Goal: Task Accomplishment & Management: Manage account settings

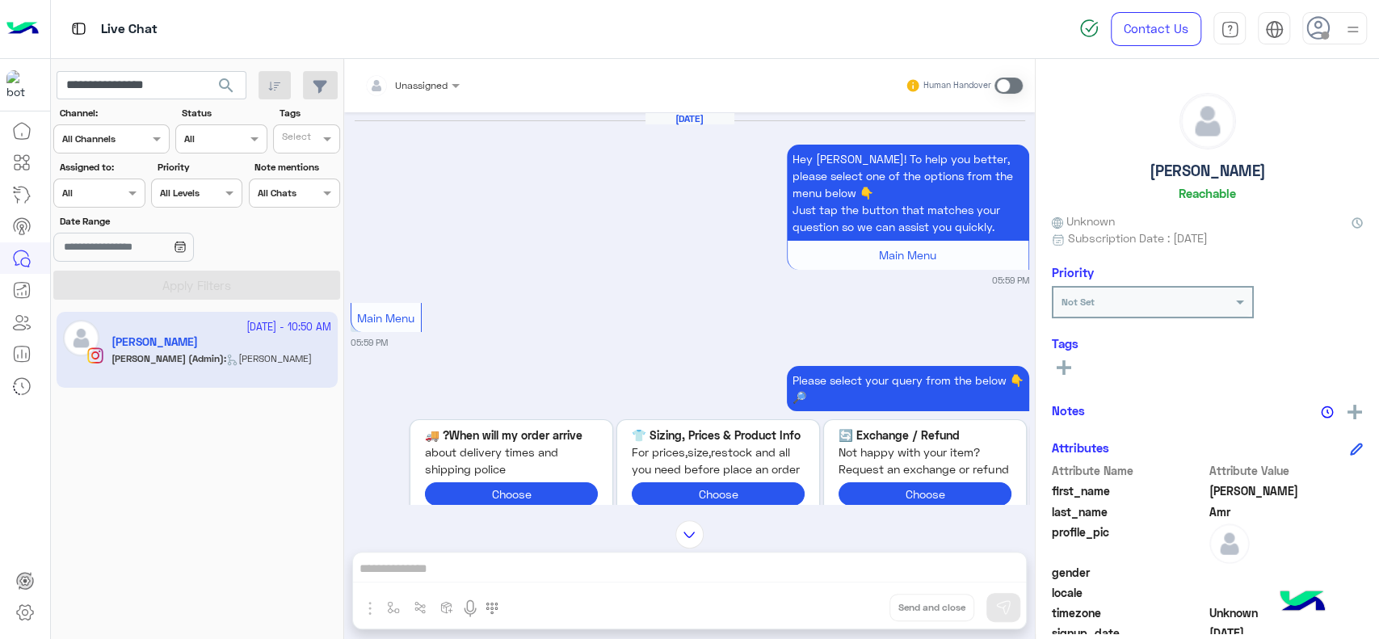
scroll to position [1051, 0]
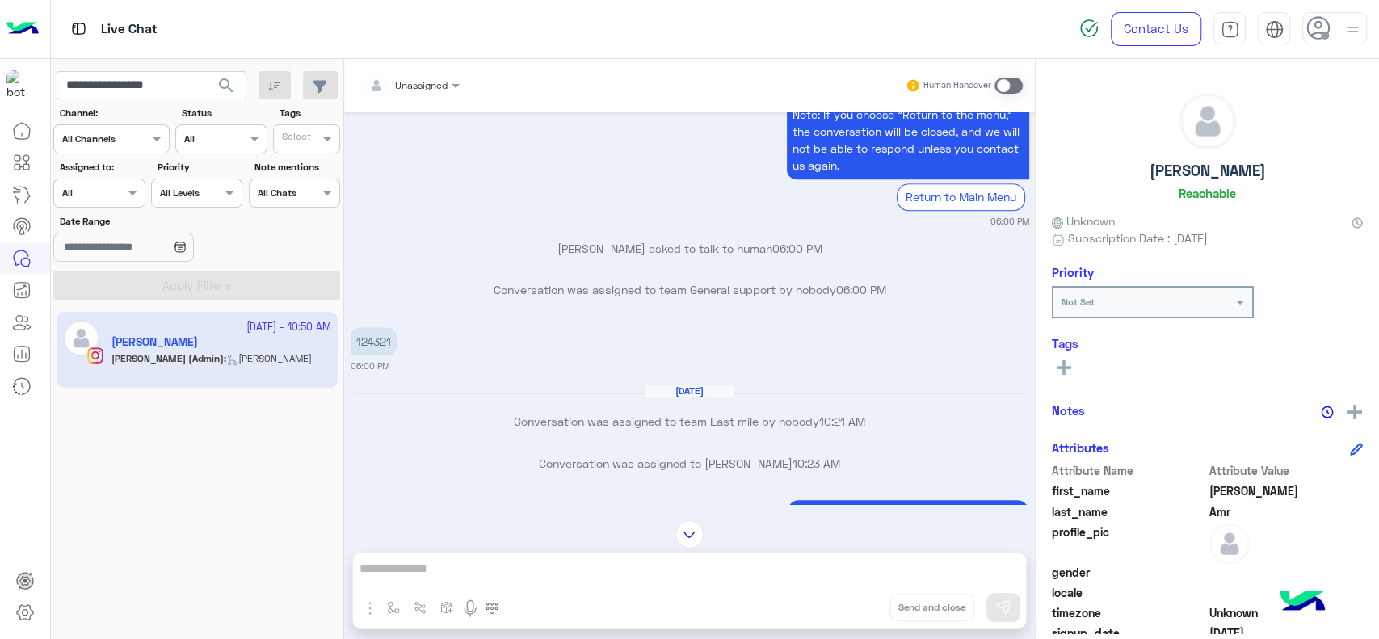
drag, startPoint x: 0, startPoint y: 0, endPoint x: 32, endPoint y: 27, distance: 42.4
click at [32, 27] on img at bounding box center [22, 29] width 32 height 34
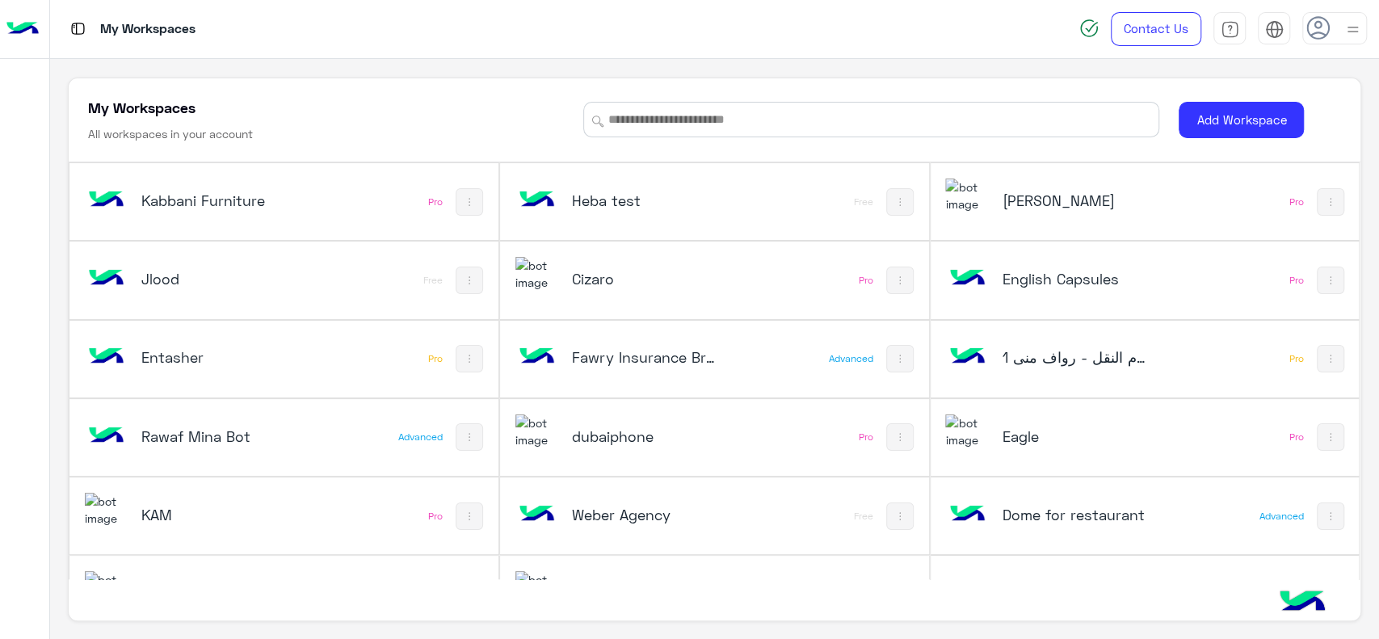
scroll to position [758, 0]
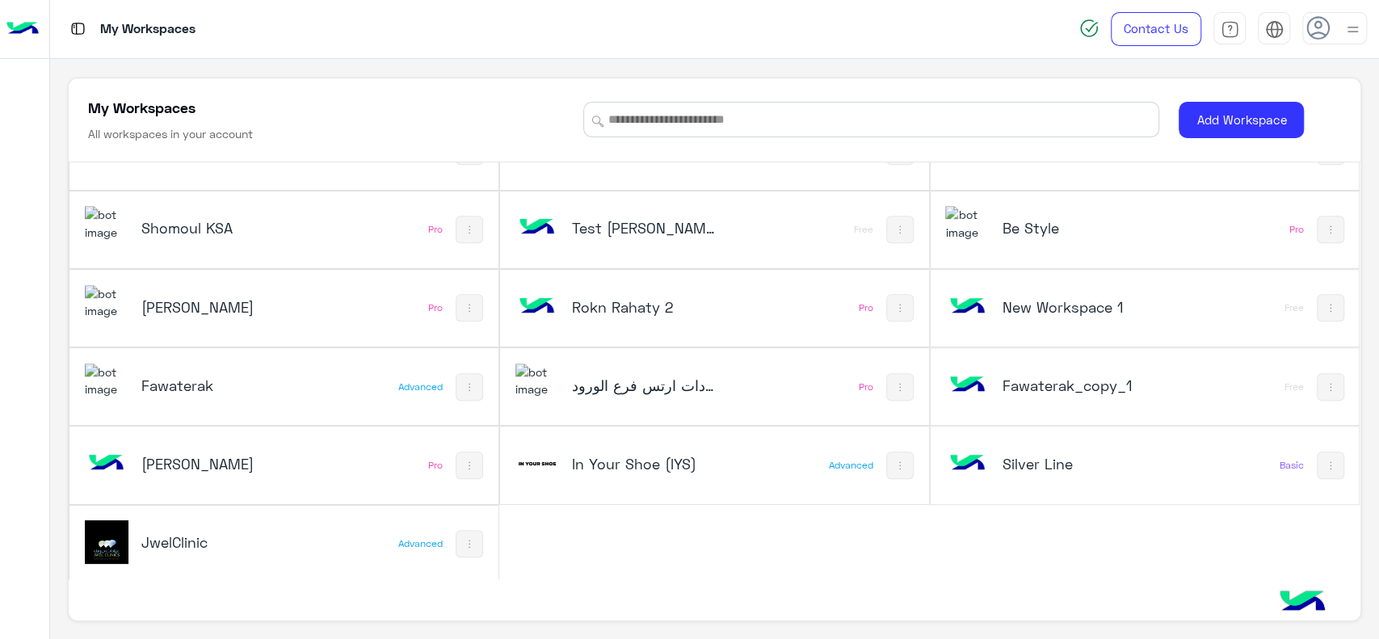
click at [671, 457] on h5 "In Your Shoe (IYS)" at bounding box center [644, 463] width 144 height 19
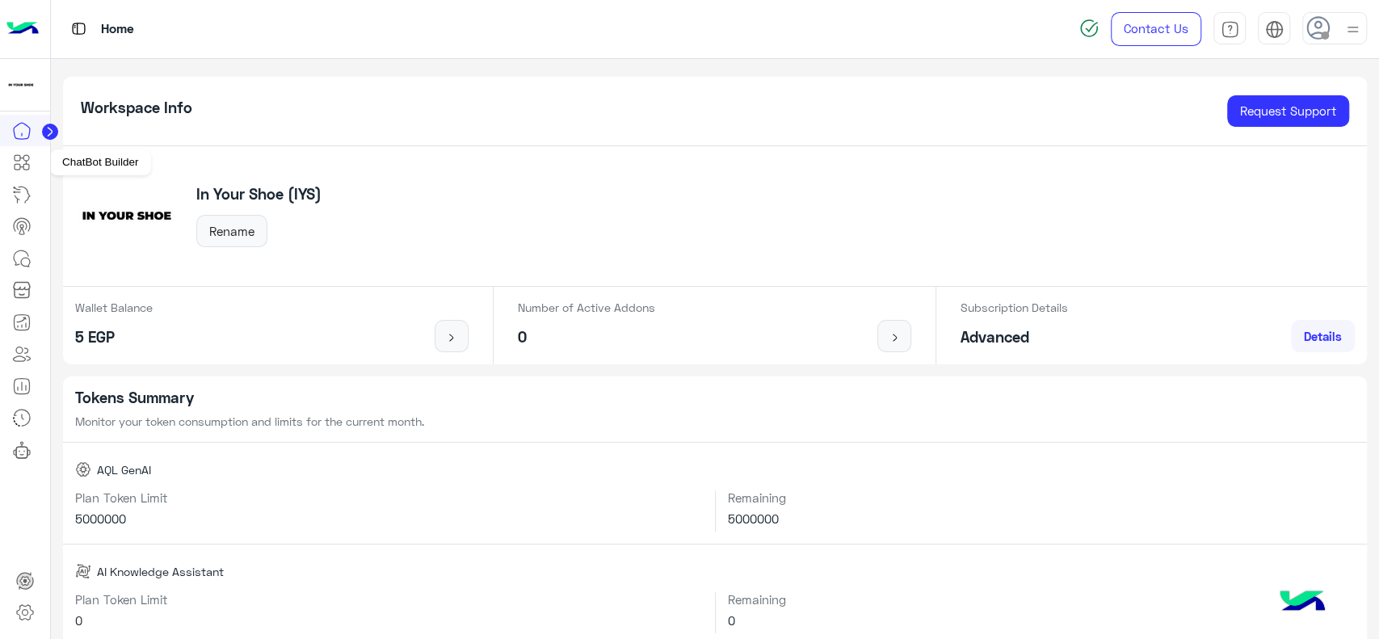
click at [26, 164] on icon at bounding box center [23, 162] width 6 height 9
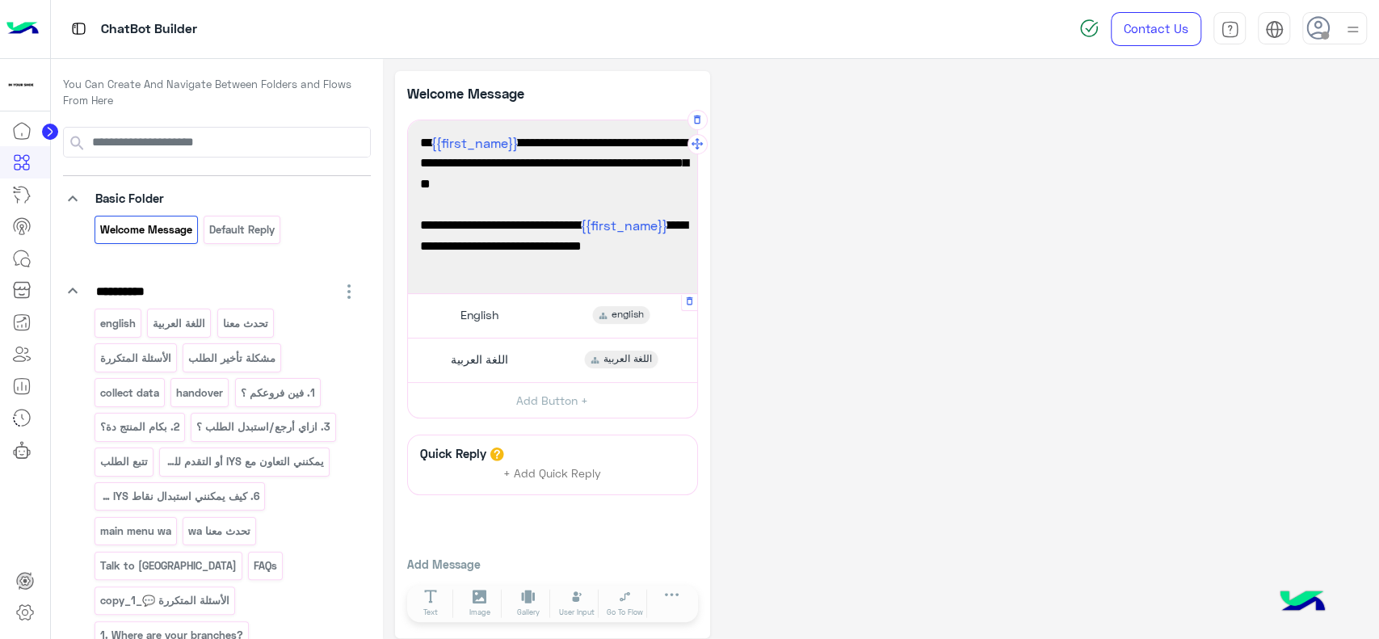
click at [461, 308] on span "English" at bounding box center [479, 315] width 38 height 15
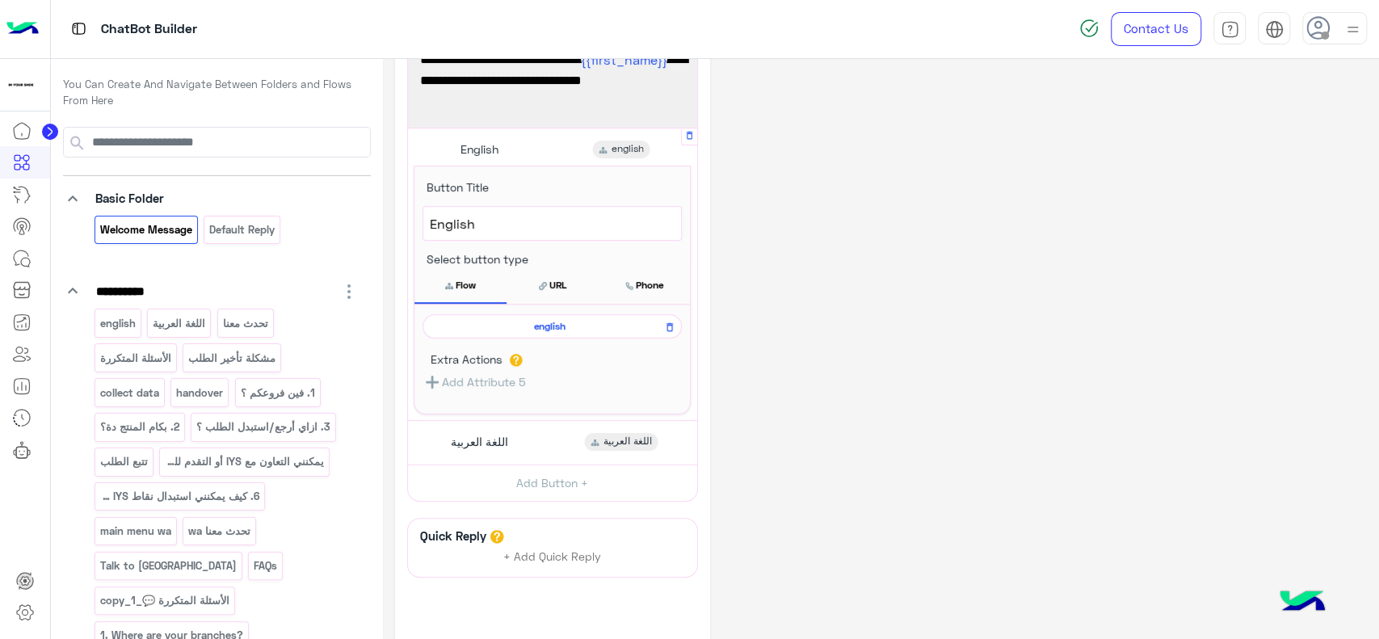
scroll to position [180, 0]
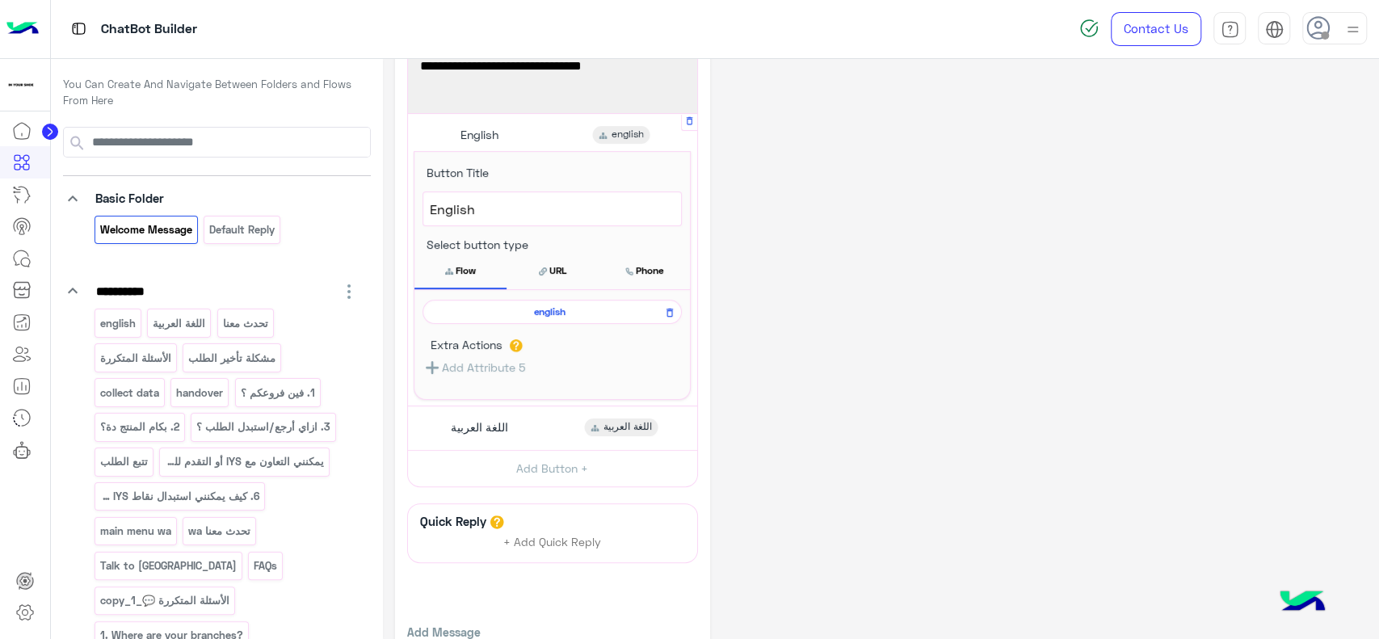
click at [465, 307] on span "english" at bounding box center [549, 311] width 236 height 15
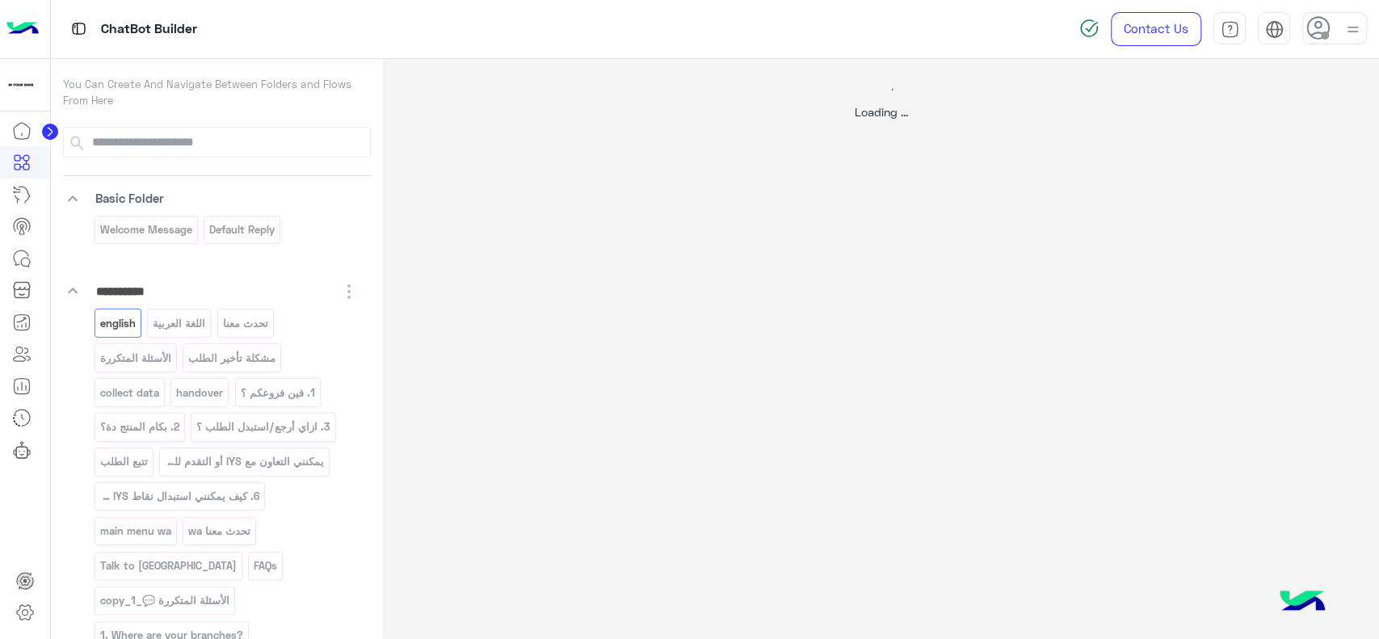
scroll to position [0, 0]
select select "*"
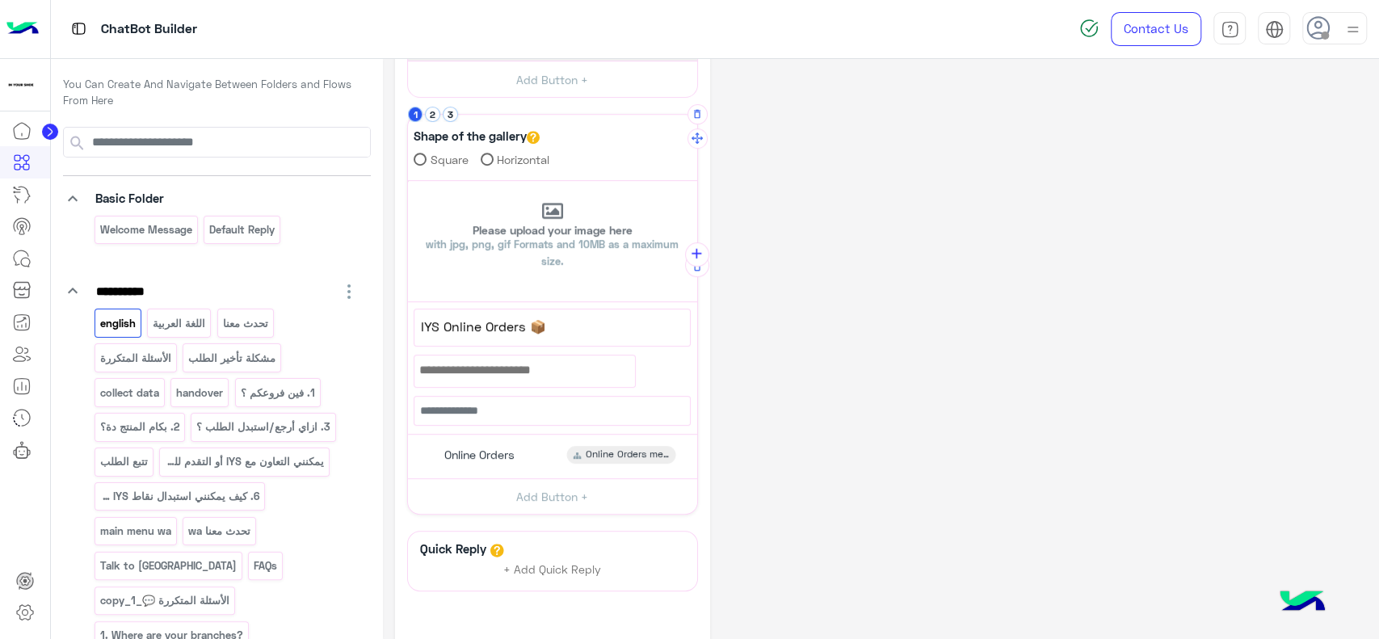
scroll to position [501, 0]
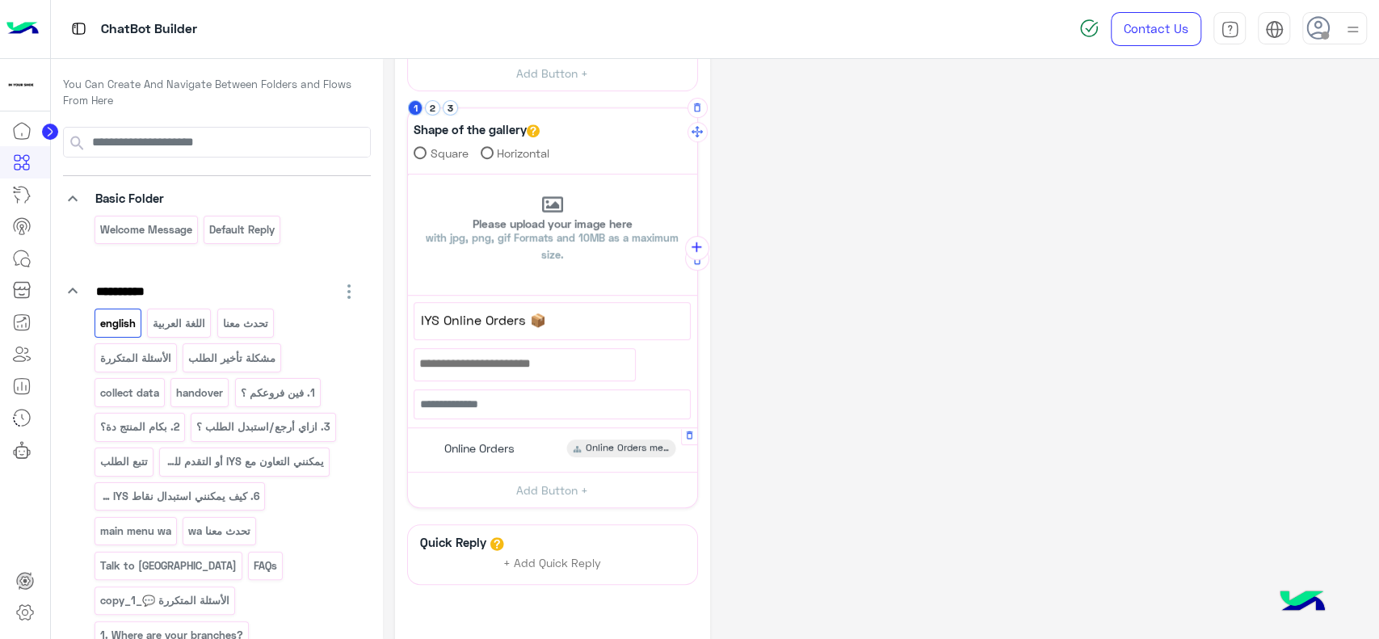
click at [495, 449] on span "Online Orders" at bounding box center [479, 448] width 70 height 15
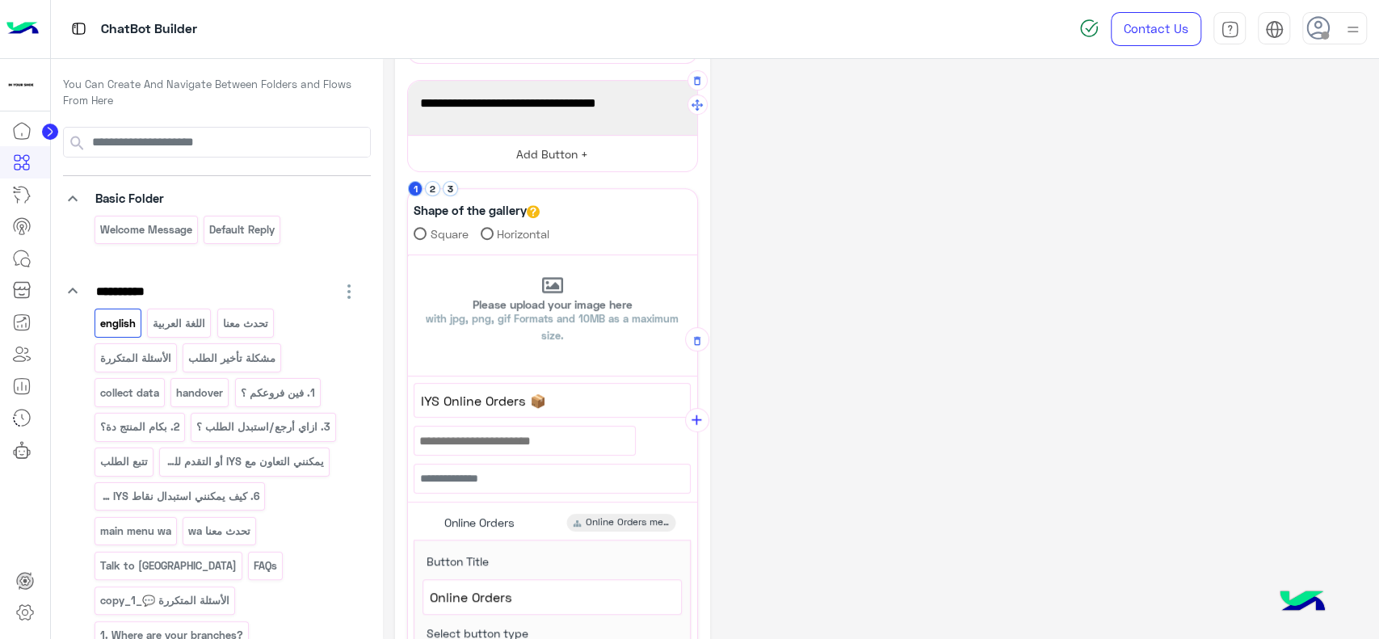
scroll to position [421, 0]
click at [436, 188] on button "2" at bounding box center [432, 187] width 15 height 15
click at [420, 188] on button "1" at bounding box center [415, 187] width 15 height 15
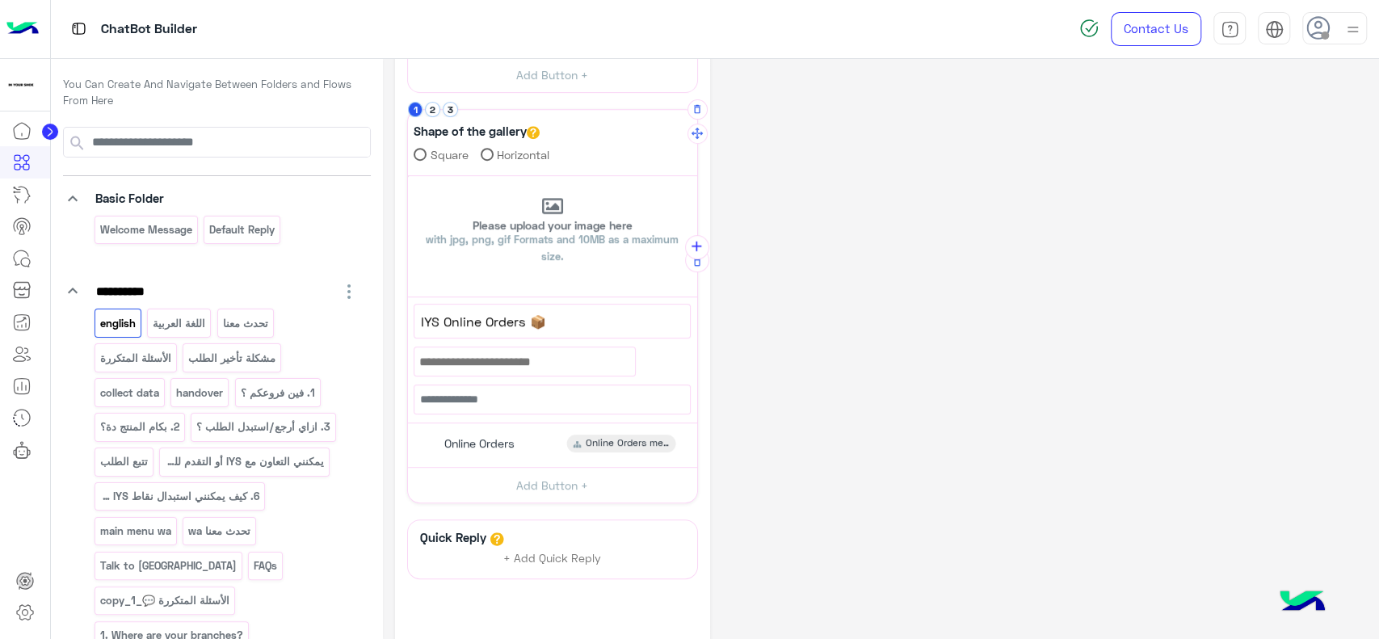
scroll to position [506, 0]
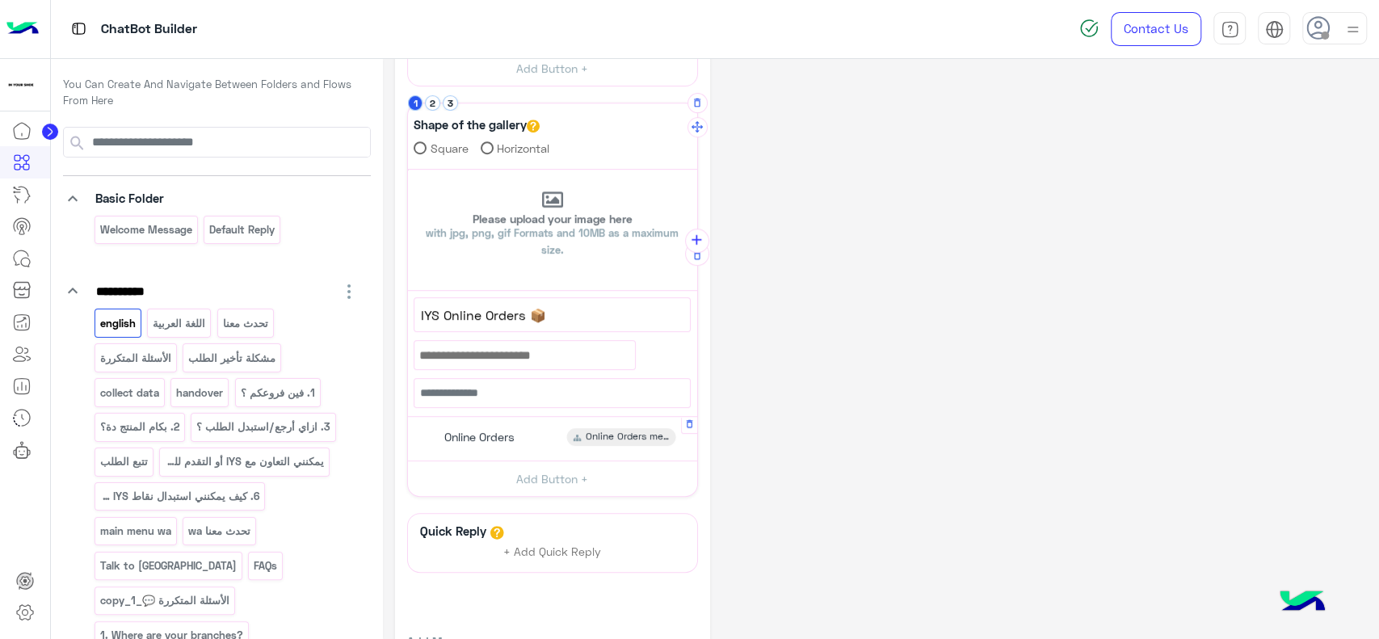
click at [491, 430] on span "Online Orders" at bounding box center [479, 437] width 70 height 15
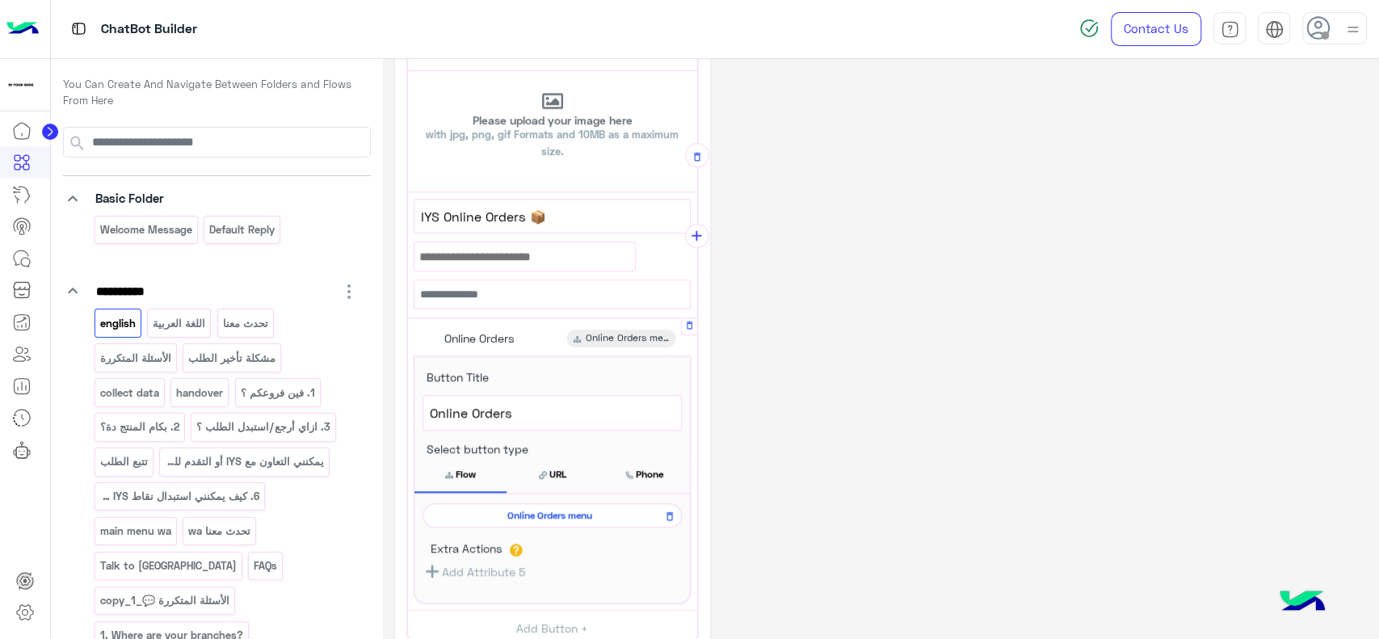
scroll to position [617, 0]
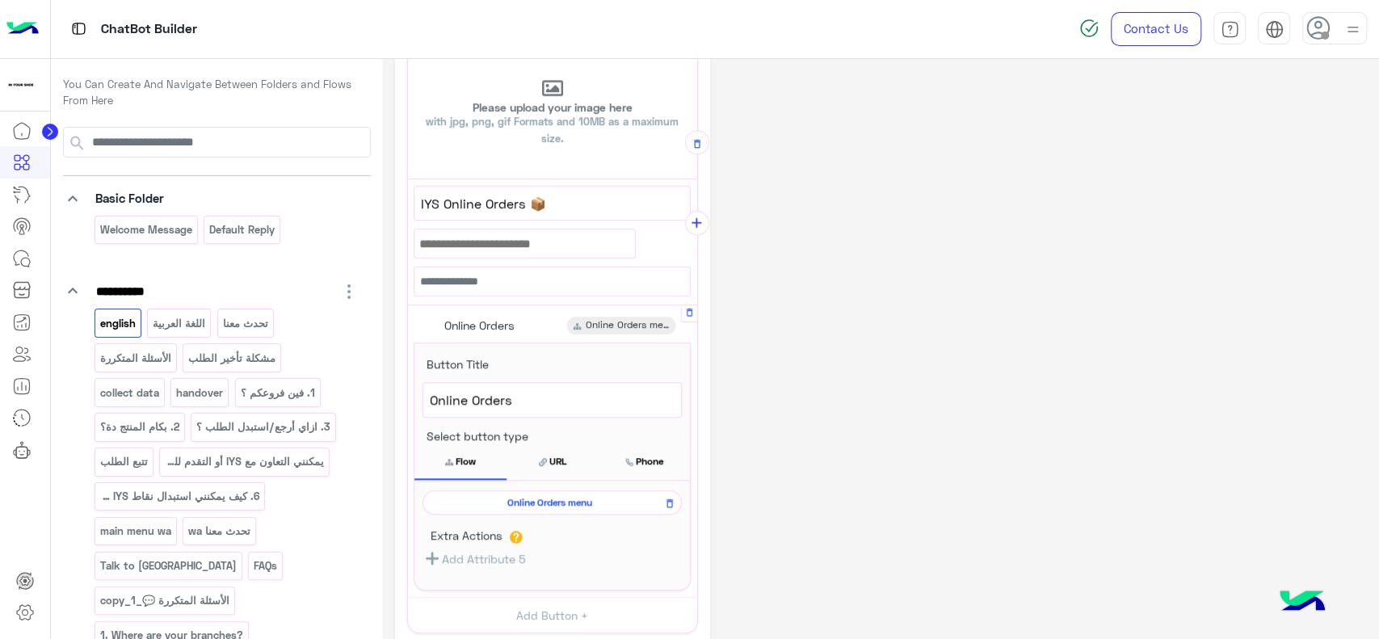
click at [523, 500] on span "Online Orders menu" at bounding box center [549, 502] width 236 height 15
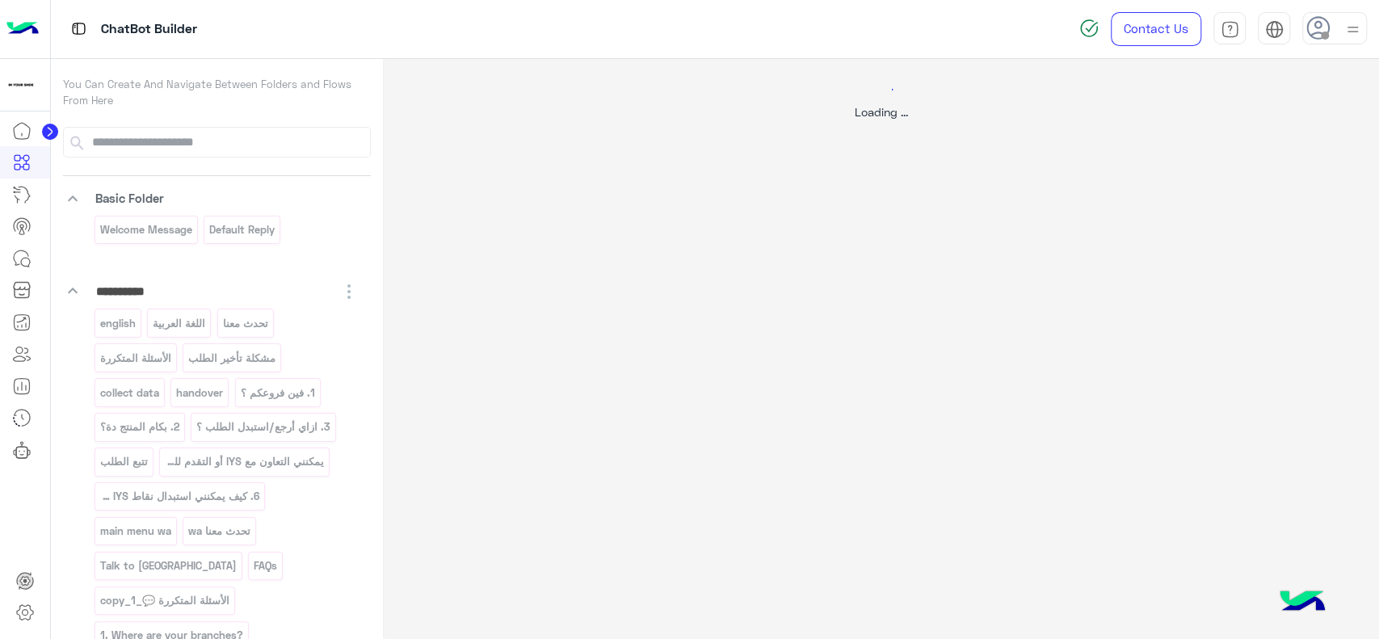
scroll to position [0, 0]
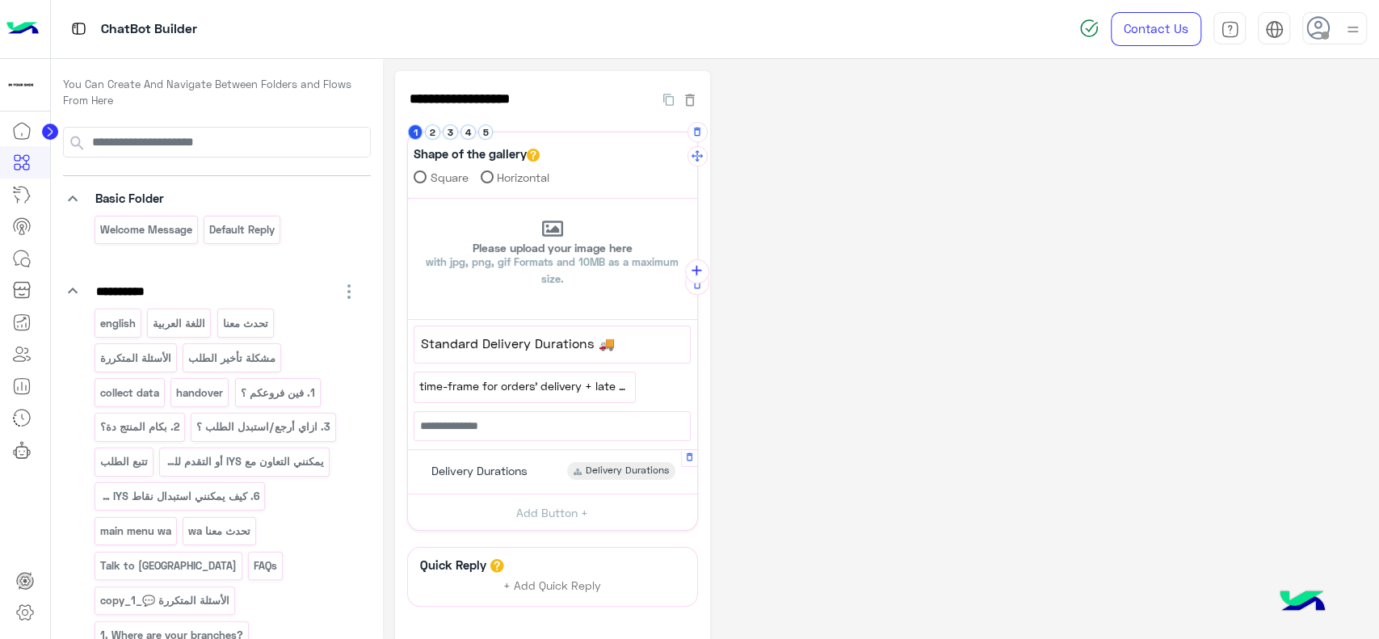
click at [529, 473] on div "Delivery Durations" at bounding box center [477, 471] width 113 height 18
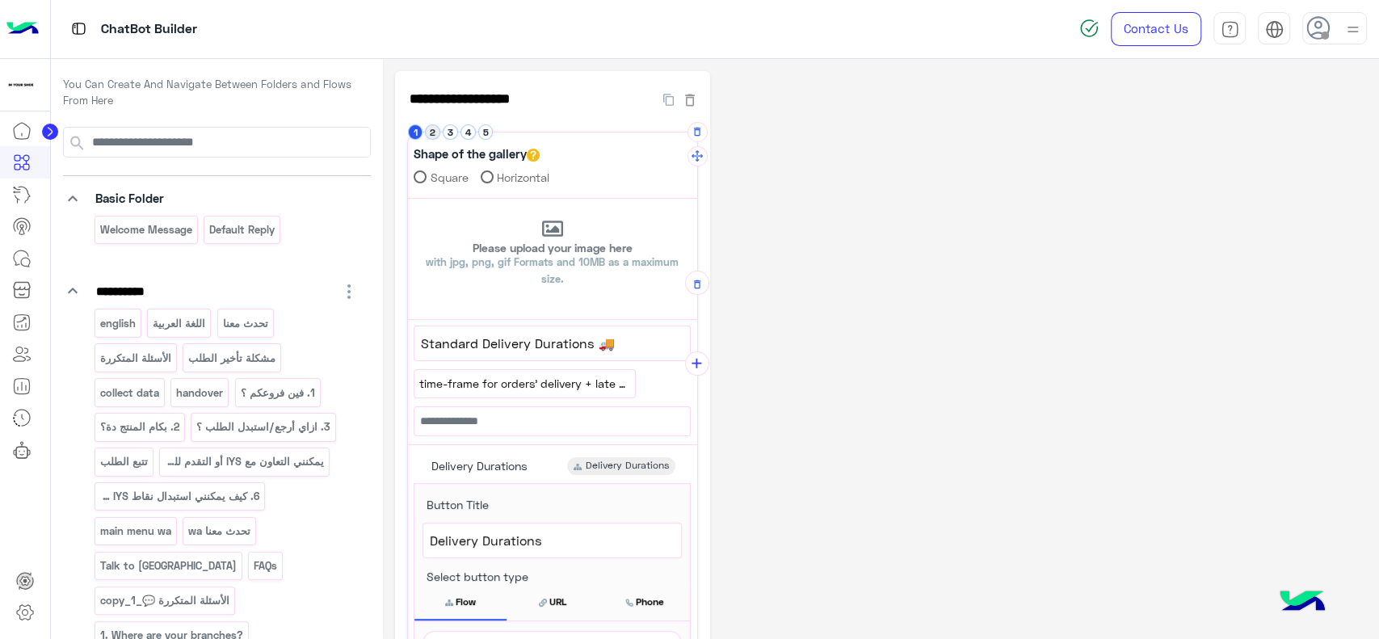
click at [433, 139] on button "2" at bounding box center [432, 131] width 15 height 15
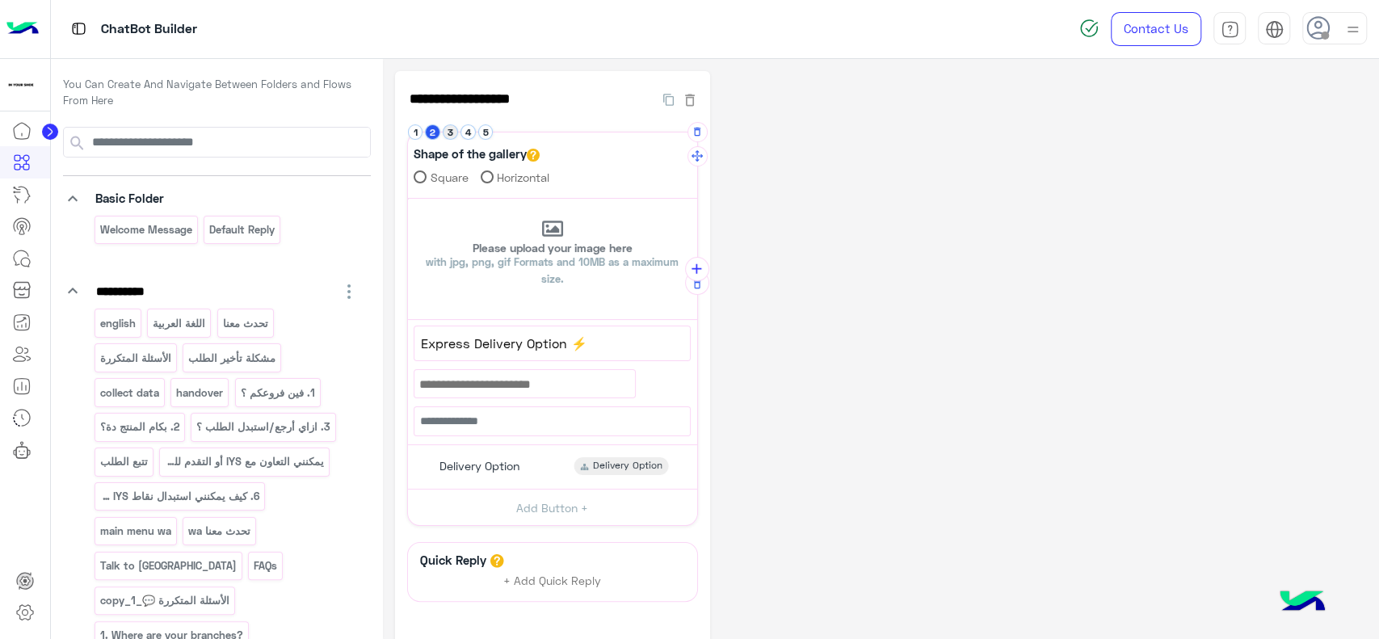
click at [452, 137] on button "3" at bounding box center [450, 131] width 15 height 15
click at [464, 136] on button "4" at bounding box center [467, 131] width 15 height 15
click at [417, 139] on div "Shape of the gallery Square Horizontal" at bounding box center [552, 168] width 289 height 61
click at [417, 131] on button "1" at bounding box center [415, 131] width 15 height 15
click at [536, 468] on div "Delivery Durations Delivery Durations" at bounding box center [551, 466] width 277 height 31
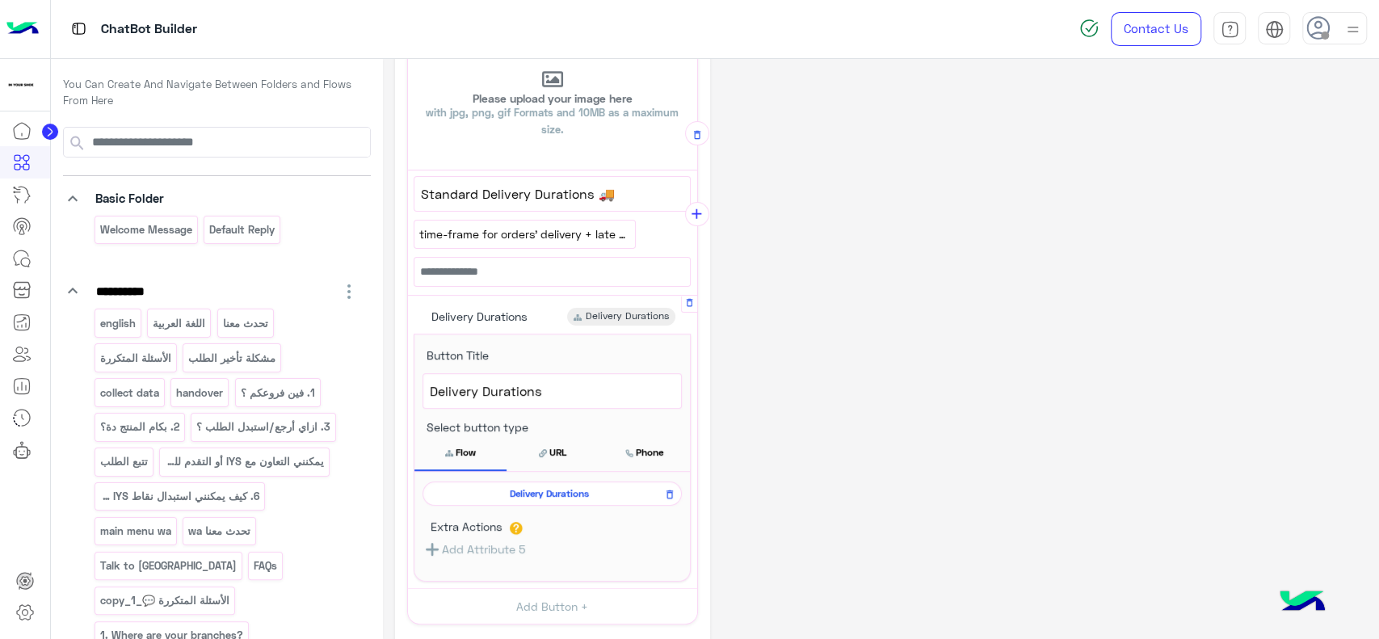
scroll to position [149, 0]
click at [540, 487] on span "Delivery Durations" at bounding box center [549, 494] width 236 height 15
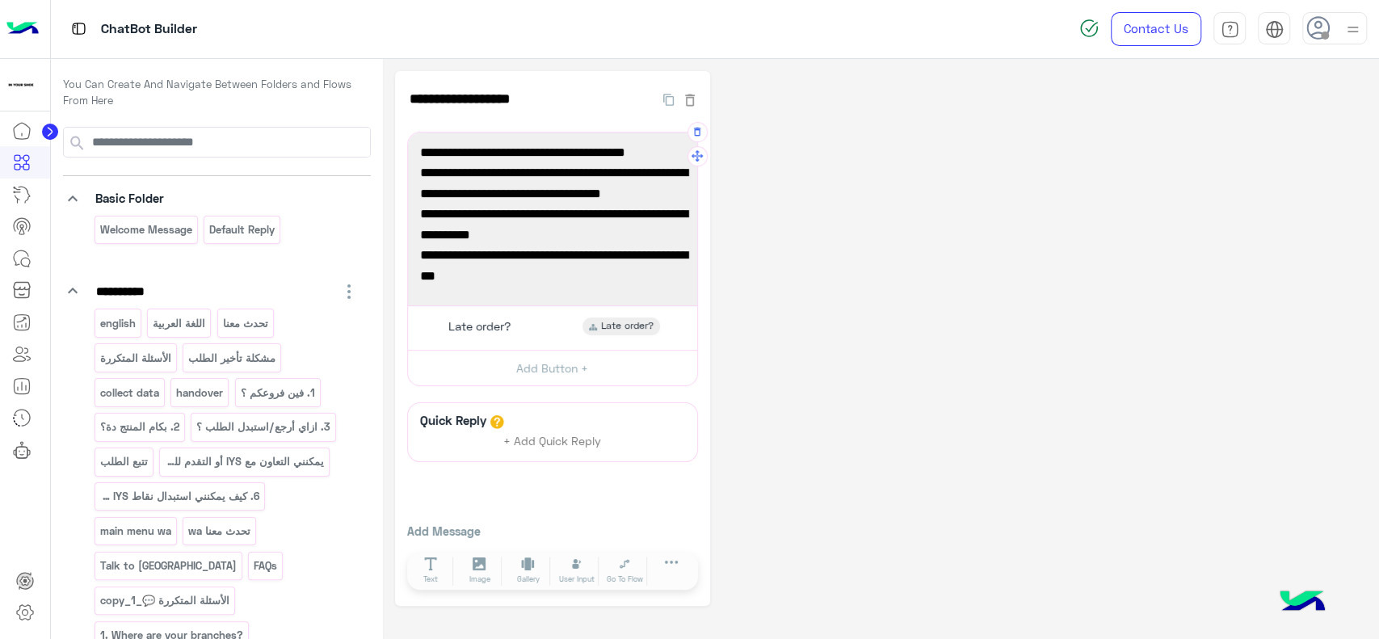
scroll to position [64, 0]
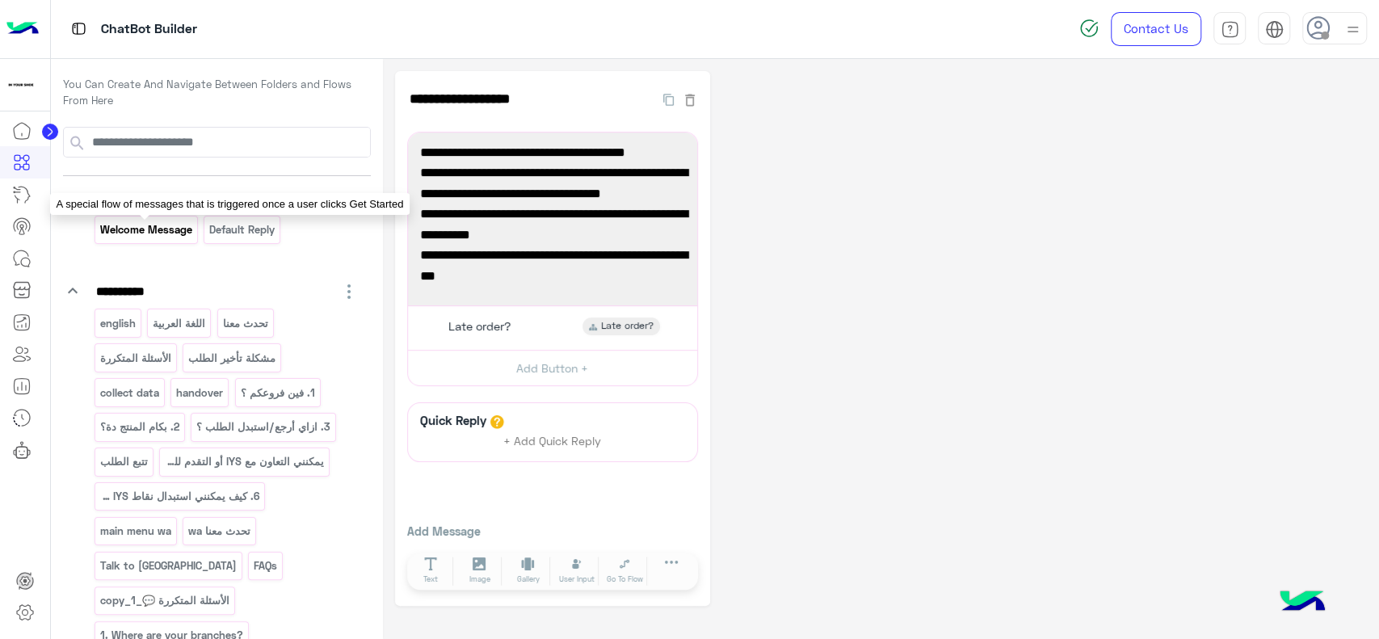
click at [157, 235] on p "Welcome Message" at bounding box center [146, 229] width 94 height 19
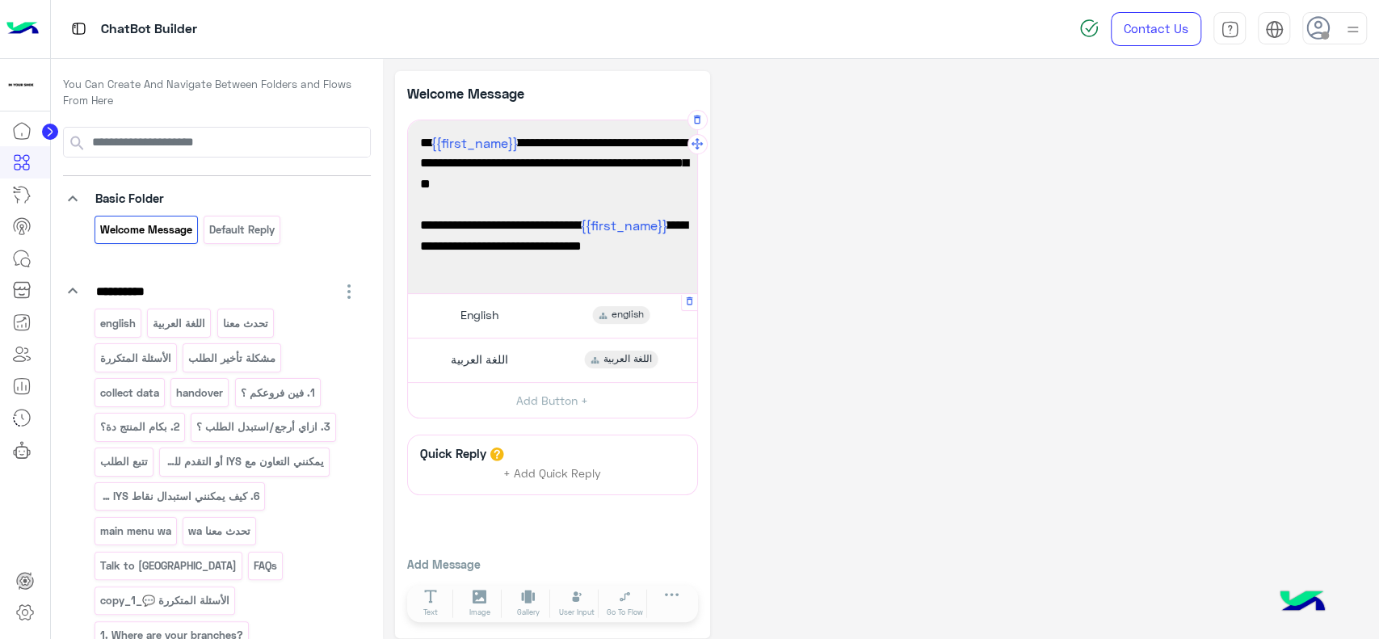
click at [510, 317] on div "English english" at bounding box center [551, 315] width 277 height 31
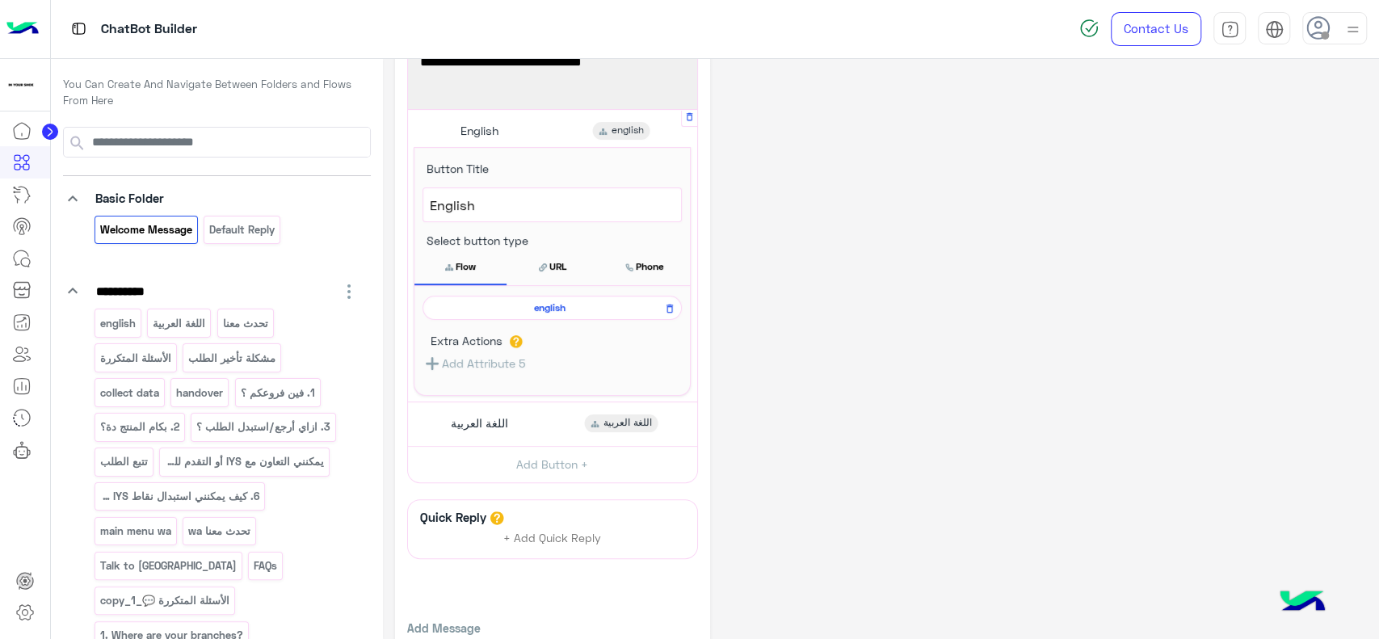
scroll to position [185, 0]
click at [509, 313] on span "english" at bounding box center [549, 307] width 236 height 15
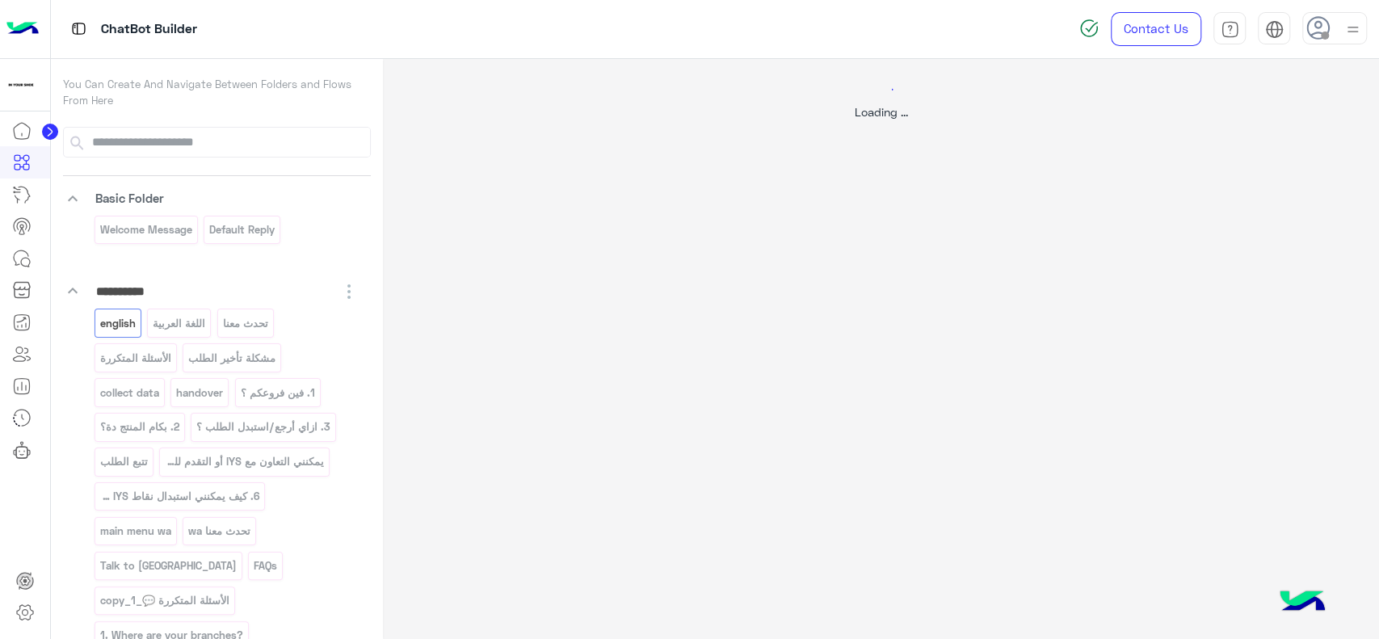
scroll to position [0, 0]
select select "*"
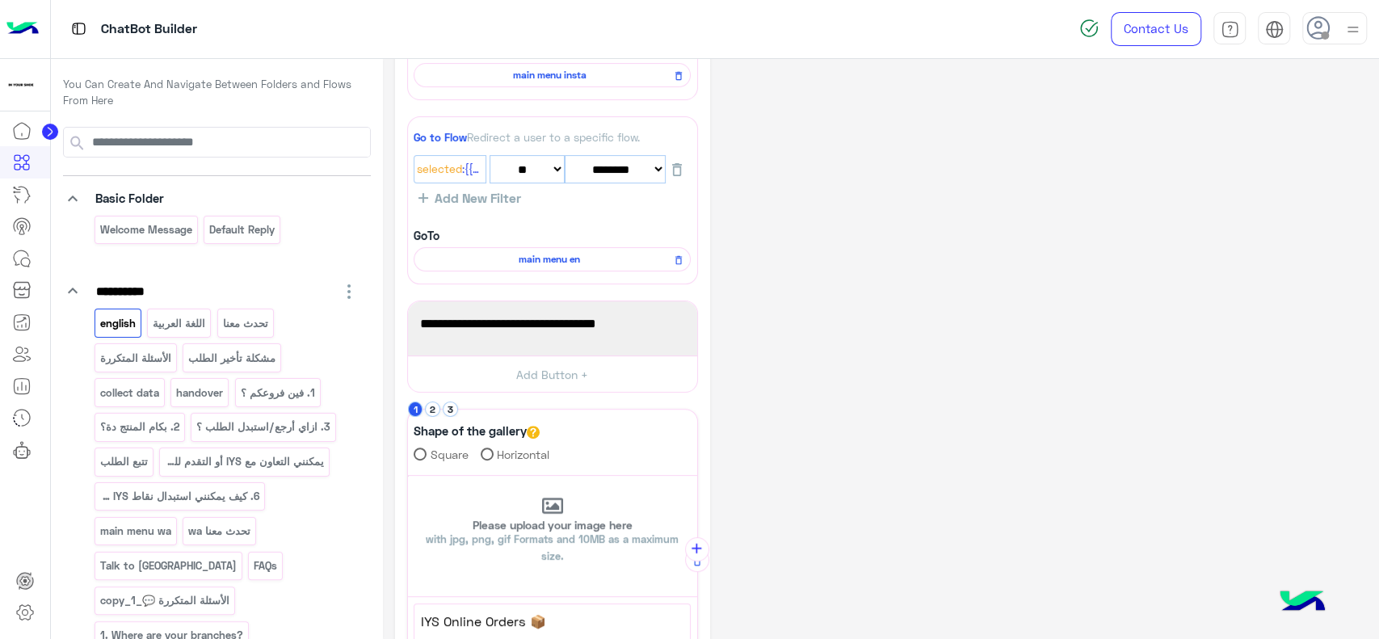
scroll to position [204, 0]
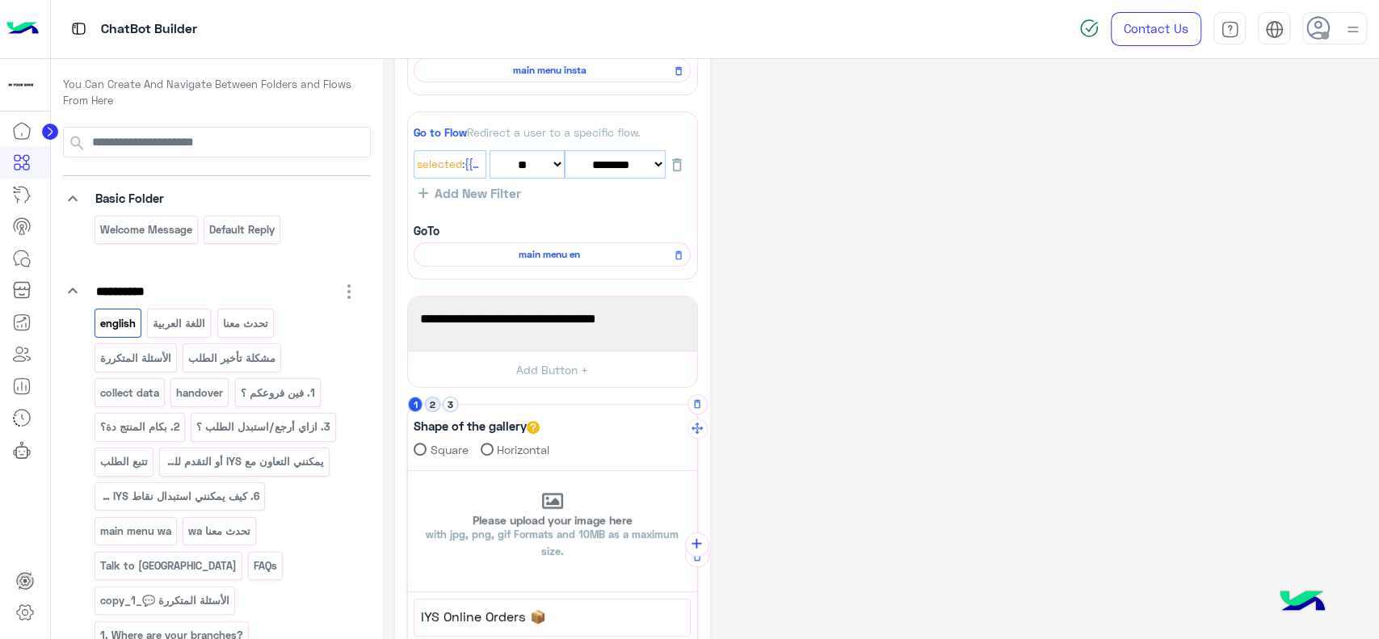
click at [430, 407] on button "2" at bounding box center [432, 404] width 15 height 15
click at [447, 407] on button "3" at bounding box center [450, 404] width 15 height 15
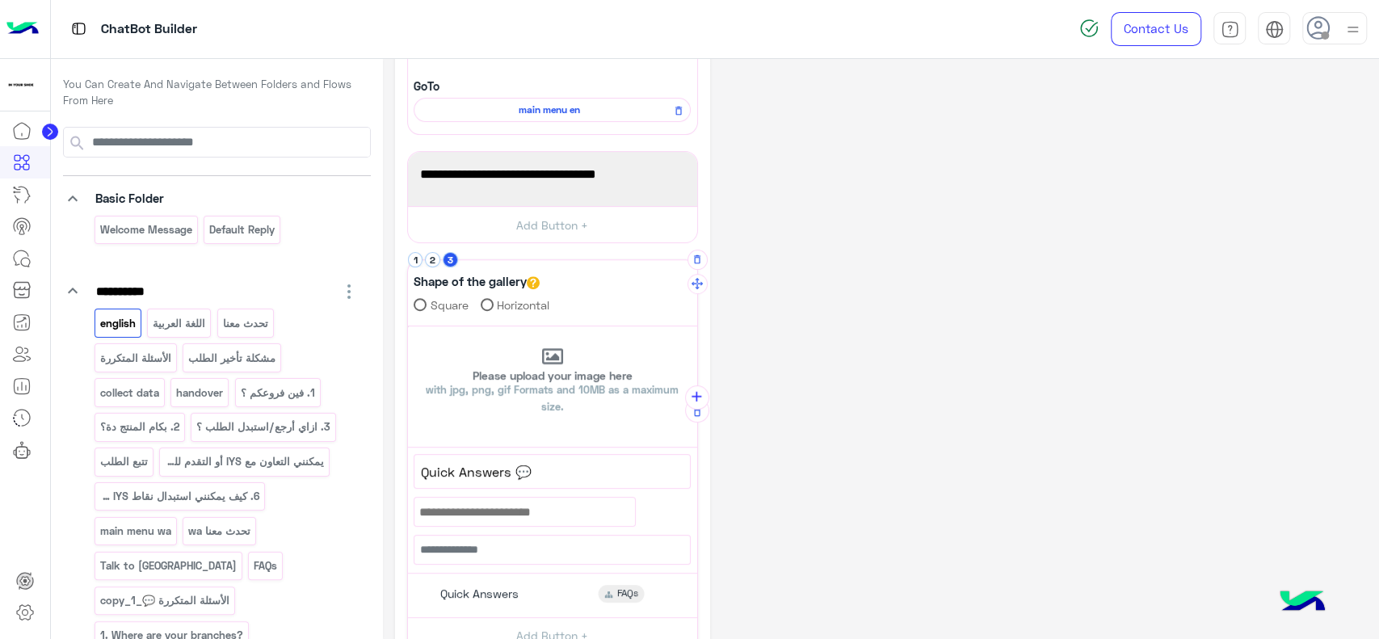
scroll to position [350, 0]
click at [415, 255] on button "1" at bounding box center [415, 257] width 15 height 15
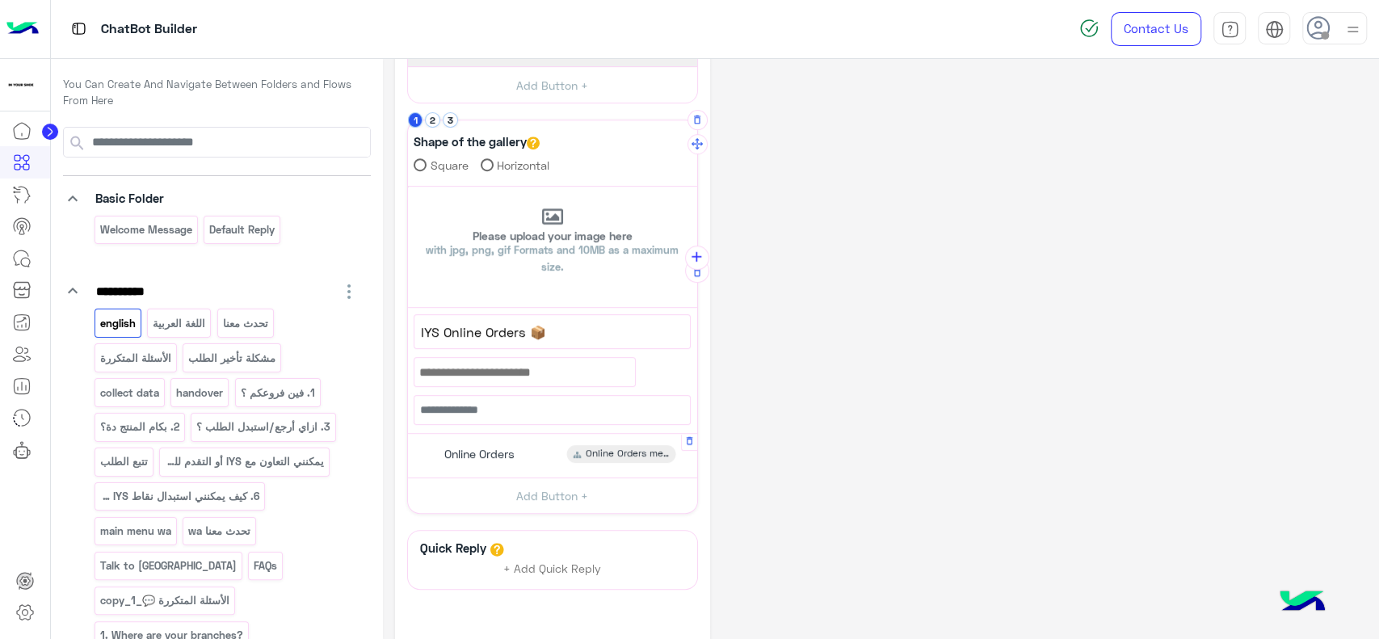
click at [473, 448] on span "Online Orders" at bounding box center [479, 454] width 70 height 15
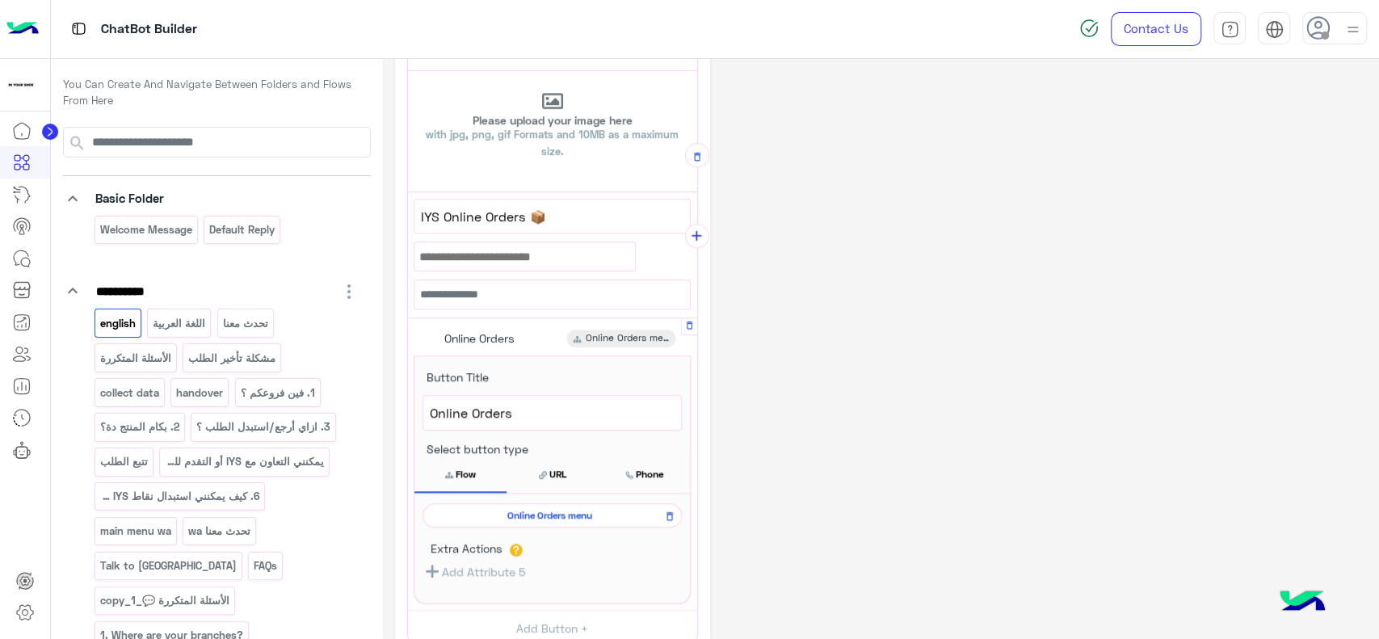
click at [497, 519] on span "Online Orders menu" at bounding box center [549, 515] width 236 height 15
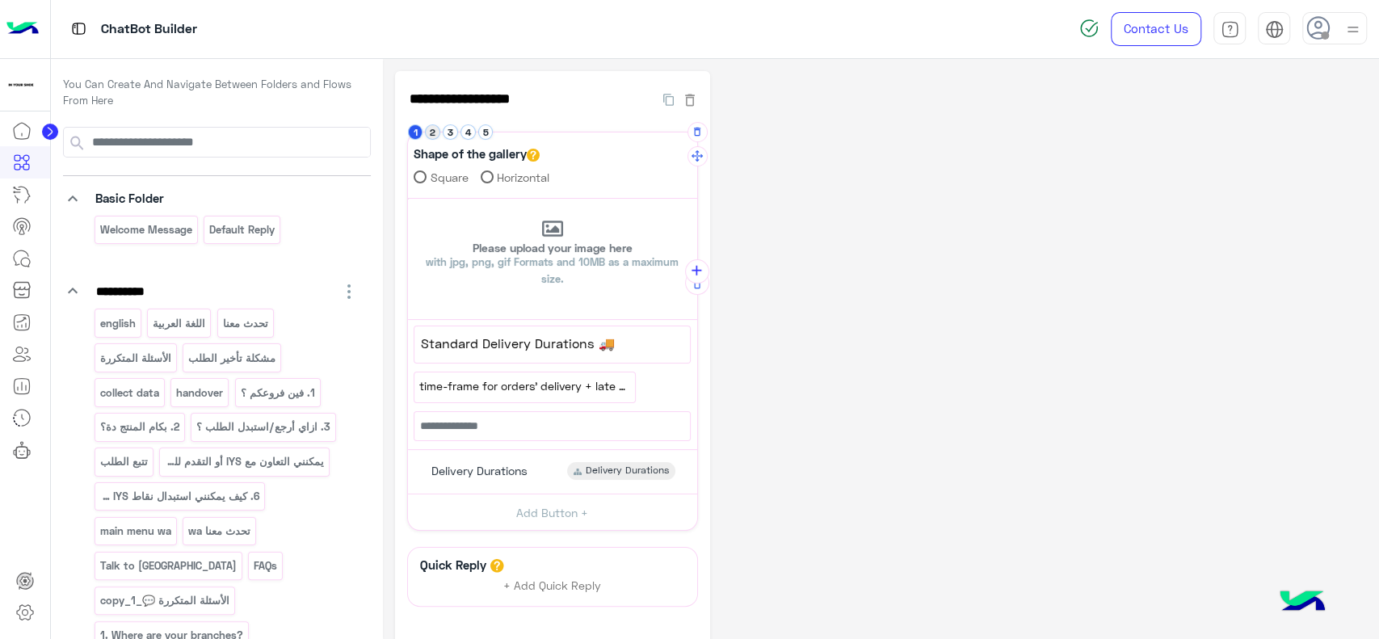
click at [434, 134] on button "2" at bounding box center [432, 131] width 15 height 15
click at [545, 472] on div "Delivery Option Delivery Option" at bounding box center [551, 466] width 277 height 31
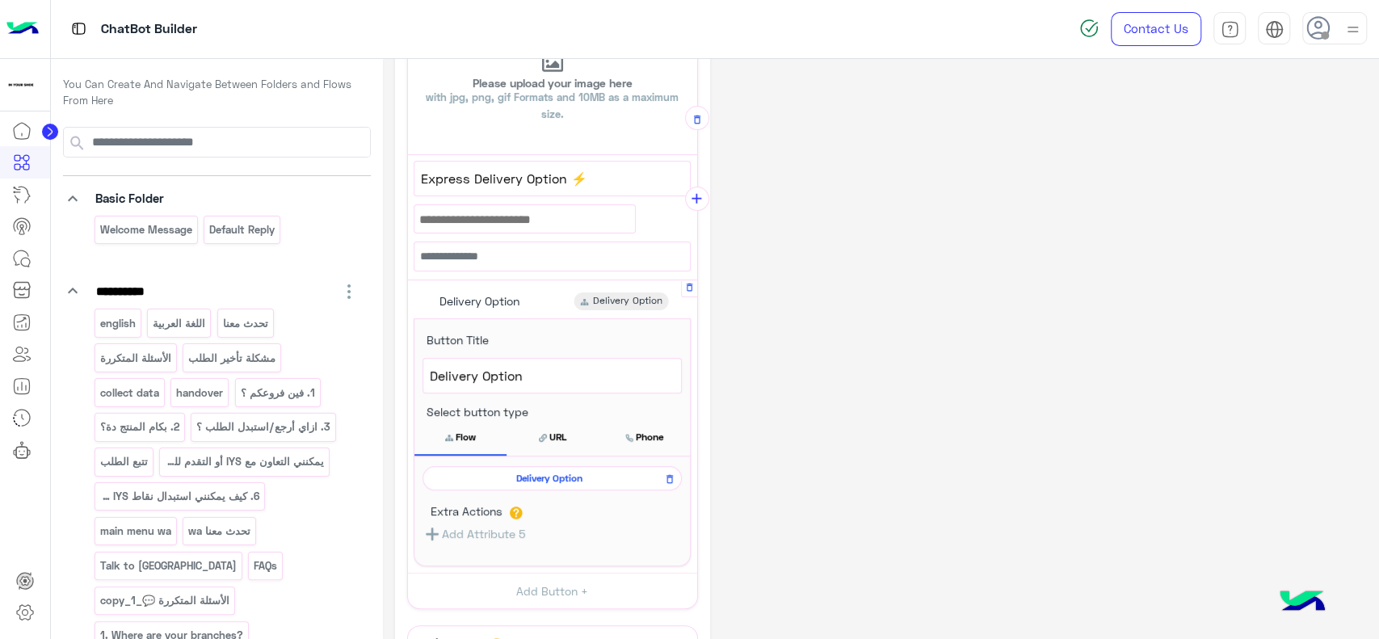
click at [545, 472] on span "Delivery Option" at bounding box center [549, 478] width 236 height 15
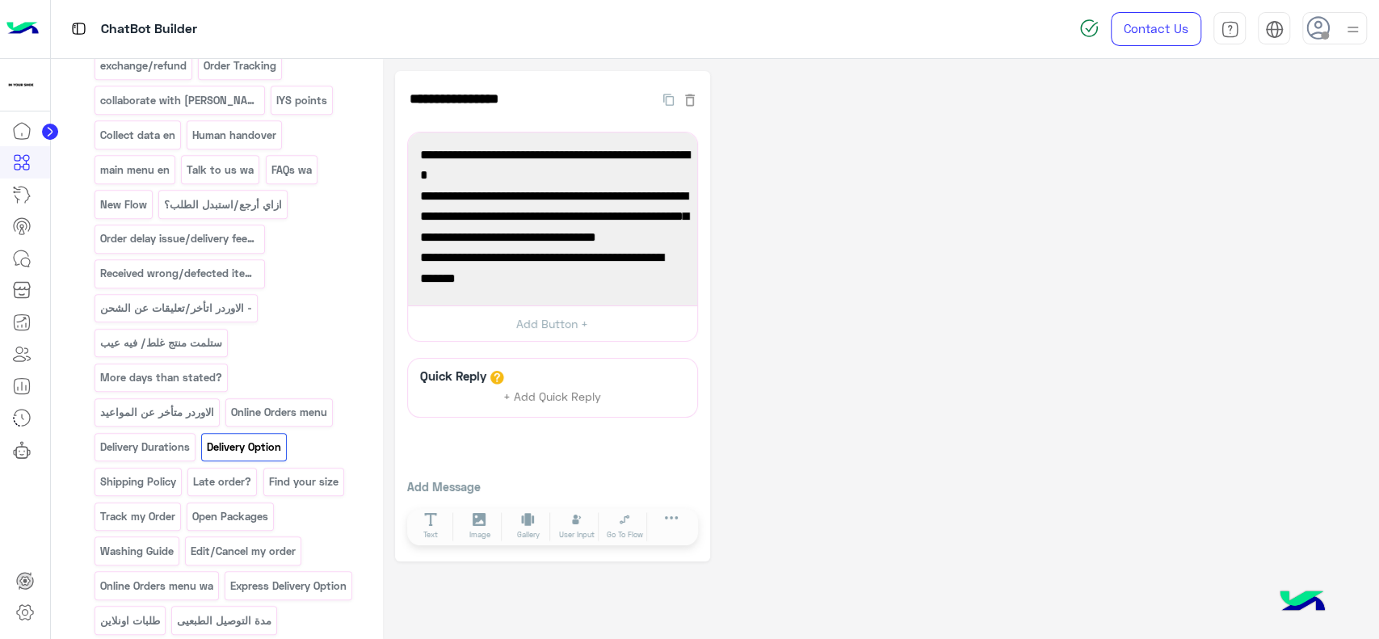
scroll to position [640, 0]
click at [155, 472] on p "Shipping Policy" at bounding box center [138, 481] width 78 height 19
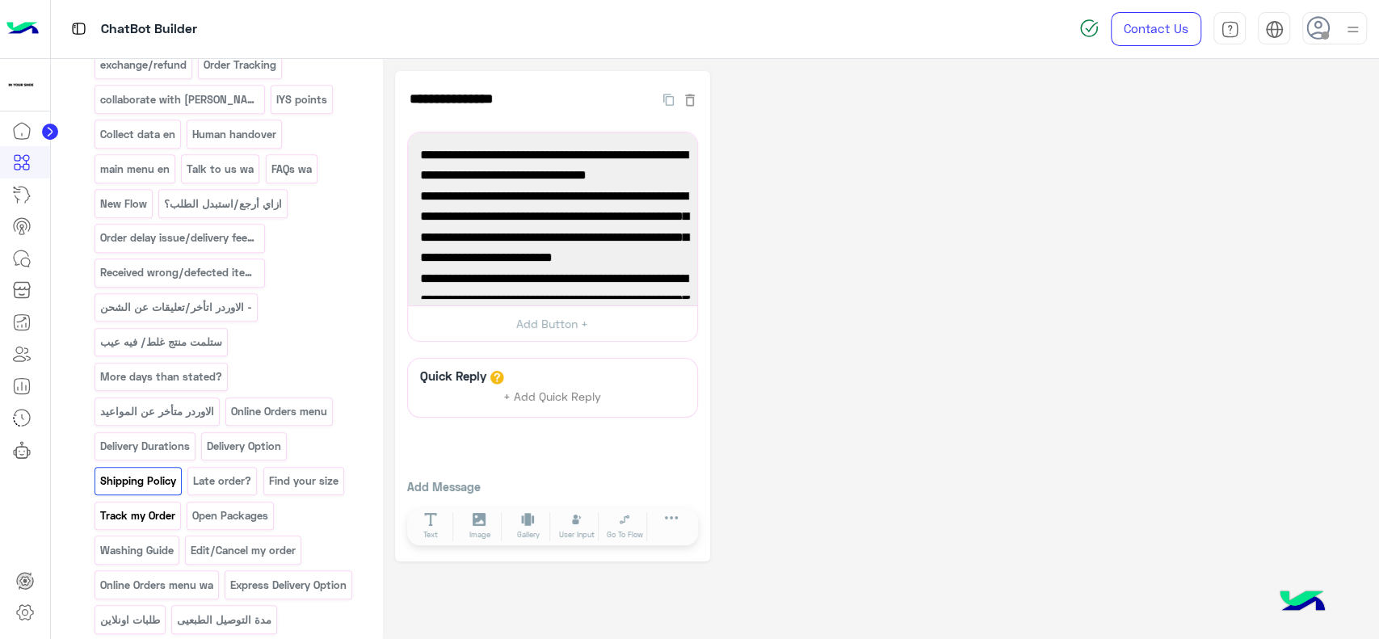
click at [158, 506] on p "Track my Order" at bounding box center [138, 515] width 78 height 19
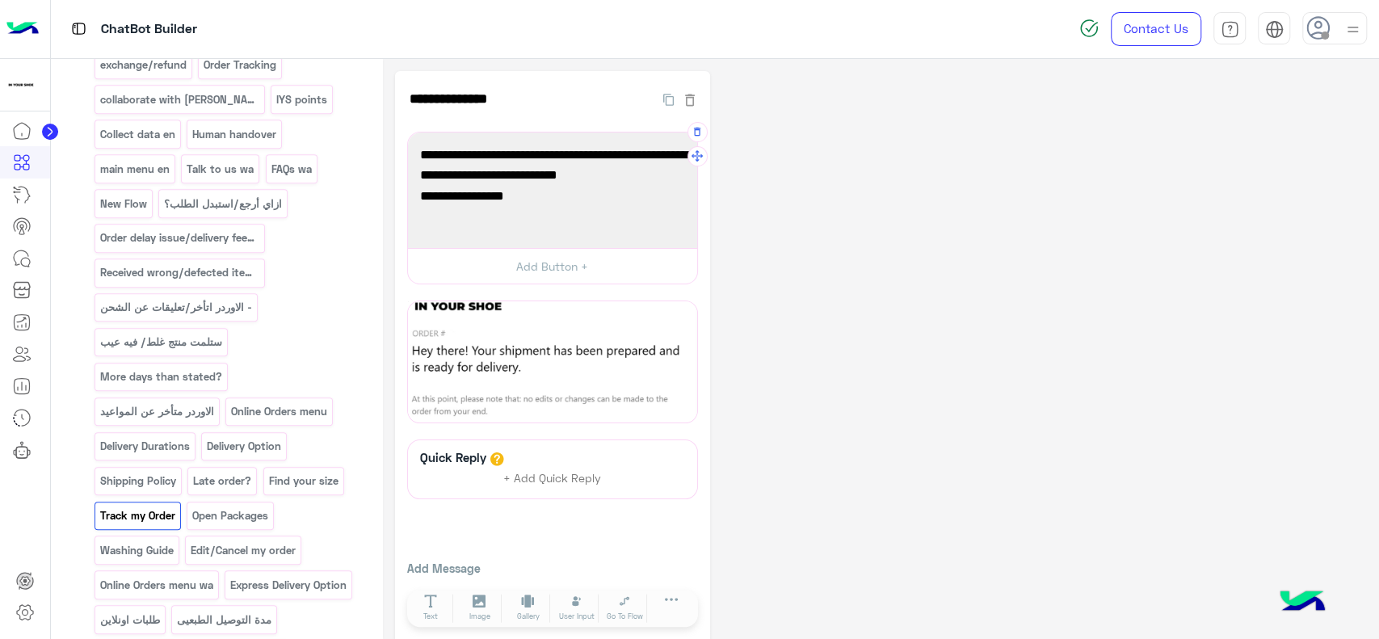
click at [493, 199] on span "Looks like this:" at bounding box center [552, 196] width 265 height 21
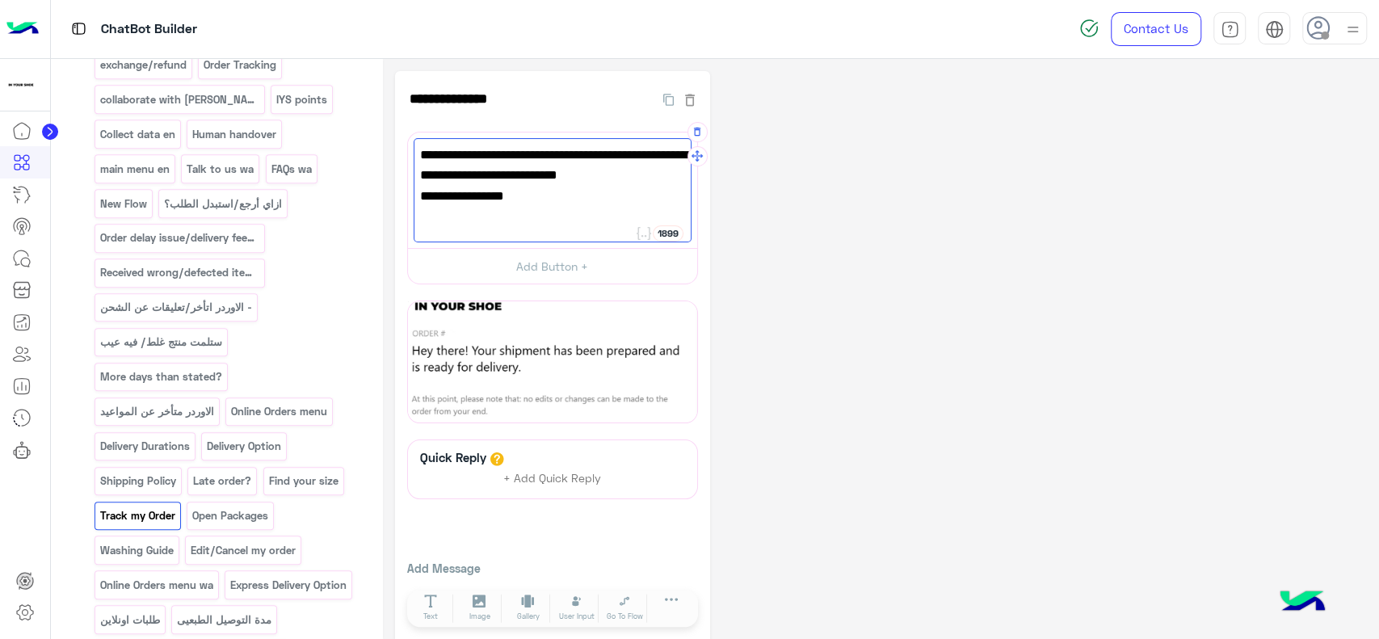
paste textarea "**********"
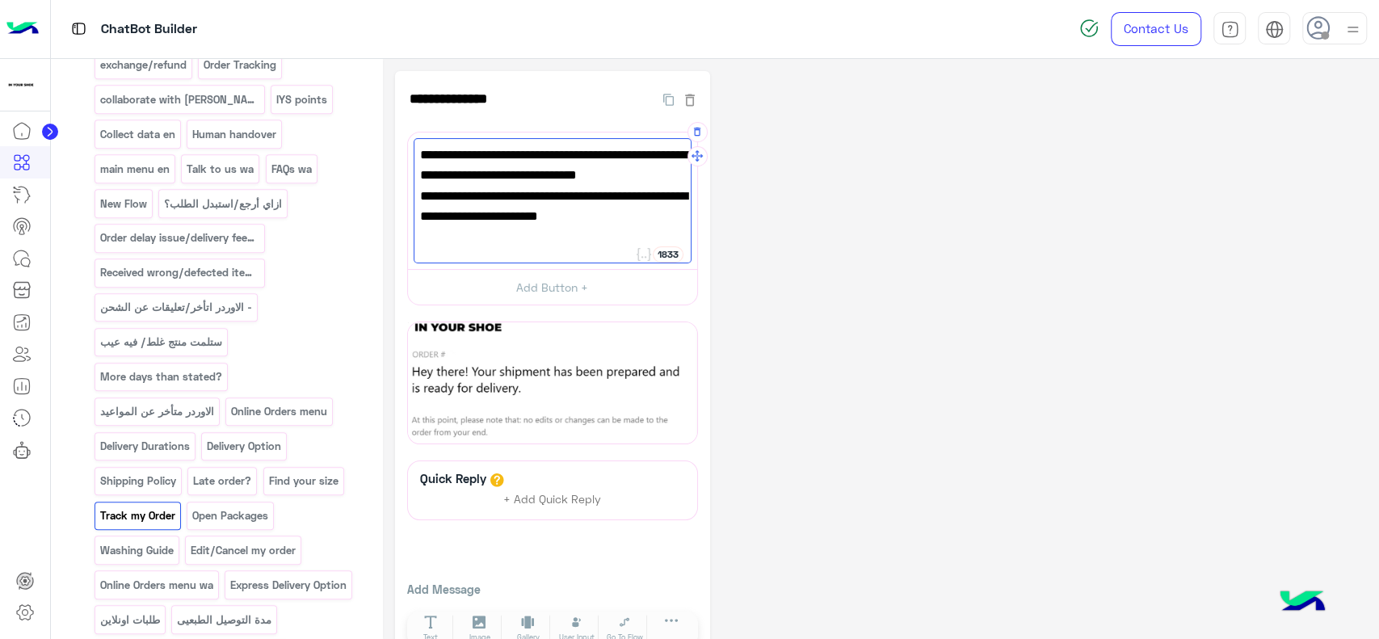
type textarea "**********"
click at [782, 219] on div "**********" at bounding box center [881, 367] width 972 height 593
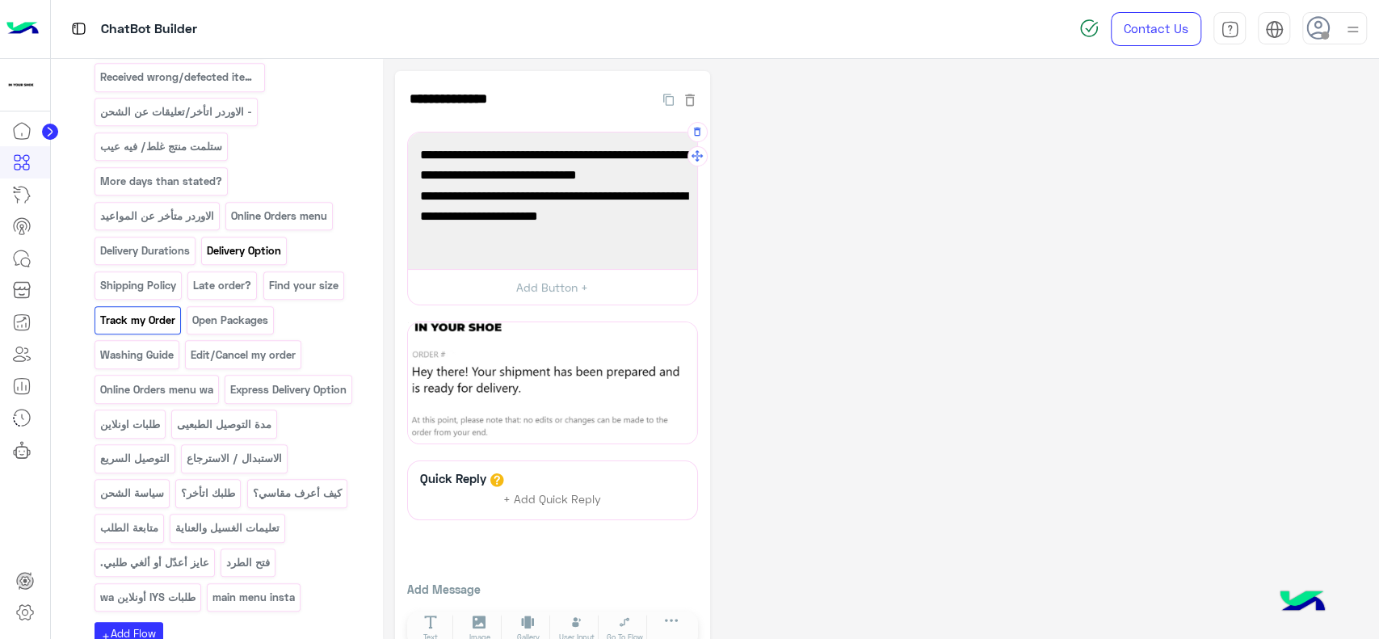
scroll to position [837, 0]
click at [159, 517] on p "متابعة الطلب" at bounding box center [129, 526] width 61 height 19
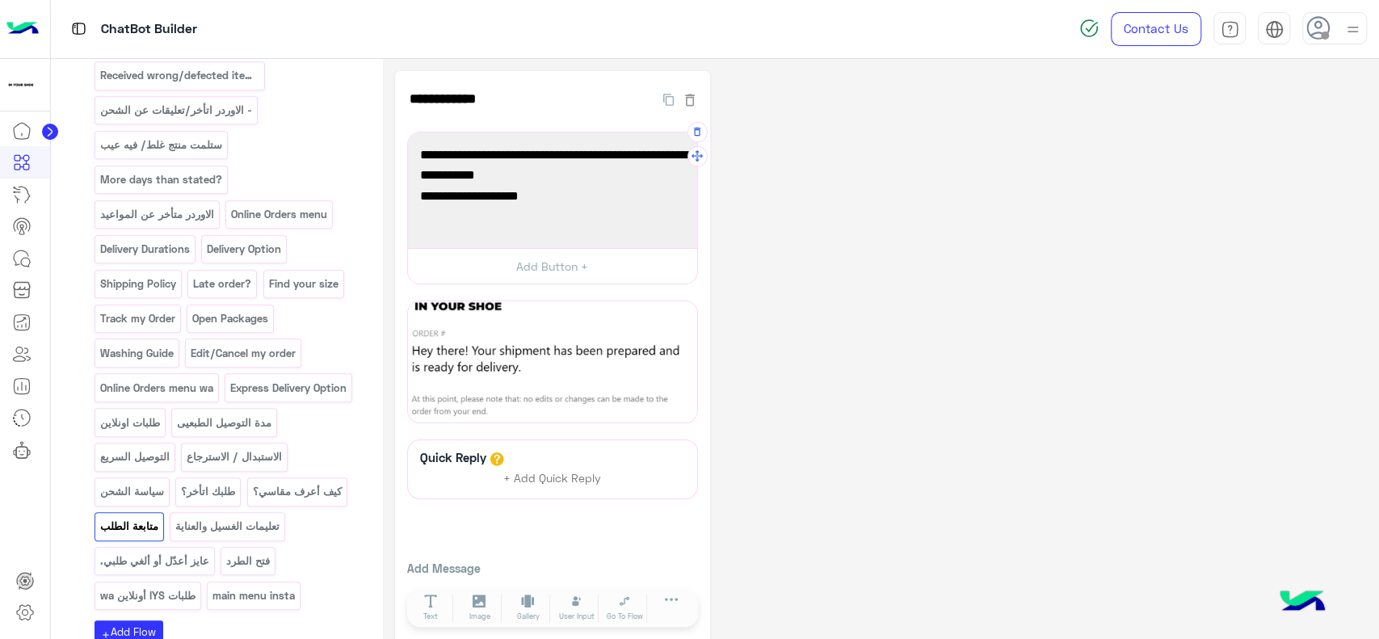
click at [537, 208] on div "هتقدر تتابع طلبك عن طريق رابط التتبع الموجود في إيميل تأكيد الشحن. 🔎 مثال على ا…" at bounding box center [552, 190] width 278 height 104
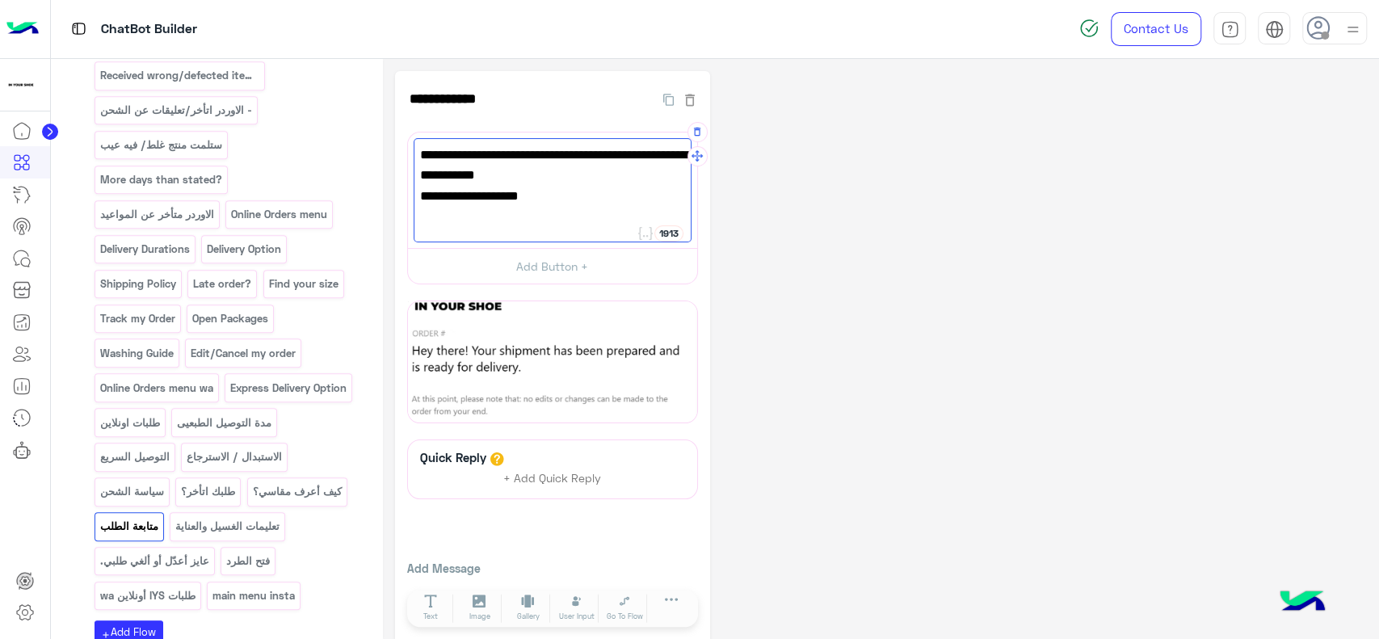
paste textarea "**********"
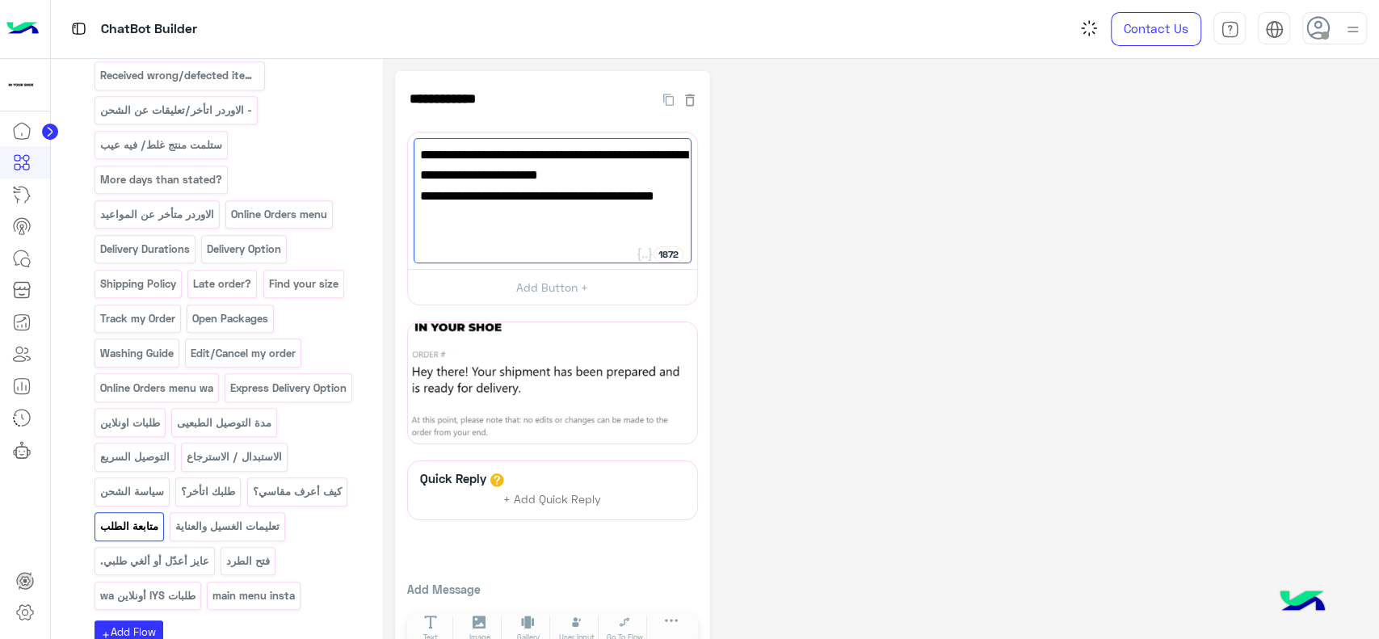
type textarea "**********"
click at [743, 273] on div "**********" at bounding box center [881, 367] width 972 height 593
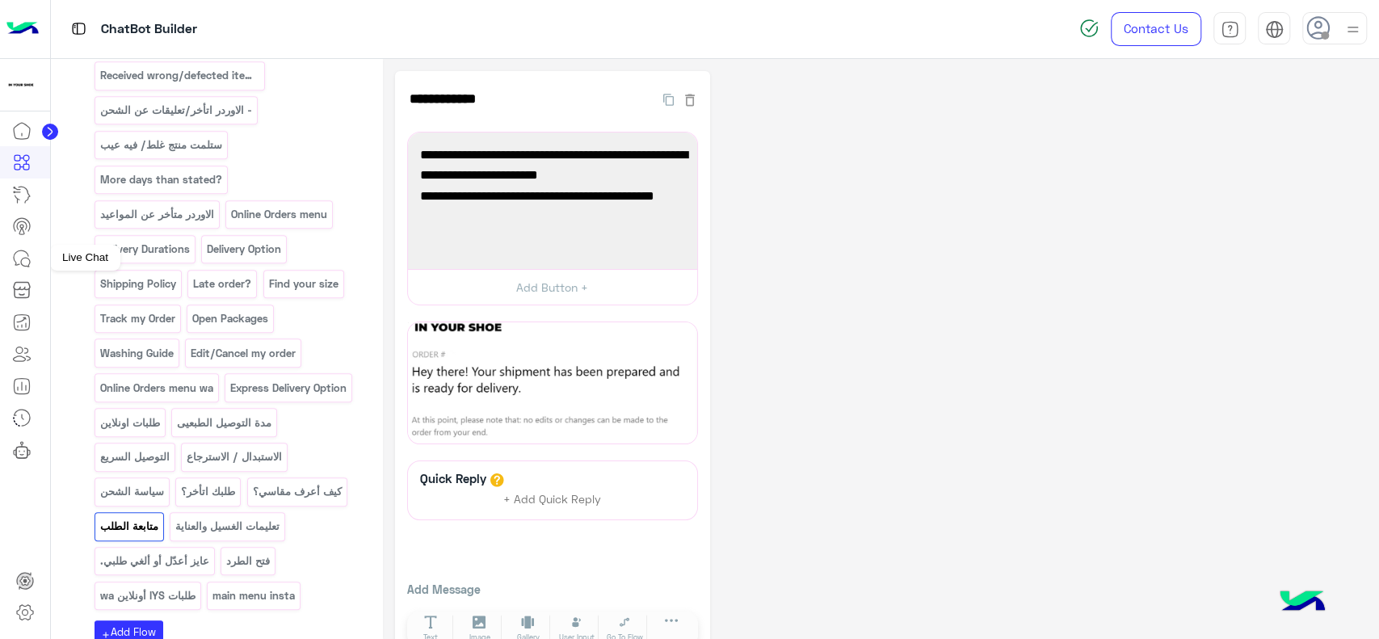
click at [25, 268] on link at bounding box center [22, 258] width 44 height 32
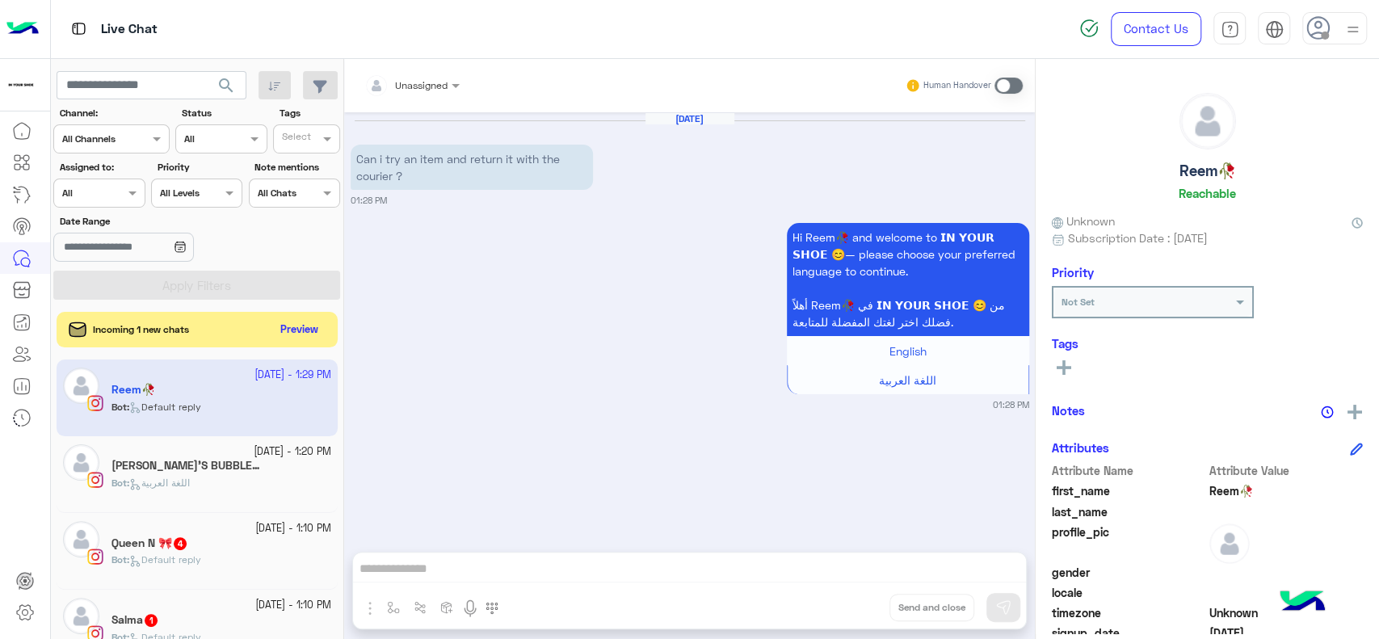
click at [24, 510] on div at bounding box center [25, 378] width 50 height 526
click at [304, 384] on app-inbox-user "18 September - 1:29 PM Reem🥀 Bot : Default reply" at bounding box center [197, 397] width 281 height 76
click at [284, 459] on div "MERAKI’S BUBBLE 3" at bounding box center [221, 467] width 220 height 17
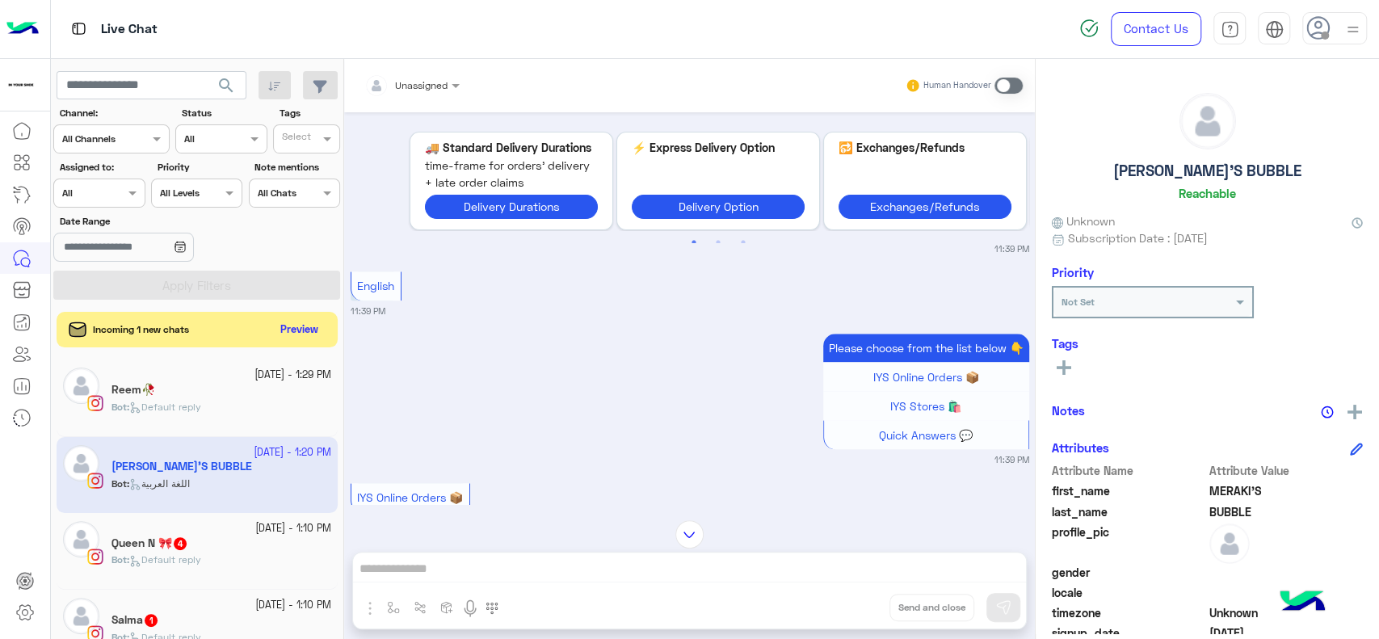
scroll to position [1044, 0]
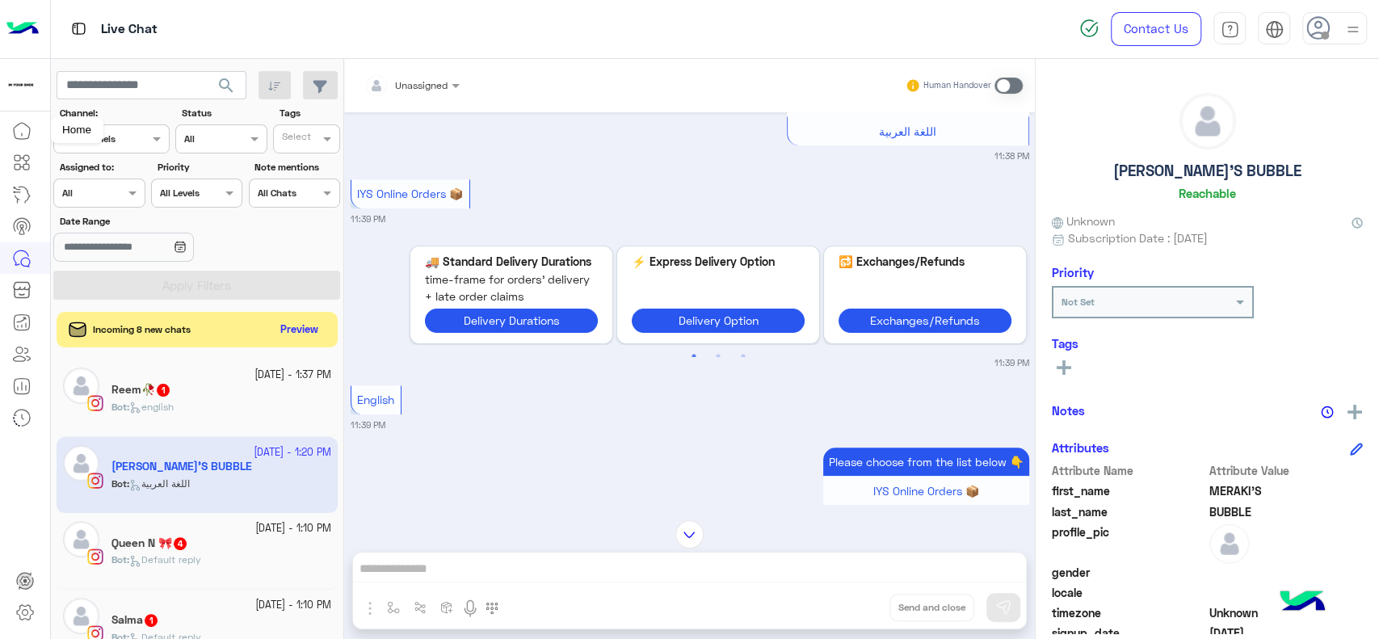
click at [32, 131] on link at bounding box center [22, 131] width 44 height 32
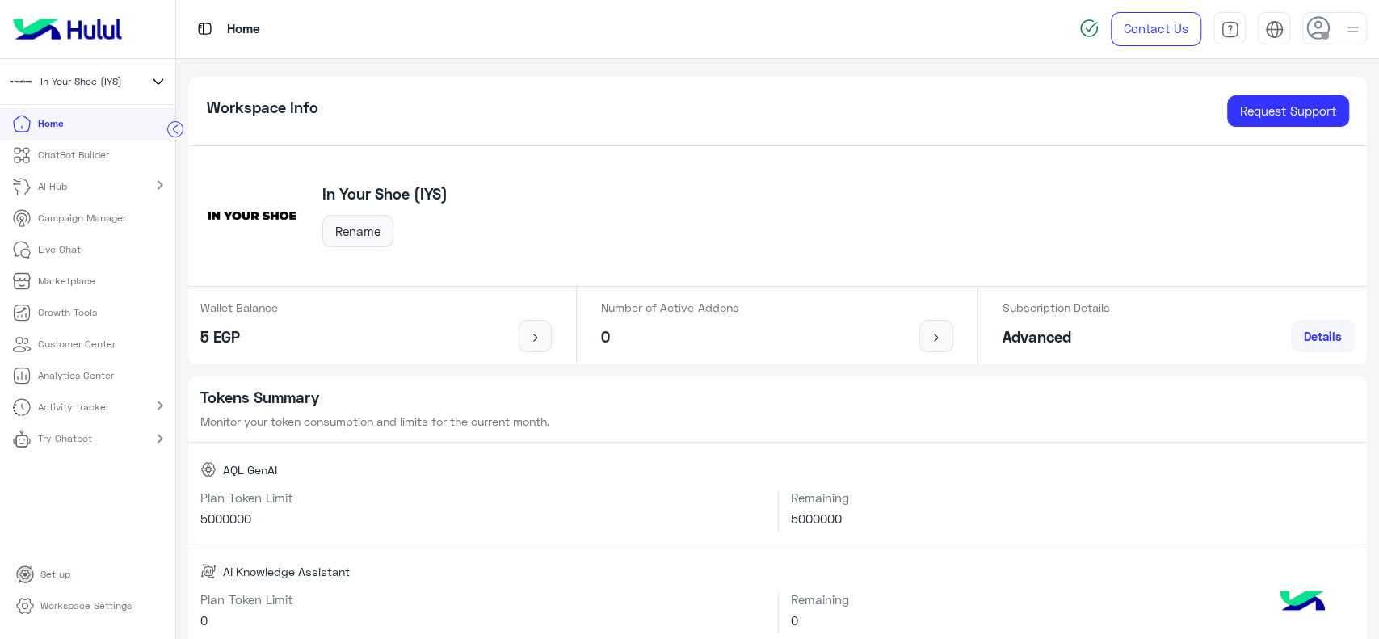
click at [155, 78] on icon at bounding box center [158, 81] width 18 height 19
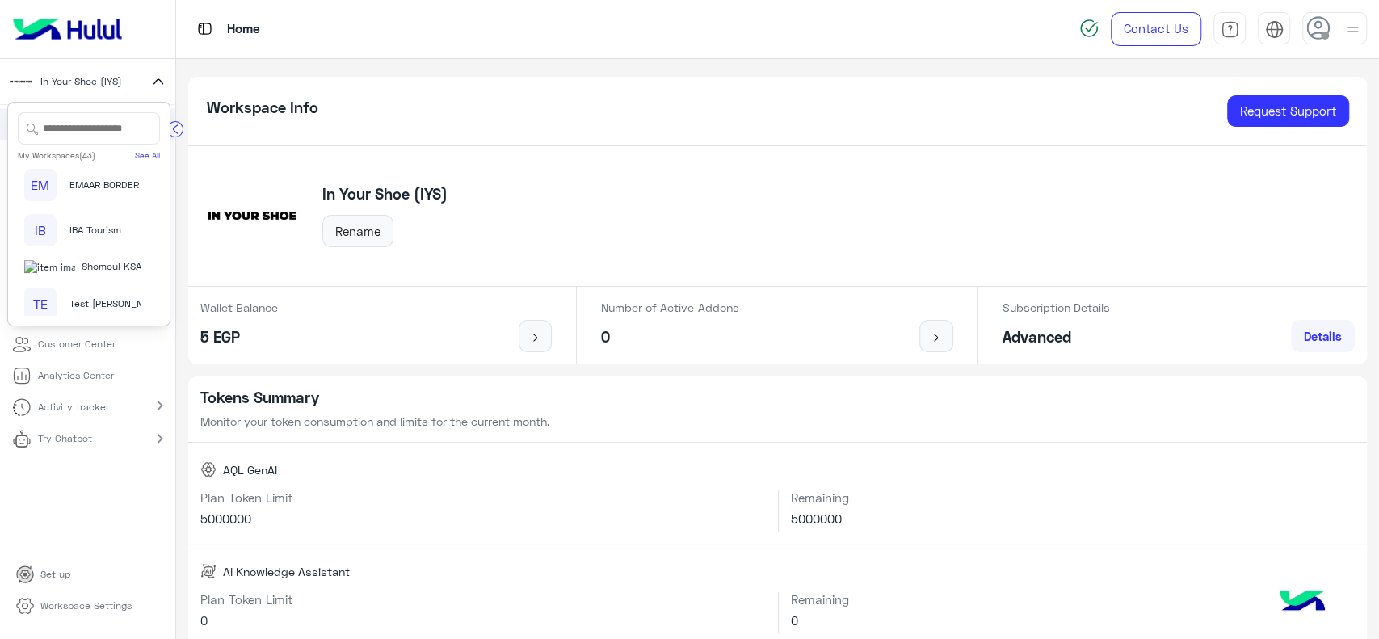
scroll to position [1106, 0]
click at [94, 154] on span "Cloud" at bounding box center [107, 147] width 26 height 15
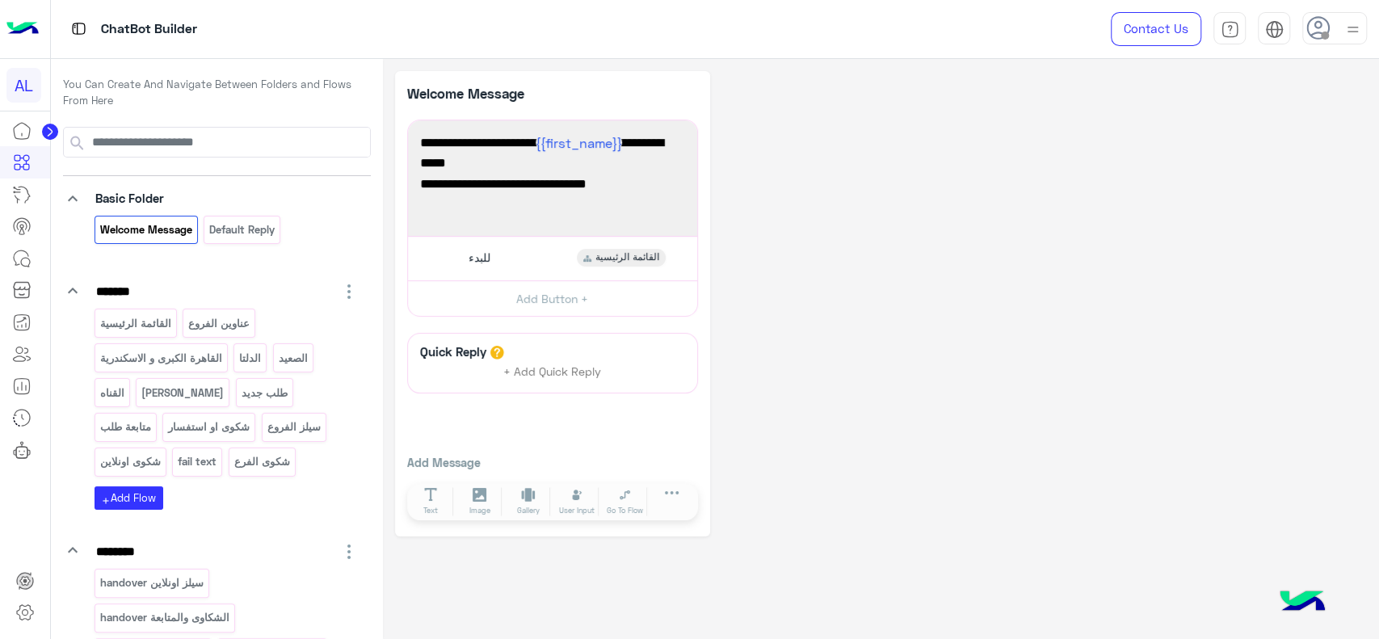
click at [48, 133] on icon at bounding box center [50, 132] width 4 height 8
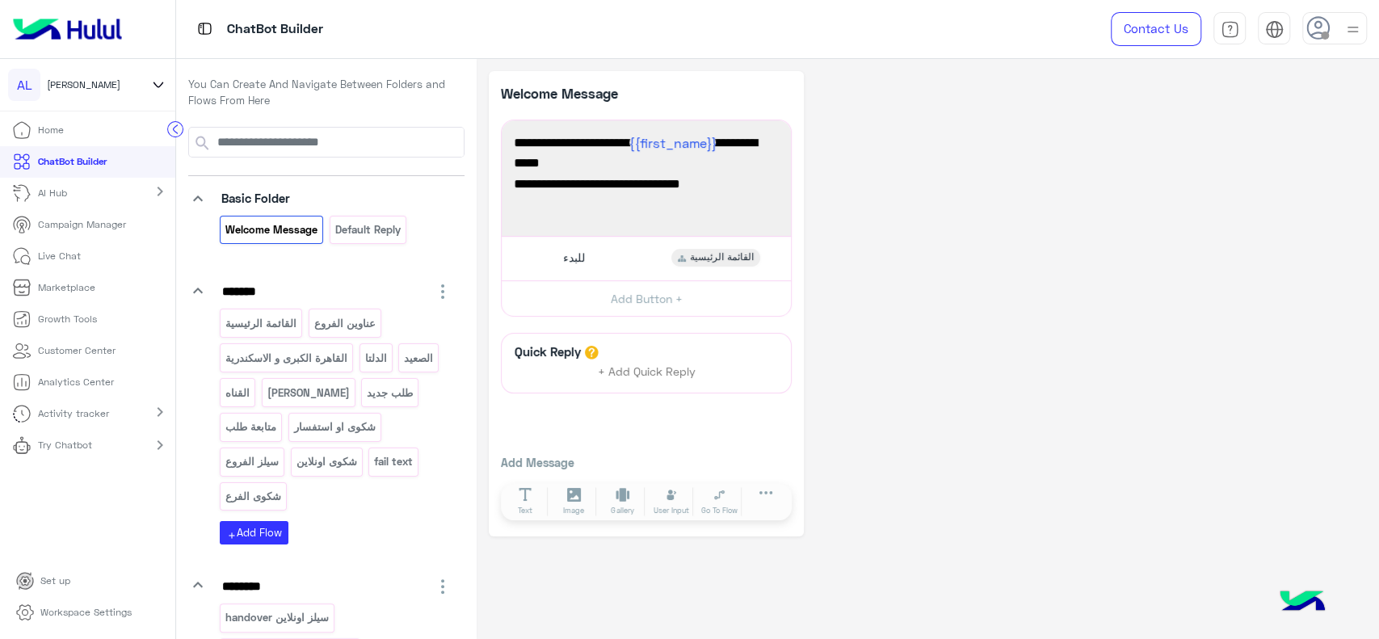
click at [157, 85] on icon at bounding box center [158, 84] width 18 height 19
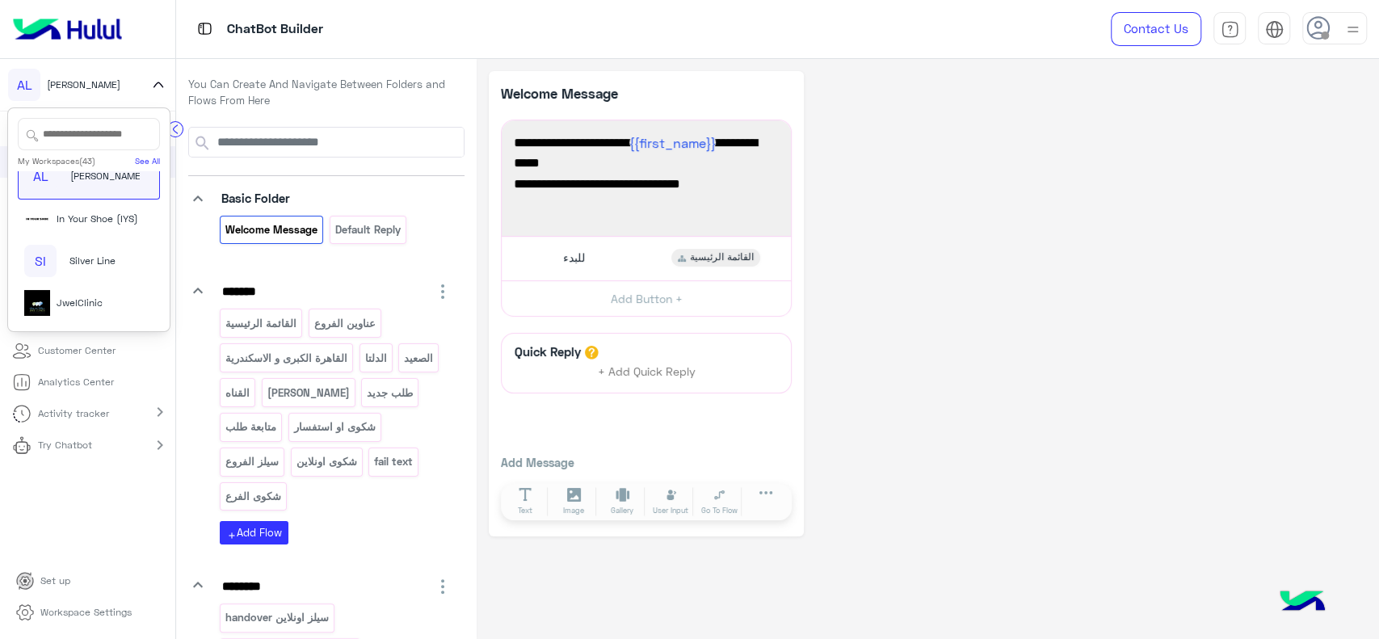
scroll to position [1679, 0]
click at [107, 212] on span "In Your Shoe (IYS)" at bounding box center [98, 219] width 82 height 15
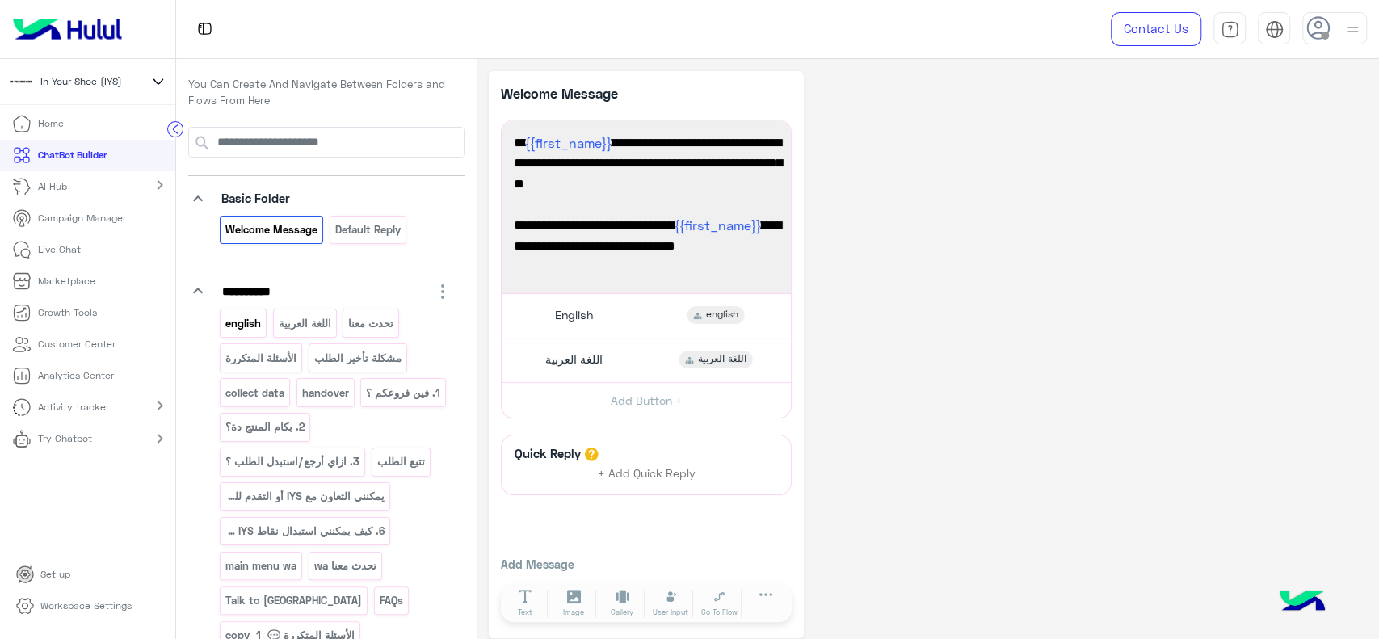
click at [248, 325] on p "english" at bounding box center [244, 323] width 38 height 19
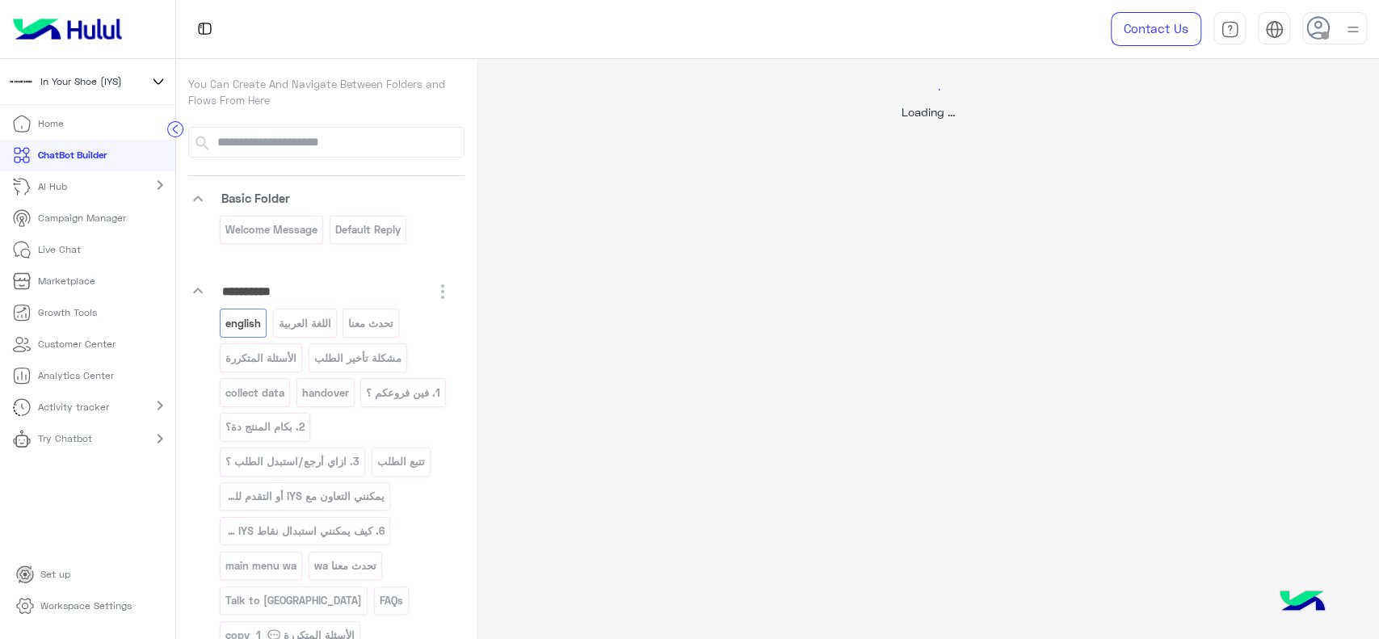
select select "*"
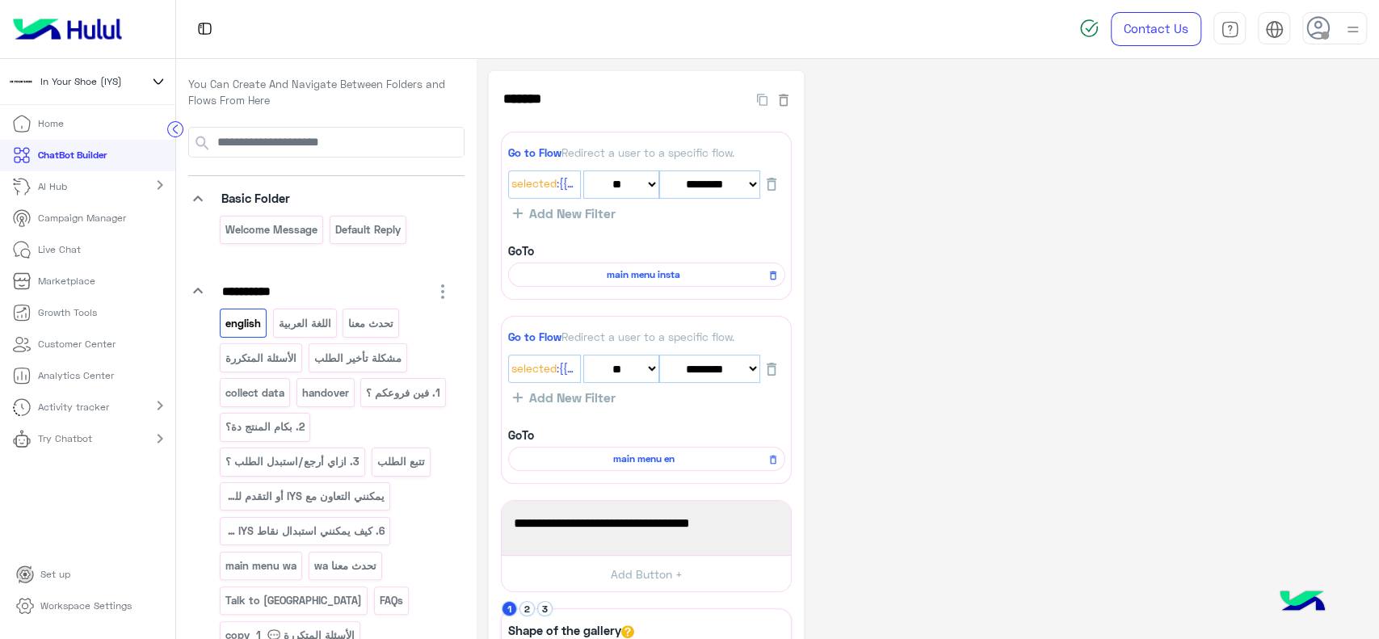
click at [175, 133] on circle at bounding box center [175, 129] width 15 height 15
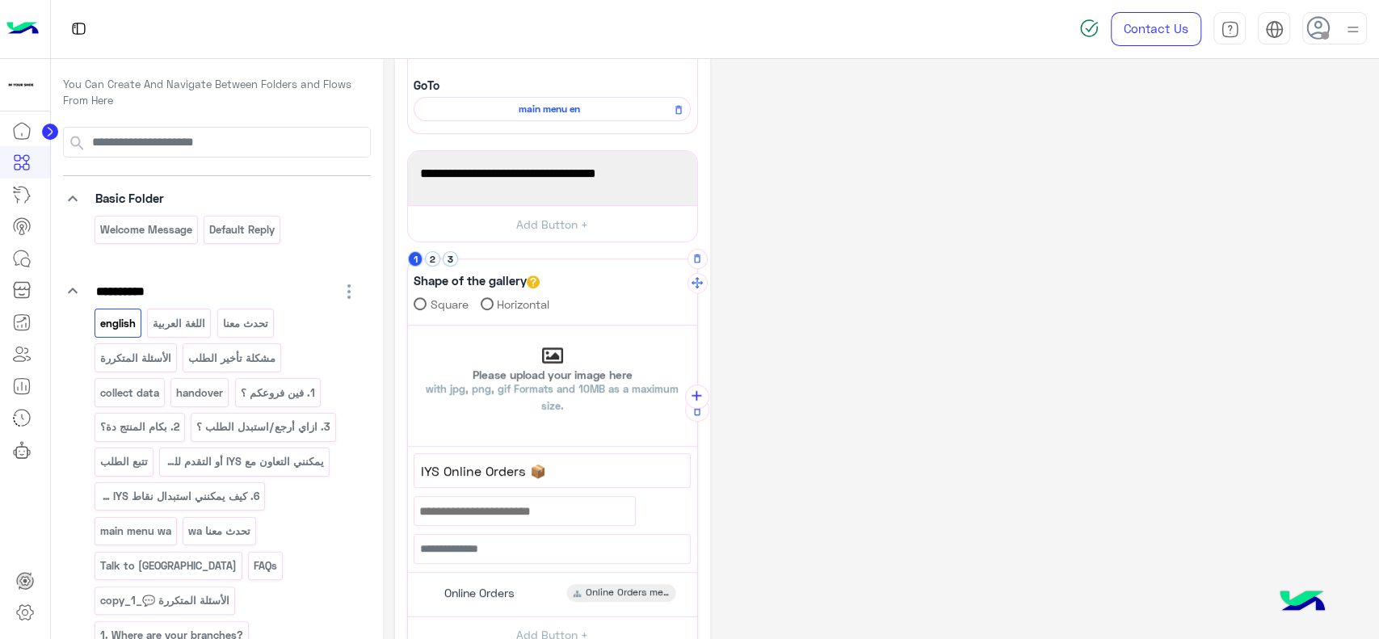
scroll to position [367, 0]
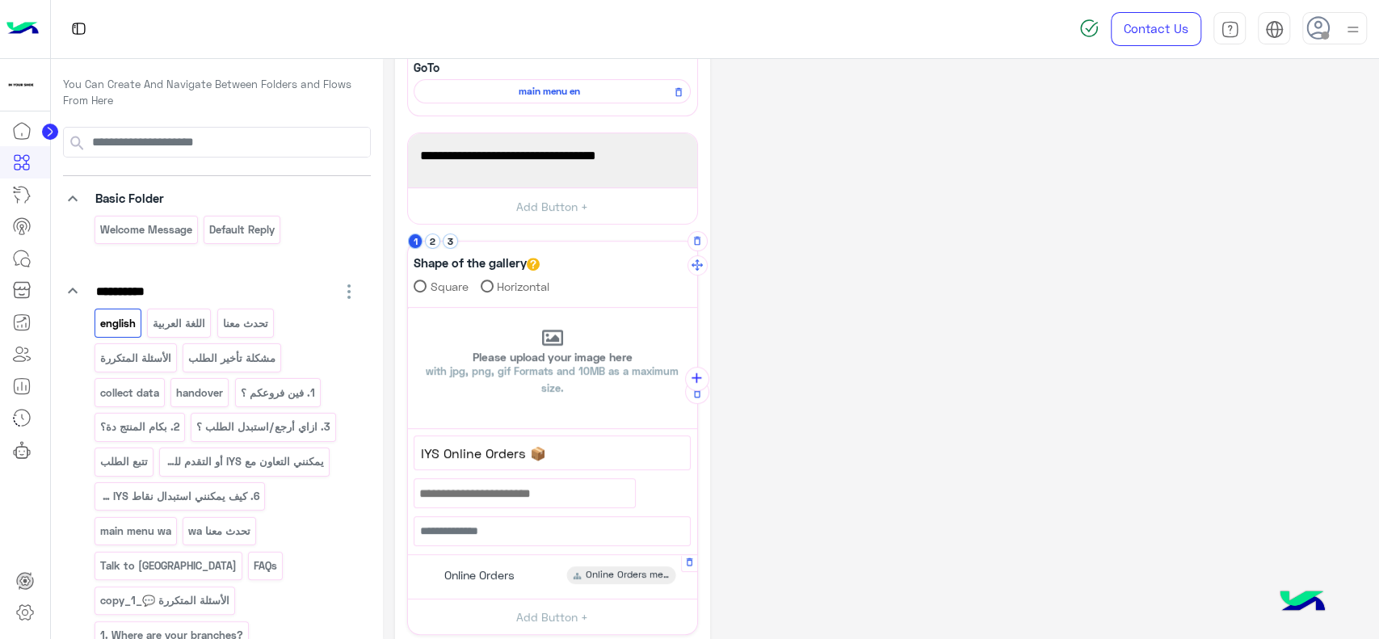
click at [486, 566] on div "Online Orders" at bounding box center [477, 575] width 87 height 18
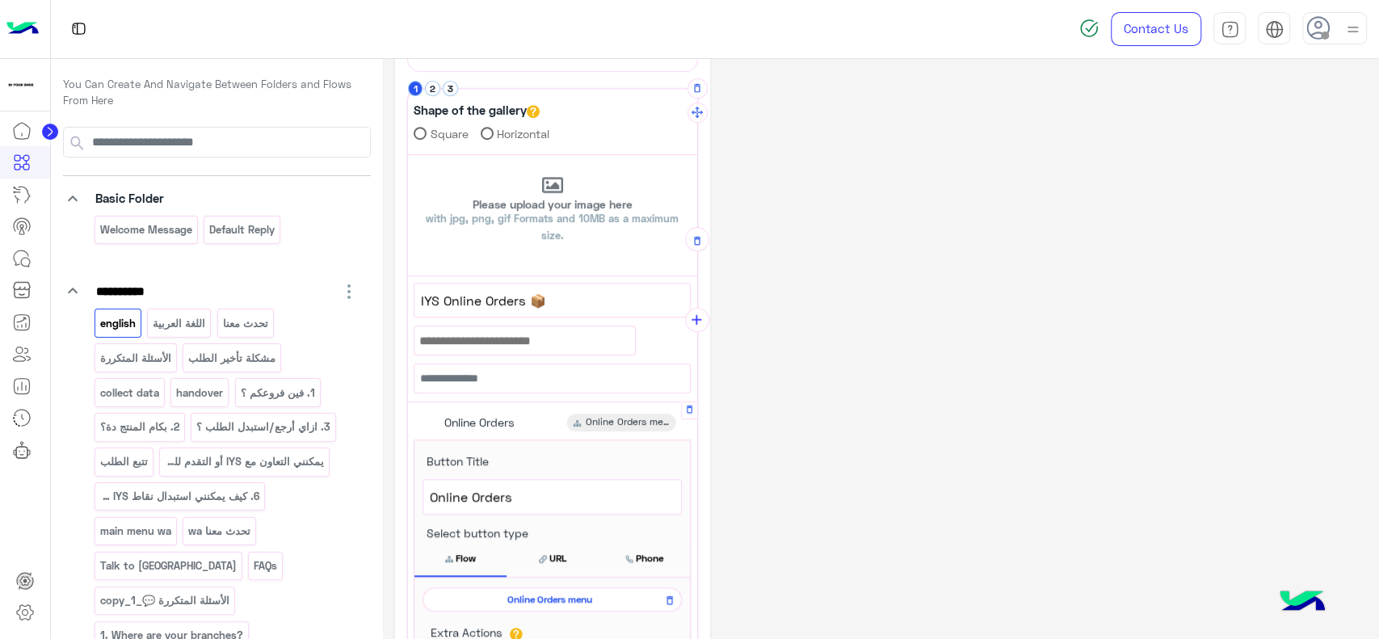
scroll to position [527, 0]
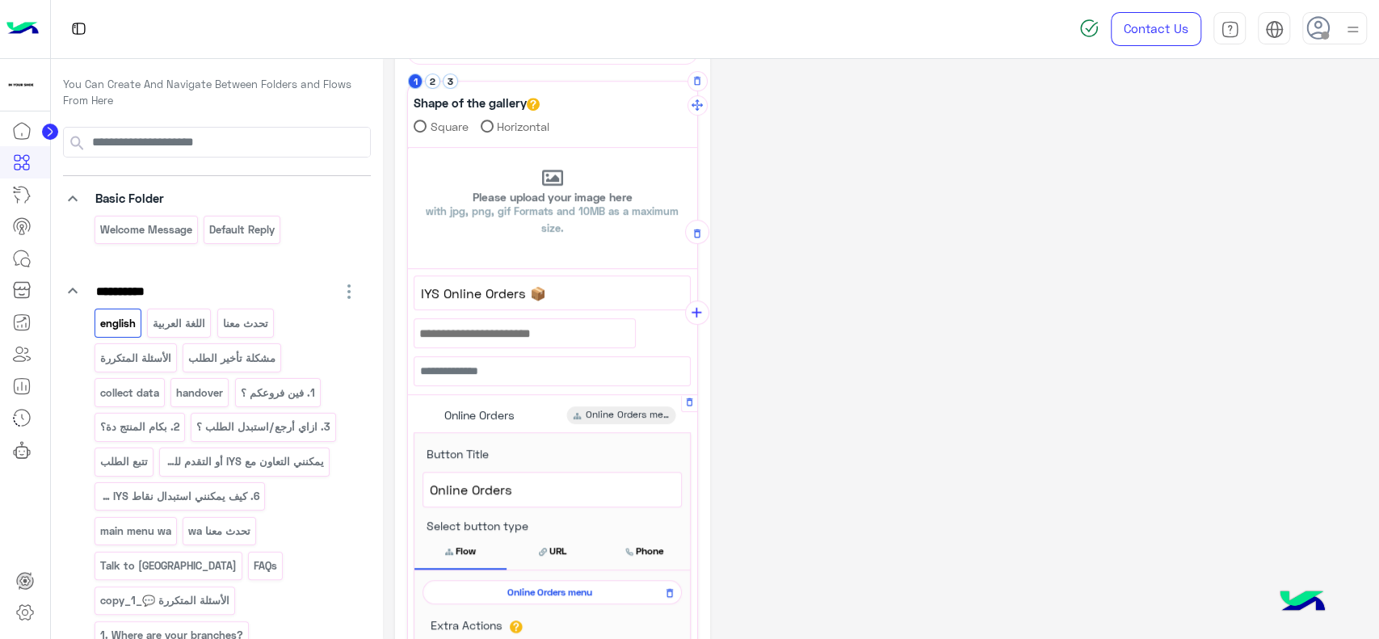
click at [526, 585] on span "Online Orders menu" at bounding box center [549, 592] width 236 height 15
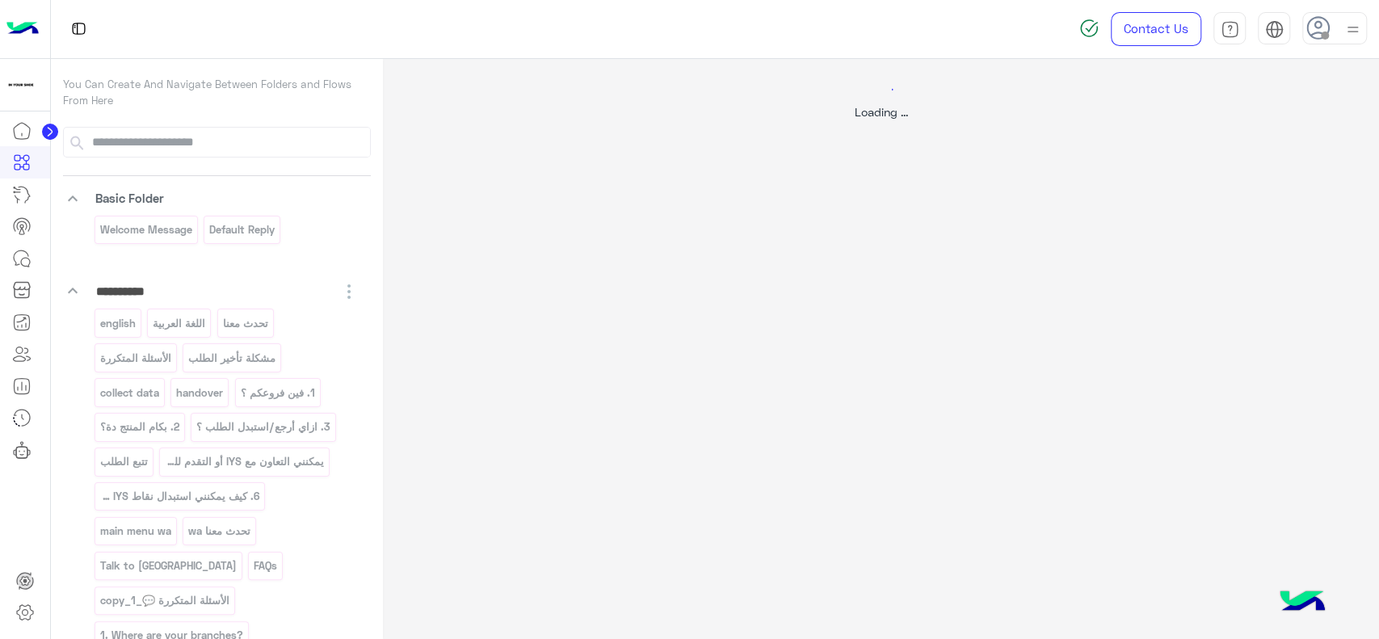
scroll to position [0, 0]
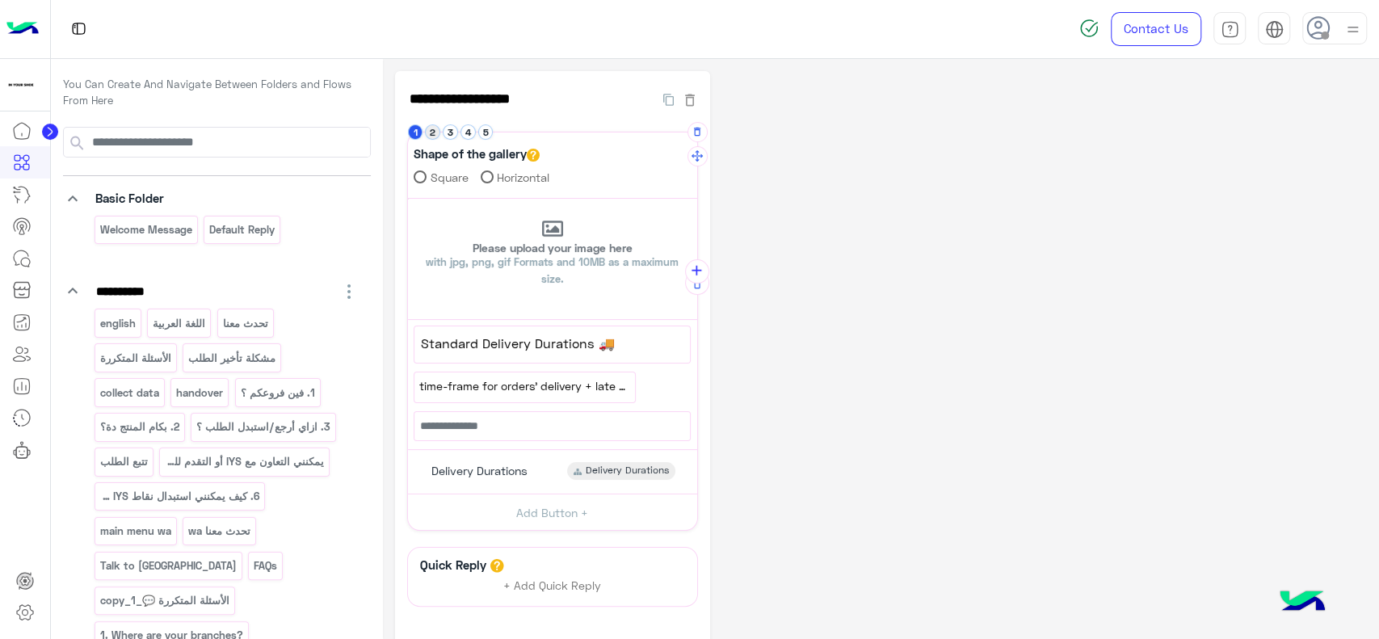
click at [432, 138] on button "2" at bounding box center [432, 131] width 15 height 15
click at [452, 136] on button "3" at bounding box center [450, 131] width 15 height 15
click at [468, 133] on button "4" at bounding box center [467, 131] width 15 height 15
click at [488, 131] on button "5" at bounding box center [485, 131] width 15 height 15
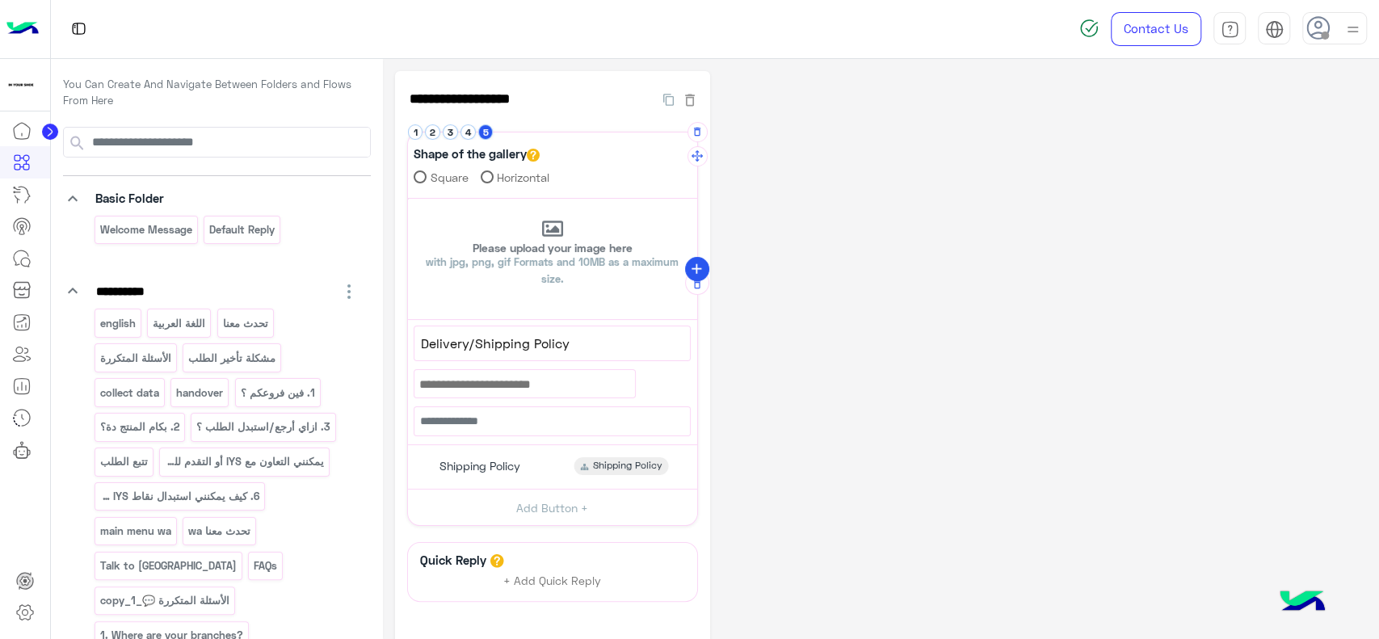
click at [692, 259] on button "add" at bounding box center [697, 269] width 24 height 24
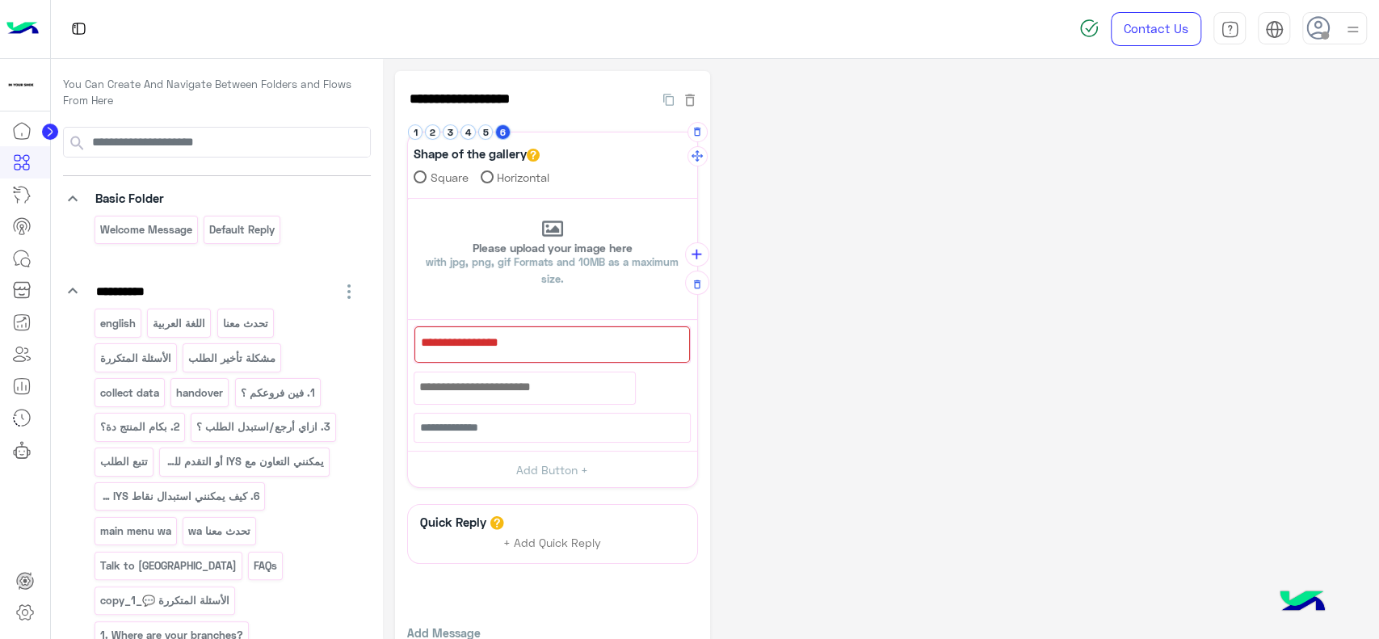
click at [573, 350] on div at bounding box center [551, 344] width 275 height 36
click at [449, 344] on span "OtherInquiry" at bounding box center [552, 342] width 264 height 21
type textarea "**********"
click at [571, 356] on div "Other Inquiry" at bounding box center [551, 346] width 277 height 43
click at [492, 468] on button "Add Button +" at bounding box center [552, 470] width 289 height 36
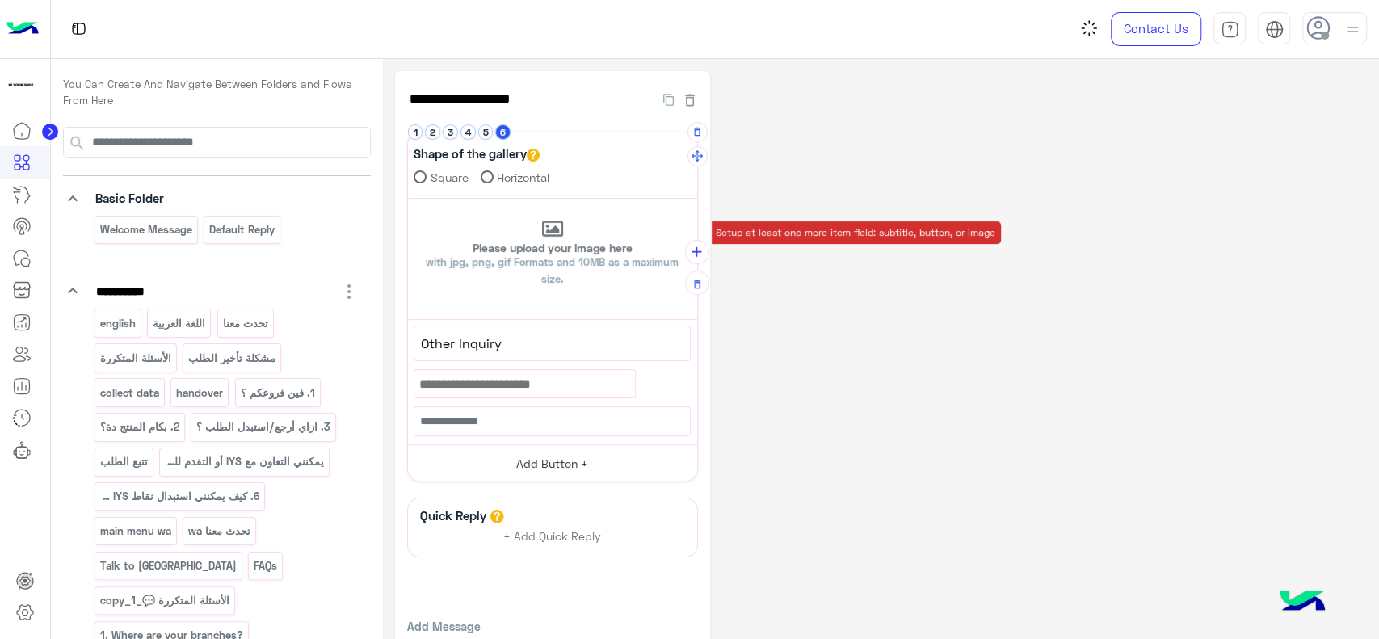
click at [492, 468] on div "Add Button +" at bounding box center [552, 462] width 289 height 36
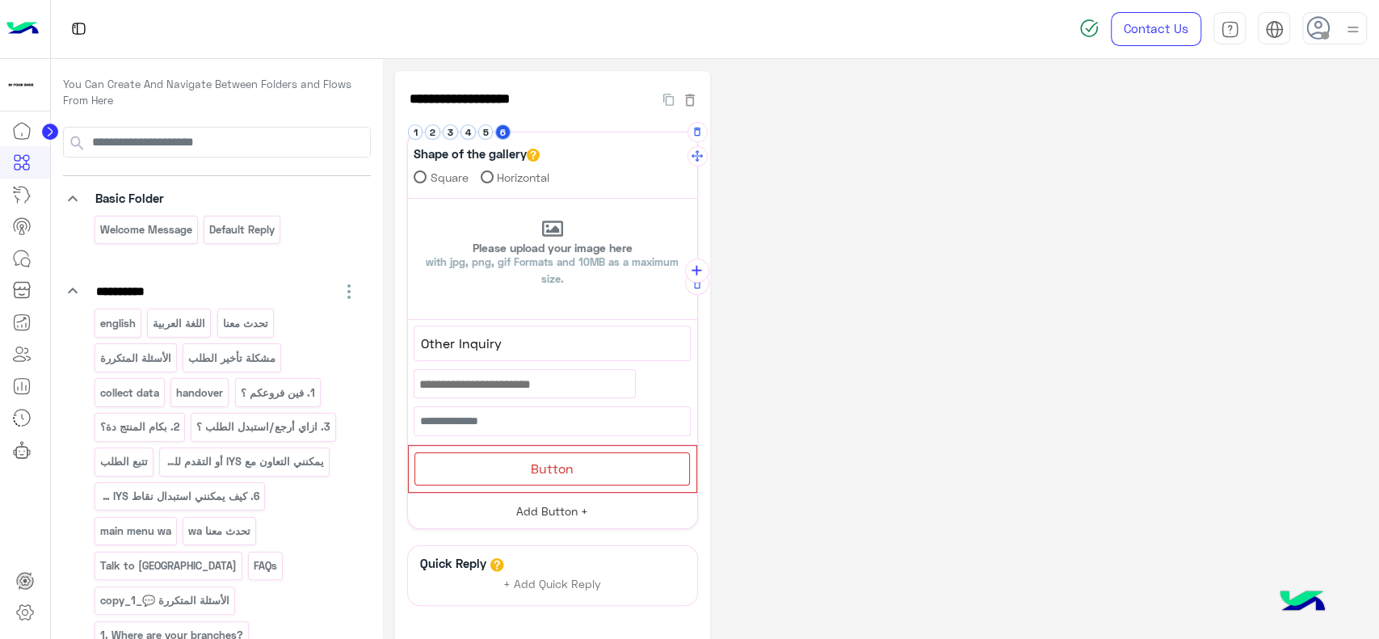
click at [492, 468] on div "Button" at bounding box center [551, 468] width 275 height 33
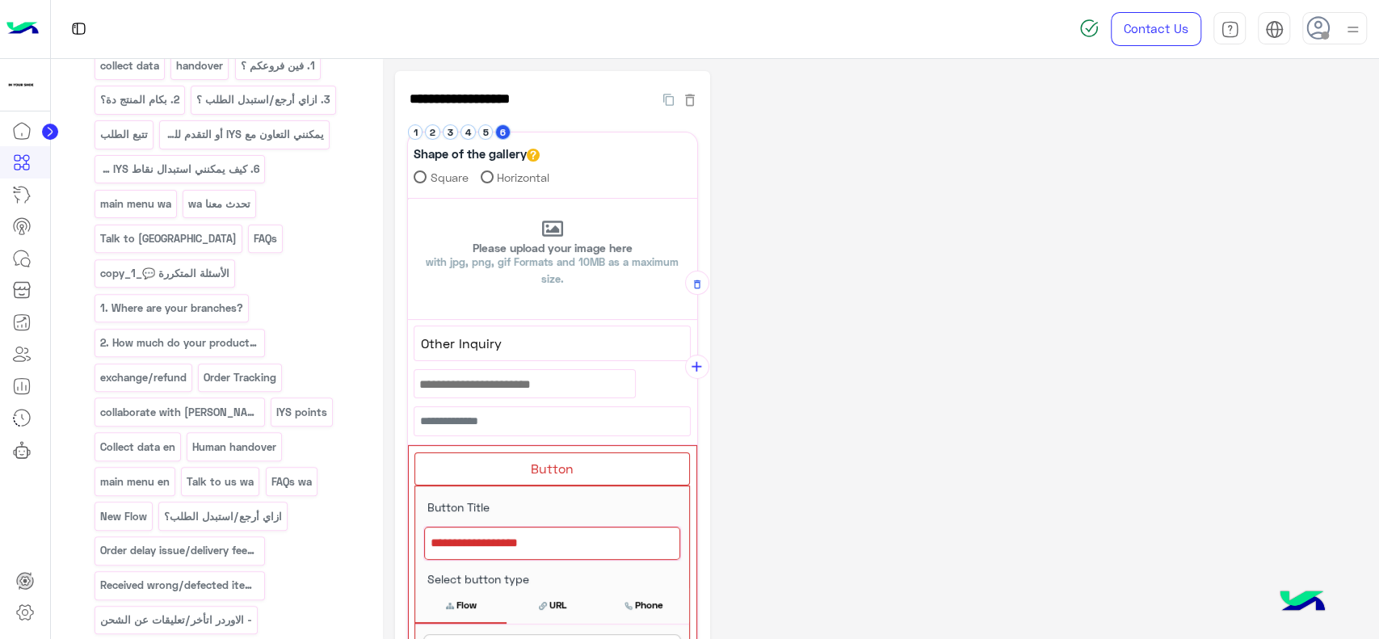
scroll to position [326, 0]
click at [483, 544] on div at bounding box center [552, 544] width 256 height 34
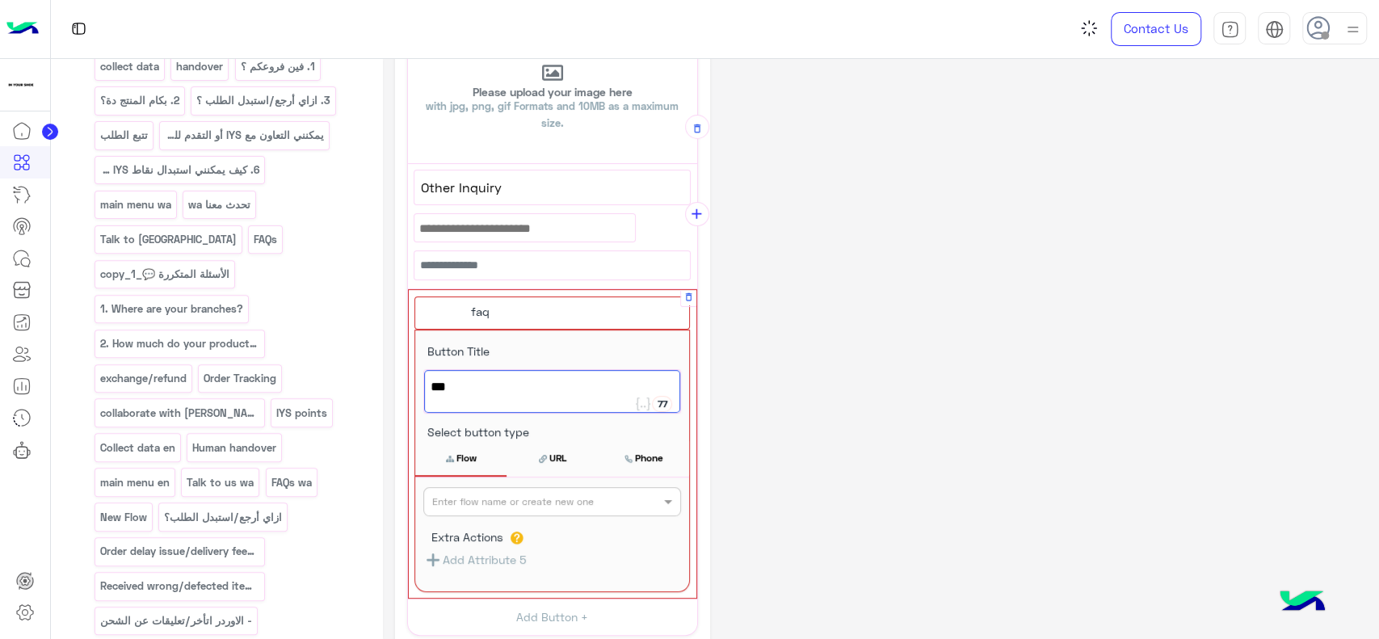
scroll to position [157, 0]
click at [505, 378] on span "faq" at bounding box center [551, 386] width 243 height 21
click at [504, 178] on span "Other Inquiry" at bounding box center [552, 186] width 262 height 21
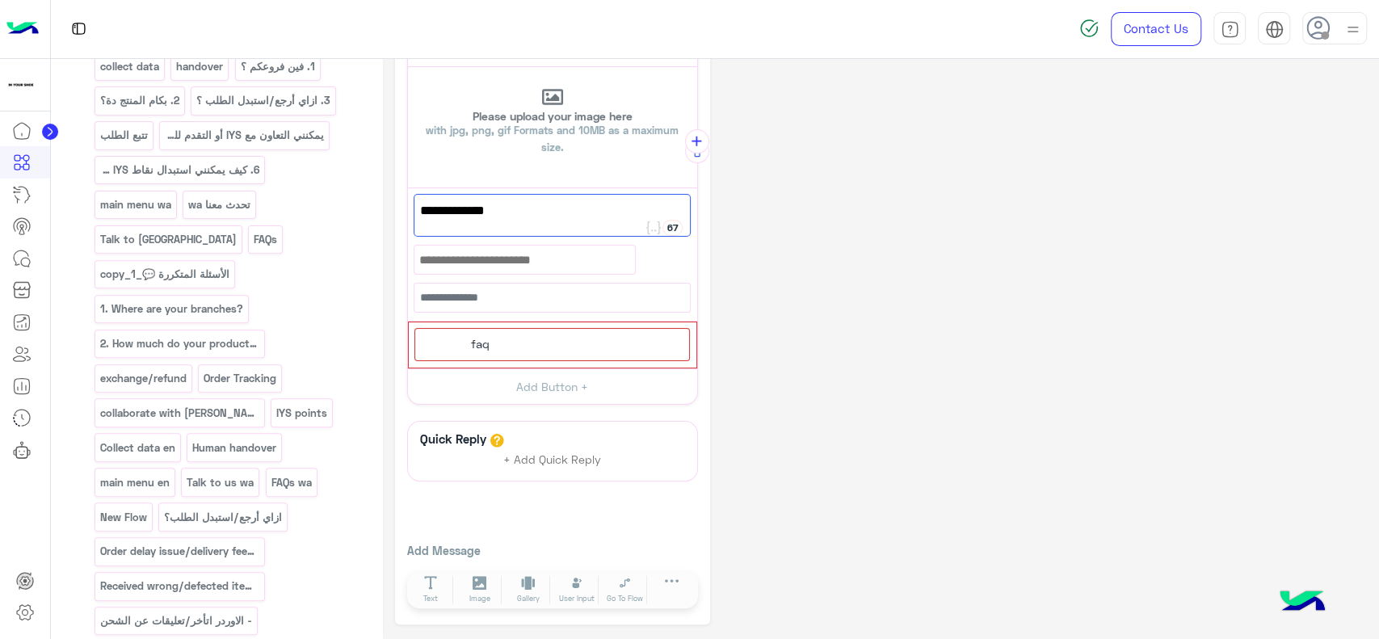
scroll to position [59, 0]
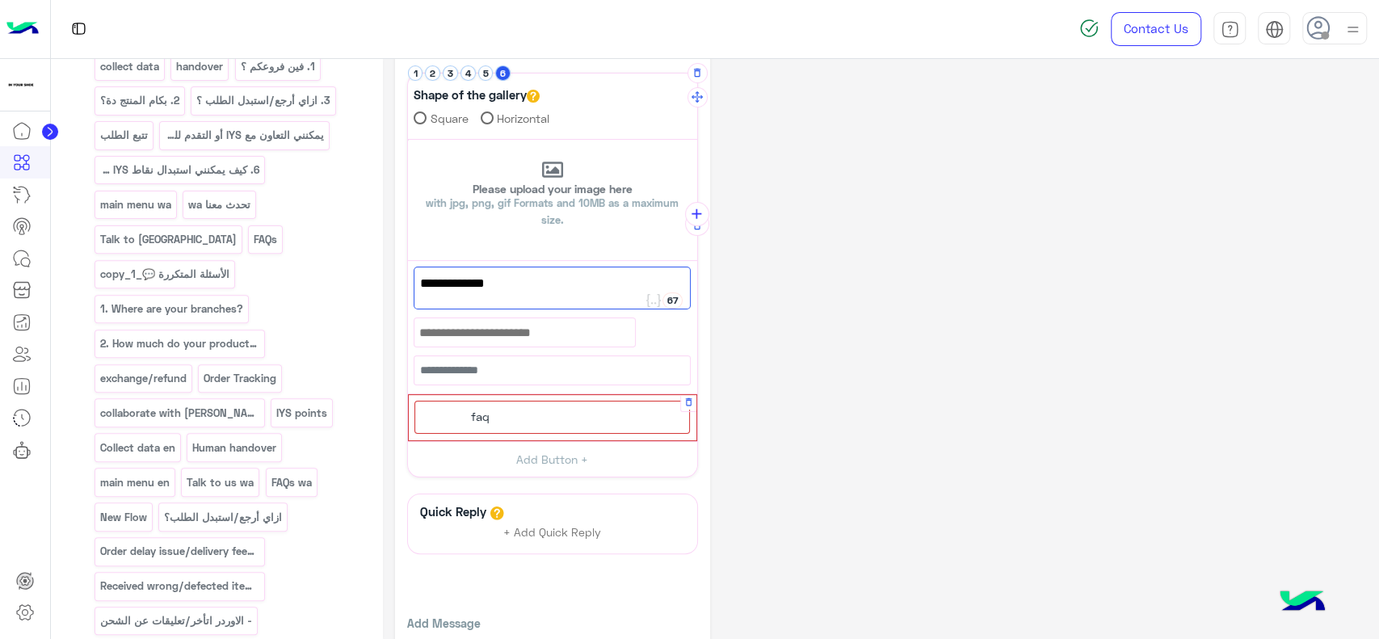
click at [517, 430] on div "faq" at bounding box center [551, 417] width 275 height 33
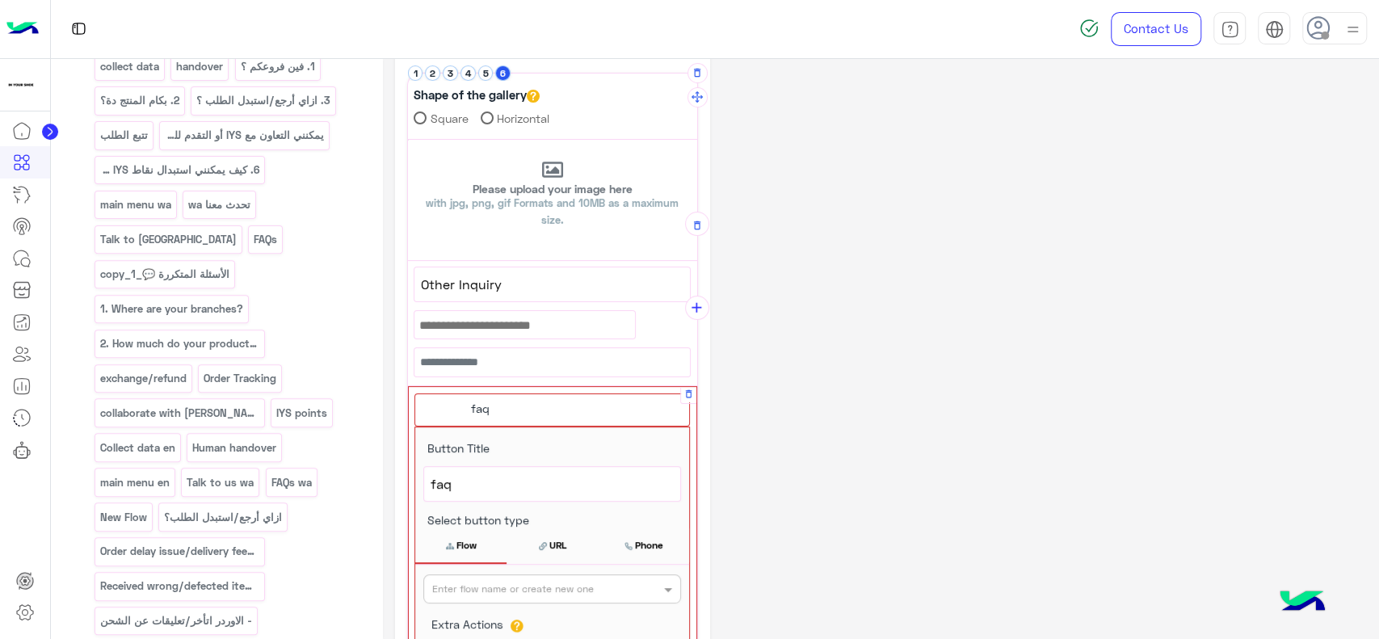
click at [506, 484] on span "faq" at bounding box center [551, 483] width 243 height 21
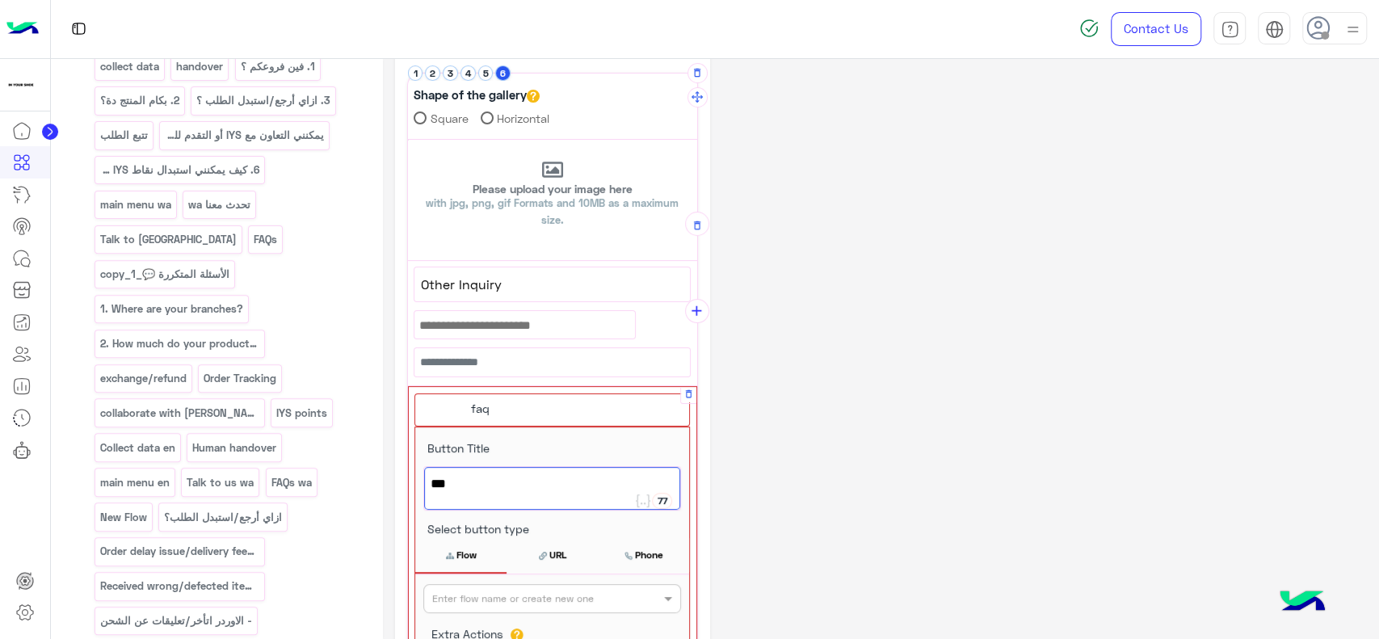
paste textarea "**********"
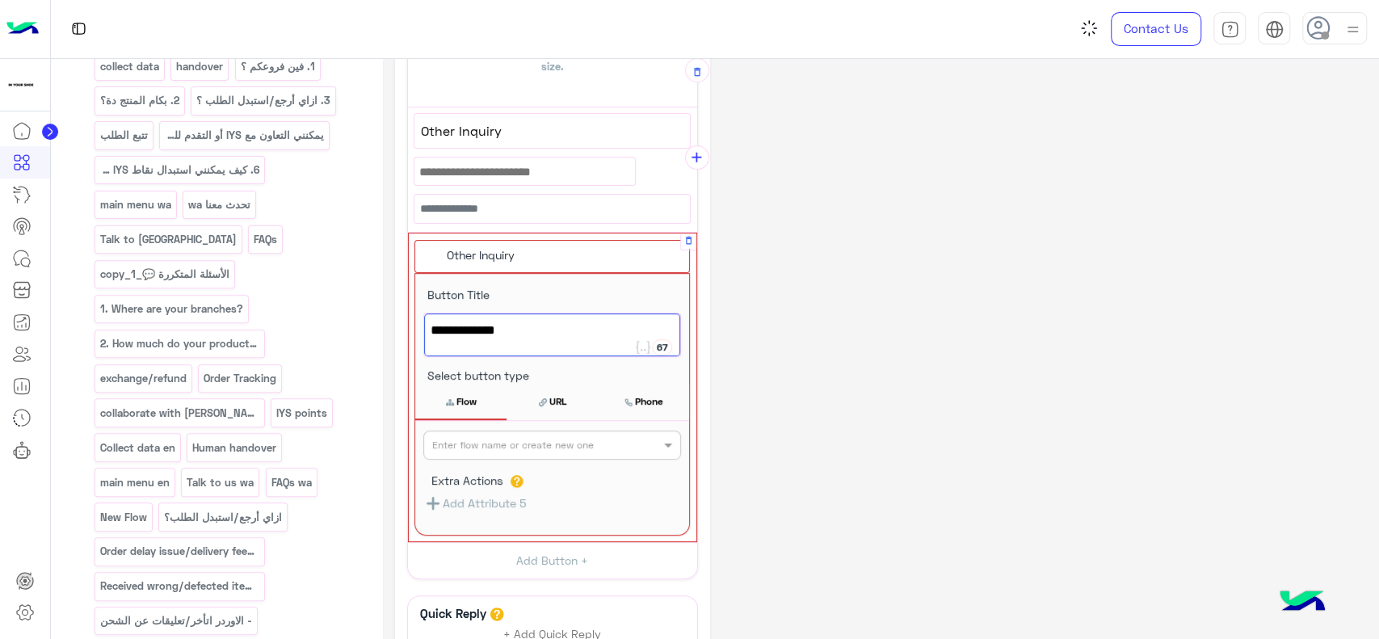
scroll to position [213, 0]
type textarea "**********"
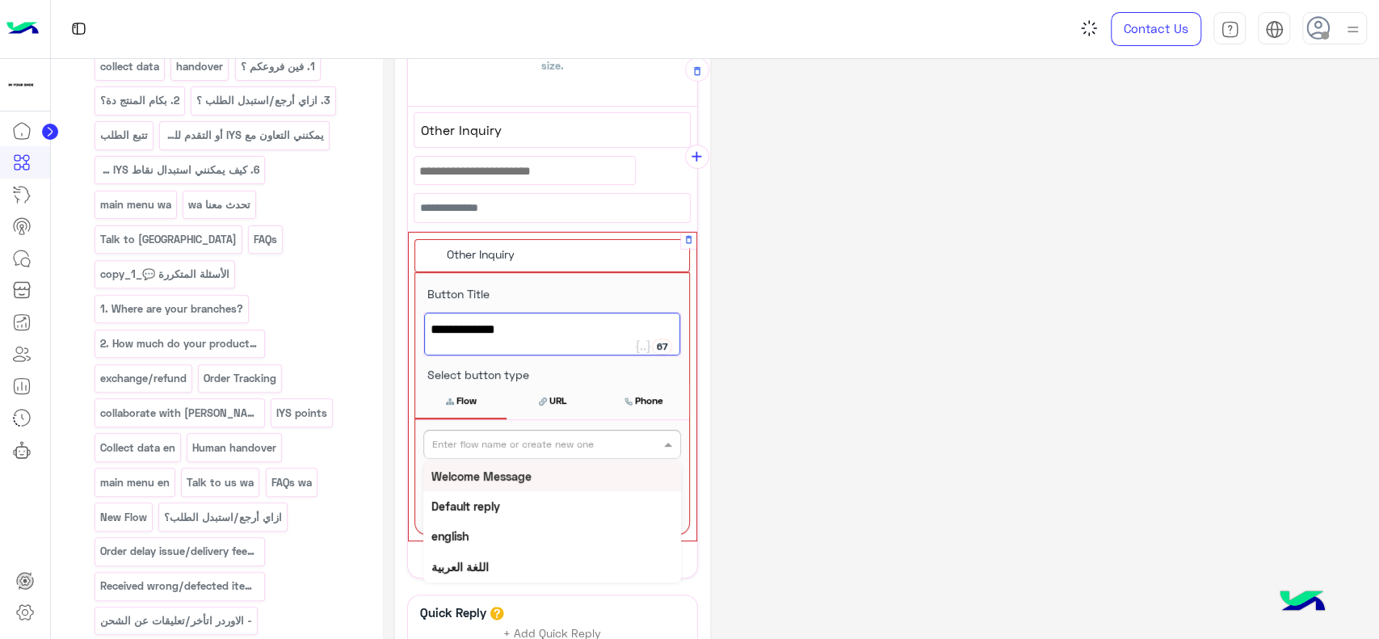
click at [531, 448] on div "Enter flow name or create new one" at bounding box center [513, 444] width 162 height 15
type input "***"
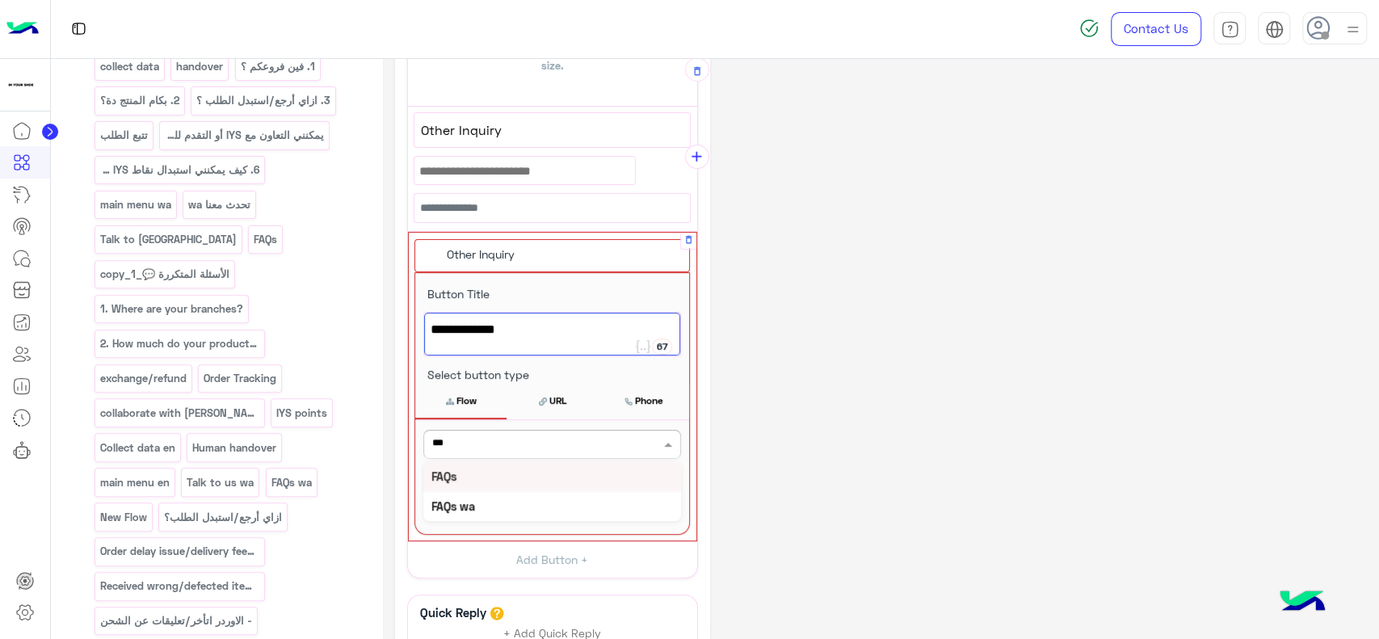
click at [524, 464] on div "FAQs" at bounding box center [552, 476] width 258 height 30
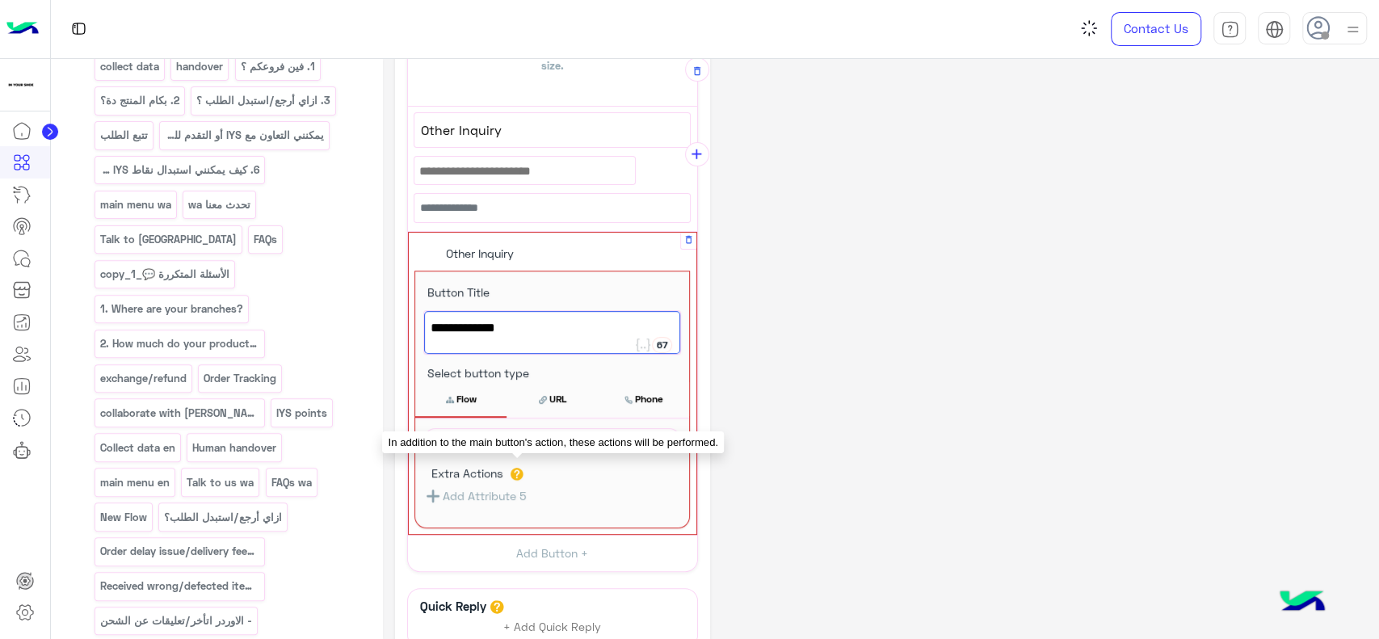
scroll to position [211, 0]
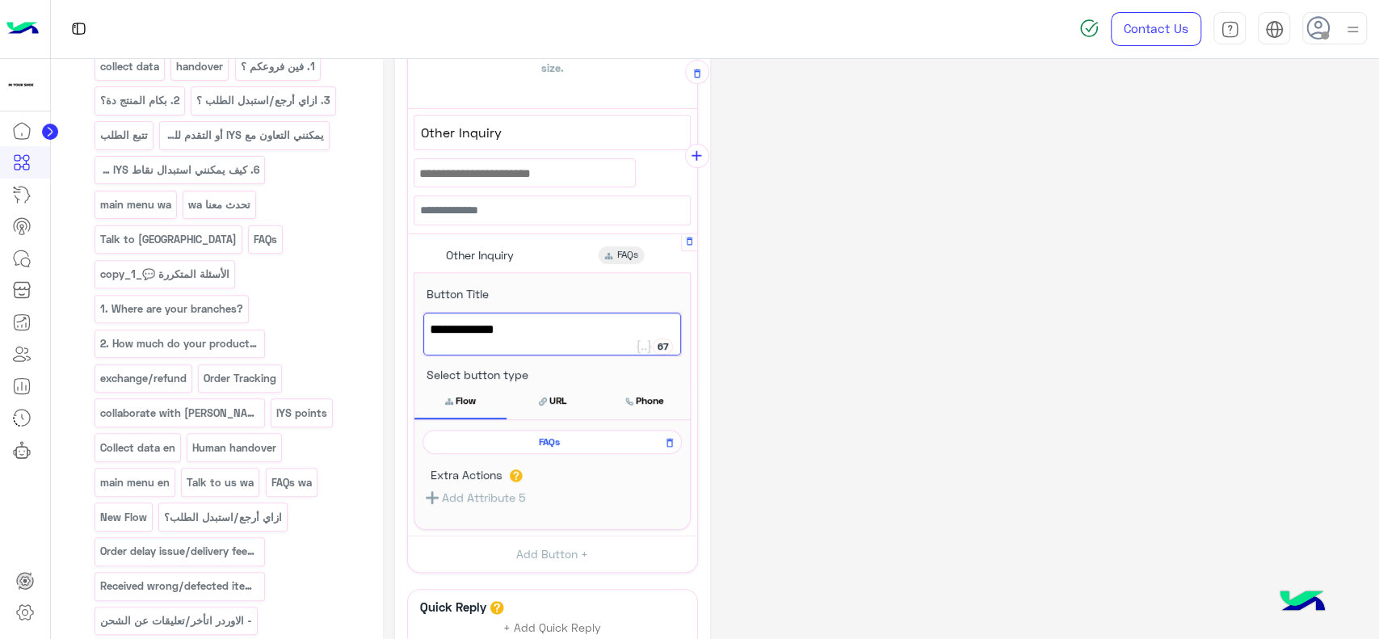
click at [632, 436] on span "FAQs" at bounding box center [549, 441] width 236 height 15
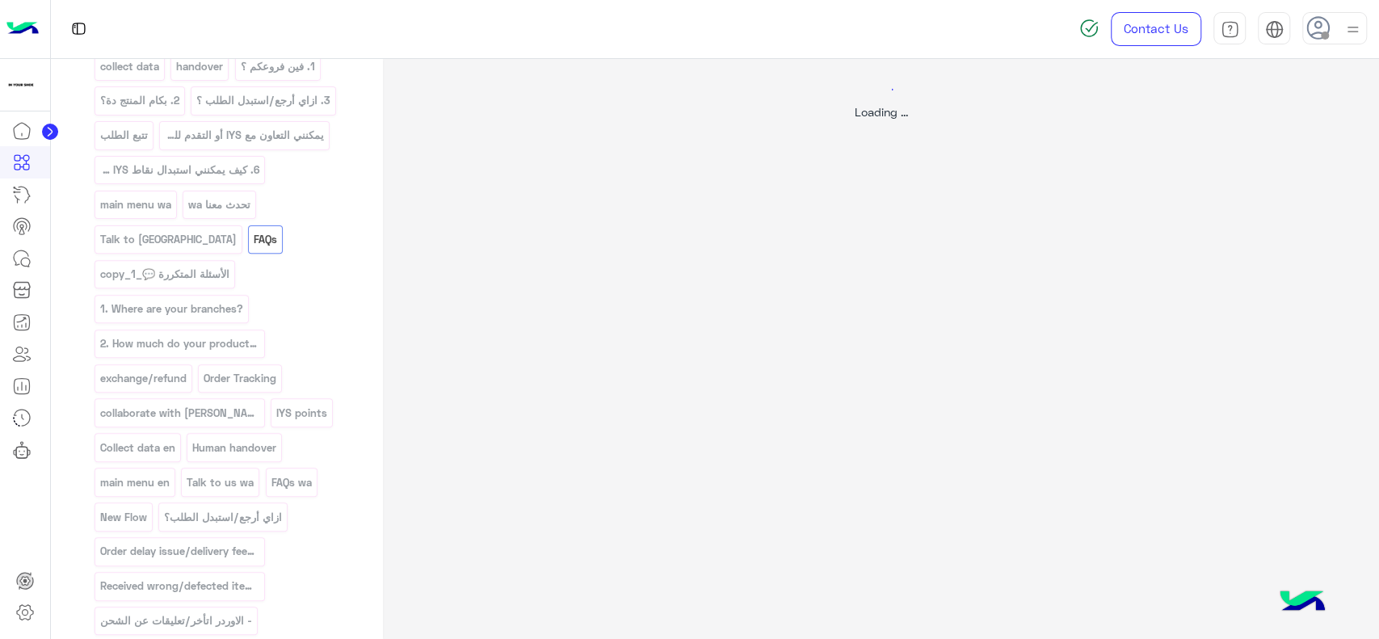
scroll to position [0, 0]
select select "*"
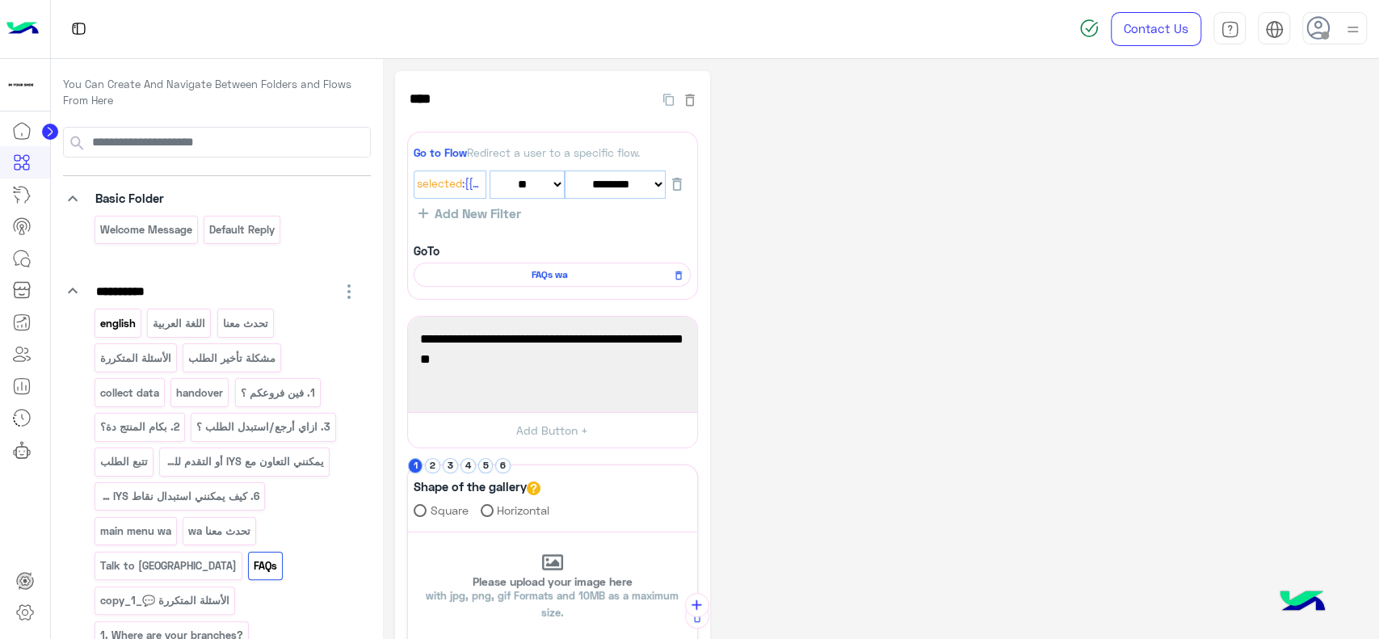
click at [124, 331] on p "english" at bounding box center [118, 323] width 38 height 19
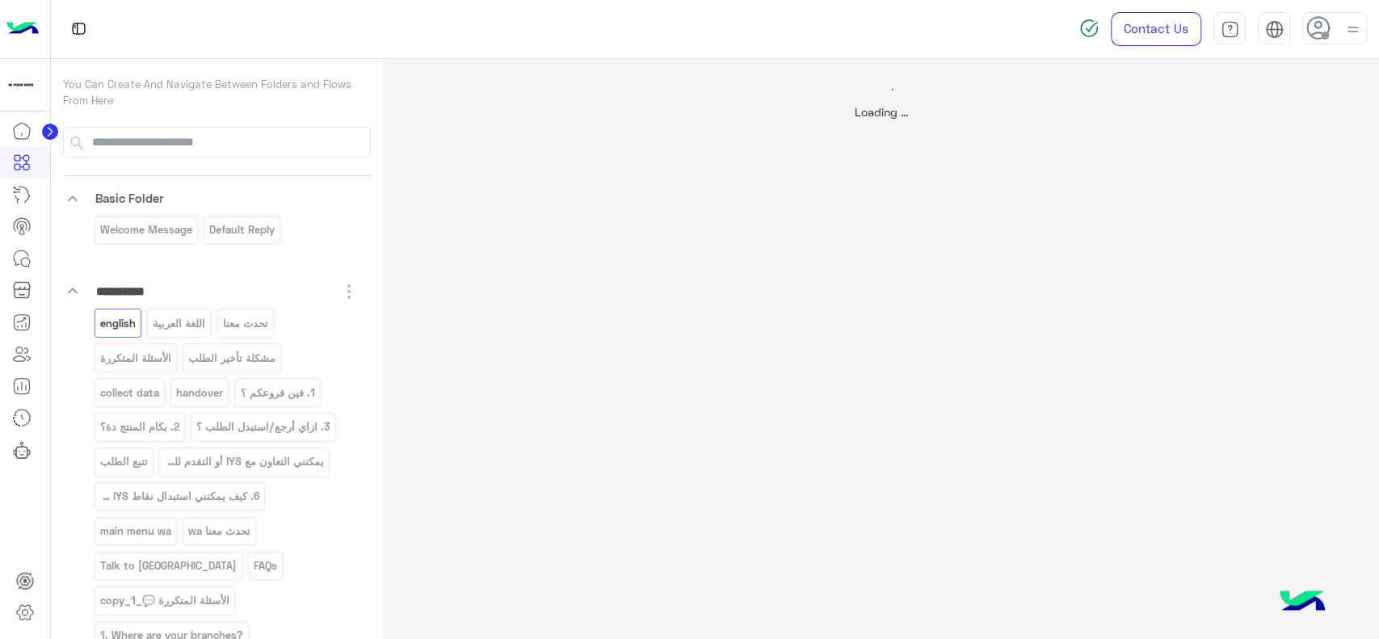
select select "*"
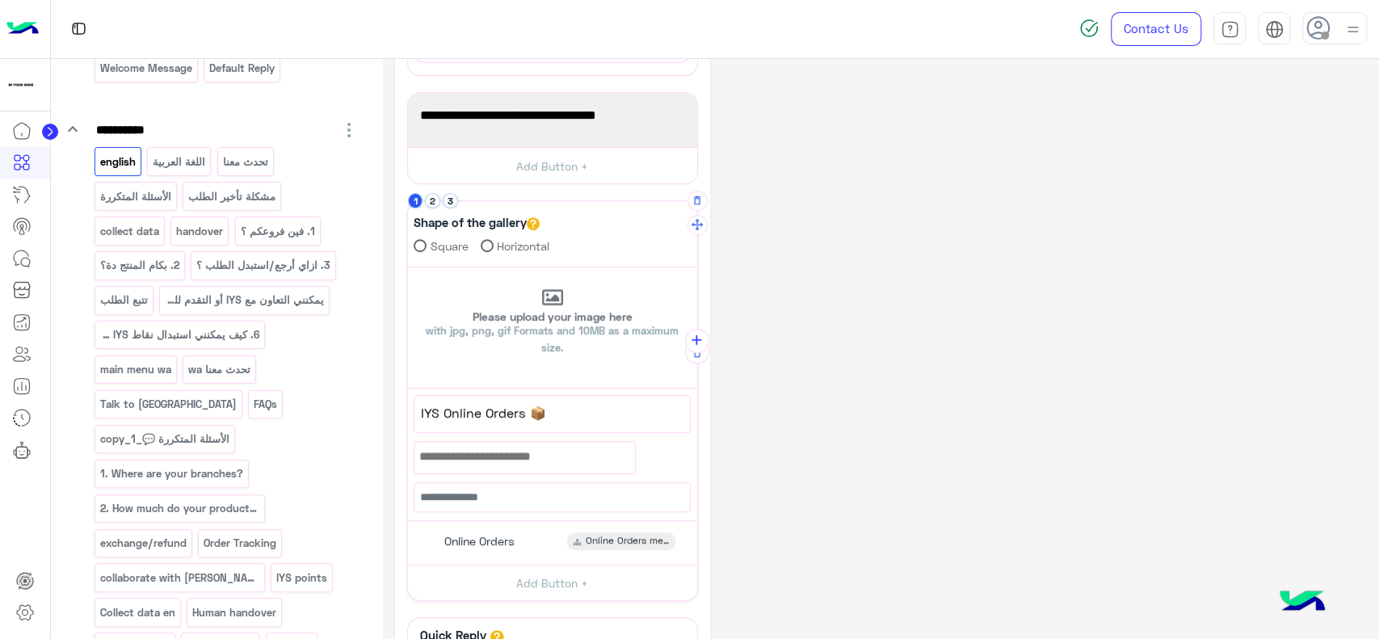
scroll to position [409, 0]
click at [498, 531] on div "Online Orders" at bounding box center [477, 540] width 87 height 18
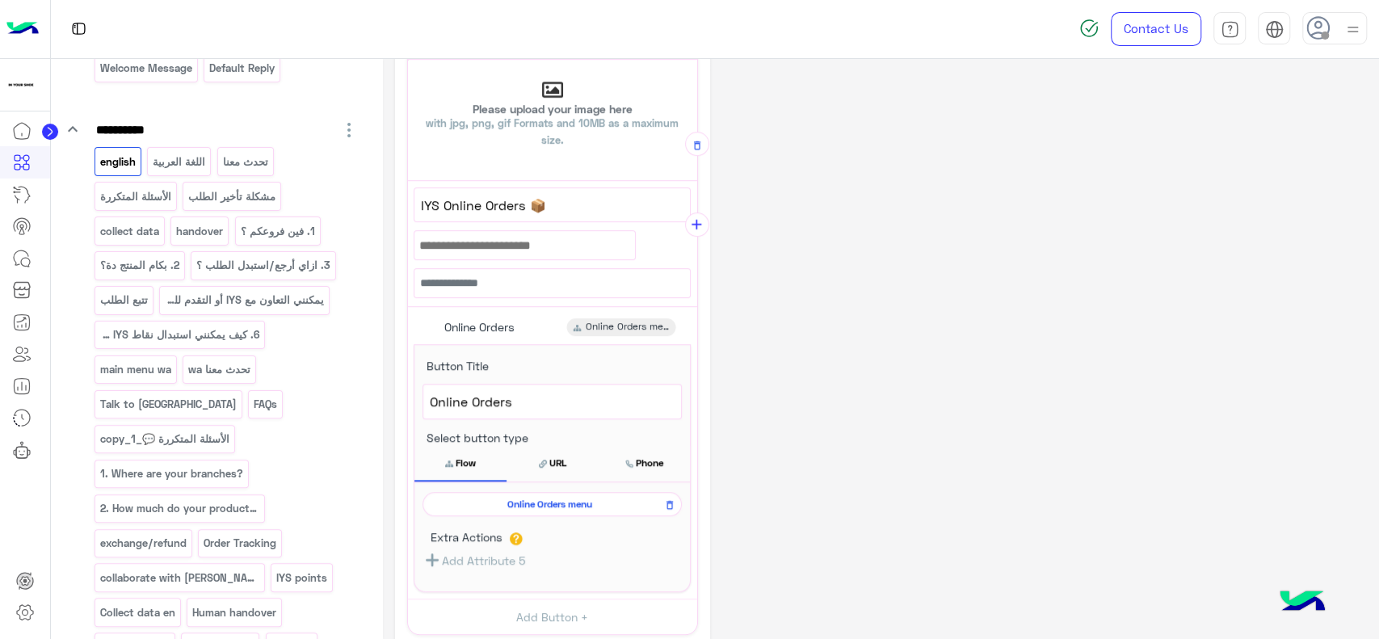
scroll to position [628, 0]
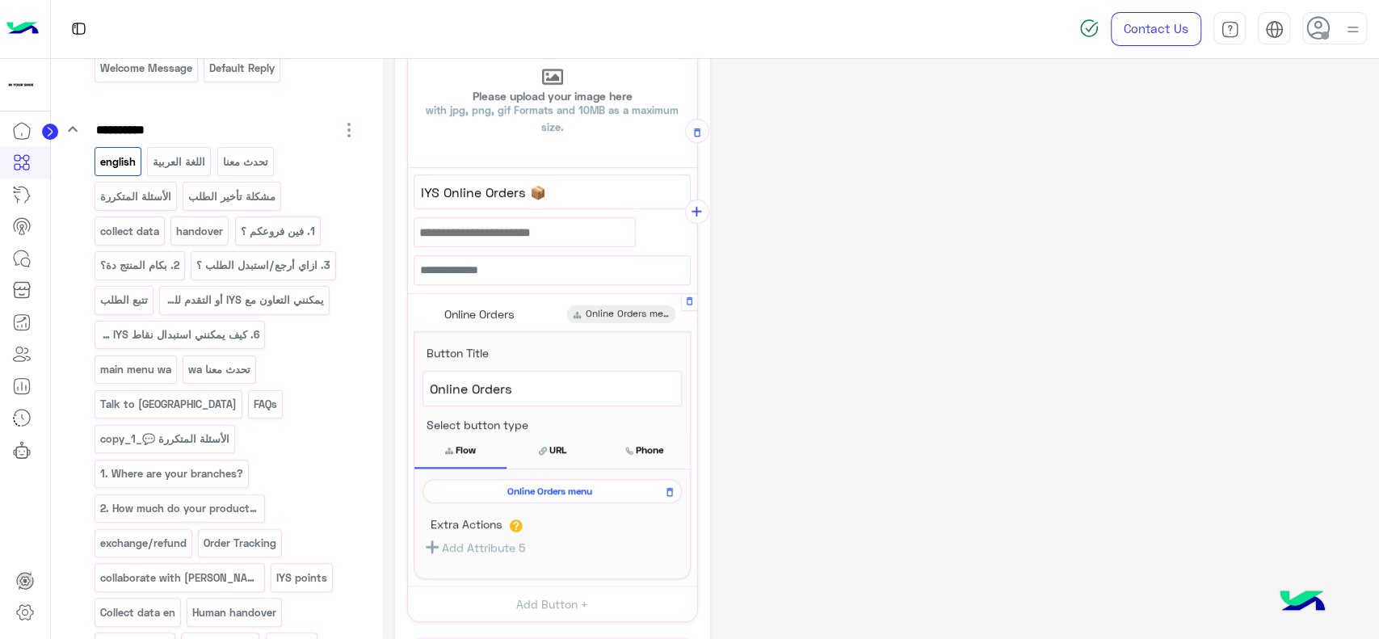
click at [471, 484] on span "Online Orders menu" at bounding box center [549, 491] width 236 height 15
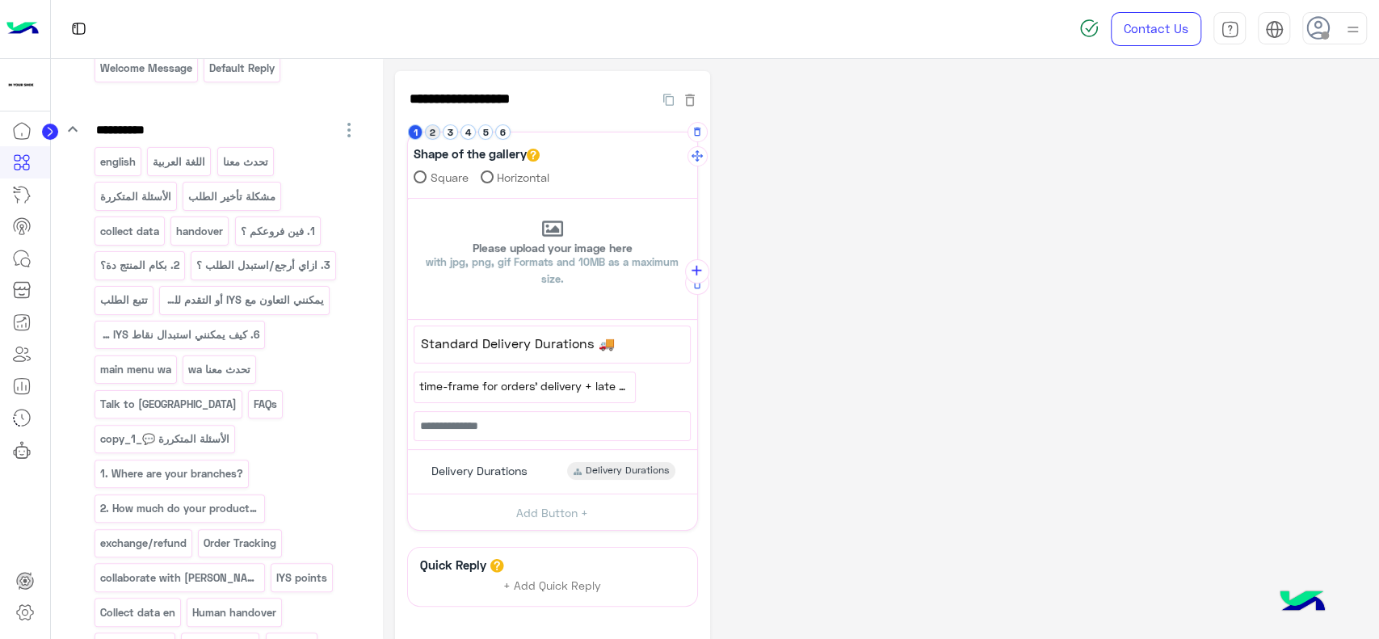
click at [431, 138] on button "2" at bounding box center [432, 131] width 15 height 15
click at [451, 138] on button "3" at bounding box center [450, 131] width 15 height 15
click at [472, 138] on li "4" at bounding box center [469, 131] width 18 height 15
click at [469, 132] on button "4" at bounding box center [467, 131] width 15 height 15
click at [485, 137] on button "5" at bounding box center [485, 131] width 15 height 15
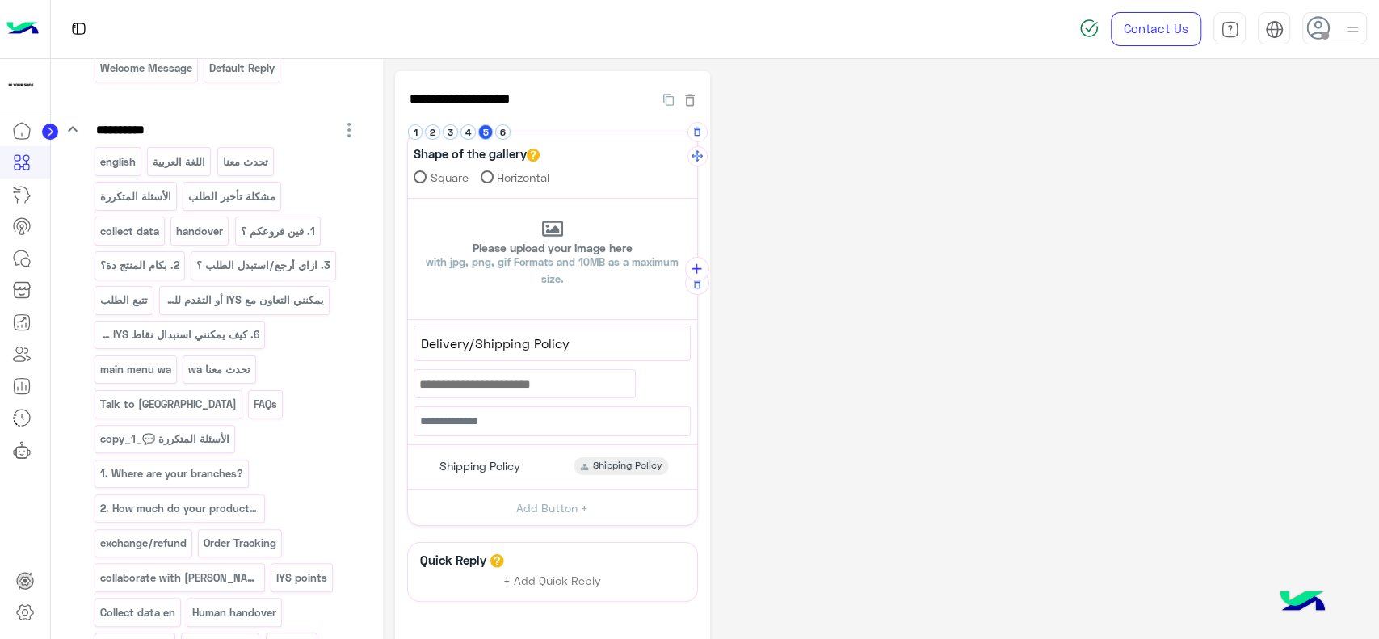
click at [503, 139] on button "6" at bounding box center [502, 131] width 15 height 15
click at [442, 352] on span "Other Inquiry" at bounding box center [552, 343] width 262 height 21
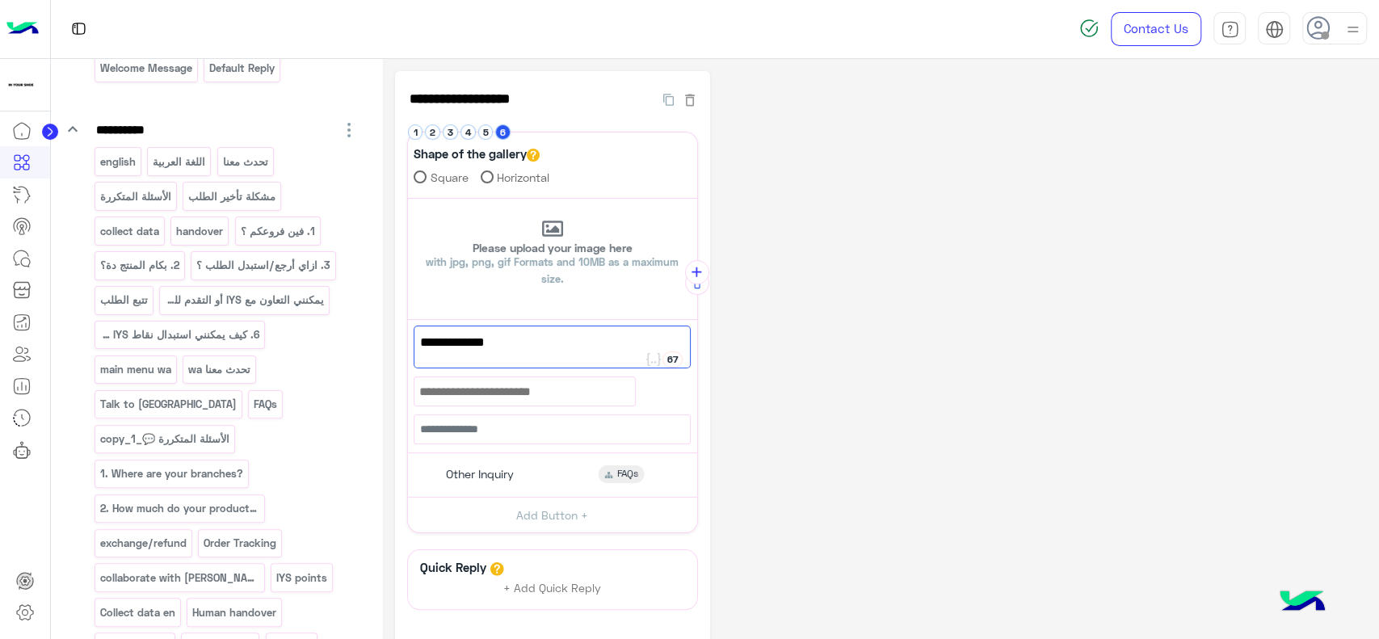
click at [813, 274] on div "**********" at bounding box center [881, 412] width 972 height 682
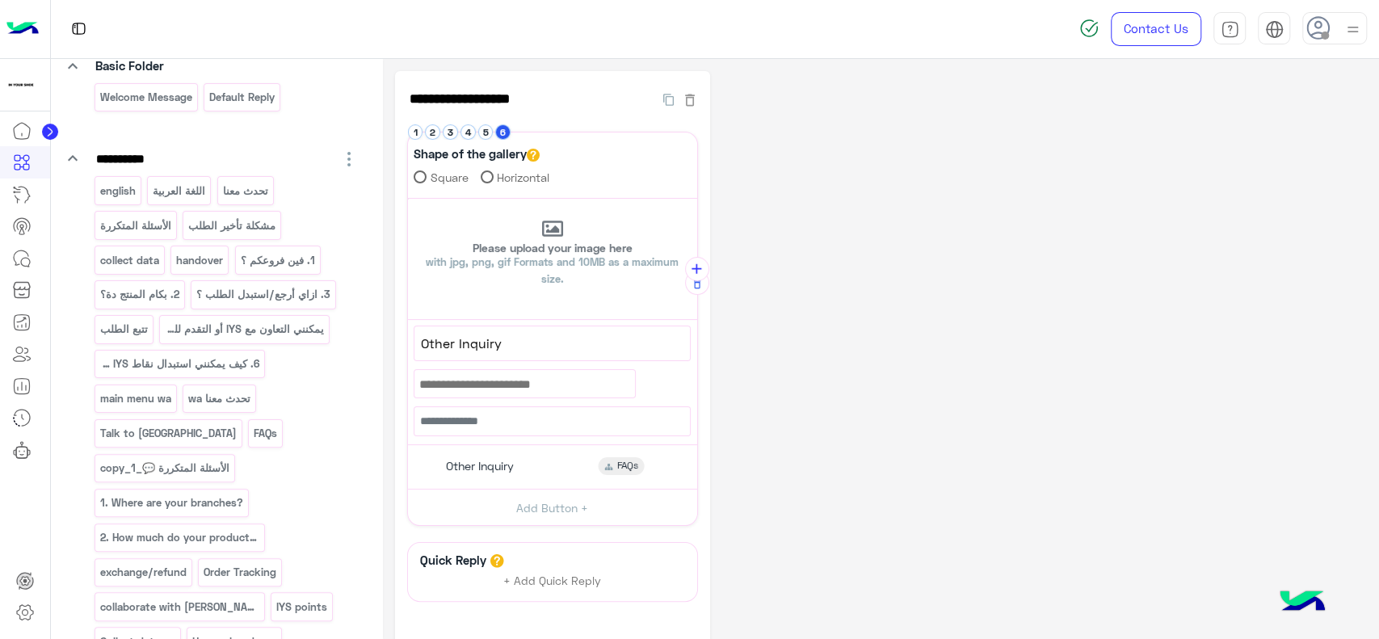
scroll to position [133, 0]
click at [113, 183] on p "english" at bounding box center [118, 190] width 38 height 19
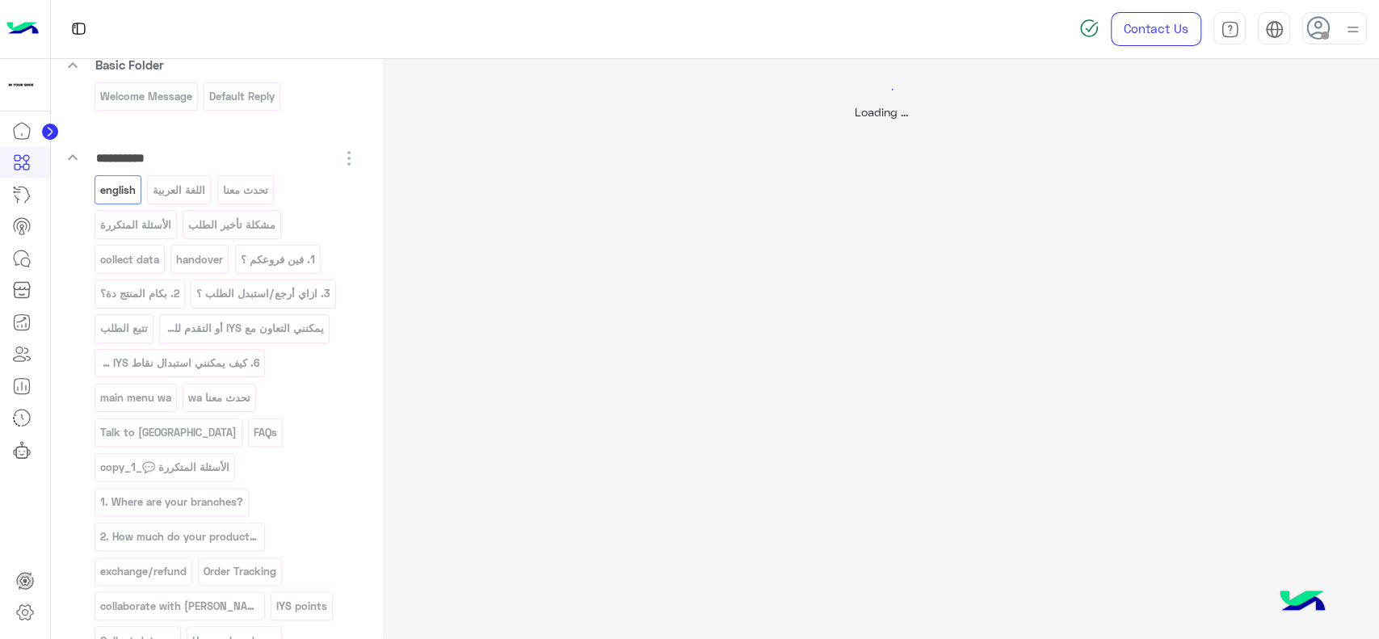
select select "*"
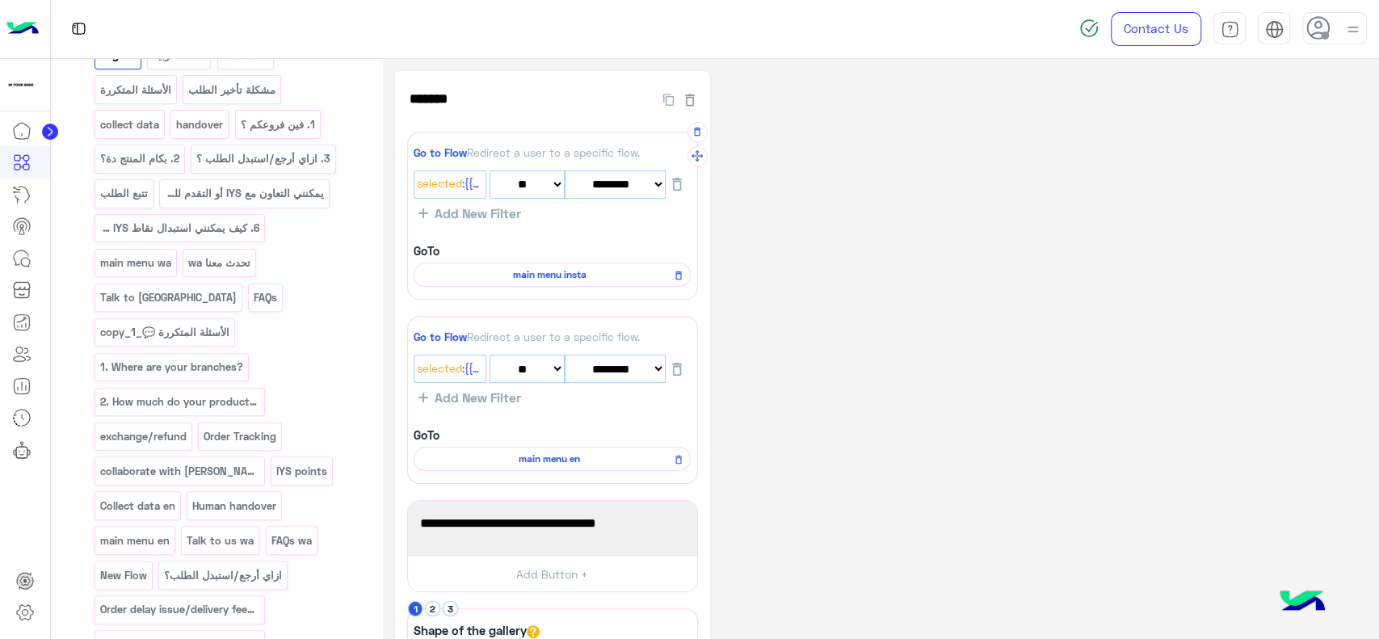
click at [534, 277] on span "main menu insta" at bounding box center [549, 274] width 254 height 15
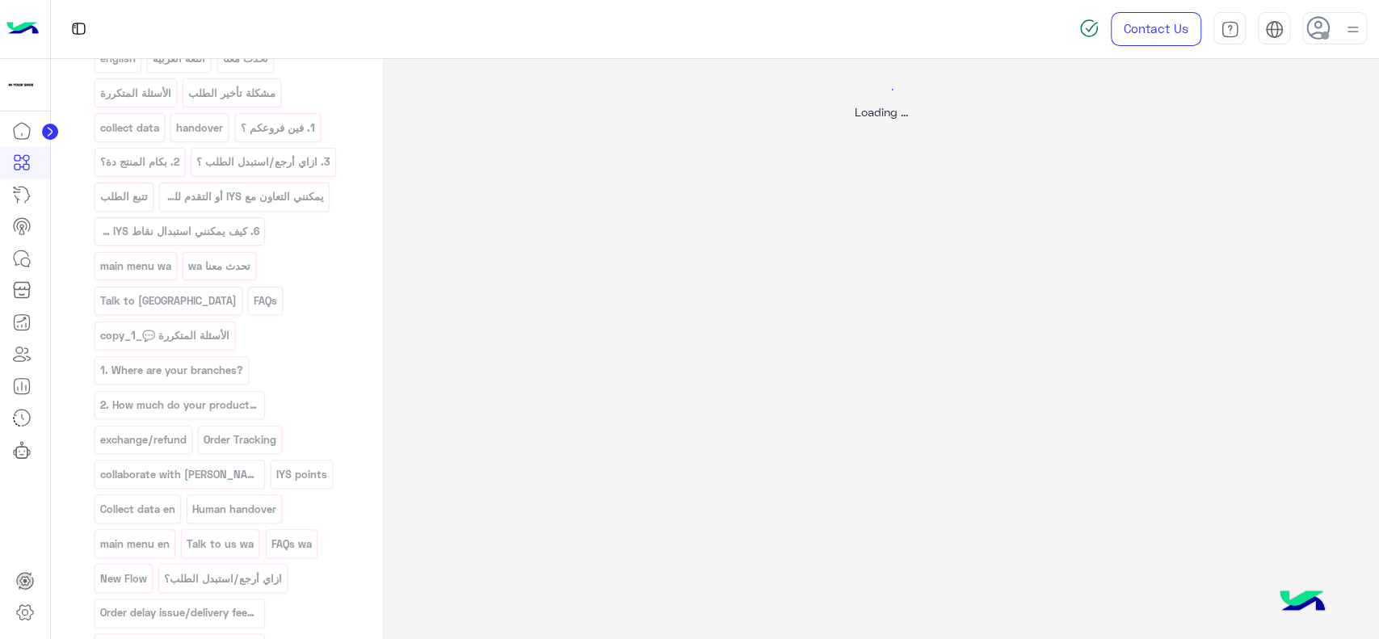
scroll to position [262, 0]
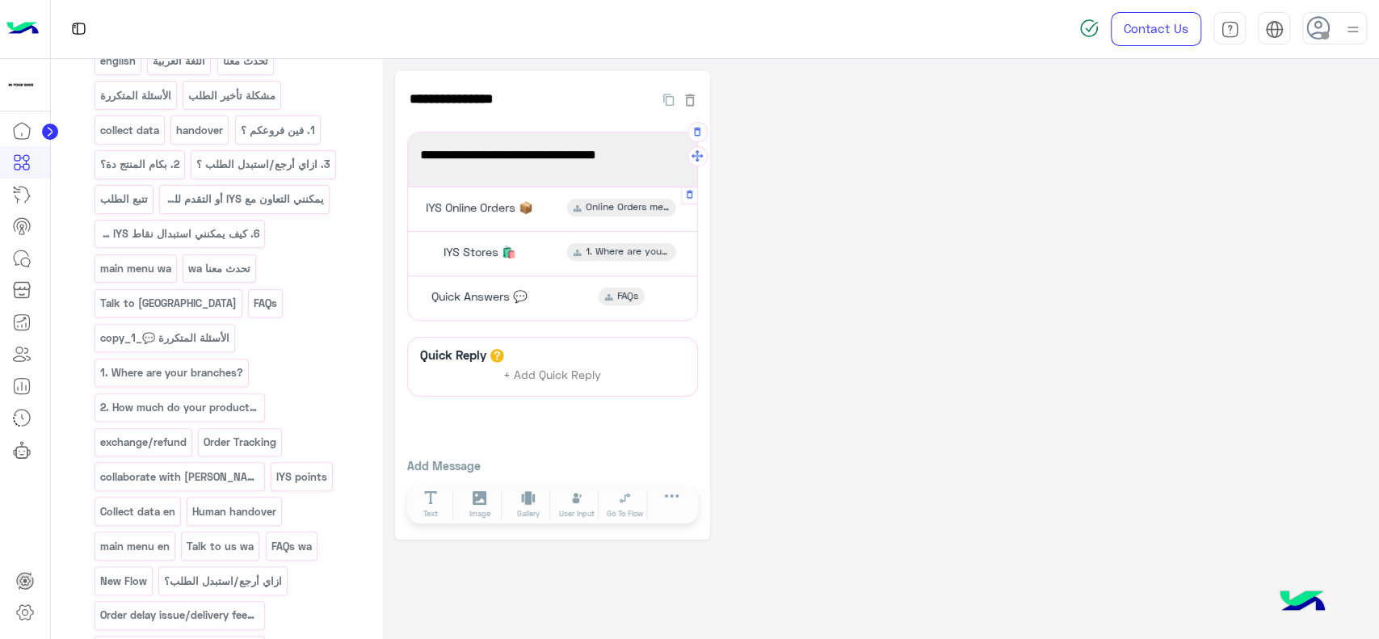
click at [511, 209] on span "IYS Online Orders 📦" at bounding box center [479, 207] width 107 height 15
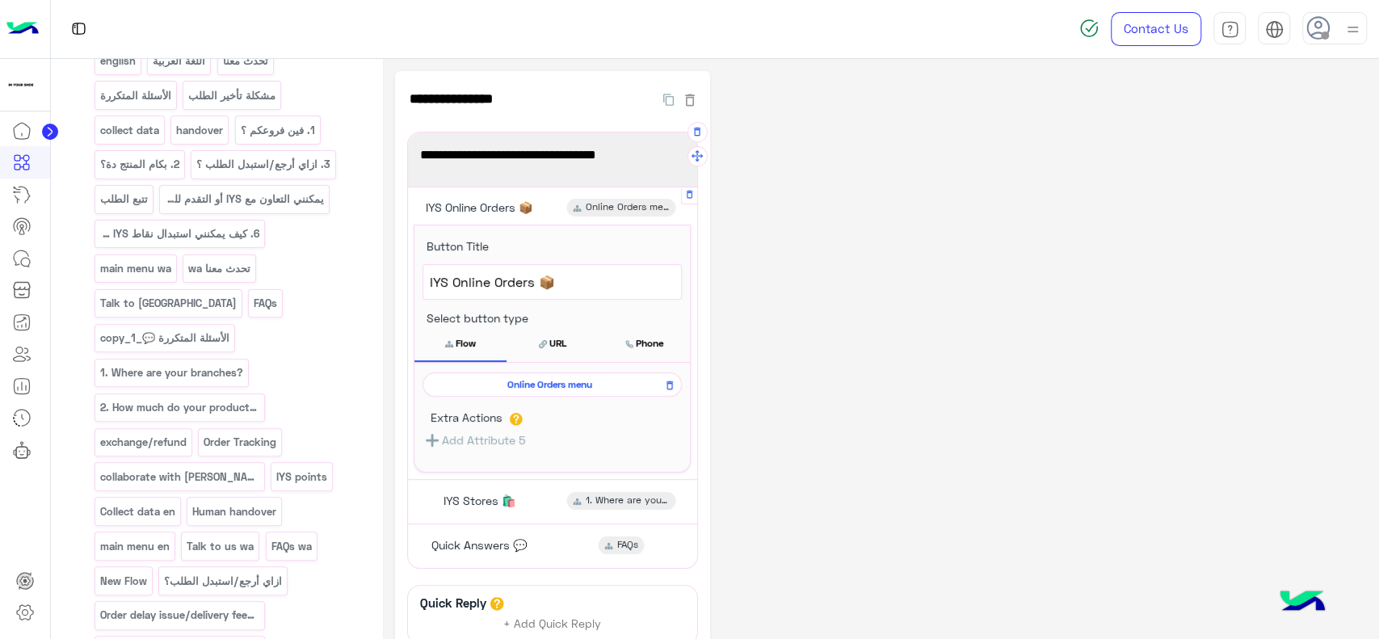
click at [609, 383] on span "Online Orders menu" at bounding box center [549, 384] width 236 height 15
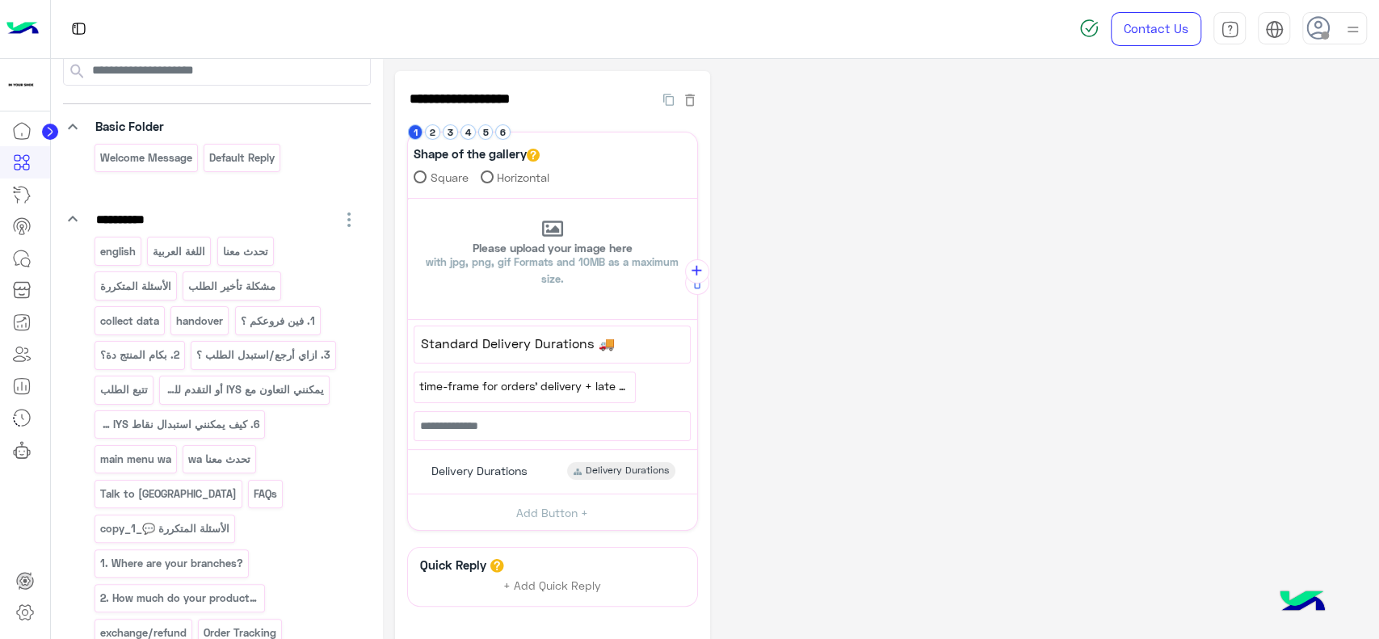
scroll to position [71, 0]
click at [129, 255] on p "english" at bounding box center [118, 252] width 38 height 19
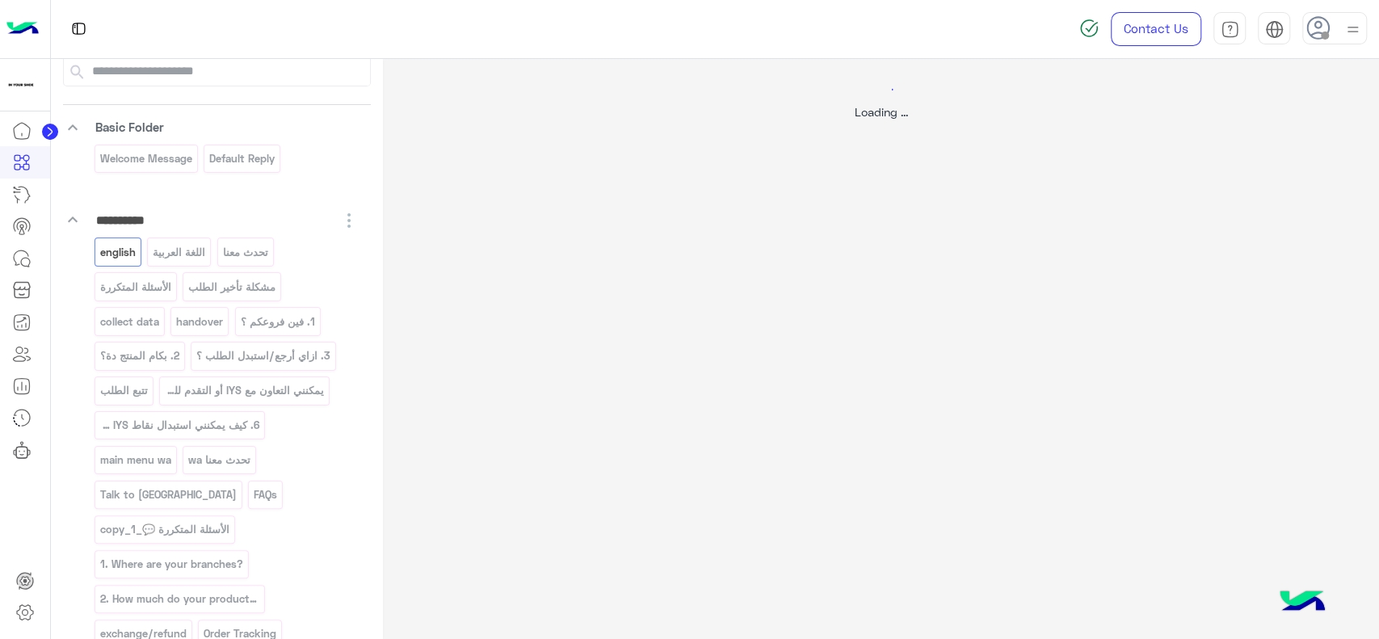
select select "*"
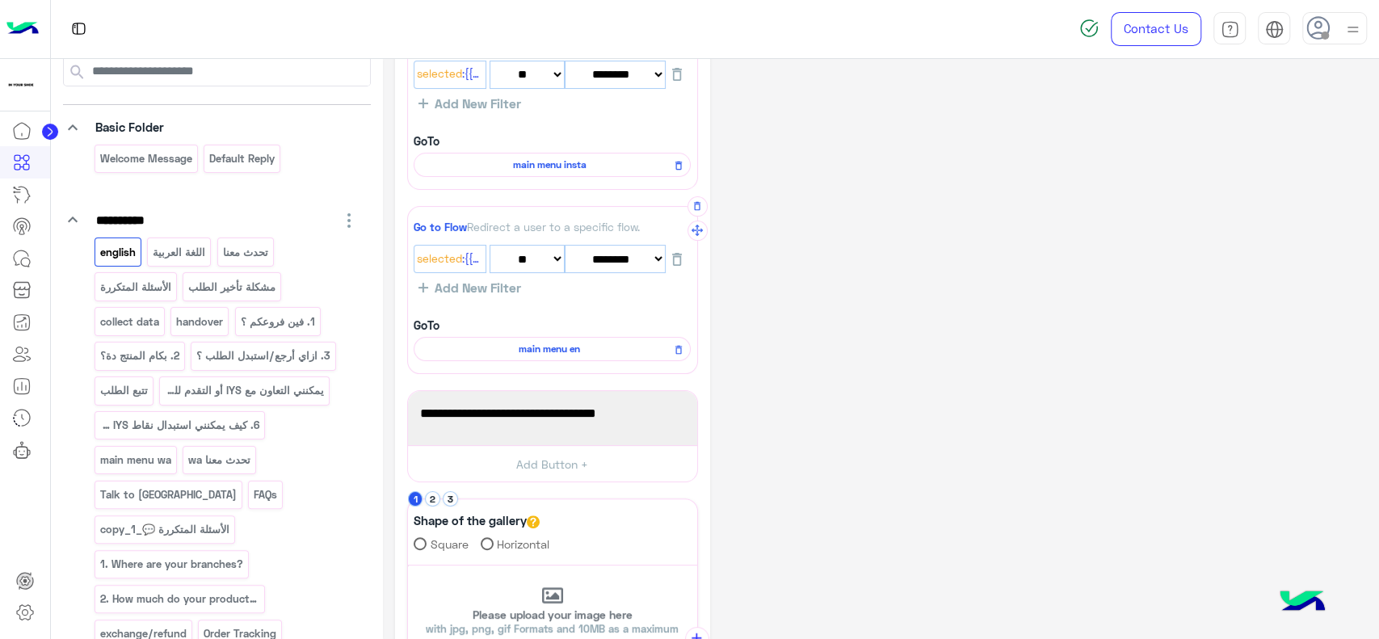
scroll to position [107, 0]
click at [582, 355] on span "main menu en" at bounding box center [549, 352] width 254 height 15
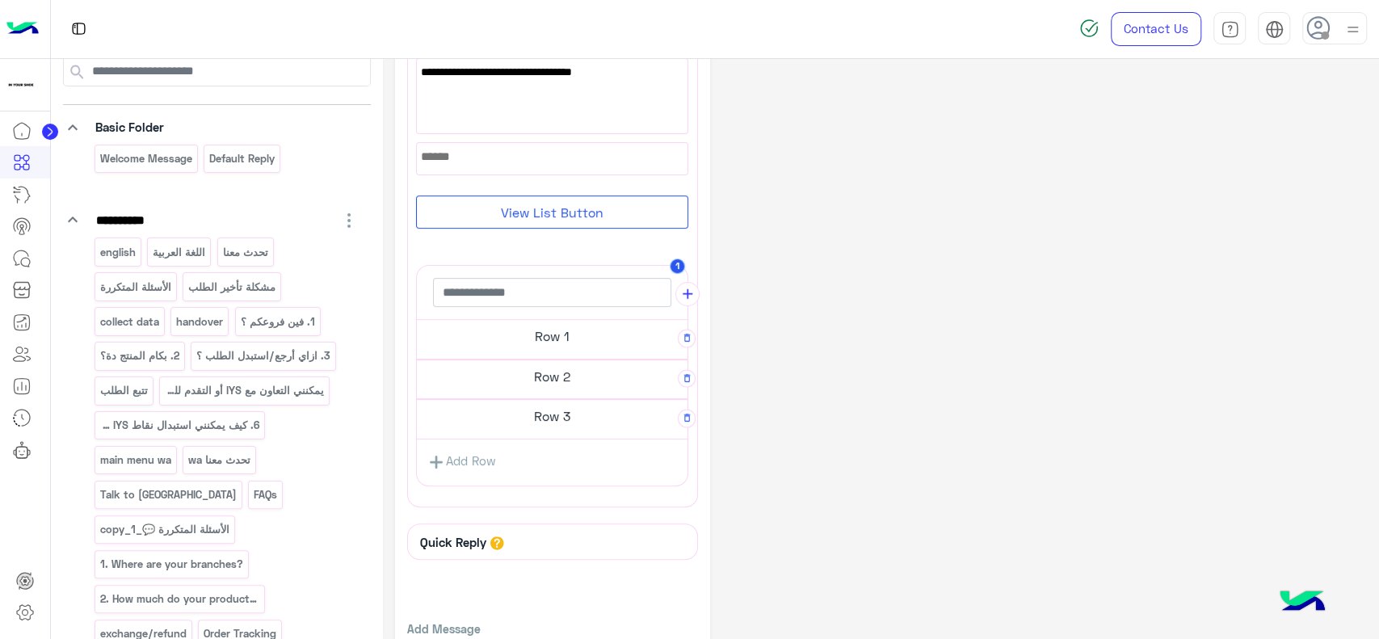
scroll to position [183, 0]
click at [582, 336] on h5 "Row 1" at bounding box center [552, 334] width 271 height 32
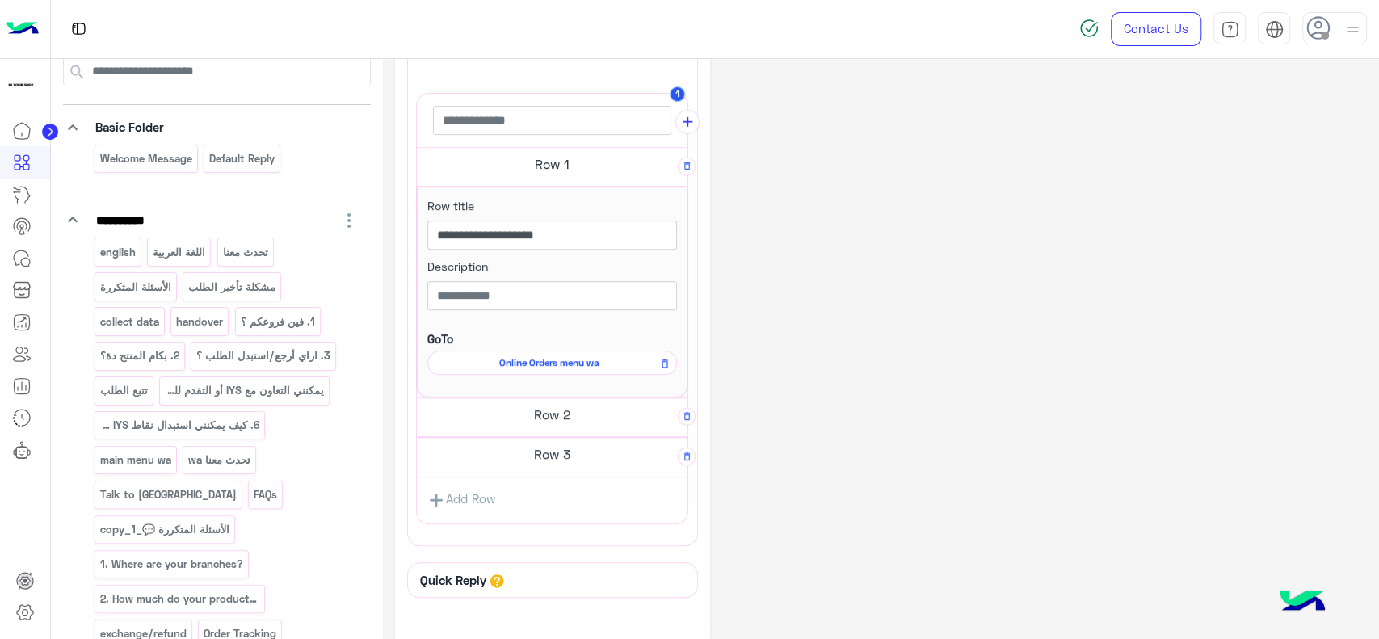
scroll to position [345, 0]
click at [582, 363] on span "Online Orders menu wa" at bounding box center [549, 360] width 226 height 15
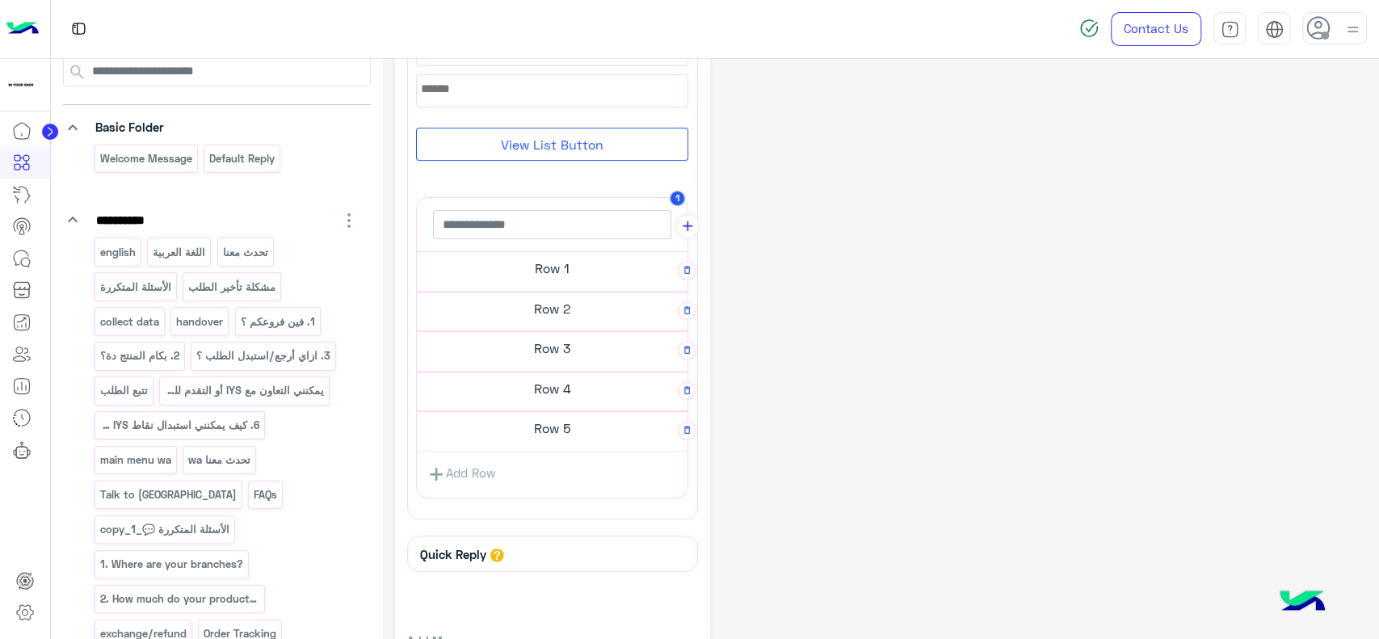
scroll to position [252, 0]
click at [472, 474] on link "Add Row" at bounding box center [462, 471] width 90 height 30
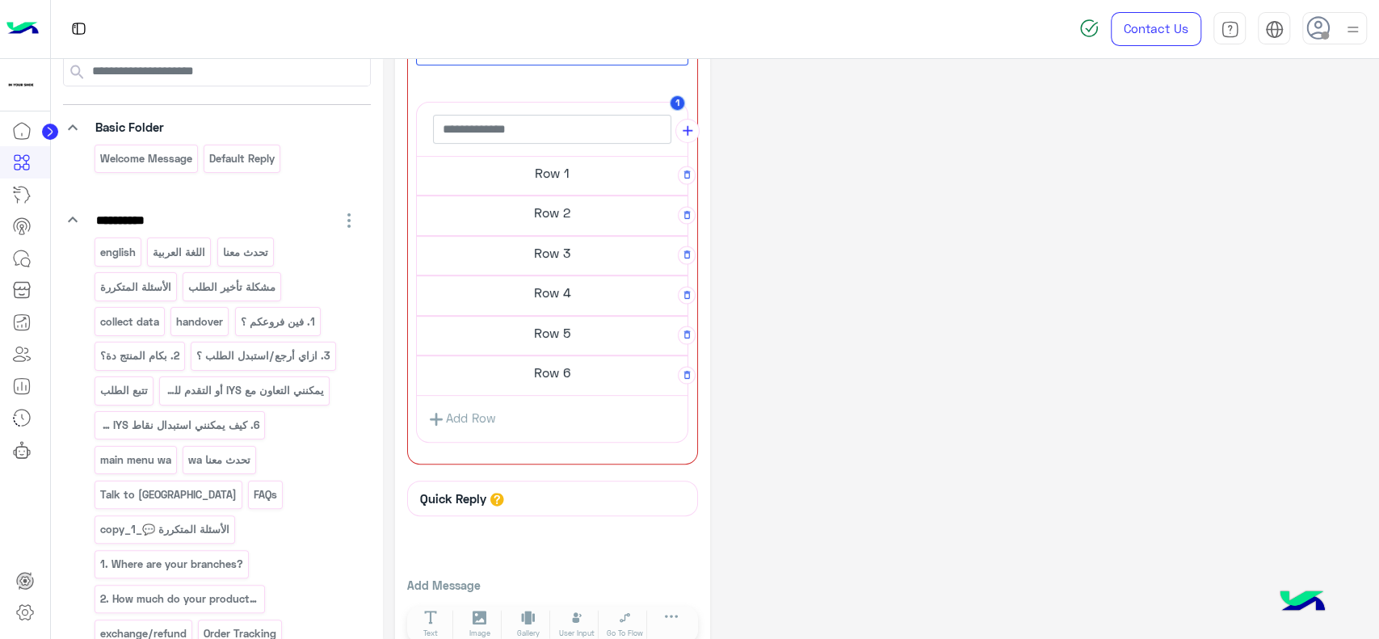
scroll to position [334, 0]
click at [535, 368] on h5 "Row 6" at bounding box center [552, 371] width 271 height 32
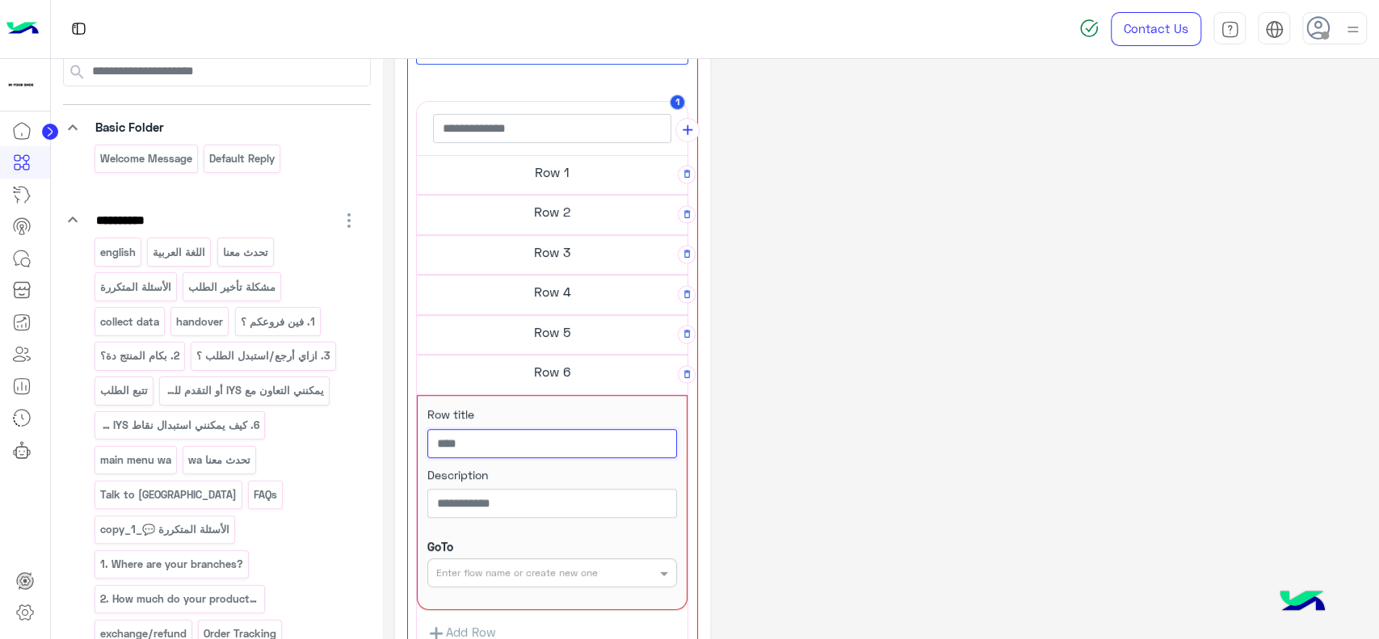
click at [497, 430] on input "text" at bounding box center [552, 443] width 250 height 29
paste input "**********"
type input "**********"
click at [510, 569] on input "text" at bounding box center [525, 571] width 179 height 15
type input "***"
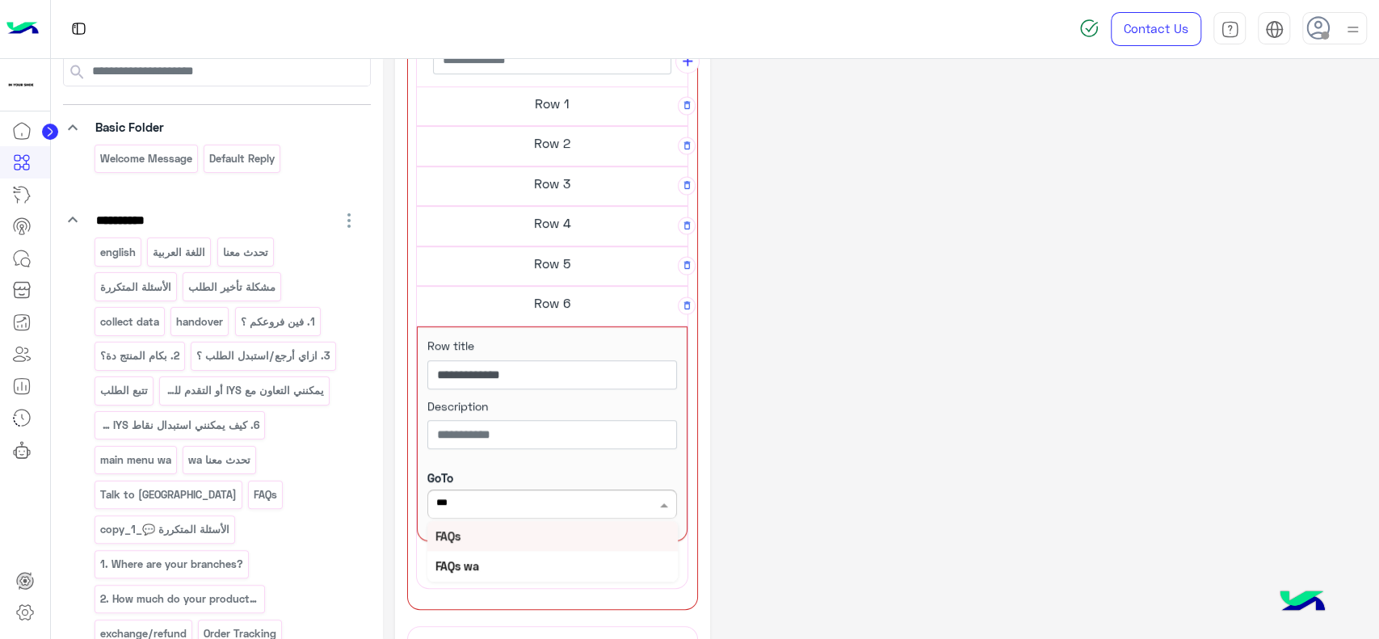
scroll to position [405, 0]
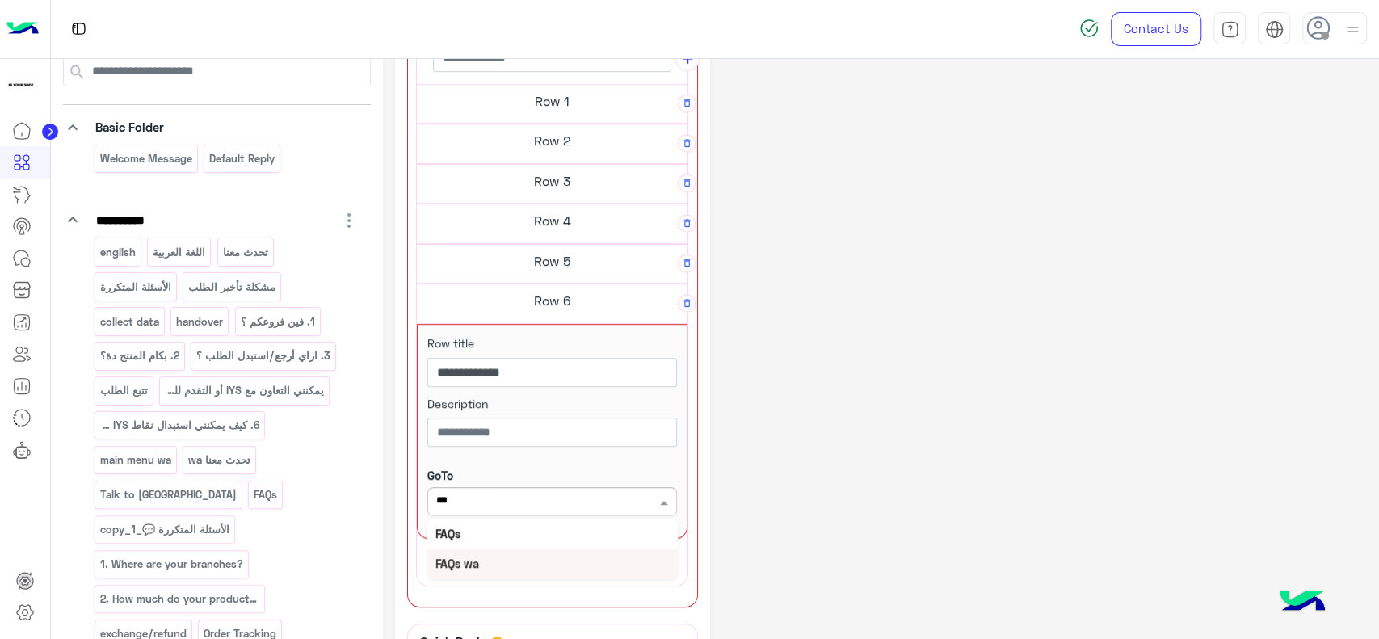
click at [510, 560] on div "FAQs wa" at bounding box center [552, 563] width 250 height 30
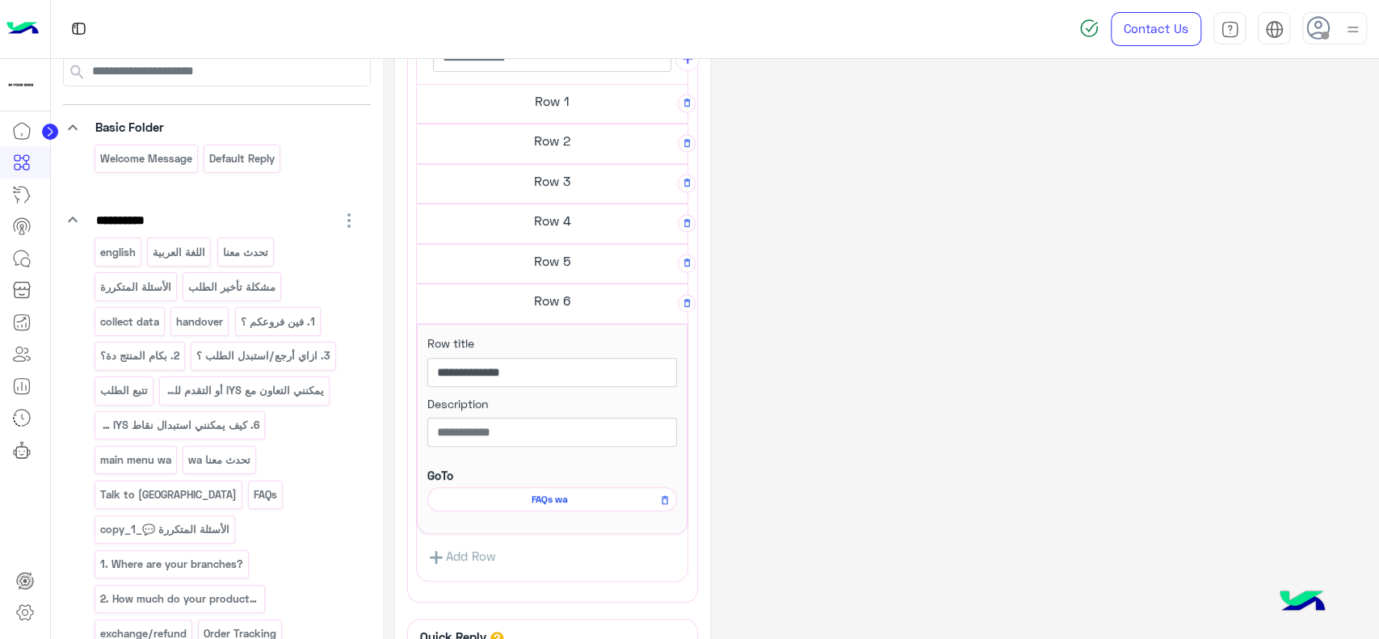
click at [812, 376] on div "**********" at bounding box center [881, 232] width 972 height 1132
click at [191, 256] on p "اللغة العربية" at bounding box center [179, 252] width 55 height 19
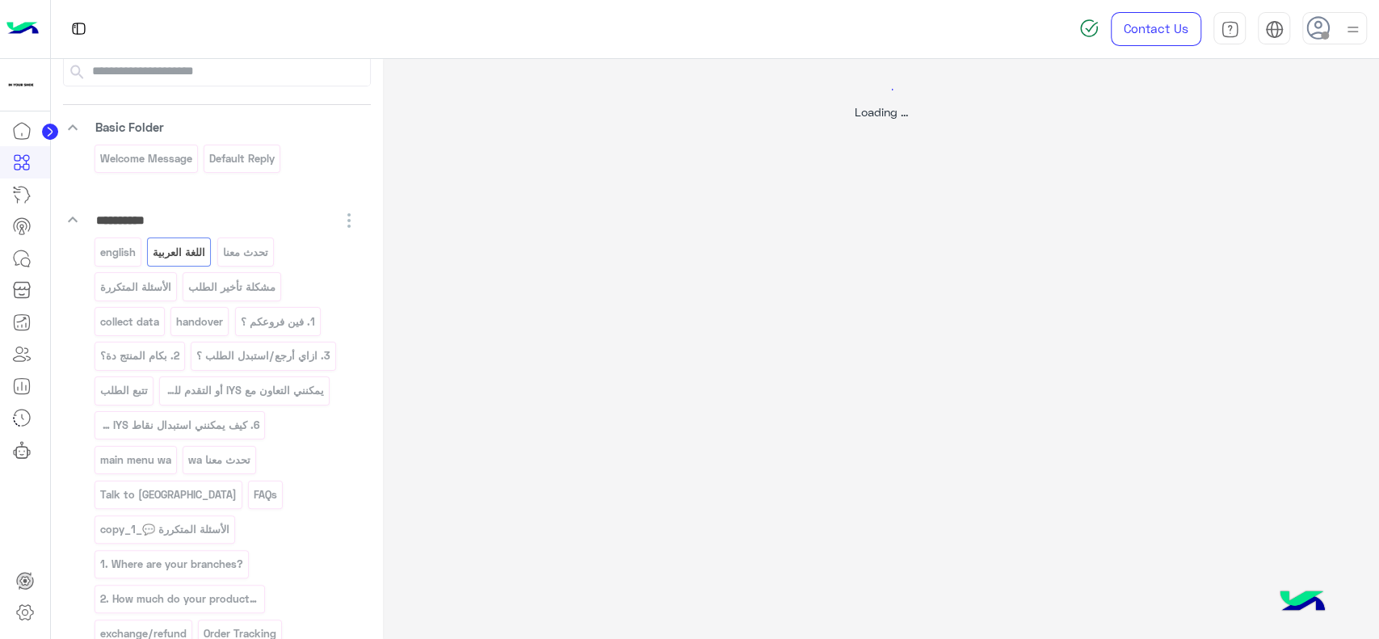
scroll to position [0, 0]
select select "*"
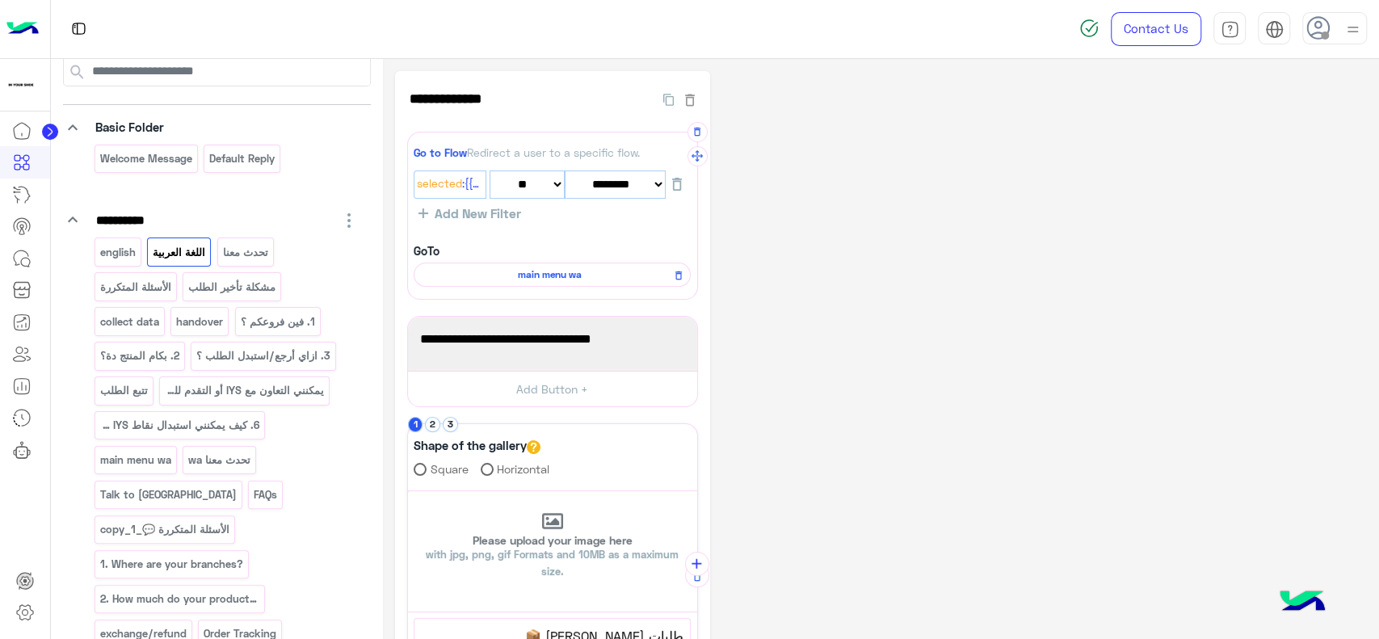
click at [526, 276] on span "main menu wa" at bounding box center [549, 274] width 254 height 15
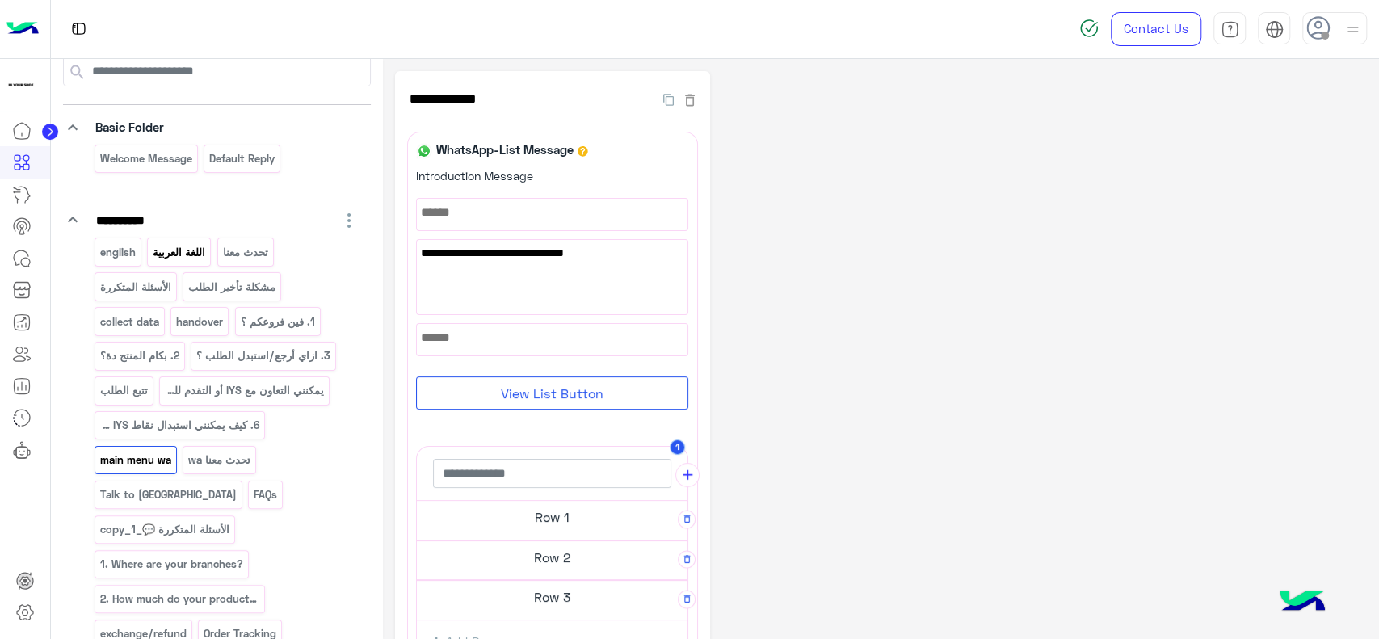
click at [182, 250] on p "اللغة العربية" at bounding box center [179, 252] width 55 height 19
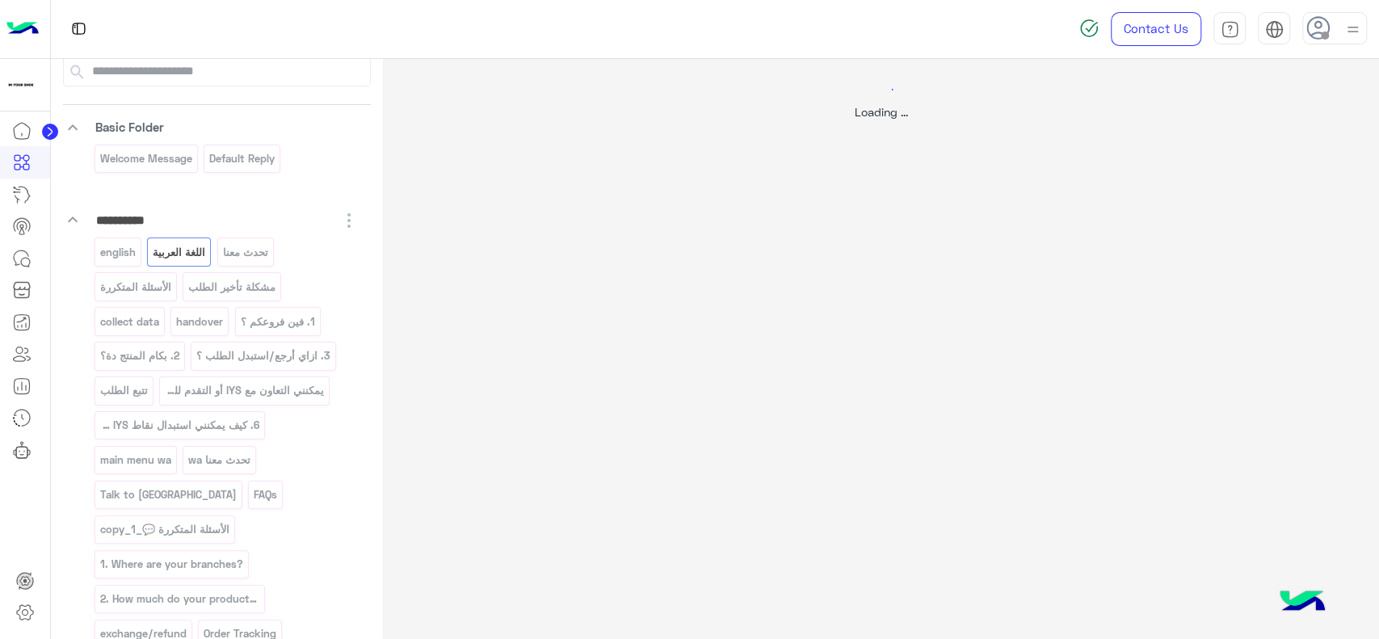
select select "*"
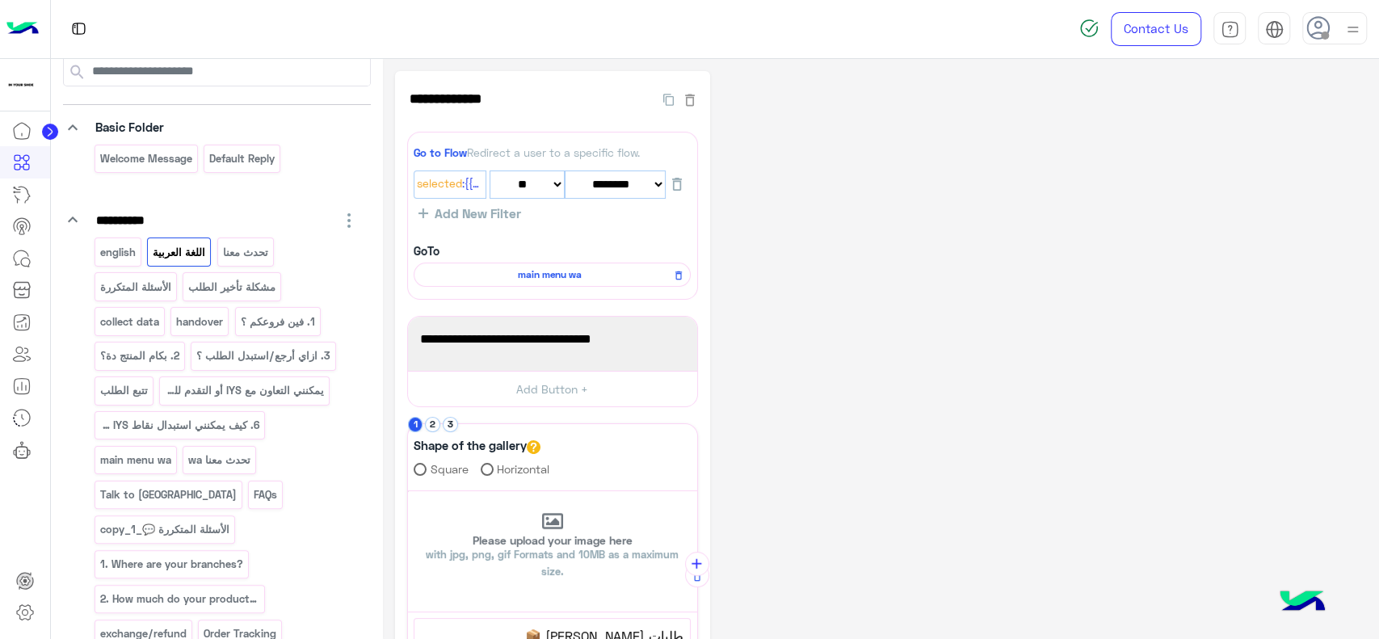
click at [167, 174] on div "Welcome Message Default reply" at bounding box center [226, 162] width 264 height 35
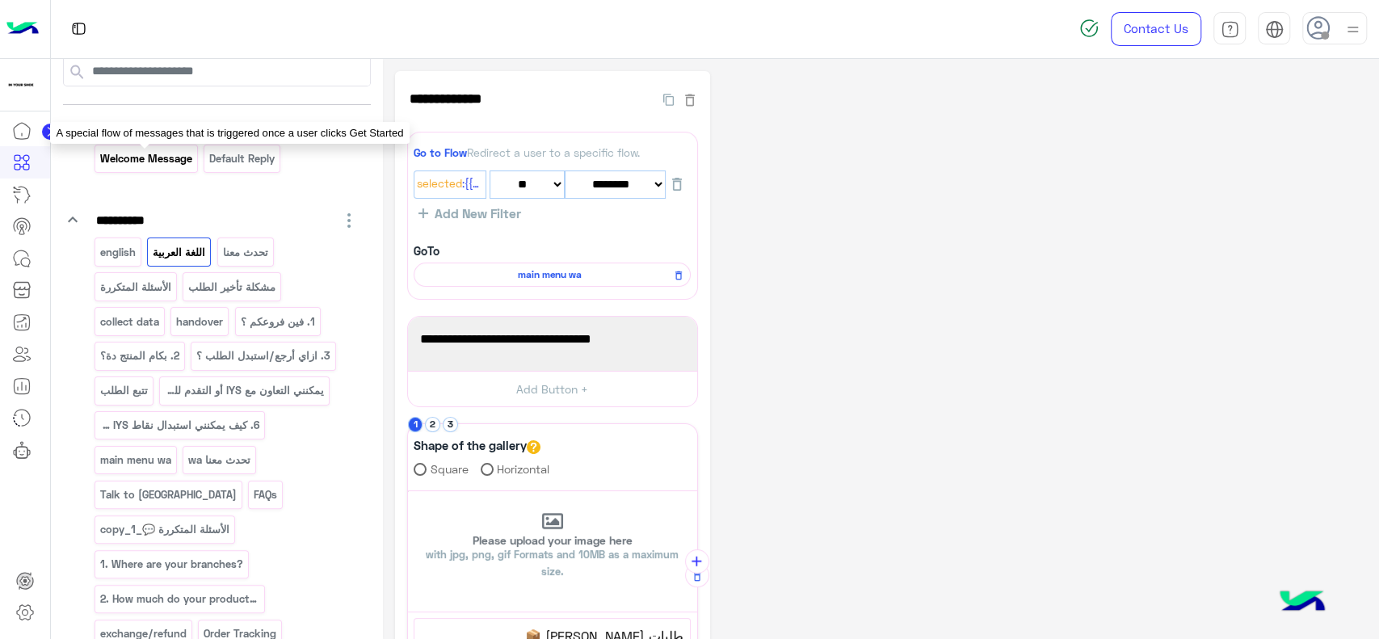
click at [166, 166] on p "Welcome Message" at bounding box center [146, 158] width 94 height 19
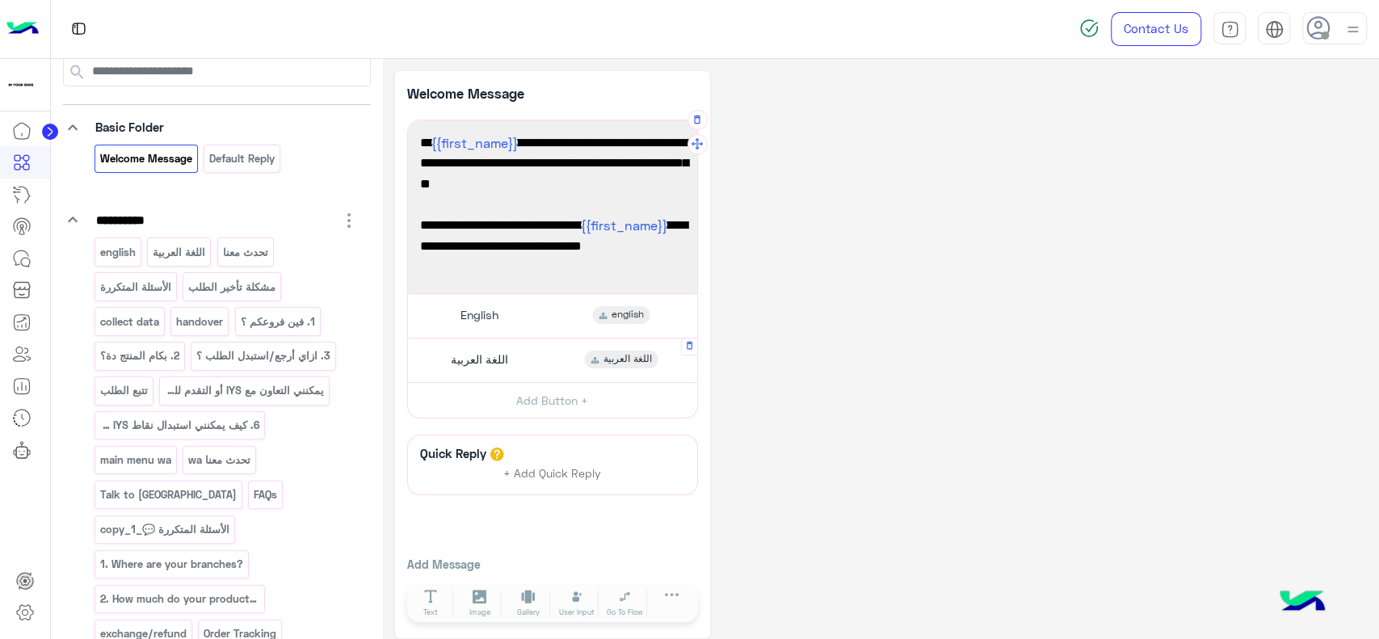
click at [517, 359] on div "اللغة العربية اللغة العربية" at bounding box center [551, 359] width 277 height 31
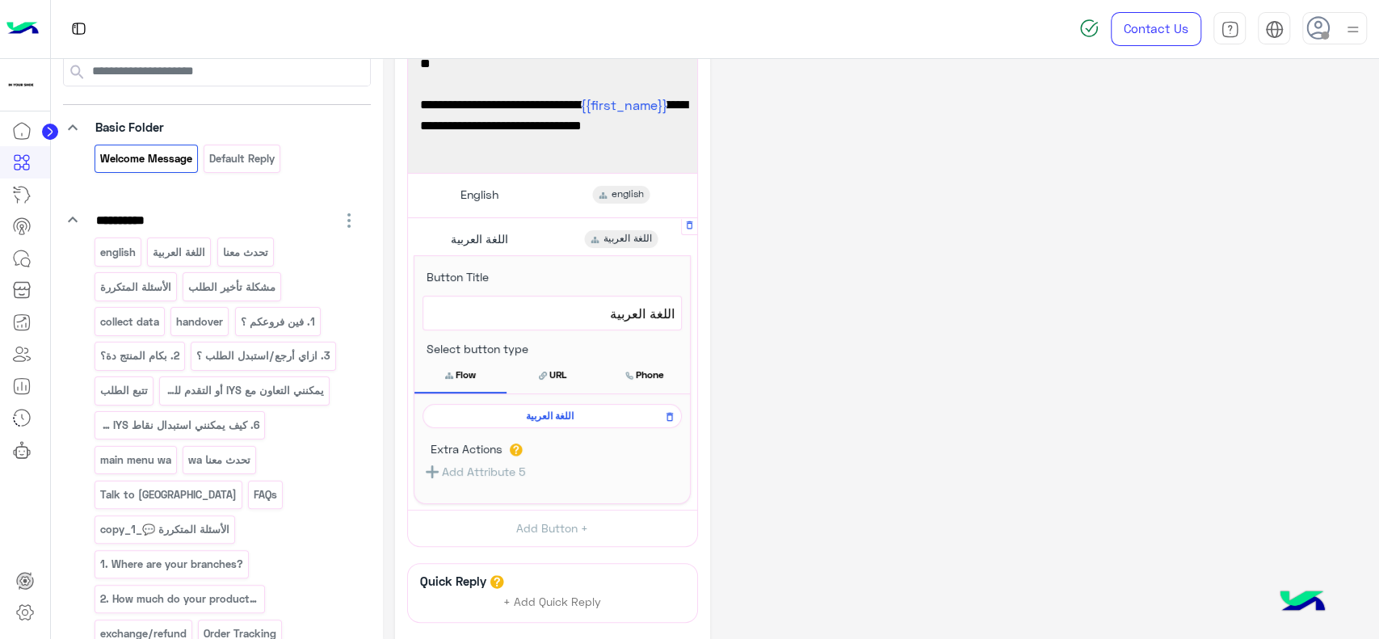
scroll to position [120, 0]
click at [542, 413] on span "اللغة العربية" at bounding box center [549, 416] width 236 height 15
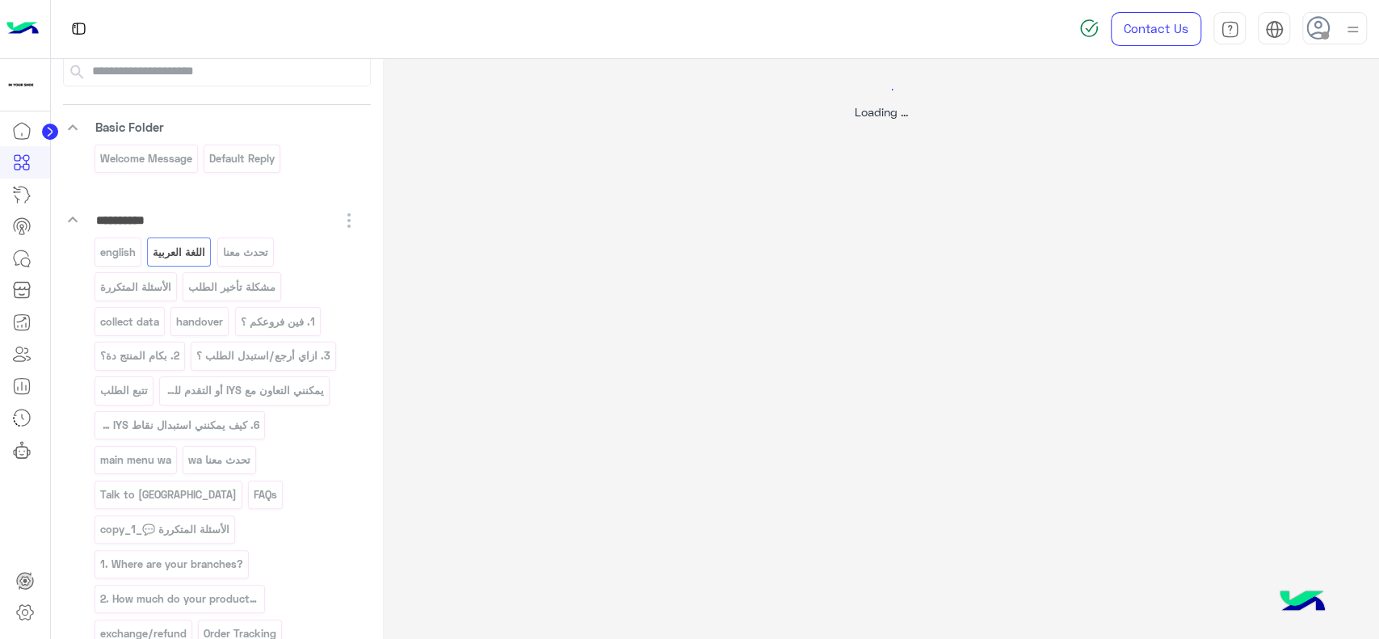
scroll to position [0, 0]
select select "*"
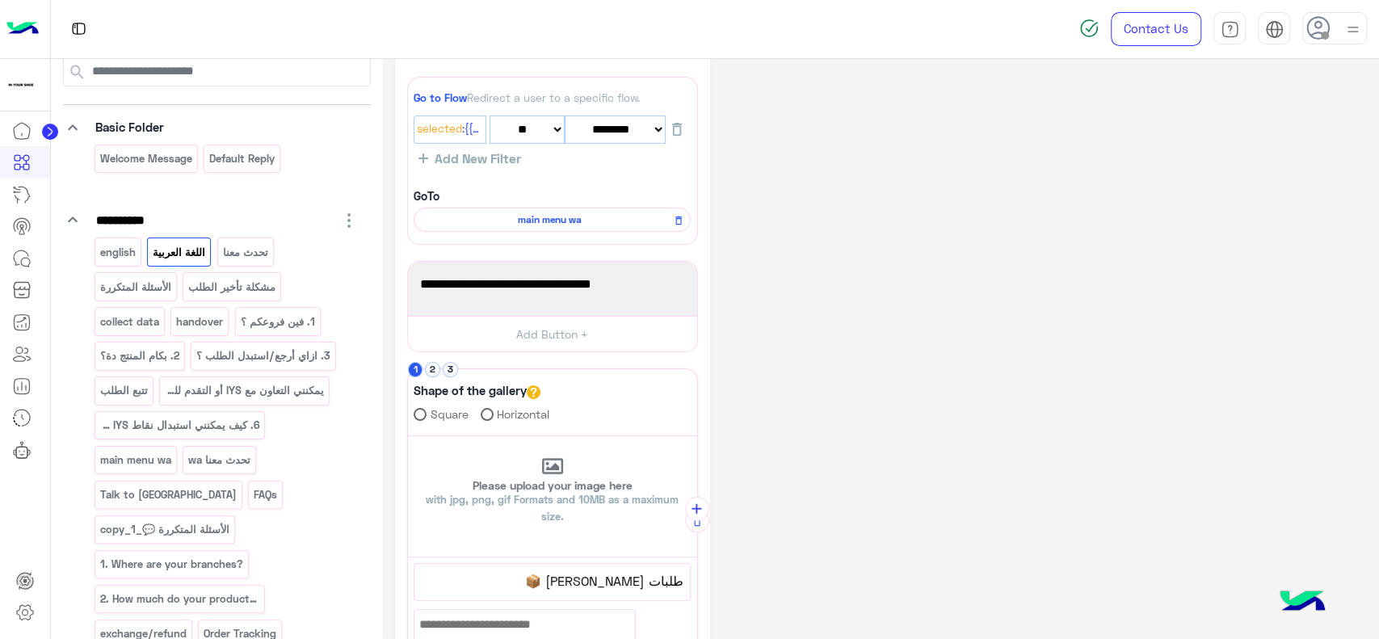
scroll to position [56, 0]
click at [581, 225] on span "main menu wa" at bounding box center [549, 219] width 254 height 15
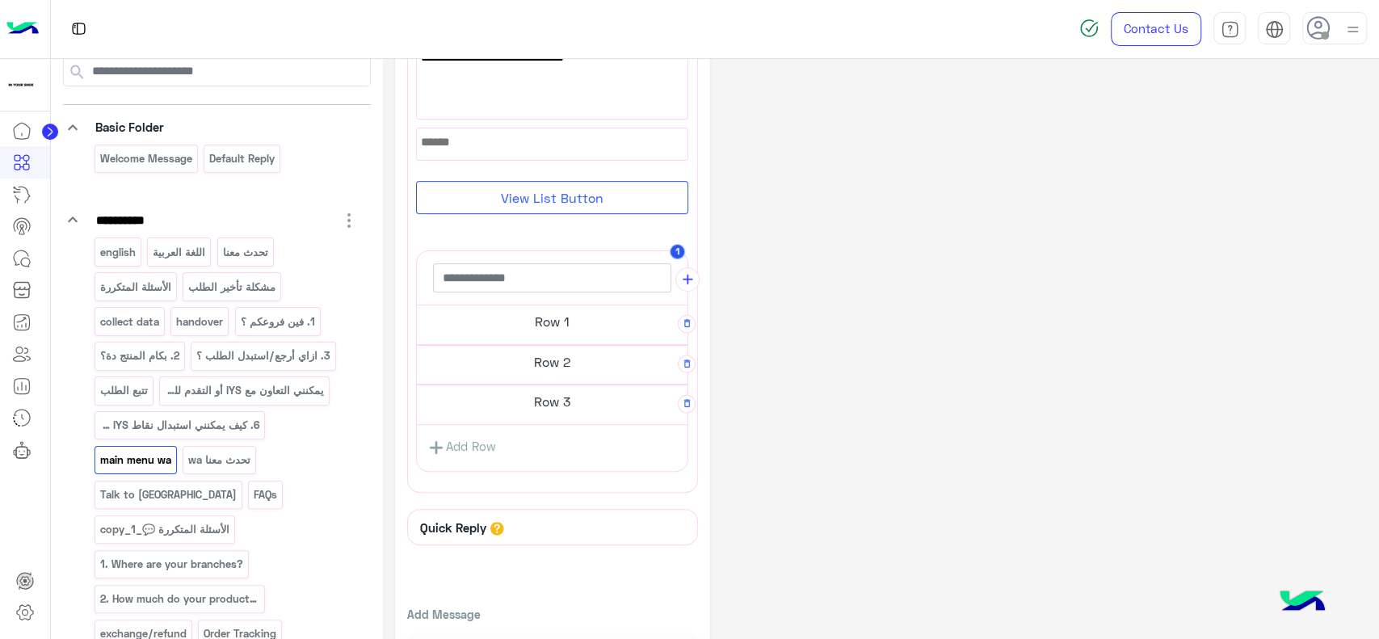
scroll to position [217, 0]
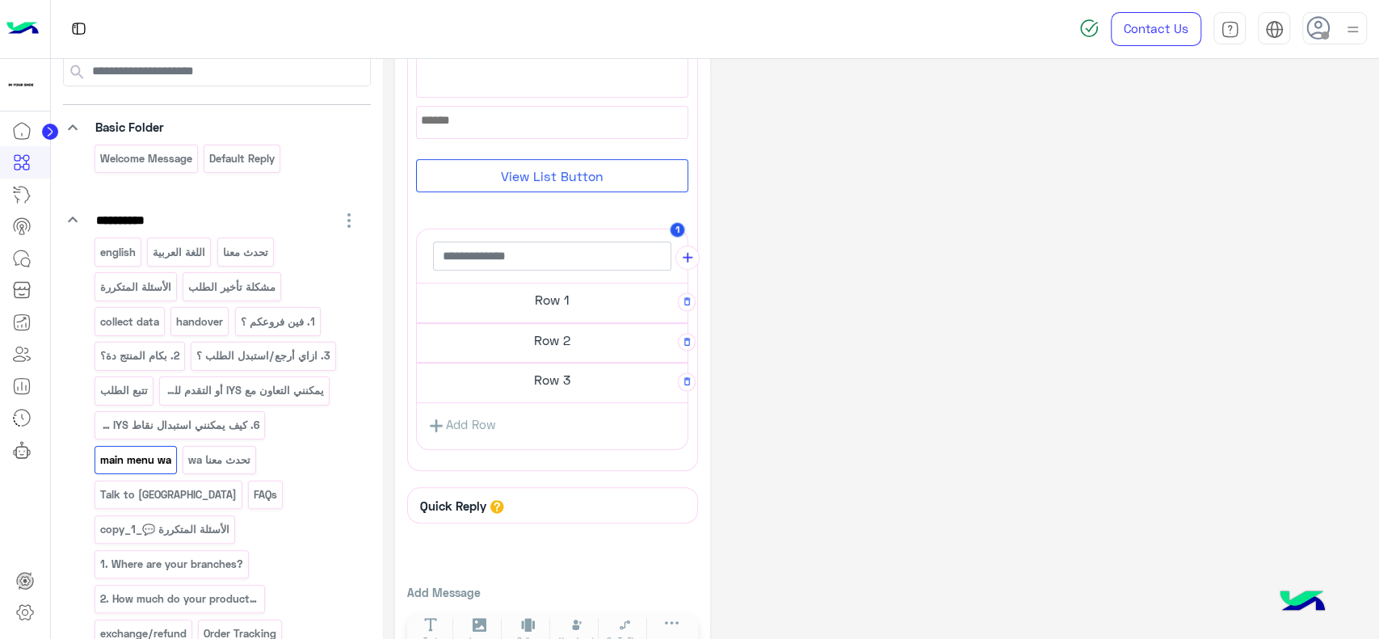
click at [580, 391] on h5 "Row 3" at bounding box center [552, 379] width 271 height 32
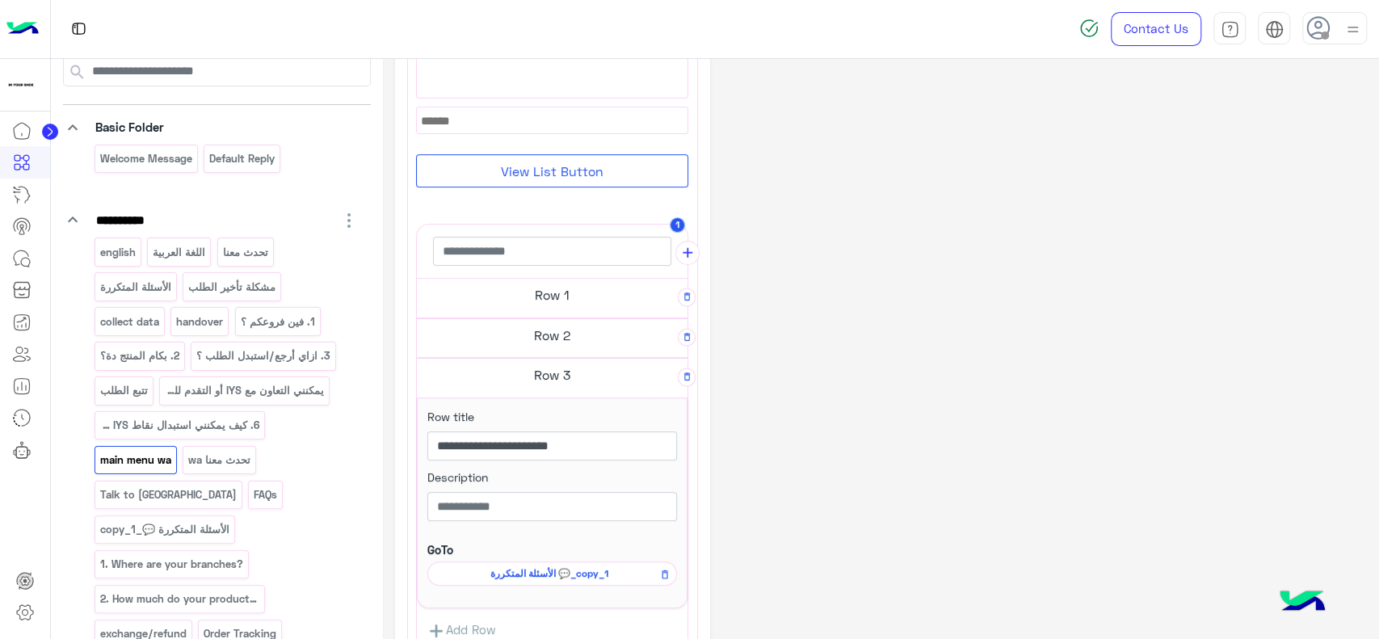
click at [580, 391] on div "Row 3" at bounding box center [552, 378] width 271 height 40
click at [571, 305] on h5 "Row 1" at bounding box center [552, 295] width 271 height 32
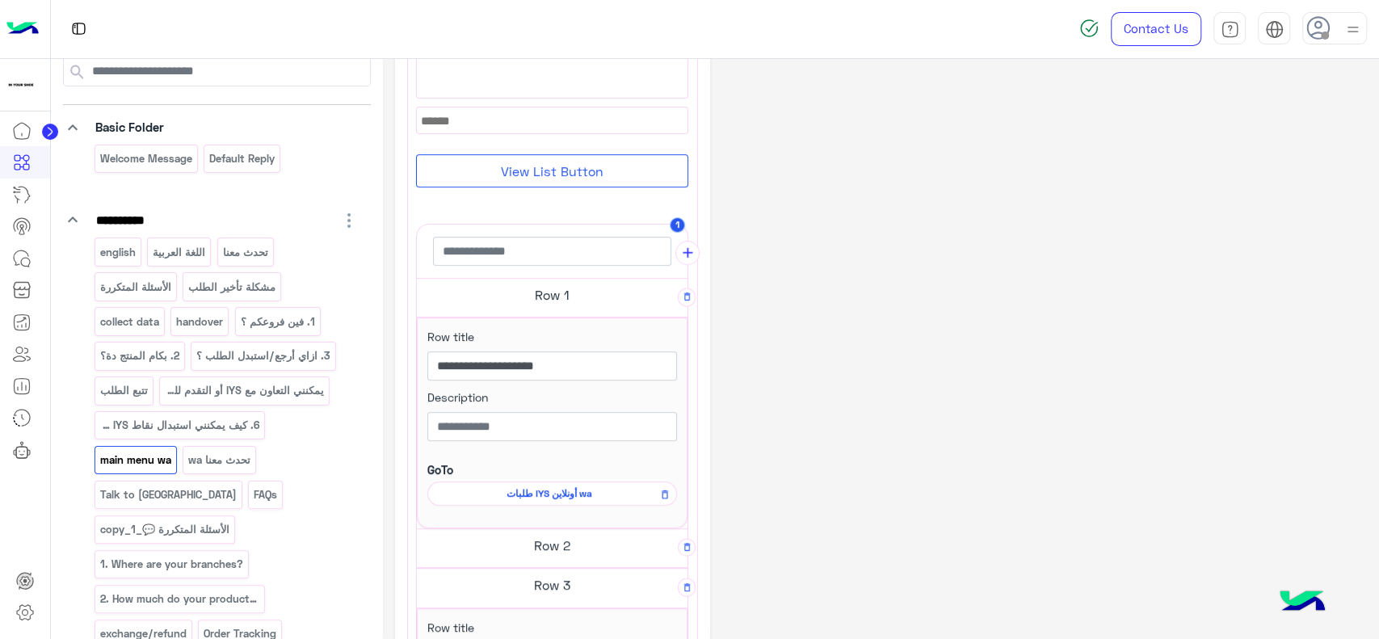
click at [590, 491] on span "طلبات IYS أونلاين wa" at bounding box center [549, 493] width 226 height 15
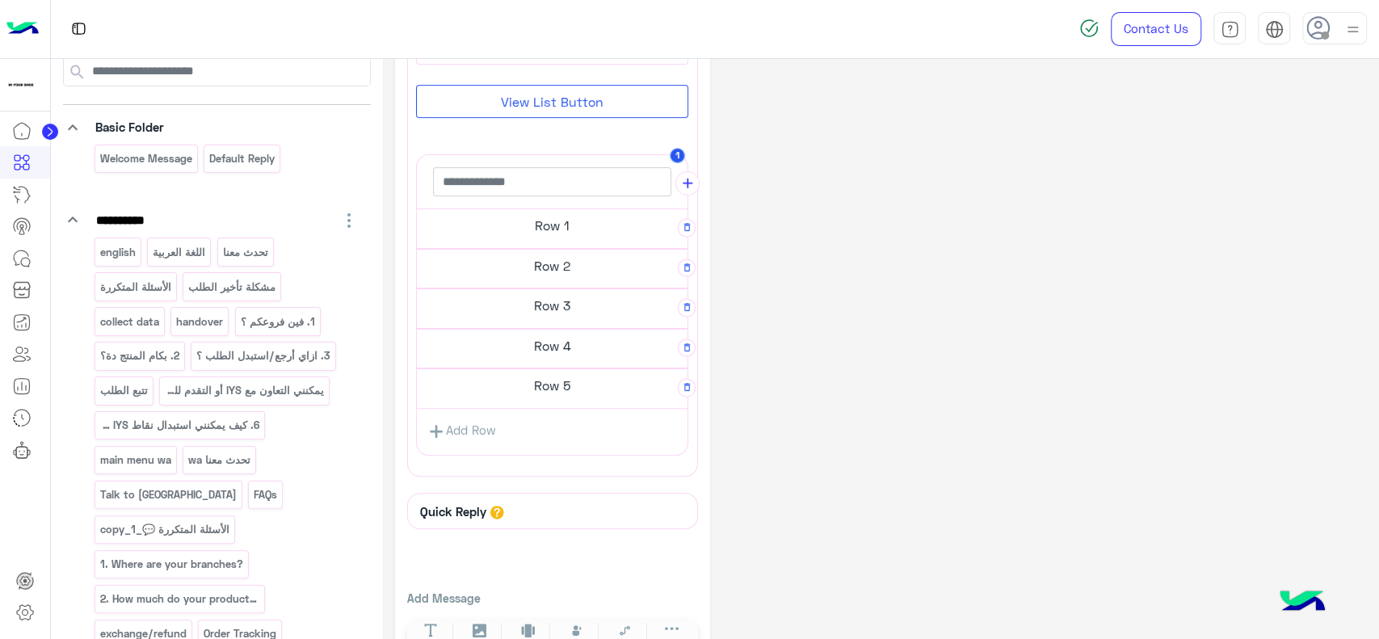
scroll to position [295, 0]
click at [472, 434] on link "Add Row" at bounding box center [462, 428] width 90 height 30
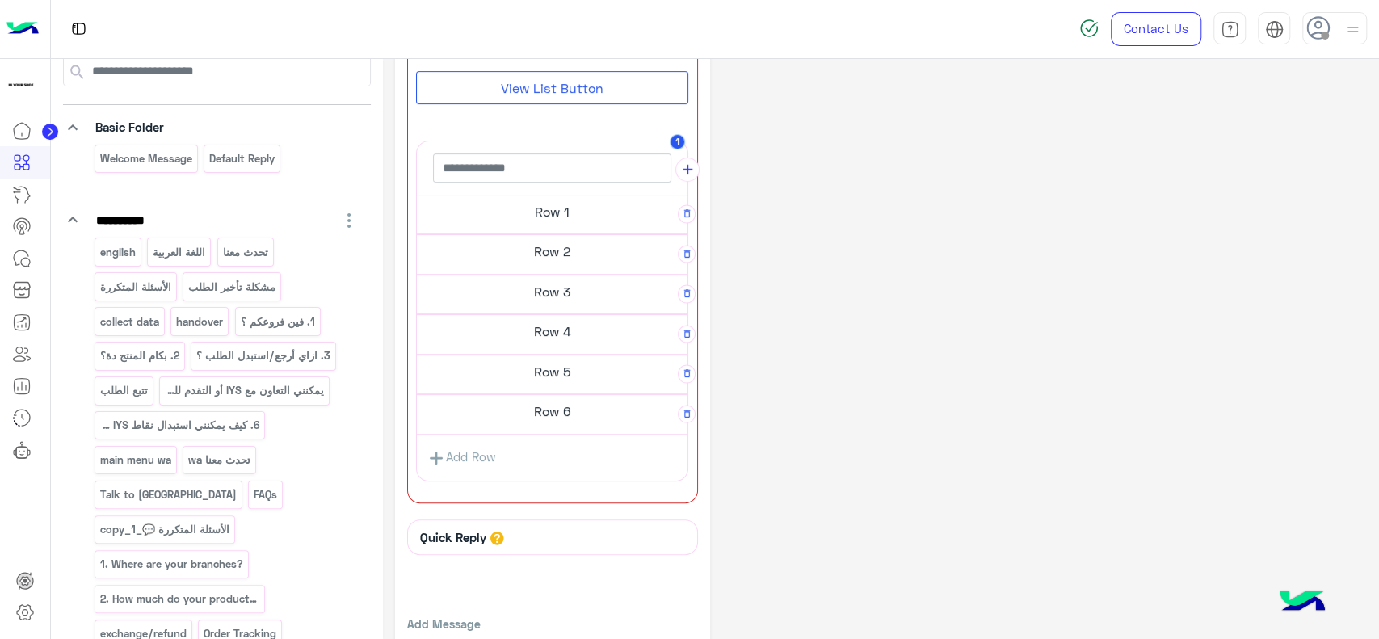
click at [549, 410] on h5 "Row 6" at bounding box center [552, 411] width 271 height 32
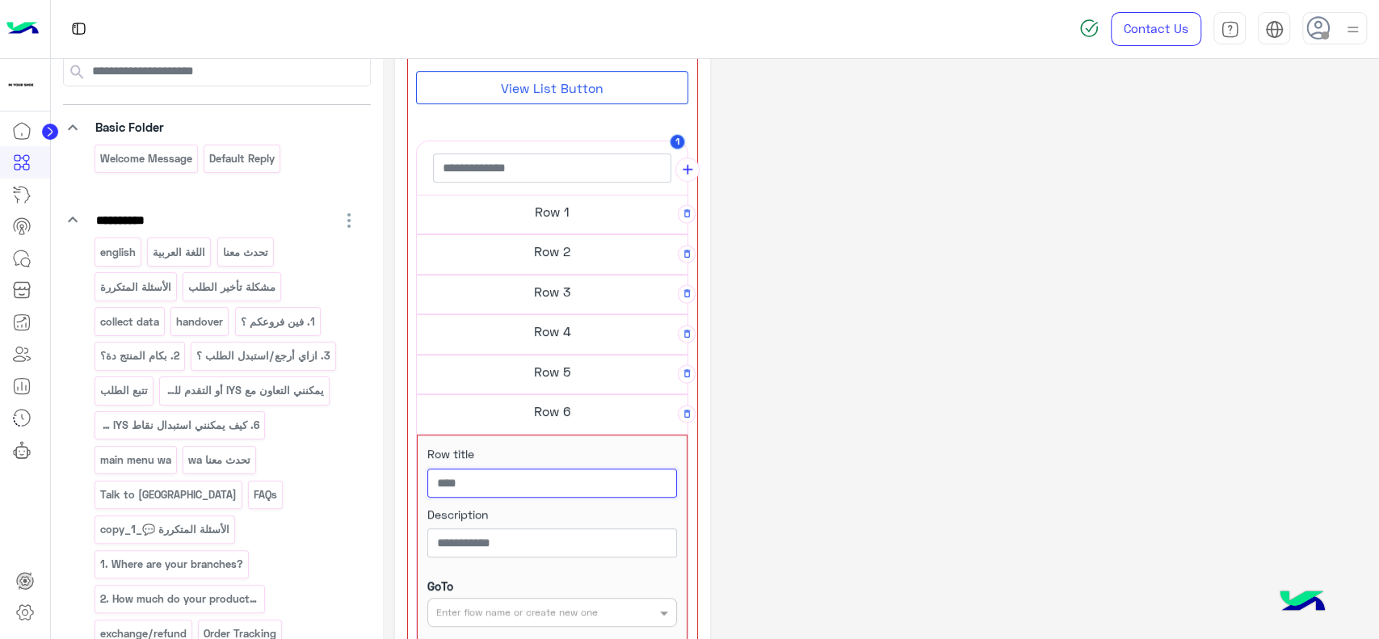
click at [535, 472] on input "text" at bounding box center [552, 482] width 250 height 29
paste input "**********"
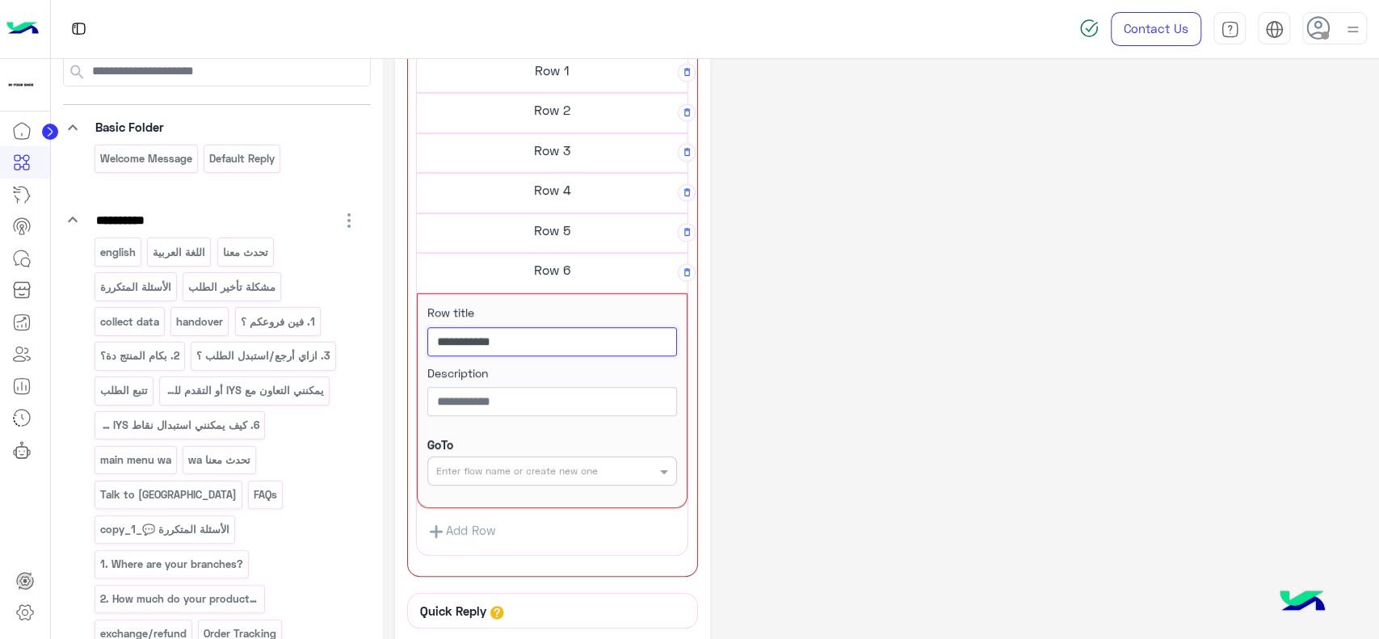
scroll to position [437, 0]
type input "**********"
click at [516, 481] on div "Enter flow name or create new one" at bounding box center [552, 469] width 250 height 29
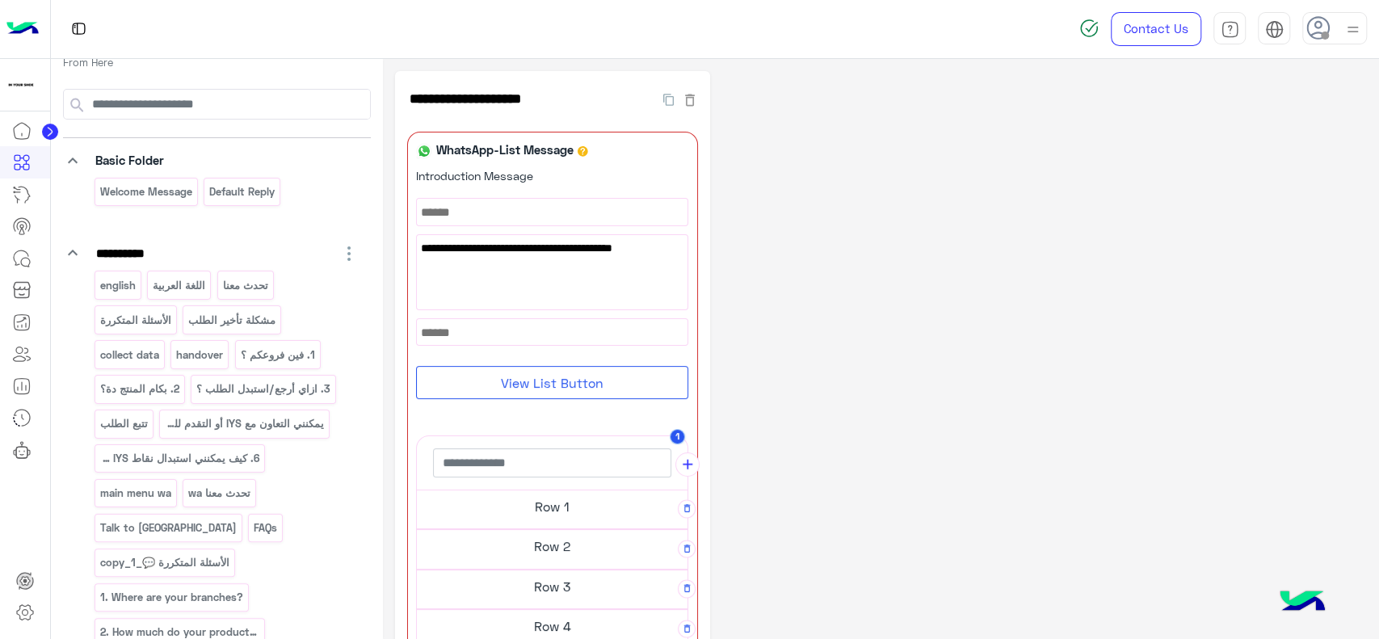
scroll to position [0, 0]
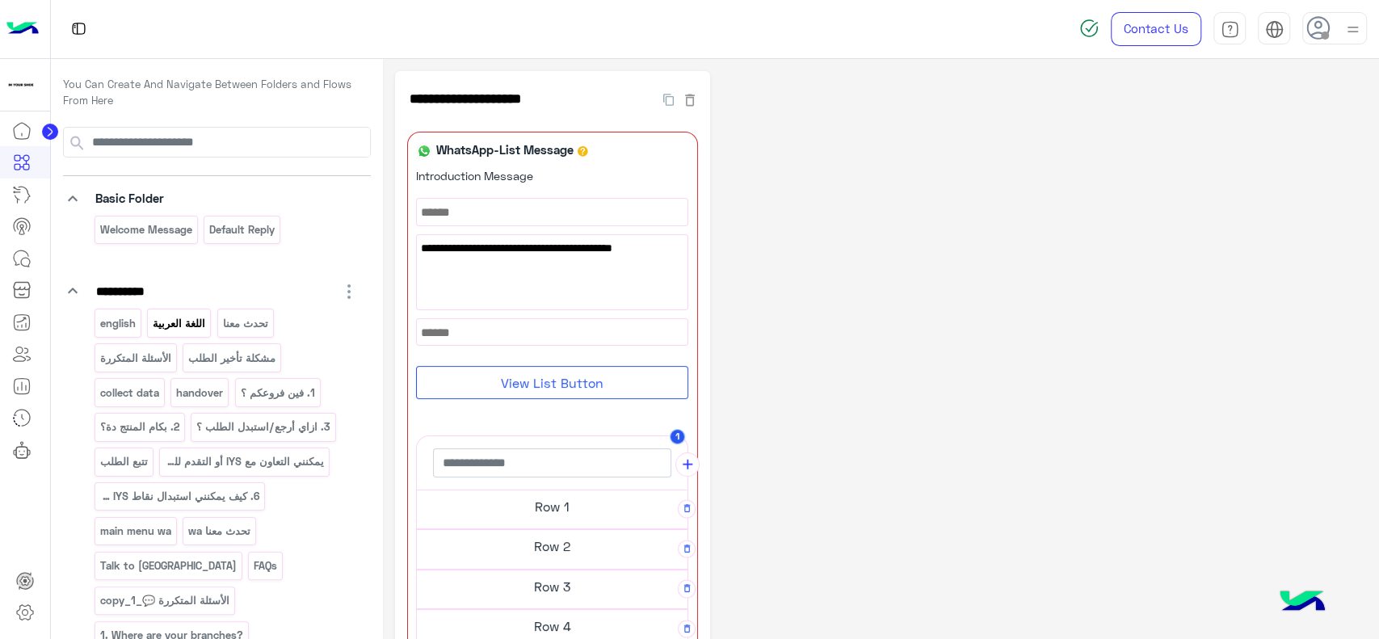
click at [168, 320] on p "اللغة العربية" at bounding box center [179, 323] width 55 height 19
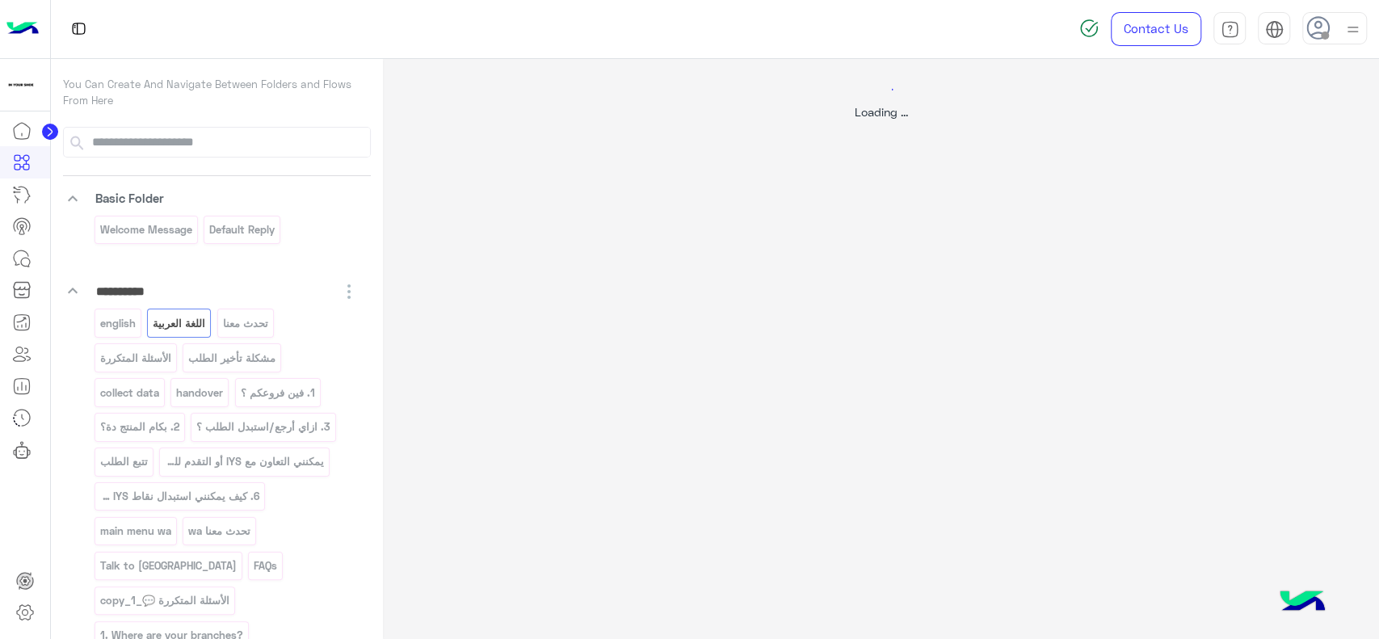
select select "*"
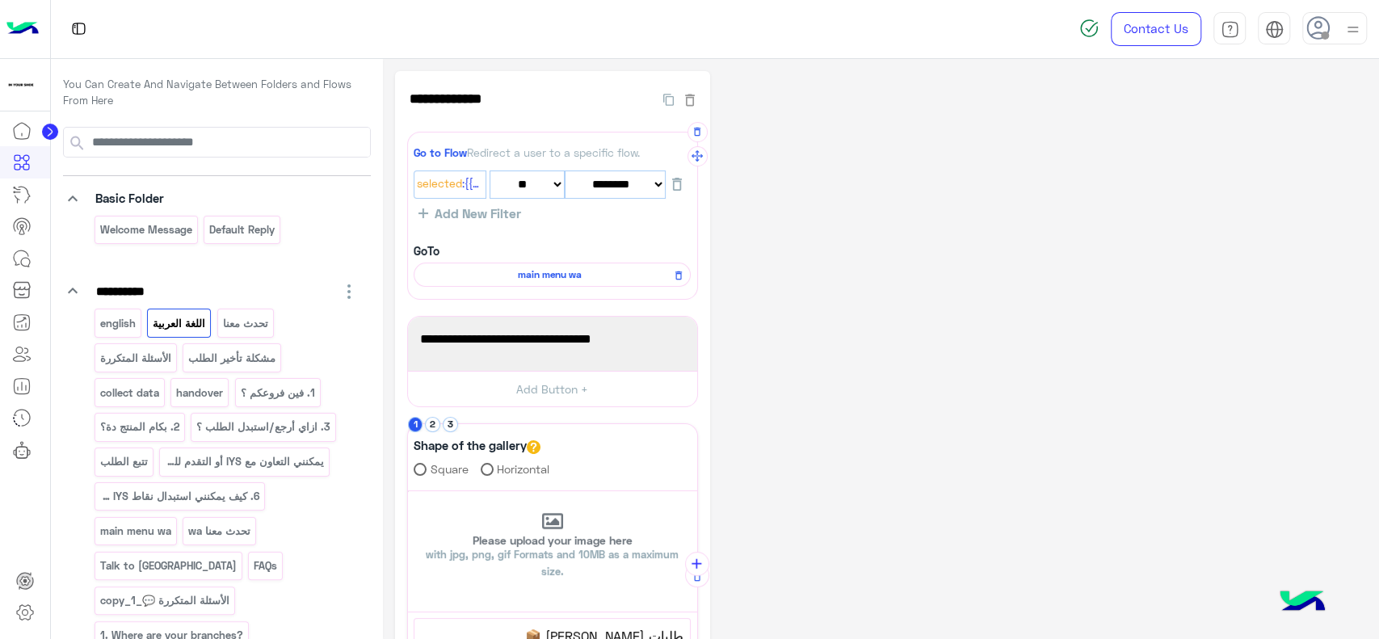
click at [577, 267] on span "main menu wa" at bounding box center [549, 274] width 254 height 15
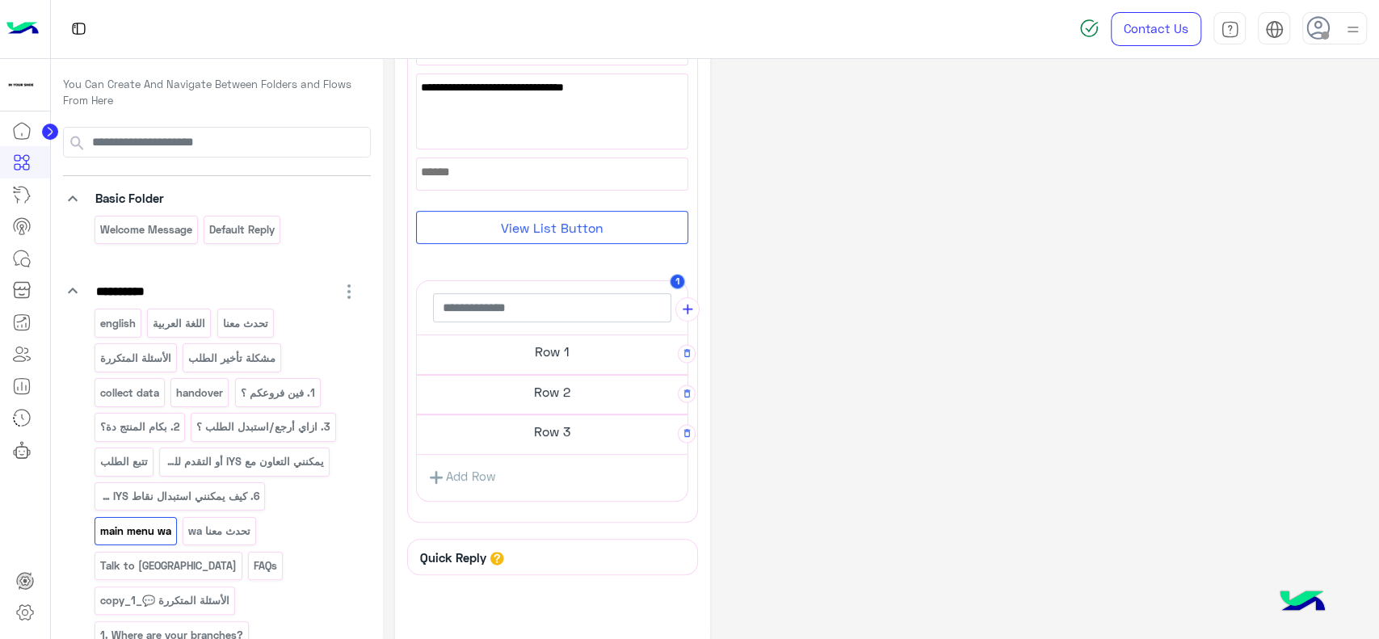
scroll to position [157, 0]
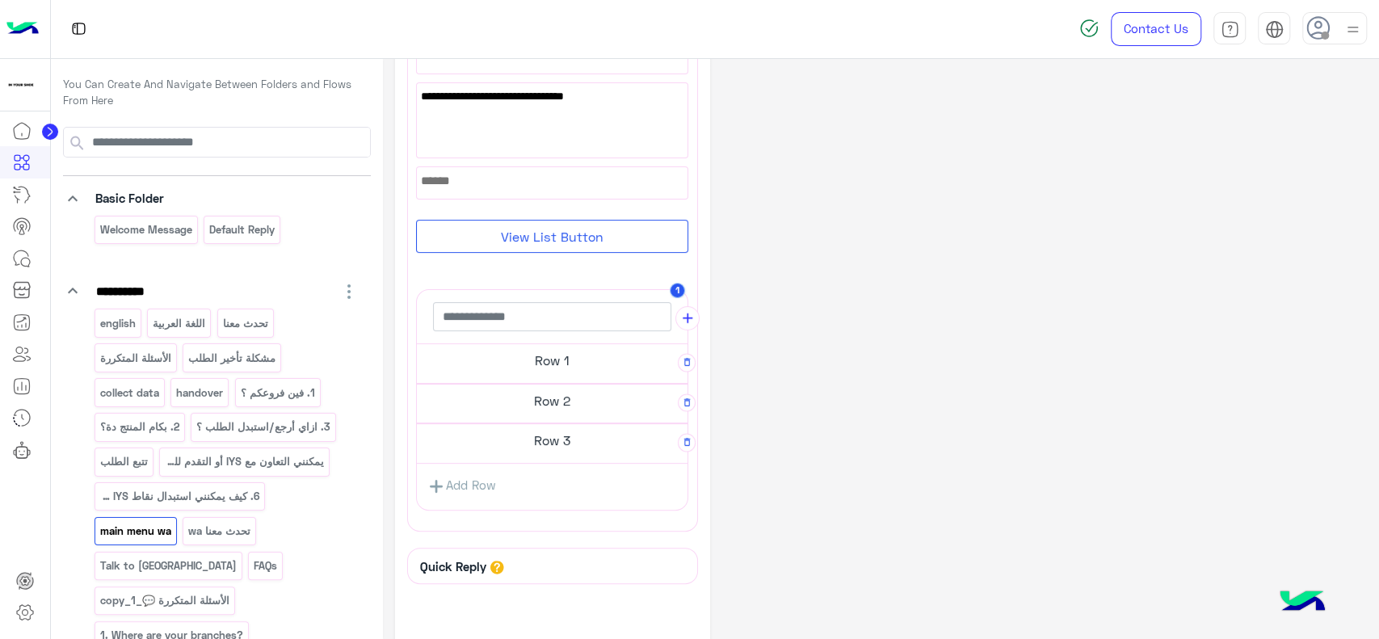
click at [575, 351] on h5 "Row 1" at bounding box center [552, 360] width 271 height 32
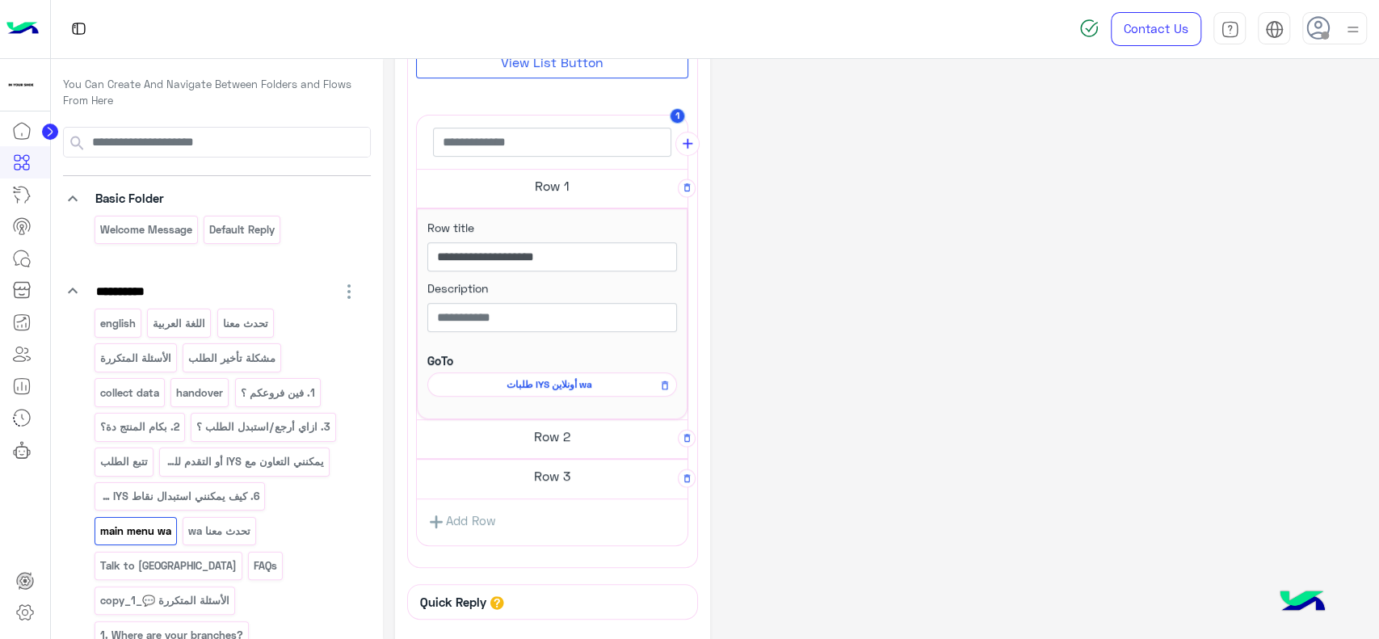
scroll to position [323, 0]
click at [581, 381] on span "طلبات IYS أونلاين wa" at bounding box center [549, 382] width 226 height 15
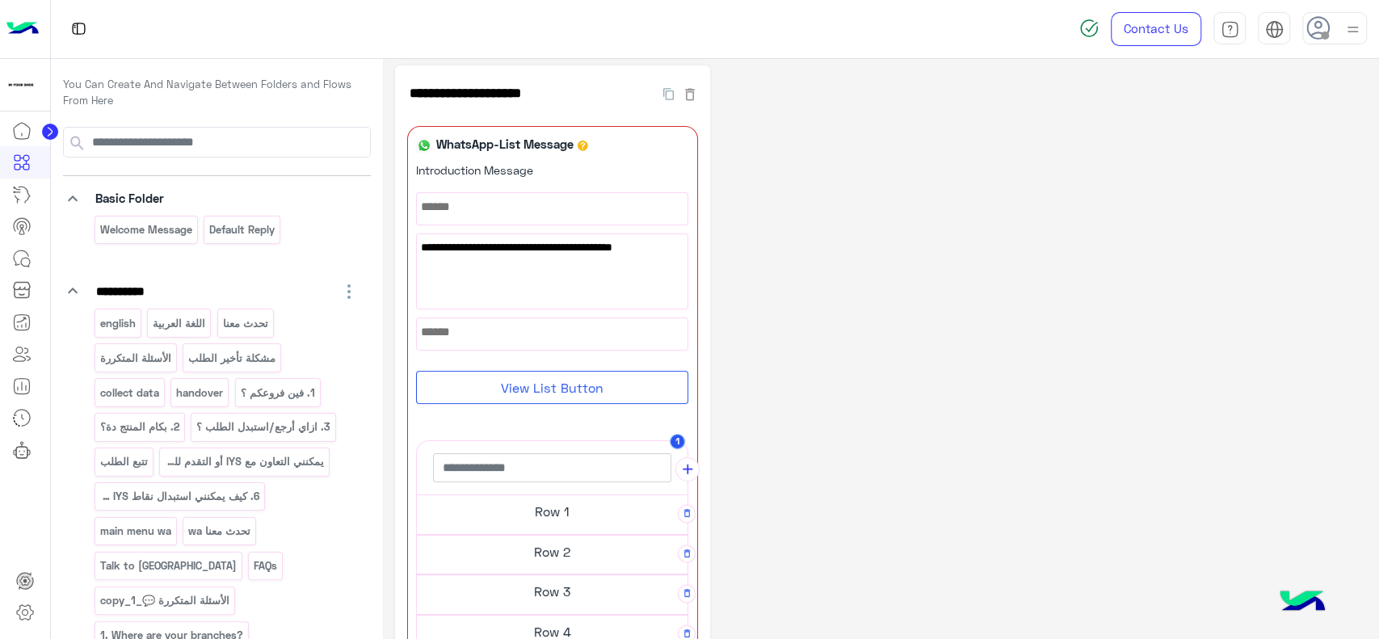
scroll to position [0, 0]
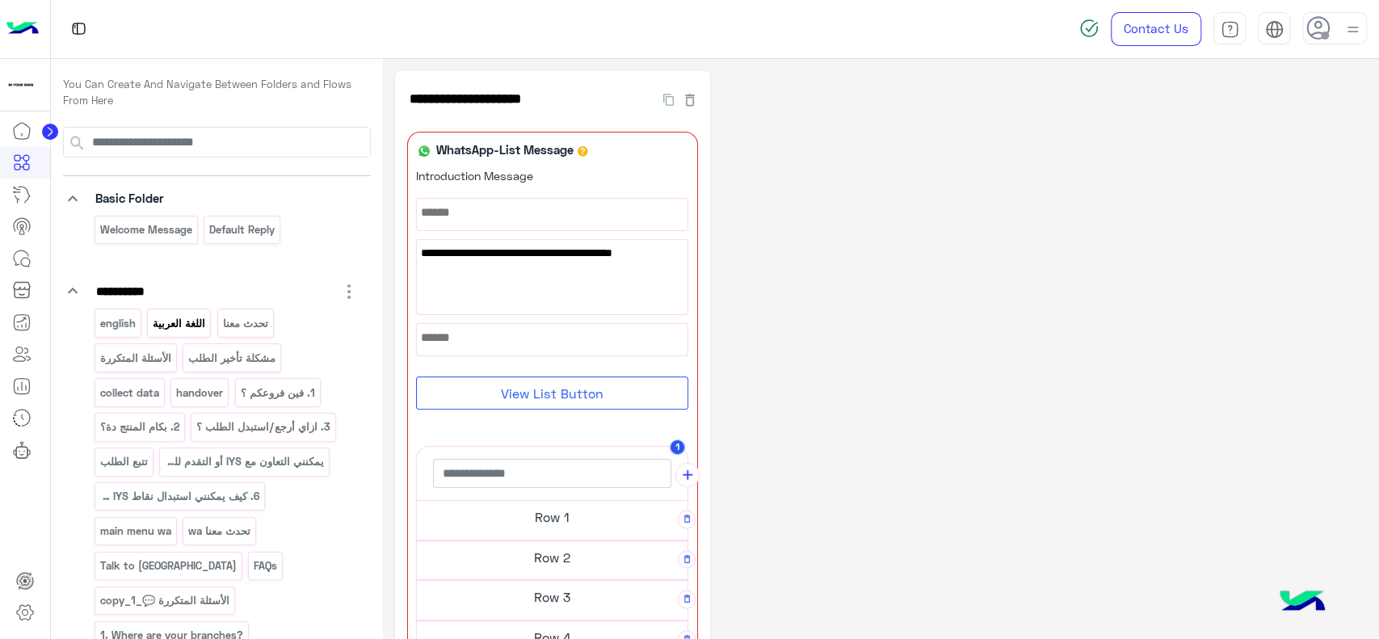
click at [185, 314] on p "اللغة العربية" at bounding box center [179, 323] width 55 height 19
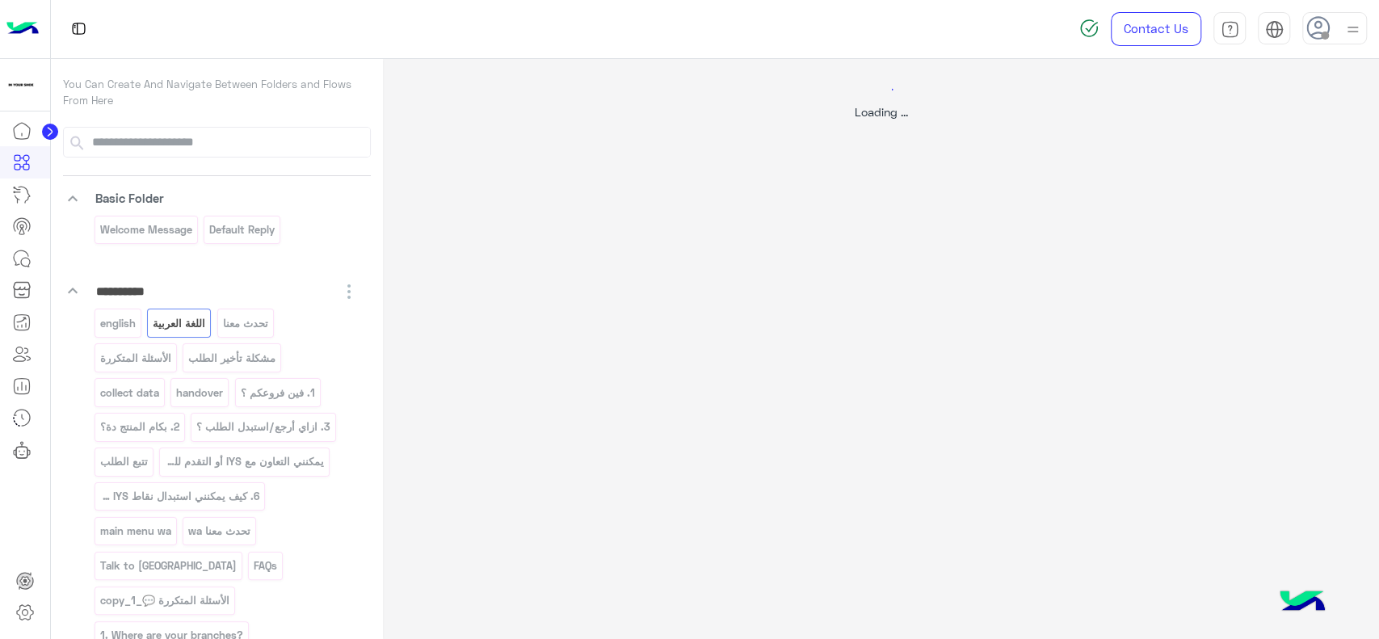
select select "*"
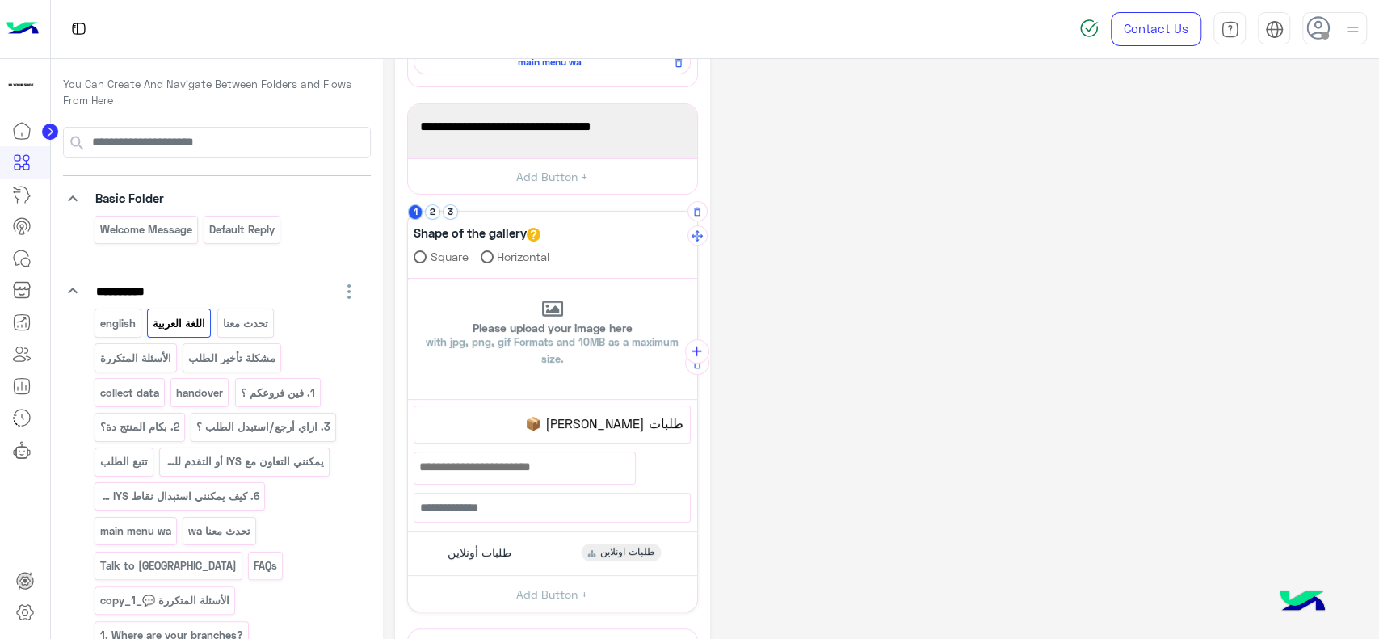
scroll to position [207, 0]
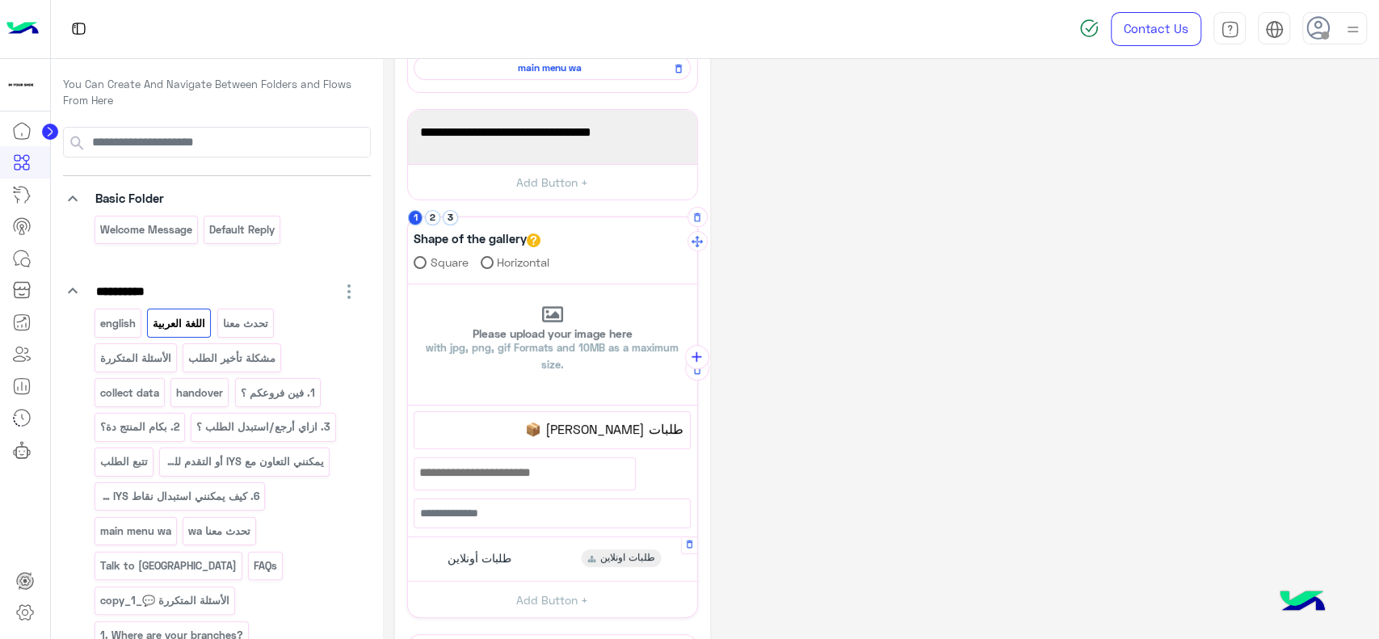
click at [495, 551] on span "طلبات أونلاين" at bounding box center [479, 558] width 64 height 15
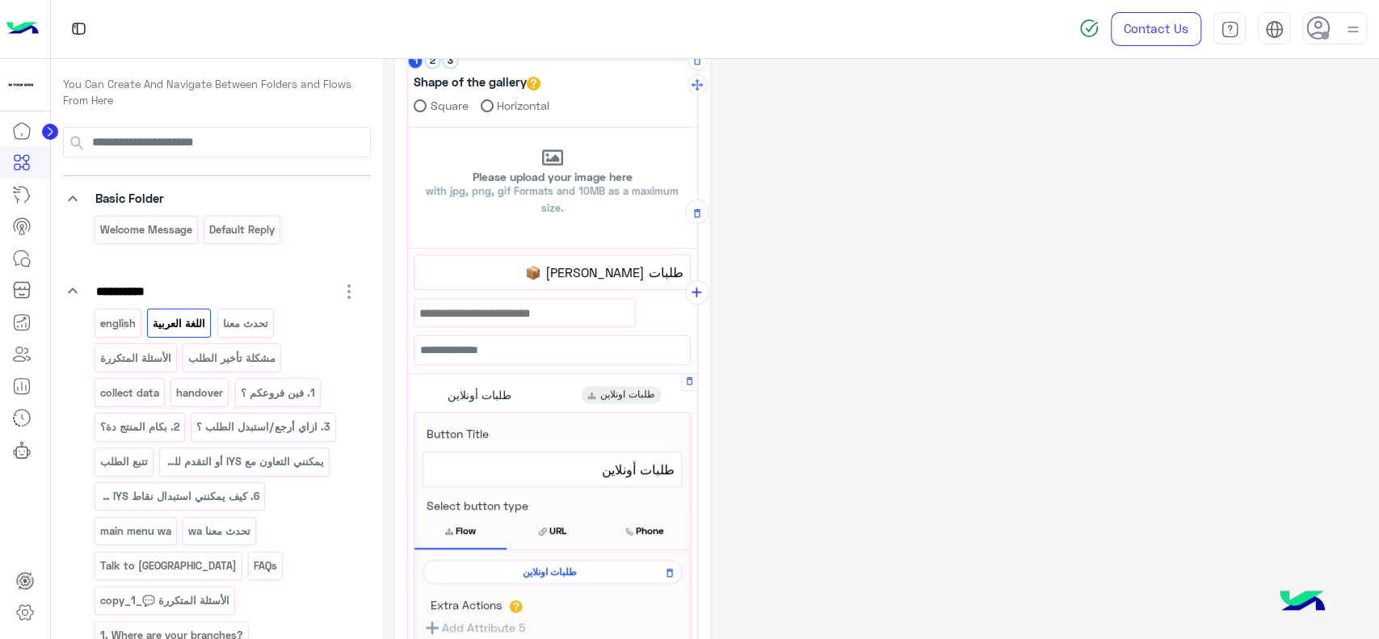
scroll to position [366, 0]
click at [530, 565] on span "طلبات اونلاين" at bounding box center [549, 569] width 236 height 15
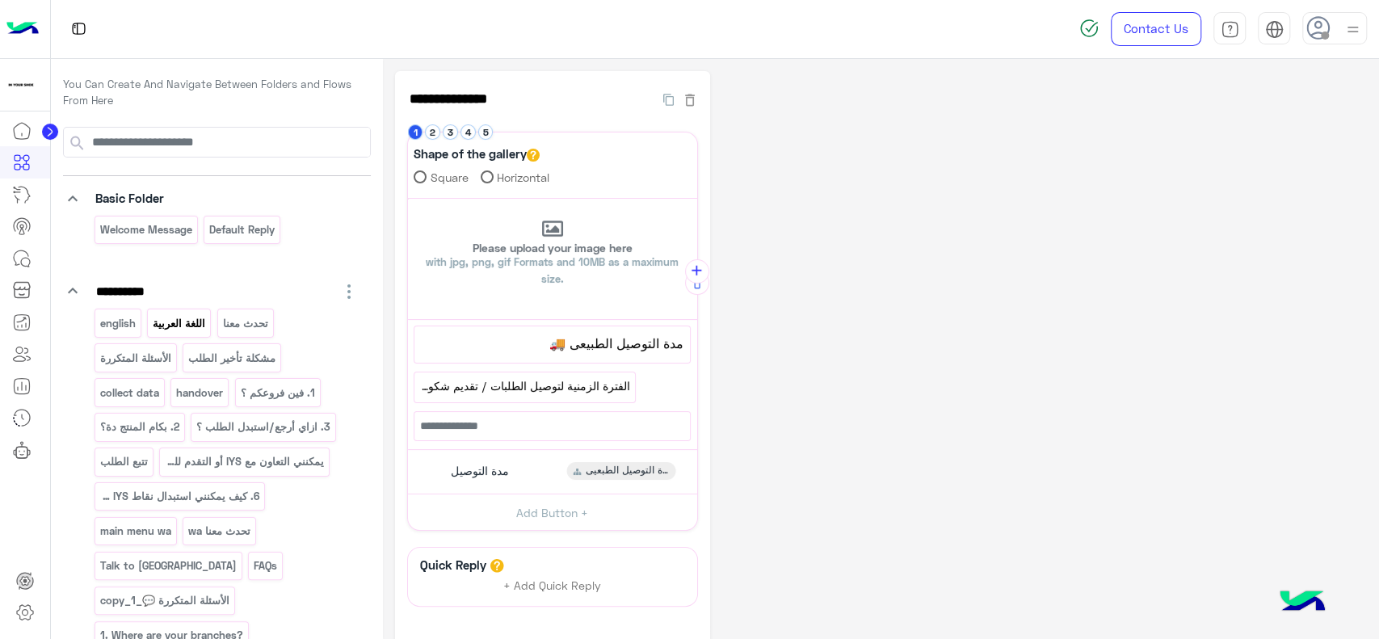
click at [189, 321] on p "اللغة العربية" at bounding box center [179, 323] width 55 height 19
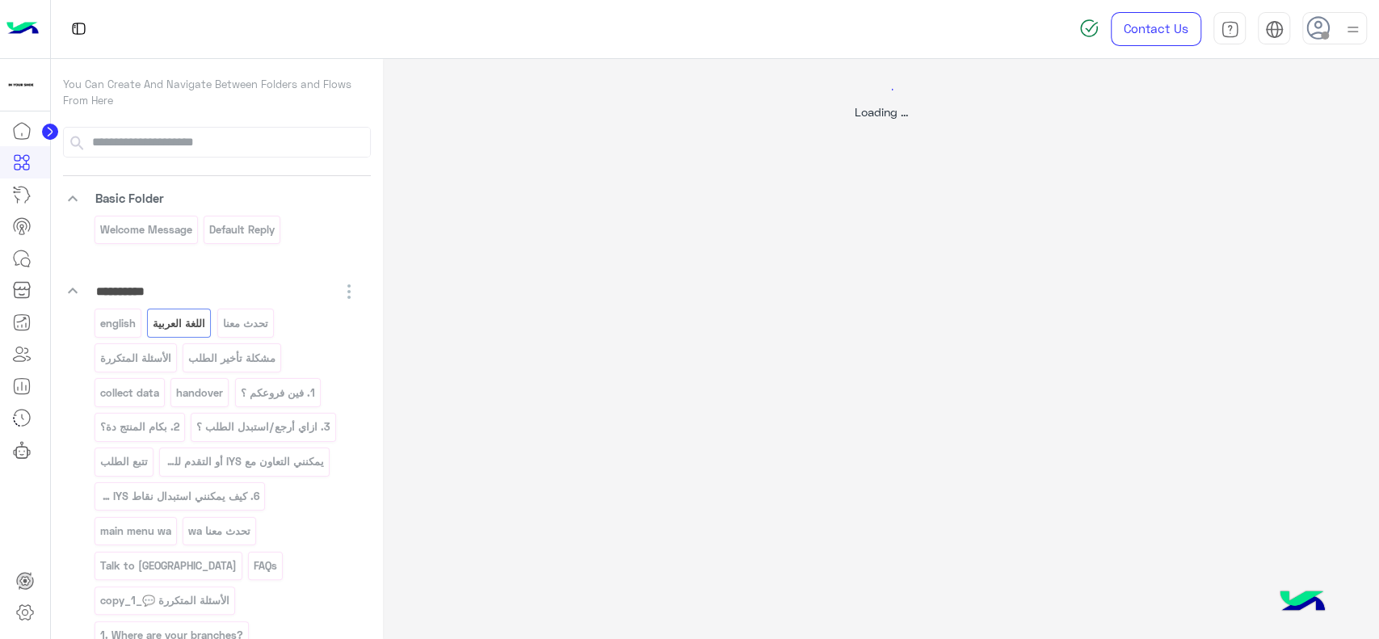
select select "*"
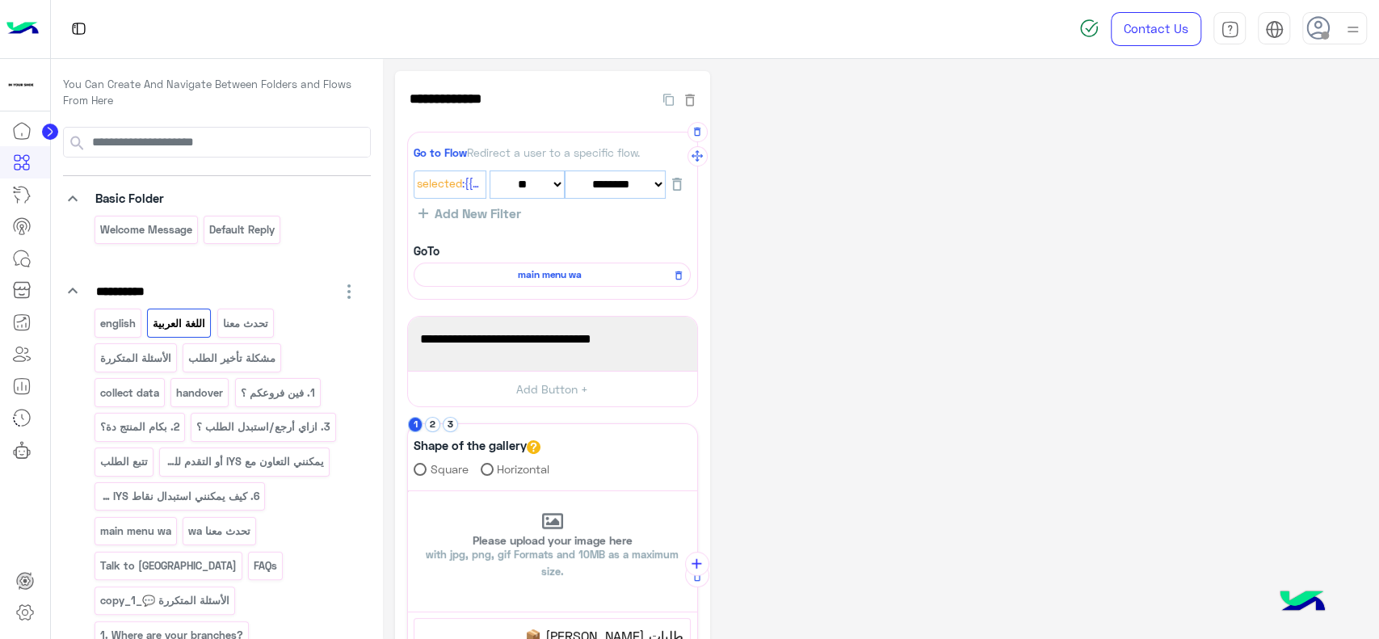
click at [527, 271] on span "main menu wa" at bounding box center [549, 274] width 254 height 15
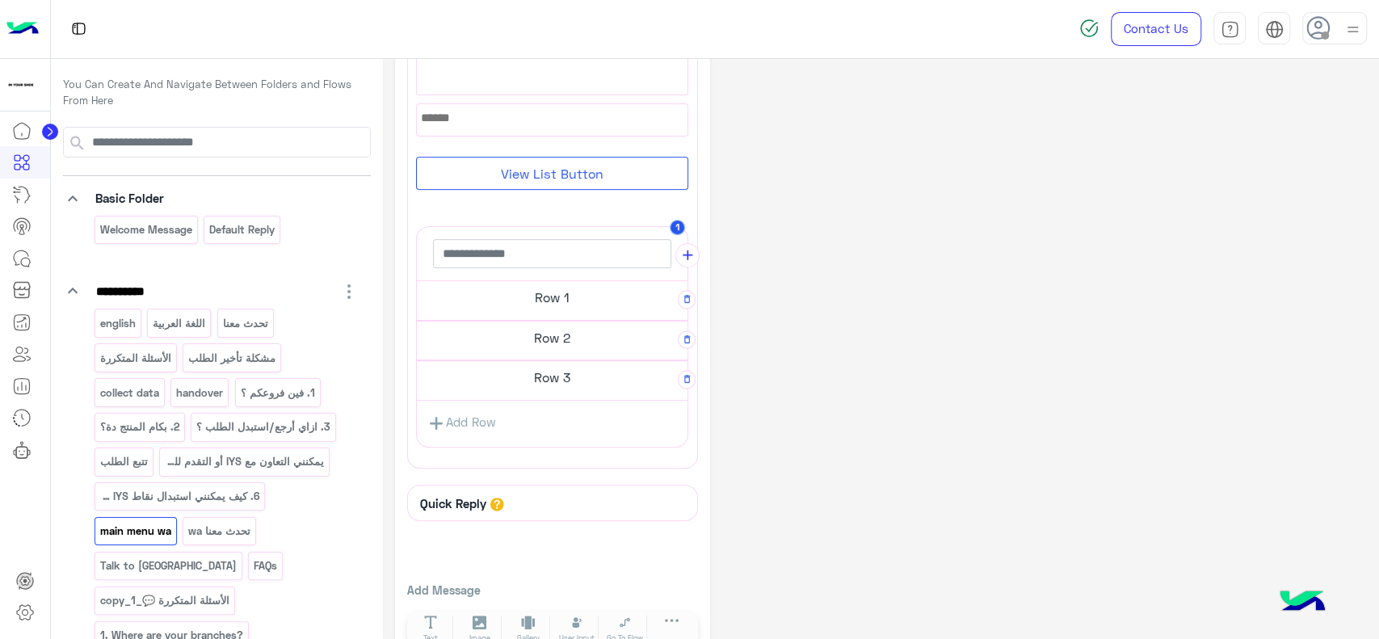
scroll to position [233, 0]
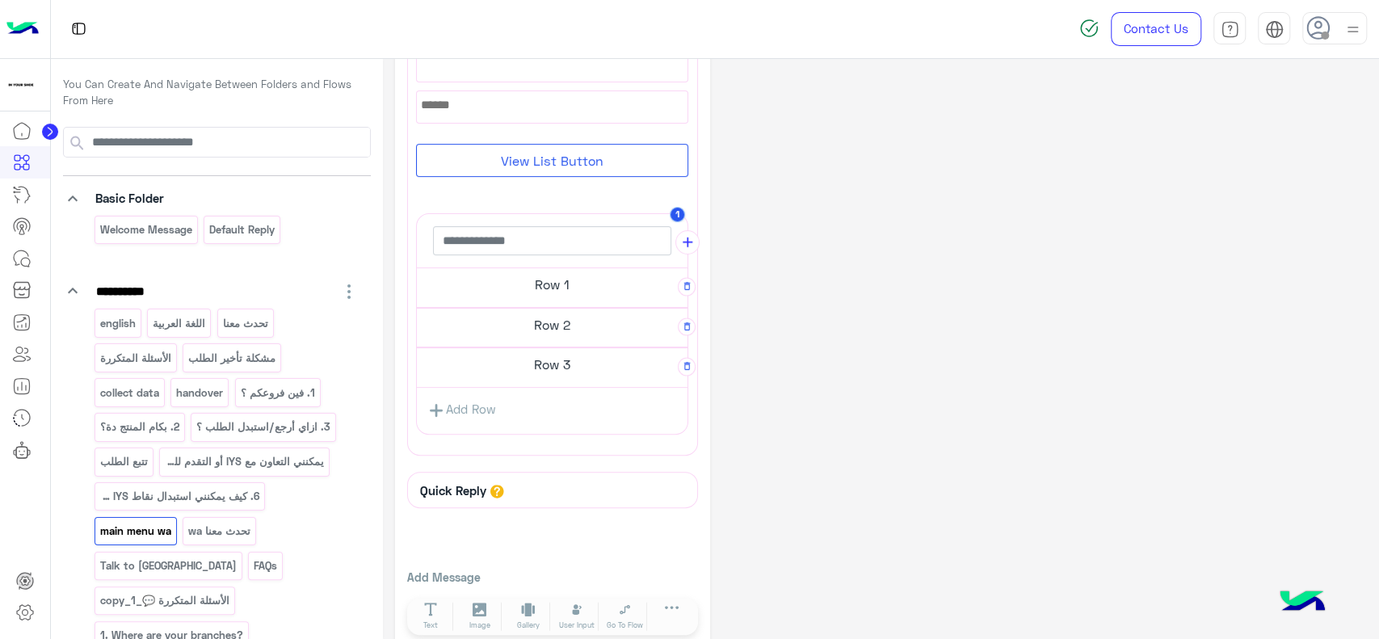
click at [546, 356] on h5 "Row 3" at bounding box center [552, 364] width 271 height 32
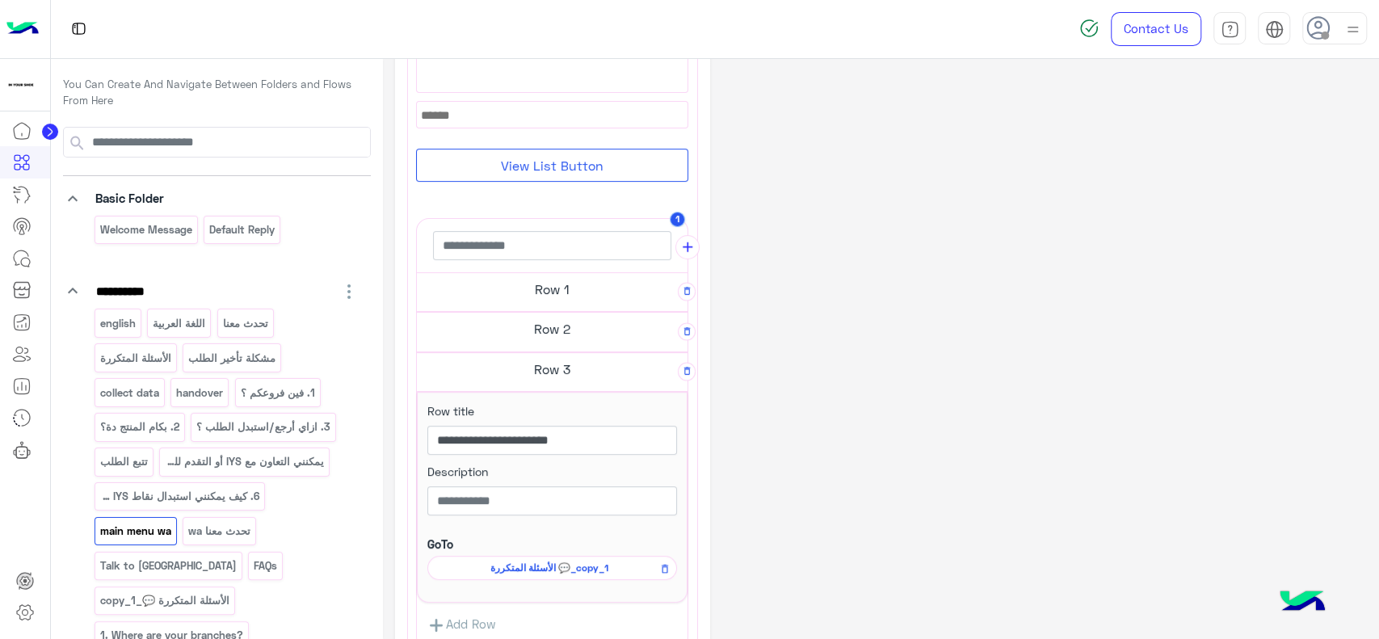
scroll to position [216, 0]
click at [556, 296] on h5 "Row 1" at bounding box center [552, 291] width 271 height 32
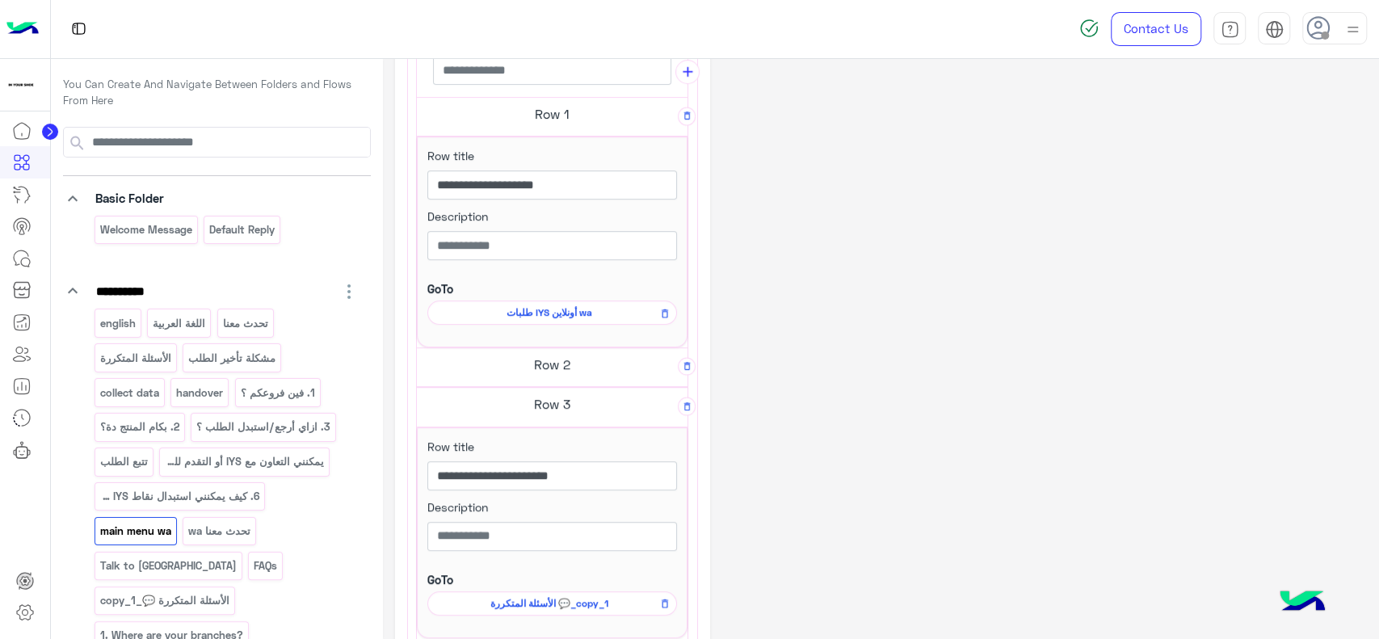
scroll to position [394, 0]
click at [574, 314] on span "طلبات IYS أونلاين wa" at bounding box center [549, 311] width 226 height 15
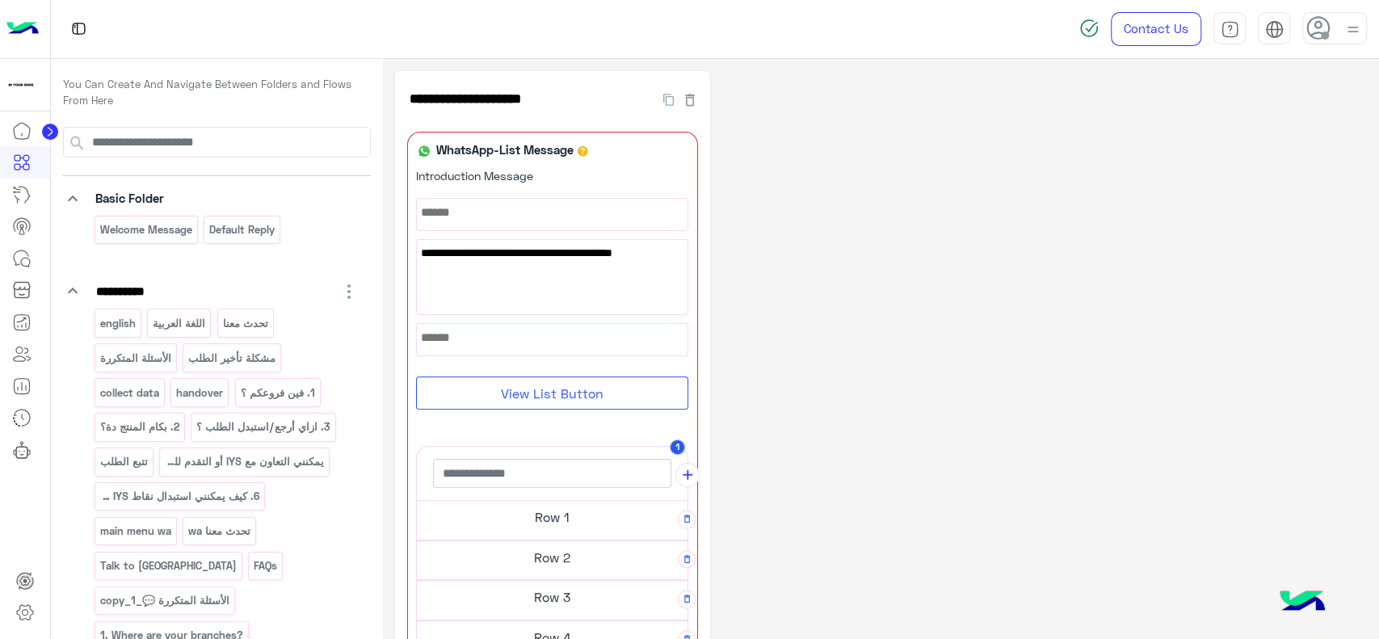
scroll to position [375, 0]
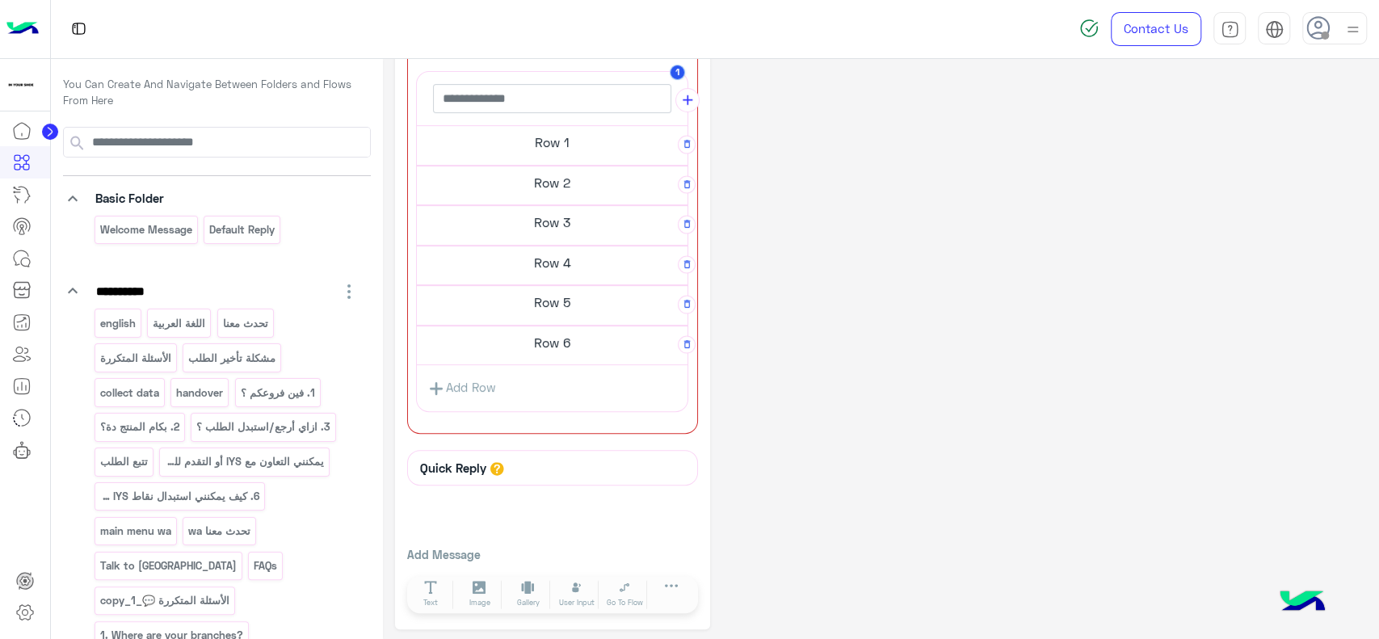
click at [570, 338] on h5 "Row 6" at bounding box center [552, 342] width 271 height 32
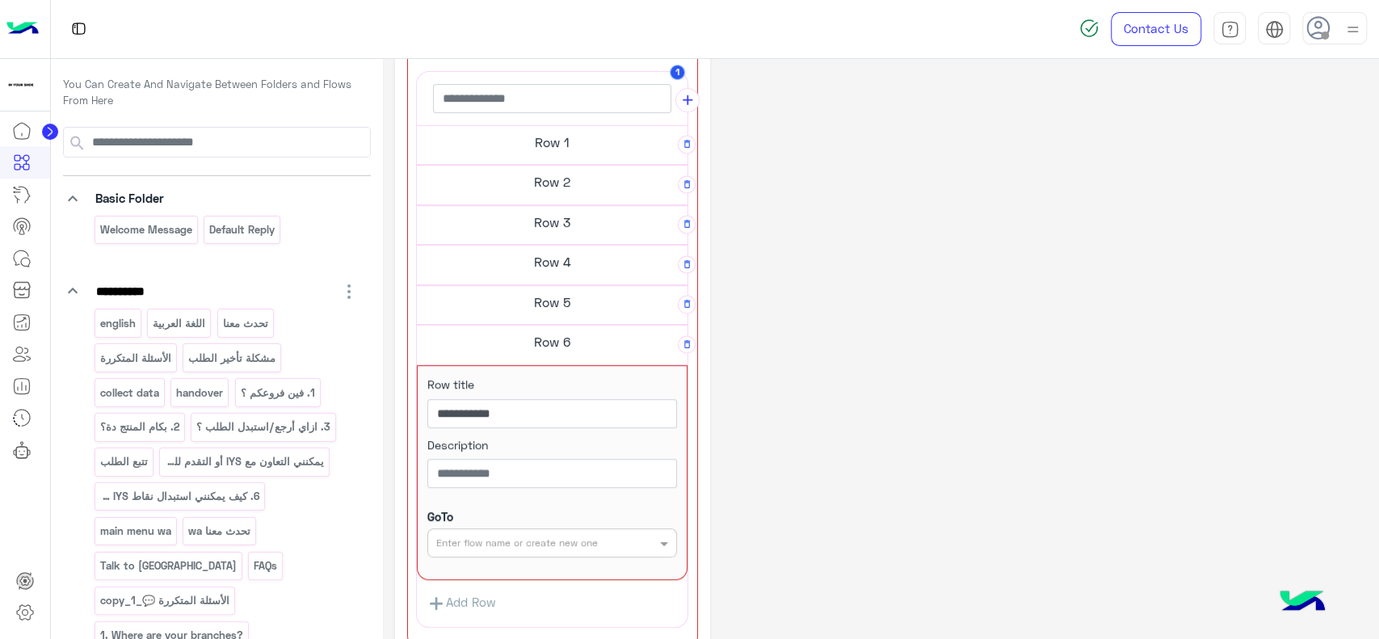
click at [570, 534] on input "text" at bounding box center [525, 541] width 179 height 15
type input "****"
click at [560, 602] on b "الأسئلة المتكررة 💬_copy_1" at bounding box center [505, 605] width 141 height 14
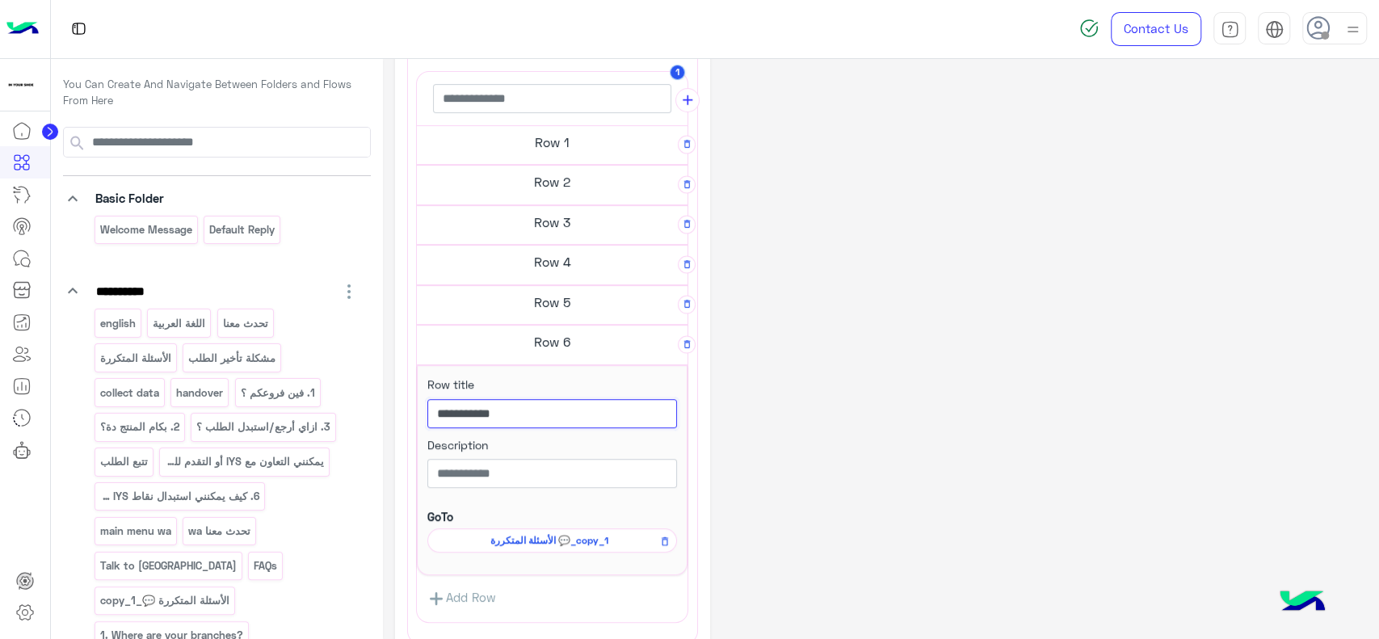
click at [646, 416] on input "**********" at bounding box center [552, 413] width 250 height 29
click at [195, 317] on p "اللغة العربية" at bounding box center [179, 323] width 55 height 19
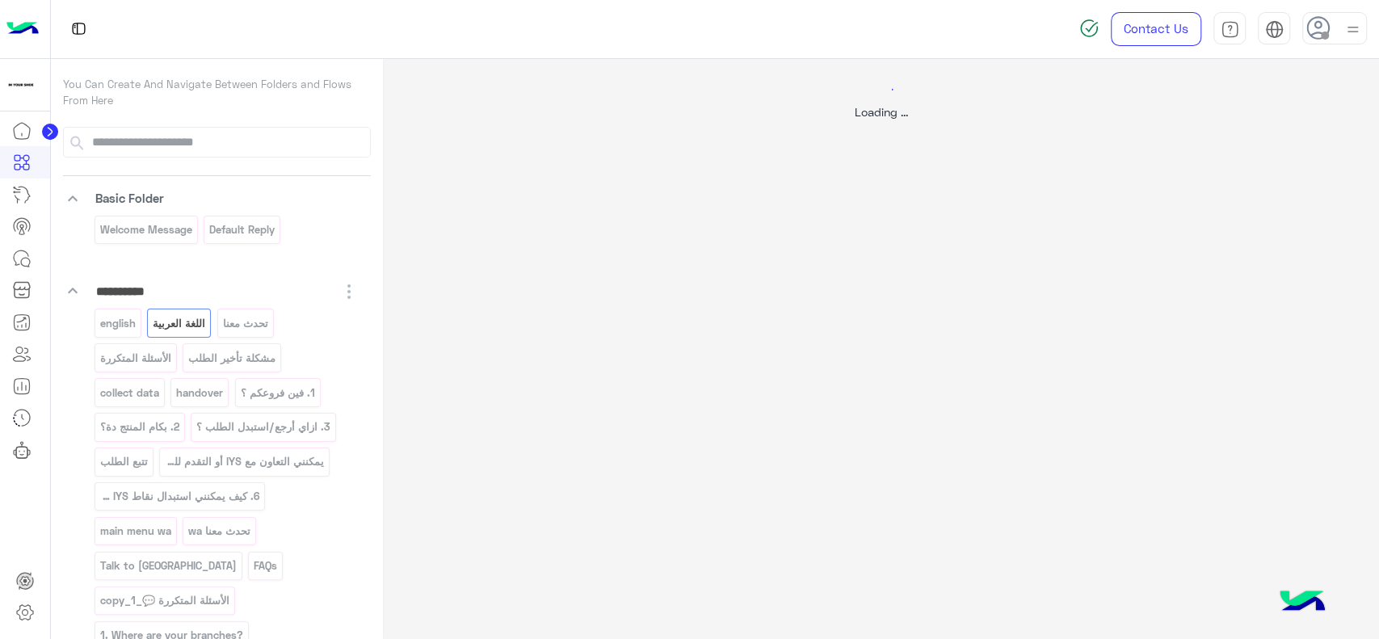
scroll to position [0, 0]
select select "*"
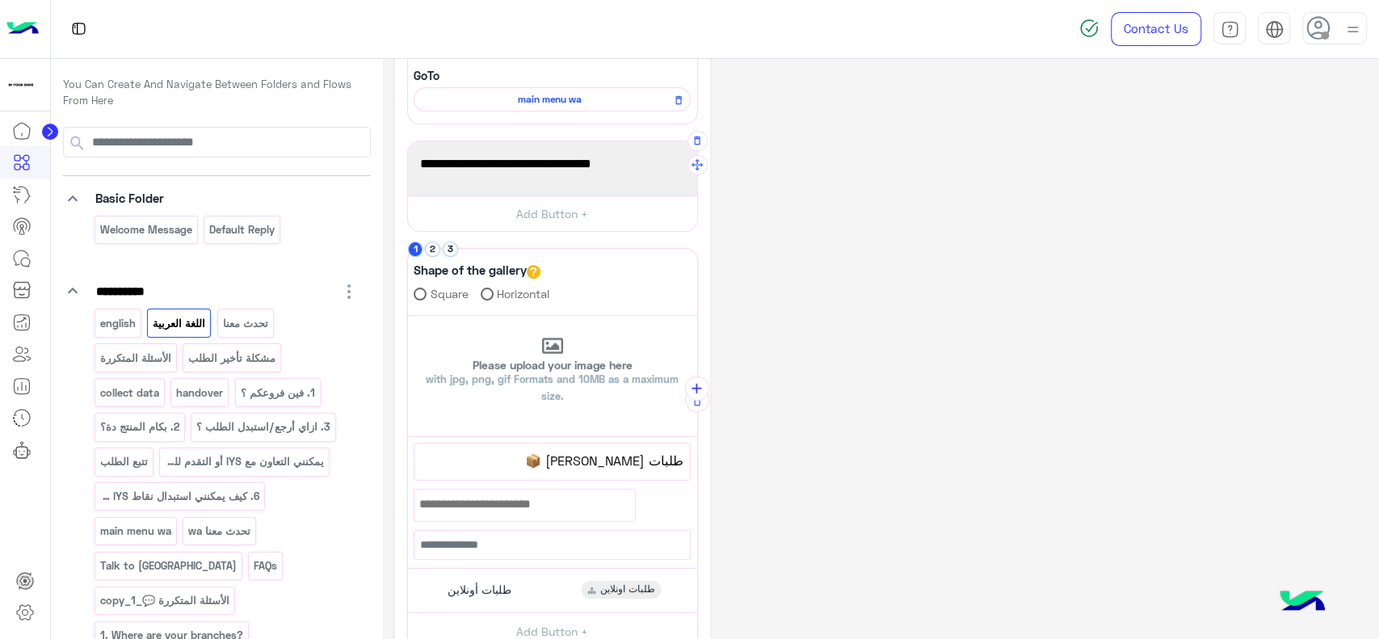
scroll to position [176, 0]
click at [472, 587] on span "طلبات أونلاين" at bounding box center [479, 588] width 64 height 15
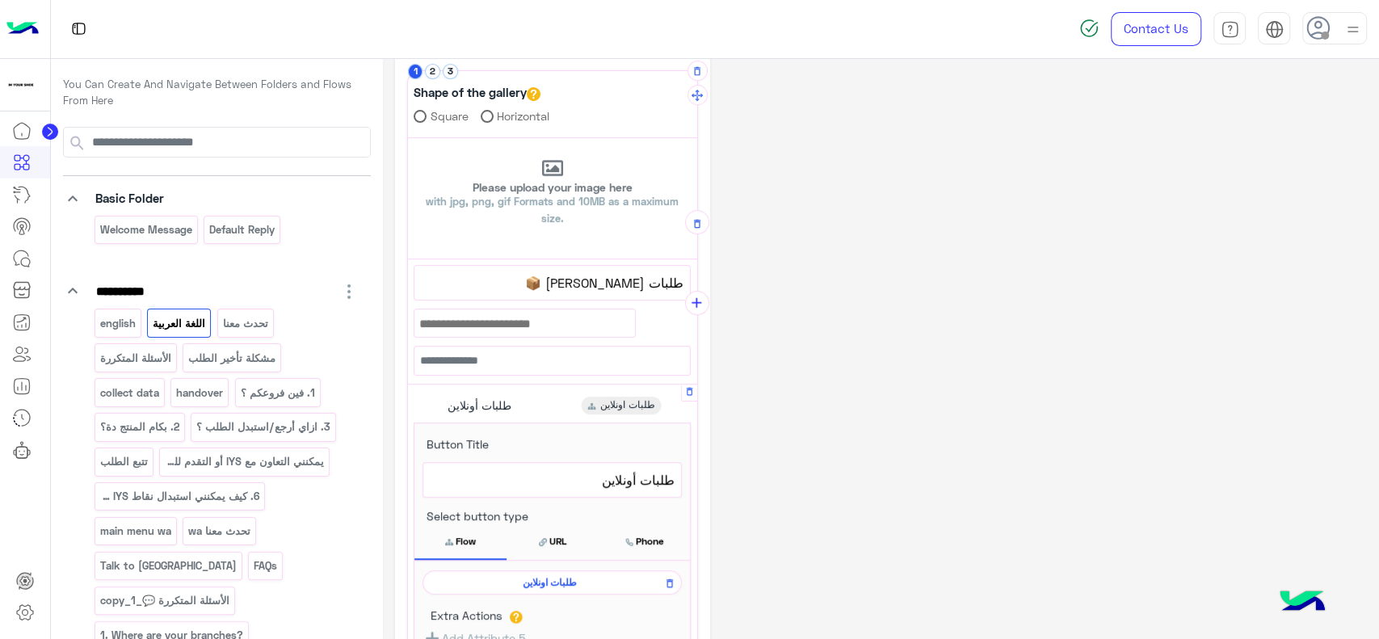
scroll to position [374, 0]
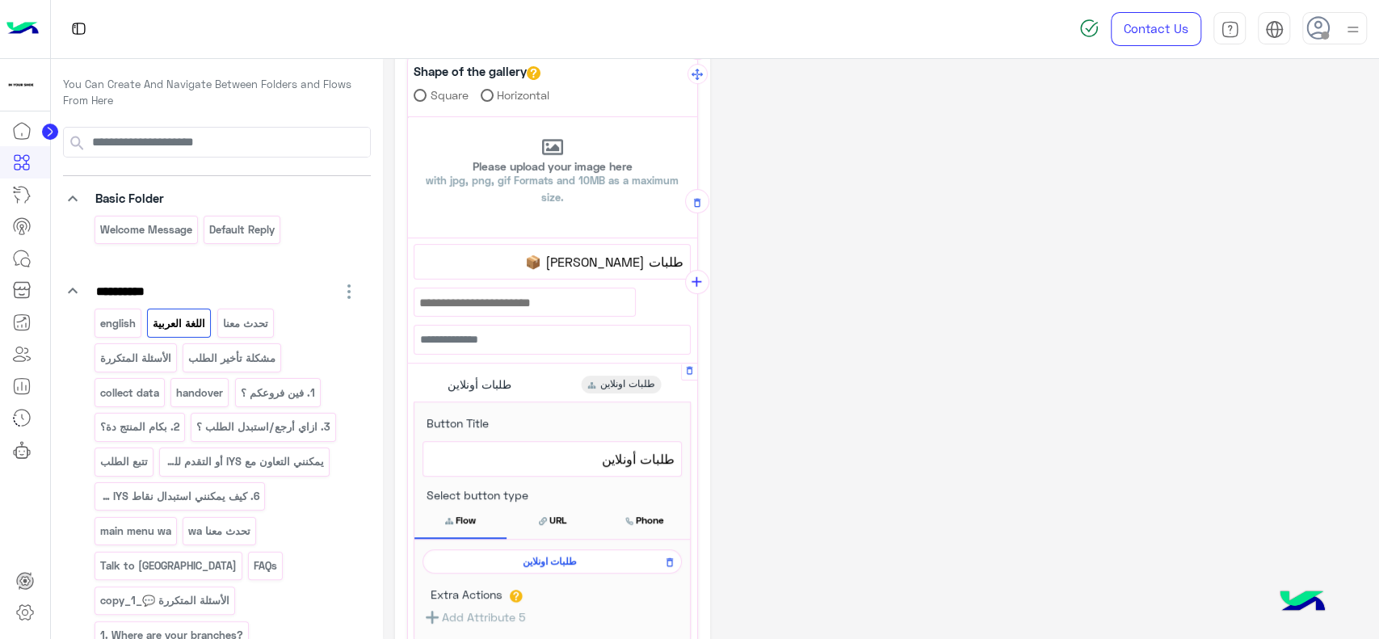
click at [509, 554] on span "طلبات اونلاين" at bounding box center [549, 561] width 236 height 15
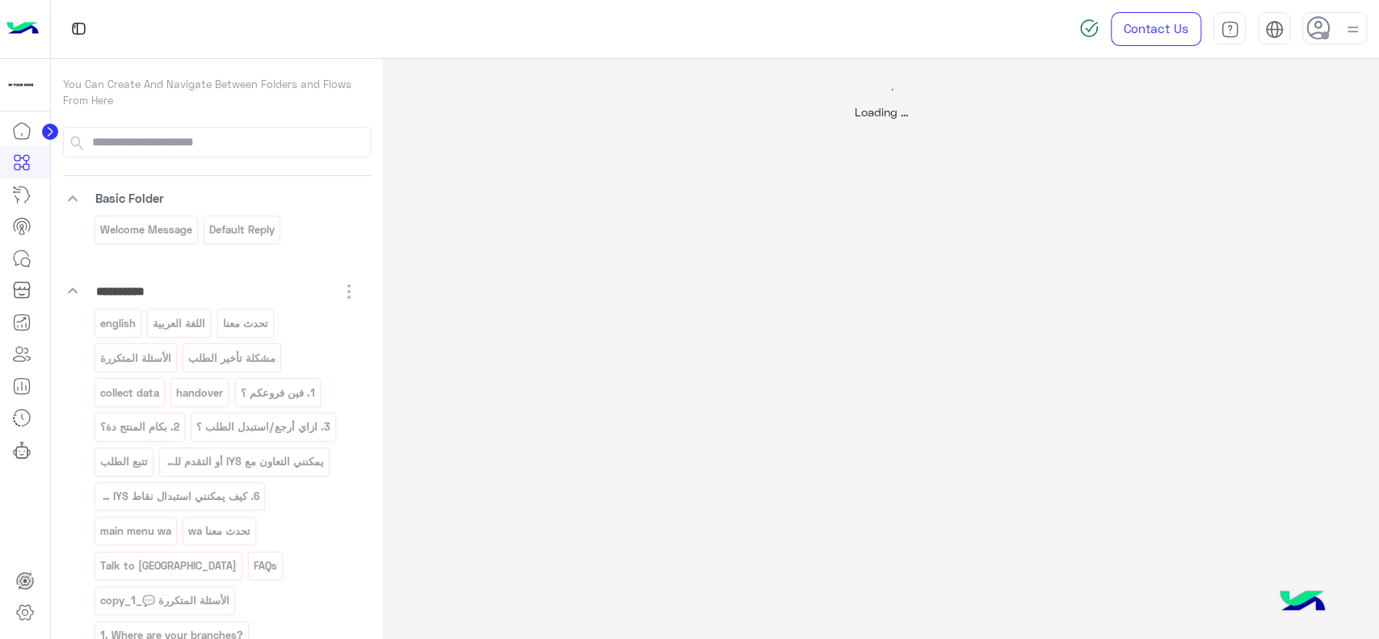
scroll to position [0, 0]
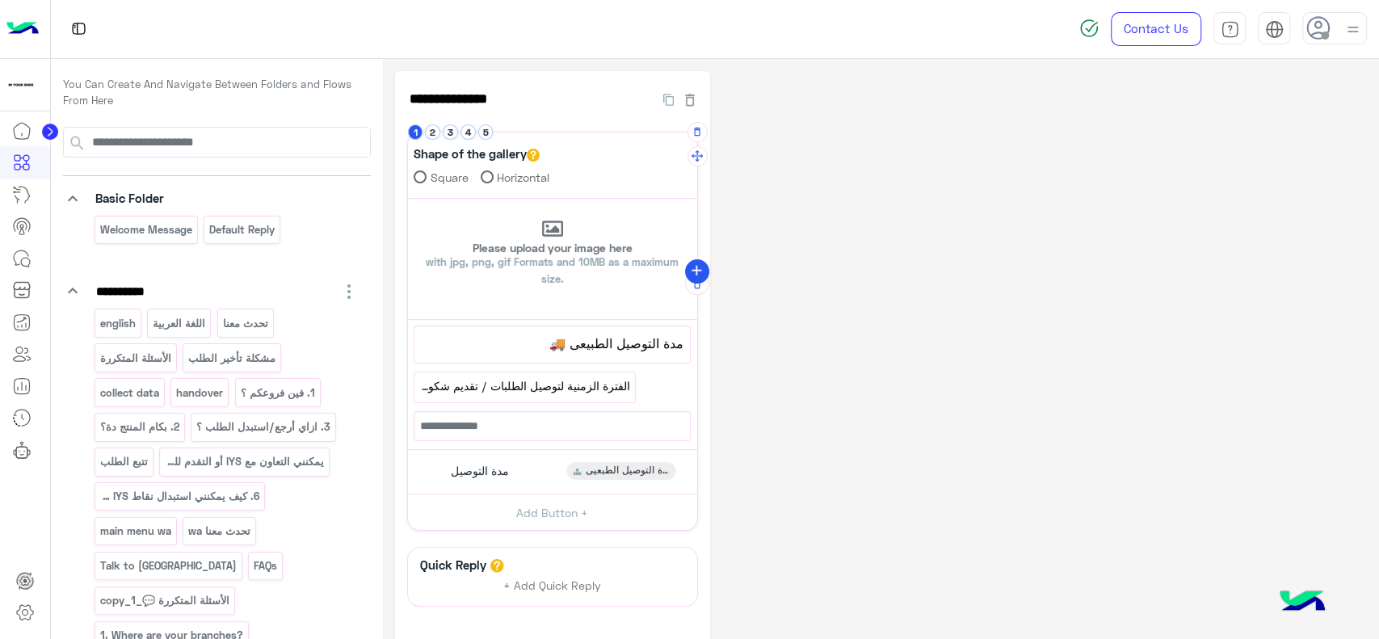
click at [695, 268] on icon "add" at bounding box center [696, 270] width 17 height 17
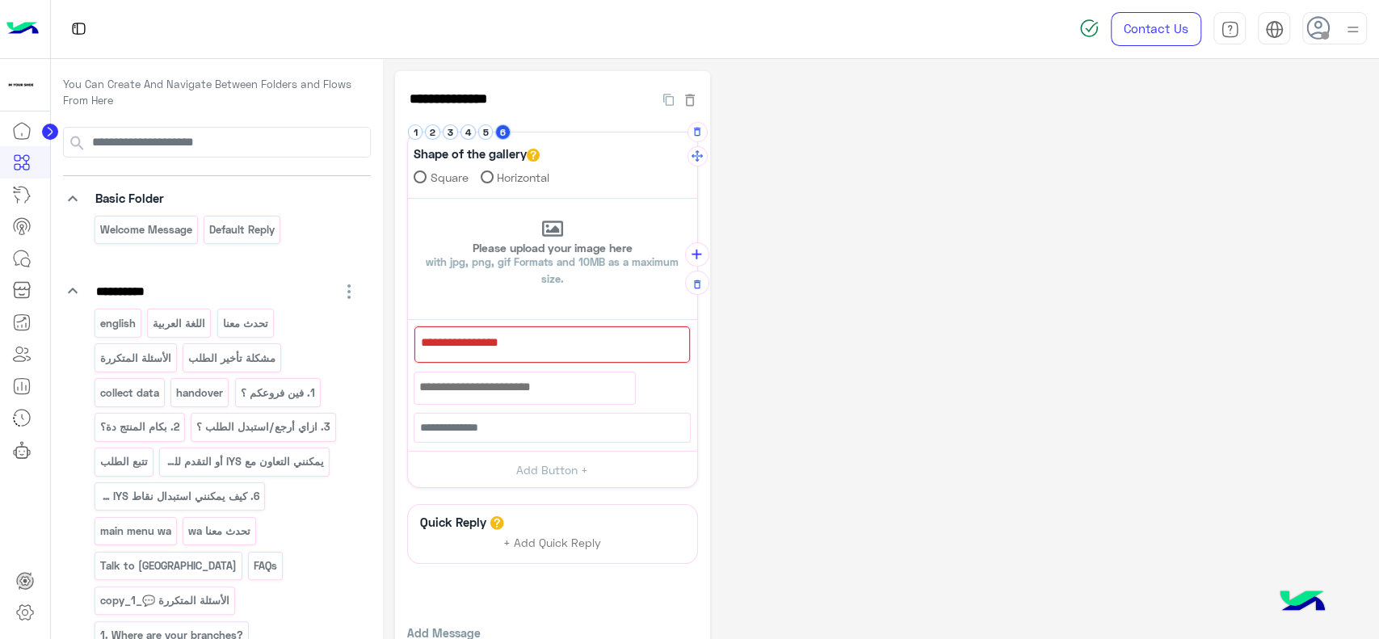
click at [557, 352] on div at bounding box center [551, 344] width 275 height 36
paste textarea "**********"
type textarea "**********"
click at [565, 464] on button "Add Button +" at bounding box center [552, 470] width 289 height 36
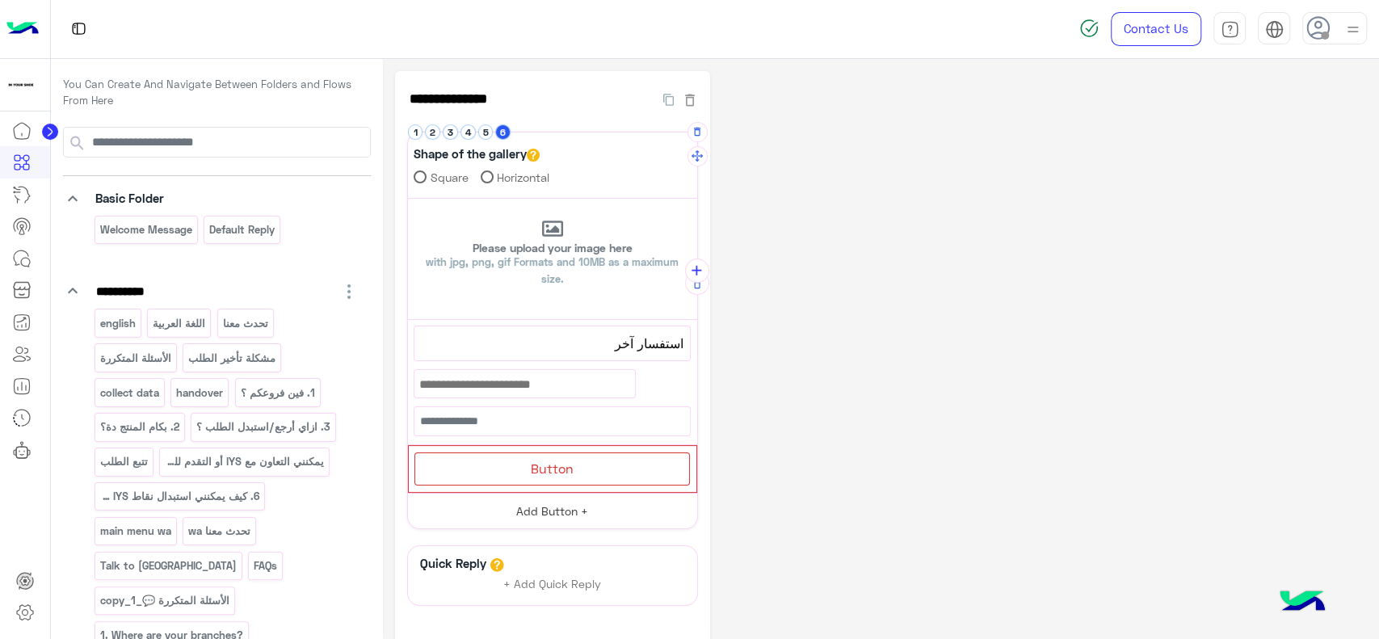
click at [565, 464] on span "Button" at bounding box center [552, 467] width 43 height 15
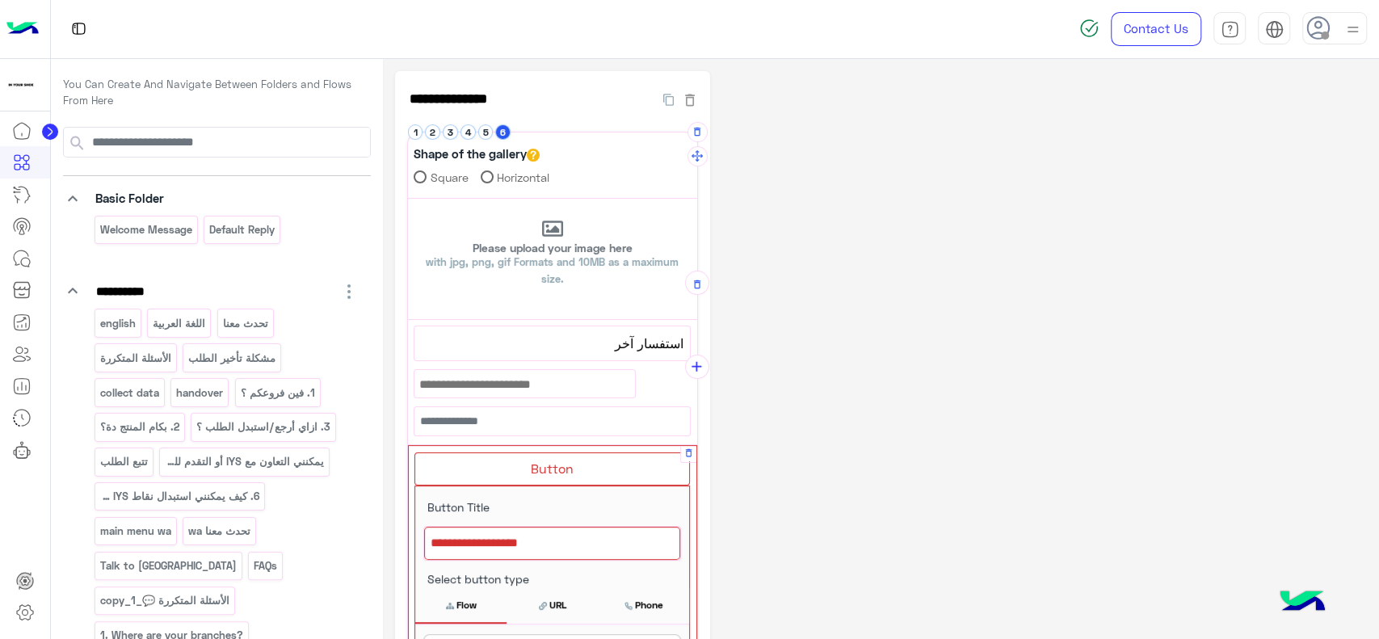
click at [552, 534] on div at bounding box center [552, 544] width 256 height 34
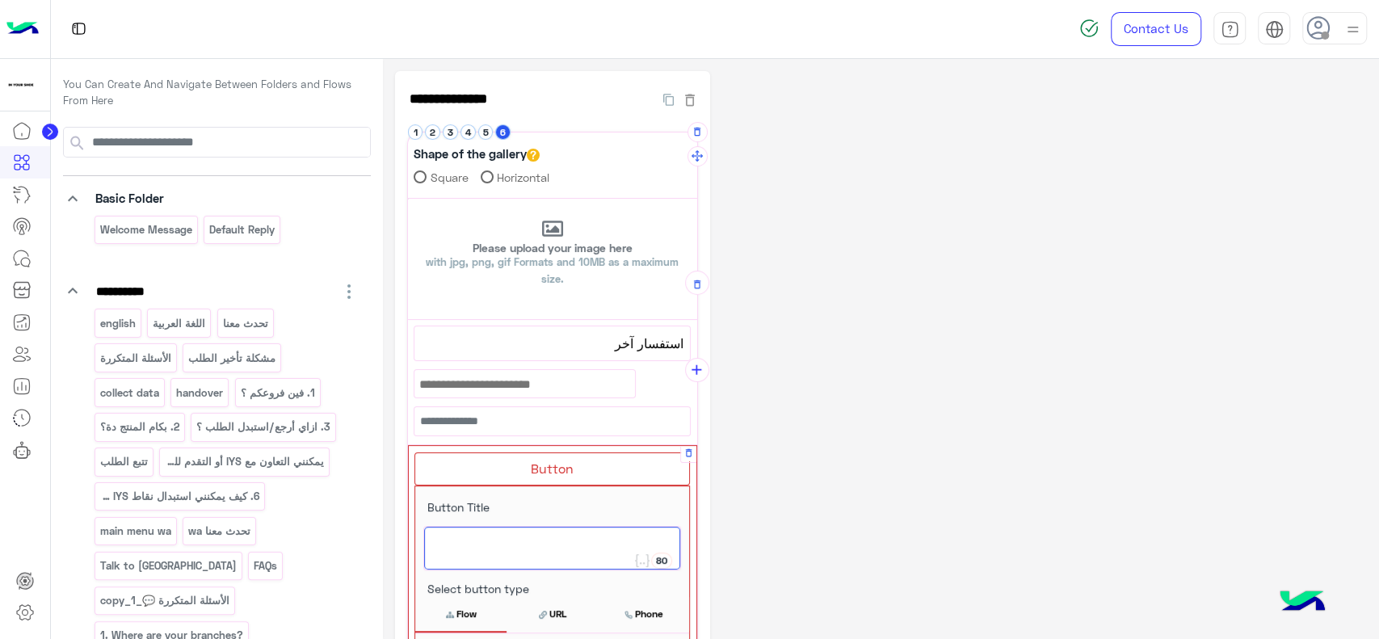
paste textarea "**********"
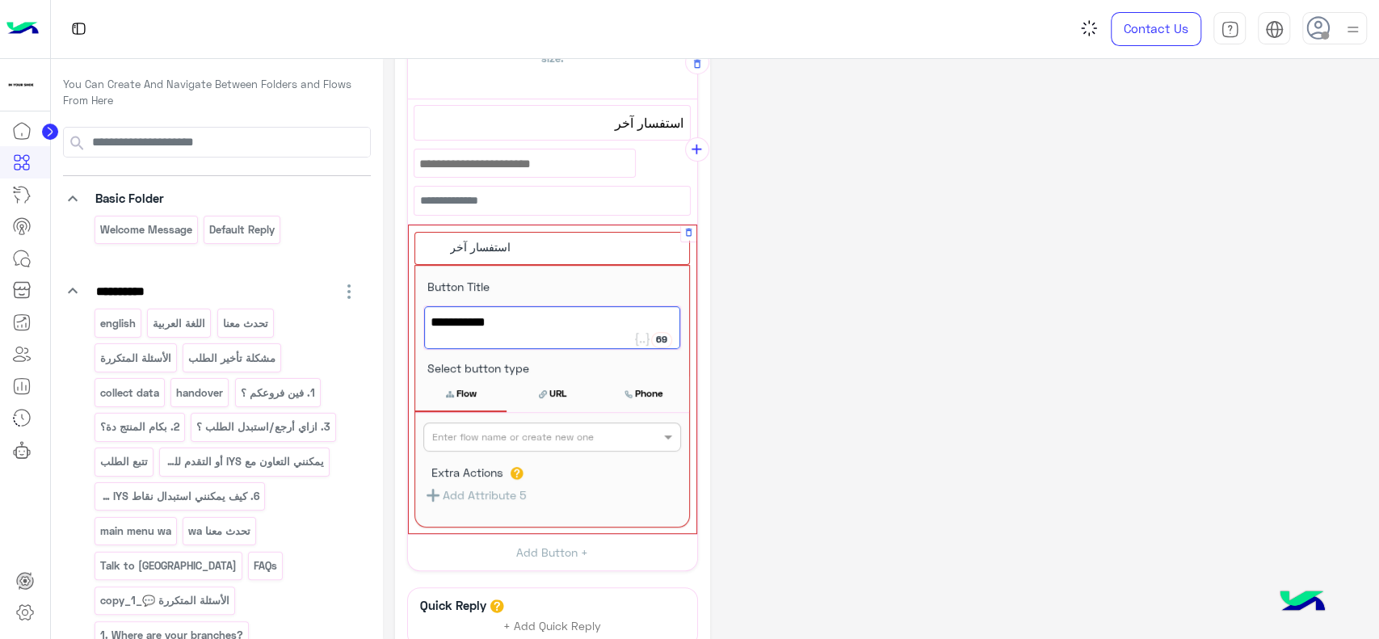
scroll to position [223, 0]
type textarea "**********"
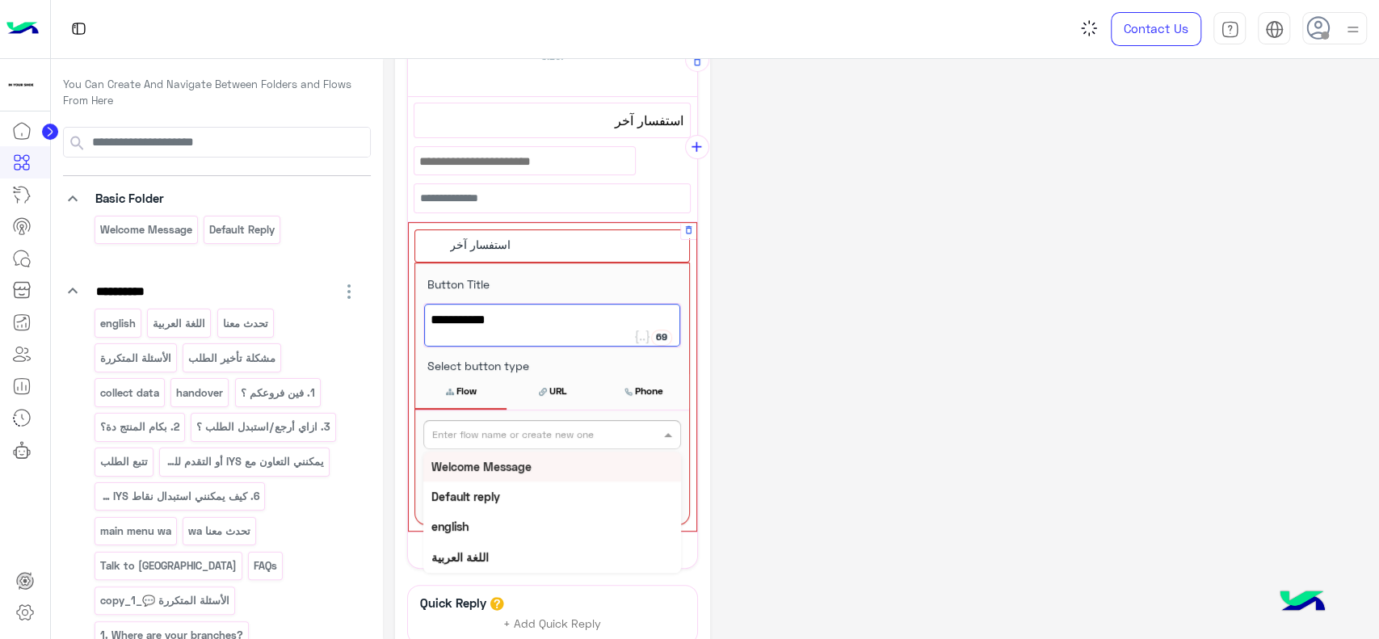
click at [581, 446] on div "Enter flow name or create new one" at bounding box center [552, 434] width 258 height 29
type input "***"
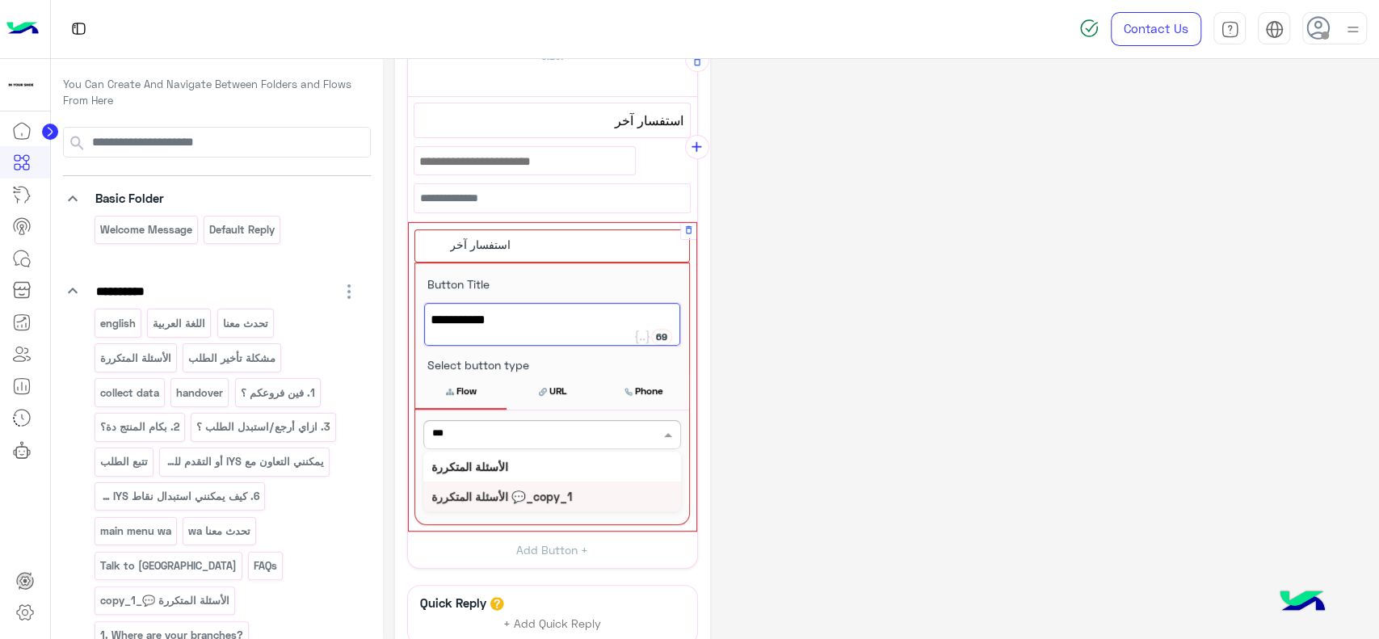
click at [556, 490] on b "الأسئلة المتكررة 💬_copy_1" at bounding box center [501, 496] width 141 height 14
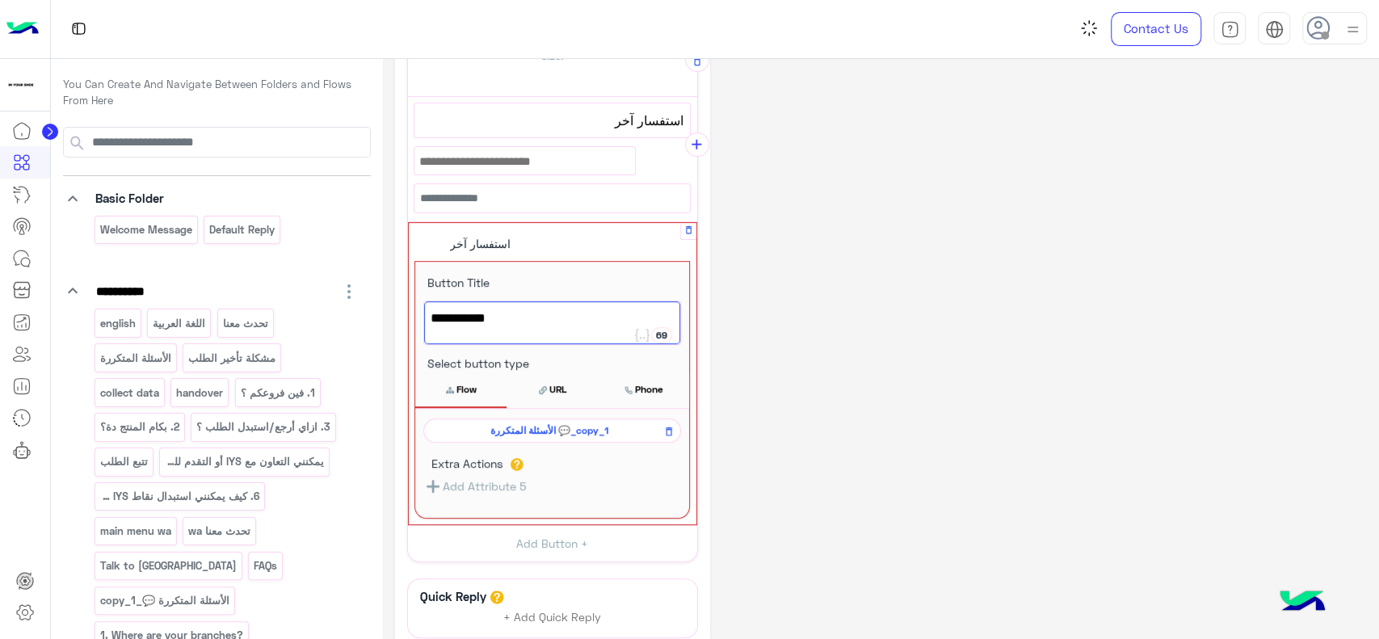
scroll to position [220, 0]
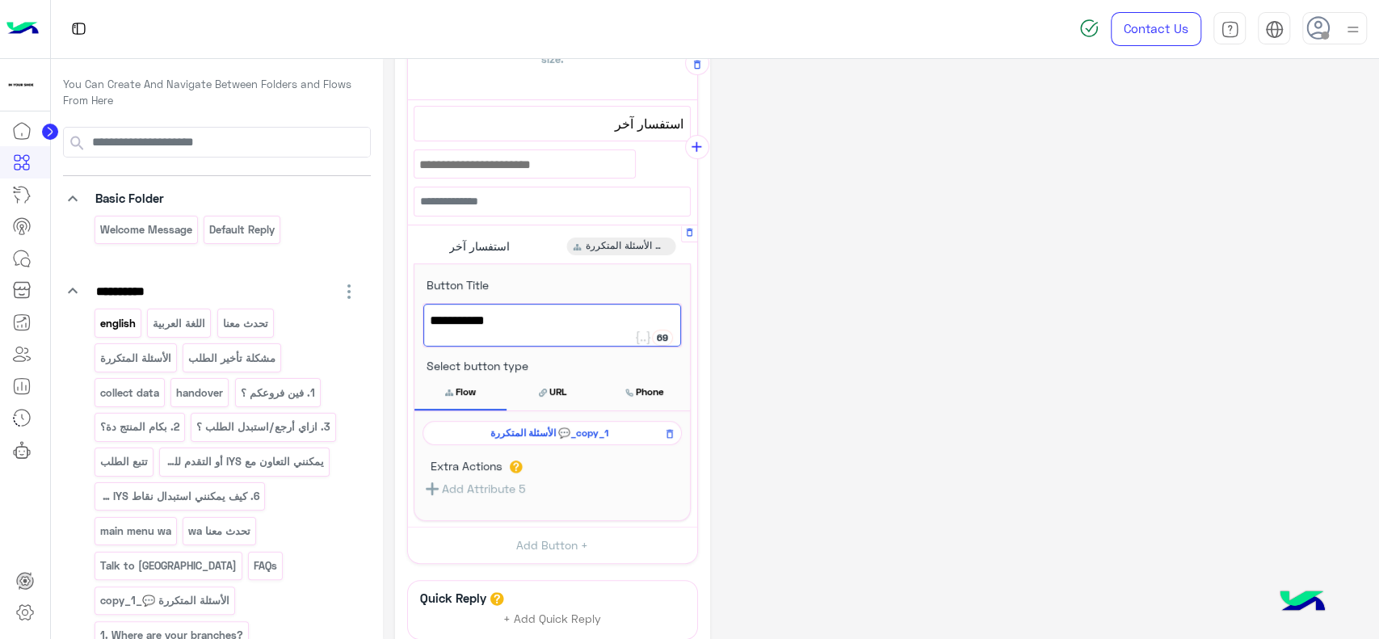
click at [134, 330] on p "english" at bounding box center [118, 323] width 38 height 19
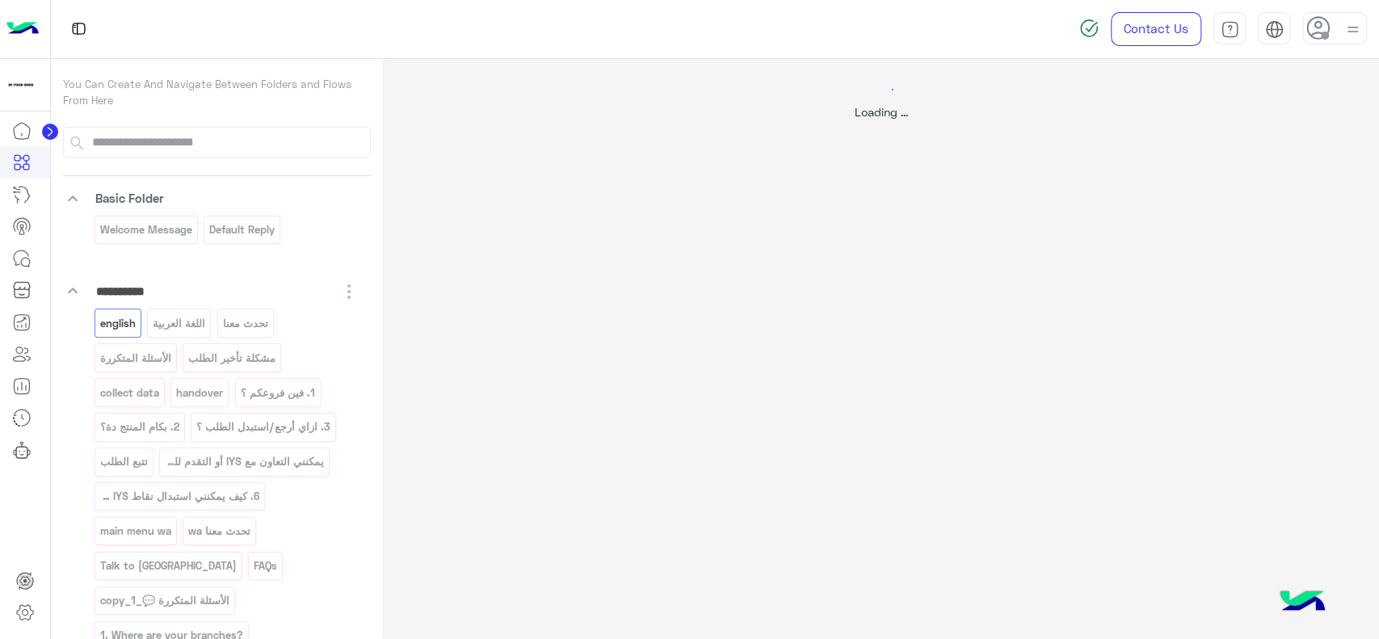
scroll to position [0, 0]
select select "*"
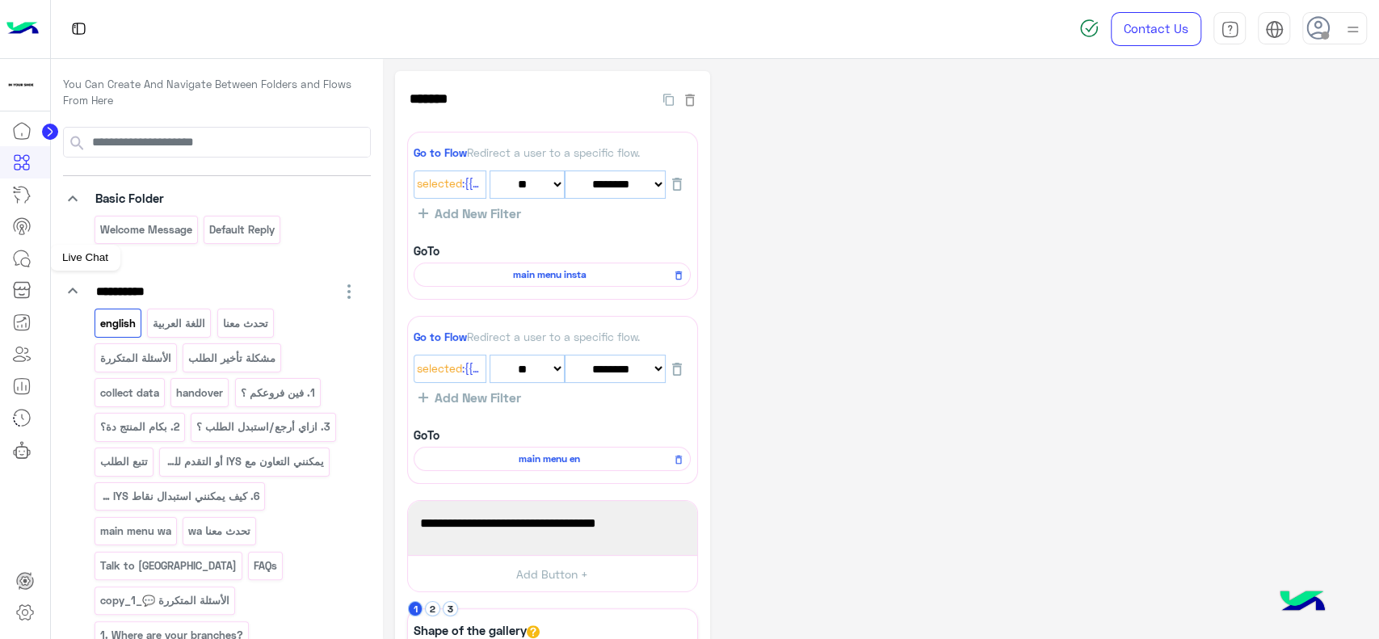
click at [19, 262] on icon at bounding box center [21, 258] width 19 height 19
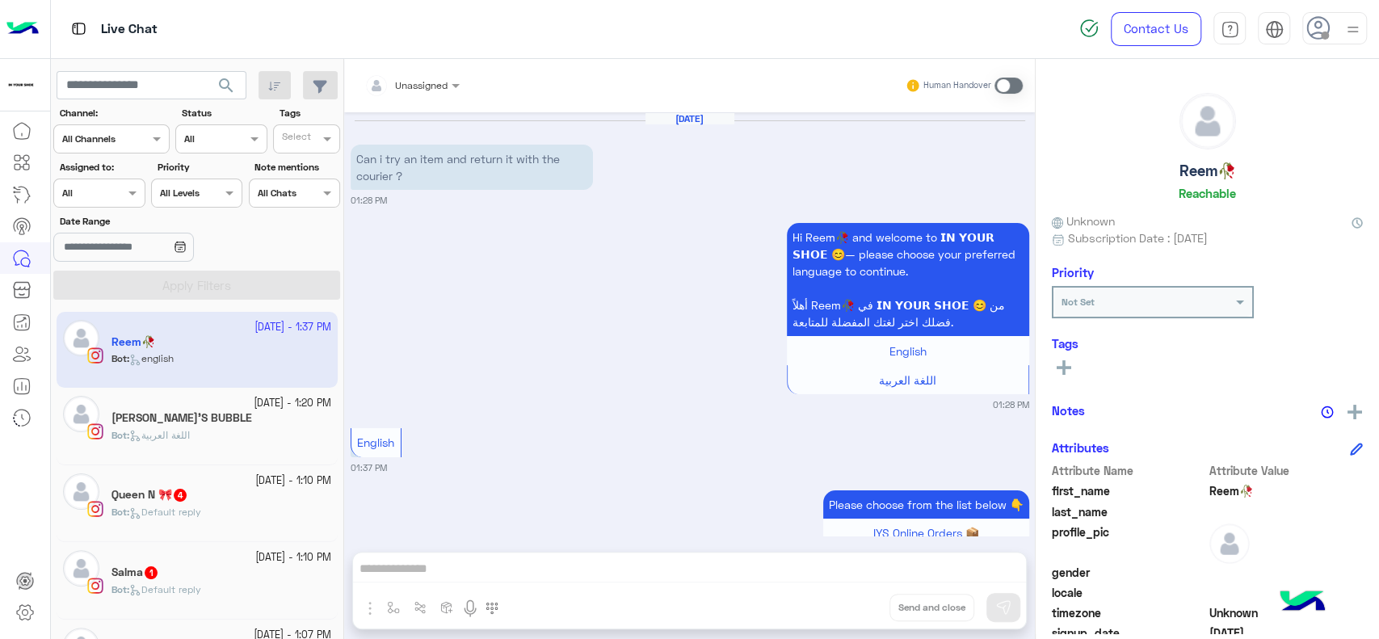
scroll to position [99, 0]
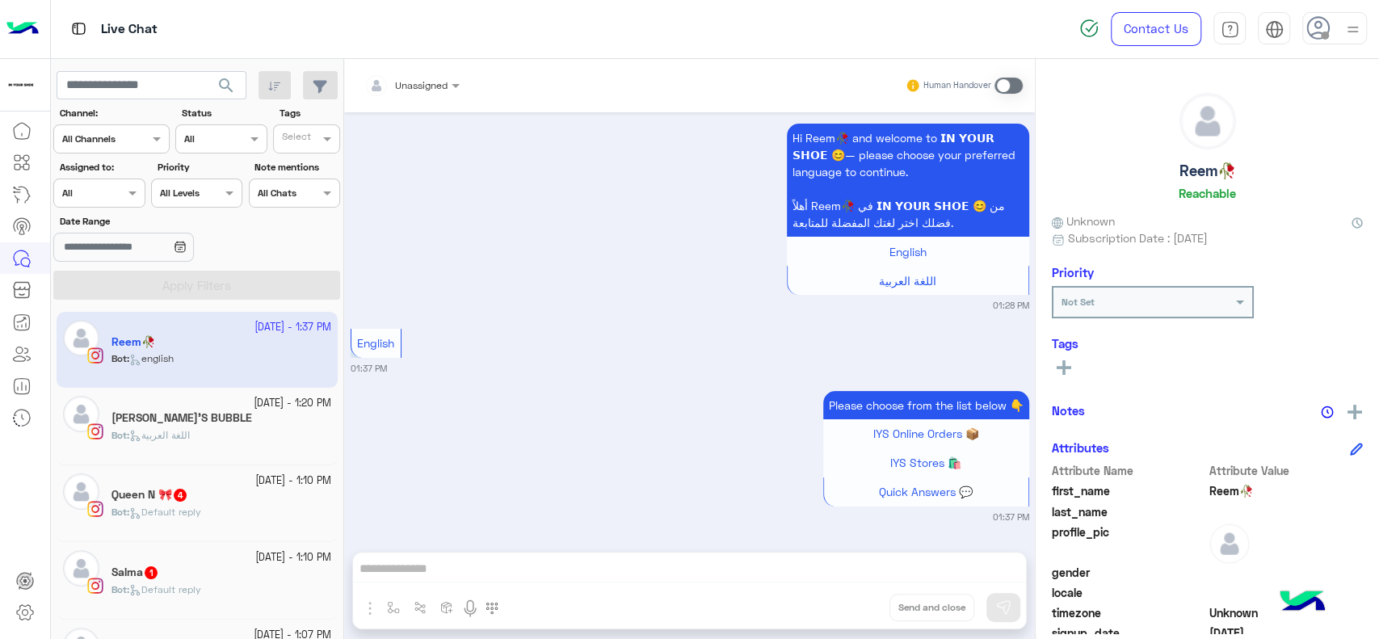
click at [285, 434] on div "Bot : اللغة العربية" at bounding box center [221, 442] width 220 height 28
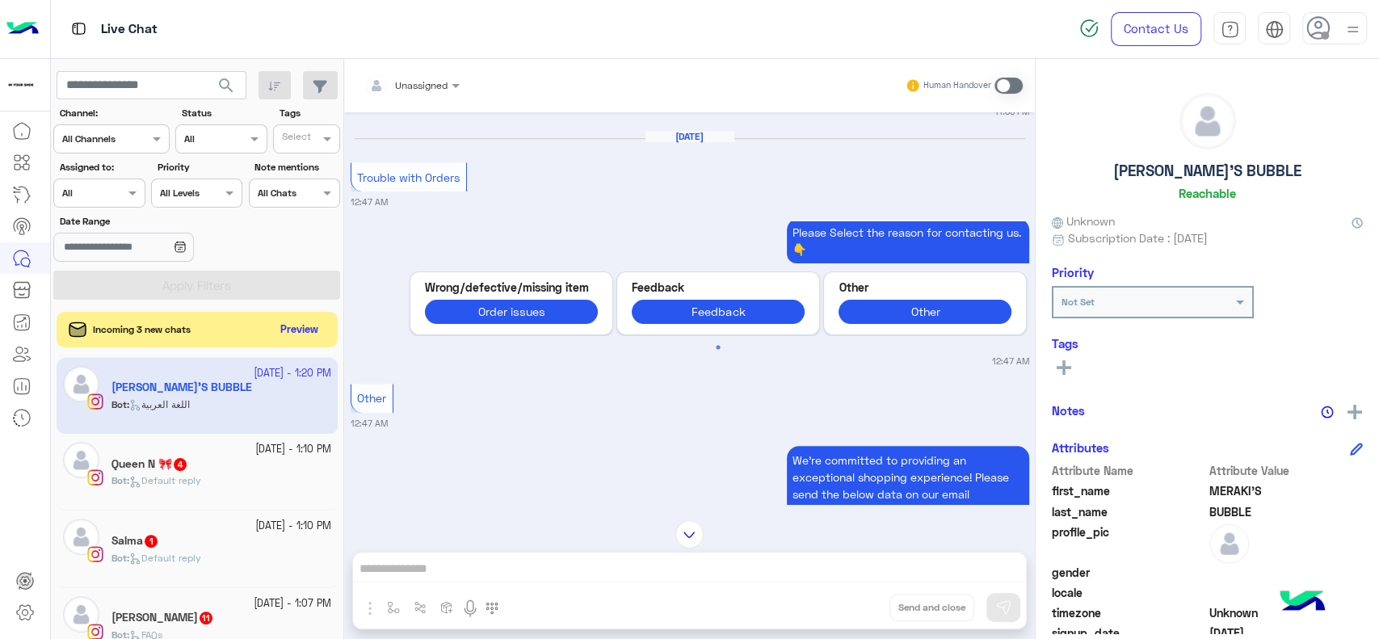
scroll to position [82, 0]
click at [219, 488] on div "Bot : Default reply" at bounding box center [221, 485] width 220 height 28
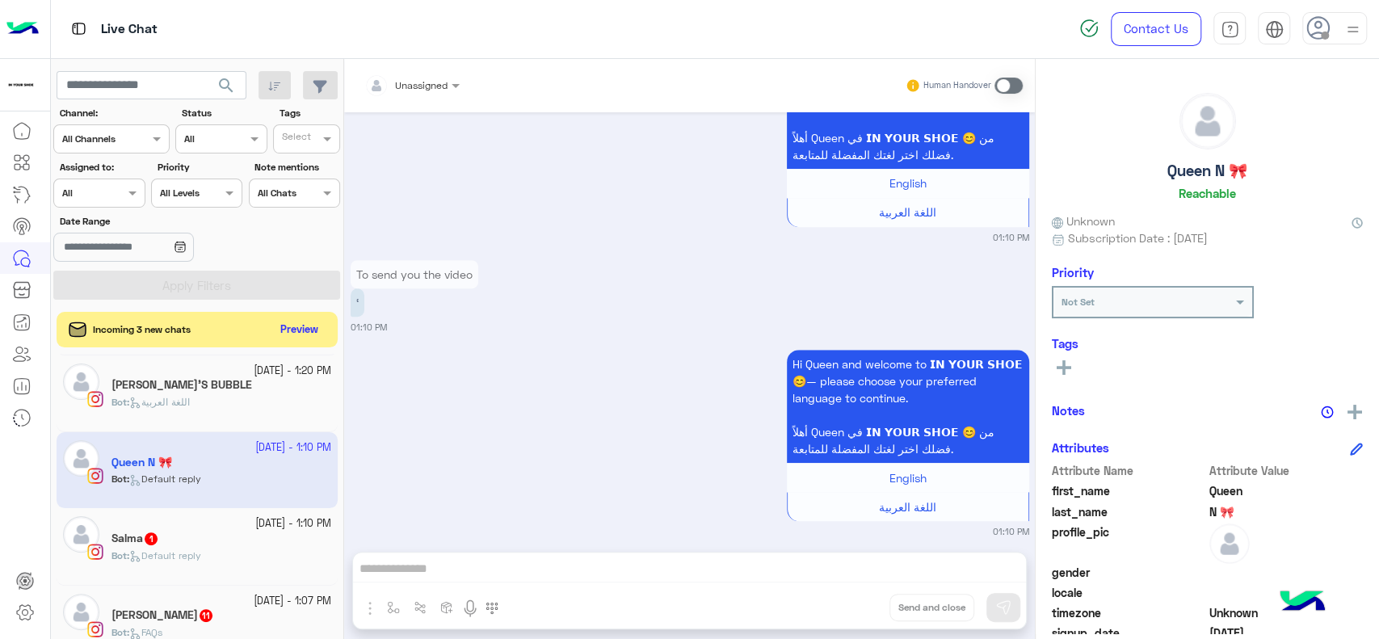
scroll to position [726, 0]
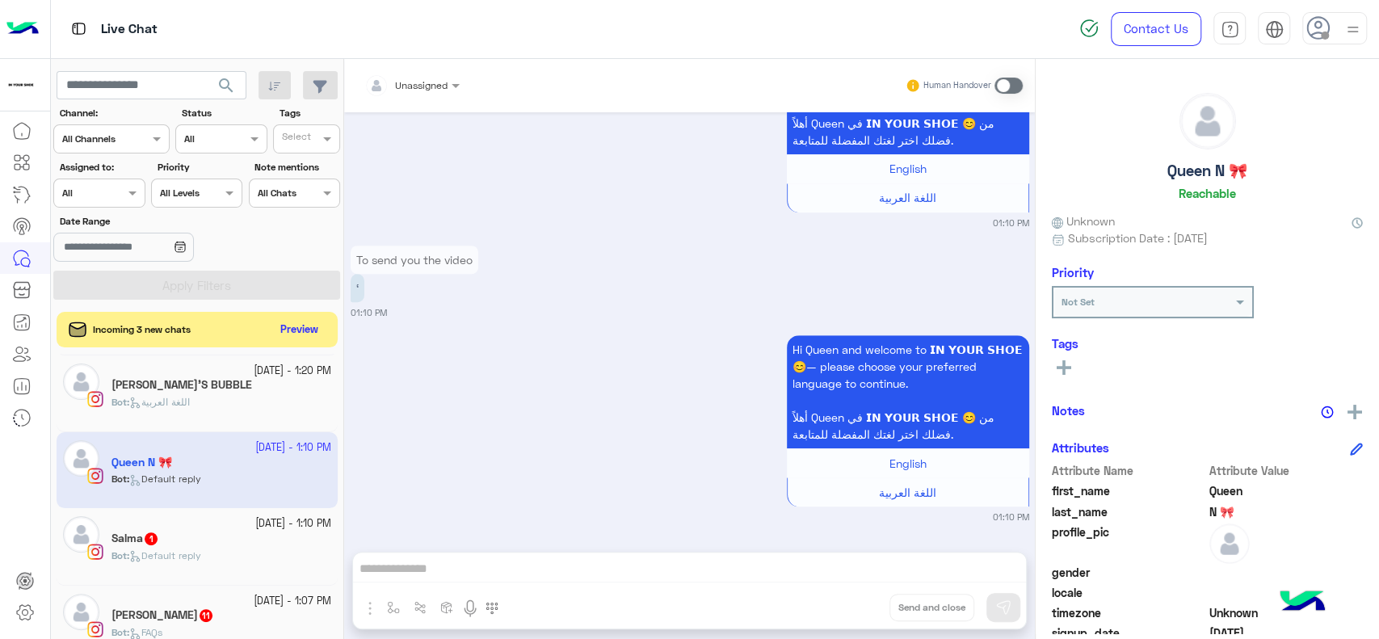
click at [301, 539] on div "Salma 1" at bounding box center [221, 539] width 220 height 17
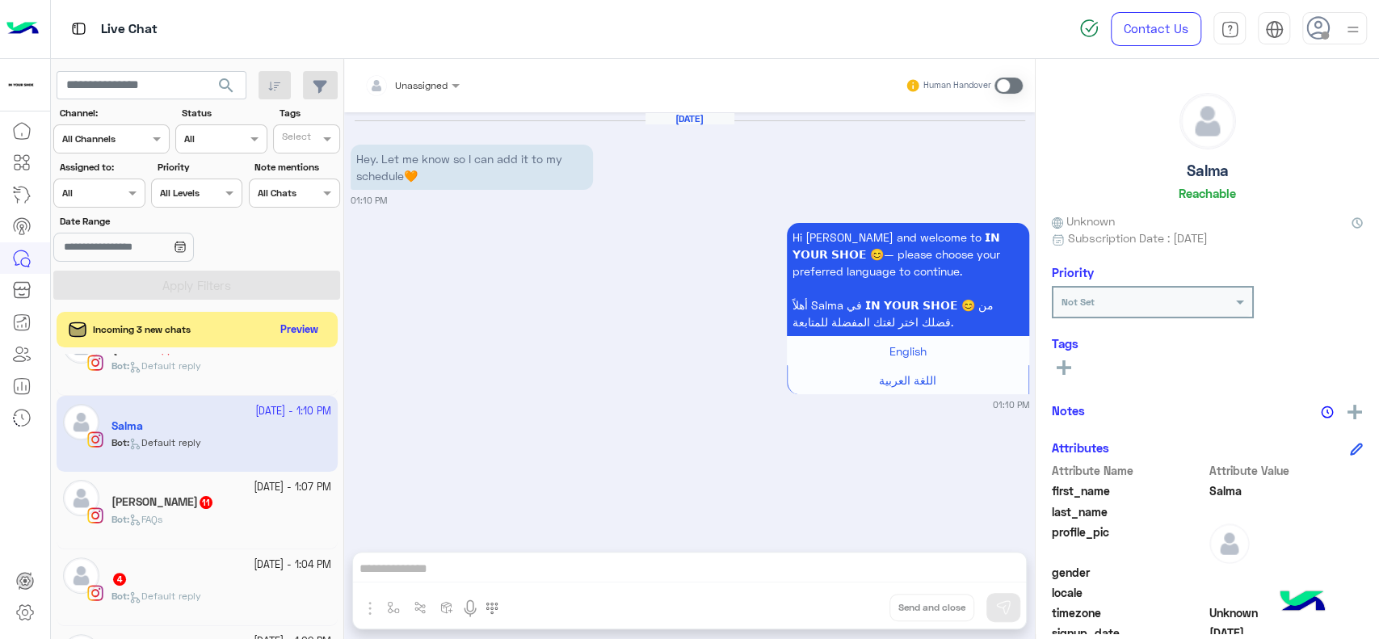
scroll to position [195, 0]
click at [258, 480] on small "18 September - 1:07 PM" at bounding box center [293, 486] width 78 height 15
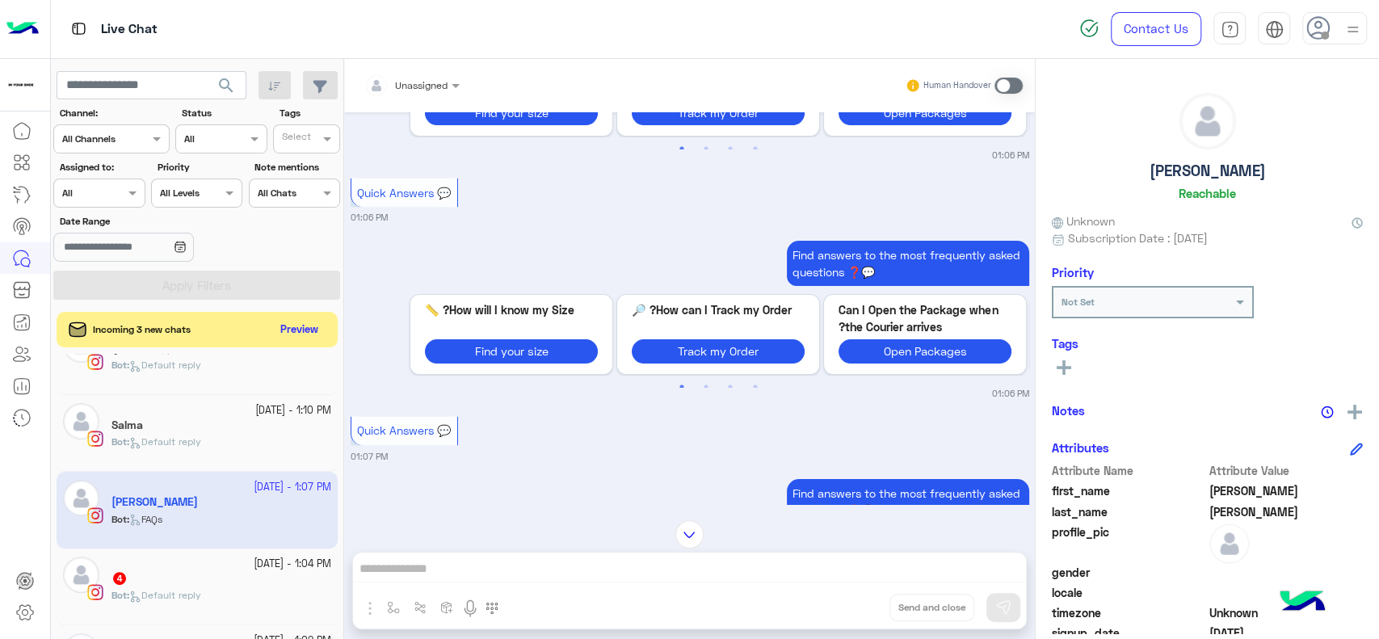
scroll to position [1725, 0]
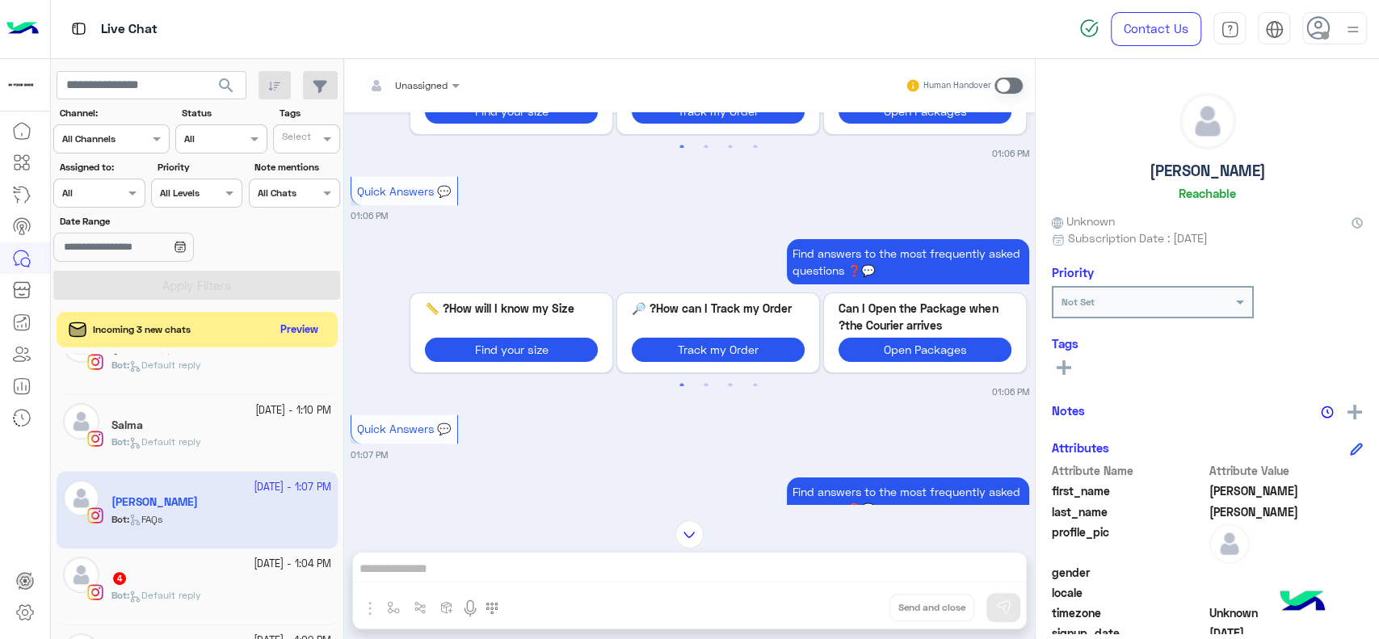
click at [732, 300] on p "How can I Track my Order? 🔎" at bounding box center [718, 308] width 173 height 17
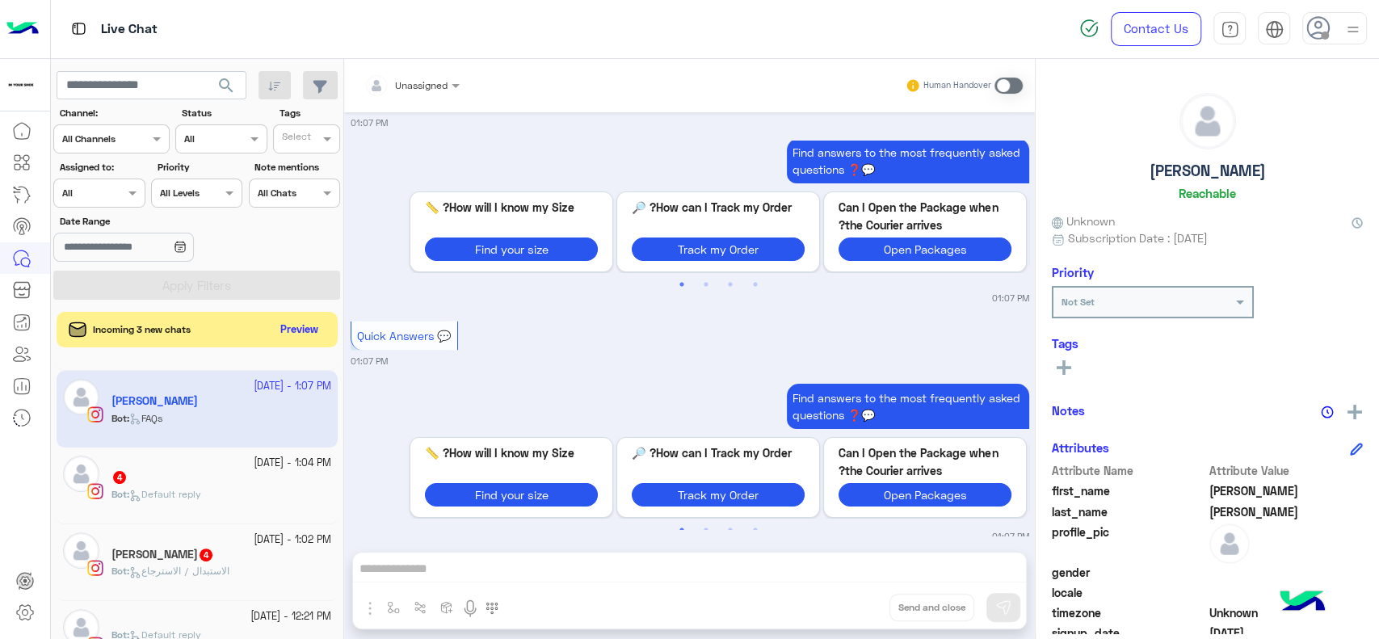
scroll to position [298, 0]
click at [262, 481] on div "4" at bounding box center [221, 476] width 220 height 17
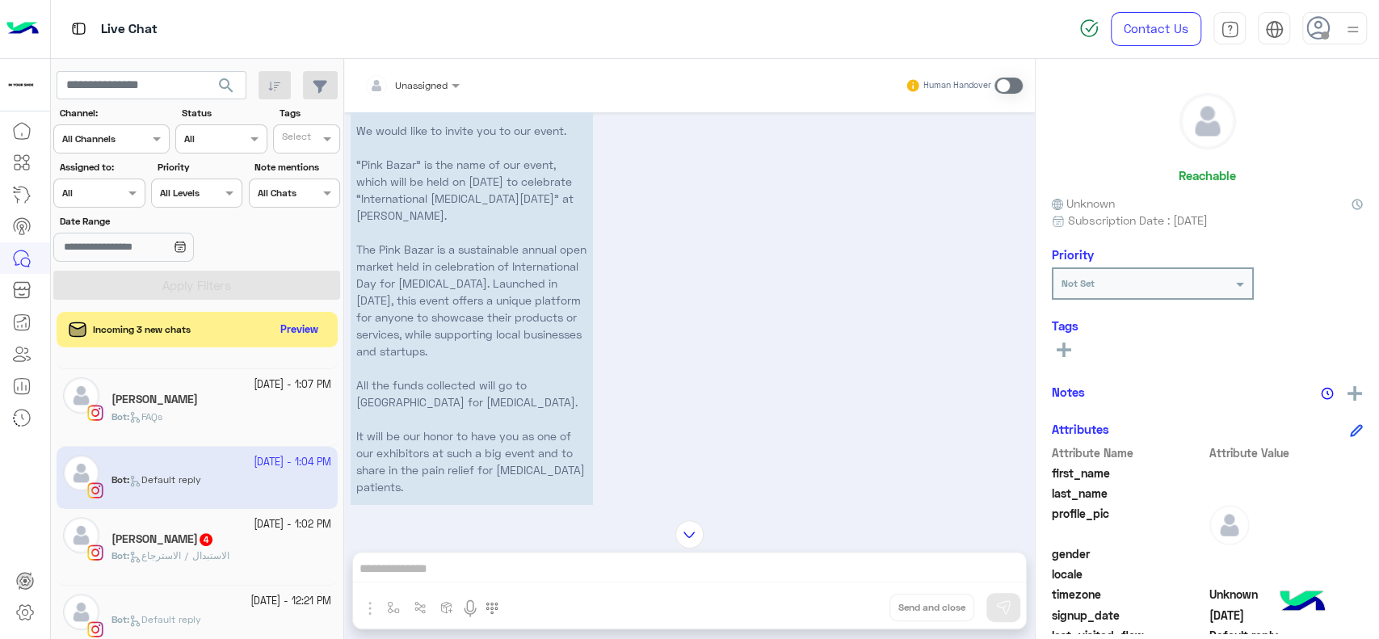
scroll to position [1337, 0]
click at [437, 340] on p "Hello, My name Logien Essam from Club Rotaract Alexandria Marine. We would like…" at bounding box center [471, 300] width 242 height 537
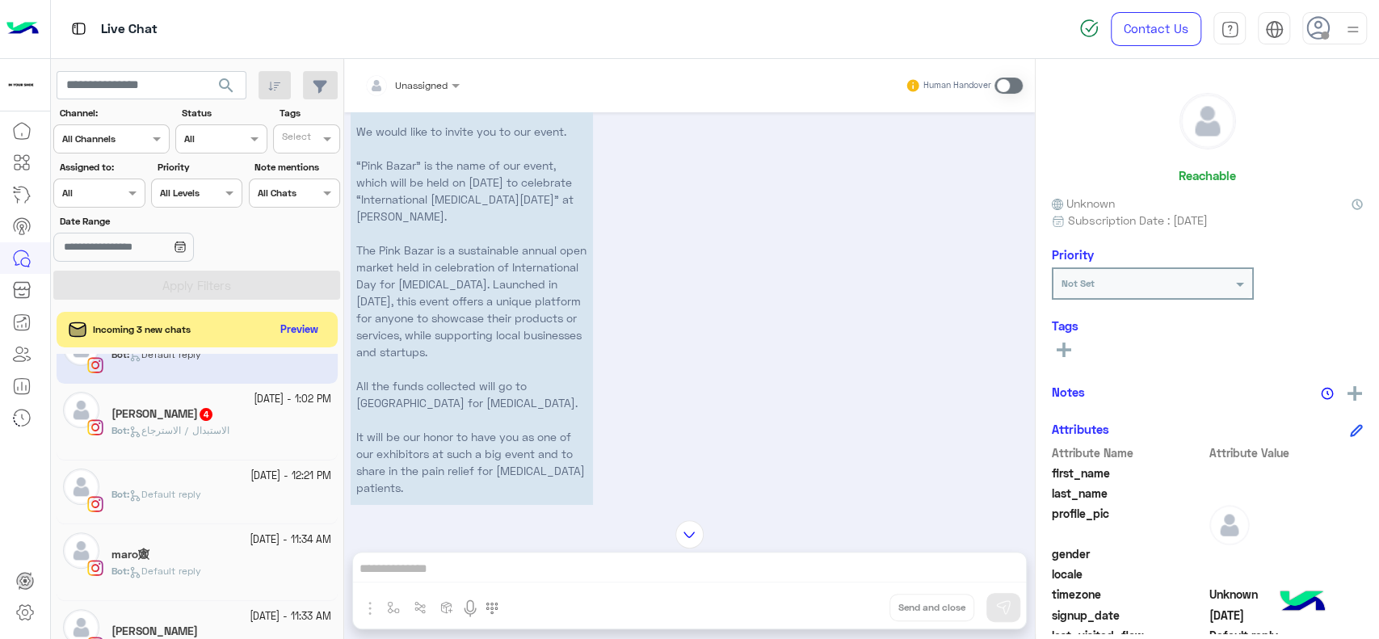
scroll to position [426, 0]
click at [250, 475] on small "18 September - 12:21 PM" at bounding box center [290, 472] width 81 height 15
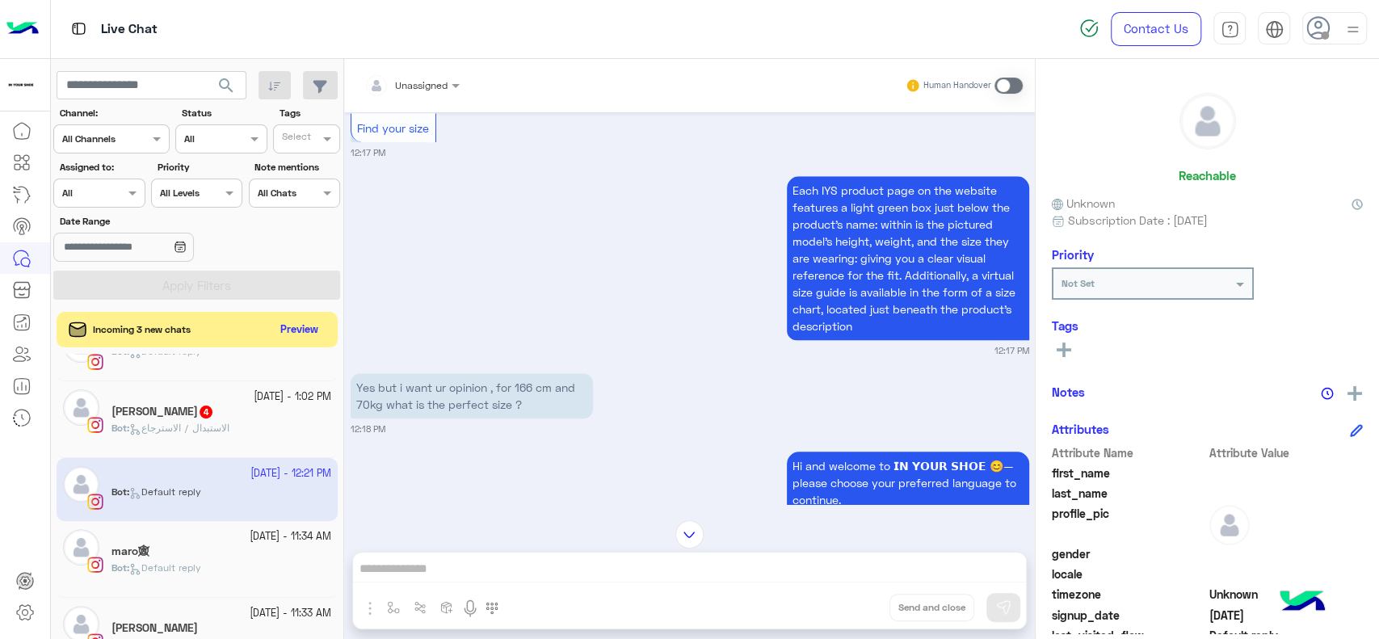
scroll to position [988, 0]
click at [0, 444] on div at bounding box center [25, 378] width 50 height 526
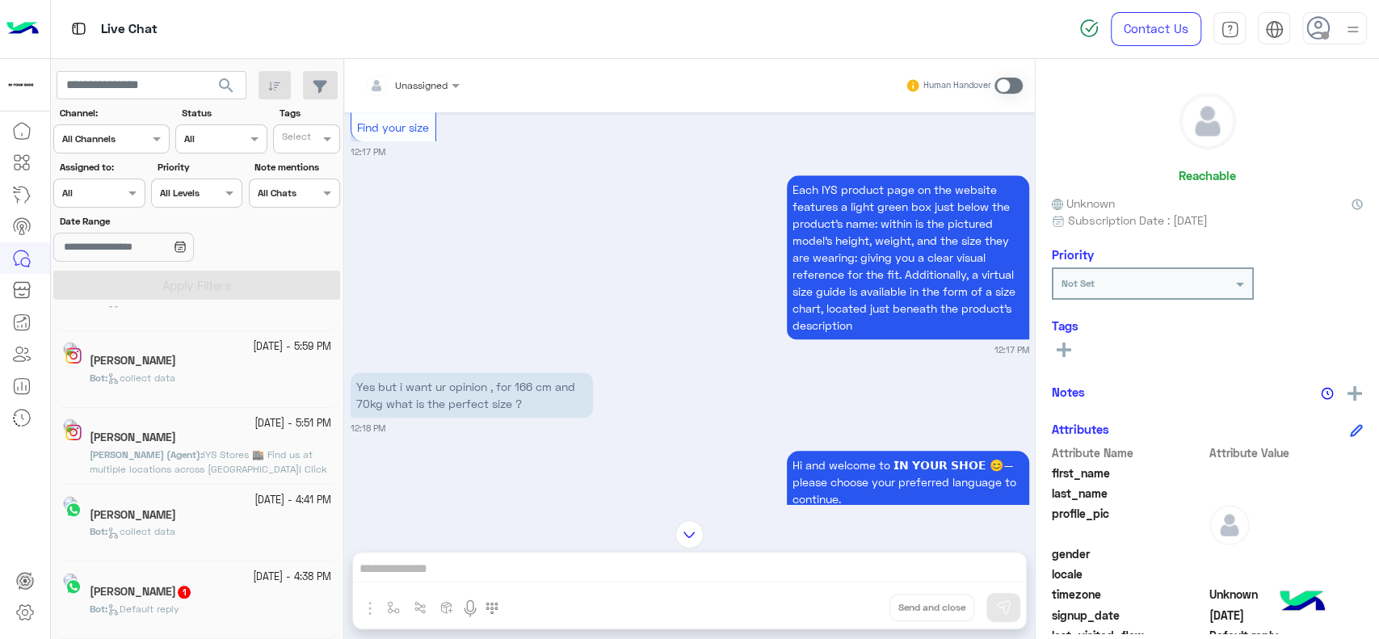
scroll to position [7, 0]
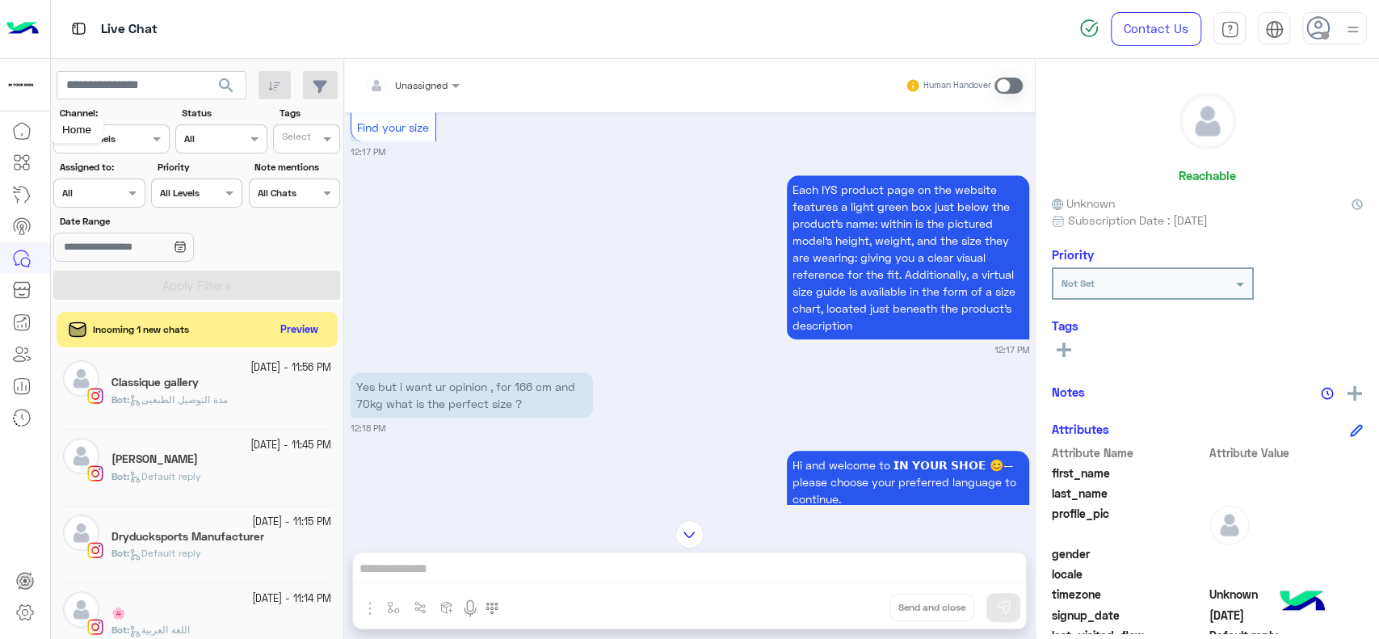
click at [27, 128] on icon at bounding box center [21, 130] width 19 height 19
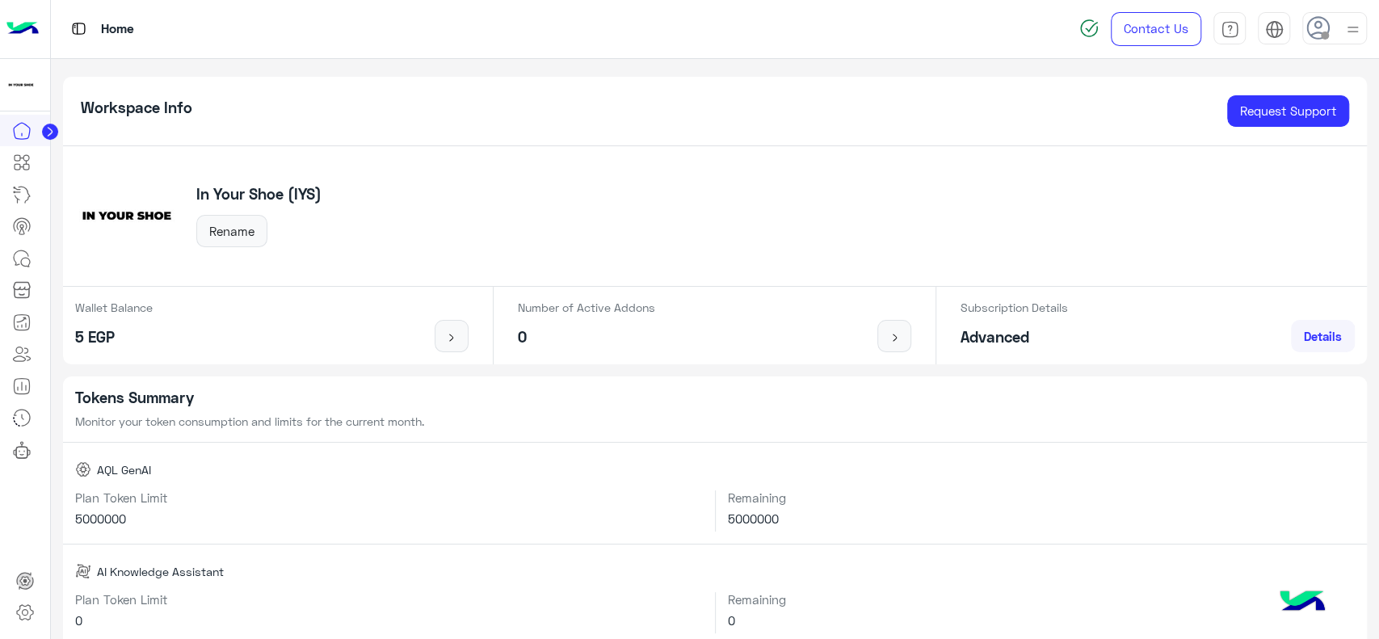
click at [48, 129] on icon at bounding box center [50, 132] width 4 height 8
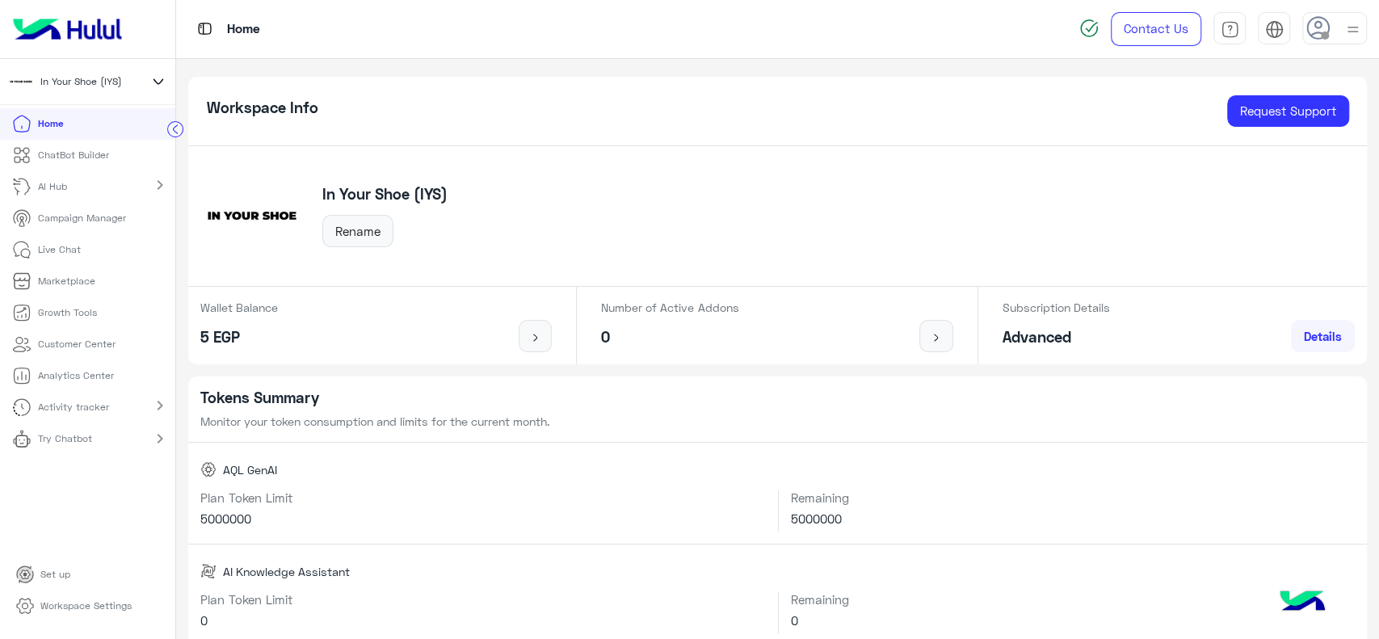
click at [156, 85] on icon at bounding box center [158, 81] width 18 height 19
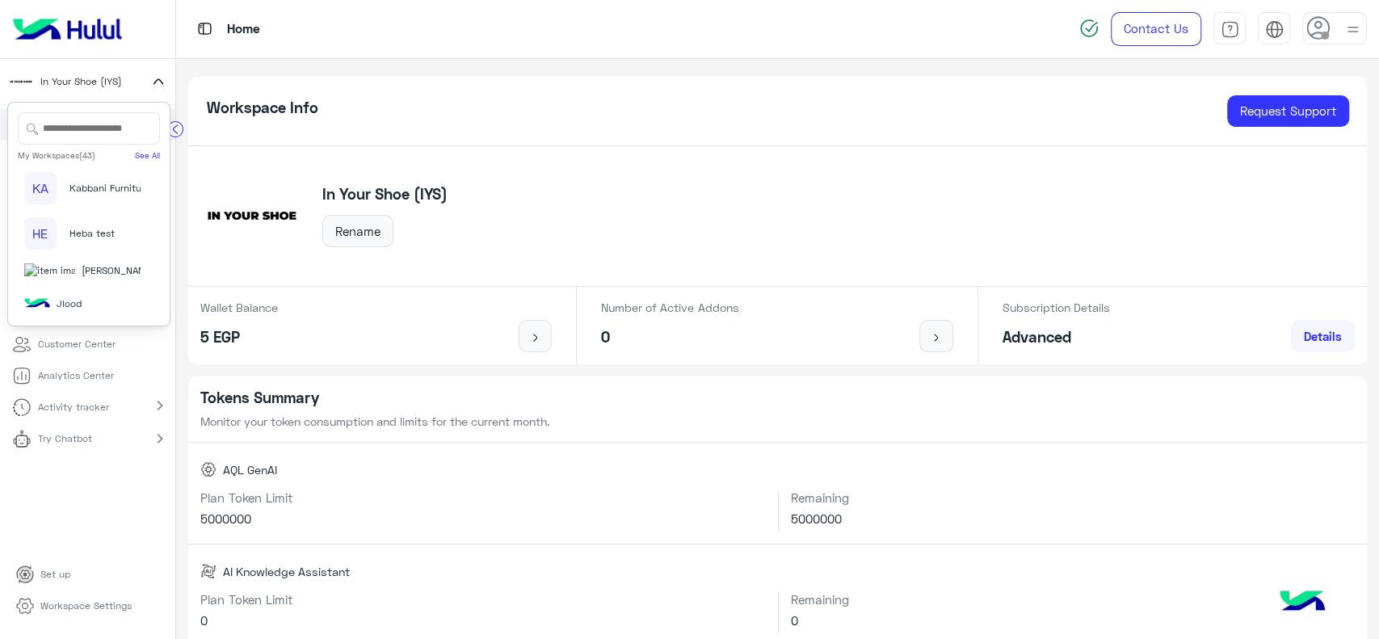
click at [98, 131] on input "text" at bounding box center [89, 128] width 142 height 32
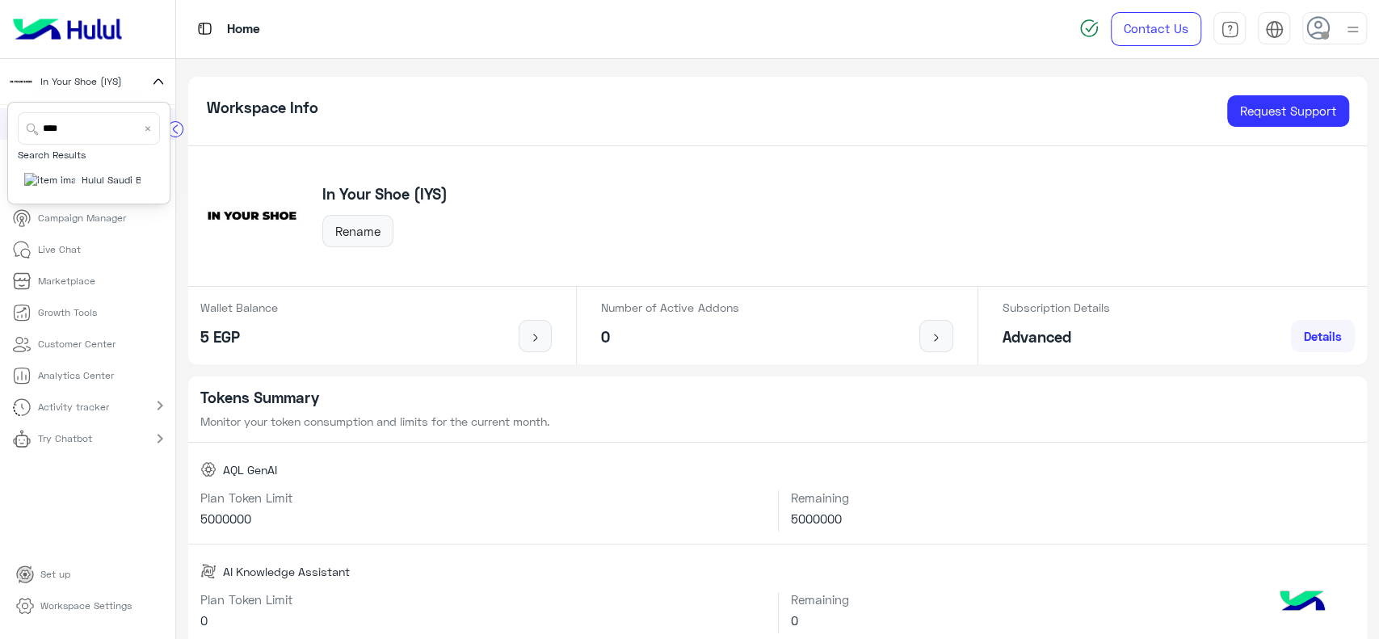
type input "****"
click at [82, 184] on span "Hulul Saudi Bot" at bounding box center [116, 180] width 69 height 15
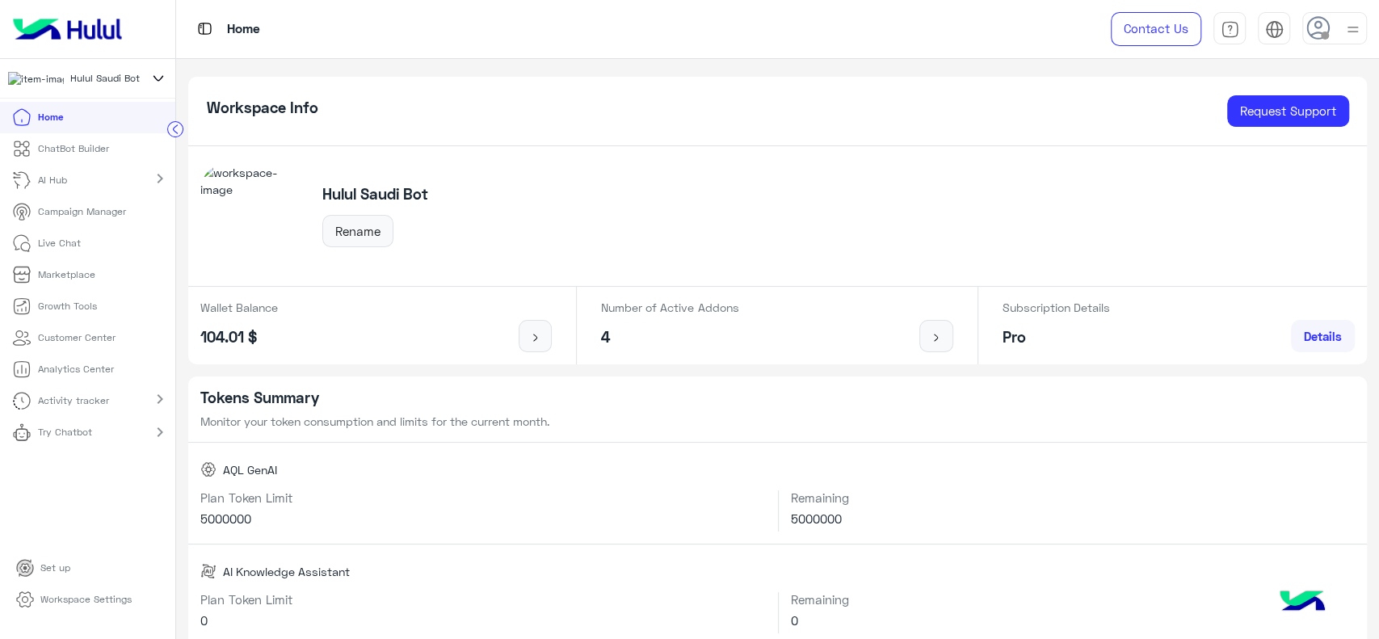
click at [181, 134] on circle at bounding box center [175, 129] width 15 height 15
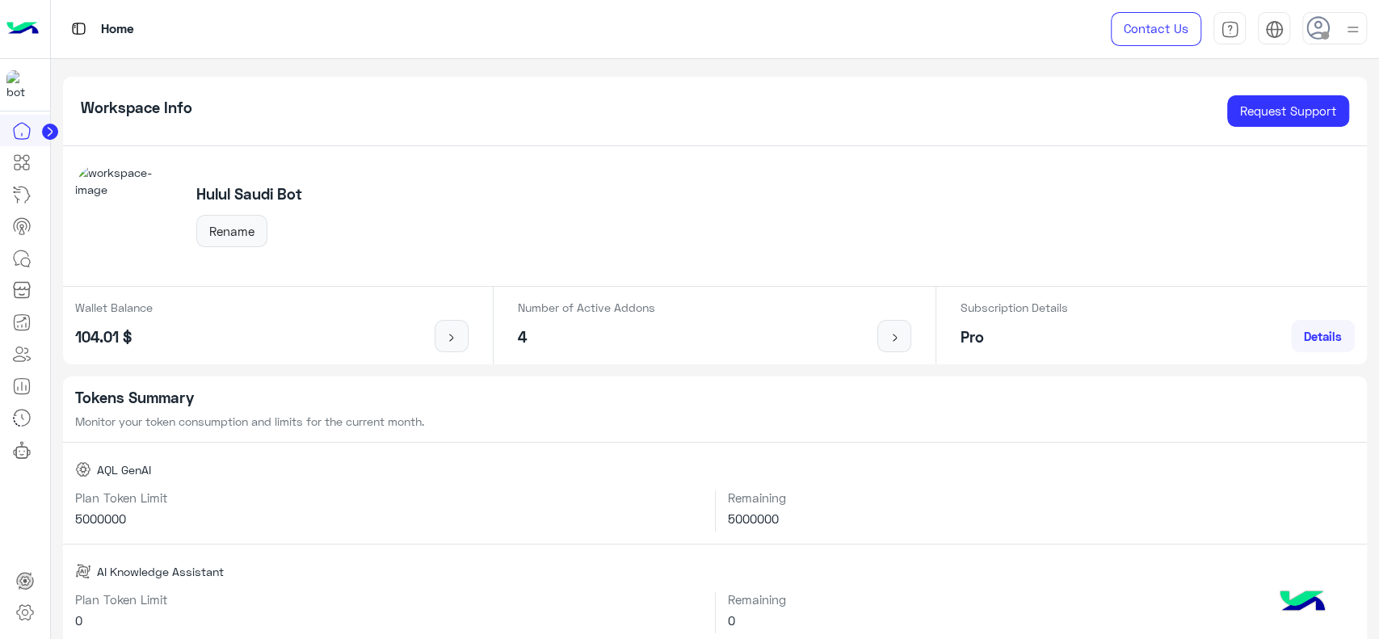
click at [53, 132] on circle at bounding box center [50, 132] width 16 height 16
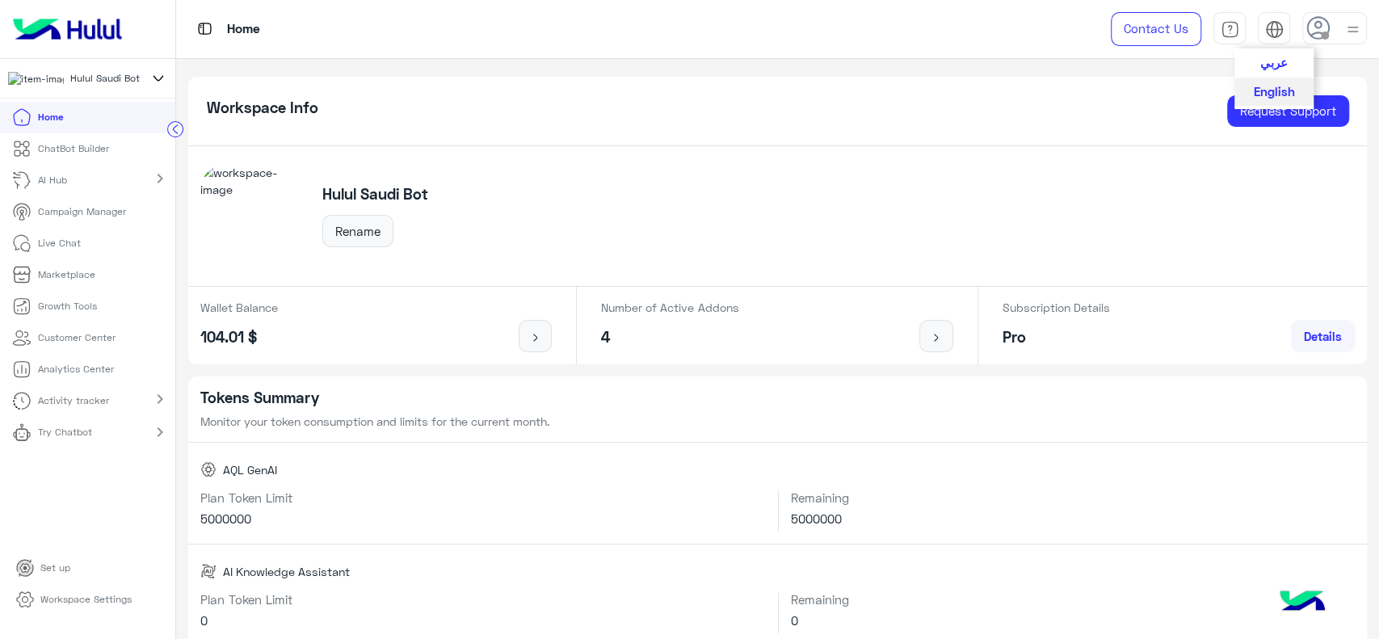
click at [1268, 31] on img at bounding box center [1274, 29] width 19 height 19
click at [1331, 34] on div at bounding box center [1334, 28] width 65 height 32
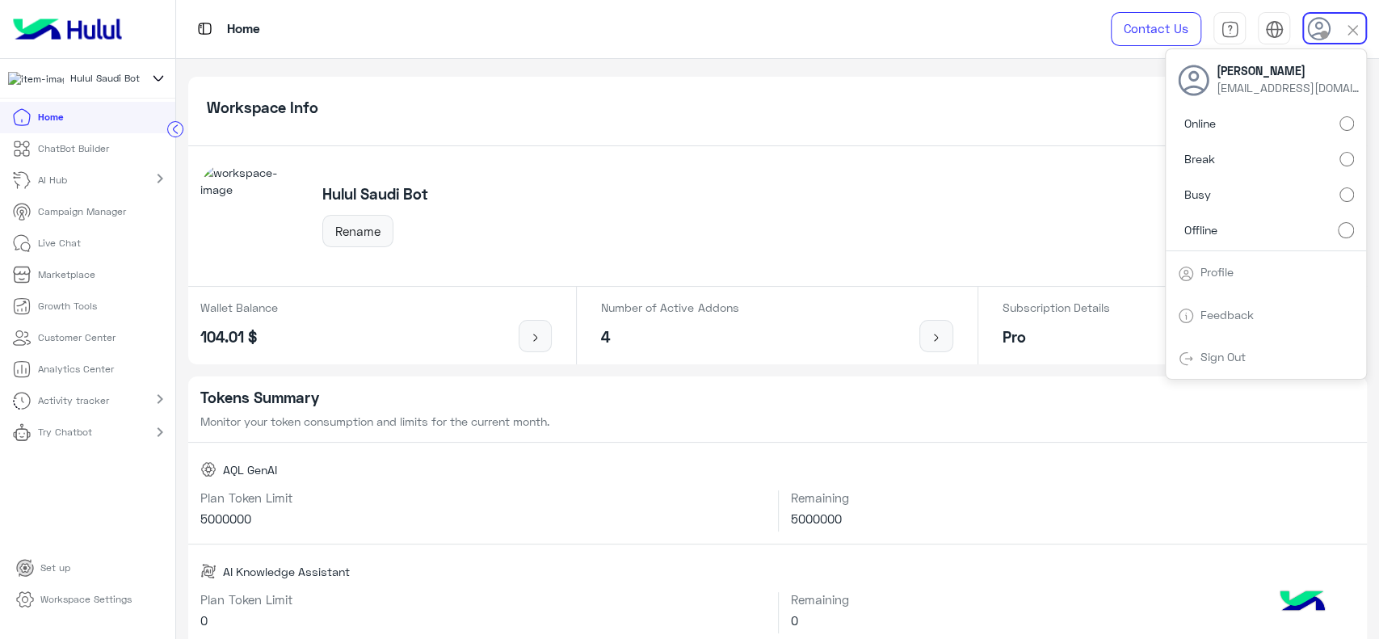
click at [931, 162] on div "Hulul Saudi Bot Rename" at bounding box center [777, 216] width 1178 height 141
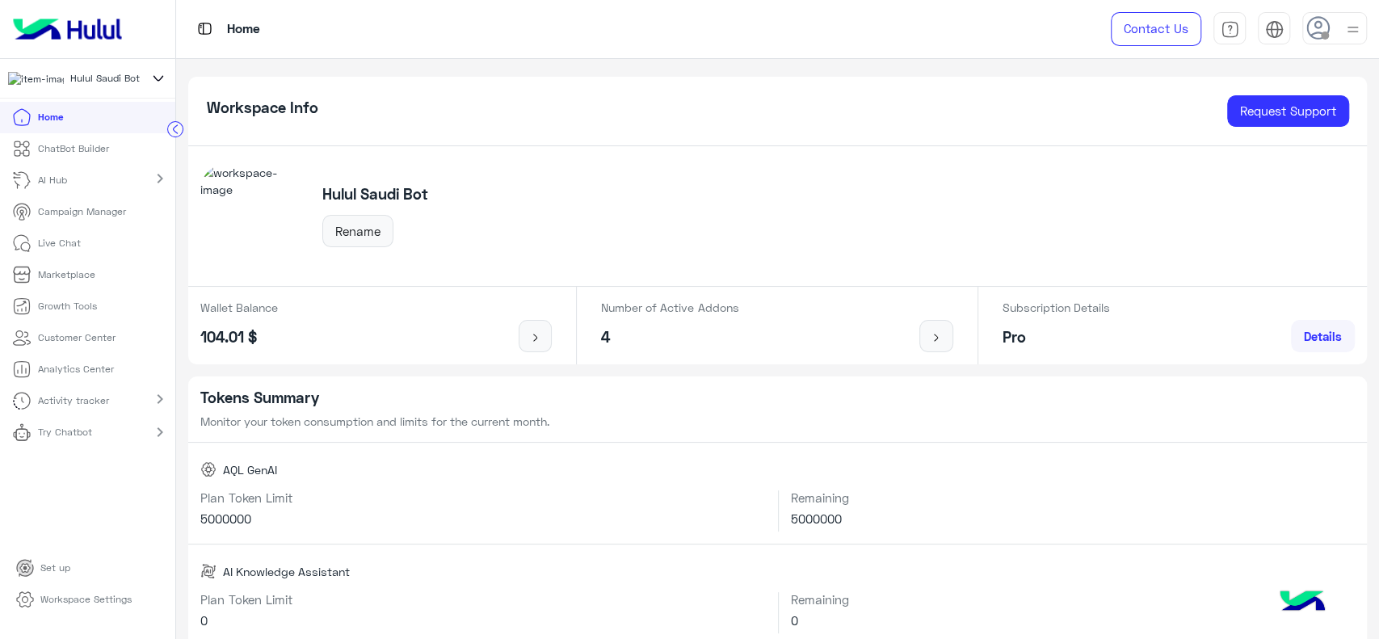
click at [104, 152] on p "ChatBot Builder" at bounding box center [73, 148] width 71 height 15
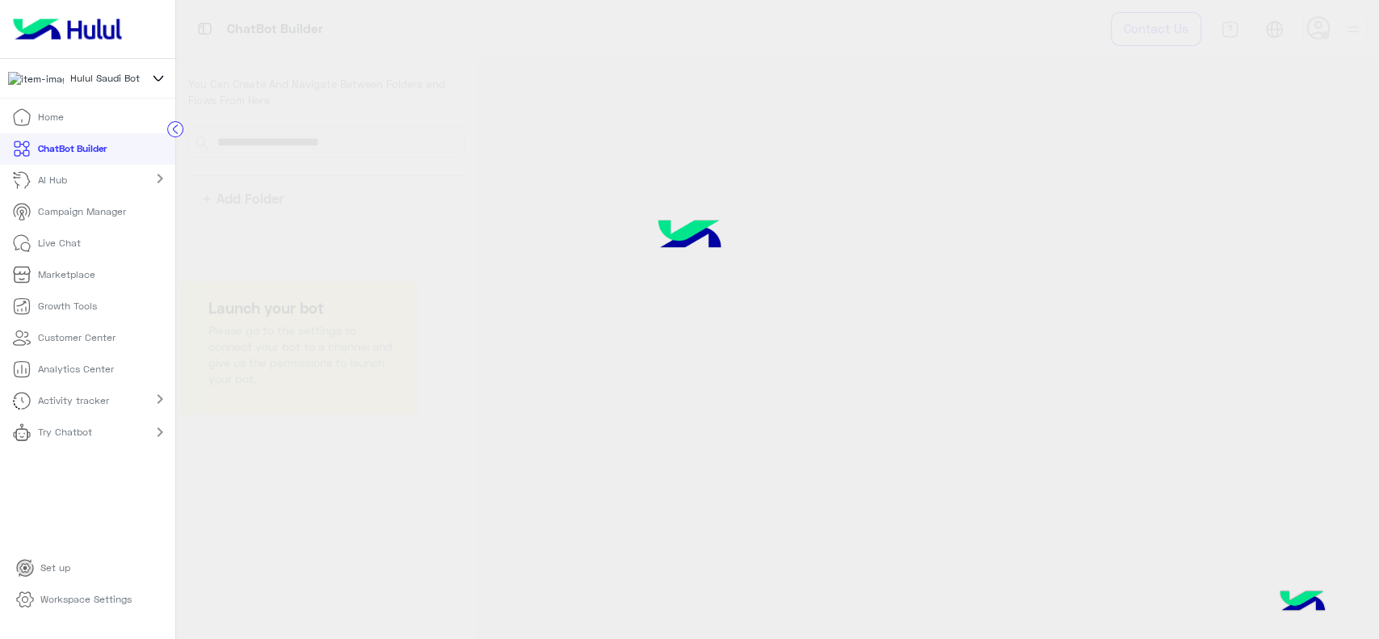
click at [81, 156] on p "ChatBot Builder" at bounding box center [72, 148] width 69 height 15
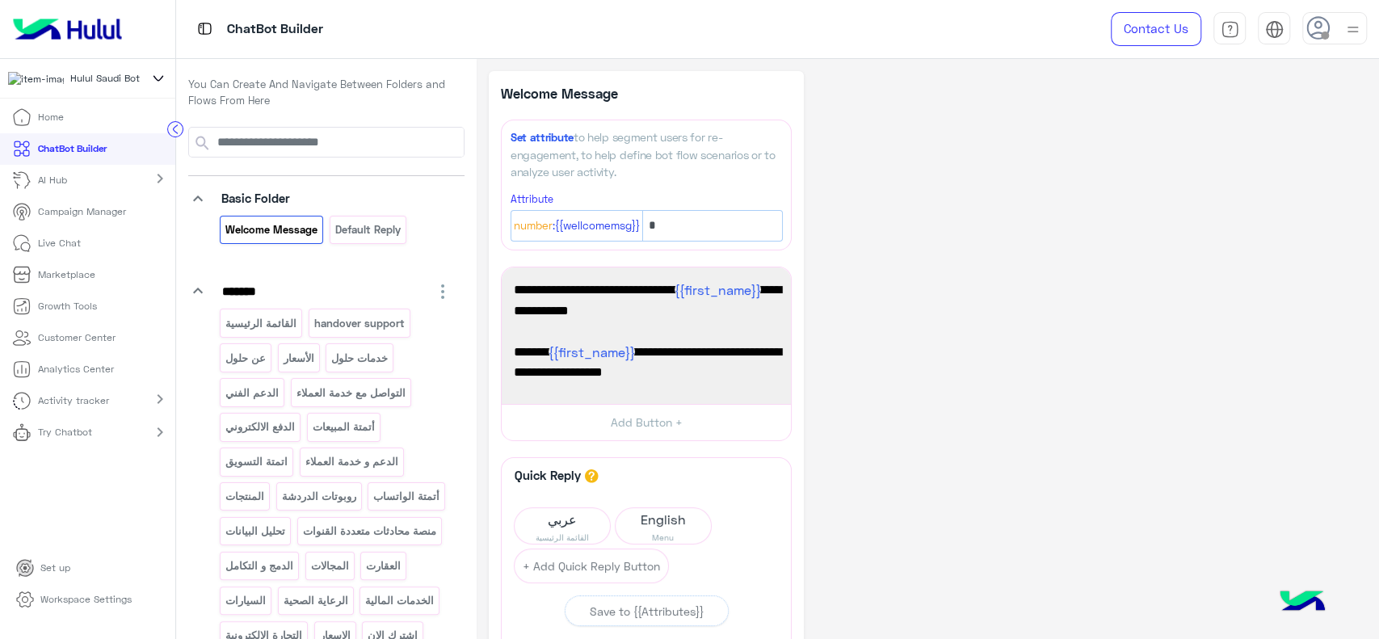
click at [177, 134] on circle at bounding box center [175, 129] width 15 height 15
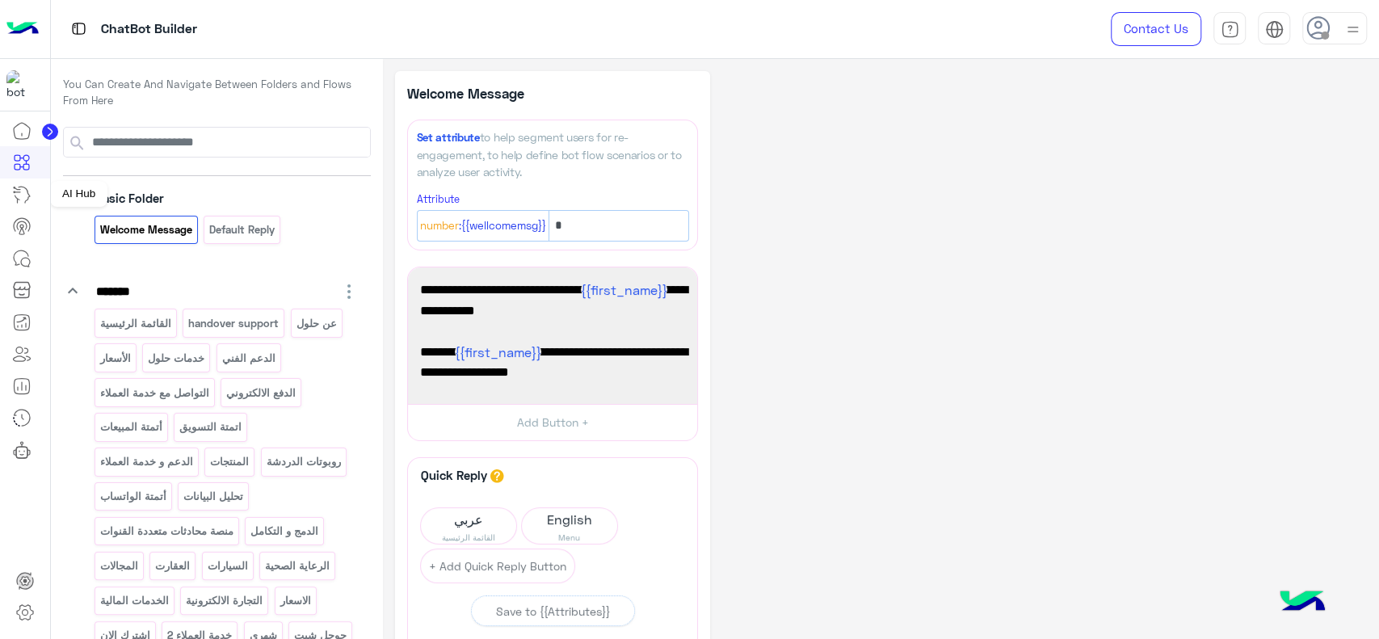
click at [19, 199] on icon at bounding box center [22, 195] width 15 height 16
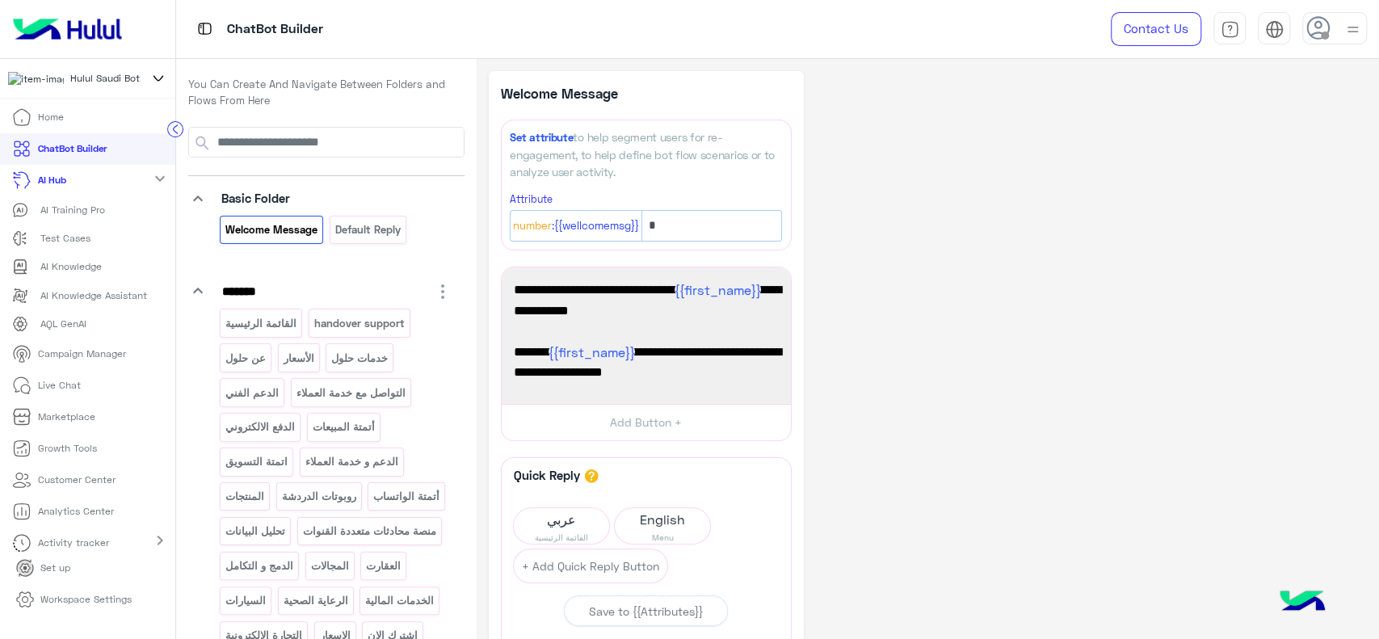
click at [70, 216] on p "AI Training Pro" at bounding box center [72, 210] width 65 height 15
click at [71, 217] on p "AI Training Pro" at bounding box center [72, 210] width 65 height 15
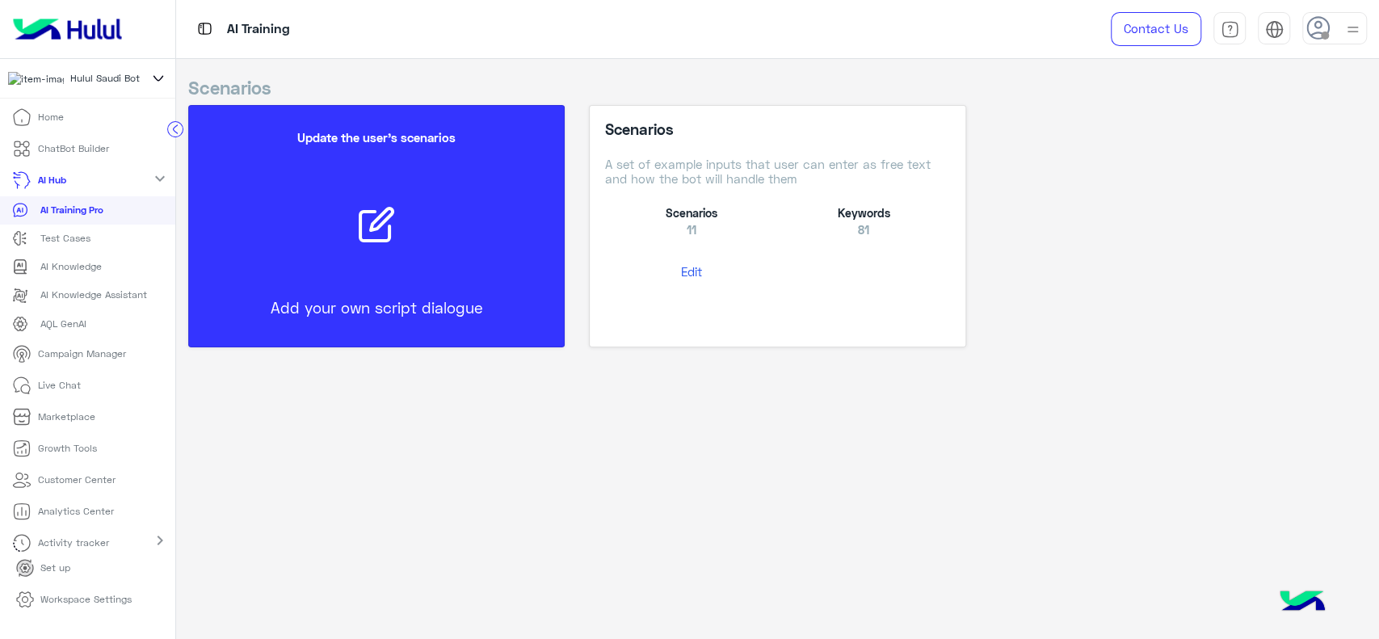
click at [685, 275] on button "Edit" at bounding box center [691, 272] width 172 height 30
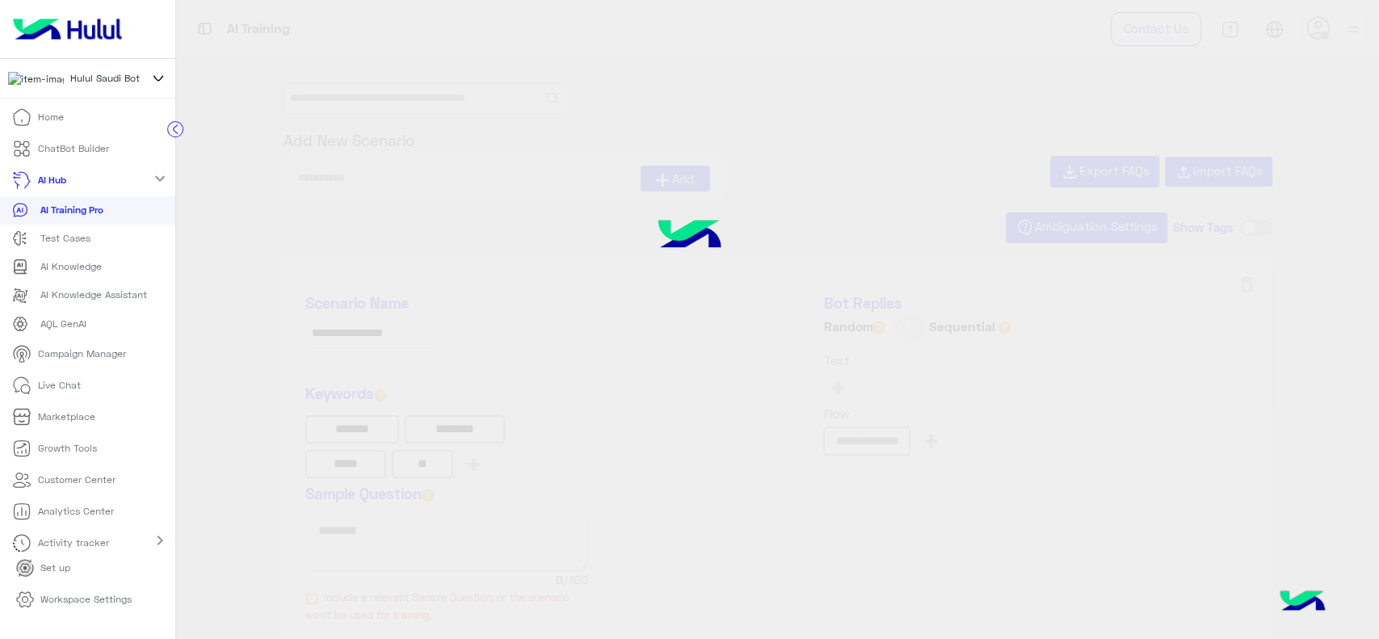
type input "******"
type input "**********"
type input "*********"
type input "**********"
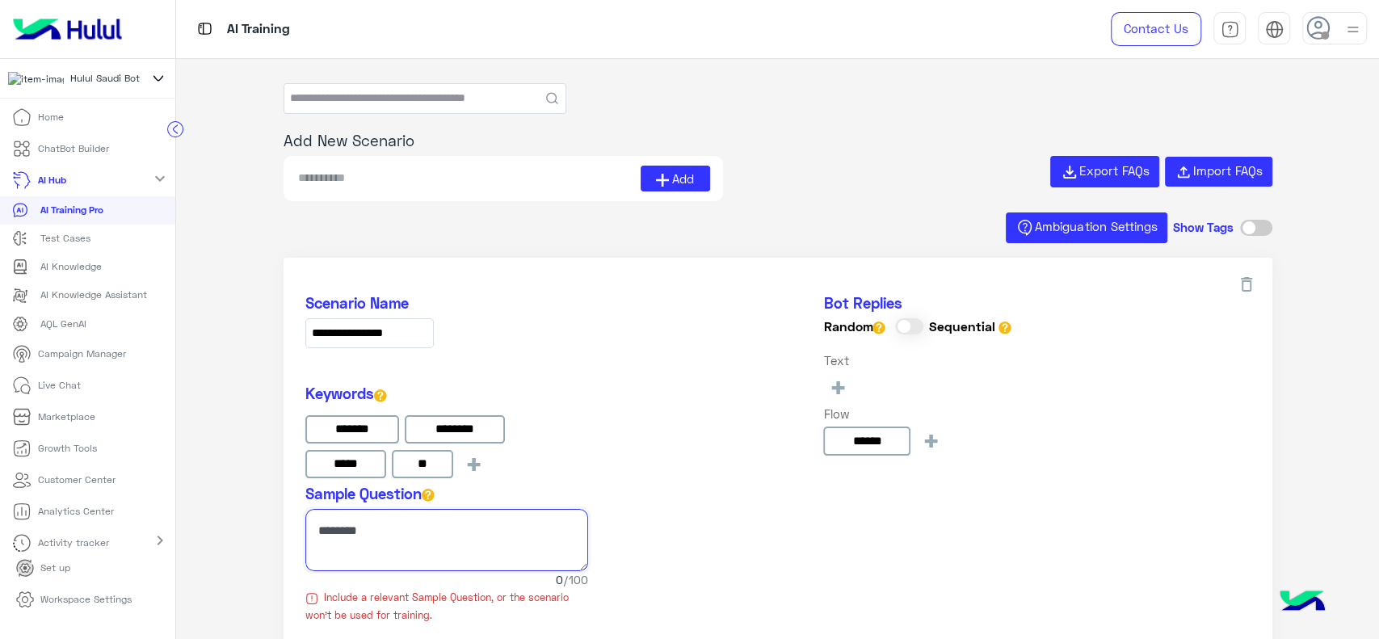
click at [529, 518] on textarea at bounding box center [446, 540] width 283 height 62
click at [434, 535] on textarea at bounding box center [446, 540] width 283 height 62
click at [158, 178] on mat-icon "expand_more" at bounding box center [159, 178] width 19 height 19
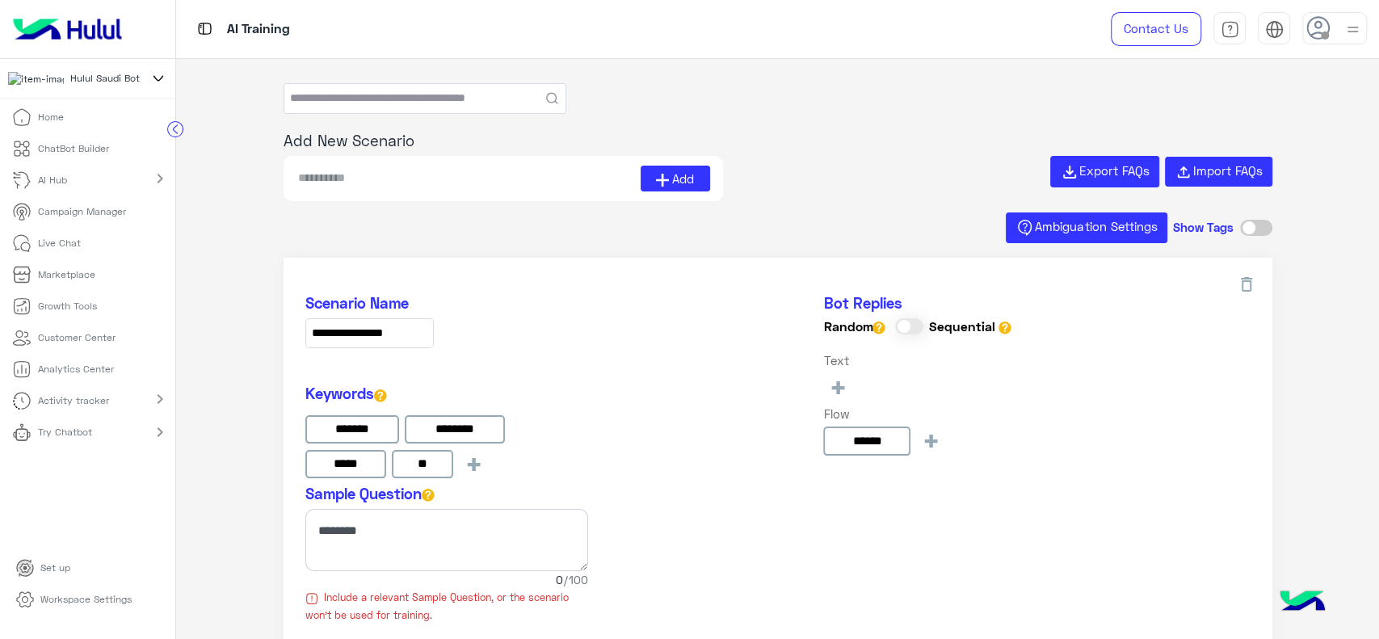
click at [90, 218] on p "Campaign Manager" at bounding box center [82, 211] width 88 height 15
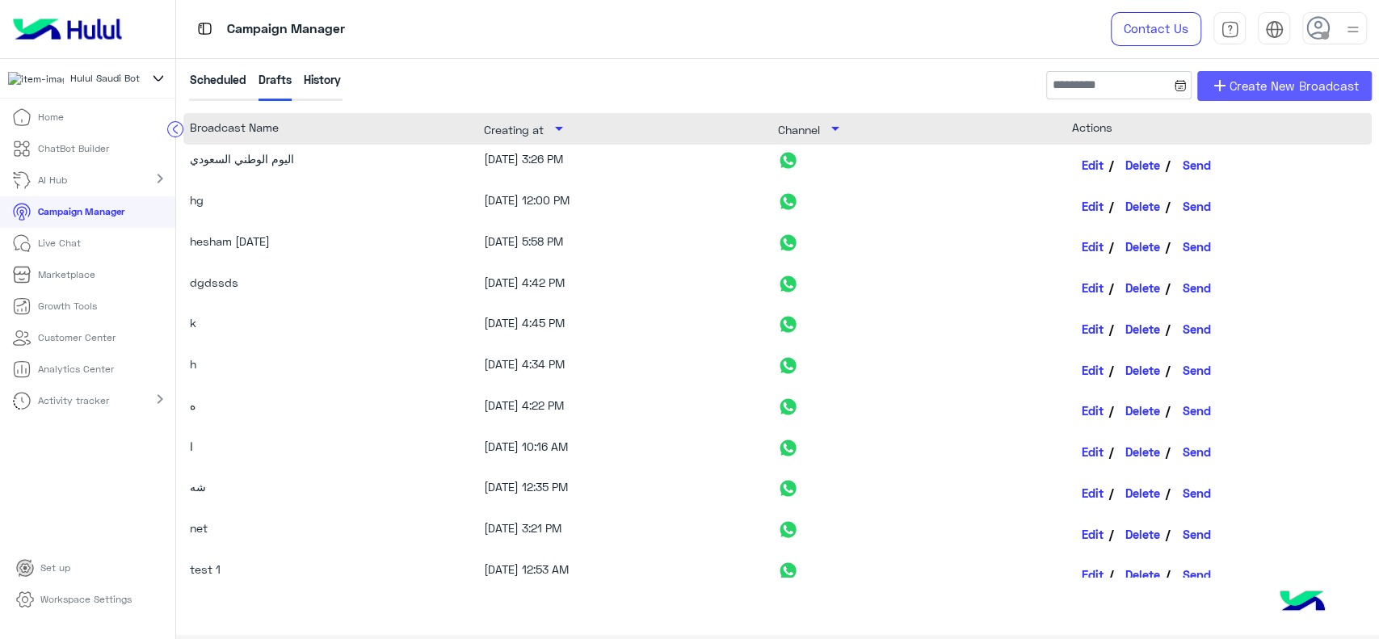
click at [1237, 83] on span "Create New Broadcast" at bounding box center [1293, 86] width 129 height 19
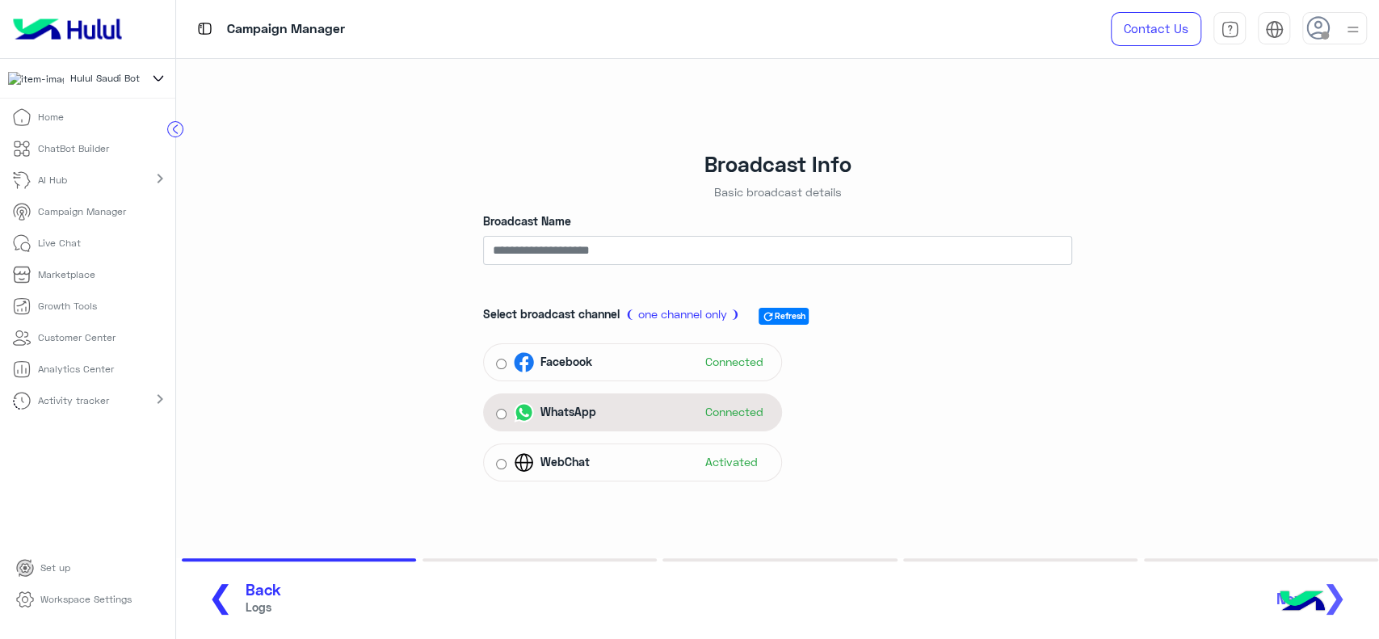
click at [643, 422] on div "WhatsApp Connected" at bounding box center [641, 412] width 255 height 24
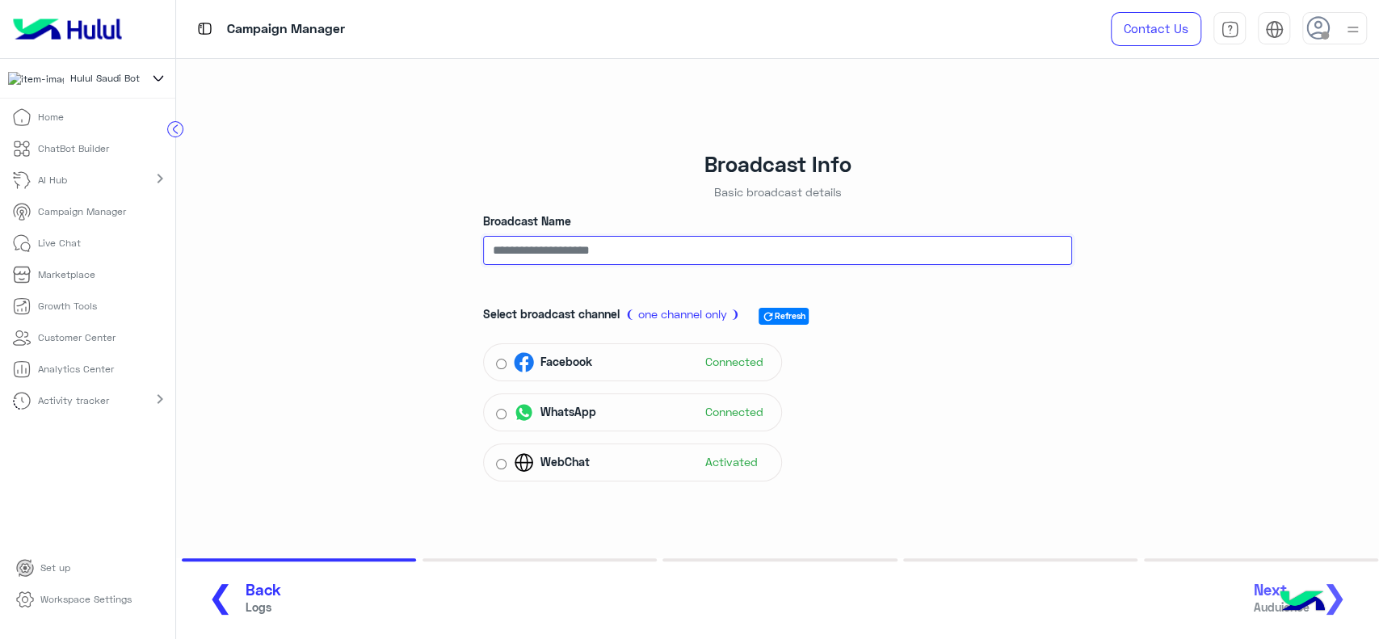
click at [599, 243] on input "Broadcast Name" at bounding box center [777, 250] width 589 height 29
type input "*********"
click at [1357, 604] on button "Next Auduience ❯" at bounding box center [1306, 599] width 115 height 44
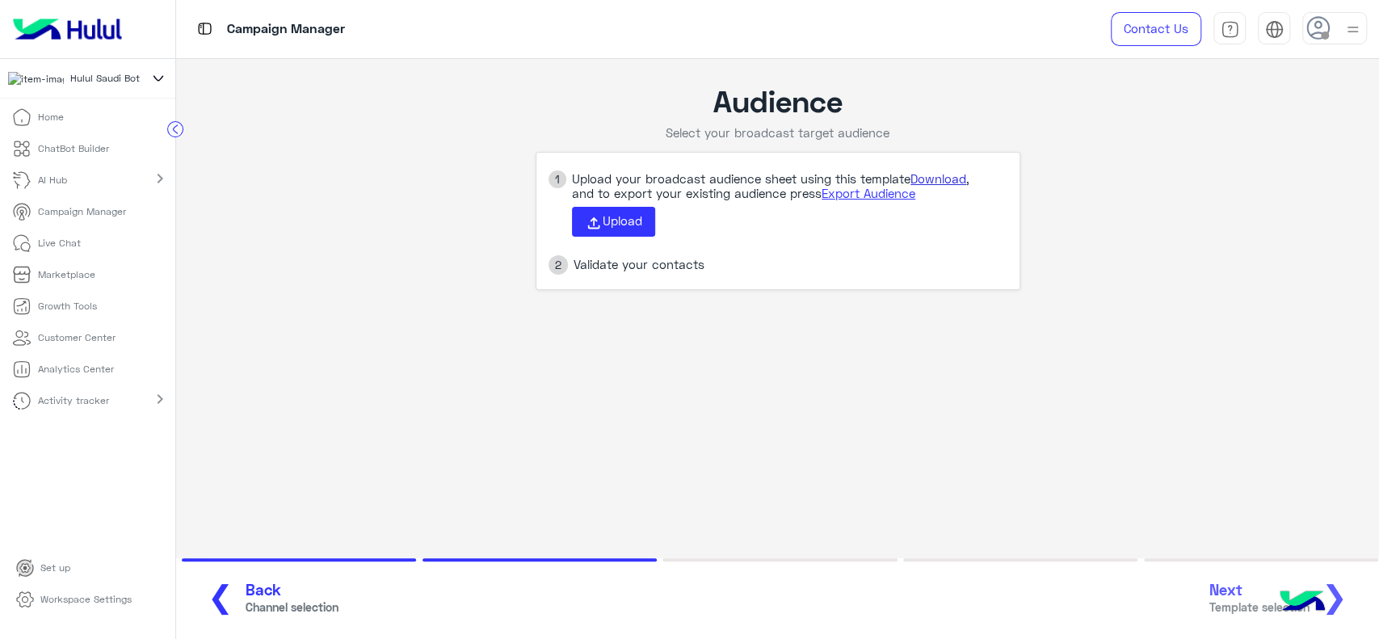
click at [957, 175] on link "Download" at bounding box center [938, 178] width 56 height 15
click at [611, 226] on span "Upload" at bounding box center [622, 220] width 40 height 15
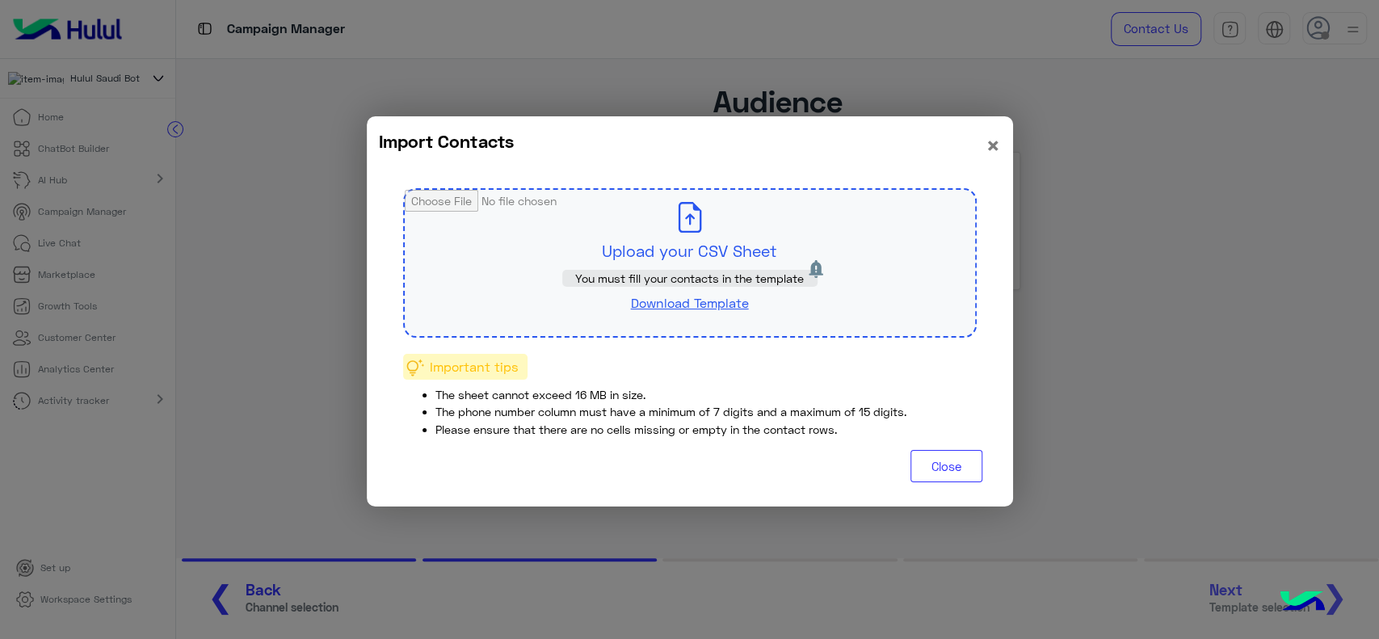
click at [614, 228] on input "file" at bounding box center [690, 263] width 570 height 146
type input "**********"
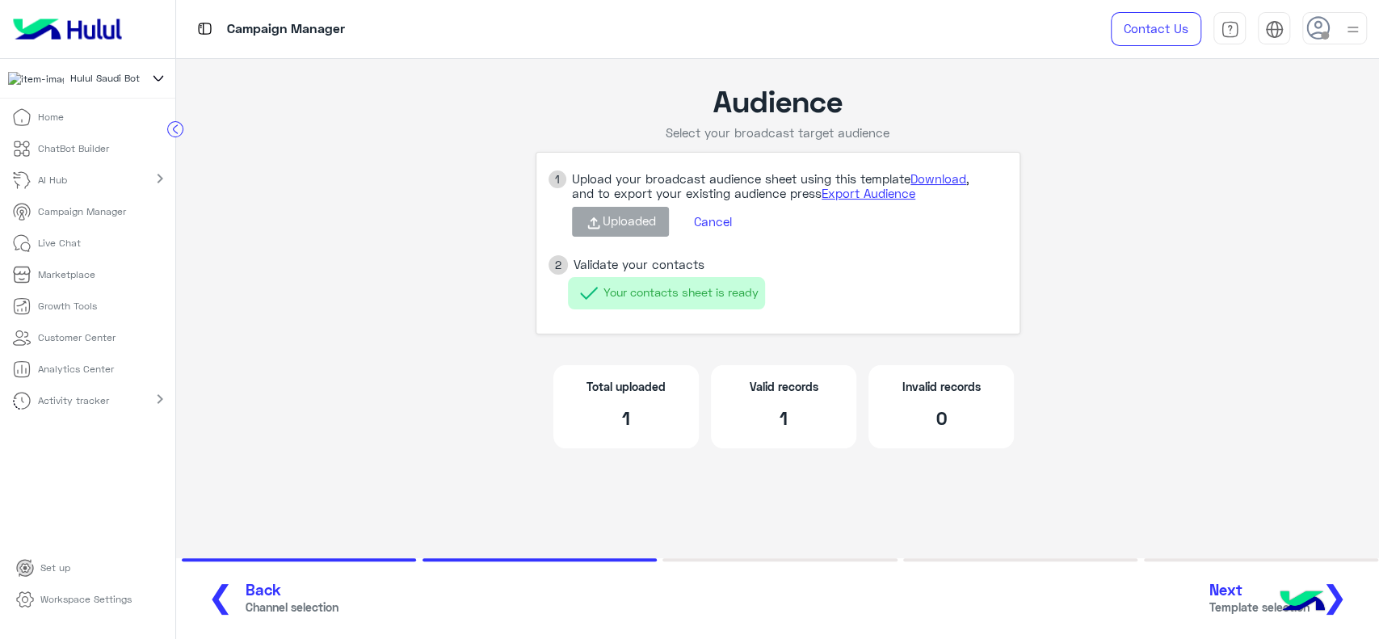
click at [1354, 604] on button "Next Template selection ❯" at bounding box center [1284, 599] width 160 height 44
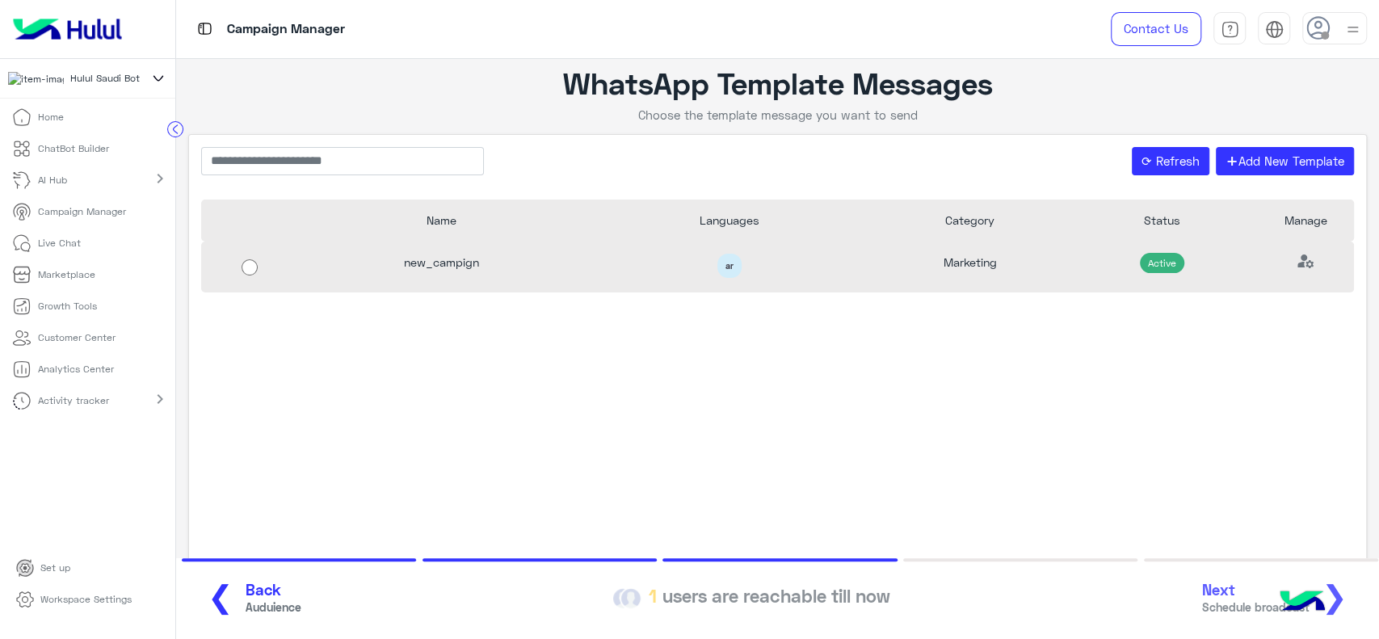
click at [1248, 242] on div "Active" at bounding box center [1161, 266] width 192 height 51
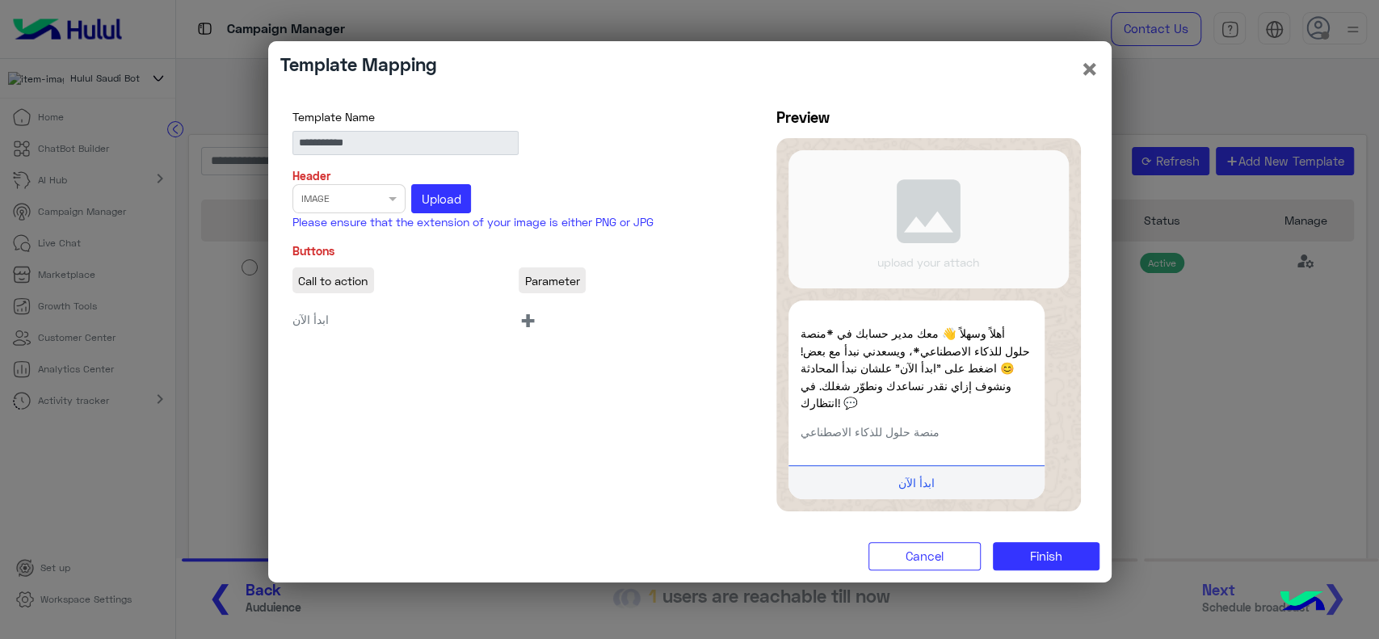
click at [821, 401] on p "أهلاً وسهلاً 👋 معك مدير حسابك في *منصة حلول للذكاء الاصطناعي*، ويسعدني نبدأ مع …" at bounding box center [916, 368] width 233 height 86
click at [528, 325] on span "+" at bounding box center [527, 319] width 19 height 36
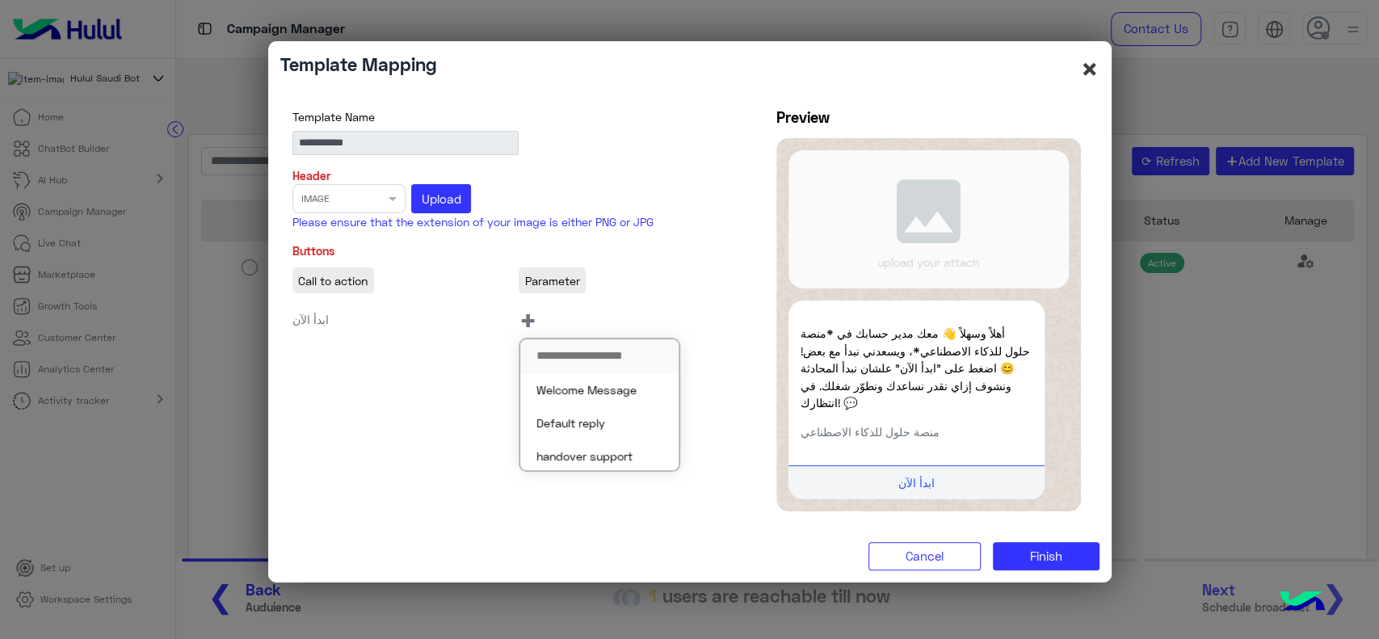
click at [1084, 73] on button "×" at bounding box center [1089, 68] width 19 height 31
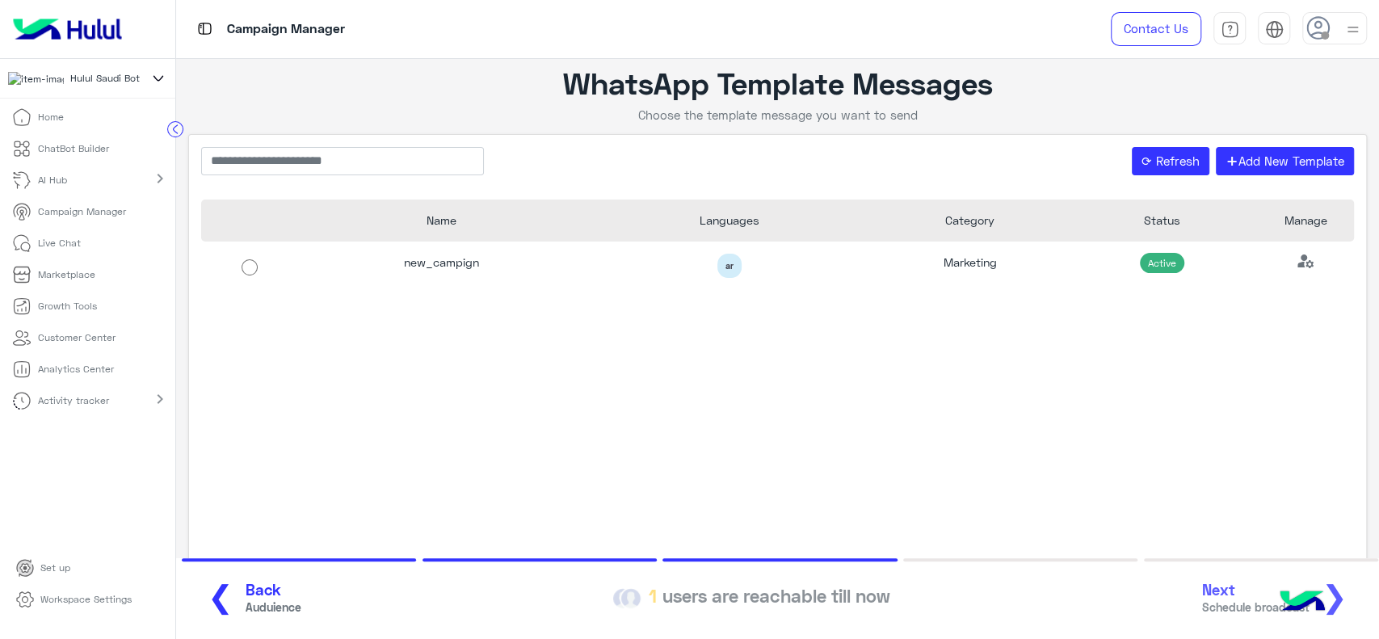
click at [231, 594] on button "❮ Back Auduience" at bounding box center [248, 599] width 115 height 44
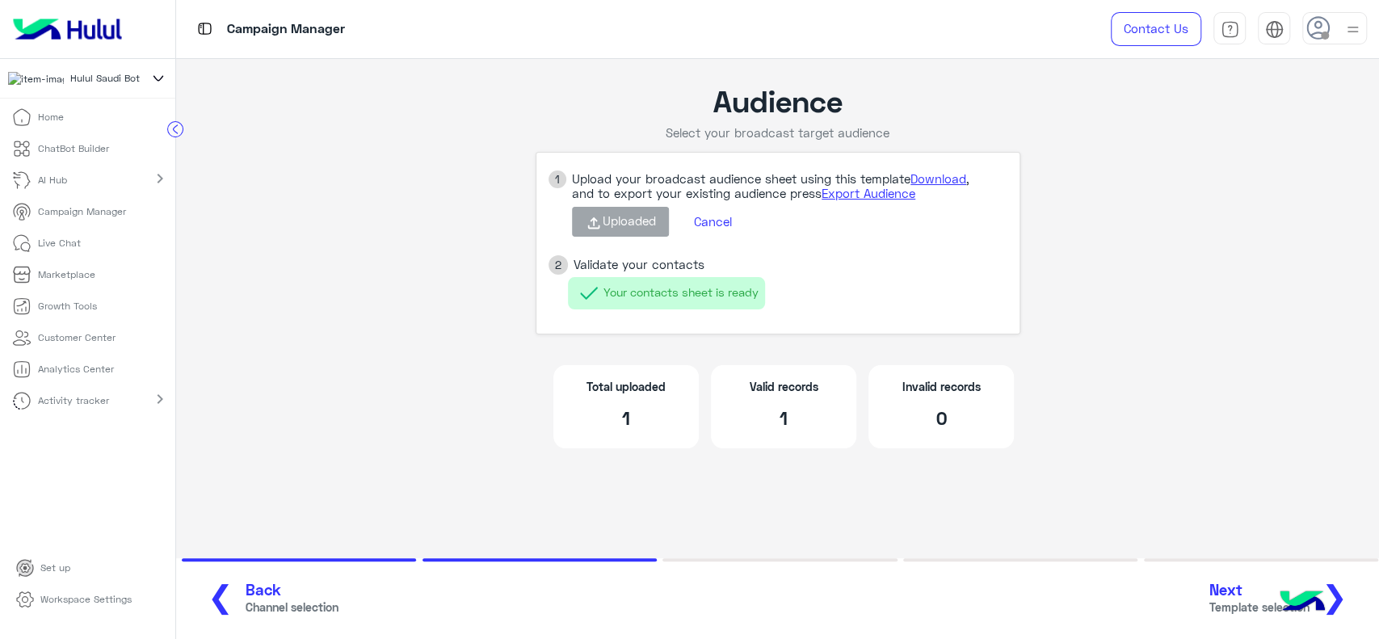
click at [85, 339] on p "Customer Center" at bounding box center [77, 337] width 78 height 15
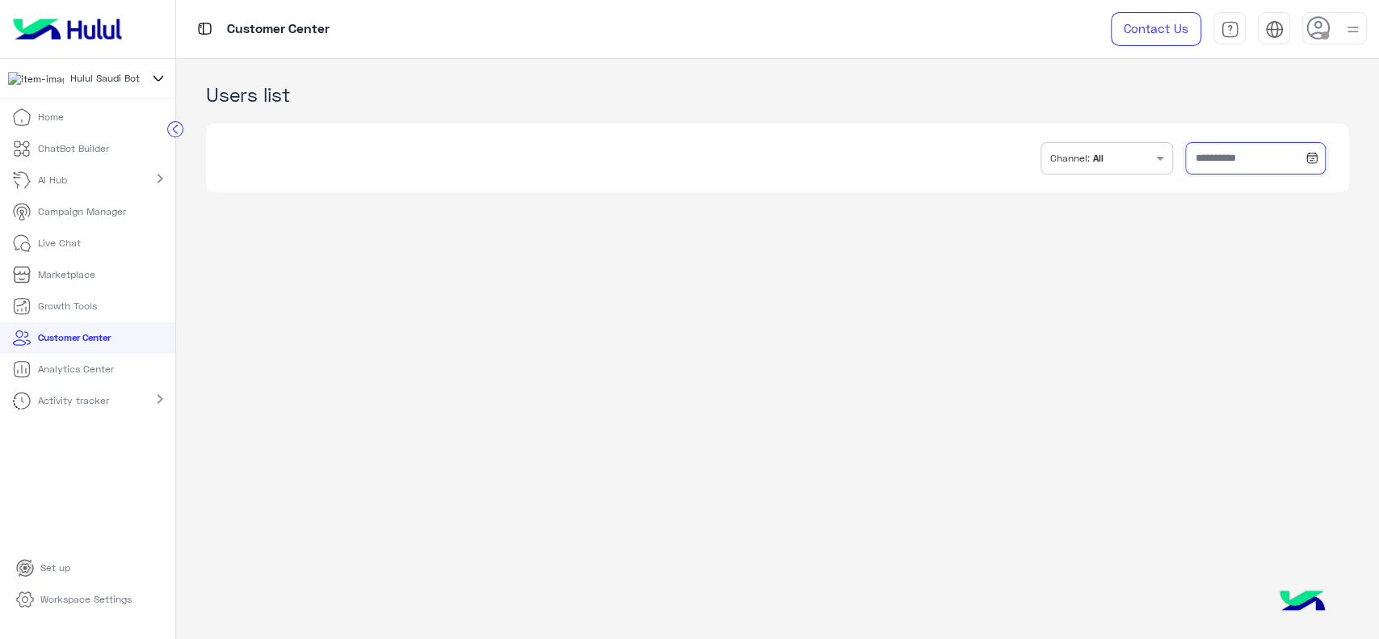
click at [1202, 157] on input "text" at bounding box center [1255, 158] width 140 height 32
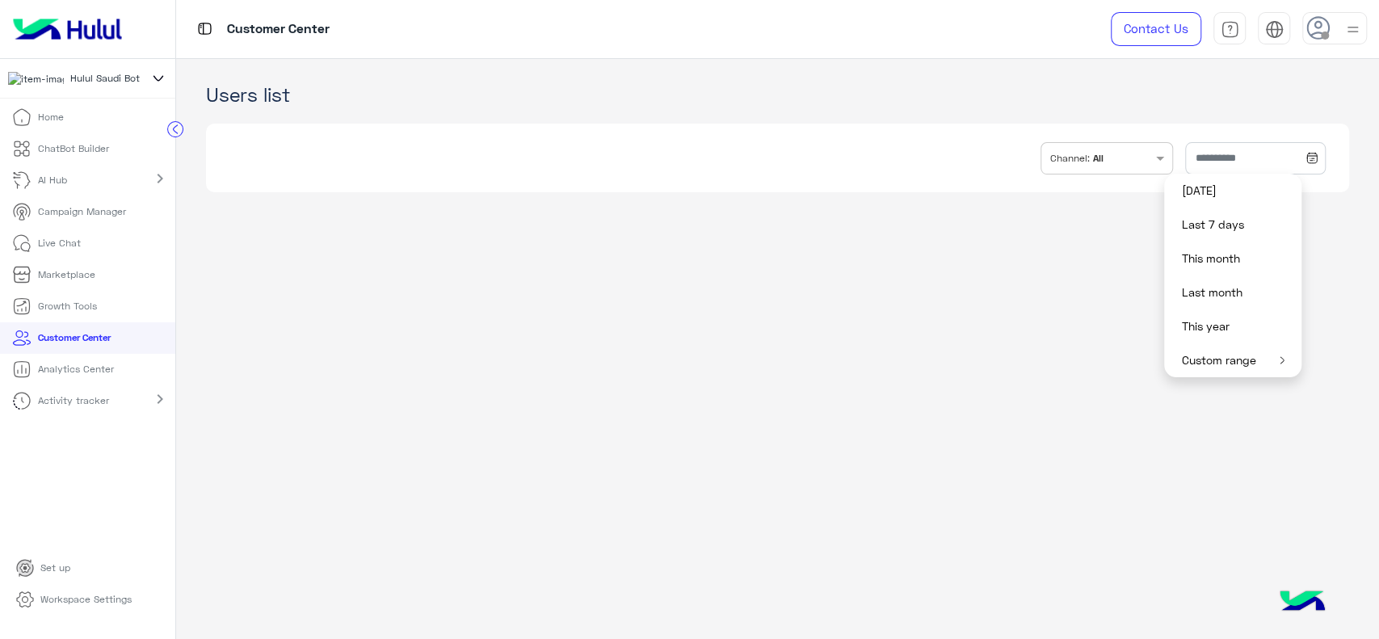
click at [1228, 363] on button "Custom range" at bounding box center [1232, 360] width 137 height 34
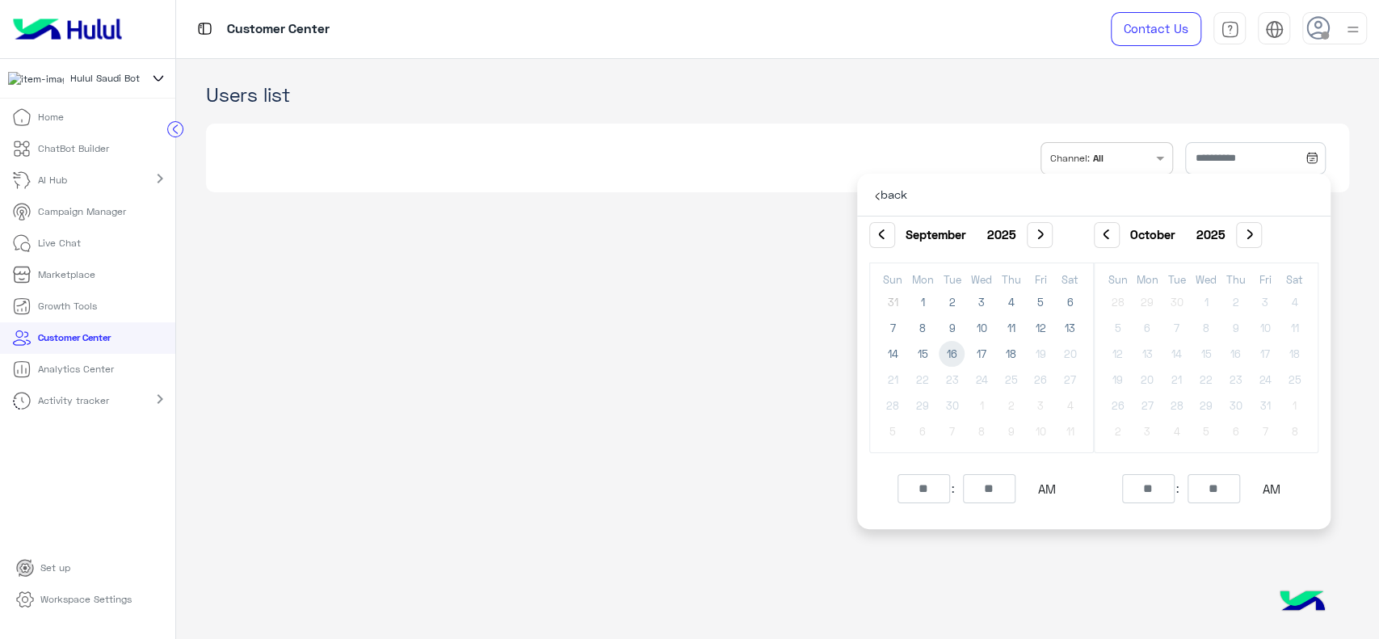
click at [663, 311] on app-crm "Users list INBOX.FILTER.CHANNELS Channel: All" at bounding box center [777, 349] width 1202 height 581
click at [379, 346] on app-crm "Users list INBOX.FILTER.CHANNELS Channel: All" at bounding box center [777, 349] width 1202 height 581
click at [49, 218] on p "Campaign Manager" at bounding box center [82, 211] width 88 height 15
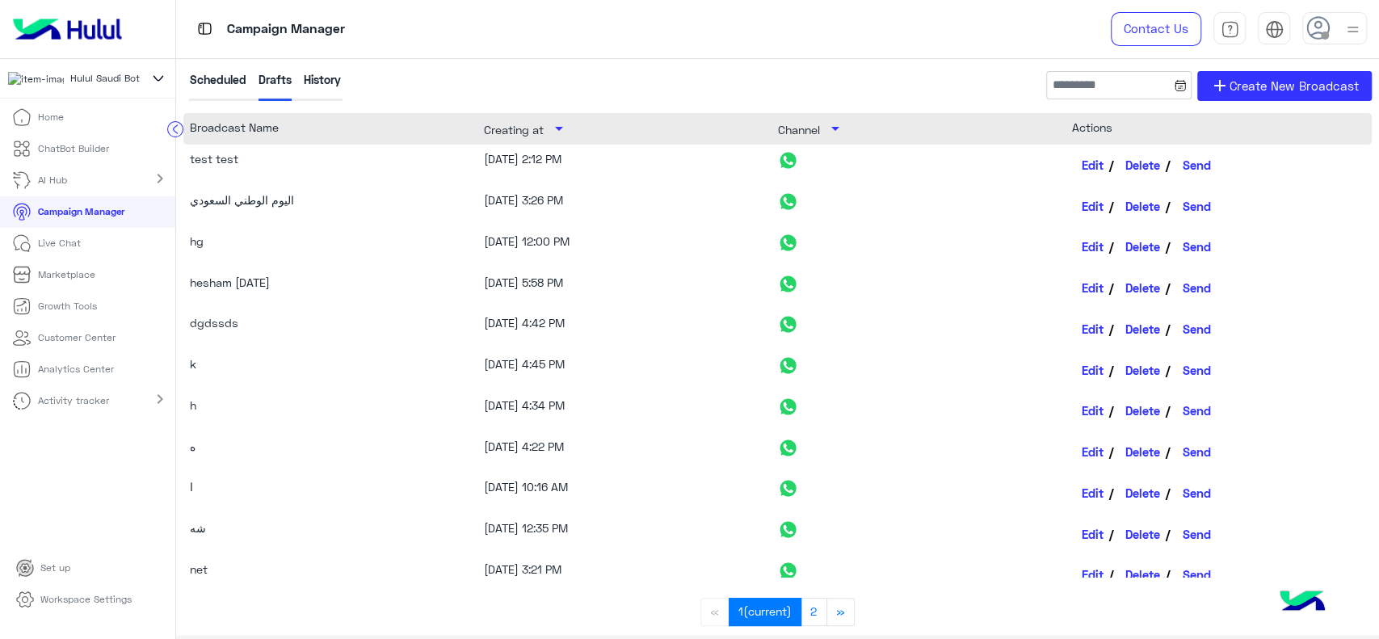
click at [61, 249] on p "Live Chat" at bounding box center [59, 243] width 43 height 15
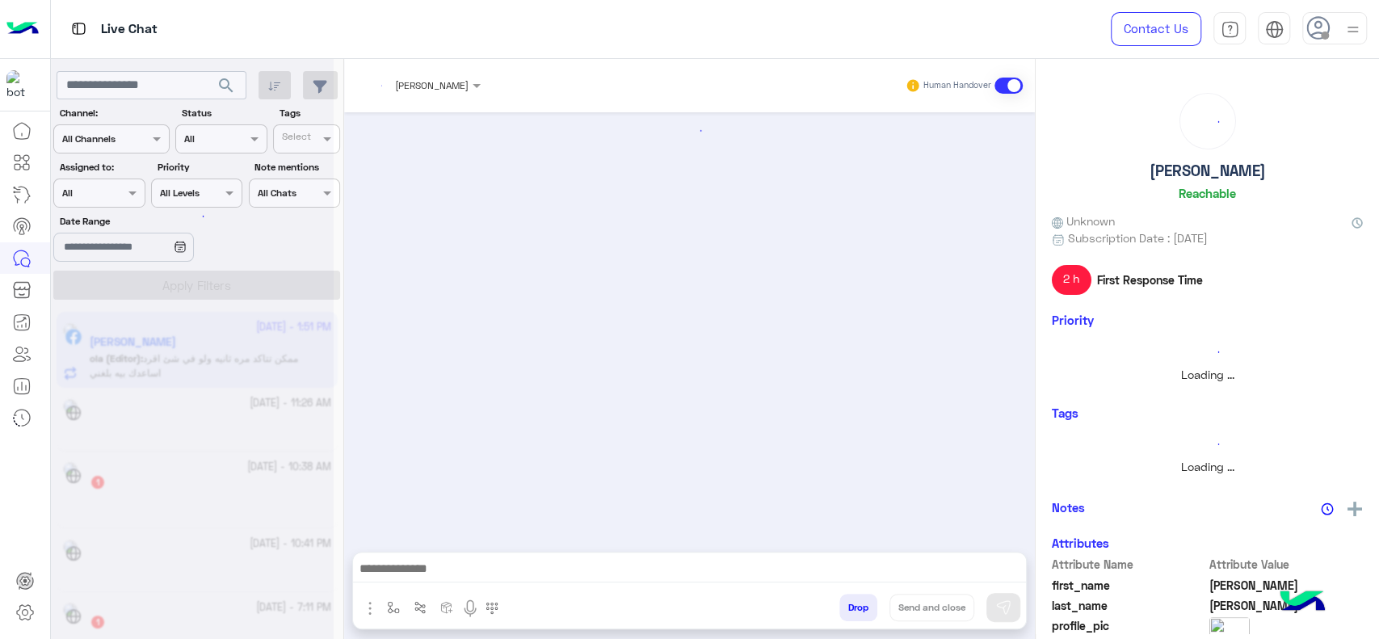
click at [23, 224] on icon at bounding box center [21, 225] width 19 height 19
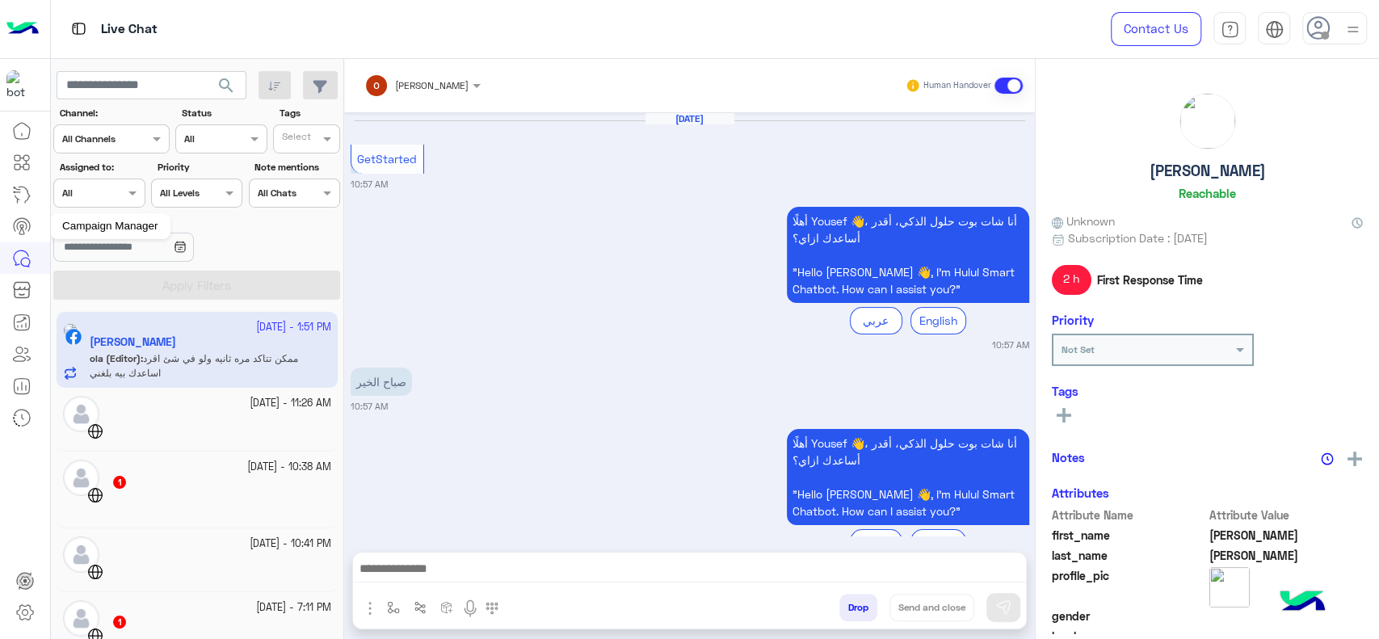
scroll to position [1421, 0]
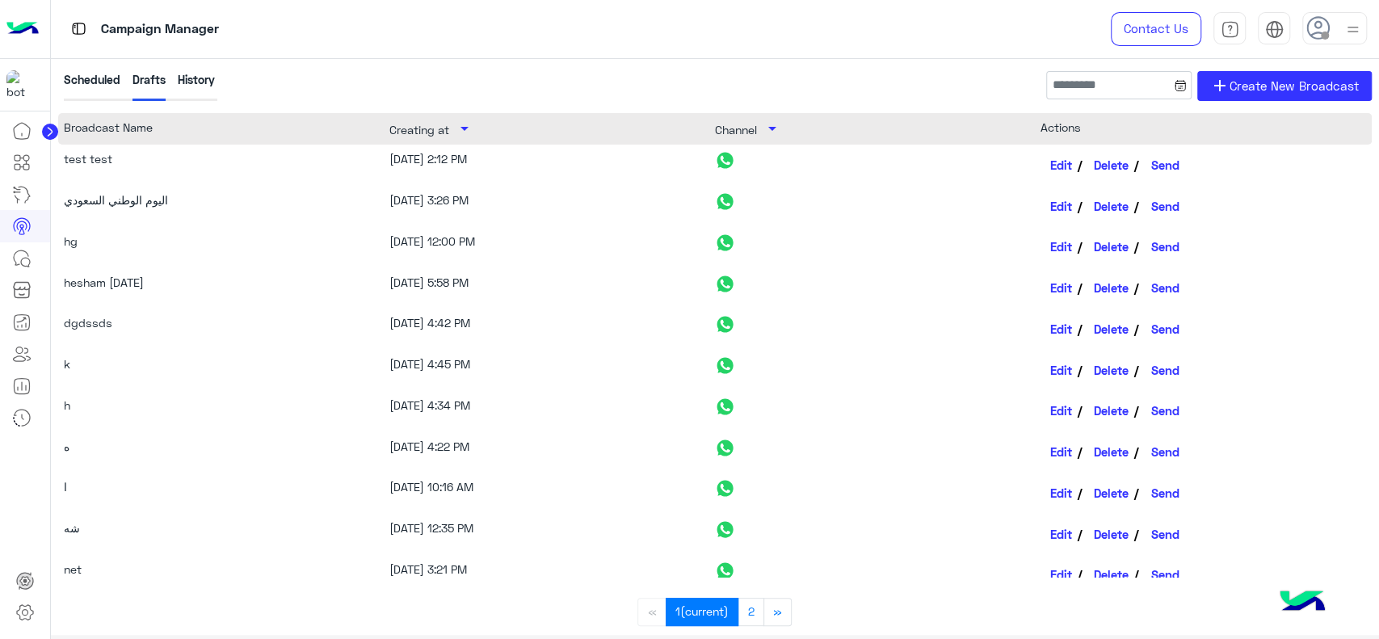
click at [195, 80] on div "History" at bounding box center [196, 86] width 37 height 30
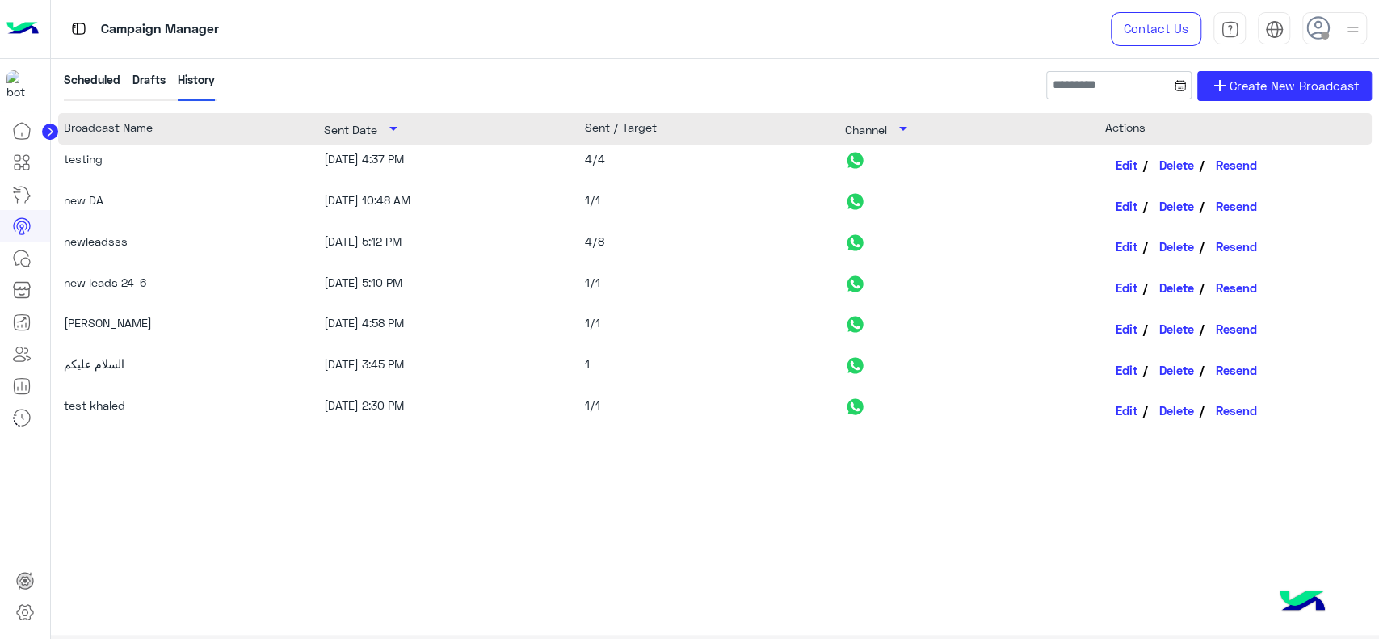
click at [151, 78] on div "Drafts" at bounding box center [148, 86] width 33 height 30
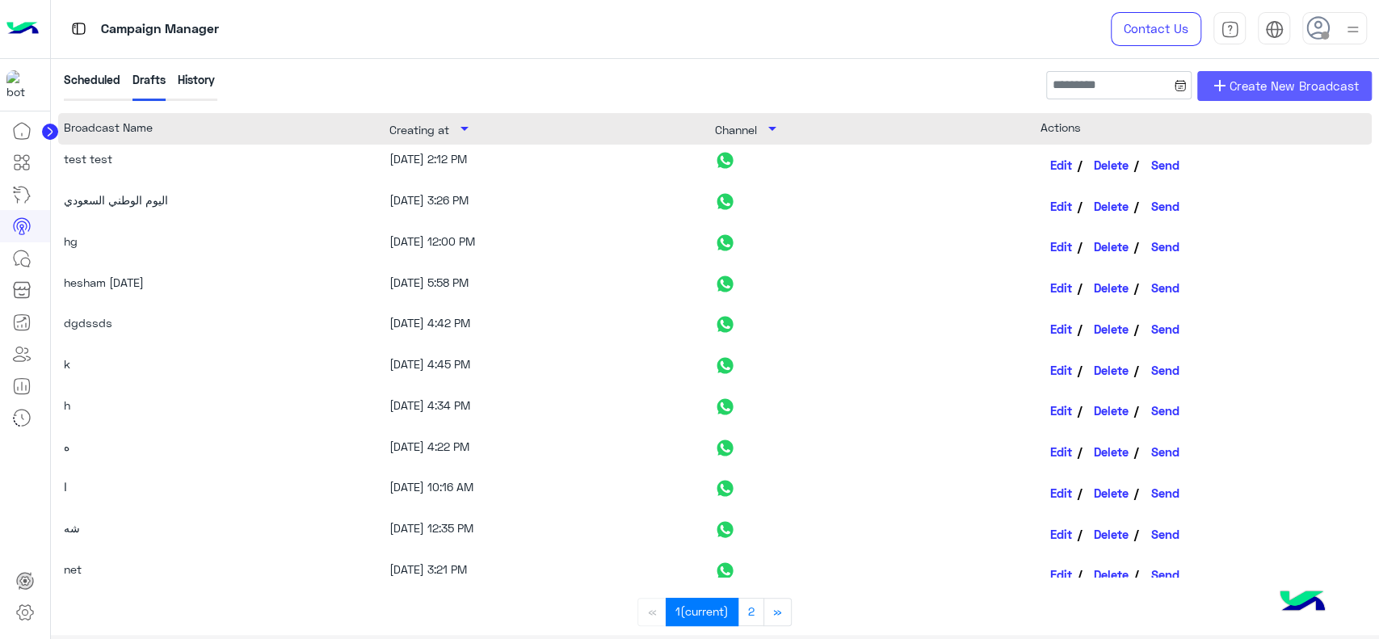
click at [1291, 85] on span "Create New Broadcast" at bounding box center [1293, 86] width 129 height 19
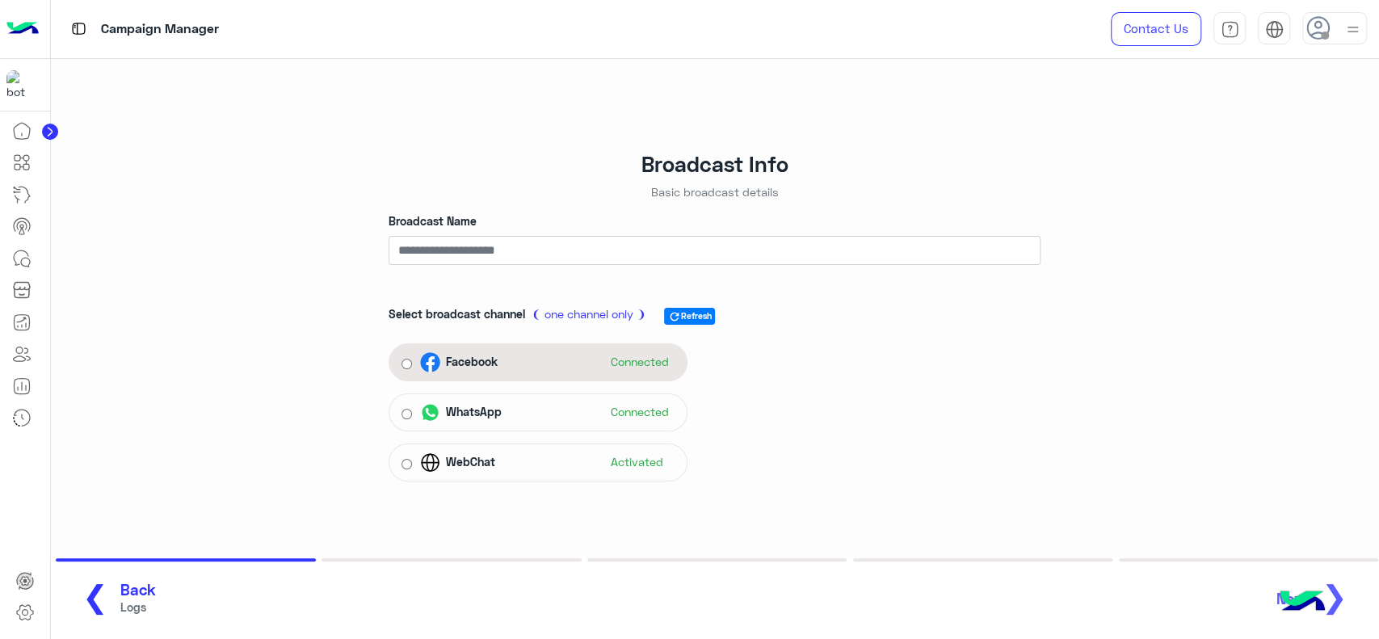
click at [659, 355] on span "Connected" at bounding box center [630, 362] width 64 height 24
click at [690, 246] on input "Broadcast Name" at bounding box center [714, 250] width 652 height 29
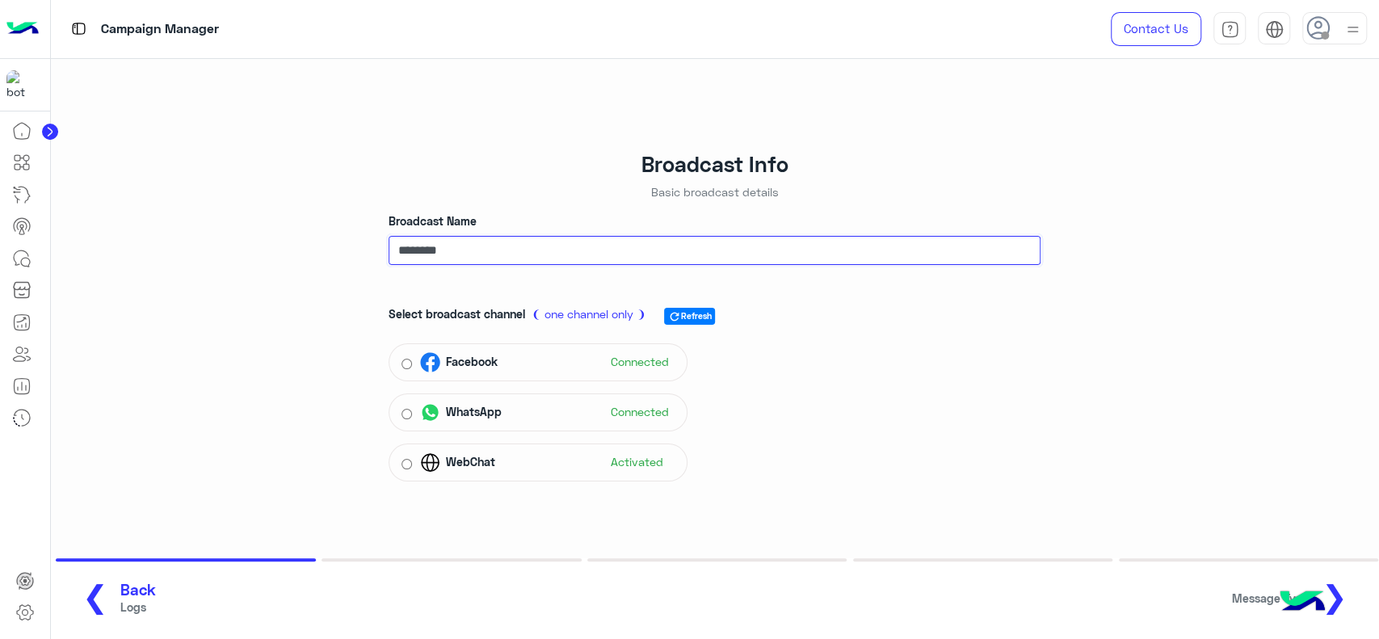
type input "********"
click at [1337, 595] on span "❯" at bounding box center [1334, 595] width 26 height 36
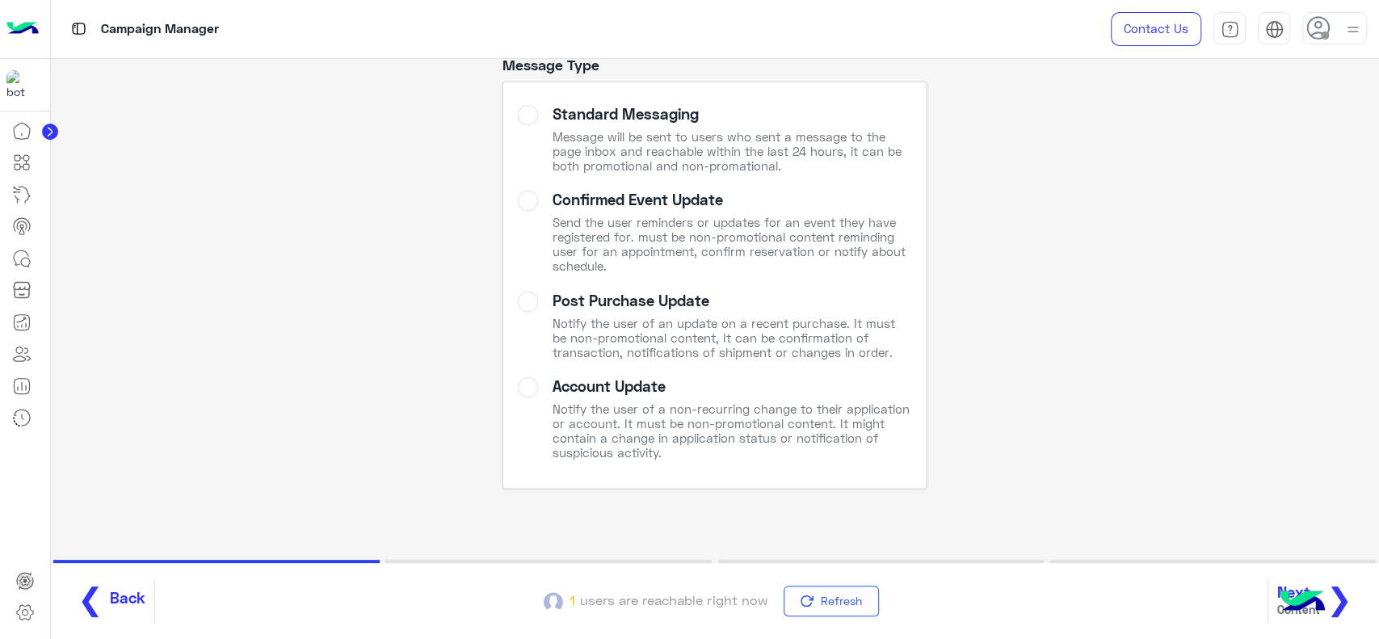
scroll to position [142, 0]
click at [1349, 597] on span "❯" at bounding box center [1339, 598] width 26 height 36
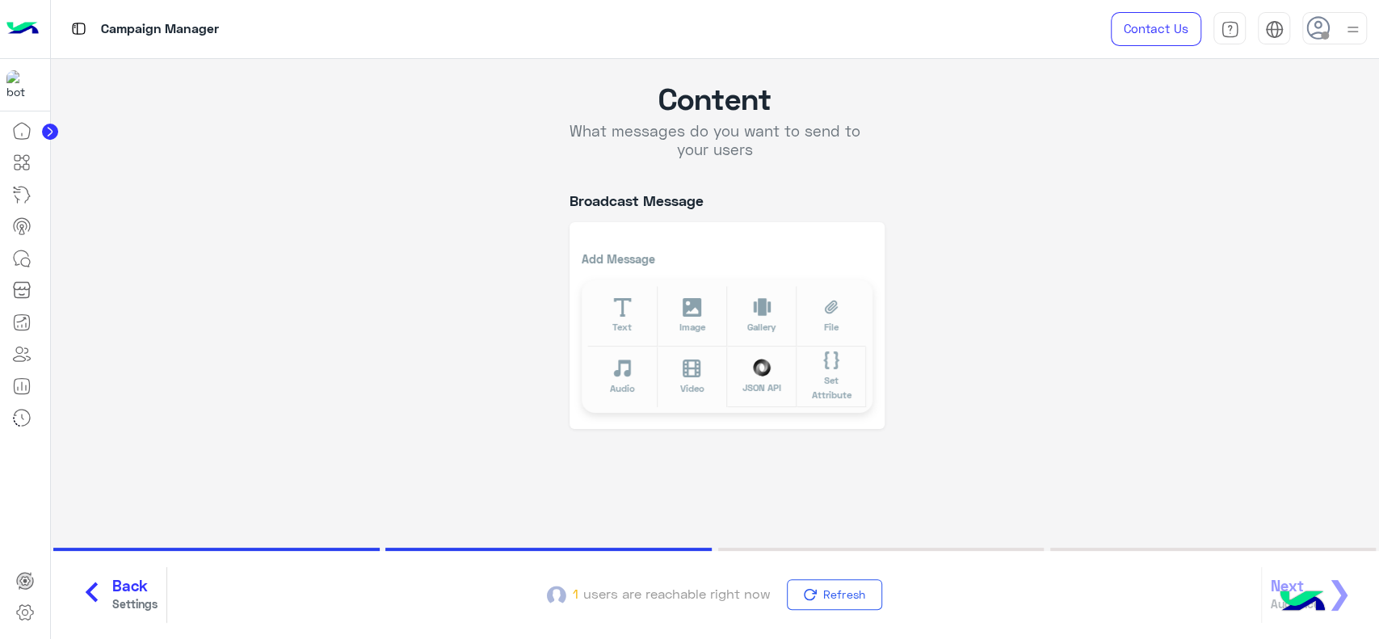
scroll to position [20, 0]
click at [619, 321] on span "Text" at bounding box center [621, 328] width 19 height 14
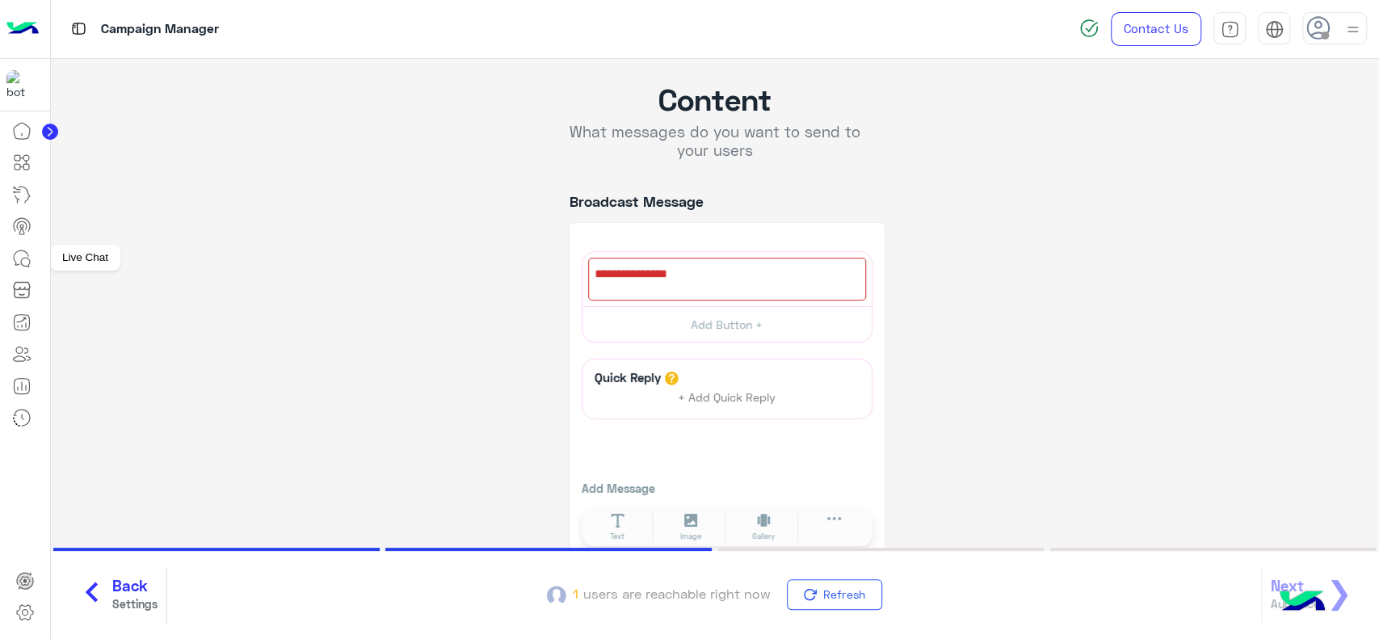
click at [29, 255] on icon at bounding box center [21, 258] width 19 height 19
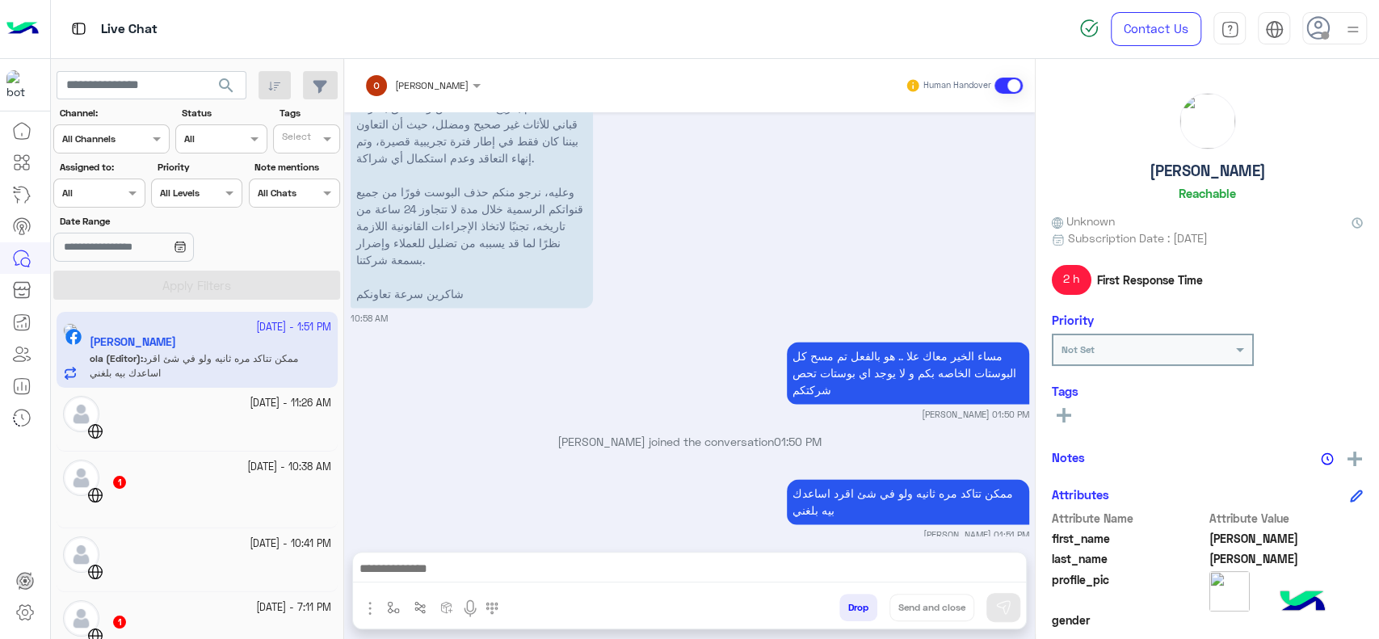
scroll to position [1421, 0]
click at [180, 422] on div at bounding box center [221, 428] width 220 height 28
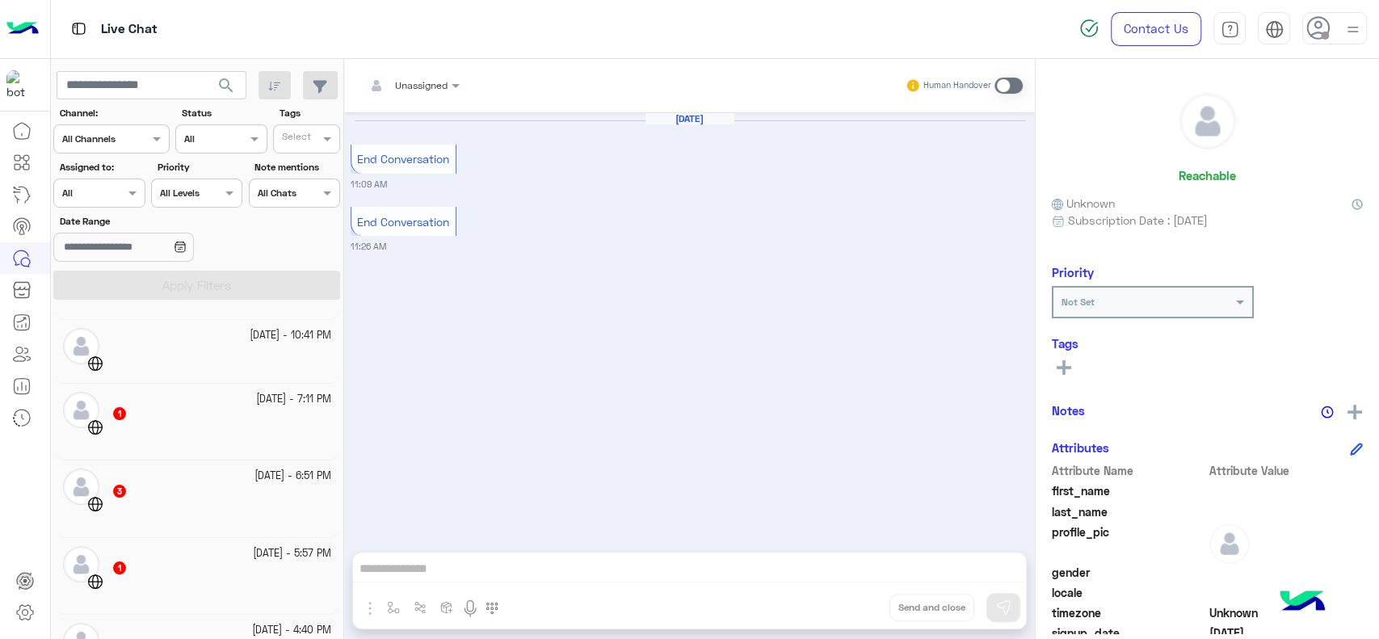
scroll to position [220, 0]
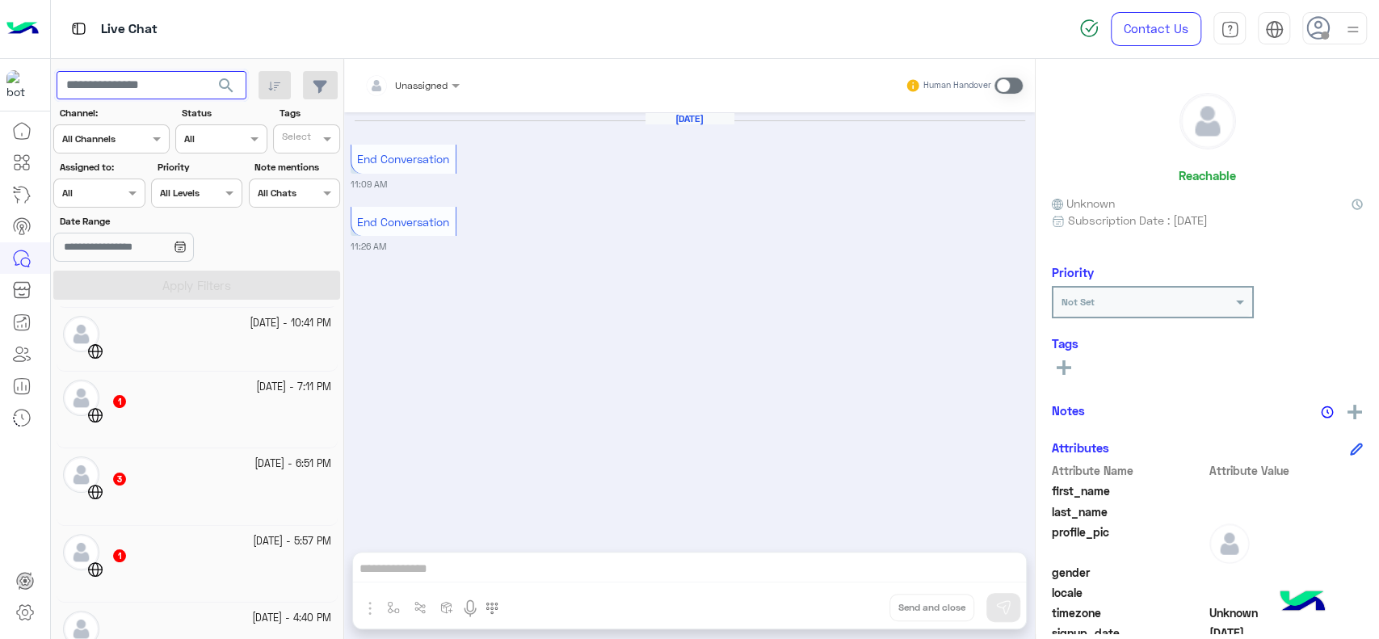
click at [166, 78] on input "text" at bounding box center [152, 85] width 190 height 29
click at [90, 251] on input "Date Range" at bounding box center [123, 247] width 140 height 29
click at [126, 449] on button "Custom range" at bounding box center [121, 448] width 137 height 34
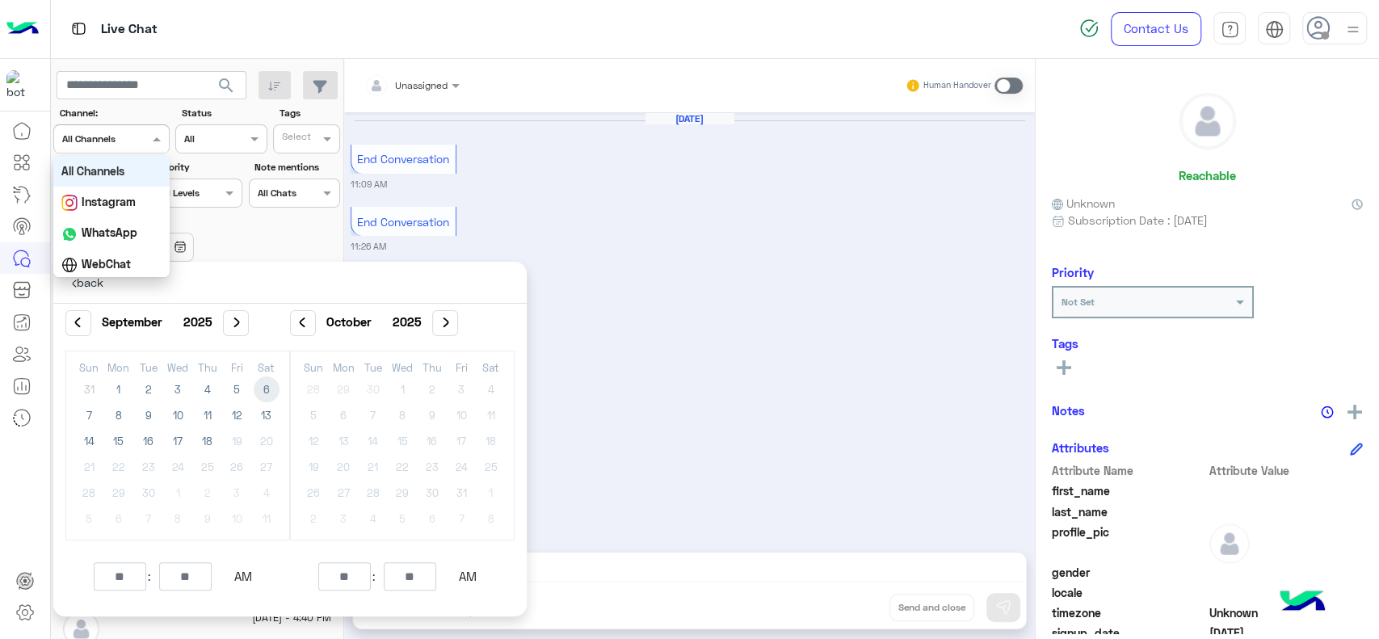
click at [127, 140] on div at bounding box center [111, 136] width 115 height 15
click at [273, 240] on div "Date Range" at bounding box center [197, 239] width 293 height 51
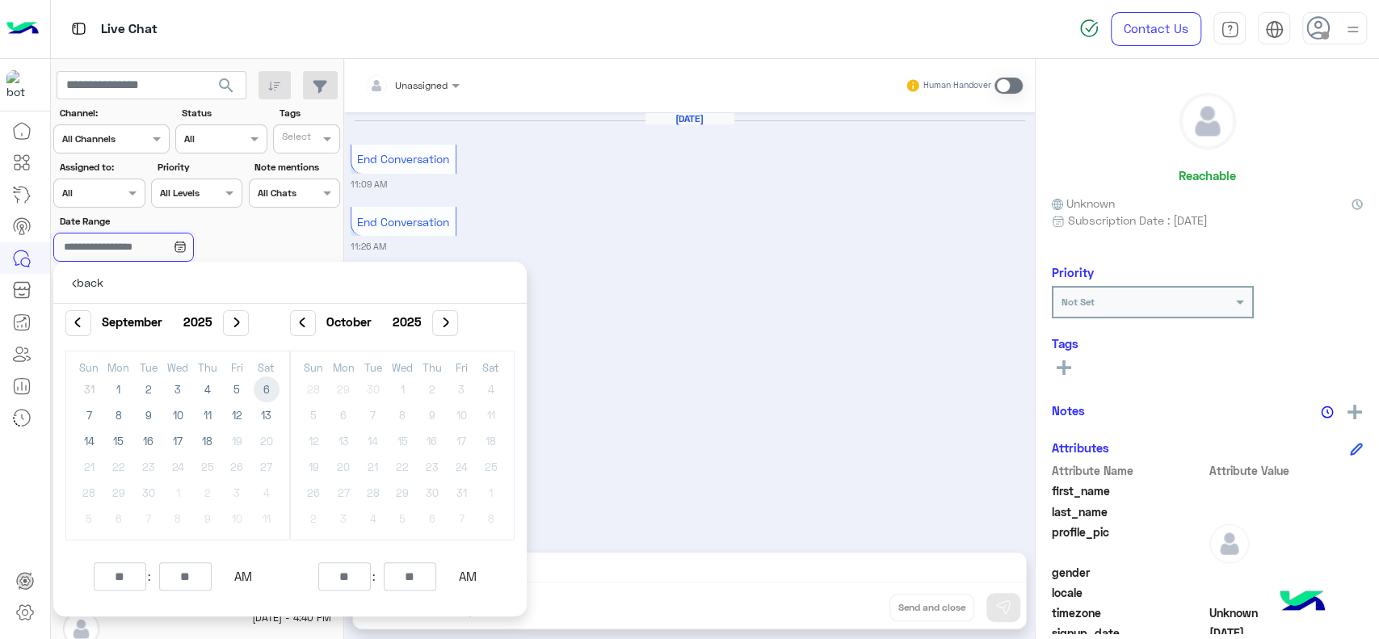
click at [124, 254] on input "Date Range" at bounding box center [123, 247] width 140 height 29
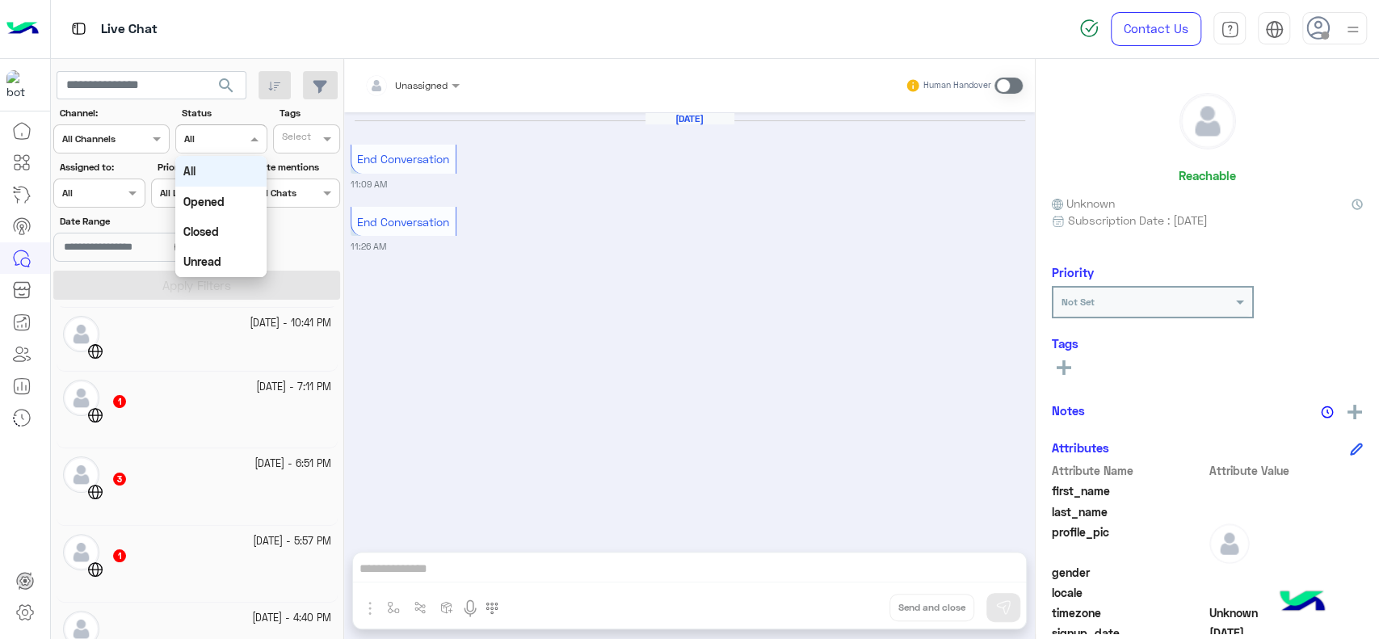
click at [244, 142] on div at bounding box center [221, 136] width 90 height 15
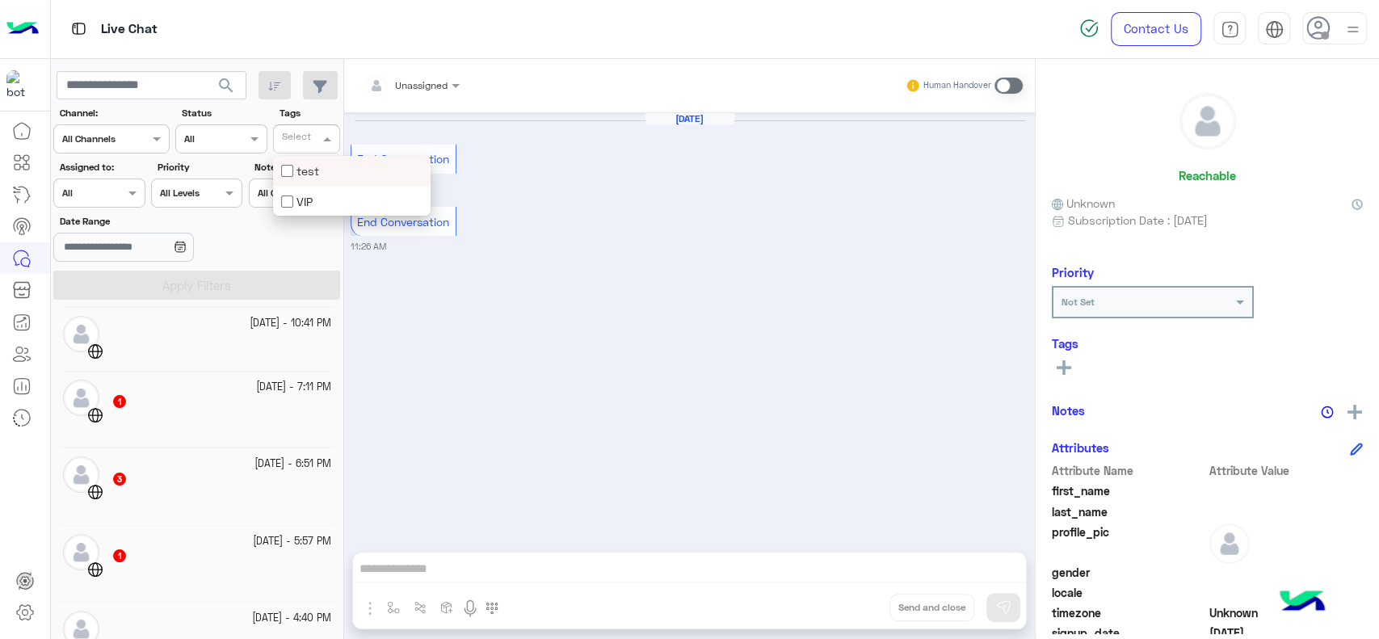
click at [312, 139] on input "text" at bounding box center [298, 140] width 33 height 15
click at [827, 378] on div "Sep 18, 2025 End Conversation 11:09 AM End Conversation 11:26 AM" at bounding box center [689, 323] width 690 height 423
click at [1065, 363] on icon at bounding box center [1063, 367] width 15 height 15
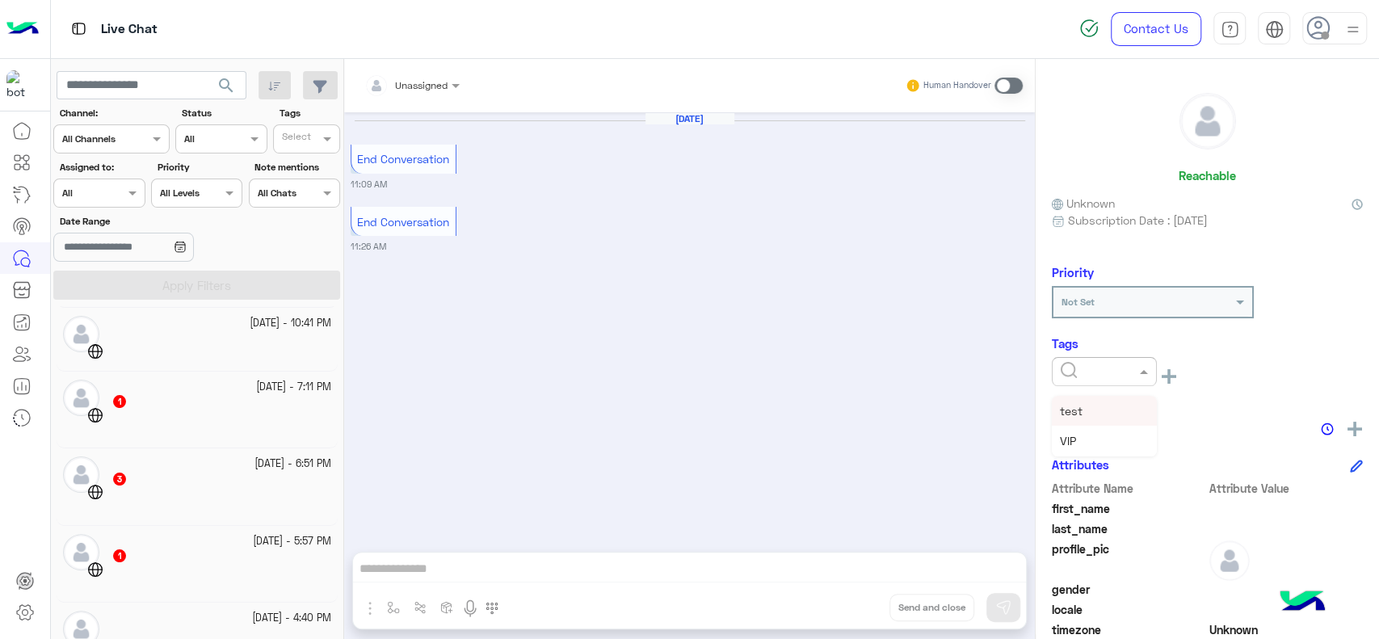
click at [1065, 363] on input "text" at bounding box center [1084, 370] width 49 height 15
click at [1079, 432] on div "VIP" at bounding box center [1103, 441] width 105 height 30
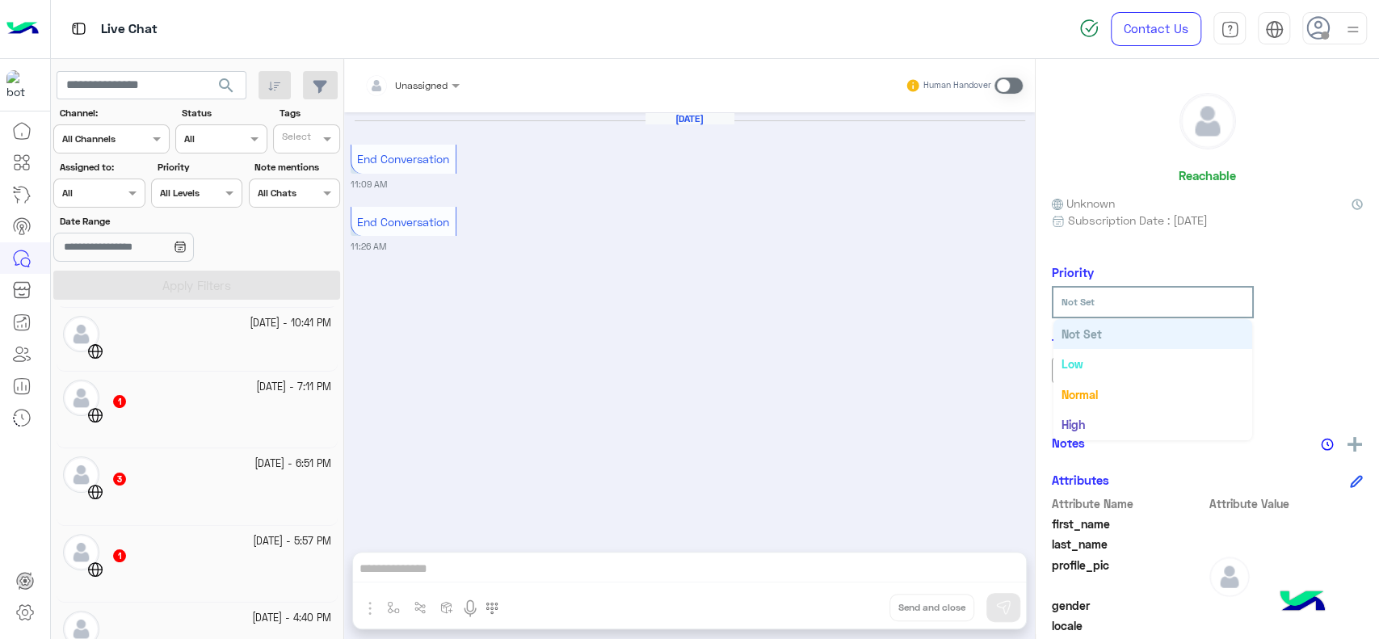
click at [1113, 295] on input "text" at bounding box center [1128, 299] width 135 height 15
click at [1104, 392] on div "High" at bounding box center [1152, 395] width 199 height 30
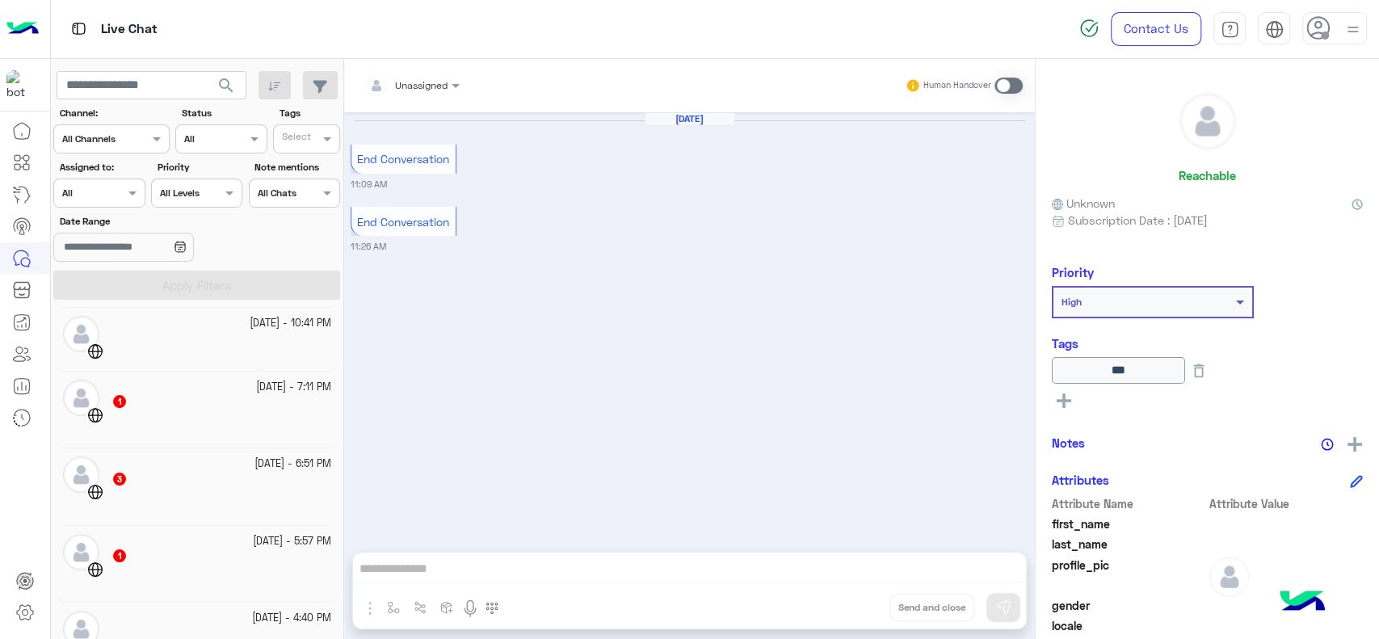
click at [773, 357] on div "Sep 18, 2025 End Conversation 11:09 AM End Conversation 11:26 AM" at bounding box center [689, 323] width 690 height 423
click at [300, 142] on input "text" at bounding box center [298, 140] width 33 height 15
click at [303, 193] on div "VIP" at bounding box center [351, 201] width 141 height 17
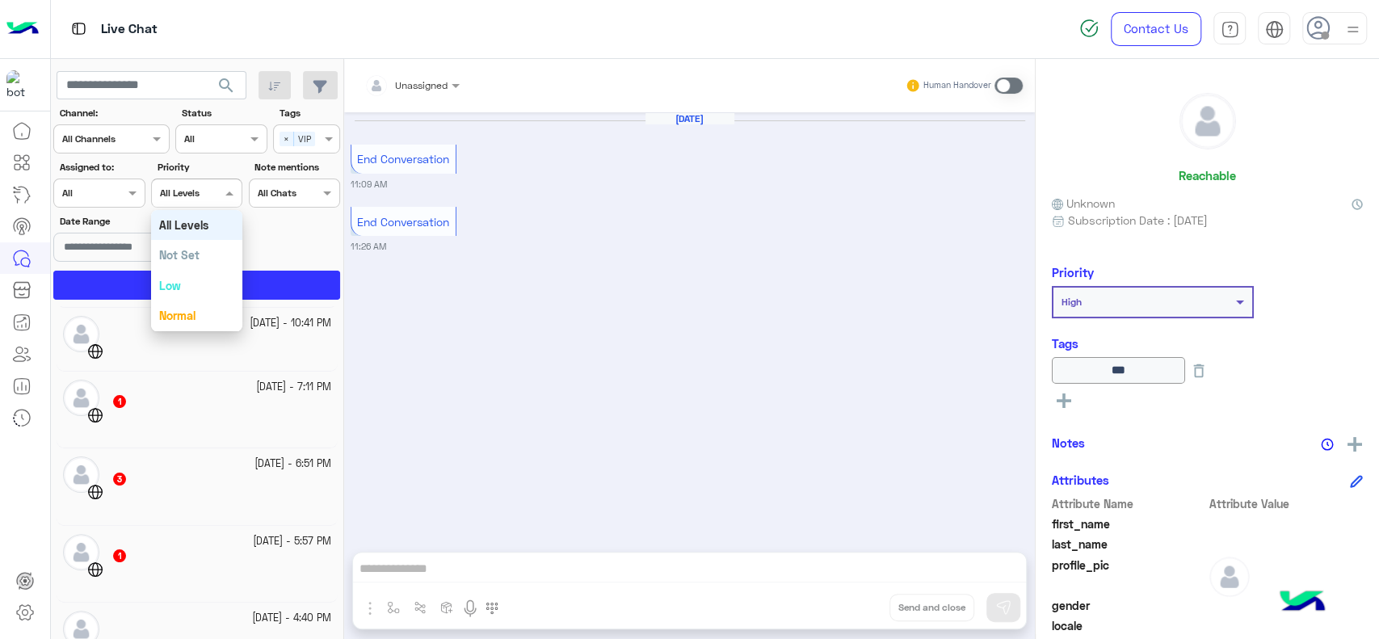
click at [205, 201] on div "All Levels All Levels" at bounding box center [196, 192] width 91 height 29
click at [185, 287] on div "High" at bounding box center [196, 287] width 91 height 30
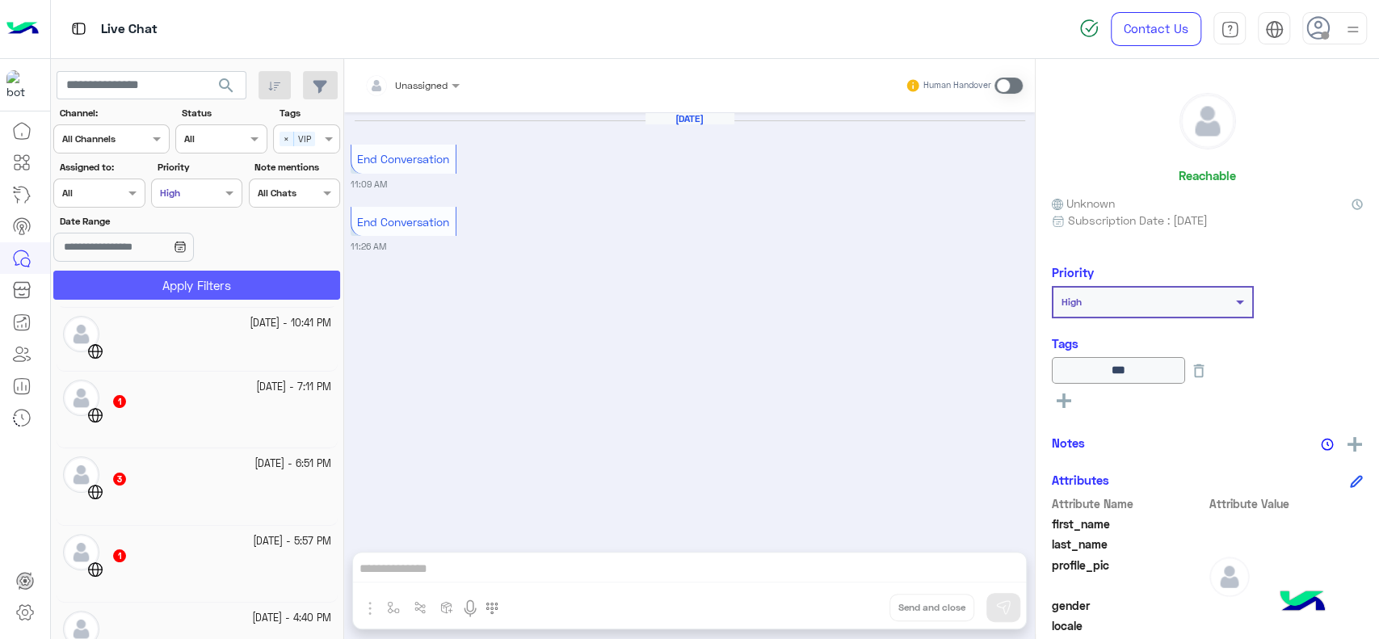
click at [185, 287] on button "Apply Filters" at bounding box center [196, 285] width 287 height 29
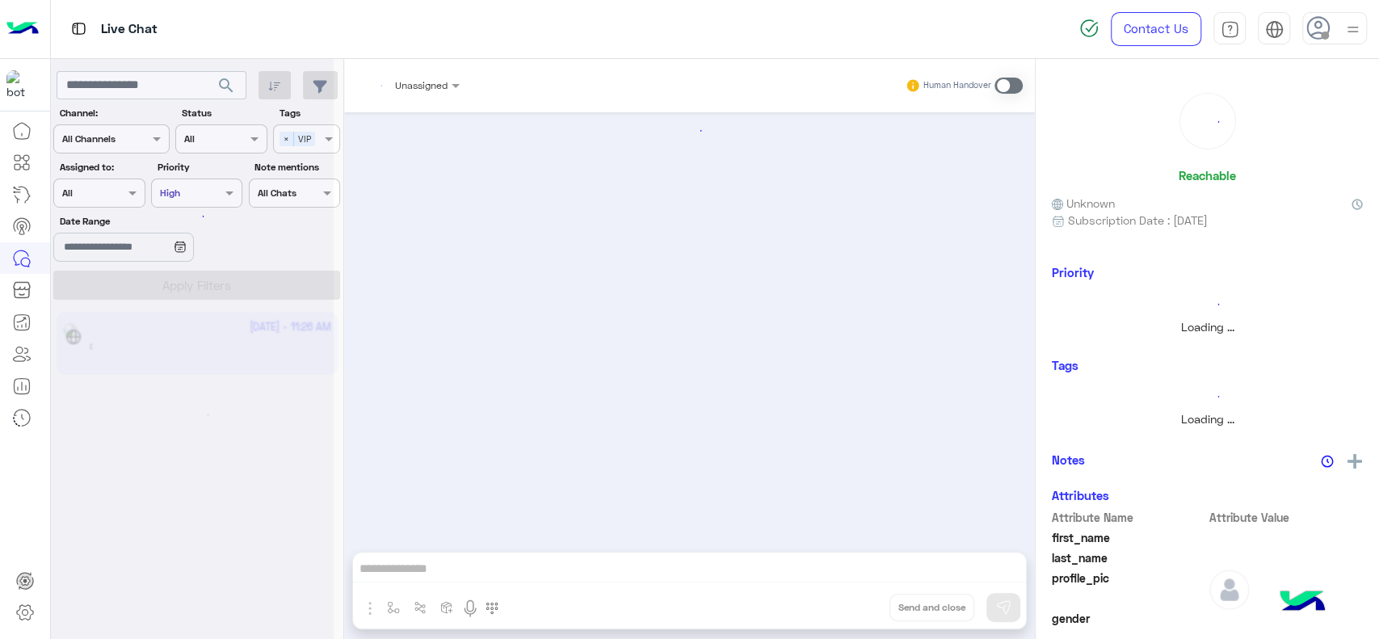
scroll to position [0, 0]
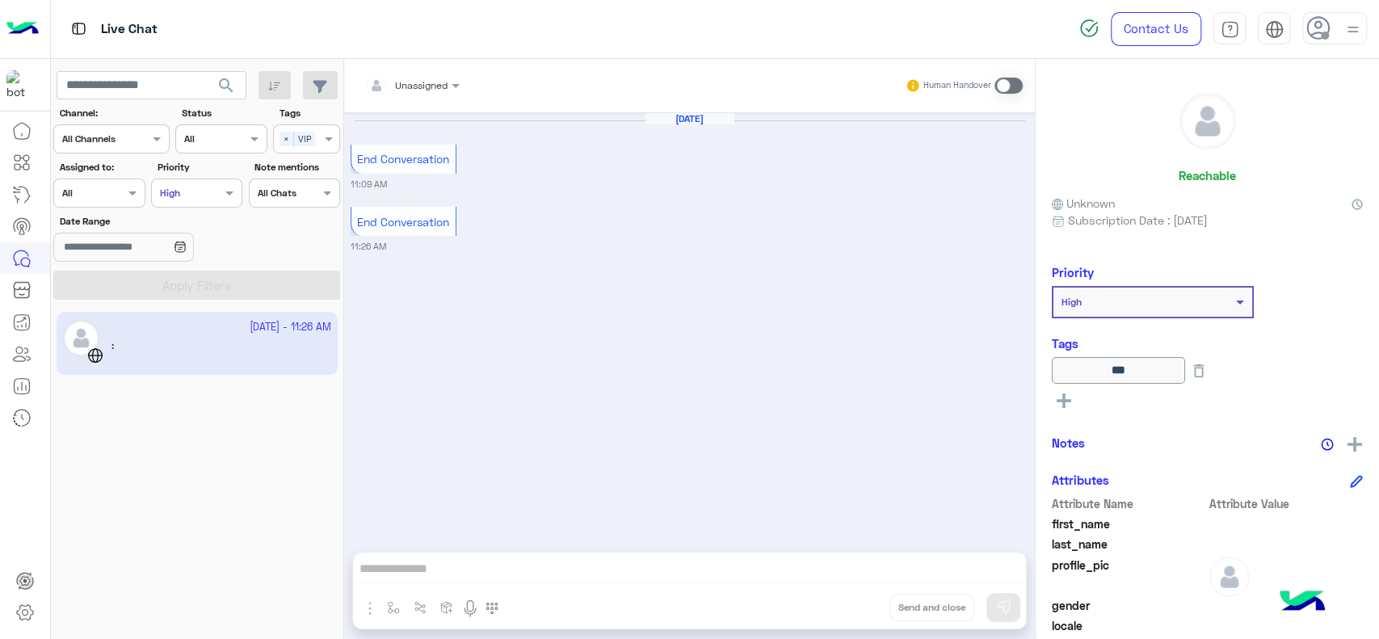
click at [296, 202] on div "Select All Chats" at bounding box center [294, 192] width 91 height 29
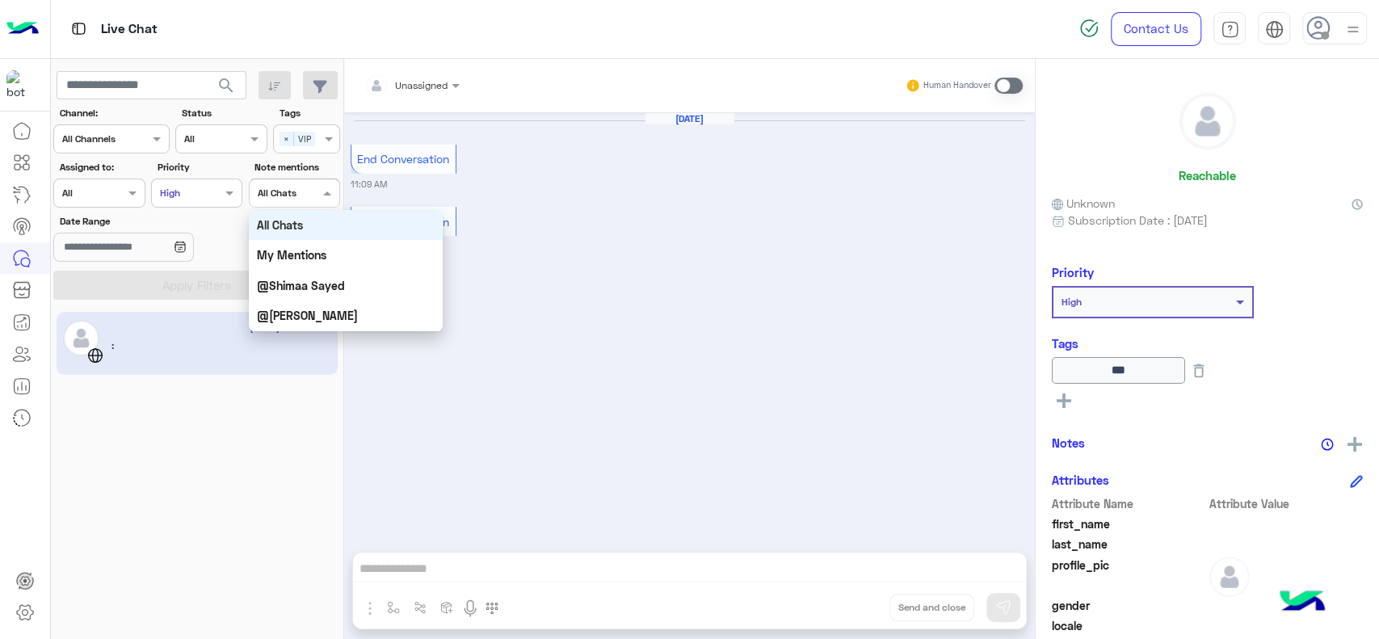
click at [296, 202] on div "Select All Chats" at bounding box center [294, 192] width 91 height 29
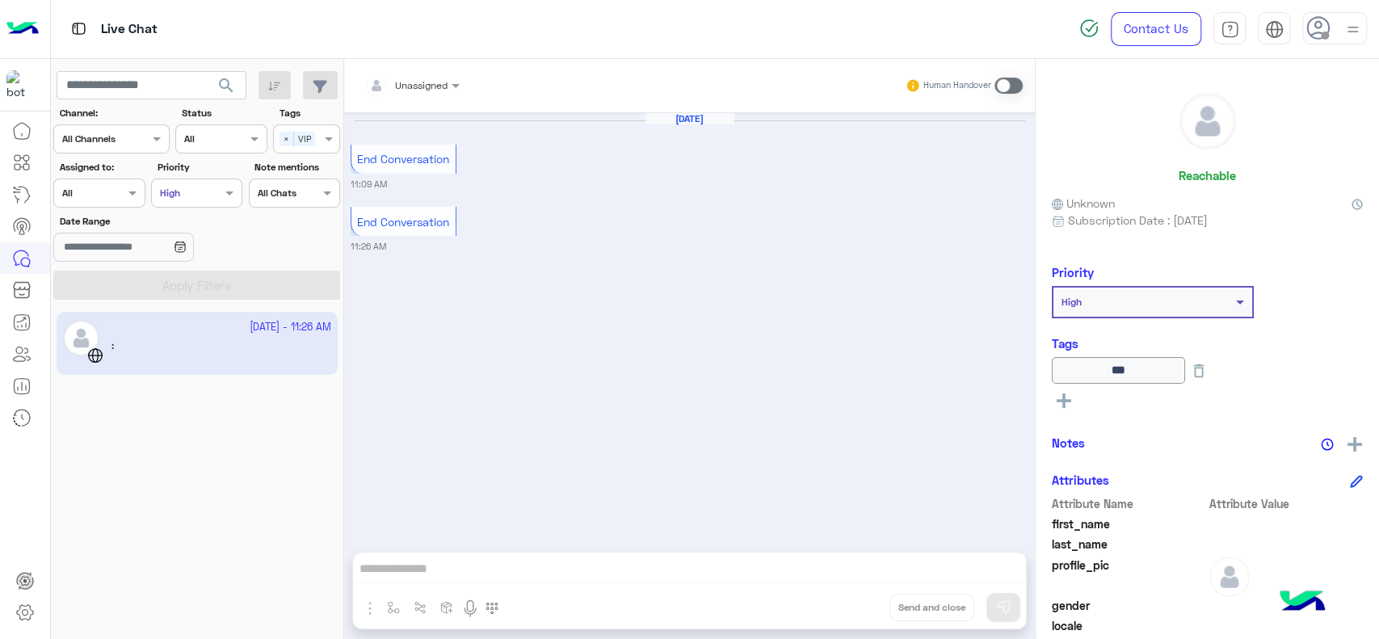
click at [644, 266] on div "Sep 18, 2025 End Conversation 11:09 AM End Conversation 11:26 AM" at bounding box center [689, 323] width 690 height 423
click at [1350, 443] on img at bounding box center [1354, 444] width 15 height 15
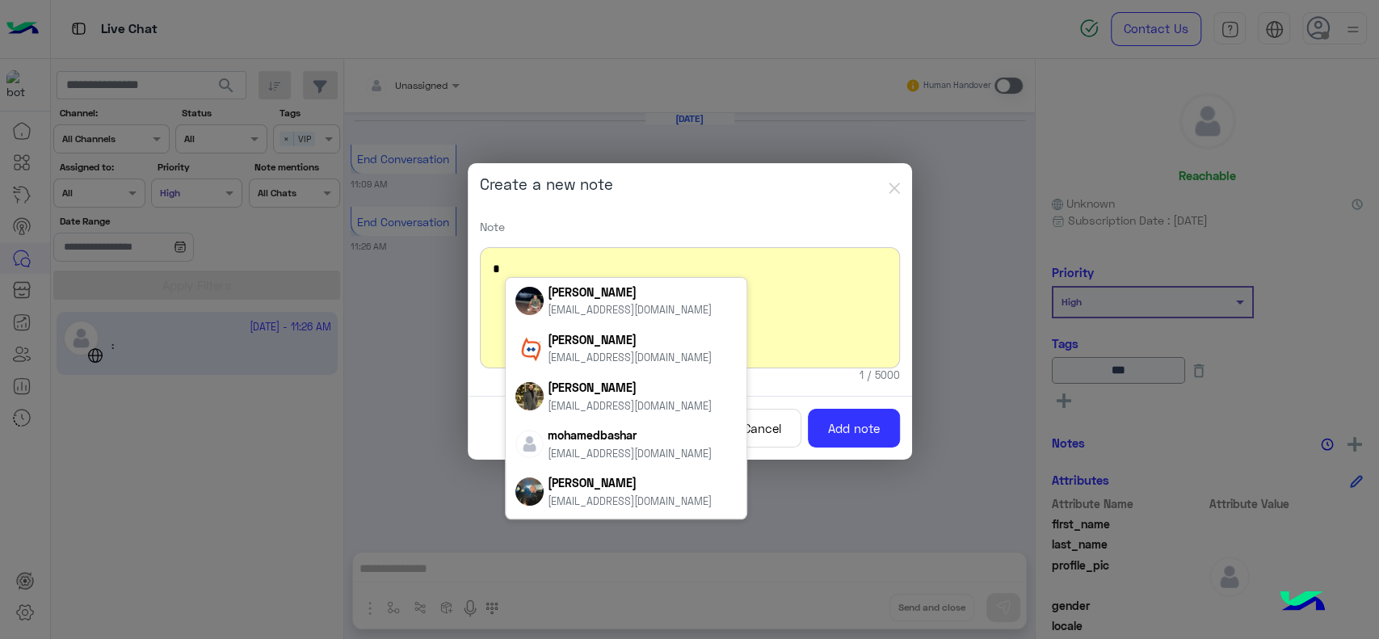
scroll to position [97, 0]
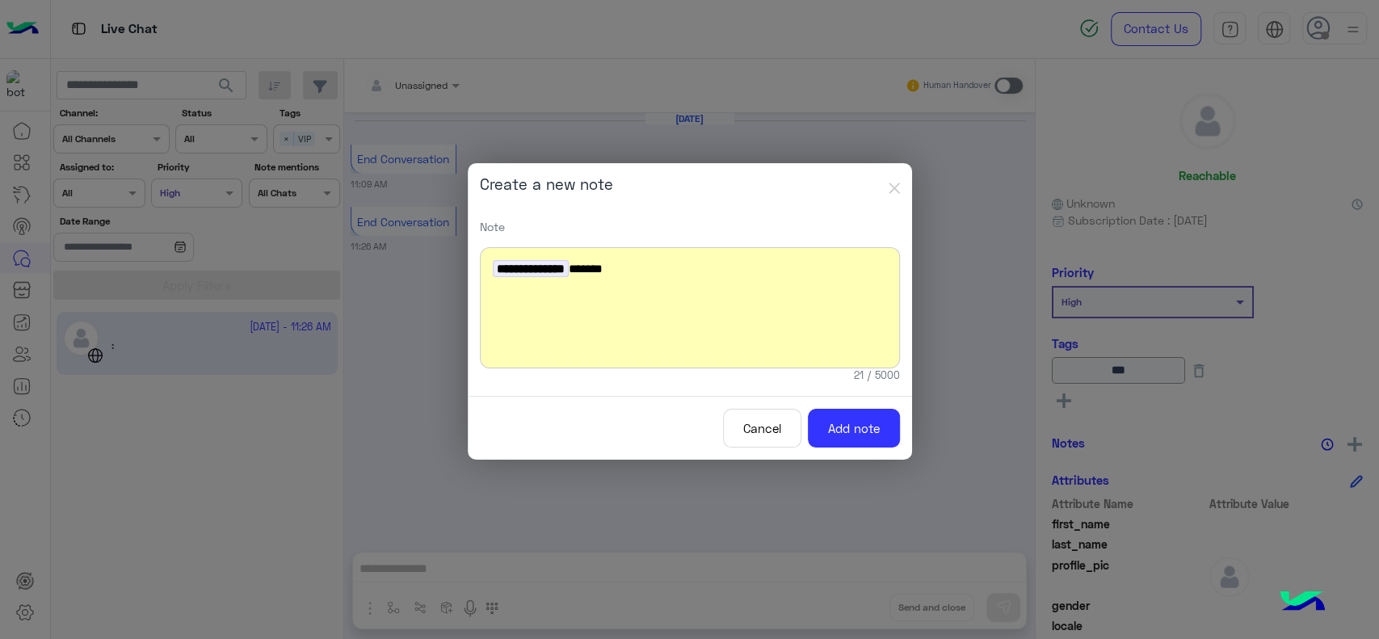
click at [569, 268] on span "**********" at bounding box center [531, 268] width 76 height 17
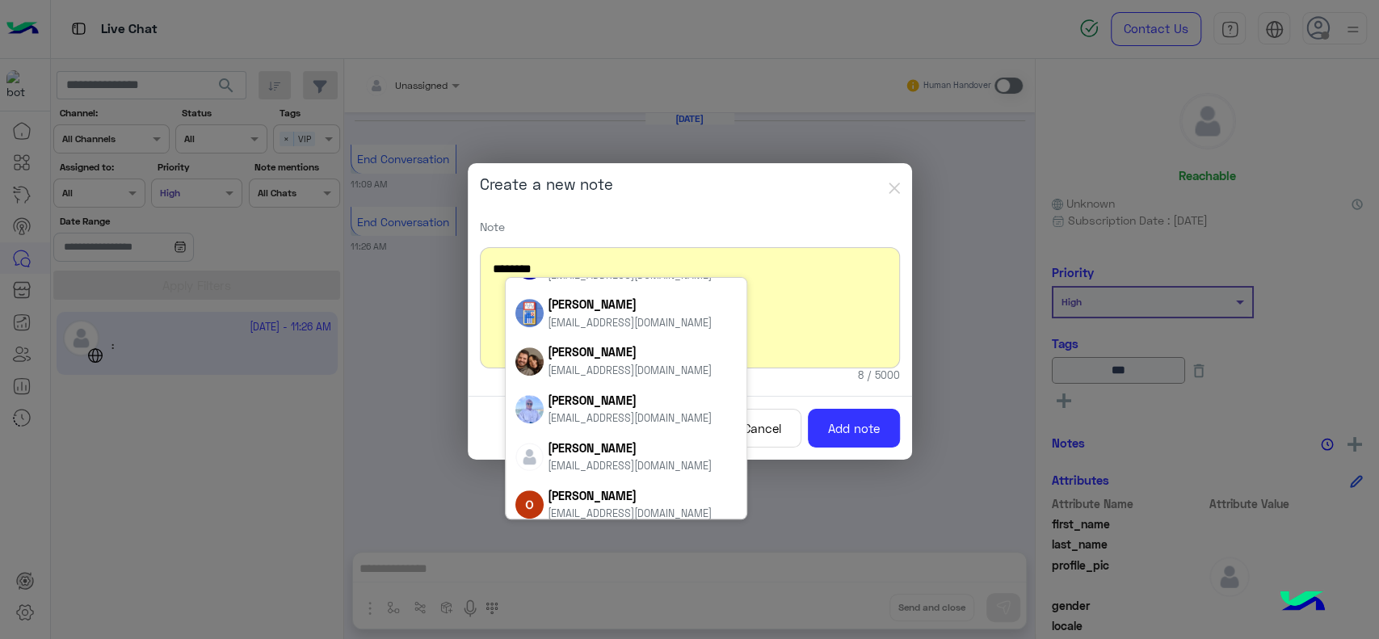
scroll to position [535, 0]
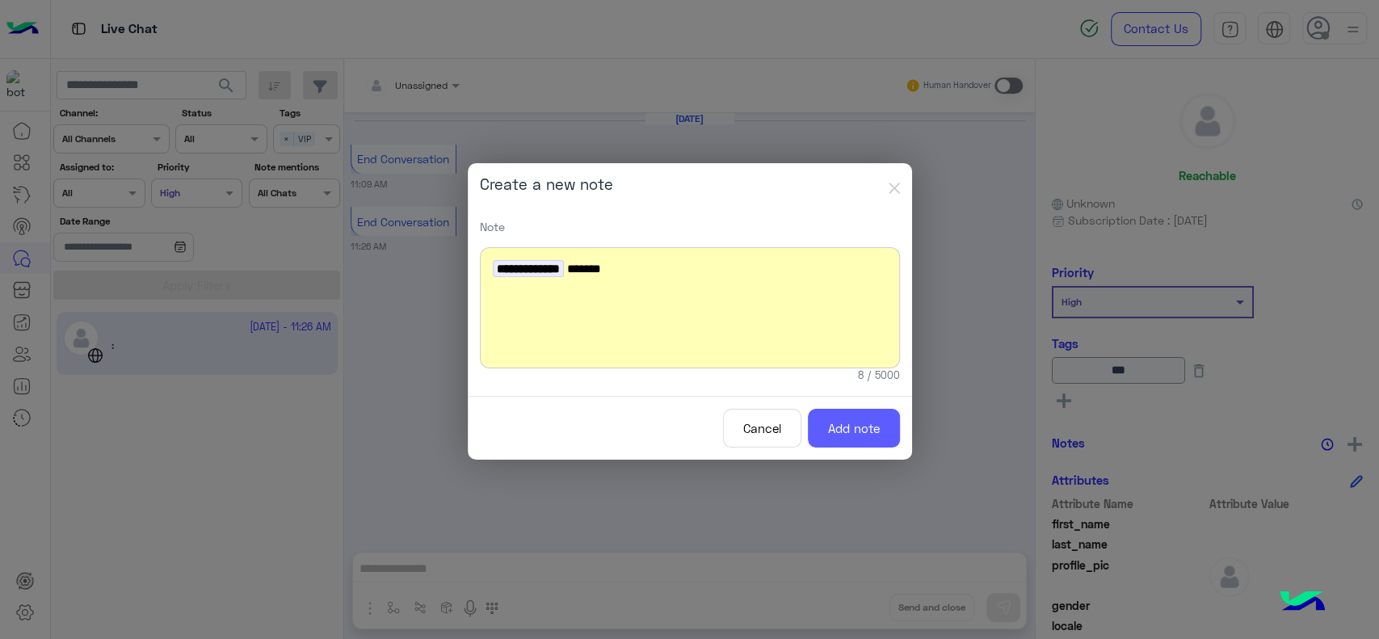
click at [861, 436] on button "Add note" at bounding box center [854, 429] width 92 height 40
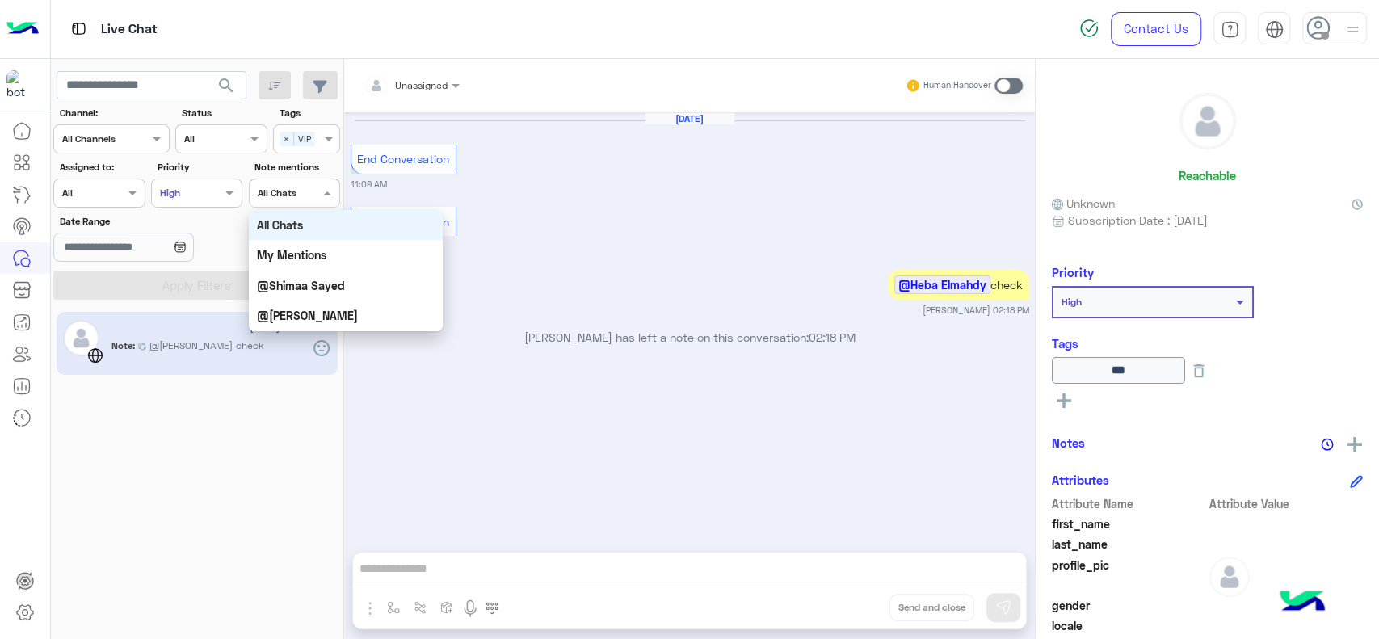
click at [308, 193] on div at bounding box center [295, 190] width 90 height 15
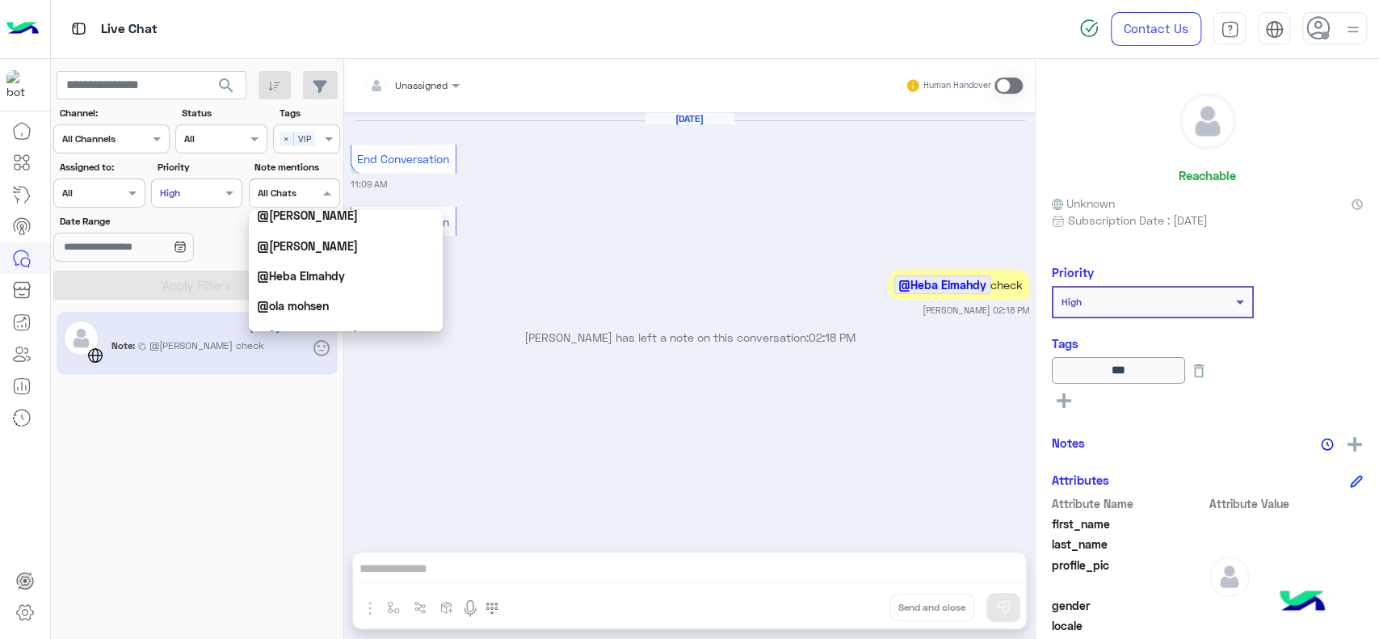
scroll to position [434, 0]
click at [302, 270] on b "@Heba Elmahdy" at bounding box center [301, 274] width 88 height 14
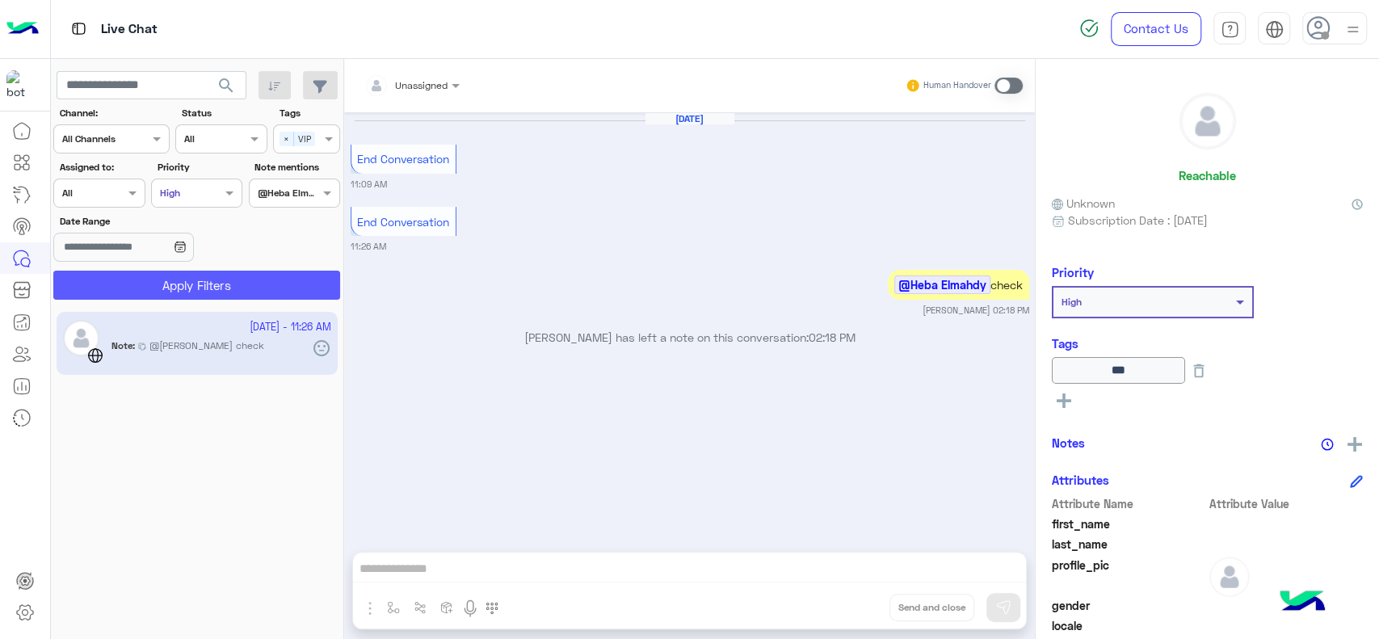
click at [294, 275] on button "Apply Filters" at bounding box center [196, 285] width 287 height 29
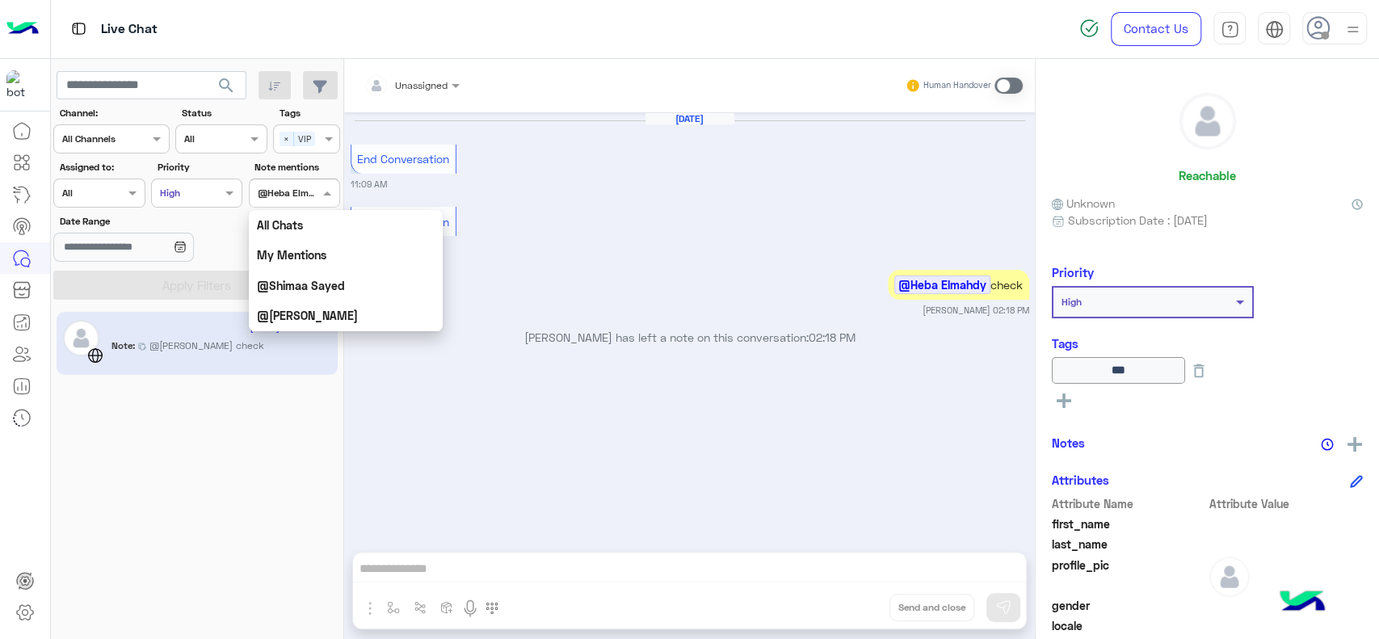
click at [300, 197] on b "@Heba Elmahdy" at bounding box center [294, 193] width 73 height 12
click at [291, 226] on b "All Chats" at bounding box center [280, 225] width 46 height 14
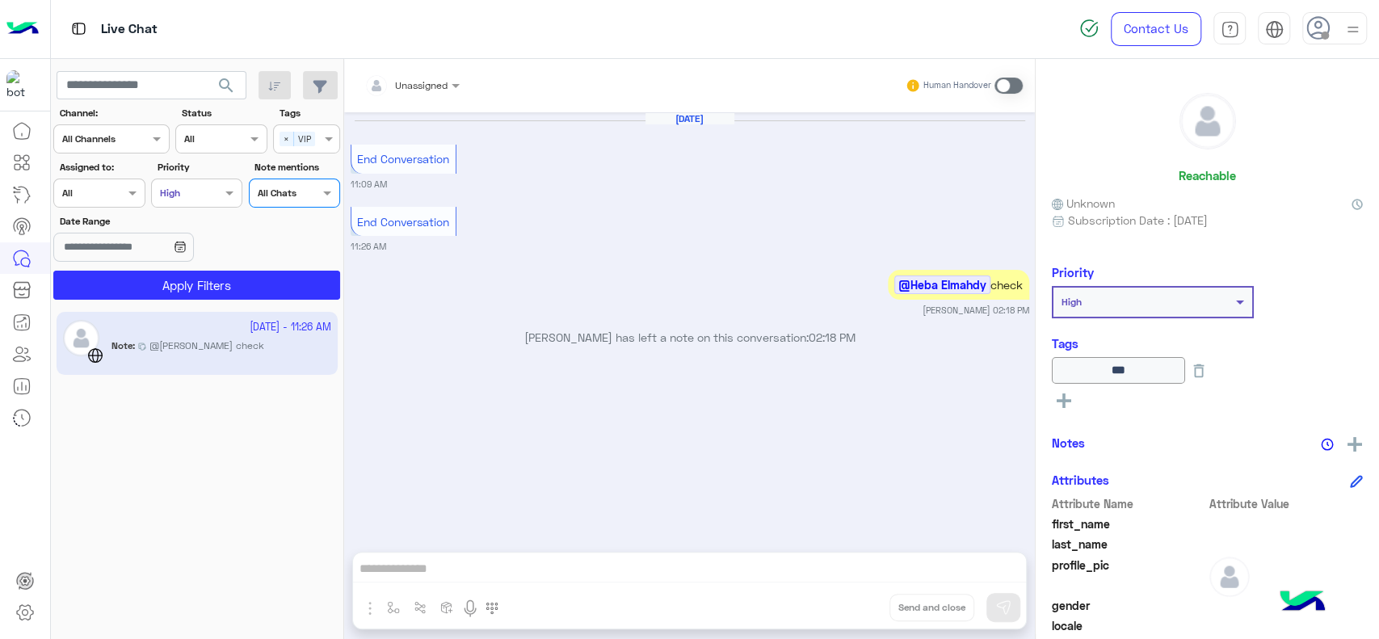
click at [220, 200] on div "All Levels High" at bounding box center [196, 192] width 91 height 29
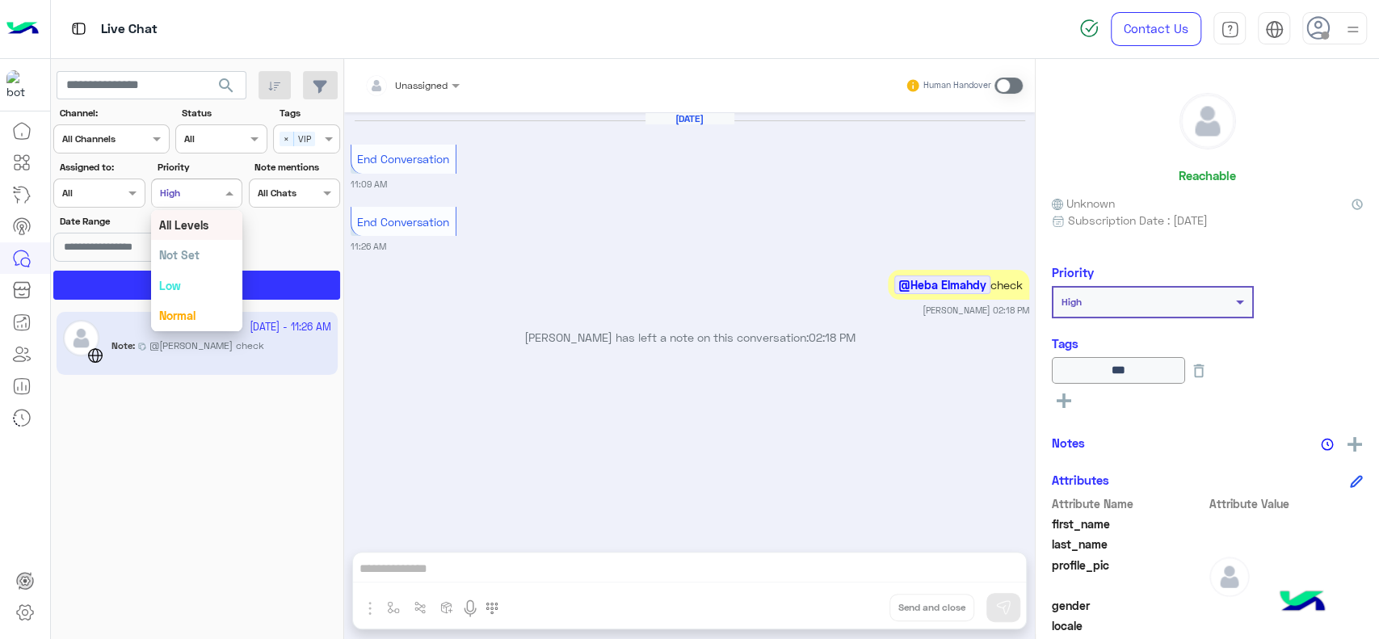
click at [201, 224] on b "All Levels" at bounding box center [183, 225] width 49 height 14
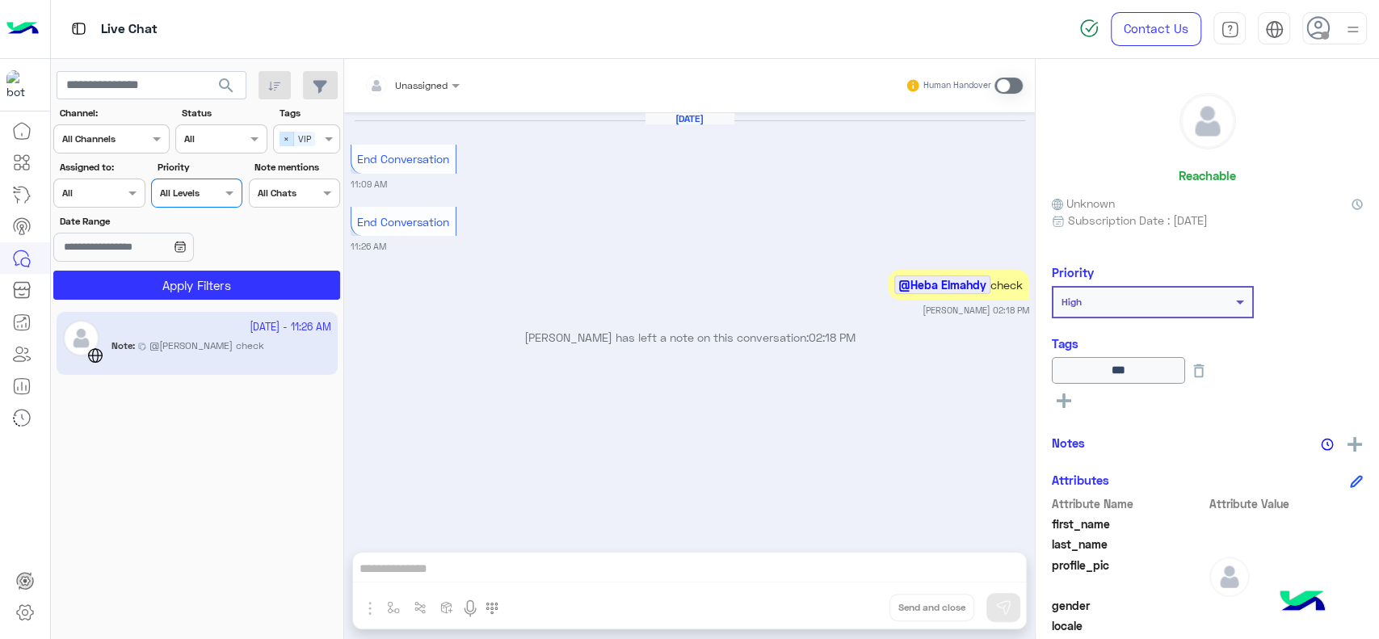
click at [287, 140] on span "×" at bounding box center [286, 139] width 15 height 15
click at [513, 339] on p "Heba Elmahdy has left a note on this conversation: 02:18 PM" at bounding box center [689, 337] width 678 height 17
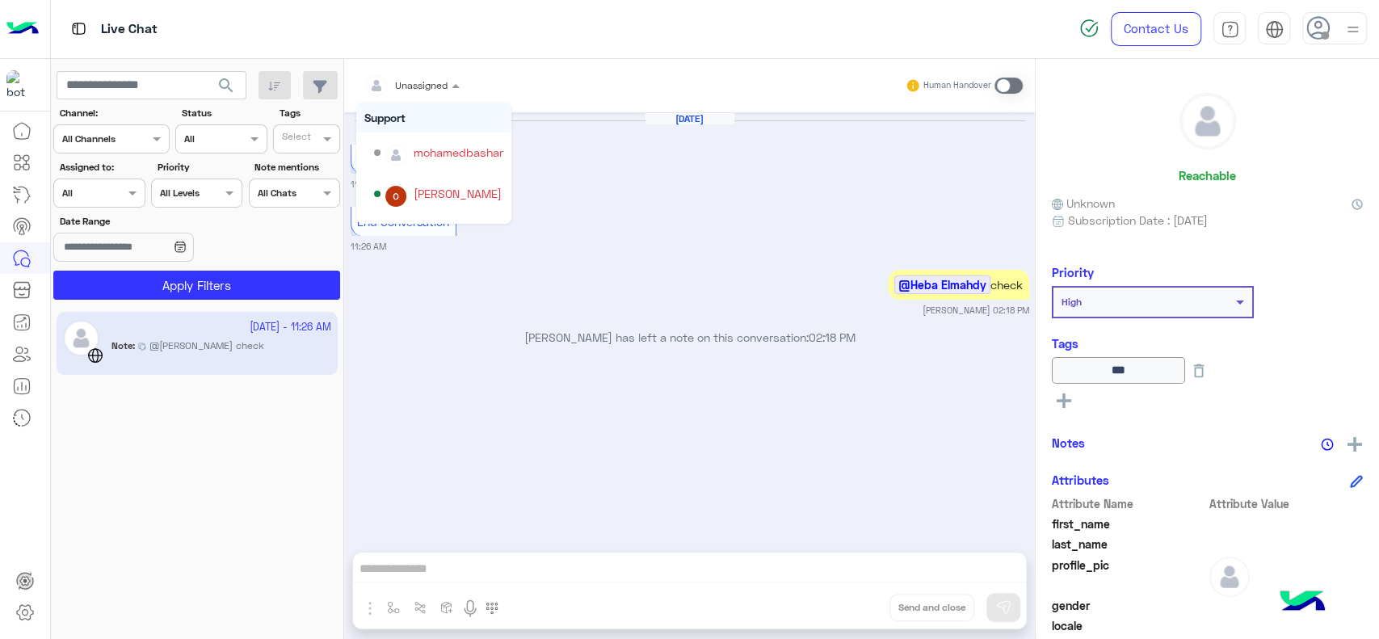
click at [405, 92] on div "Unassigned" at bounding box center [421, 85] width 52 height 15
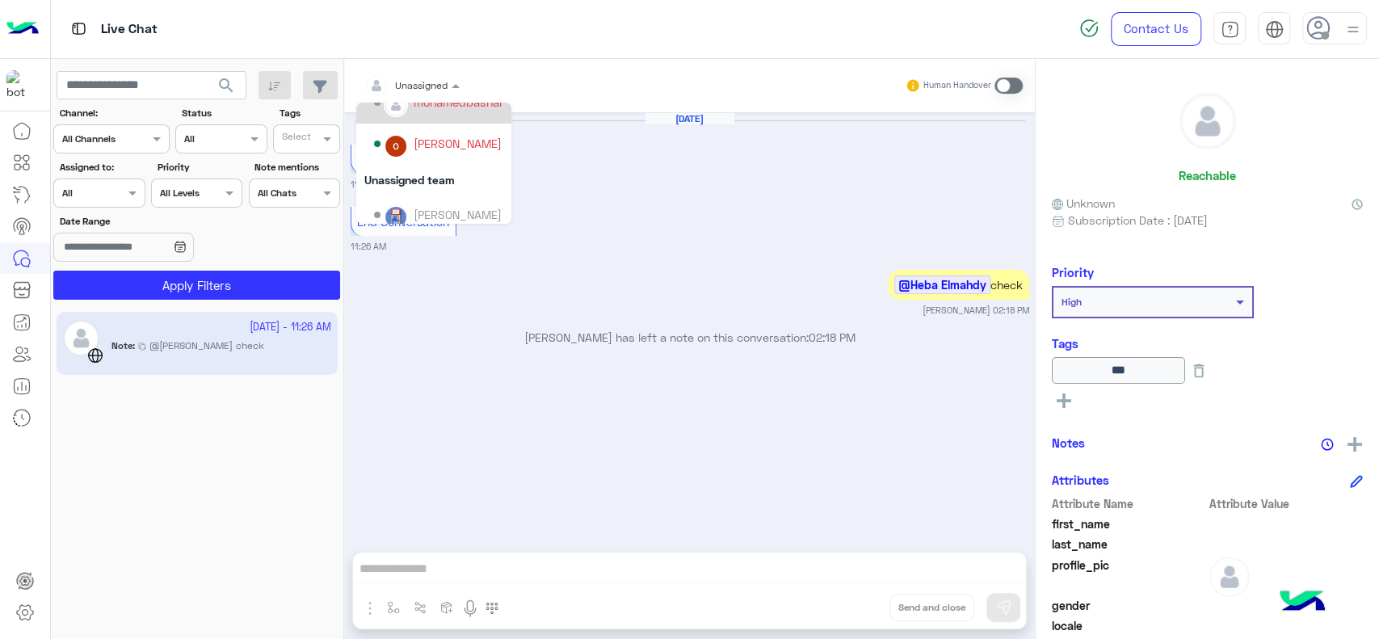
scroll to position [92, 0]
click at [459, 150] on div "ola mohsen" at bounding box center [457, 142] width 88 height 17
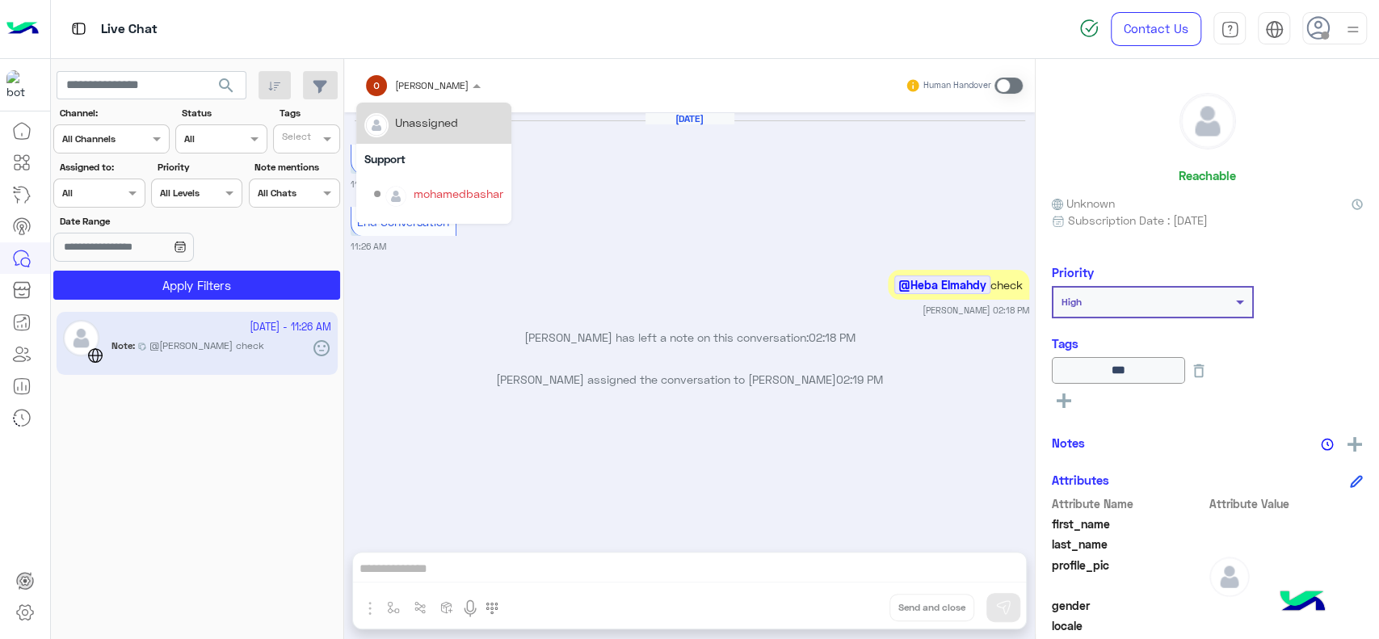
click at [440, 94] on div "ola mohsen" at bounding box center [416, 85] width 104 height 32
click at [433, 118] on div "Unassigned" at bounding box center [426, 122] width 63 height 17
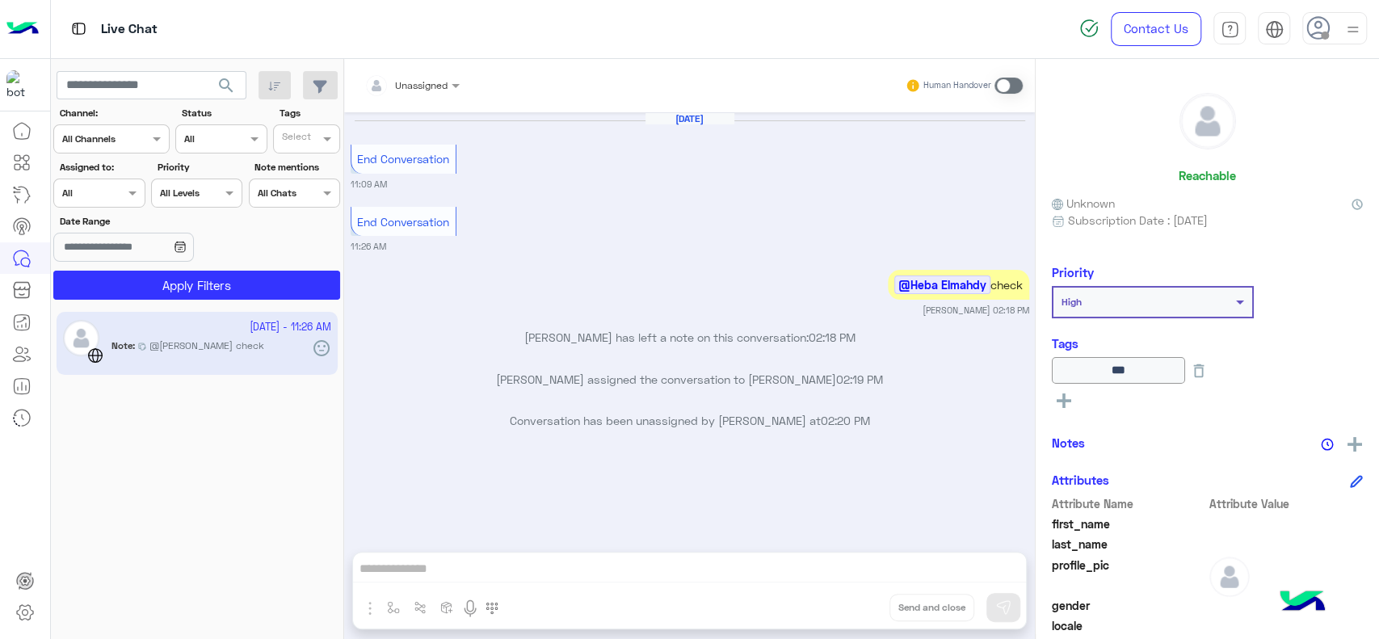
click at [392, 610] on div "Unassigned Human Handover Sep 18, 2025 End Conversation 11:09 AM End Conversati…" at bounding box center [689, 352] width 690 height 586
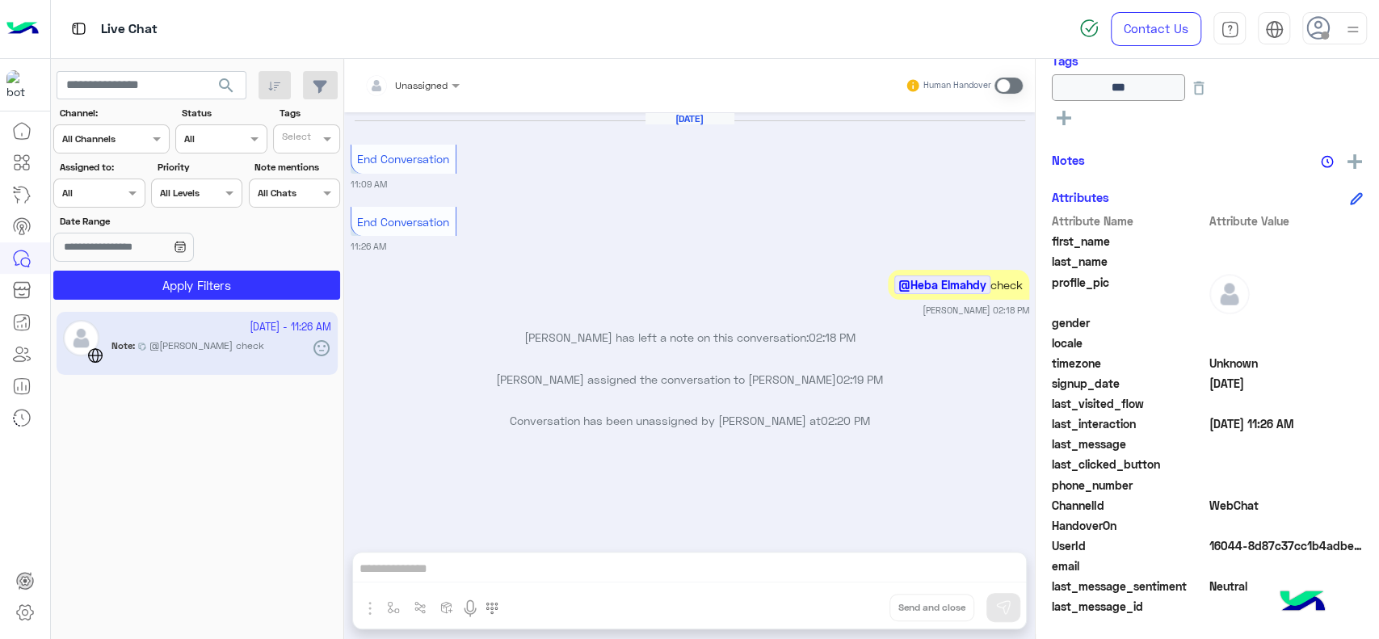
click at [1064, 545] on span "UserId" at bounding box center [1128, 545] width 154 height 17
drag, startPoint x: 1208, startPoint y: 539, endPoint x: 1358, endPoint y: 544, distance: 149.5
click at [1358, 544] on div "**********" at bounding box center [1206, 346] width 343 height 574
click at [1315, 544] on span "16044-8d87c37cc1b4adbe9d0b877376b972ed" at bounding box center [1286, 545] width 154 height 17
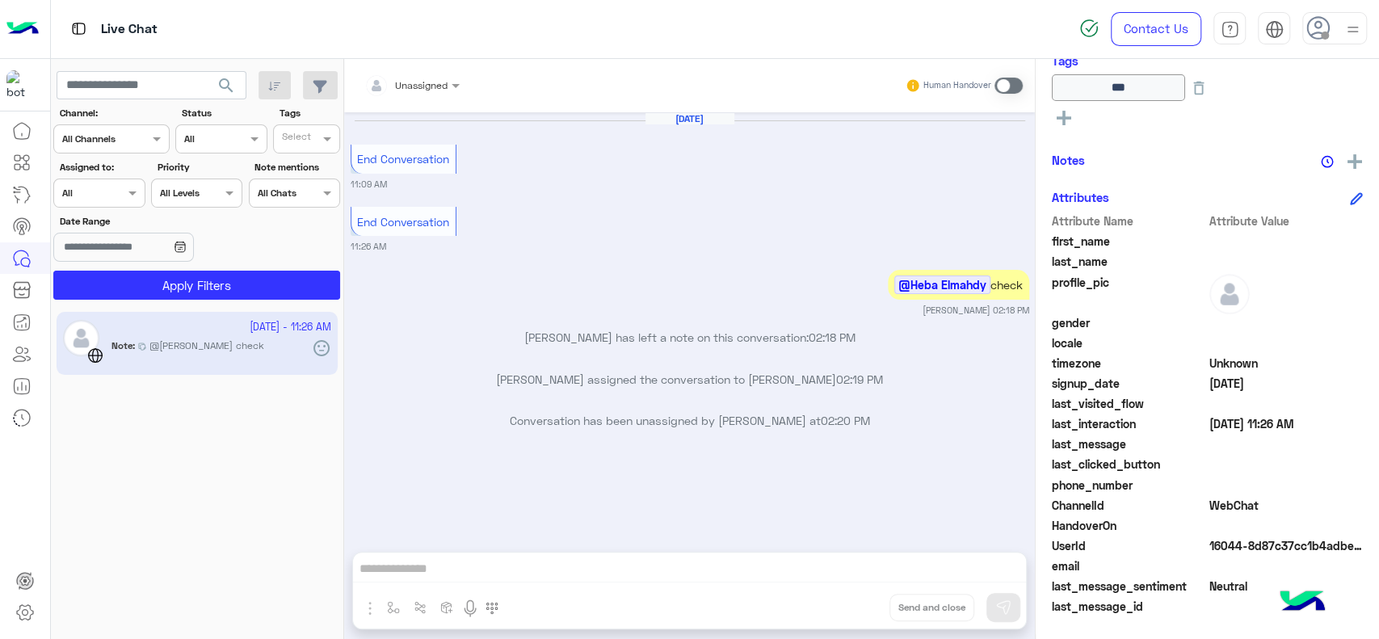
click at [643, 199] on div "Sep 18, 2025 End Conversation 11:09 AM End Conversation 11:26 AM @Heba Elmahdy …" at bounding box center [689, 323] width 690 height 423
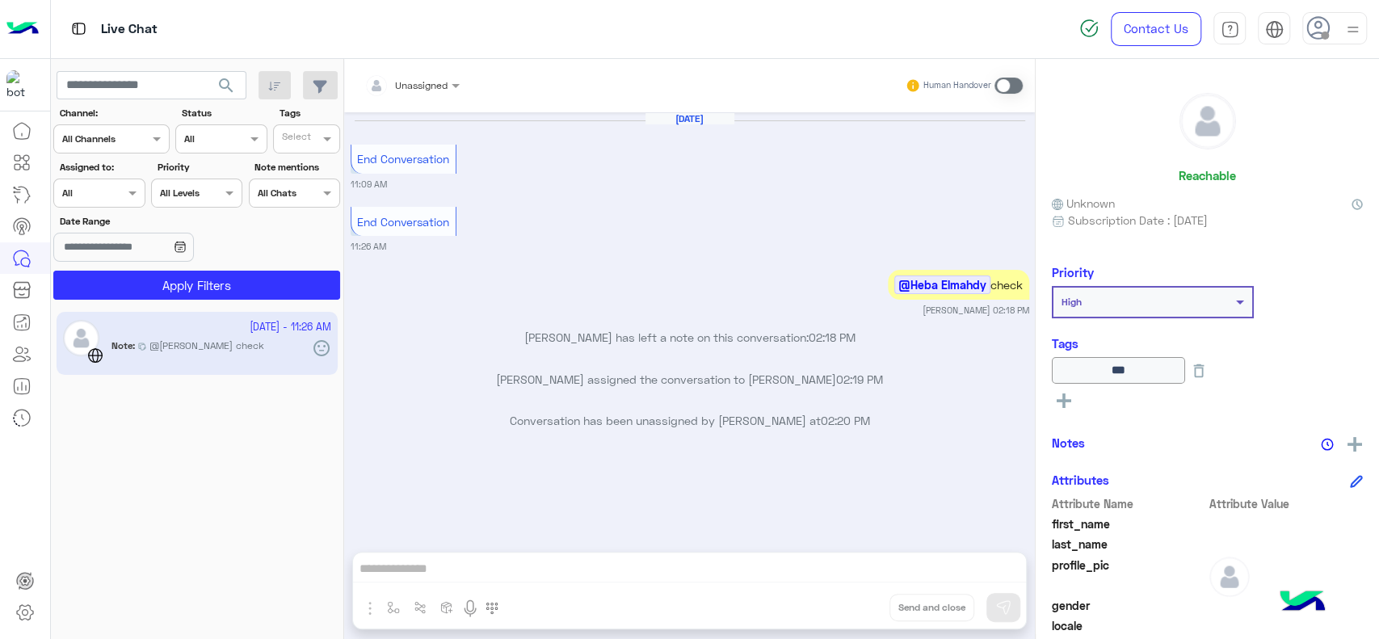
click at [1221, 304] on div at bounding box center [1152, 299] width 199 height 15
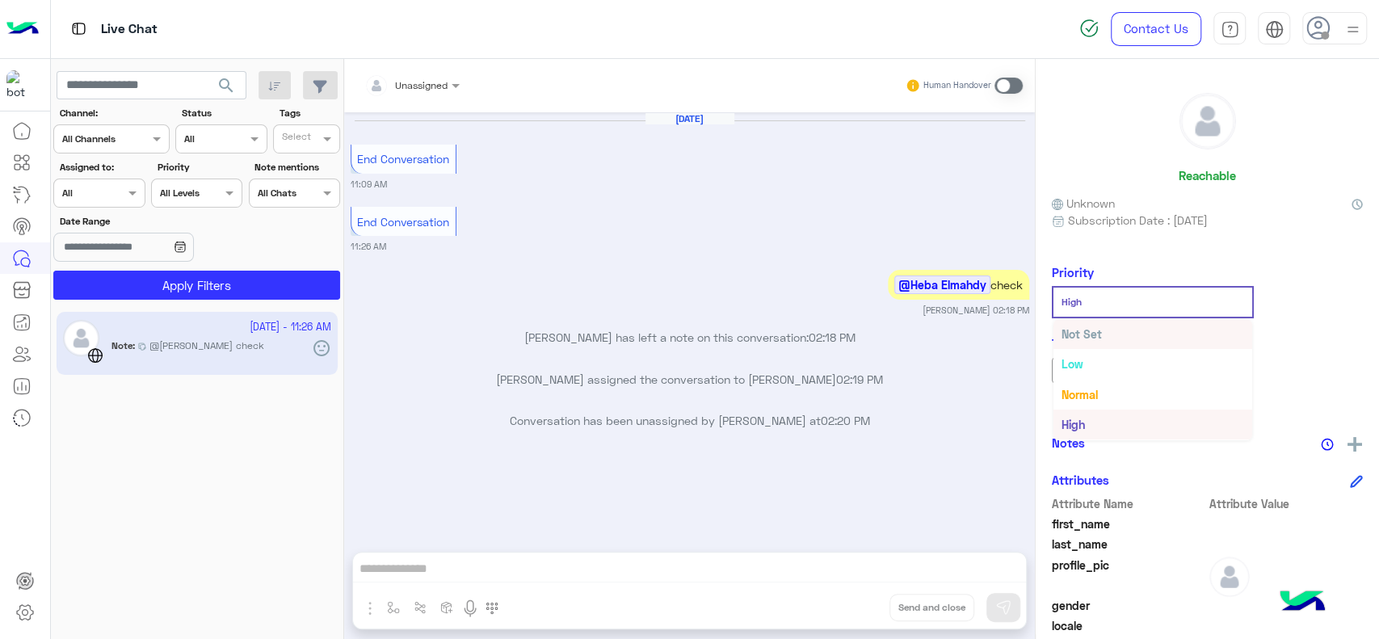
click at [1165, 329] on div "Not Set" at bounding box center [1152, 334] width 199 height 30
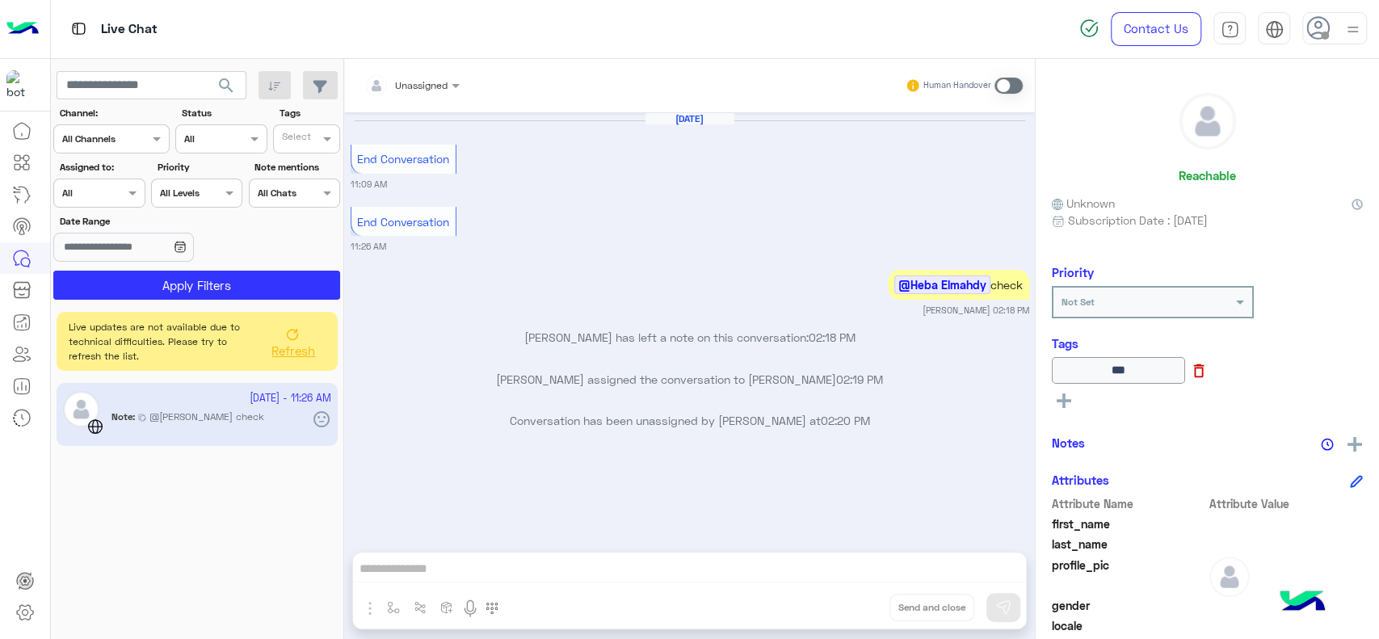
click at [1207, 371] on icon at bounding box center [1199, 371] width 18 height 18
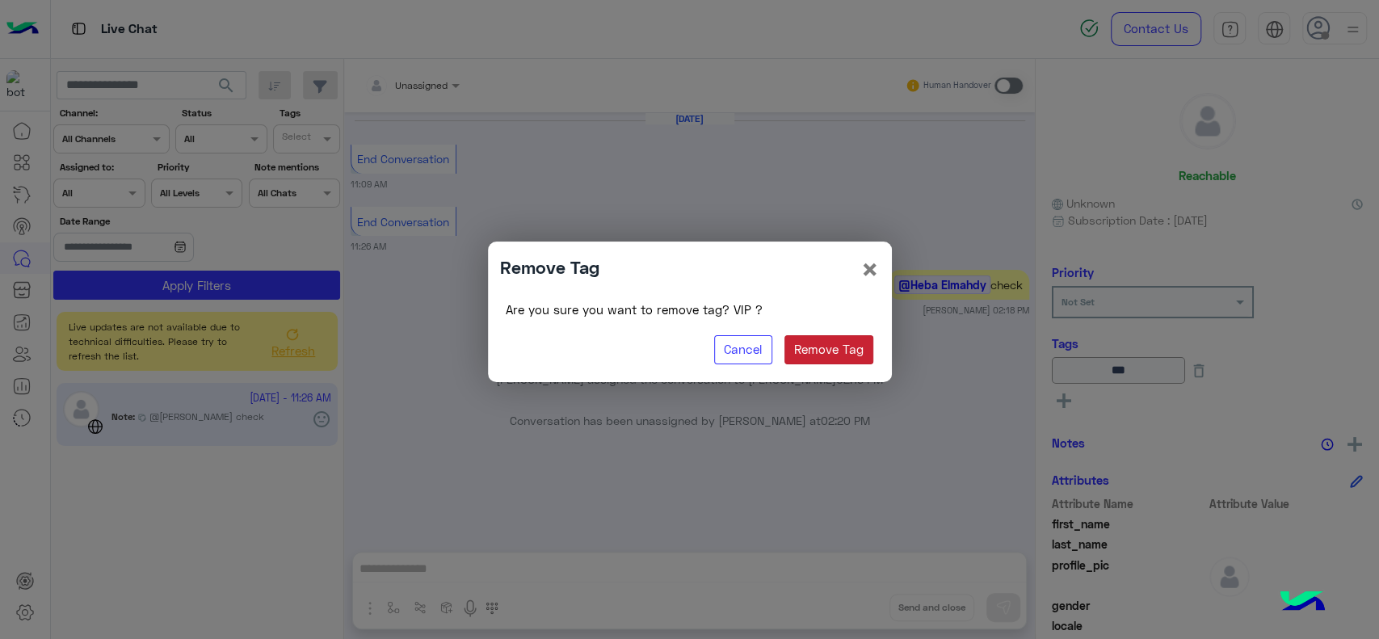
click at [817, 355] on button "Remove Tag" at bounding box center [829, 349] width 90 height 29
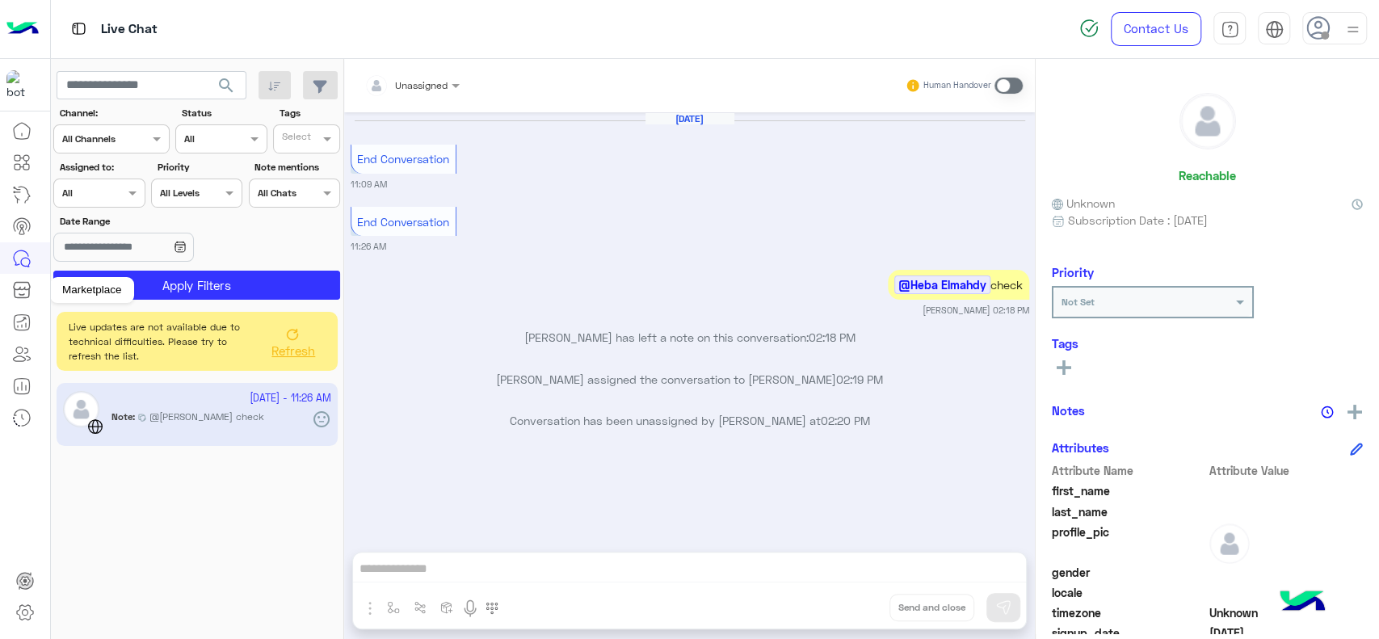
click at [23, 298] on icon at bounding box center [22, 293] width 15 height 9
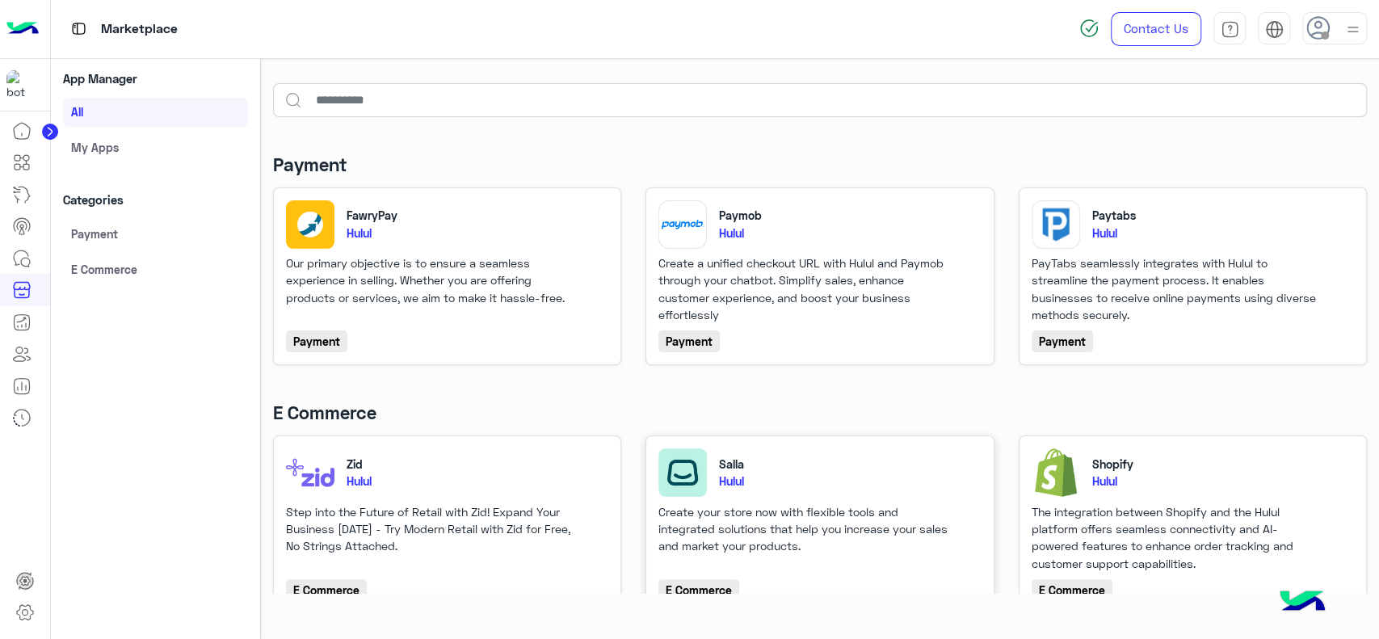
scroll to position [111, 0]
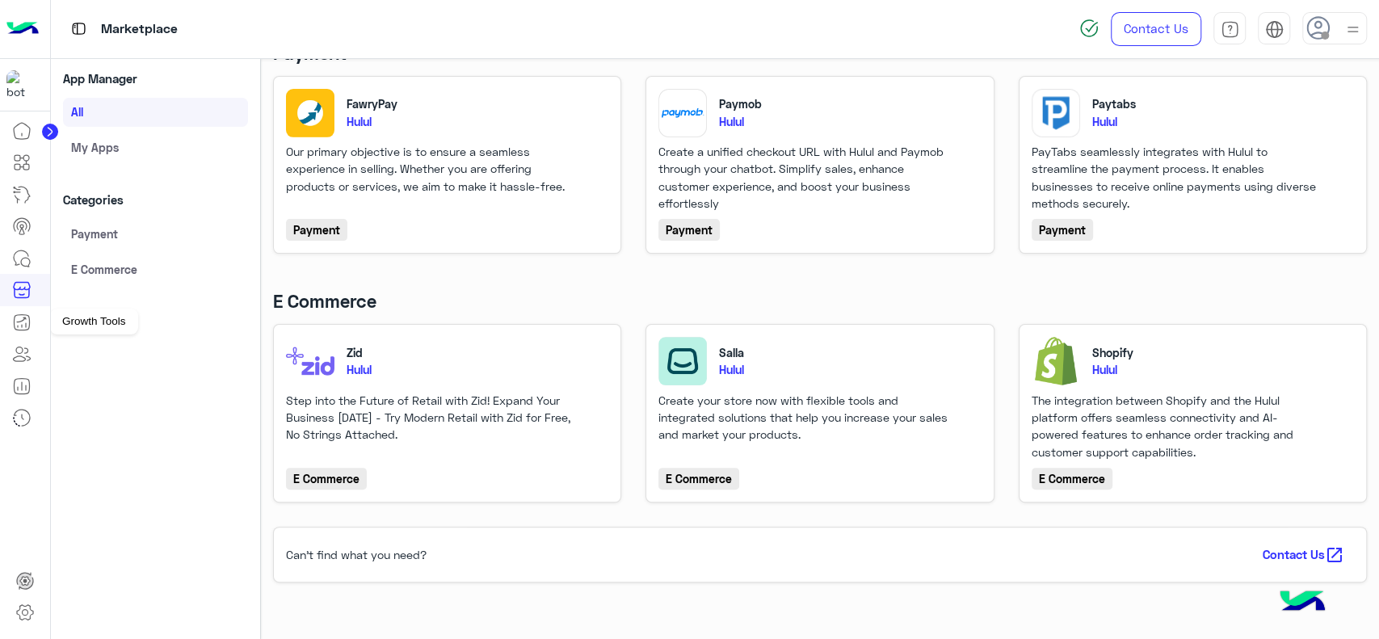
click at [28, 323] on icon at bounding box center [21, 322] width 19 height 19
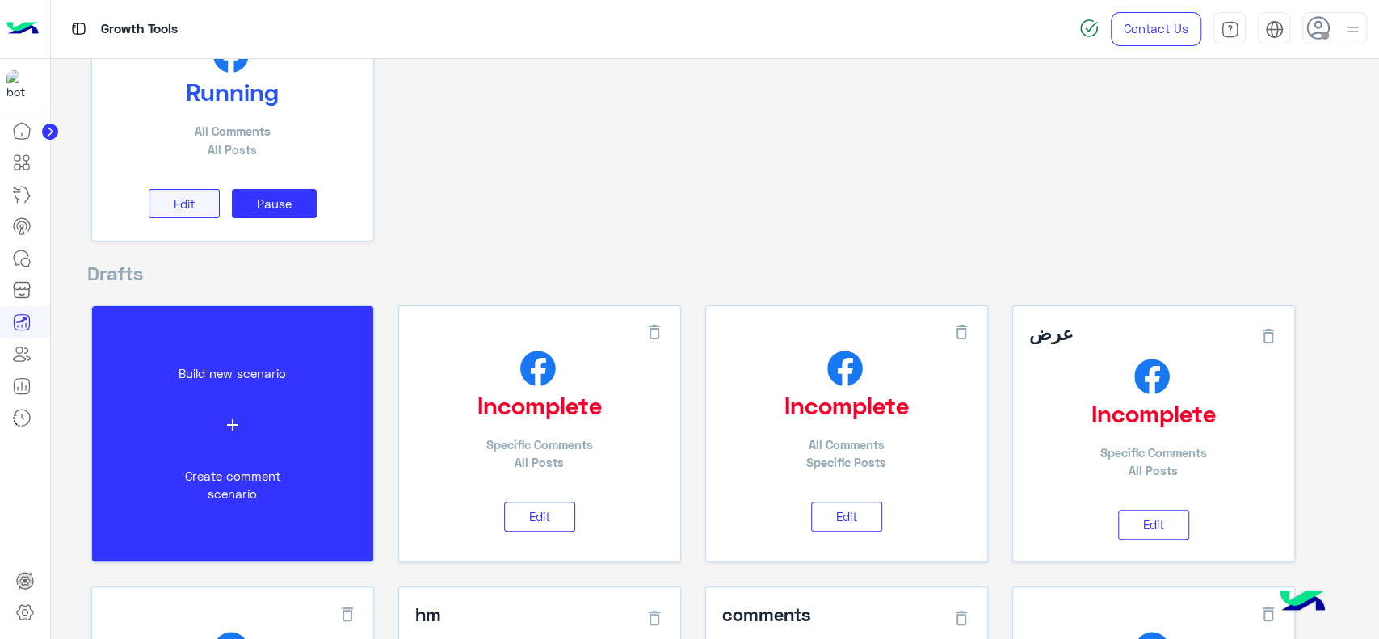
scroll to position [144, 0]
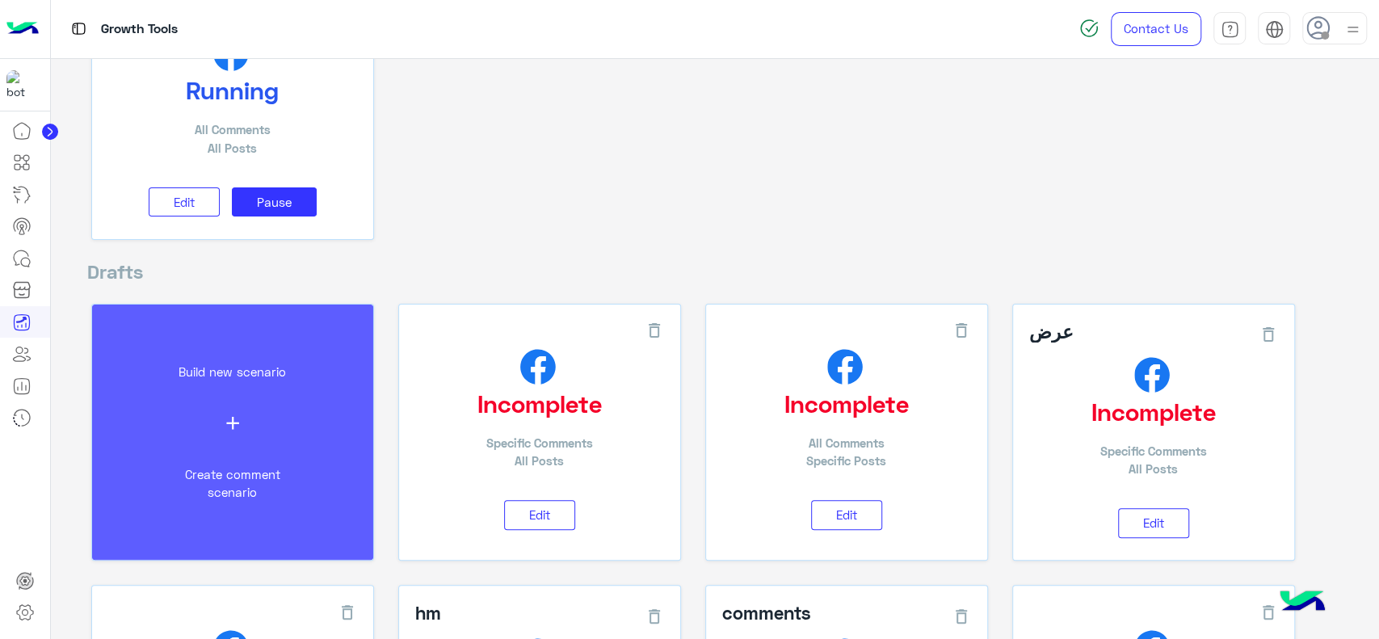
click at [216, 387] on button "Build new scenario add Create comment scenario" at bounding box center [232, 432] width 281 height 256
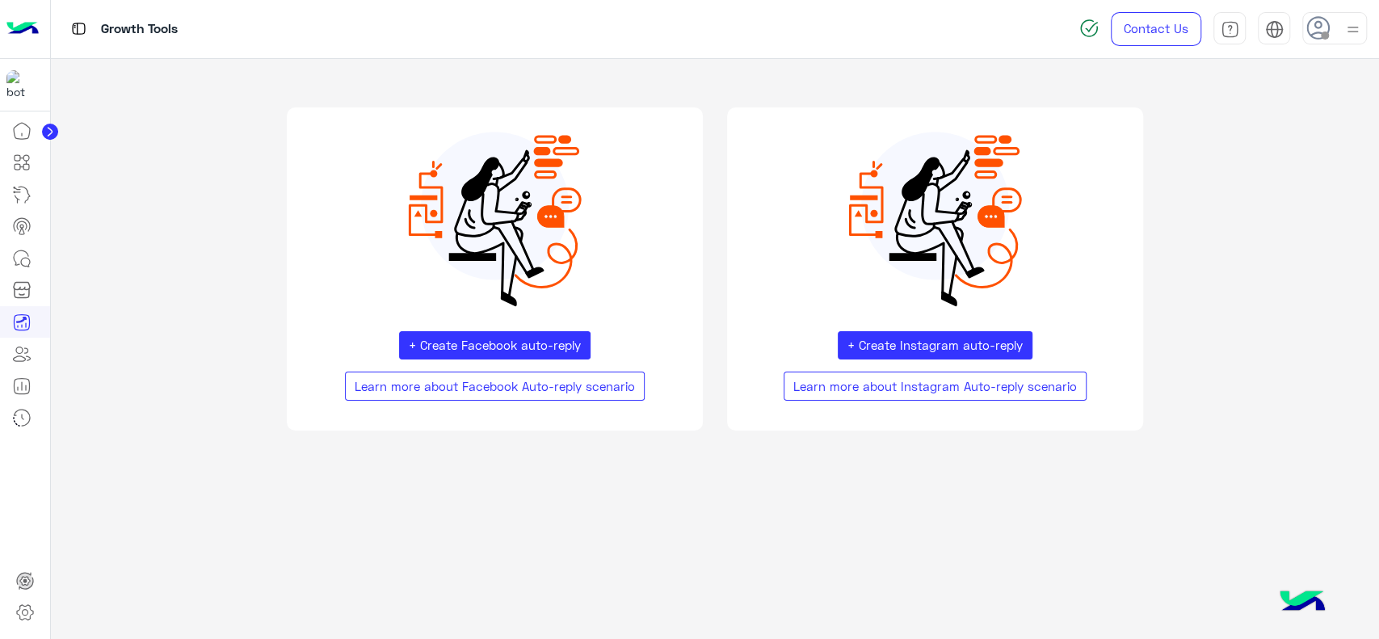
scroll to position [0, 0]
click at [506, 342] on button "+ Create Facebook auto-reply" at bounding box center [495, 345] width 192 height 29
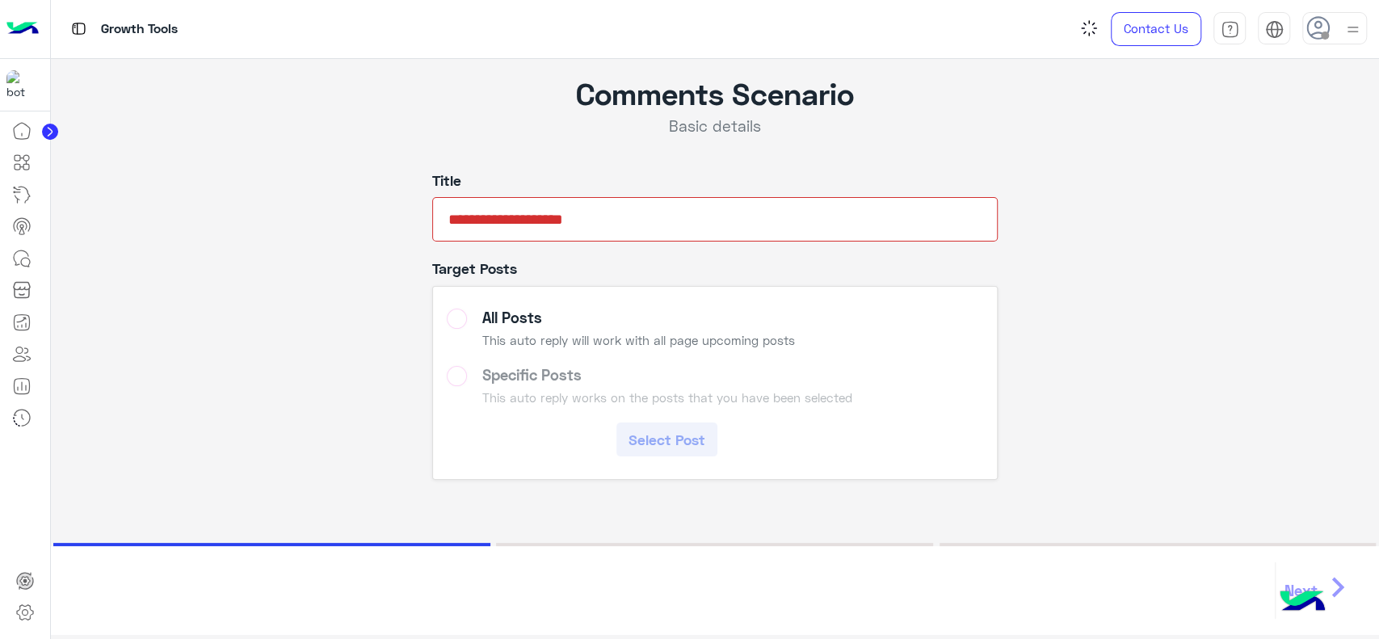
click at [535, 212] on input "text" at bounding box center [714, 219] width 565 height 44
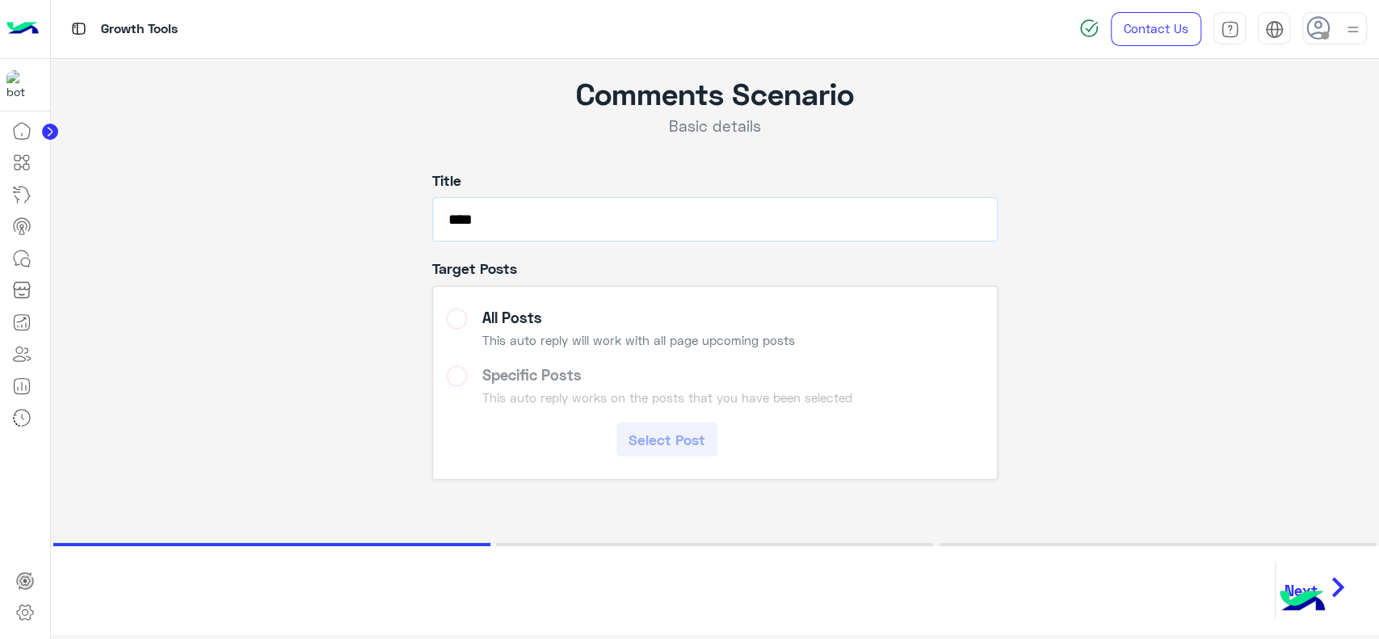
type input "****"
click at [521, 394] on label "Specific Posts This auto reply works on the posts that you have been selected S…" at bounding box center [714, 411] width 535 height 91
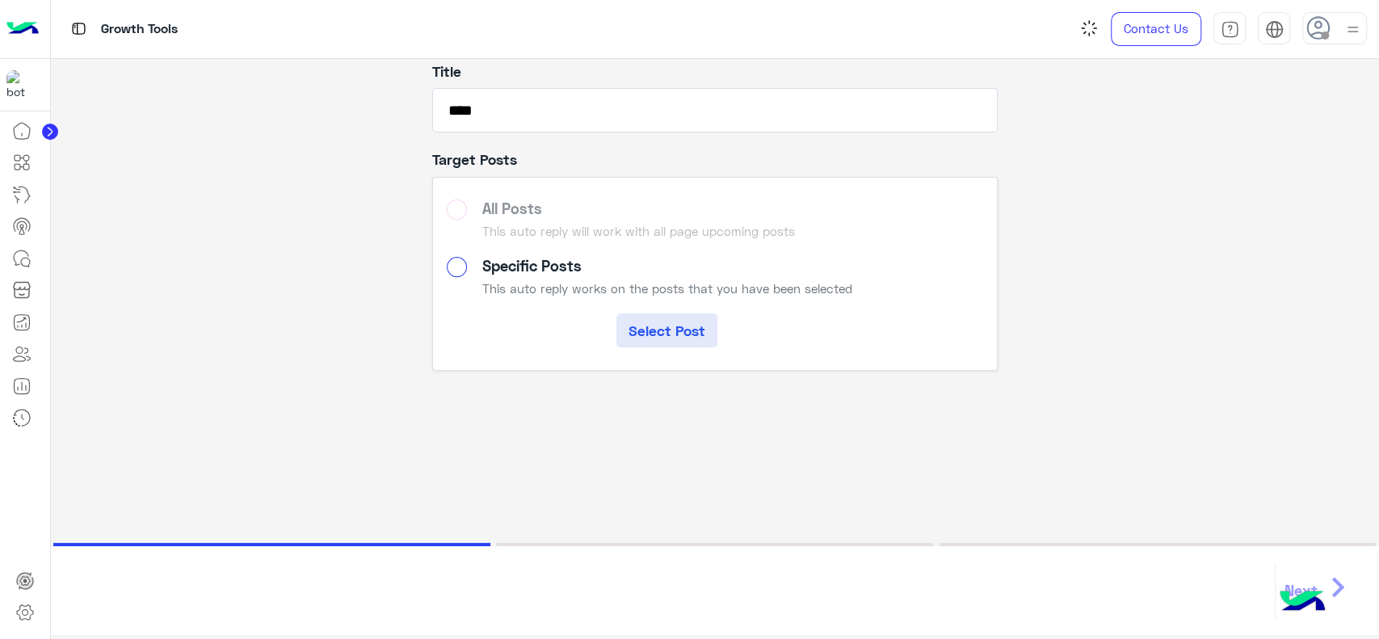
scroll to position [110, 0]
click at [654, 333] on button "Select Post" at bounding box center [666, 330] width 101 height 34
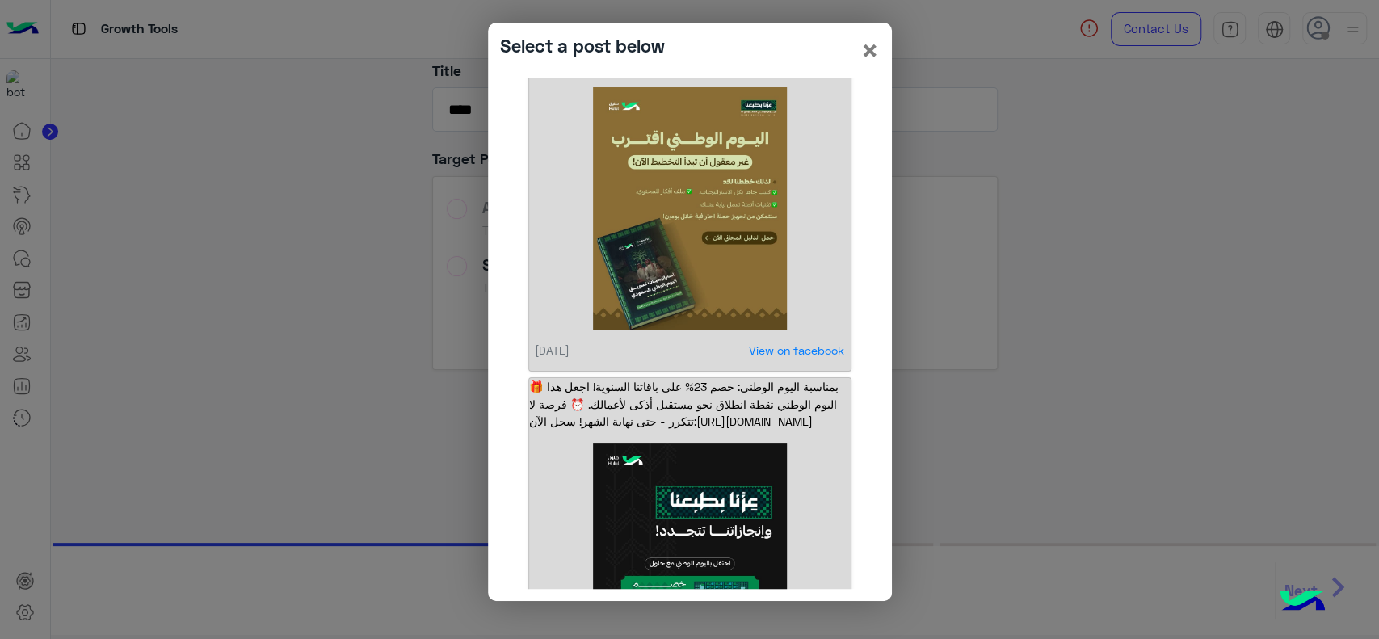
scroll to position [0, 0]
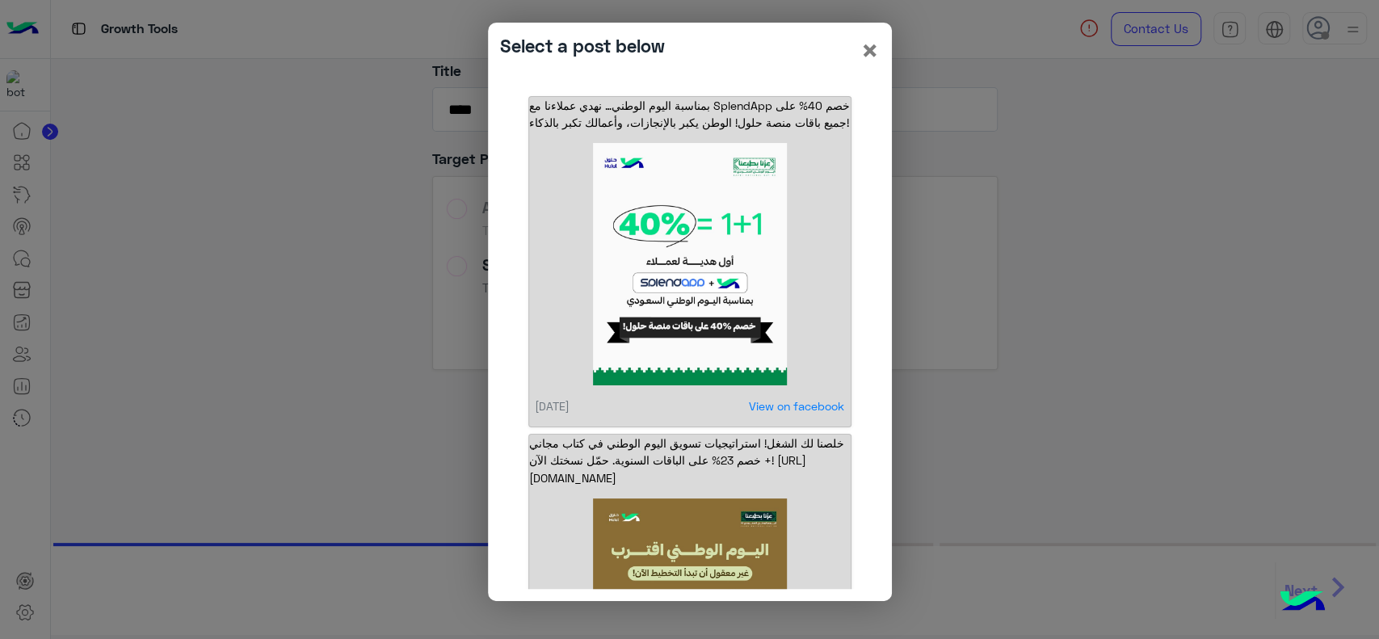
click at [664, 298] on img at bounding box center [688, 264] width 289 height 242
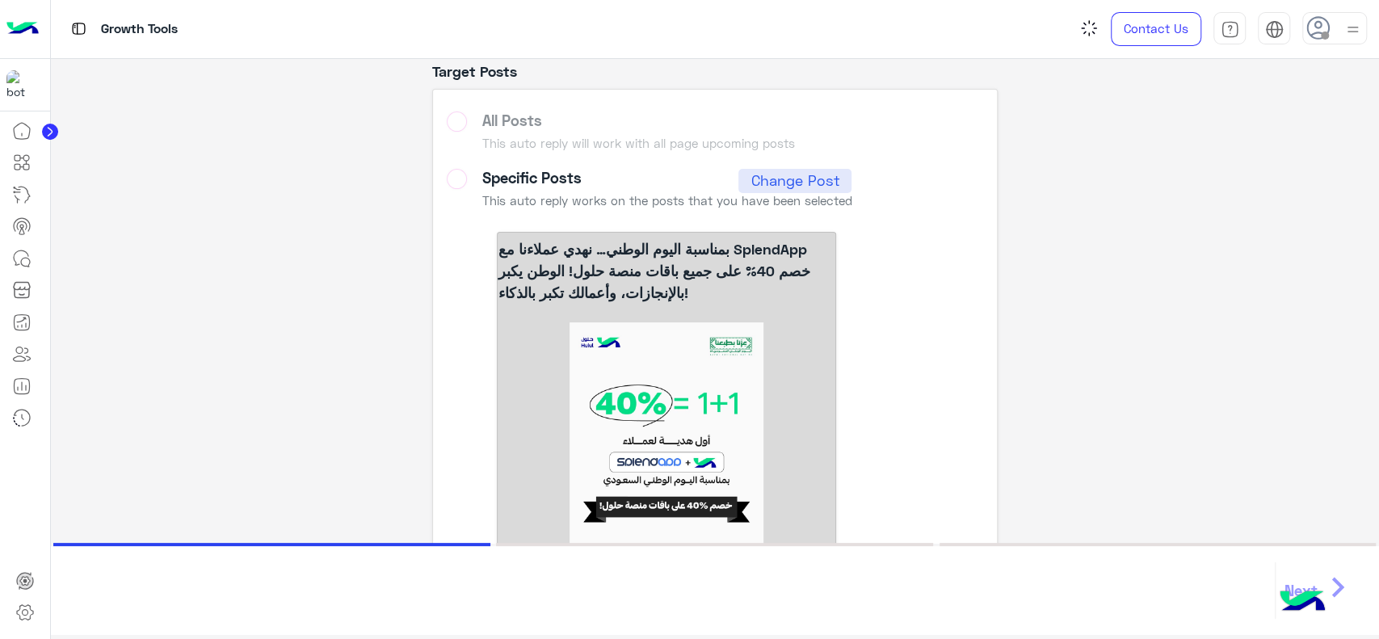
scroll to position [300, 0]
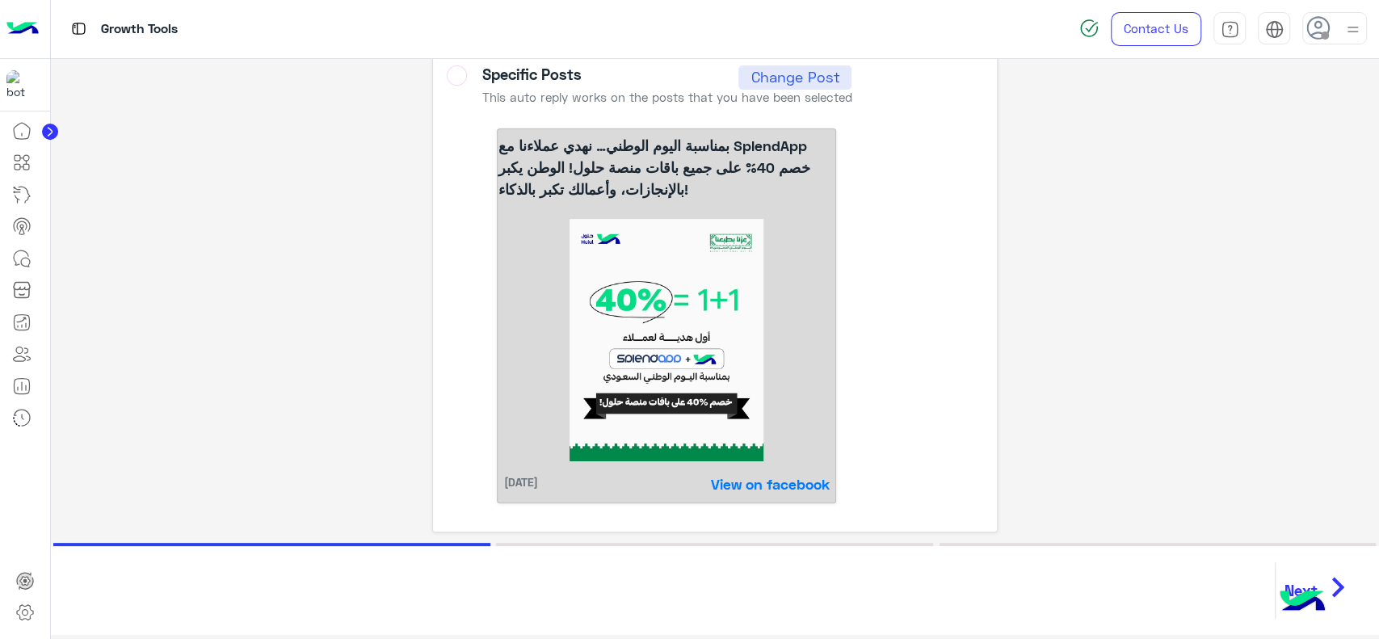
click at [1347, 591] on icon "chevron_right" at bounding box center [1337, 587] width 40 height 48
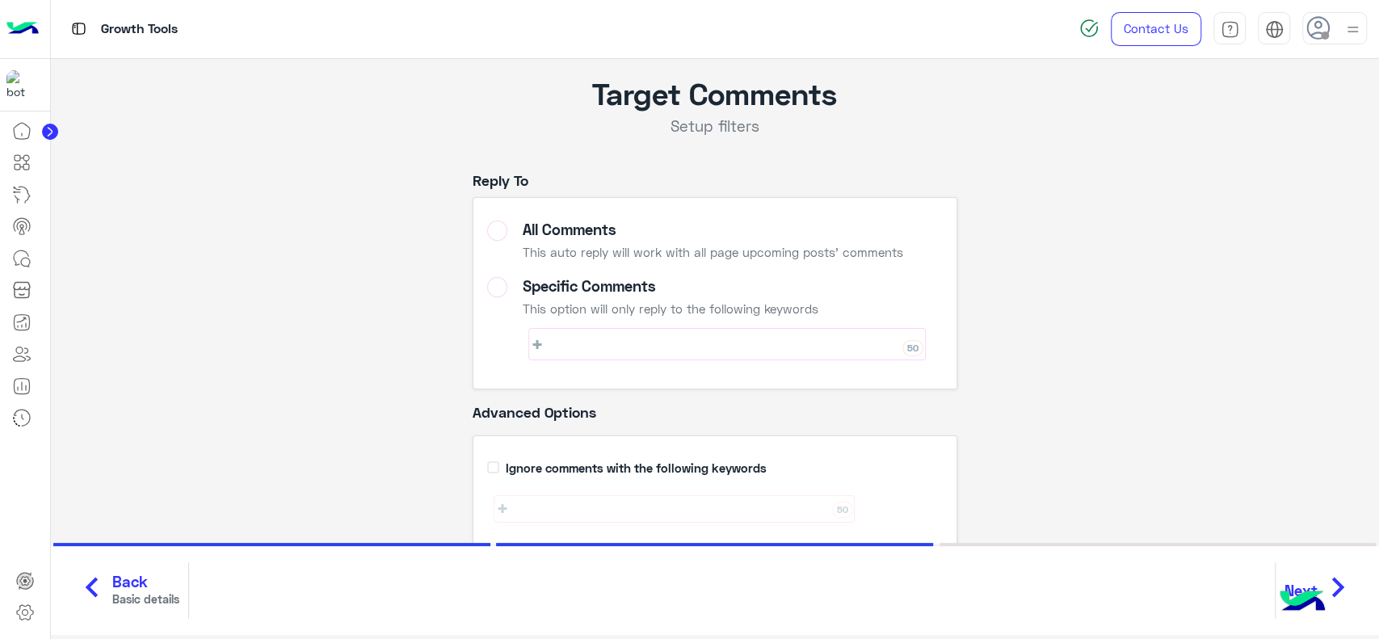
scroll to position [1, 0]
click at [493, 294] on label "Specific Comments This option will only reply to the following keywords 50" at bounding box center [714, 321] width 455 height 90
click at [533, 343] on rect at bounding box center [537, 343] width 9 height 2
click at [311, 344] on div "Target Comments Setup filters Reply To All Comments This auto reply will work w…" at bounding box center [715, 386] width 1304 height 656
click at [557, 352] on input "**" at bounding box center [544, 343] width 25 height 23
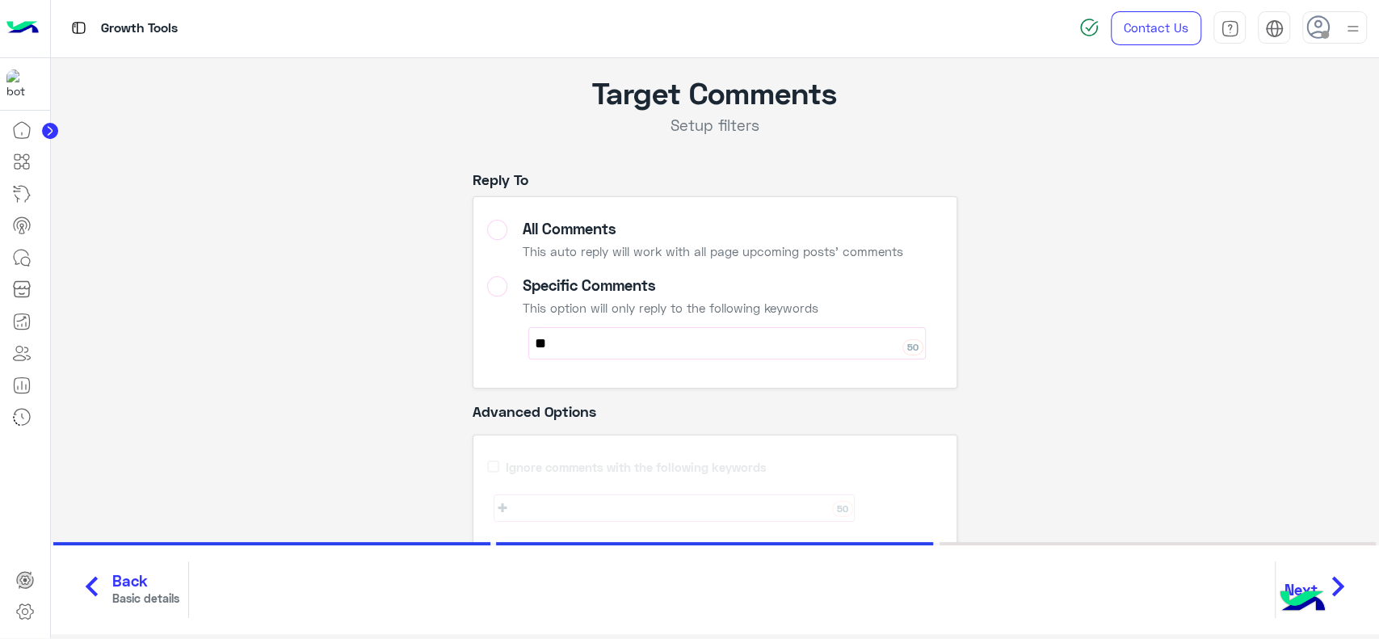
type input "*"
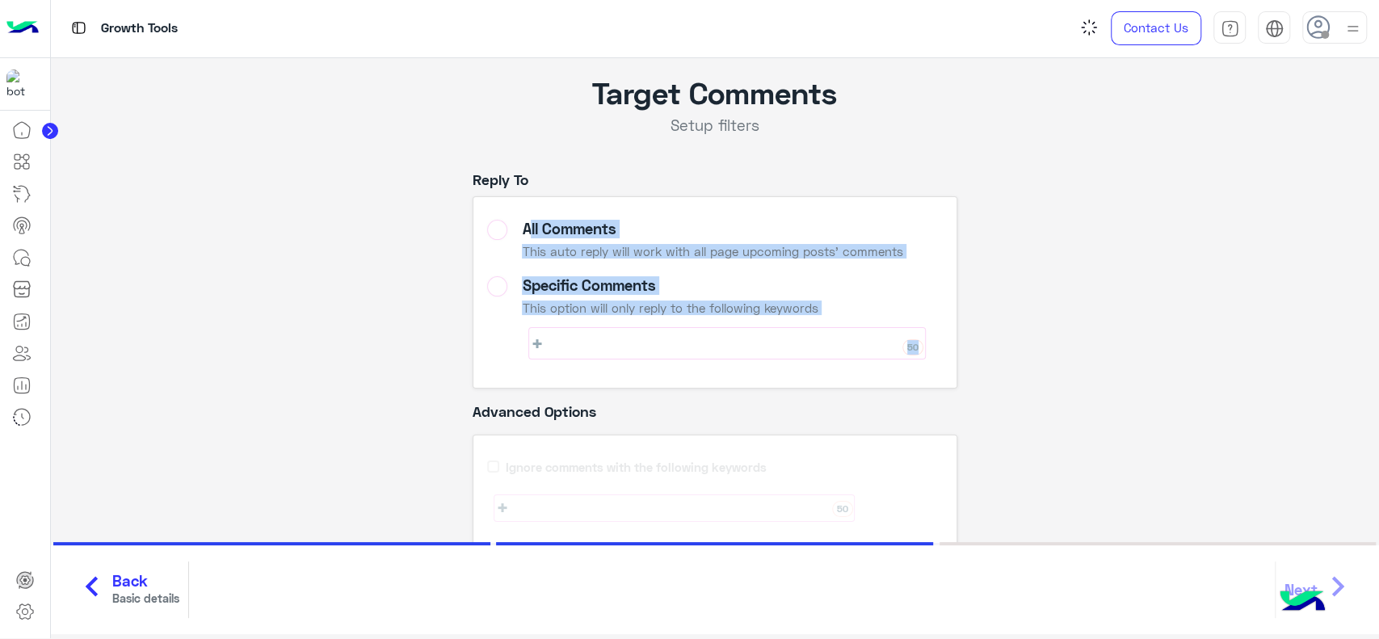
drag, startPoint x: 358, startPoint y: 354, endPoint x: 497, endPoint y: 235, distance: 182.7
click at [497, 235] on div "Target Comments Setup filters Reply To All Comments This auto reply will work w…" at bounding box center [715, 386] width 1304 height 656
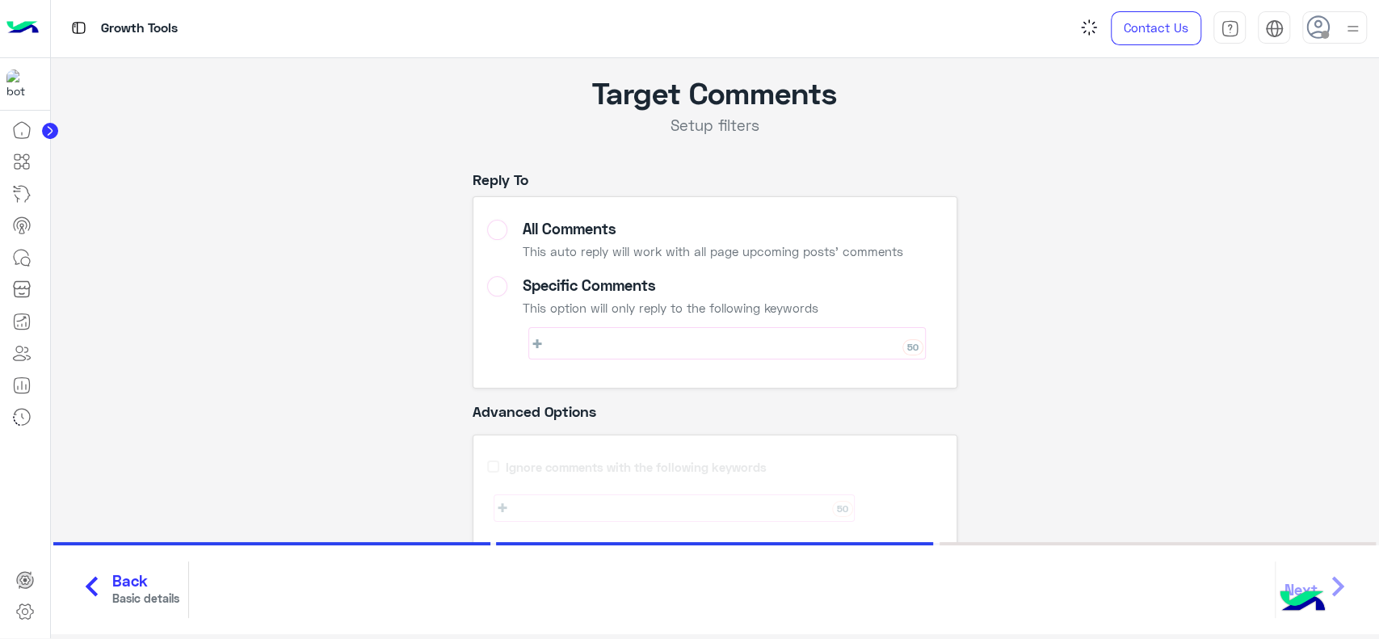
click at [497, 235] on label "All Comments This auto reply will work with all page upcoming posts' comments" at bounding box center [714, 242] width 455 height 45
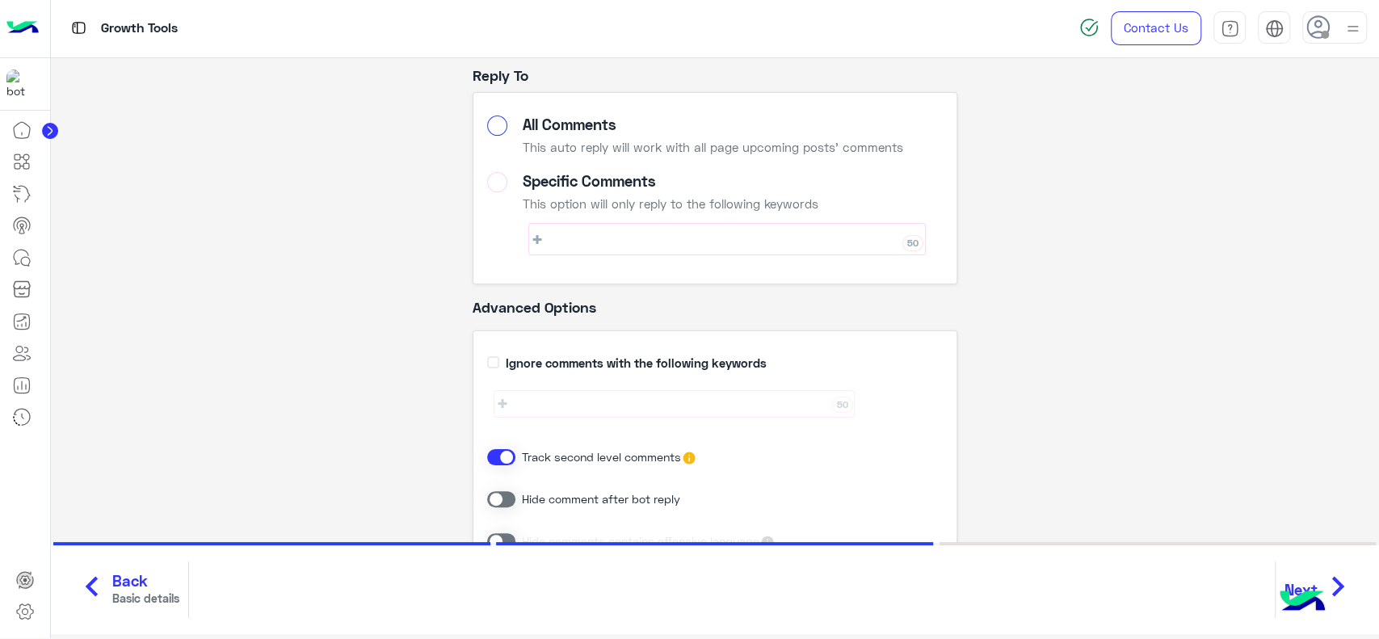
scroll to position [116, 0]
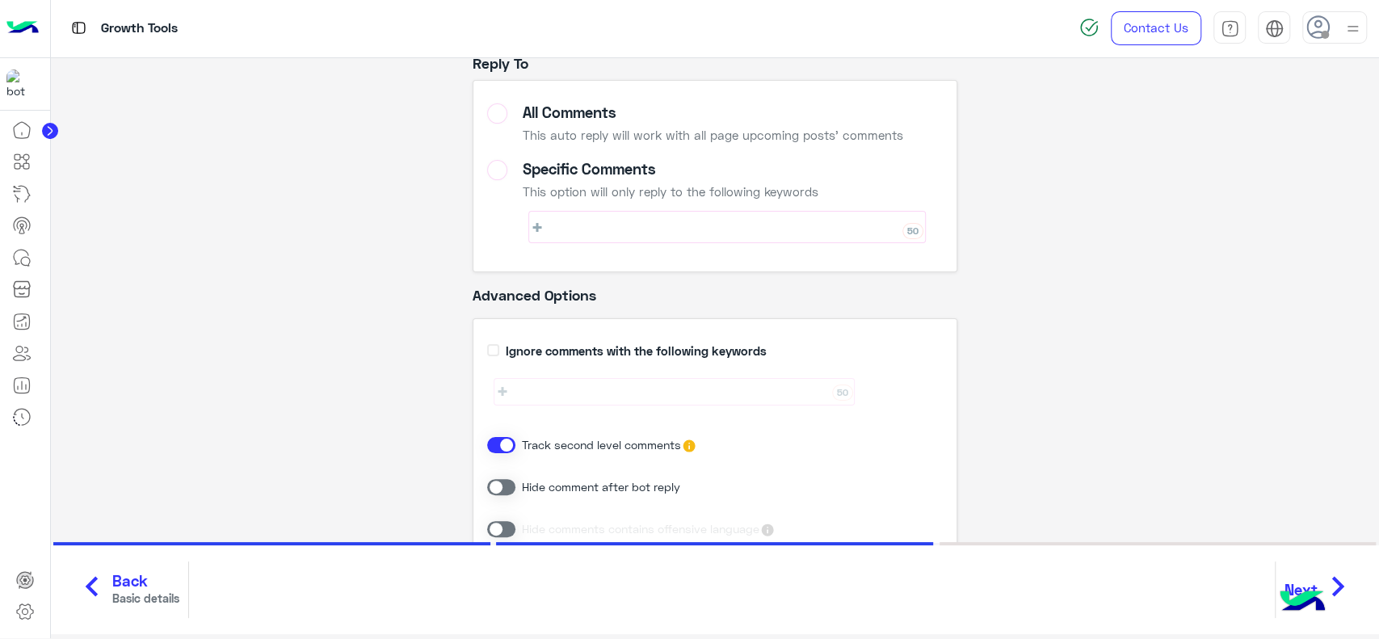
click at [1334, 581] on icon "chevron_right" at bounding box center [1337, 586] width 40 height 48
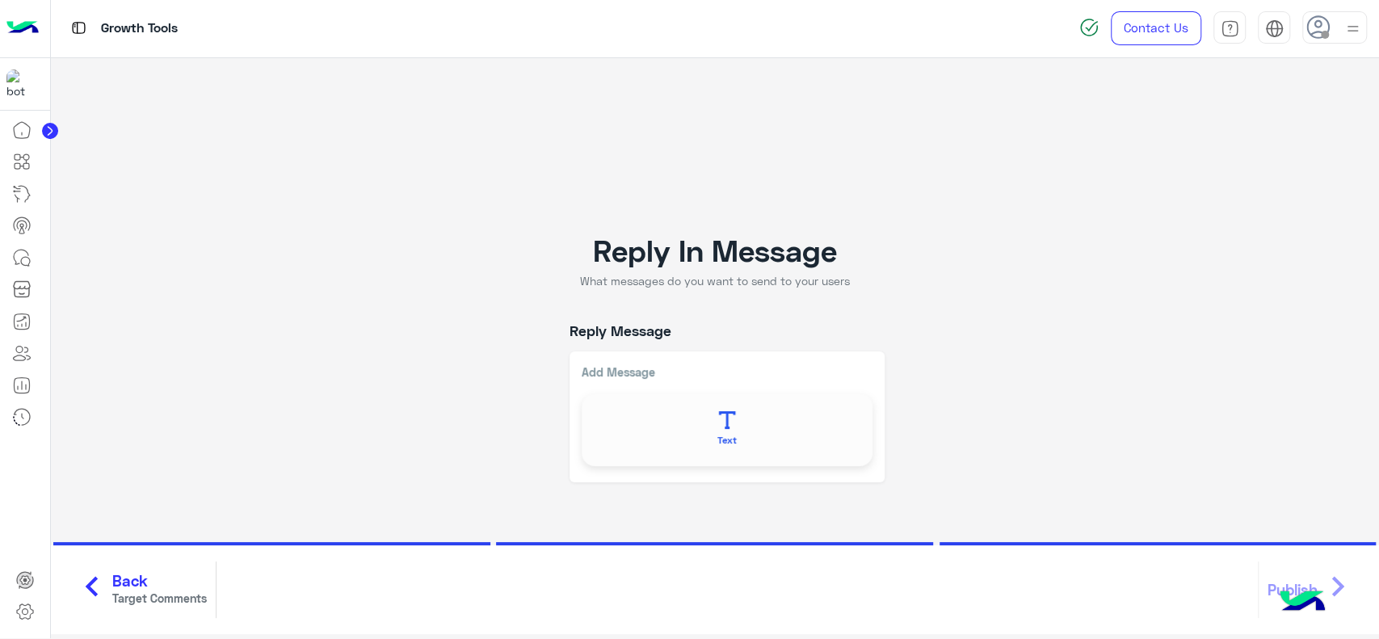
click at [706, 416] on button "Text" at bounding box center [726, 429] width 279 height 61
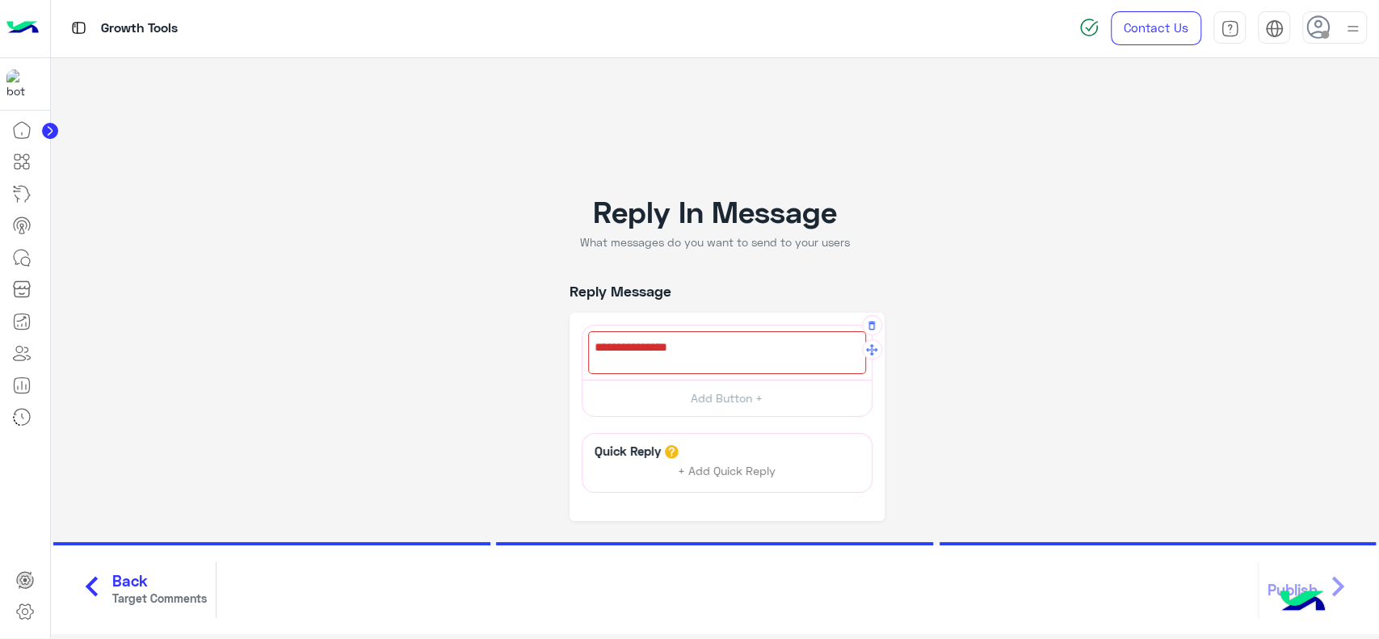
click at [710, 338] on div at bounding box center [727, 352] width 278 height 43
click at [149, 578] on span "Back" at bounding box center [159, 581] width 94 height 19
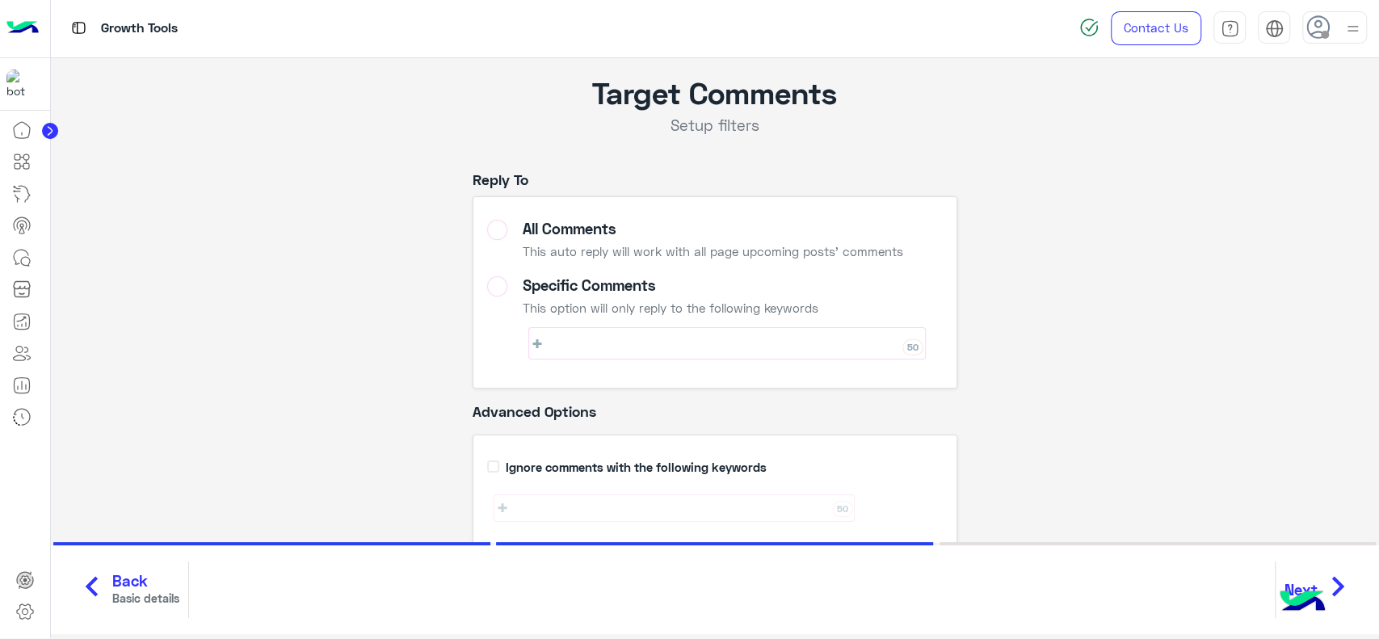
click at [149, 578] on span "Back" at bounding box center [145, 581] width 67 height 19
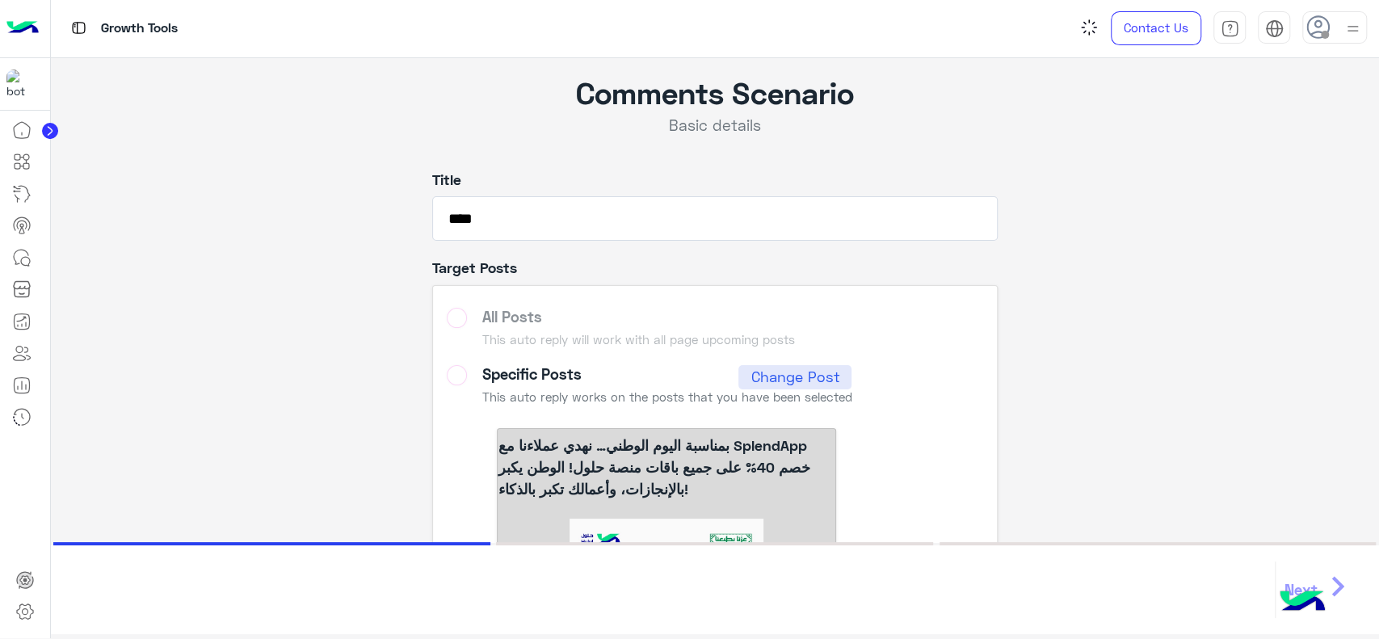
click at [149, 578] on div "Next chevron_right" at bounding box center [715, 589] width 1328 height 89
click at [28, 384] on icon at bounding box center [21, 385] width 19 height 19
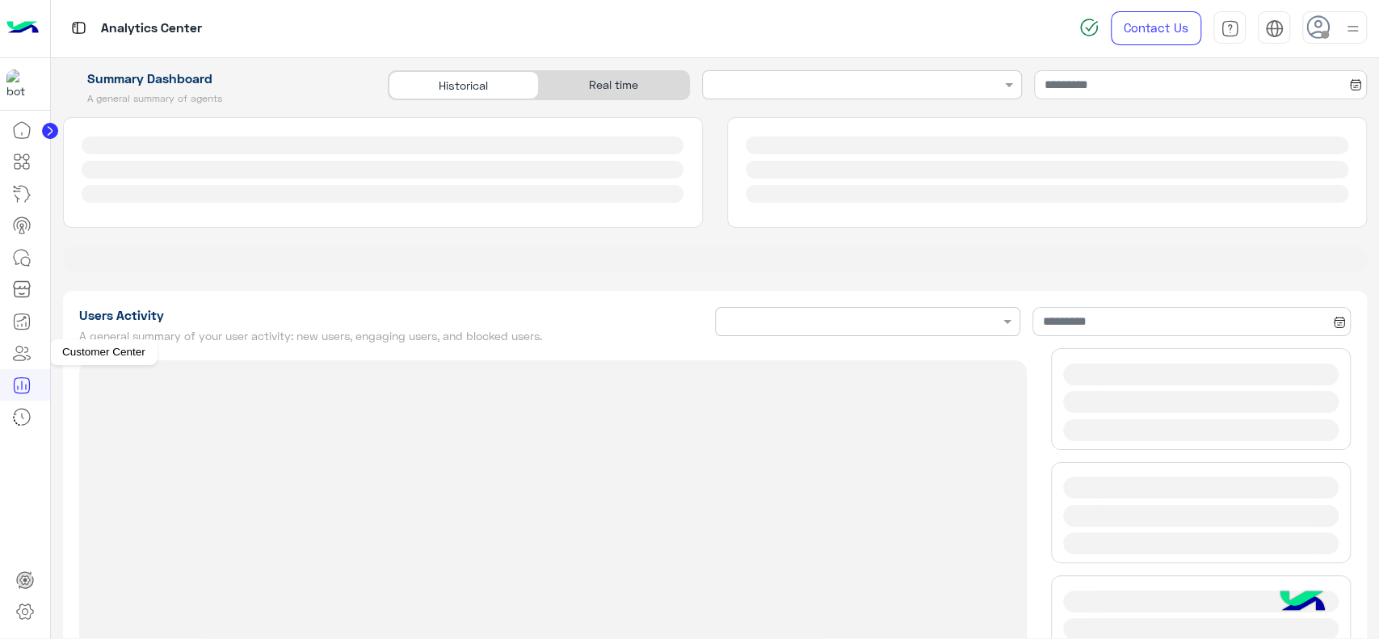
type input "**********"
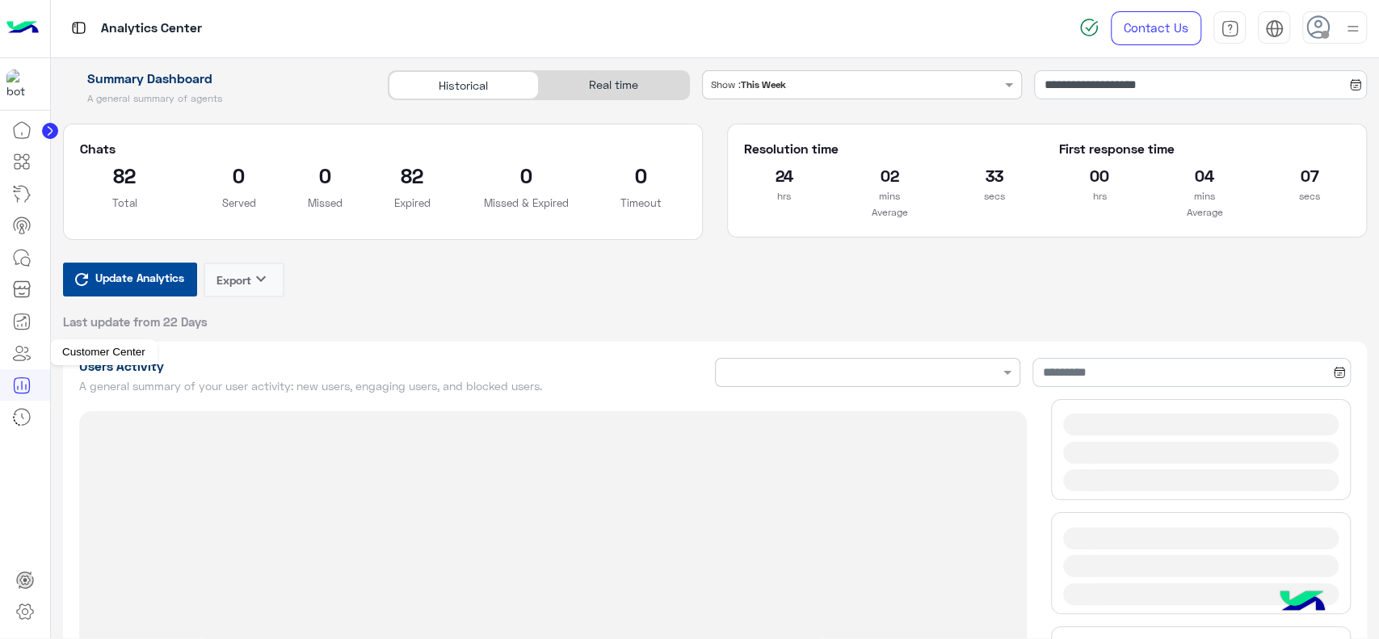
type input "**********"
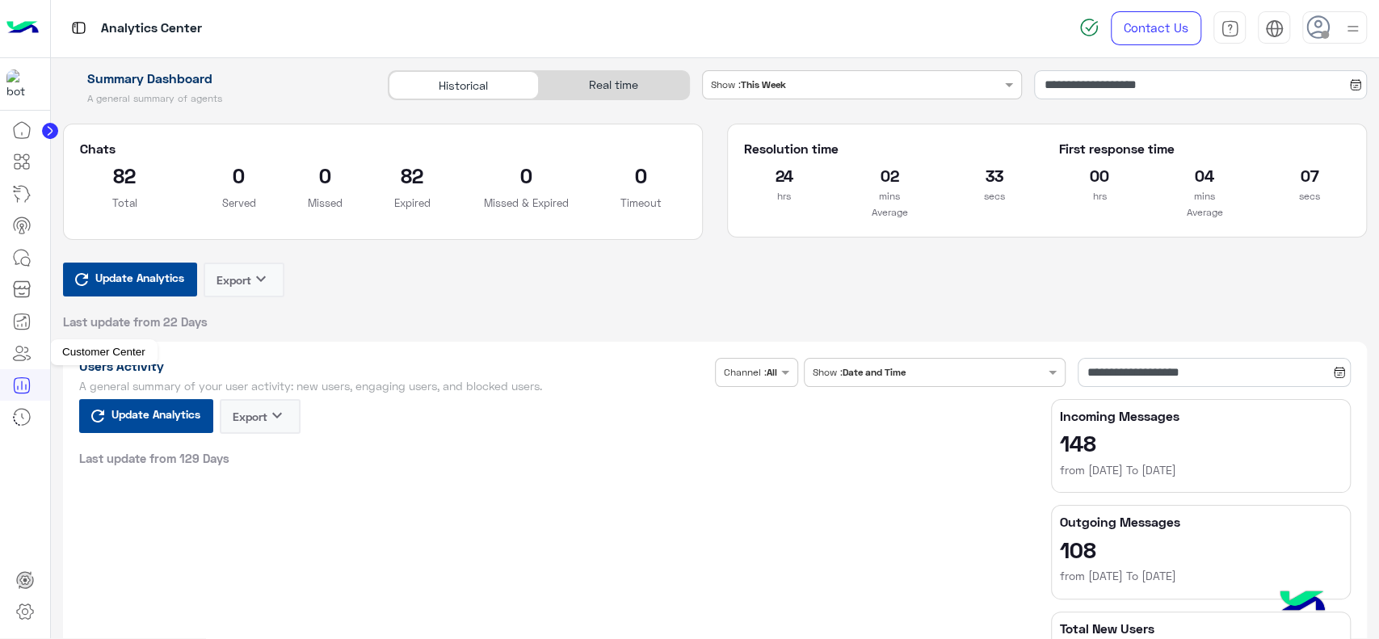
type input "**********"
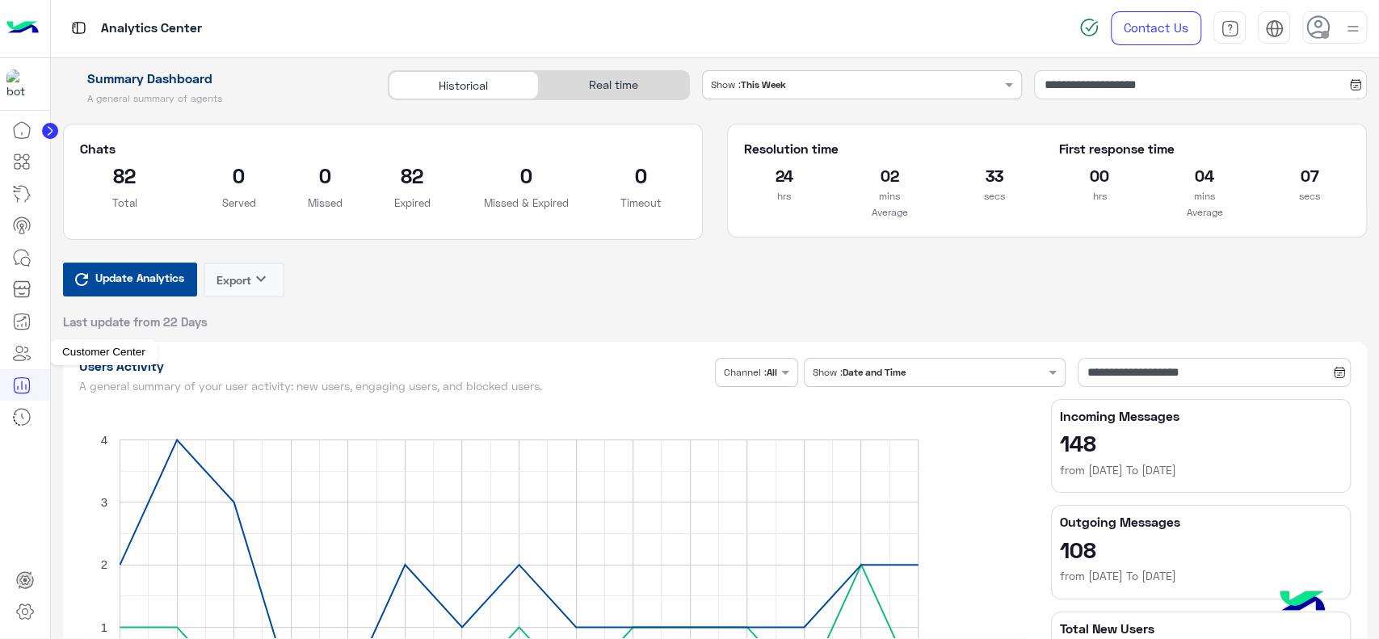
type input "**********"
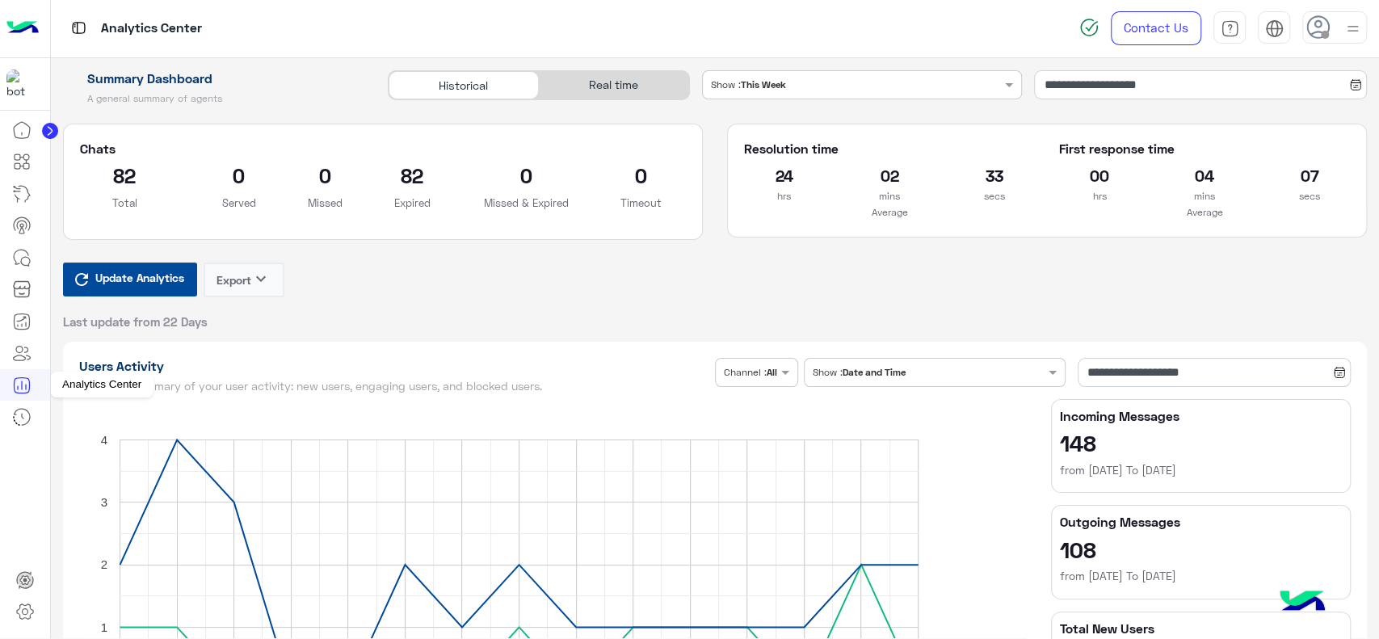
type input "**********"
click at [641, 91] on div "Real time" at bounding box center [614, 85] width 150 height 28
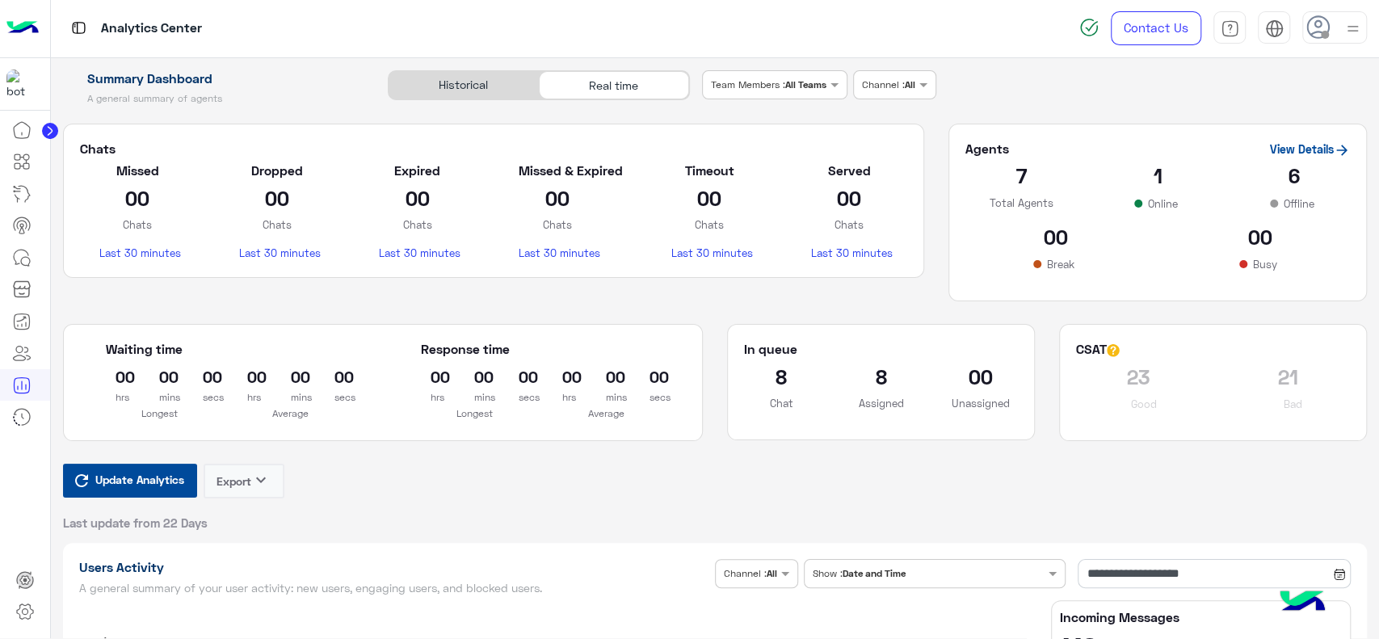
click at [1284, 149] on link "View Details" at bounding box center [1310, 149] width 80 height 14
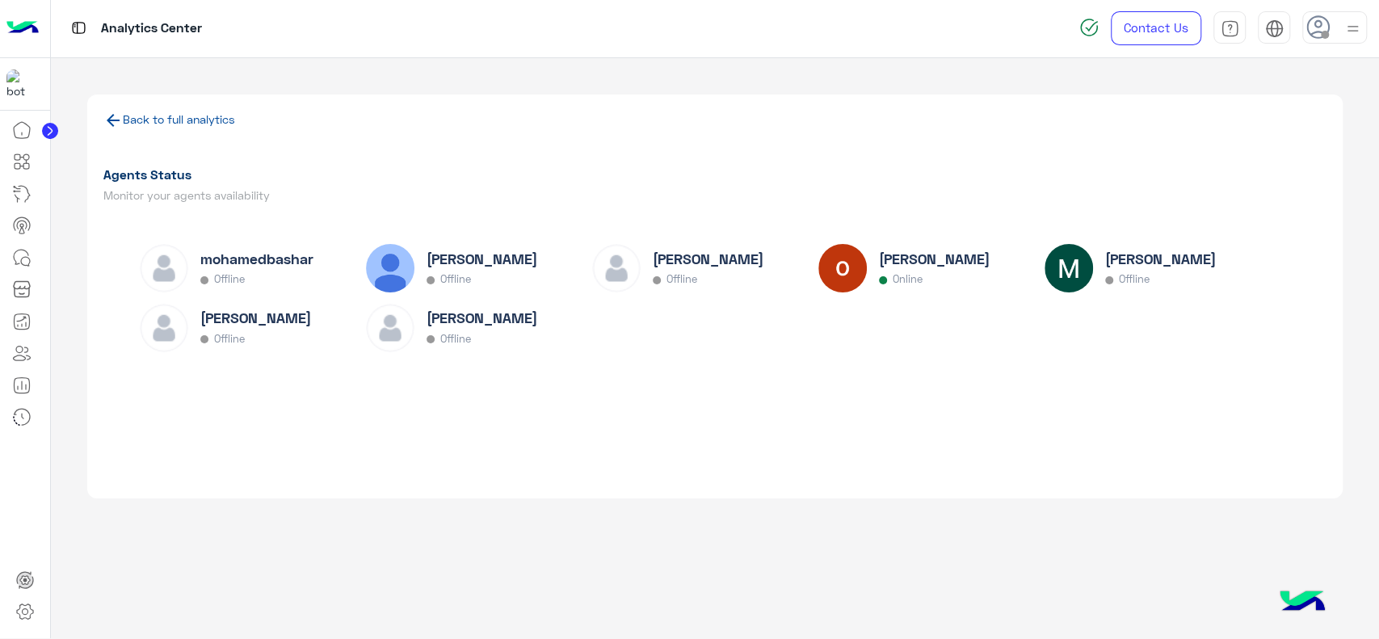
click at [186, 113] on link "Back to full analytics" at bounding box center [179, 119] width 112 height 14
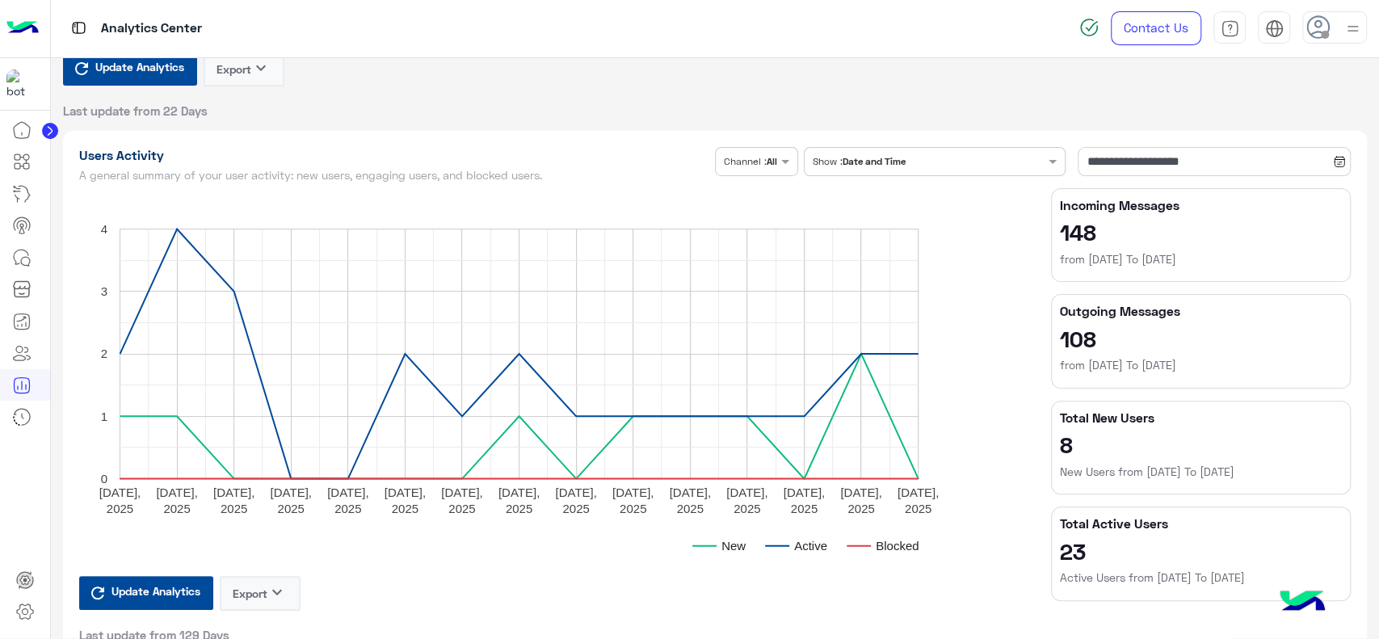
scroll to position [225, 0]
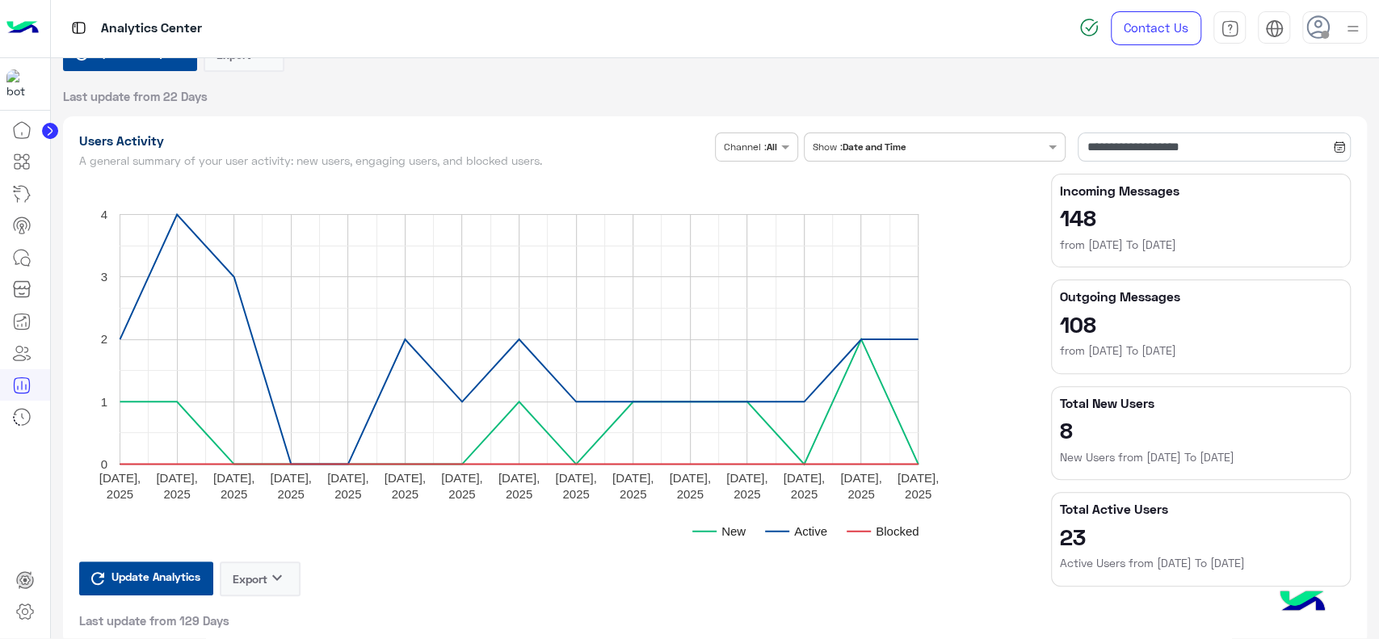
click at [1075, 536] on h2 "23" at bounding box center [1201, 536] width 282 height 26
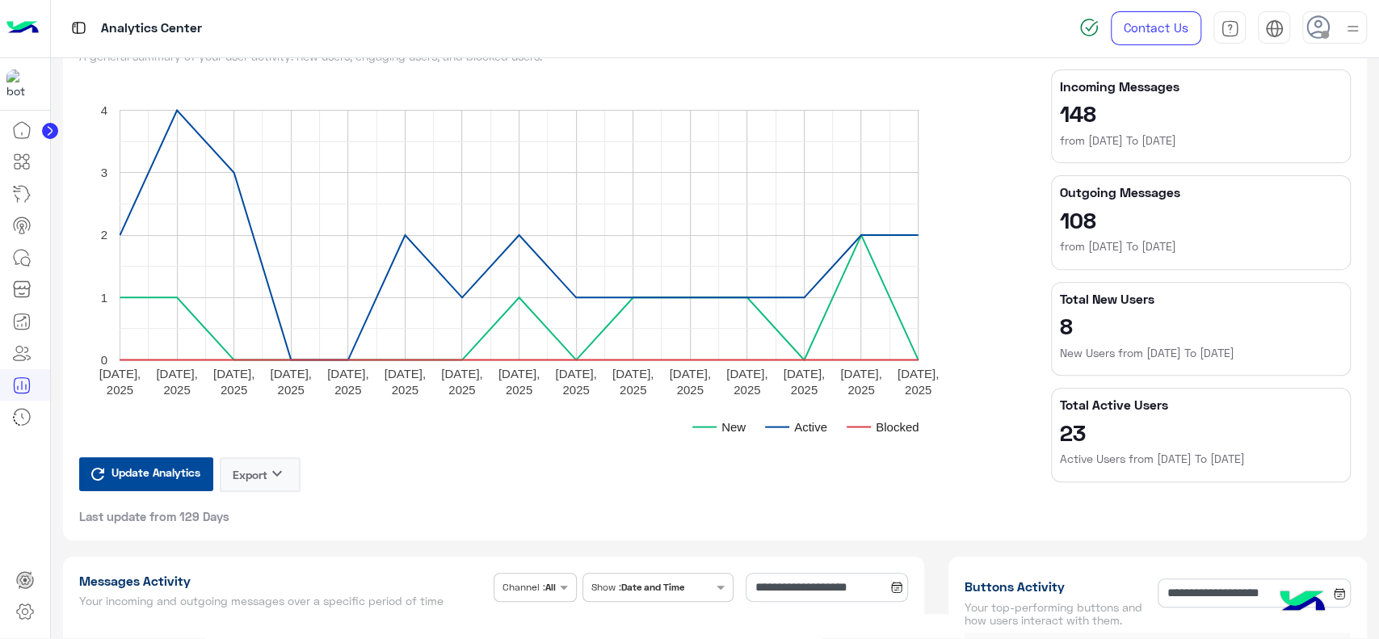
scroll to position [243, 0]
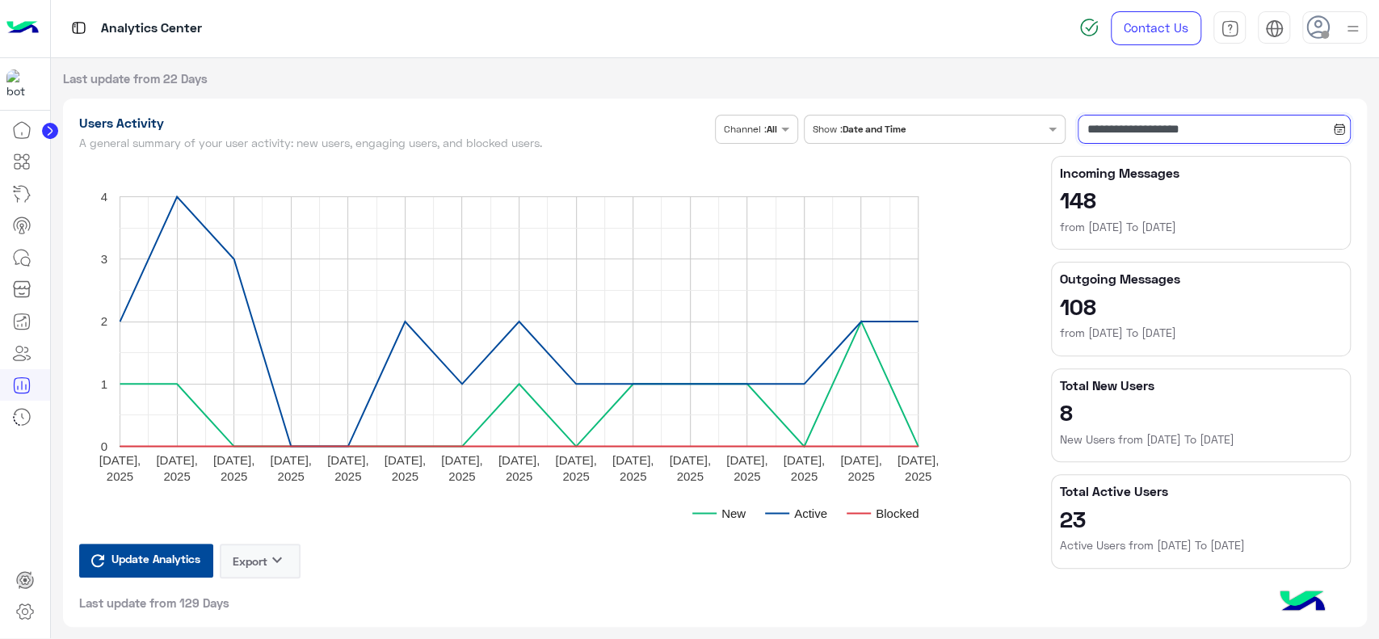
click at [1108, 136] on input "**********" at bounding box center [1213, 129] width 273 height 29
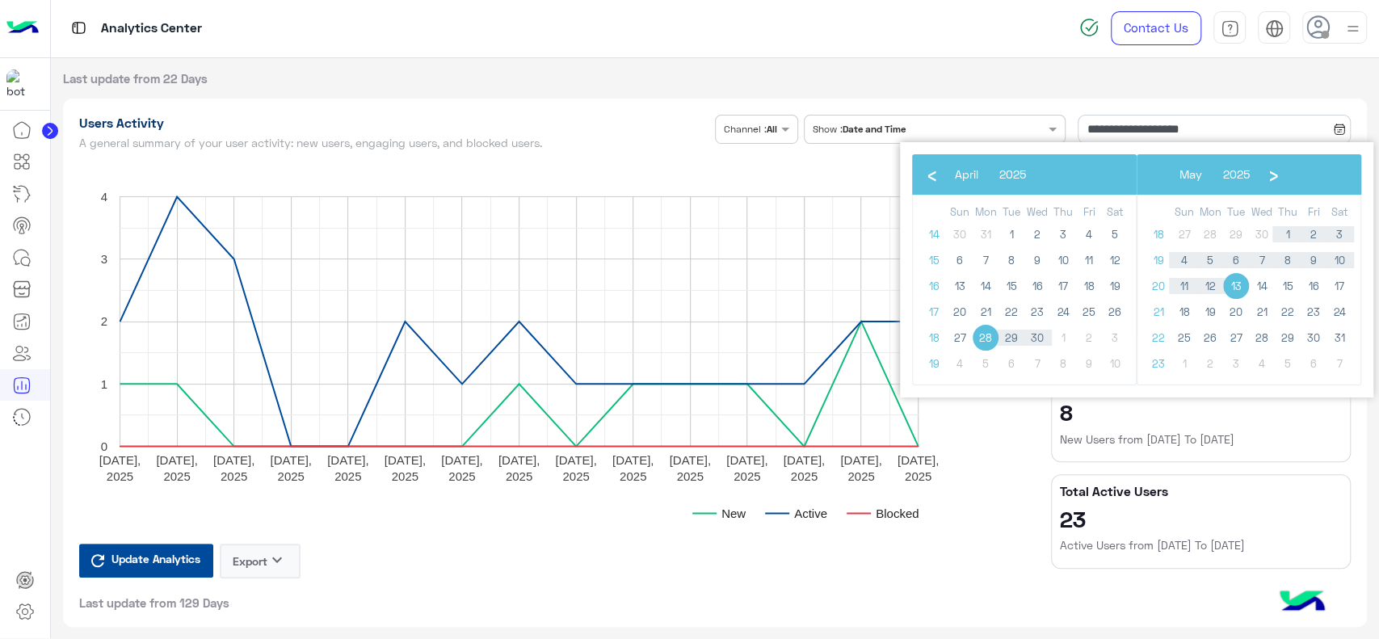
click at [739, 169] on rect "A chart." at bounding box center [551, 350] width 944 height 388
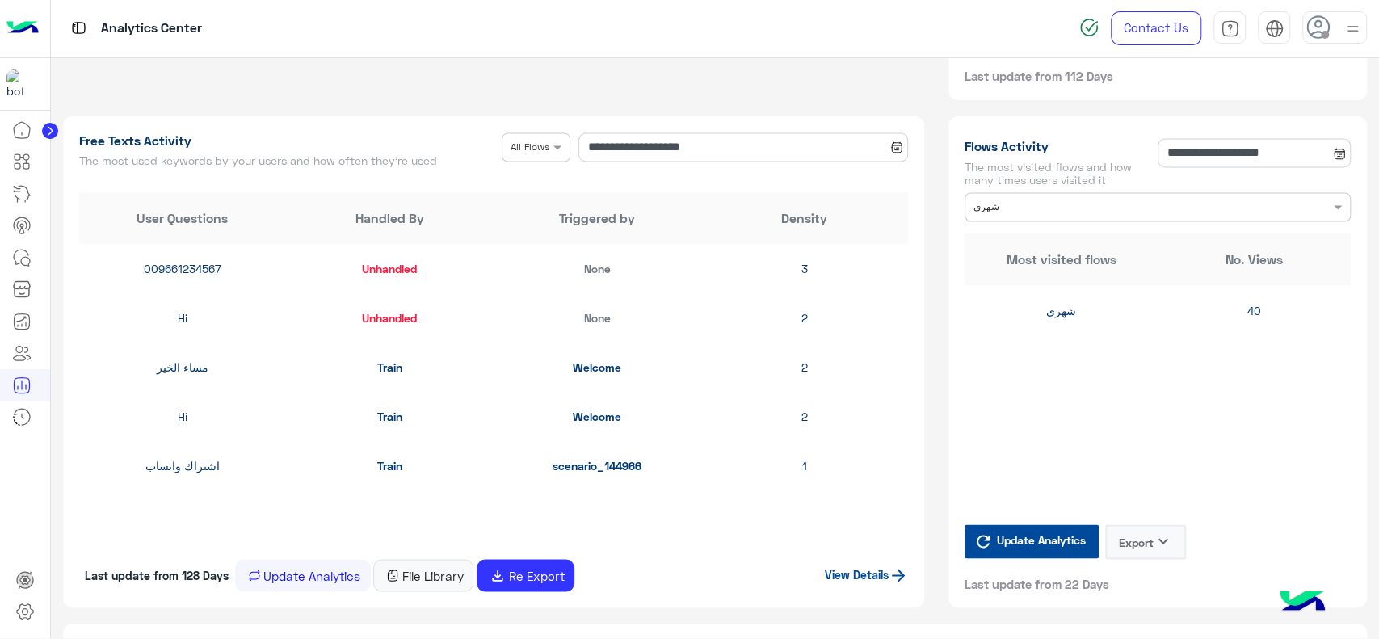
scroll to position [1848, 0]
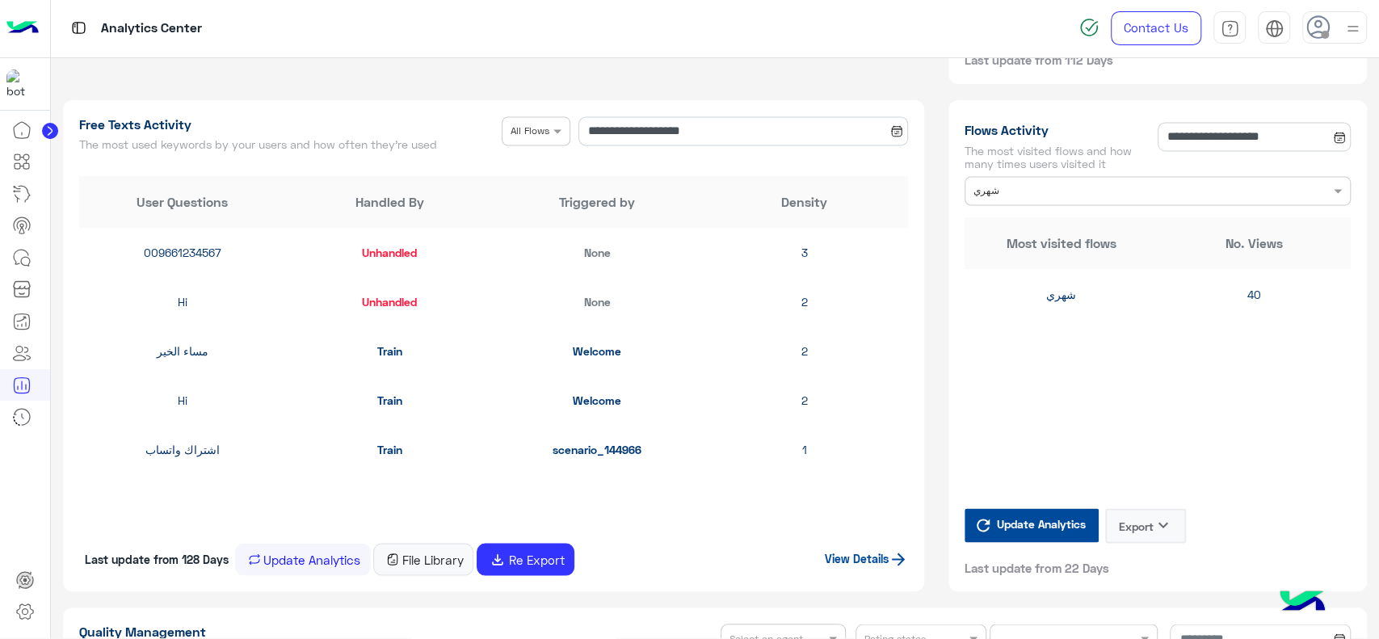
click at [1020, 187] on input "text" at bounding box center [1124, 189] width 303 height 15
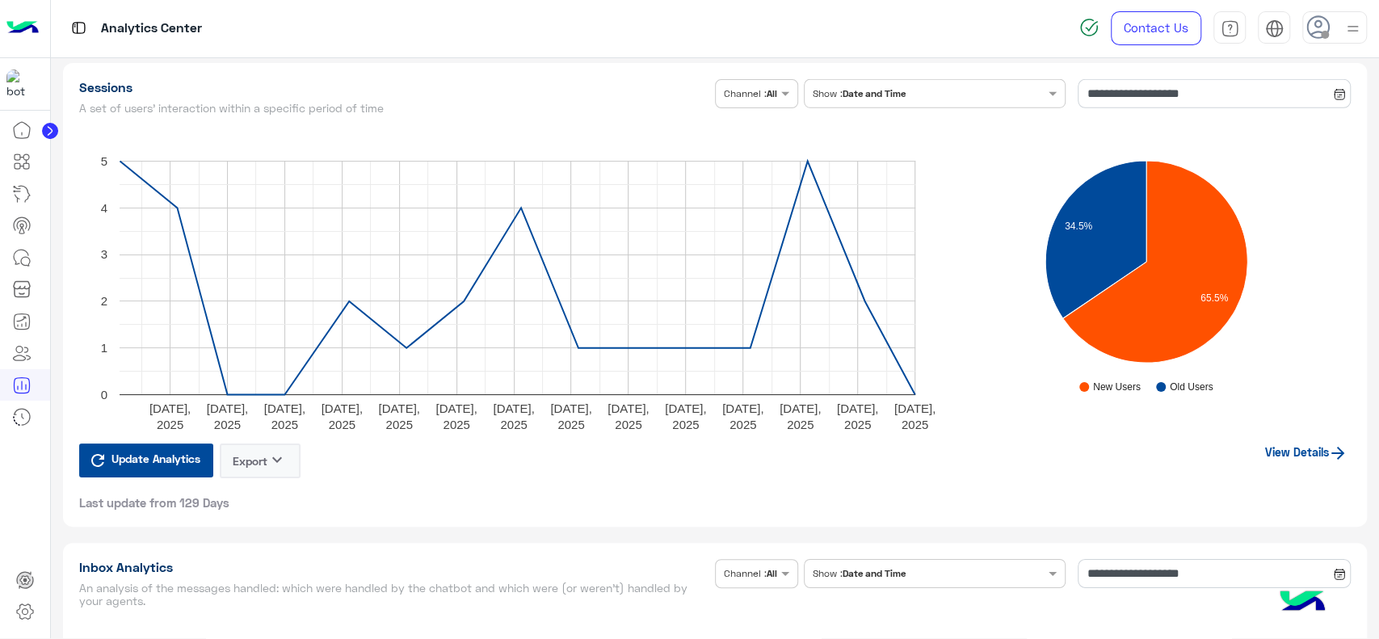
scroll to position [3674, 0]
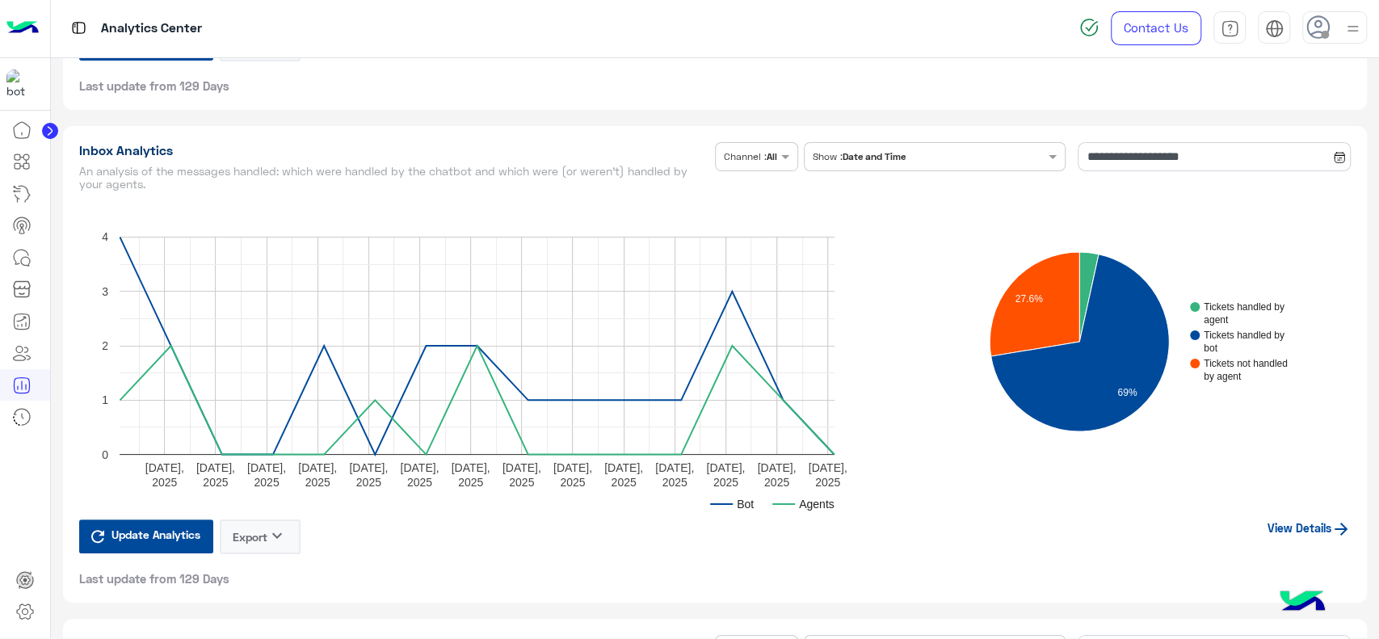
click at [1274, 528] on link "View Details" at bounding box center [1308, 528] width 83 height 14
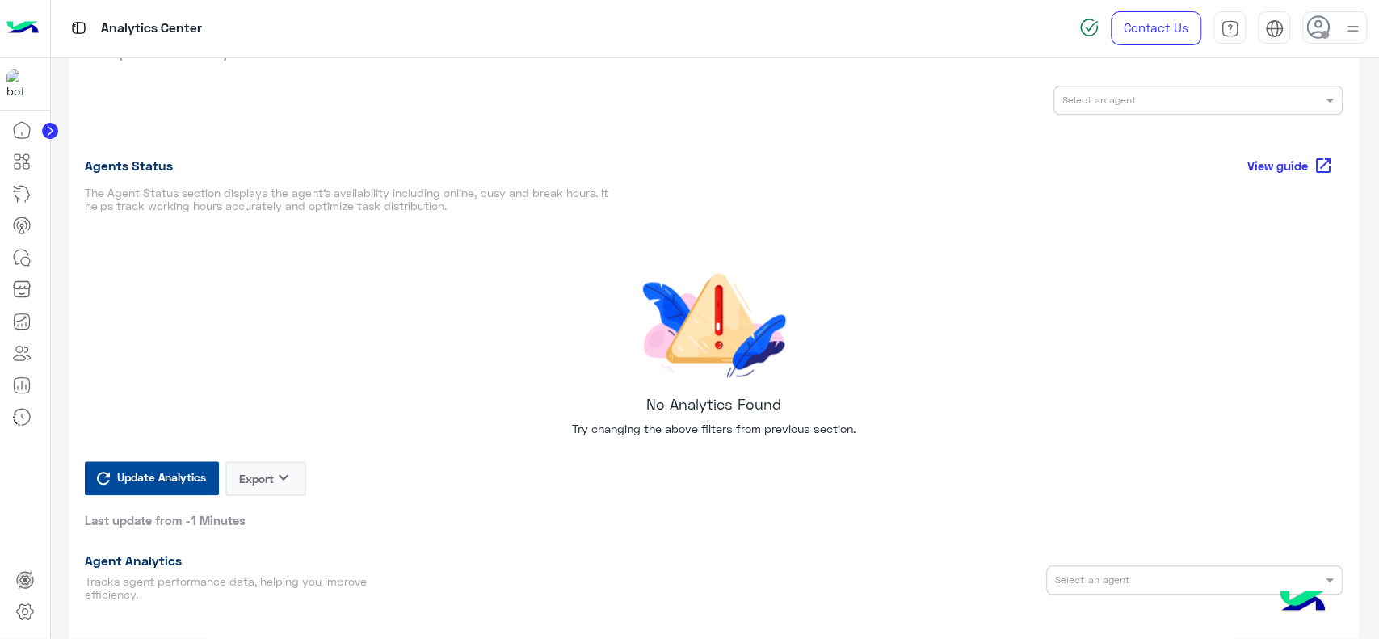
scroll to position [938, 0]
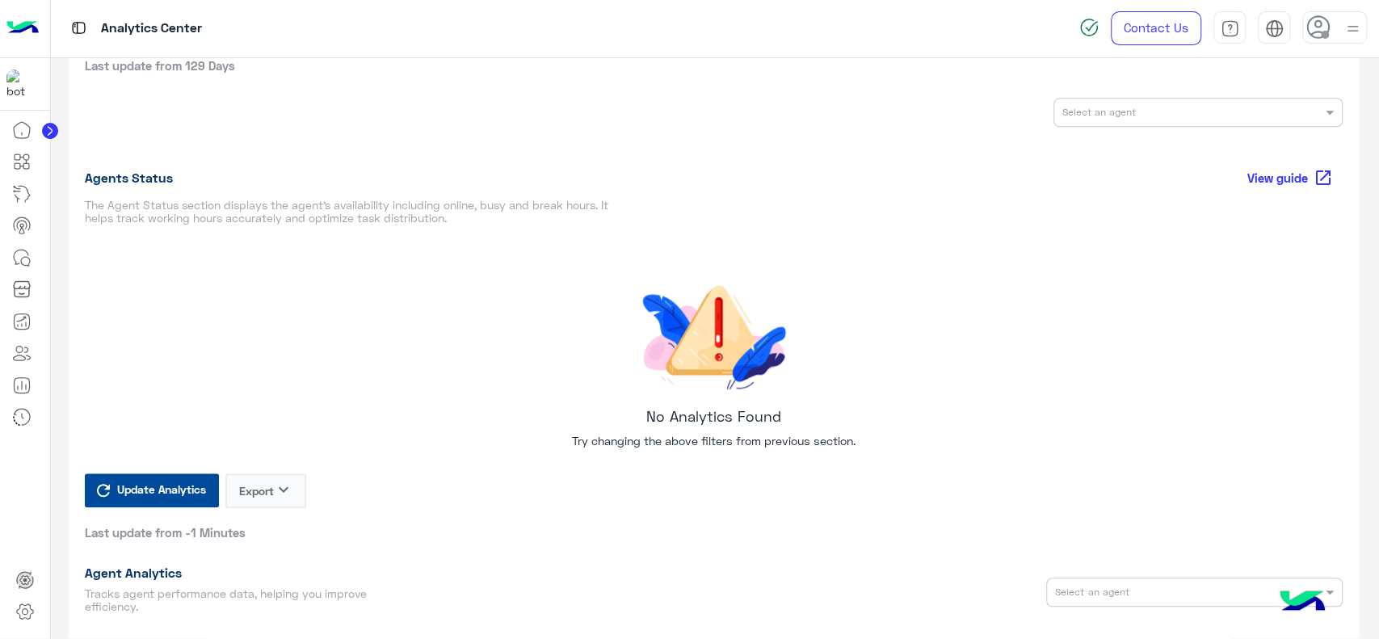
click at [128, 485] on span "Update Analytics" at bounding box center [161, 489] width 97 height 22
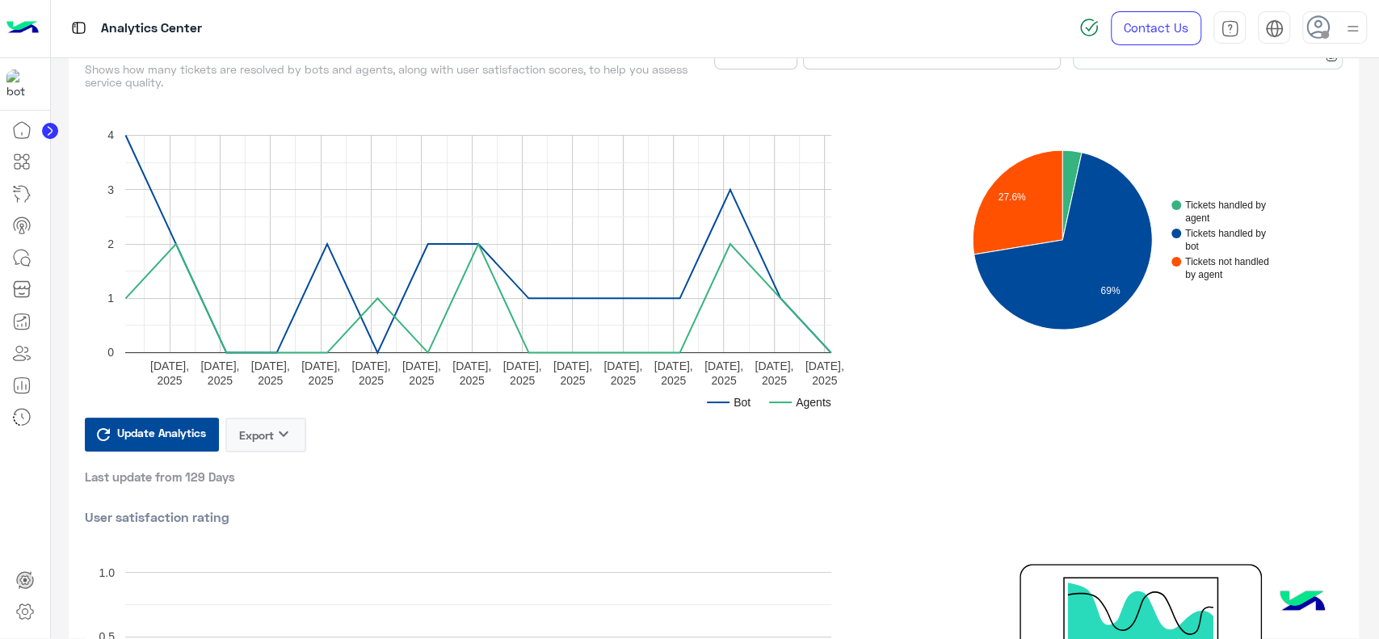
scroll to position [0, 0]
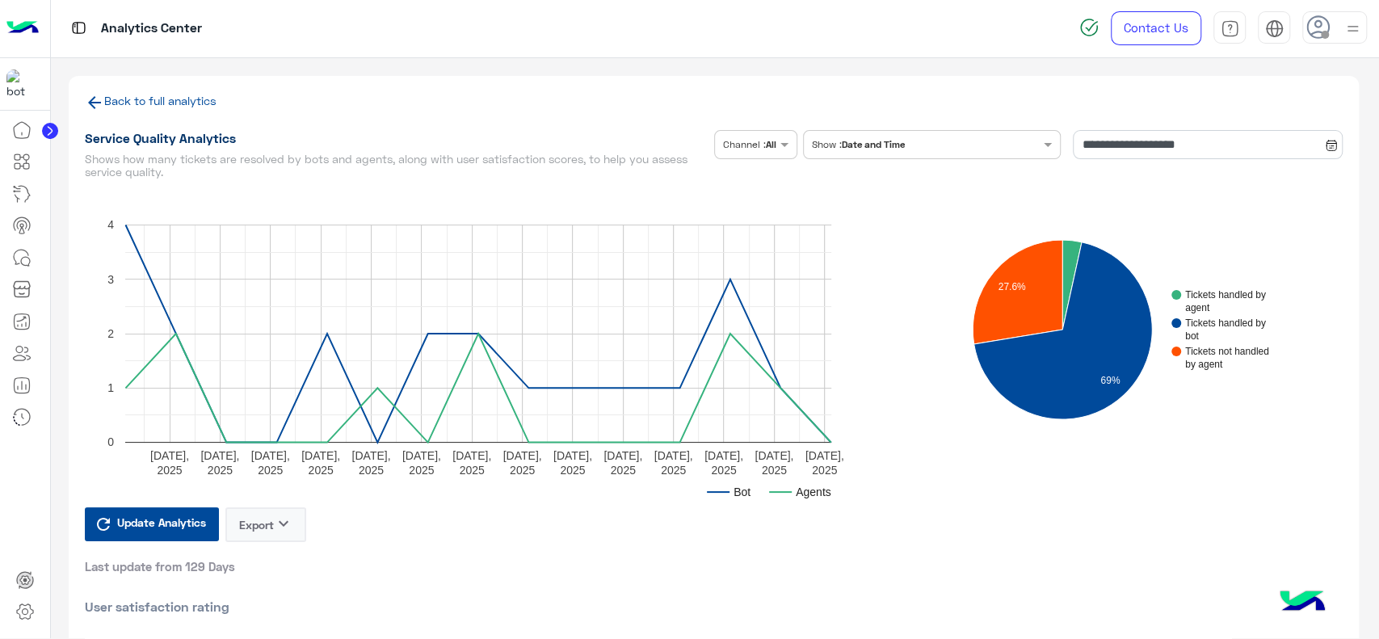
click at [178, 94] on link "Back to full analytics" at bounding box center [160, 101] width 112 height 14
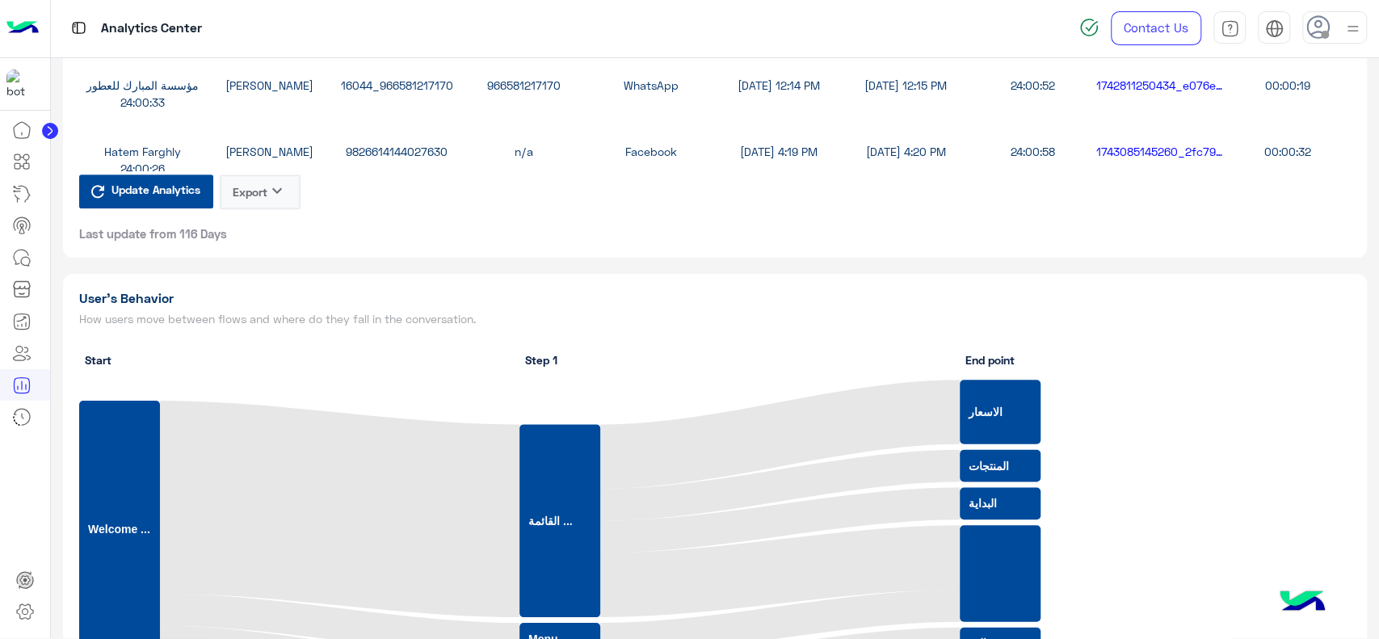
scroll to position [4744, 0]
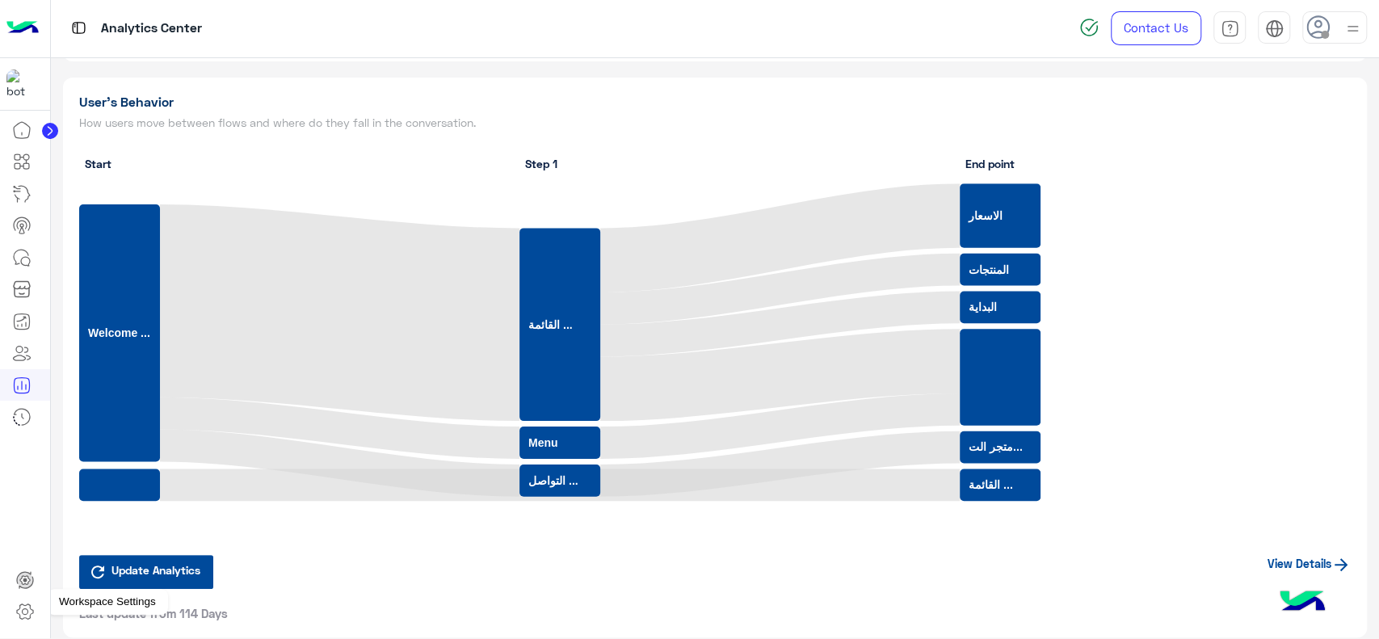
click at [32, 611] on icon at bounding box center [24, 611] width 19 height 19
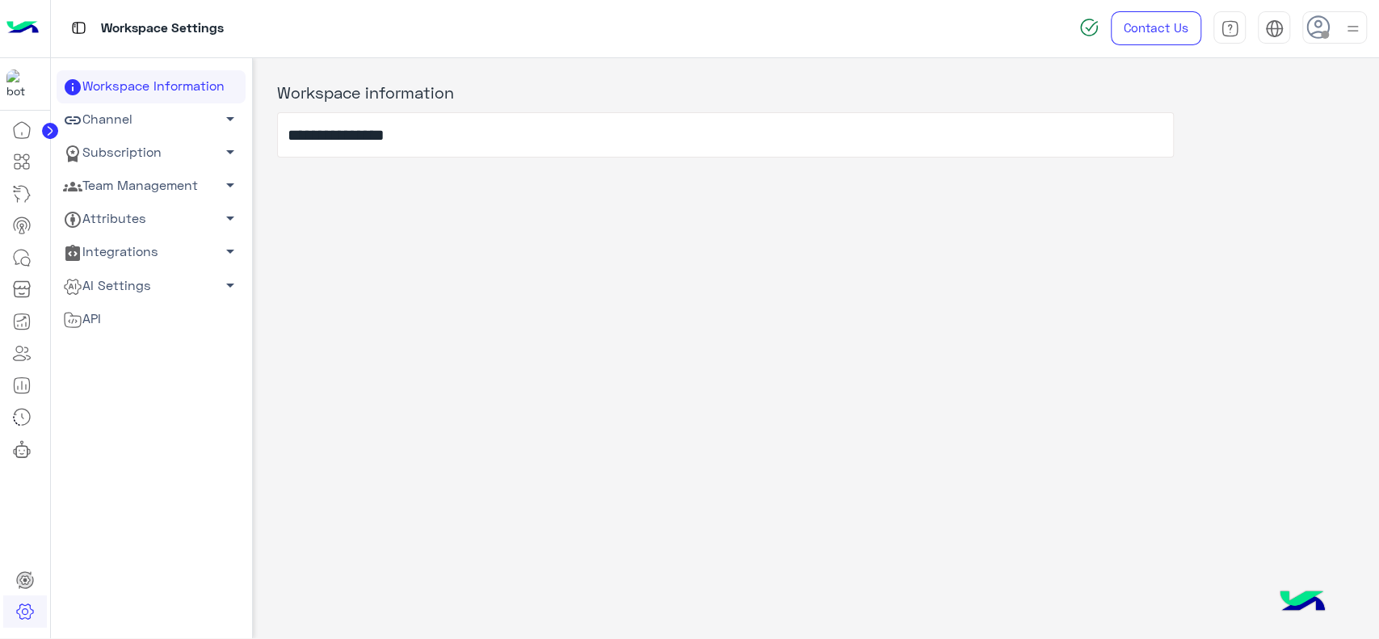
click at [162, 117] on link "Channel arrow_drop_down" at bounding box center [151, 119] width 189 height 33
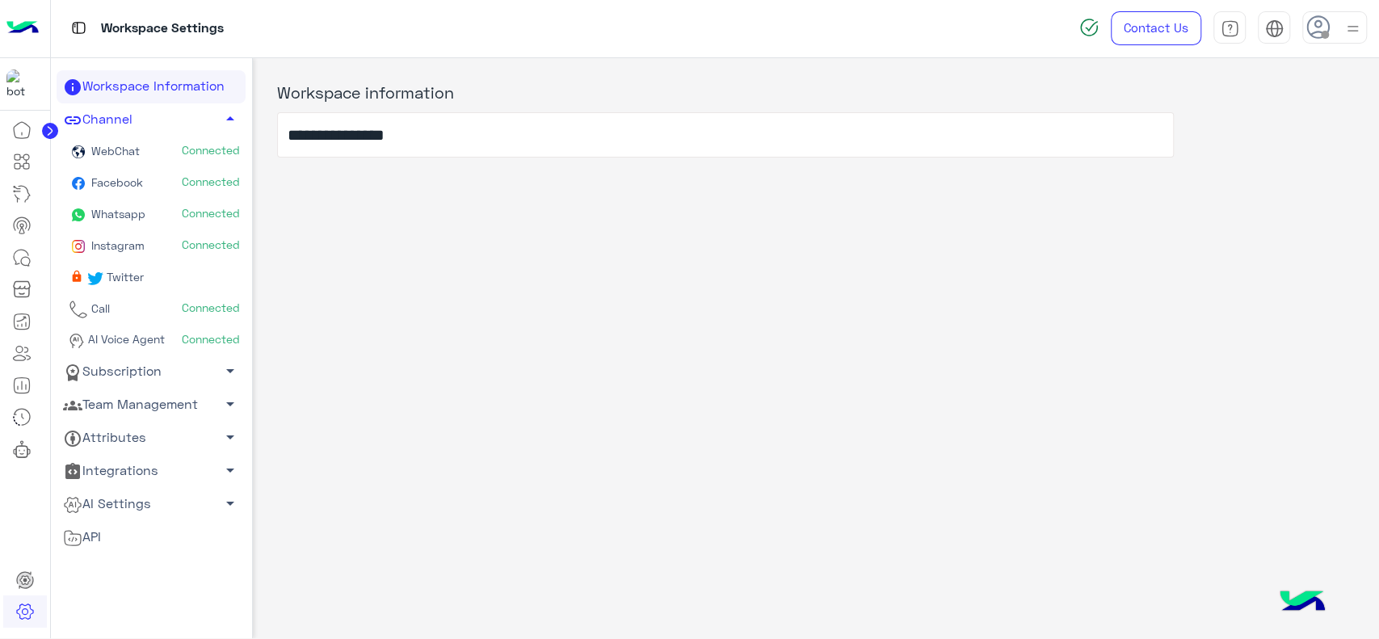
click at [136, 371] on link "Subscription arrow_drop_down" at bounding box center [151, 371] width 189 height 33
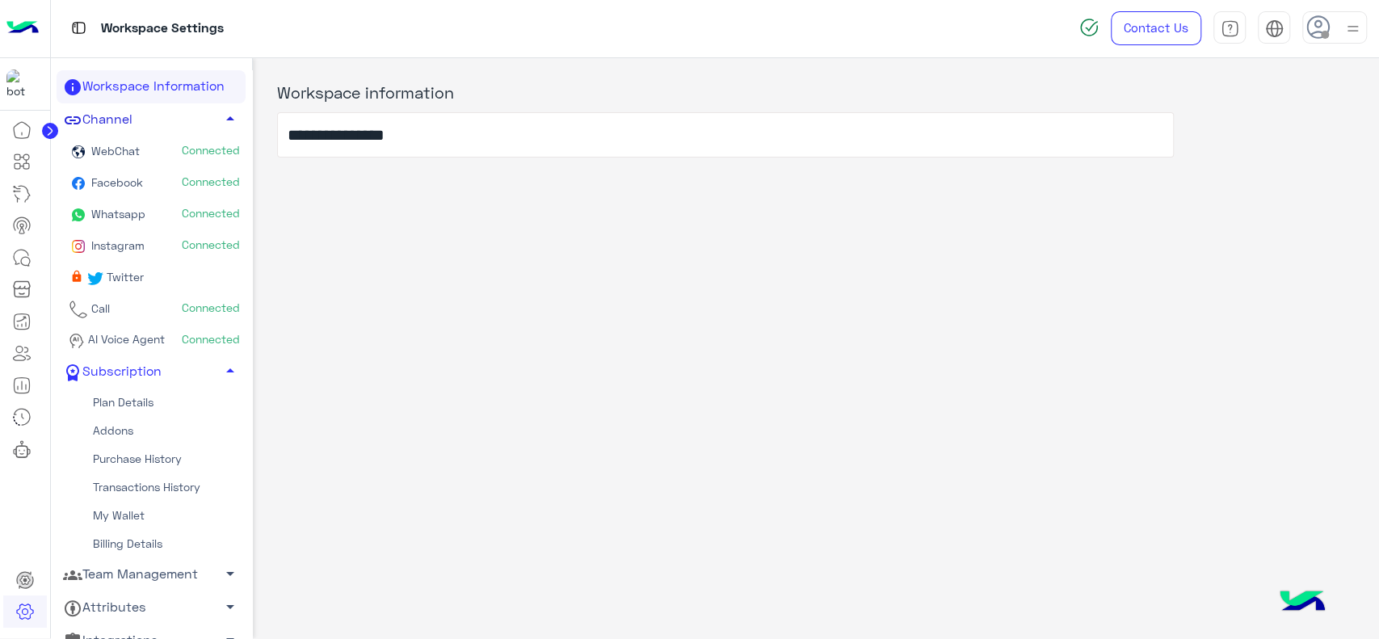
click at [191, 123] on link "Channel arrow_drop_up" at bounding box center [151, 119] width 189 height 33
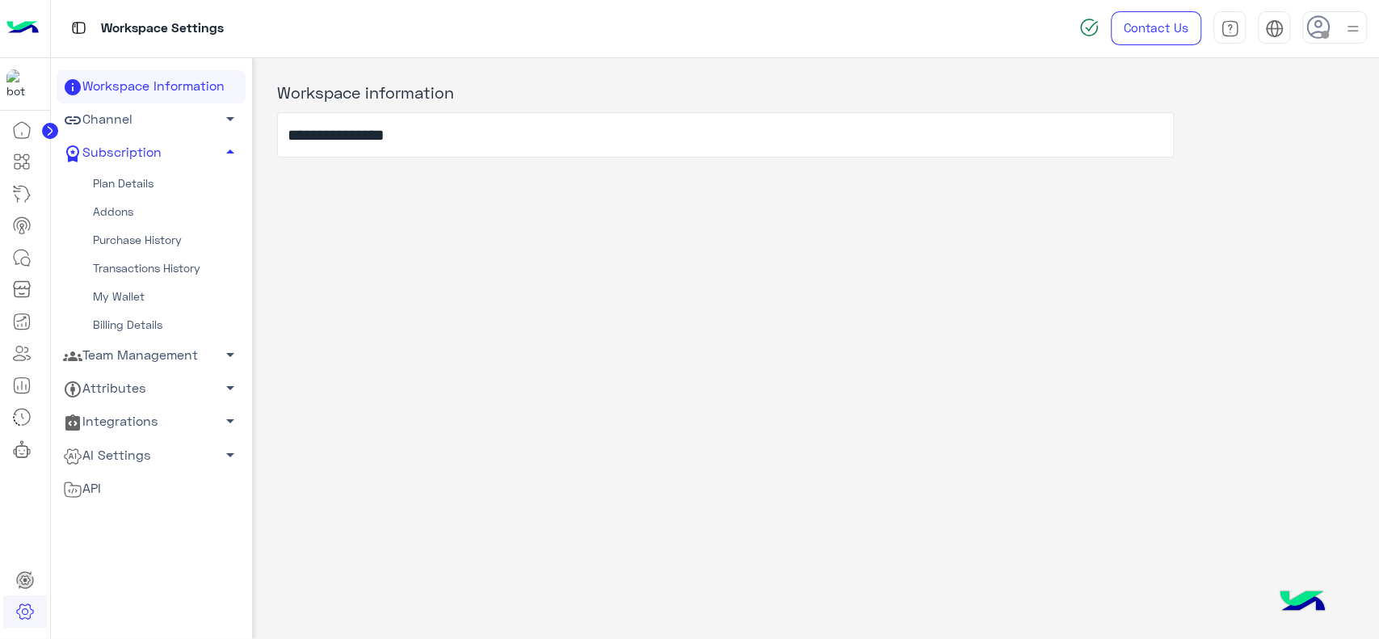
click at [128, 206] on link "Addons" at bounding box center [151, 212] width 189 height 28
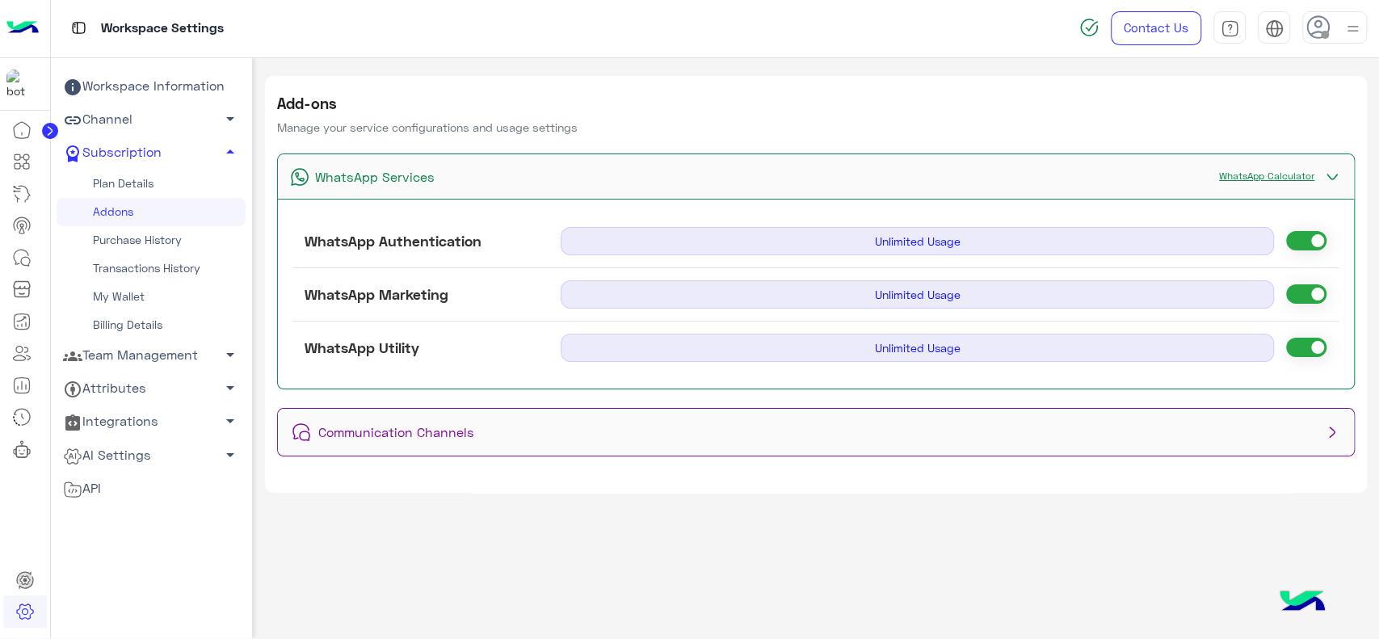
click at [501, 428] on div "Communication Channels" at bounding box center [816, 432] width 1077 height 47
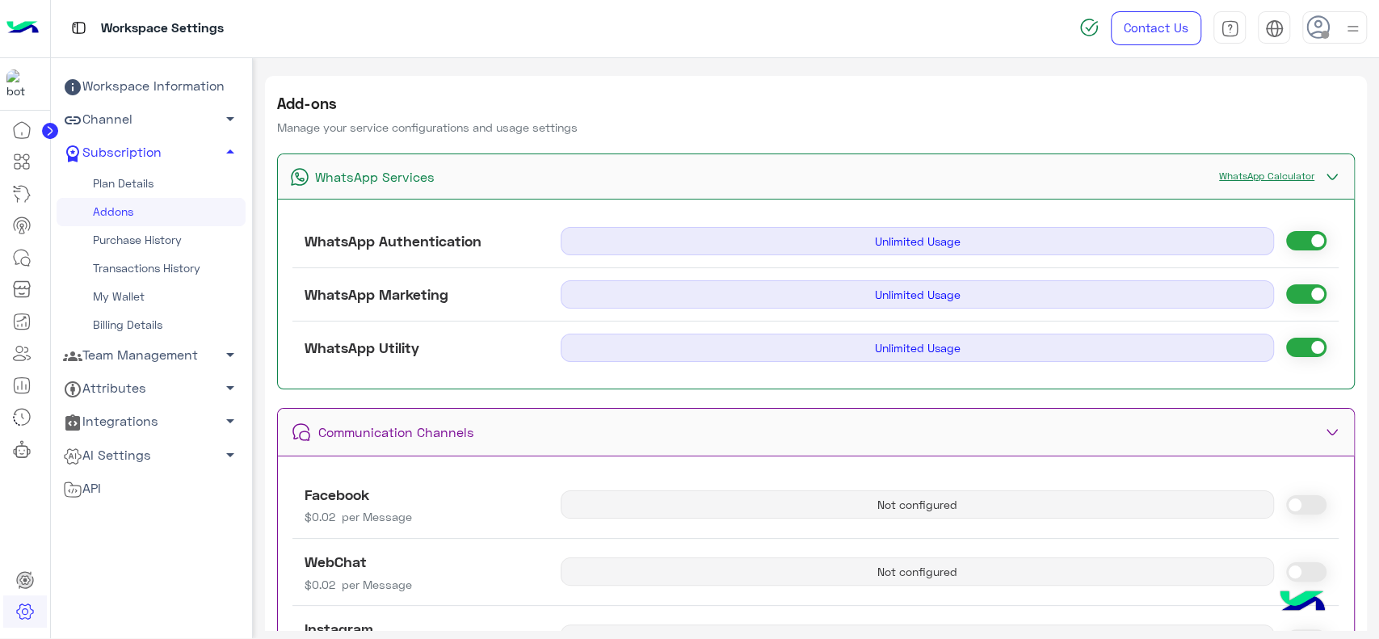
scroll to position [159, 0]
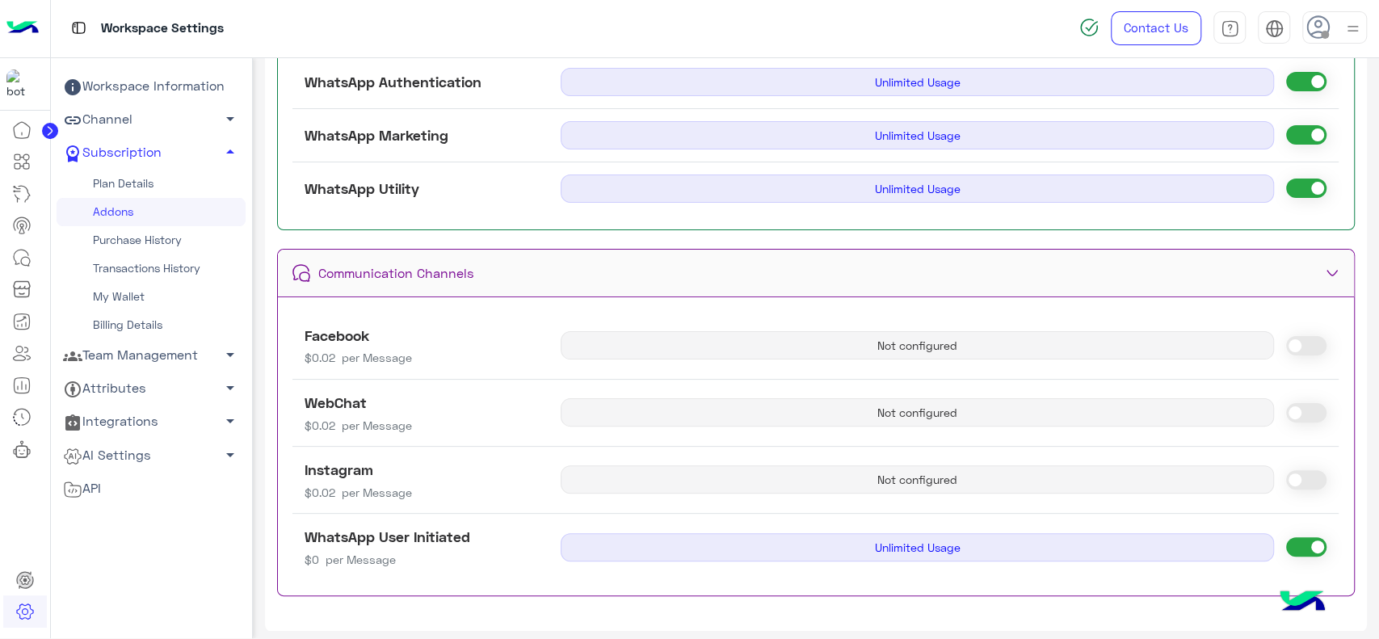
click at [148, 300] on link "My Wallet" at bounding box center [151, 297] width 189 height 28
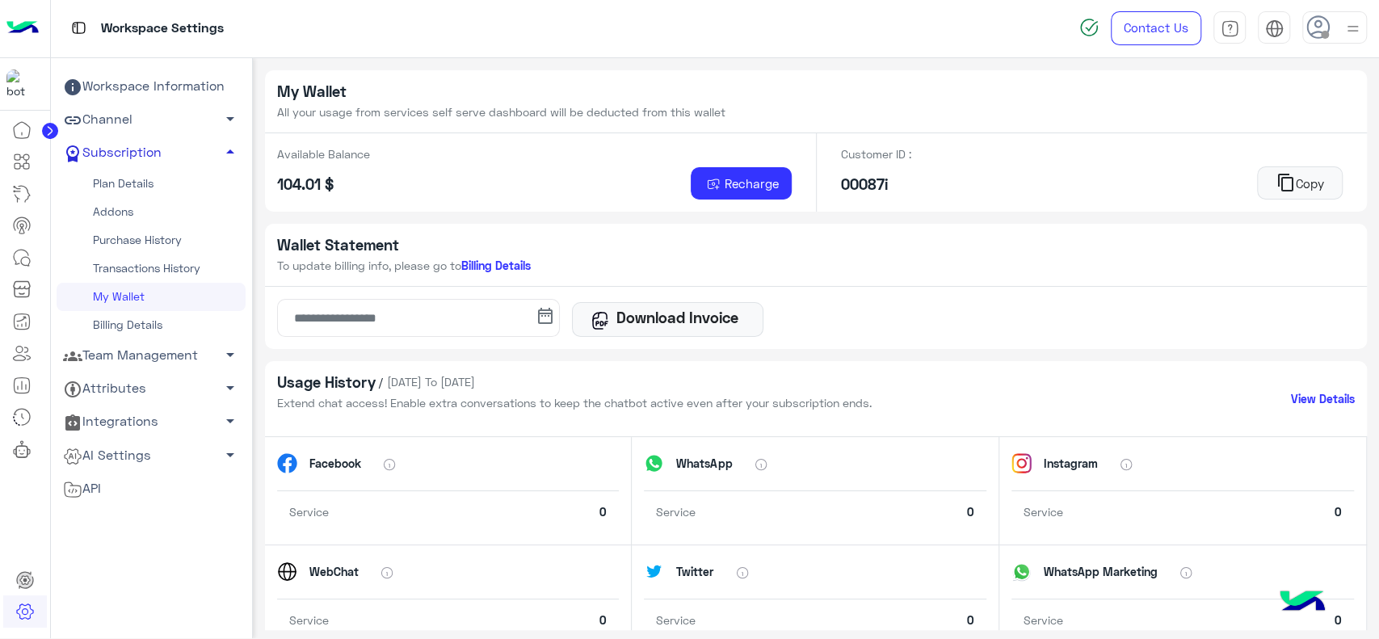
click at [178, 158] on link "Subscription arrow_drop_up" at bounding box center [151, 152] width 189 height 33
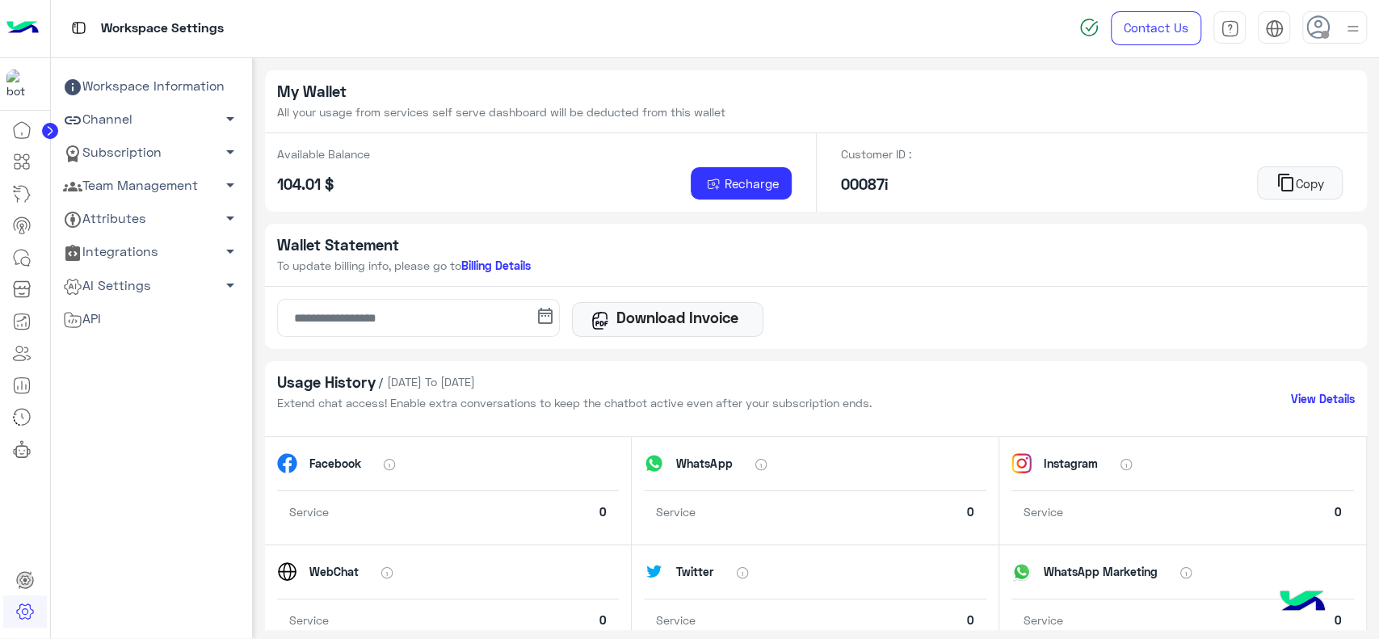
click at [156, 183] on link "Team Management arrow_drop_down" at bounding box center [151, 186] width 189 height 33
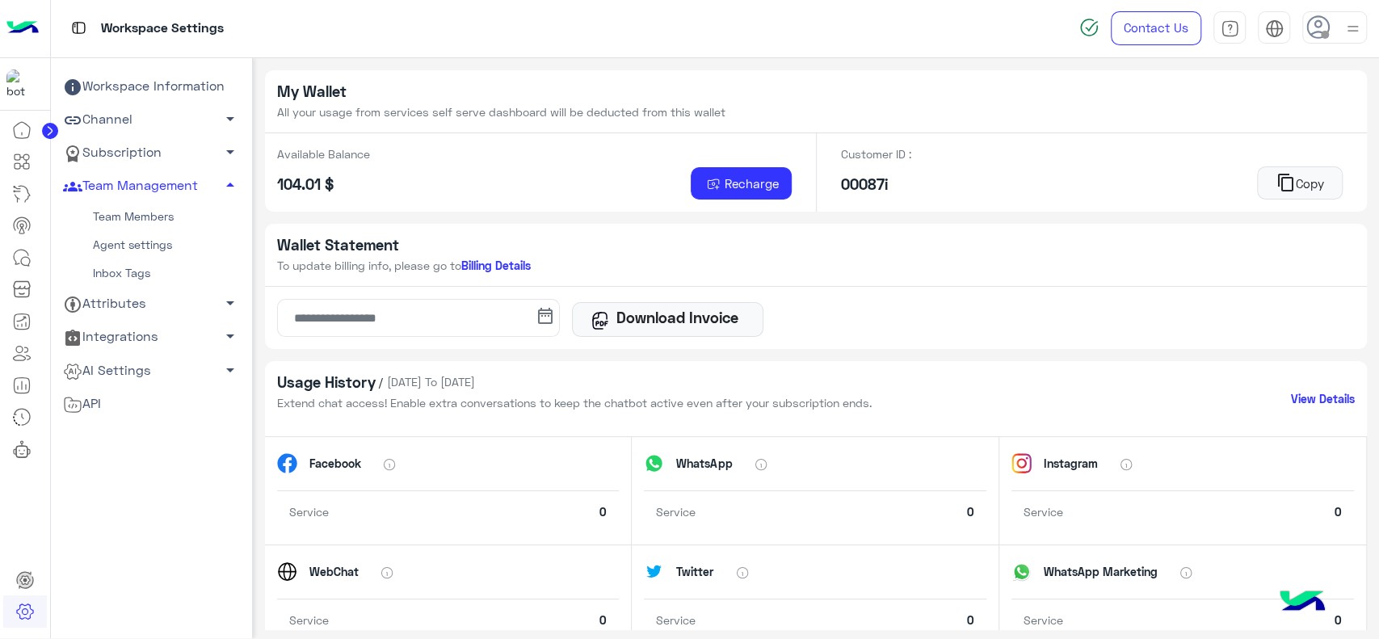
click at [142, 218] on link "Team Members" at bounding box center [151, 217] width 189 height 28
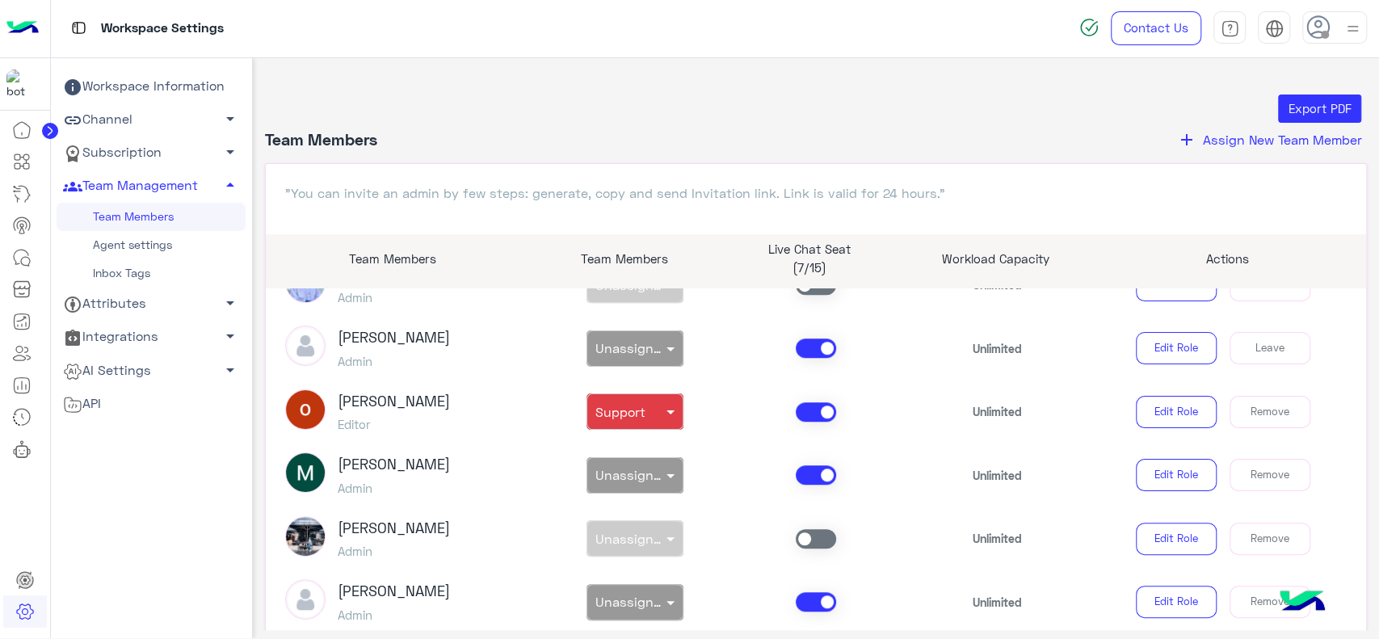
scroll to position [1074, 0]
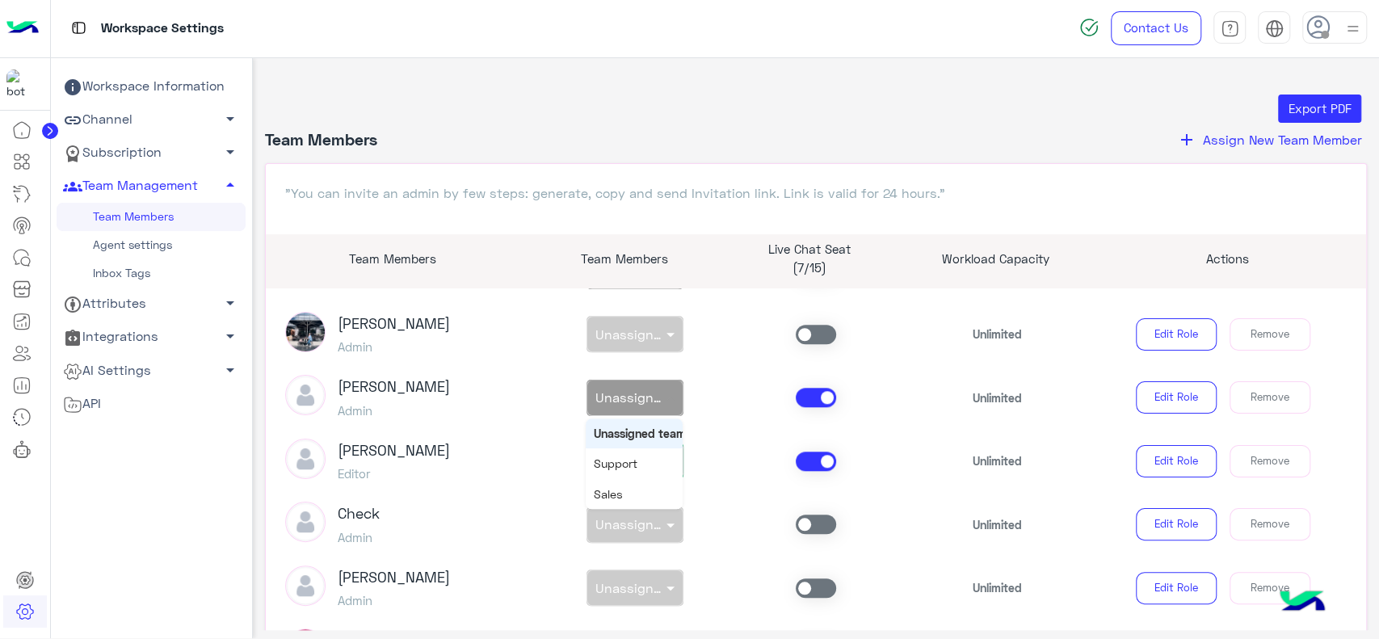
click at [644, 400] on span "Unassigned team" at bounding box center [649, 396] width 108 height 15
click at [525, 449] on div "Ahmed Megahed Editor" at bounding box center [408, 461] width 271 height 45
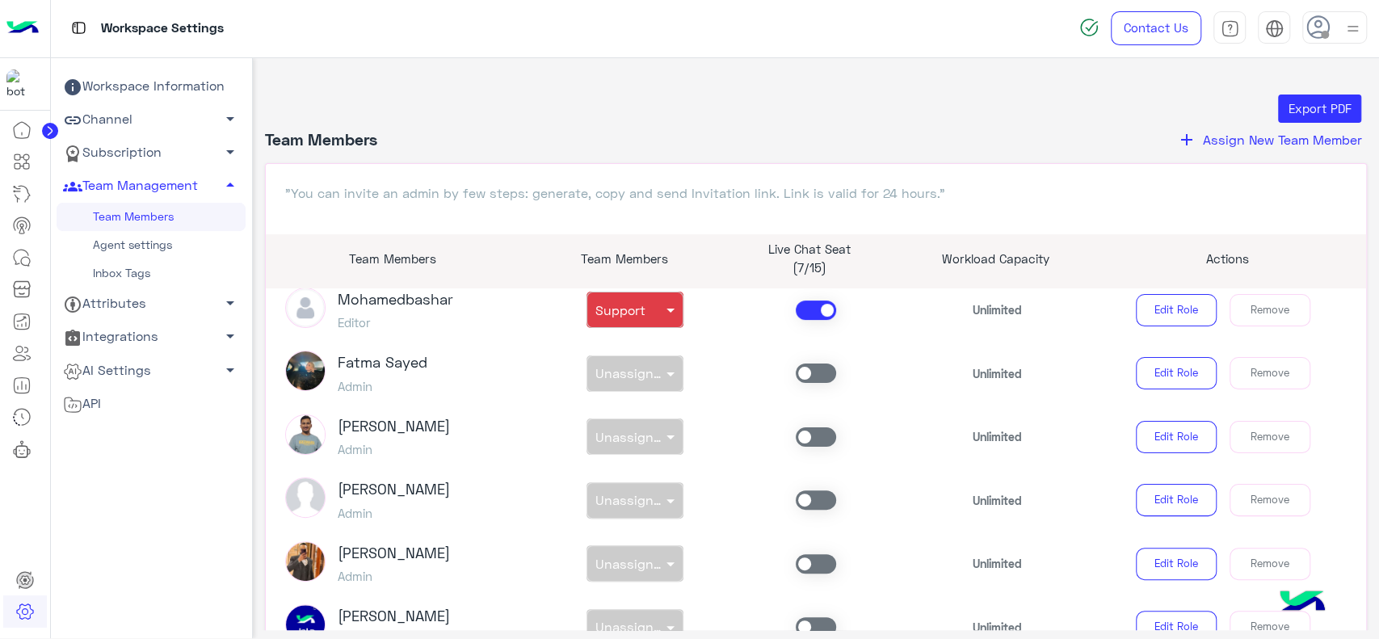
scroll to position [0, 0]
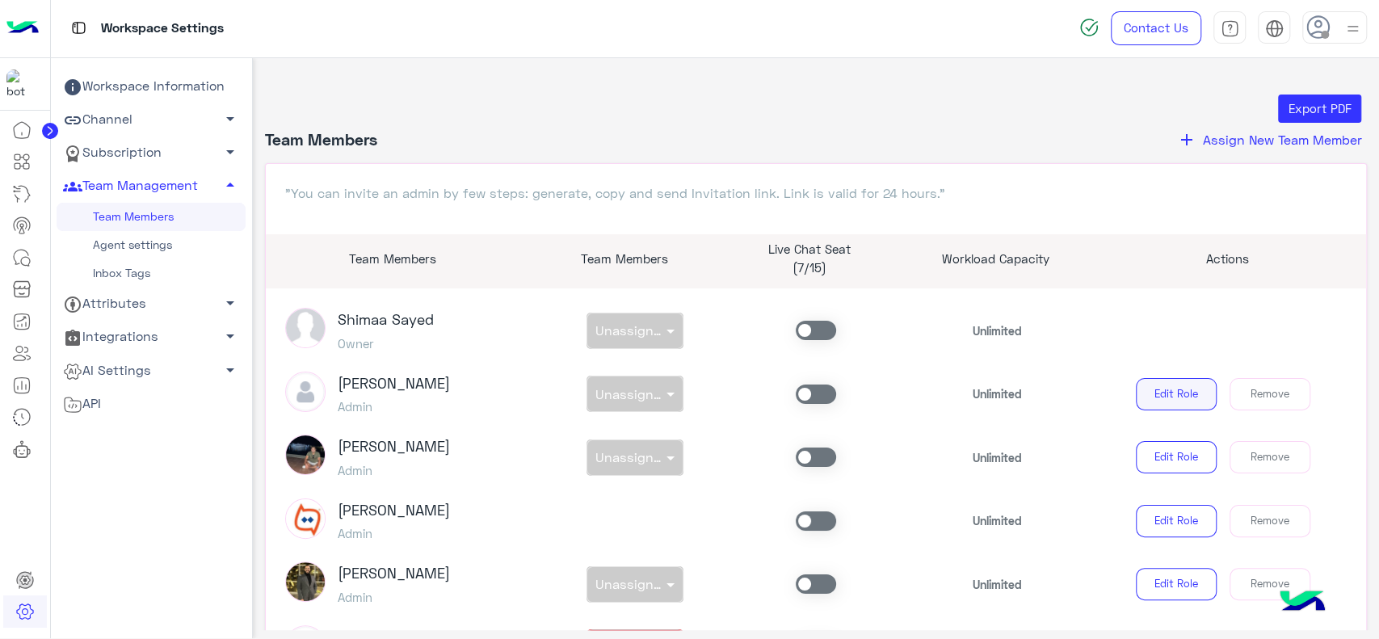
click at [1175, 397] on button "Edit Role" at bounding box center [1175, 394] width 81 height 32
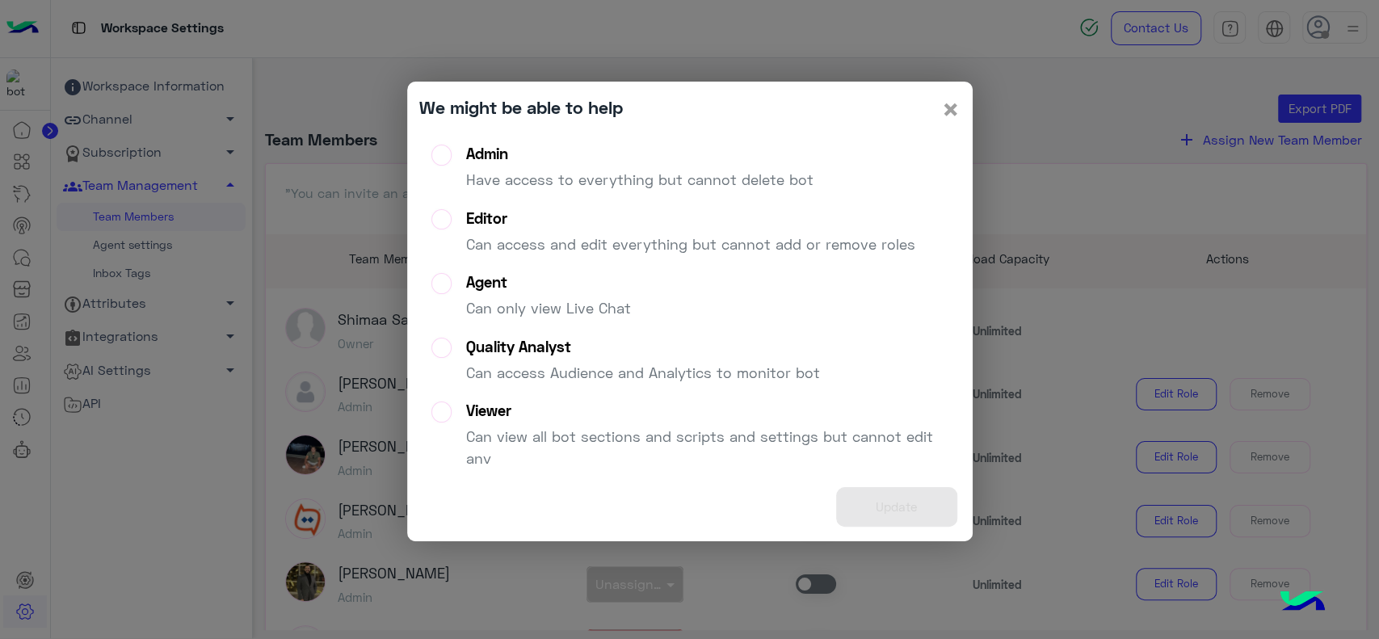
click at [956, 109] on span "×" at bounding box center [950, 108] width 19 height 36
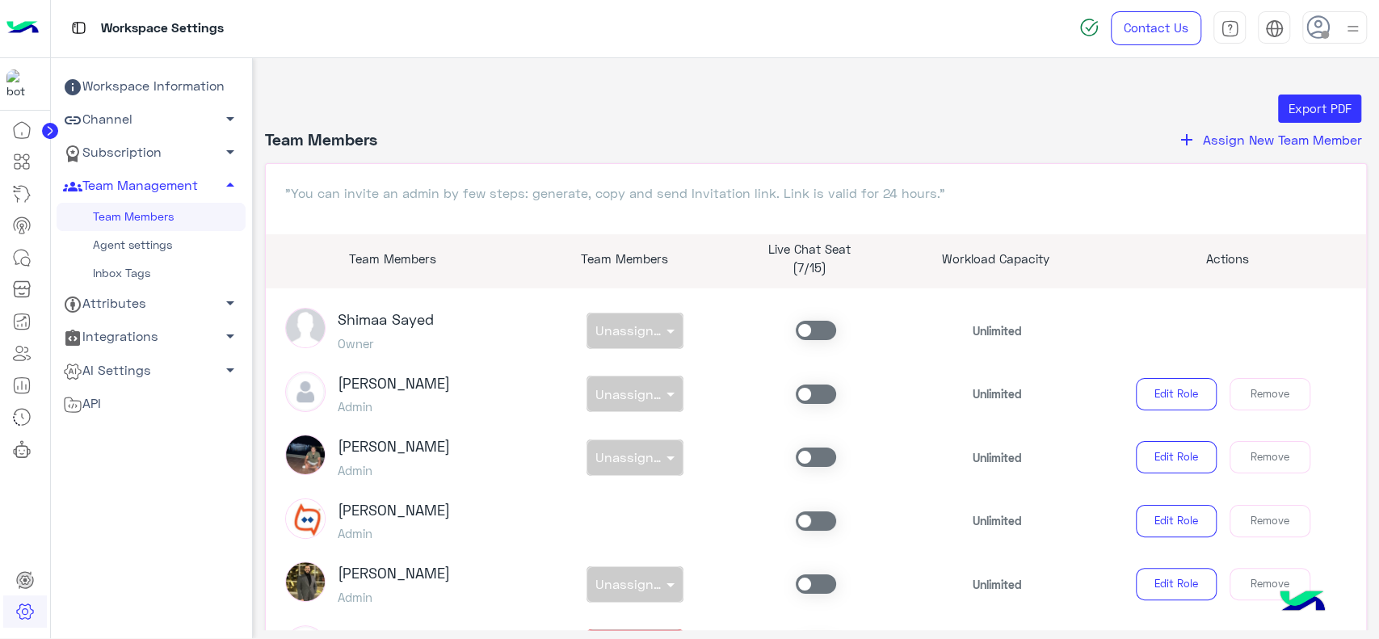
click at [164, 242] on link "Agent settings" at bounding box center [151, 245] width 189 height 28
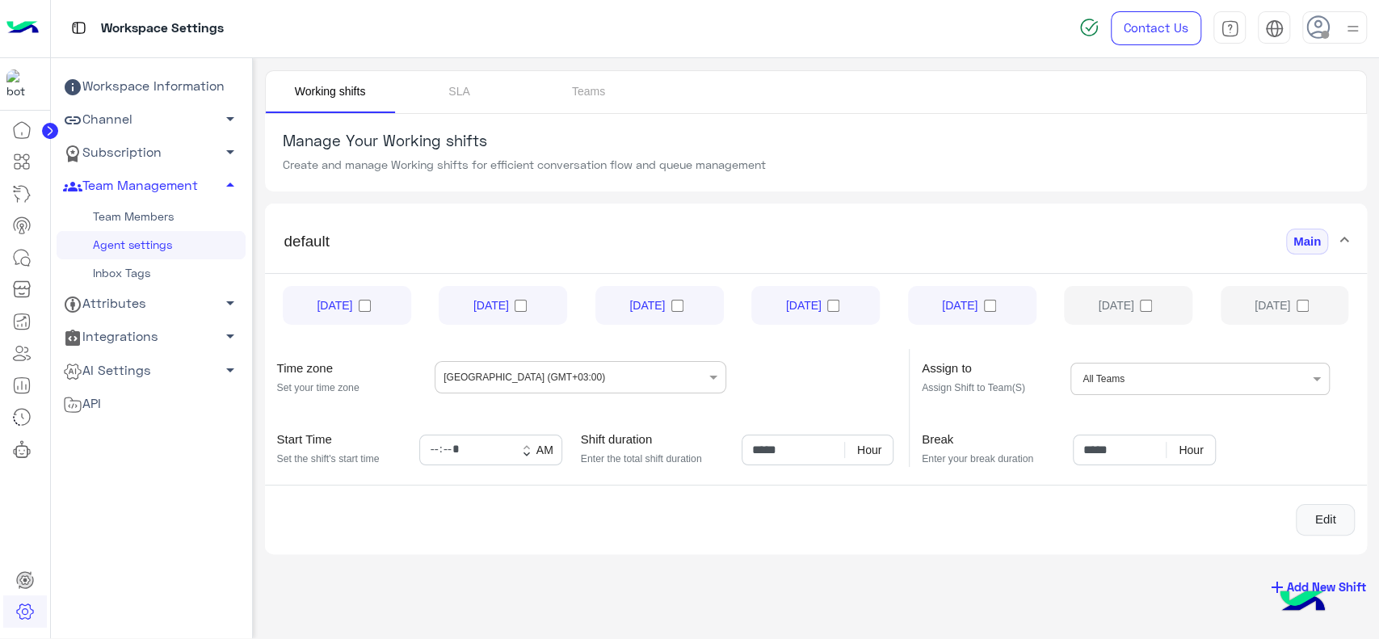
click at [1357, 591] on button "add Add New Shift" at bounding box center [1316, 587] width 124 height 30
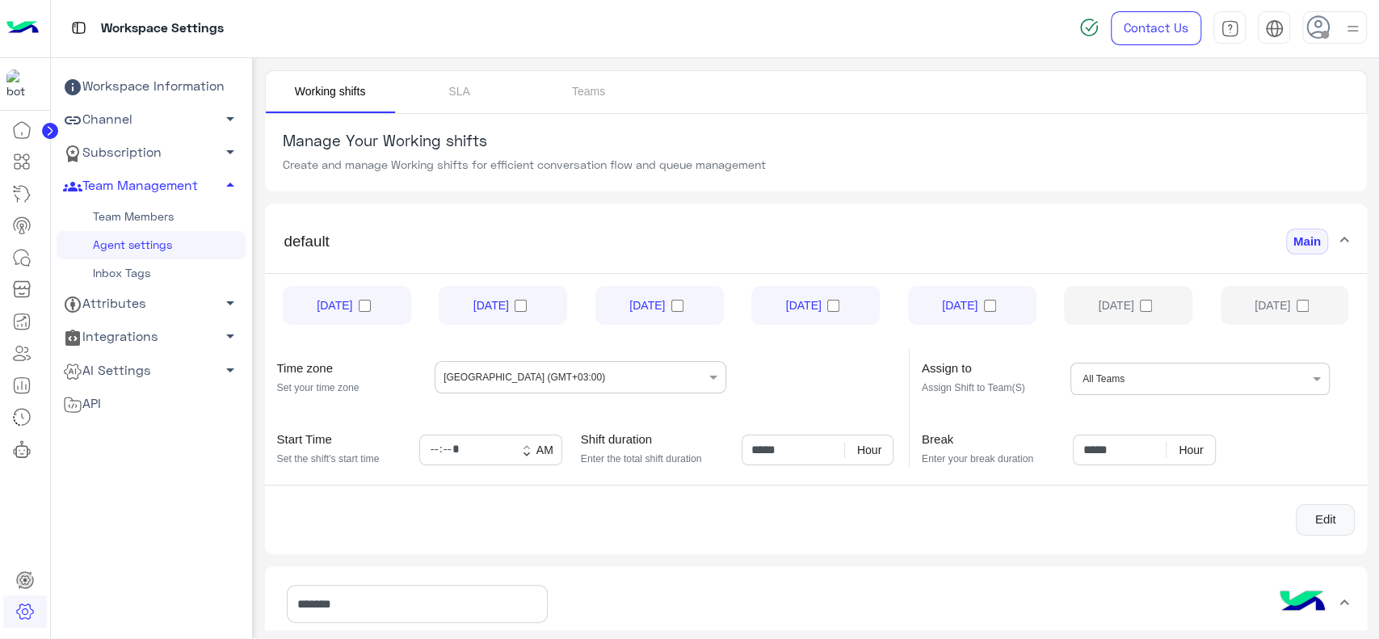
scroll to position [339, 0]
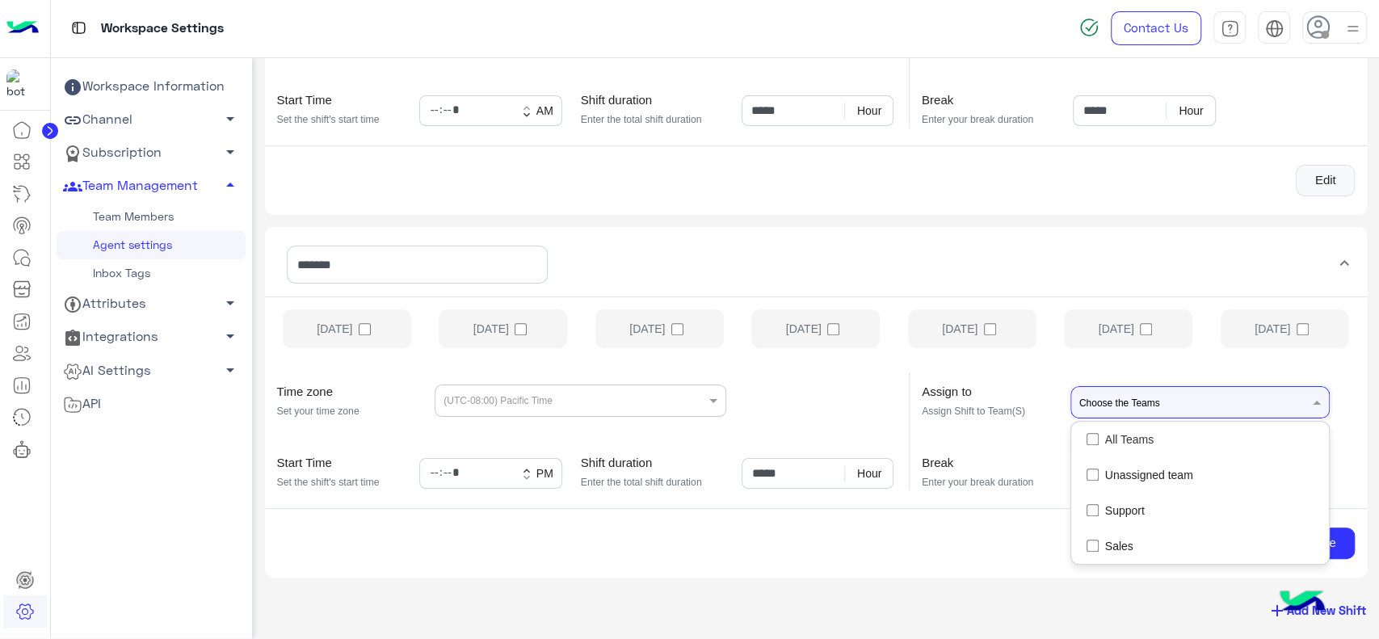
click at [1095, 405] on input "text" at bounding box center [1102, 400] width 47 height 29
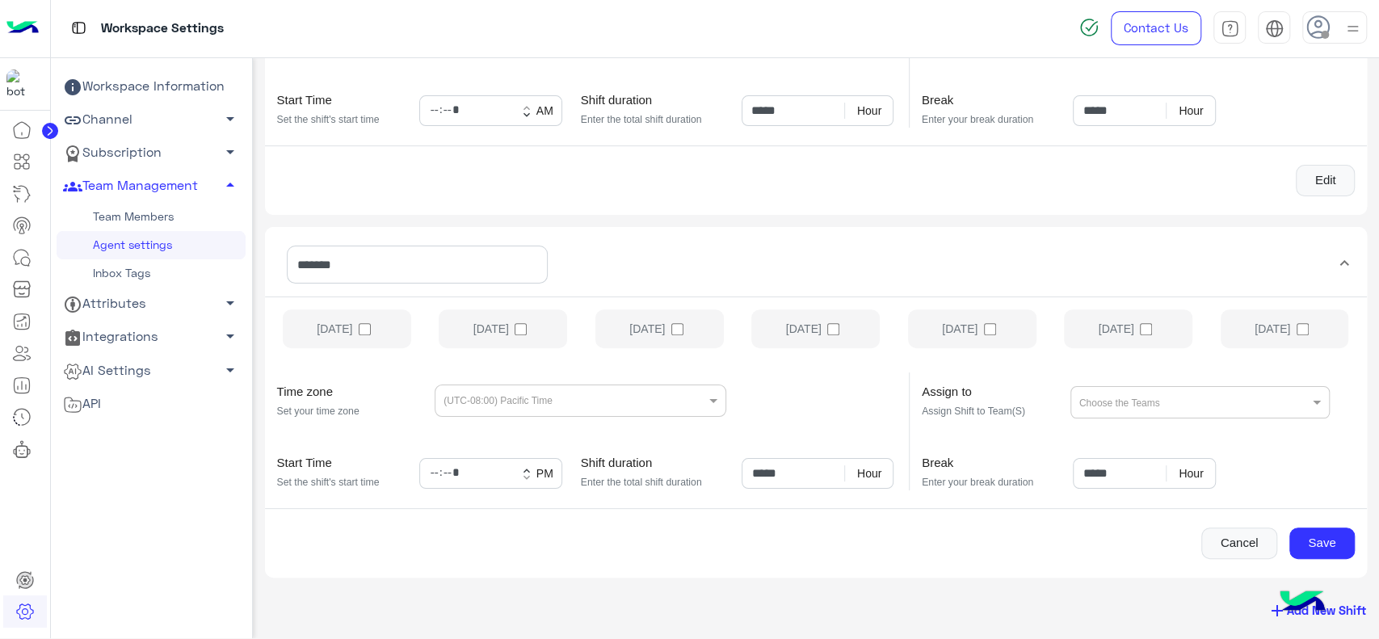
click at [954, 487] on div "Break Enter your break duration" at bounding box center [995, 472] width 149 height 35
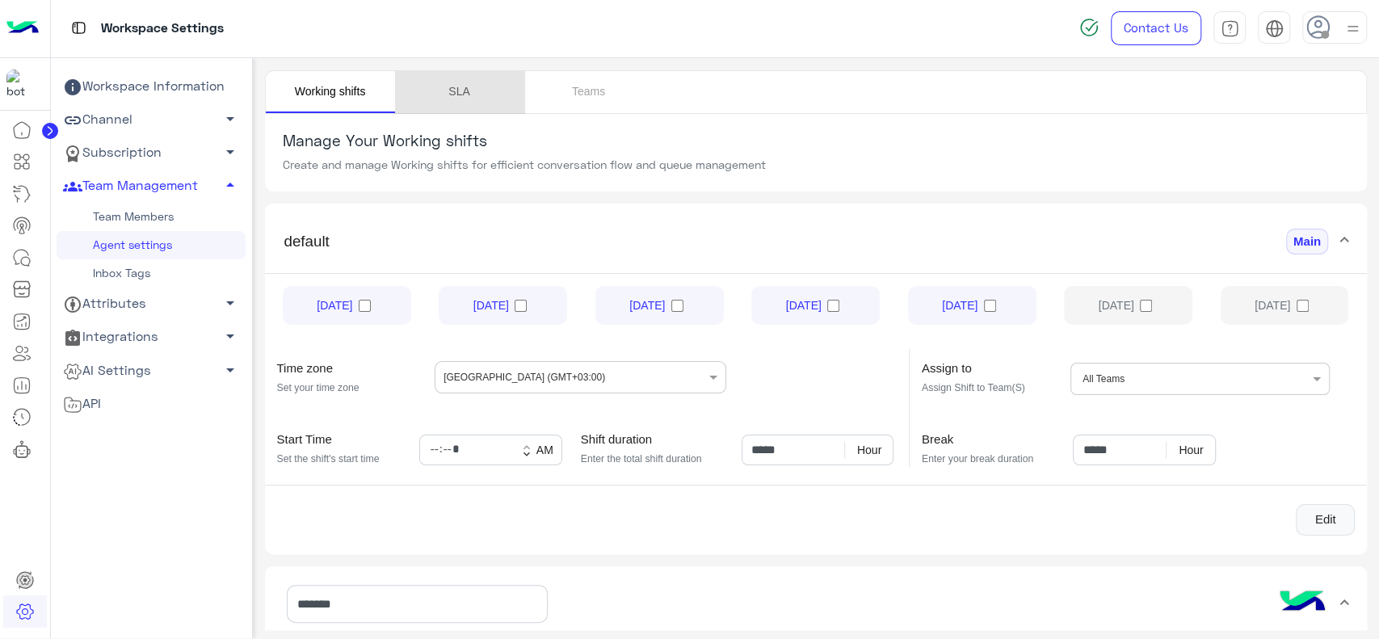
click at [476, 94] on link "SLA" at bounding box center [459, 92] width 129 height 42
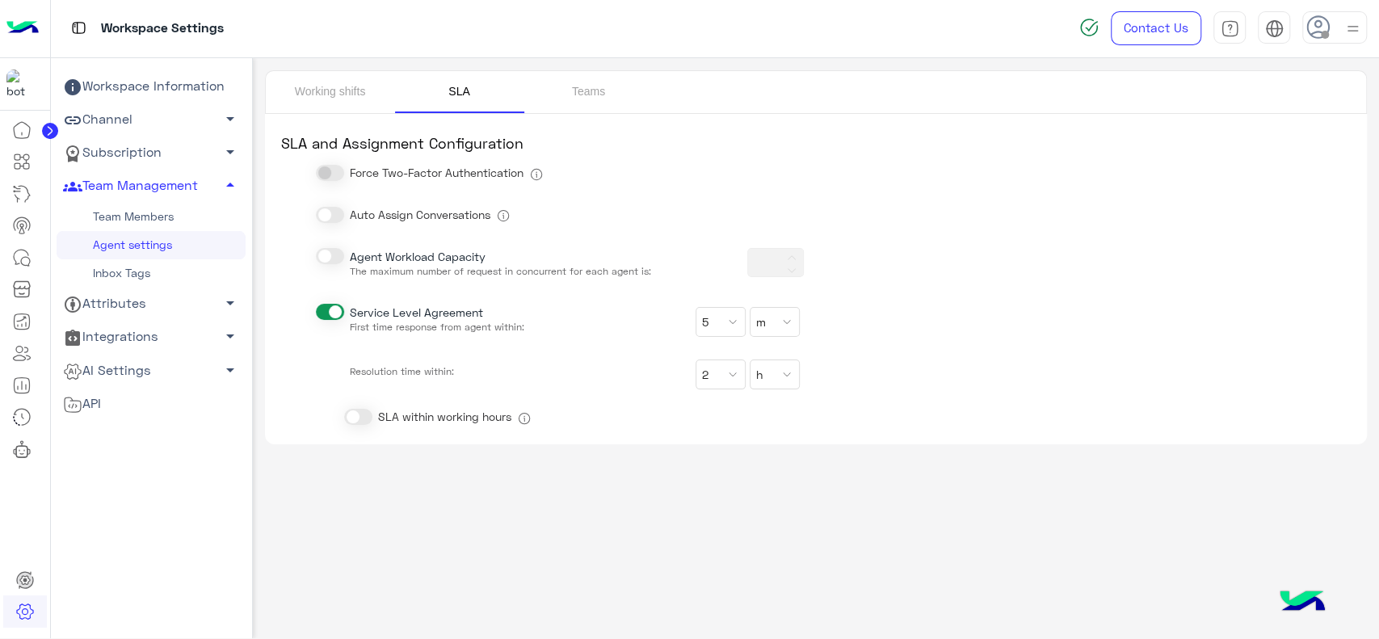
click at [334, 214] on span at bounding box center [330, 215] width 28 height 16
click at [598, 101] on link "Teams" at bounding box center [588, 92] width 129 height 42
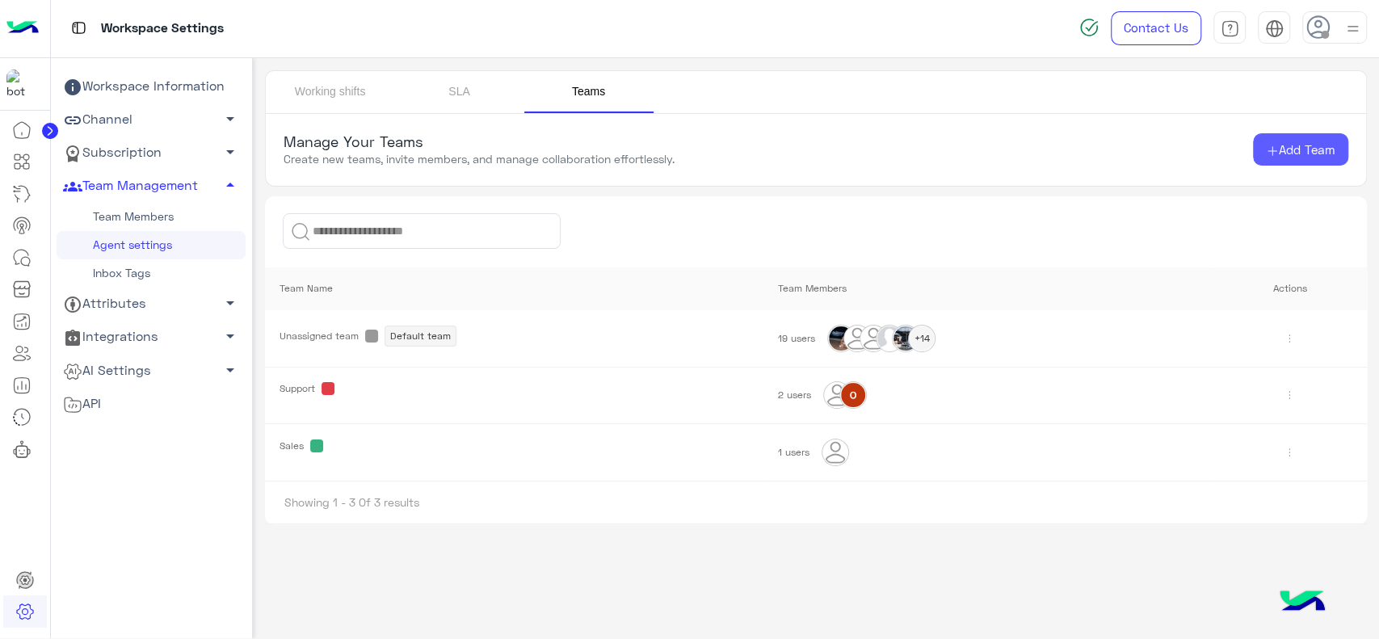
click at [1278, 157] on button "Add Team" at bounding box center [1300, 149] width 95 height 32
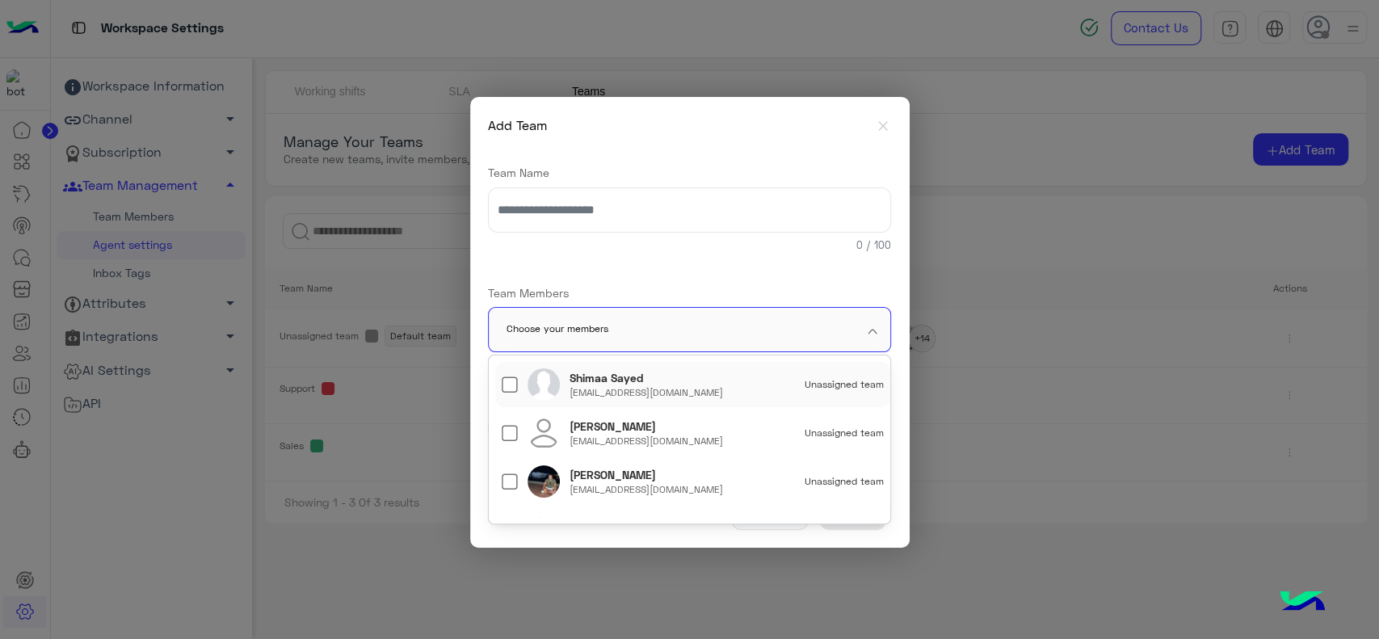
click at [638, 321] on input "text" at bounding box center [665, 330] width 318 height 45
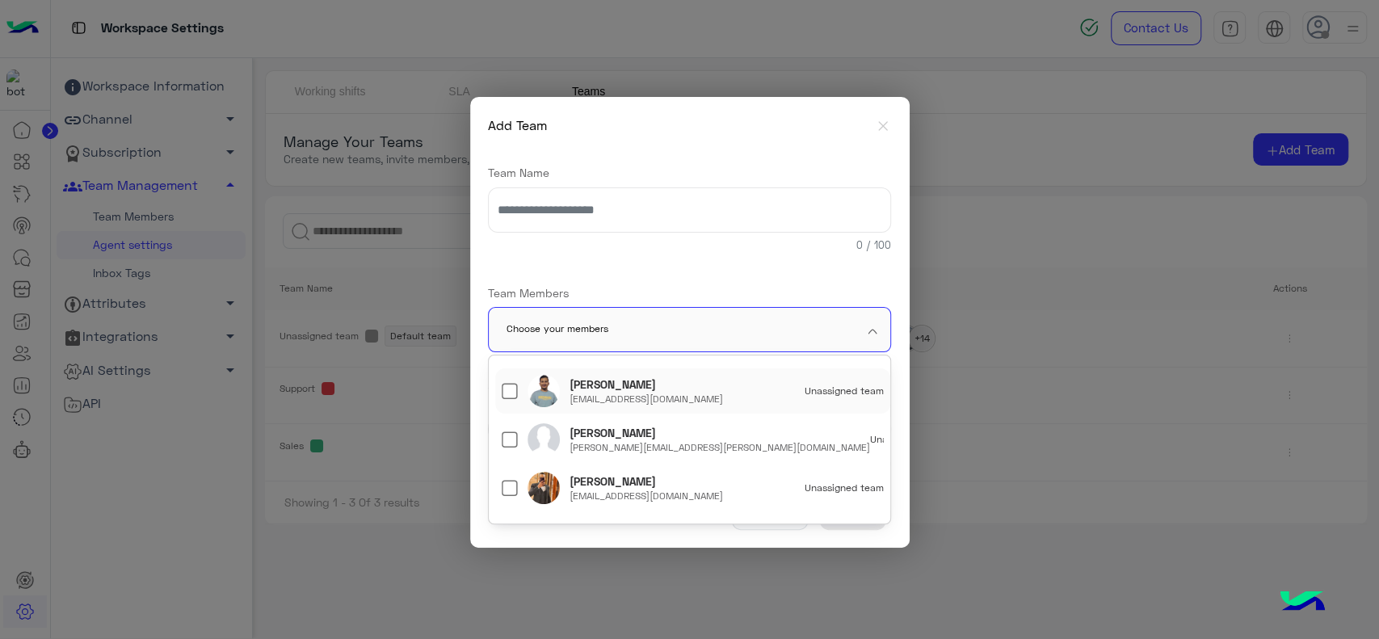
scroll to position [334, 0]
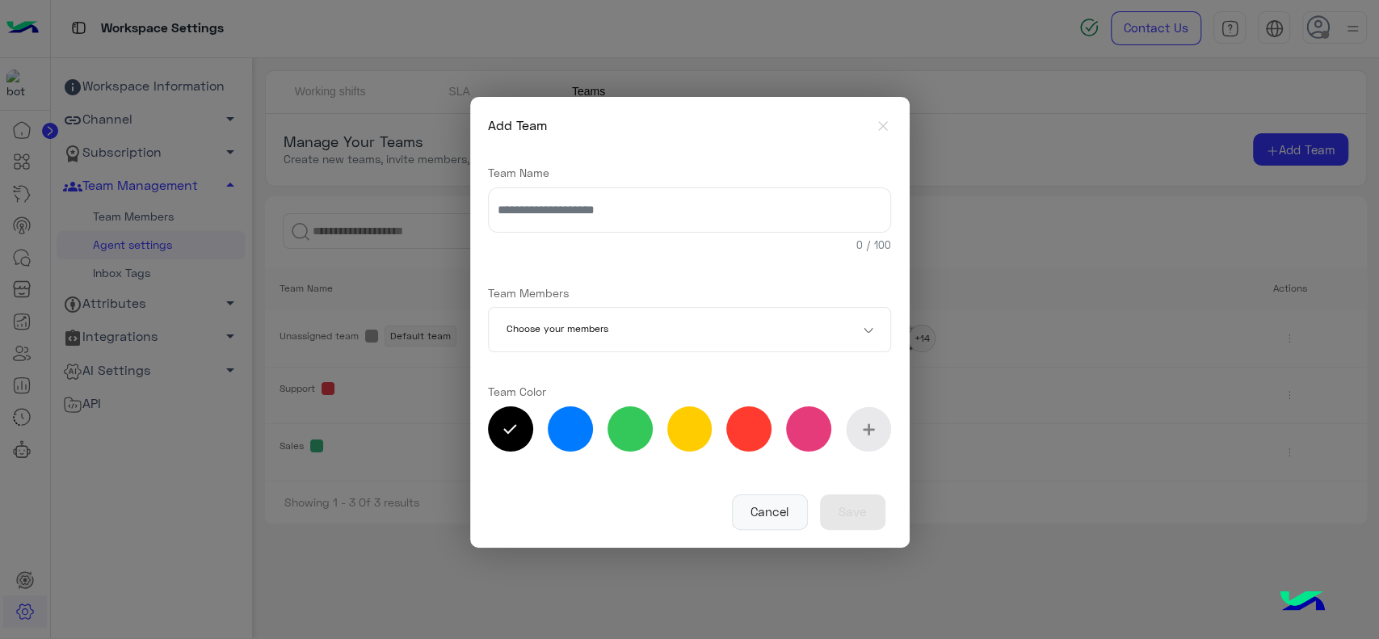
click at [661, 281] on div "Team Name 0 / 100 Team Members Choose your members Team Color *******" at bounding box center [689, 311] width 403 height 329
click at [783, 506] on button "Cancel" at bounding box center [770, 512] width 76 height 36
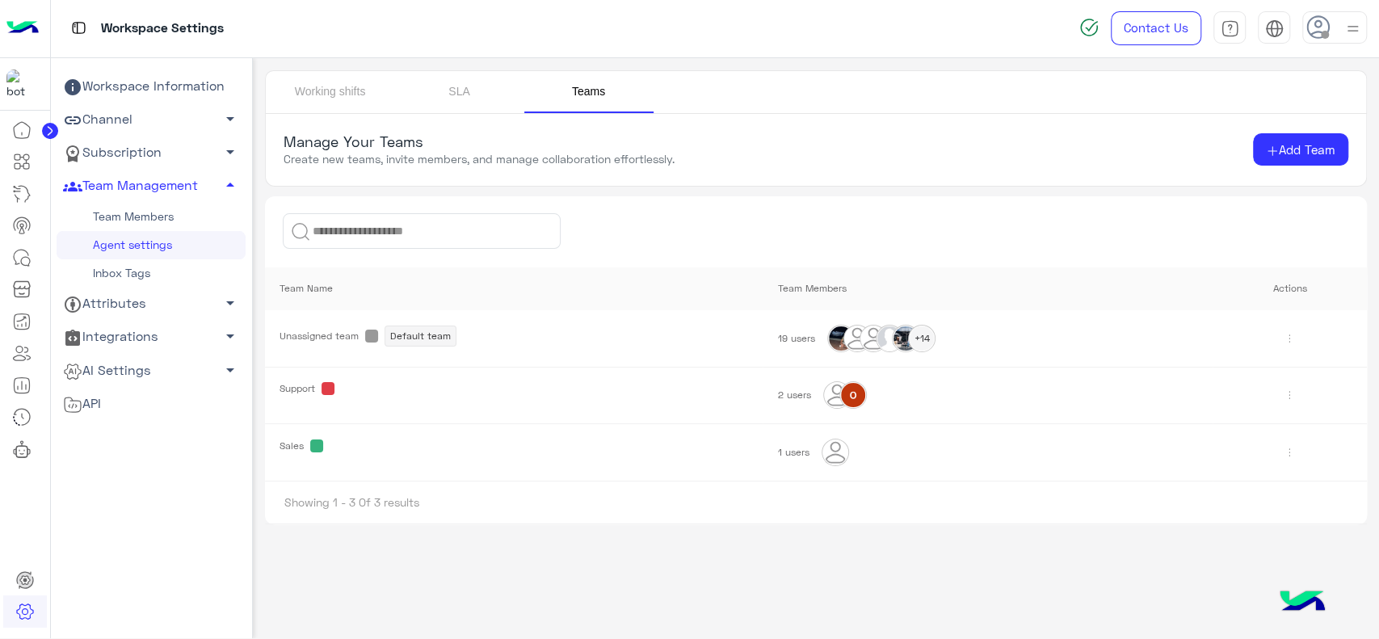
click at [137, 274] on link "Inbox Tags" at bounding box center [151, 273] width 189 height 28
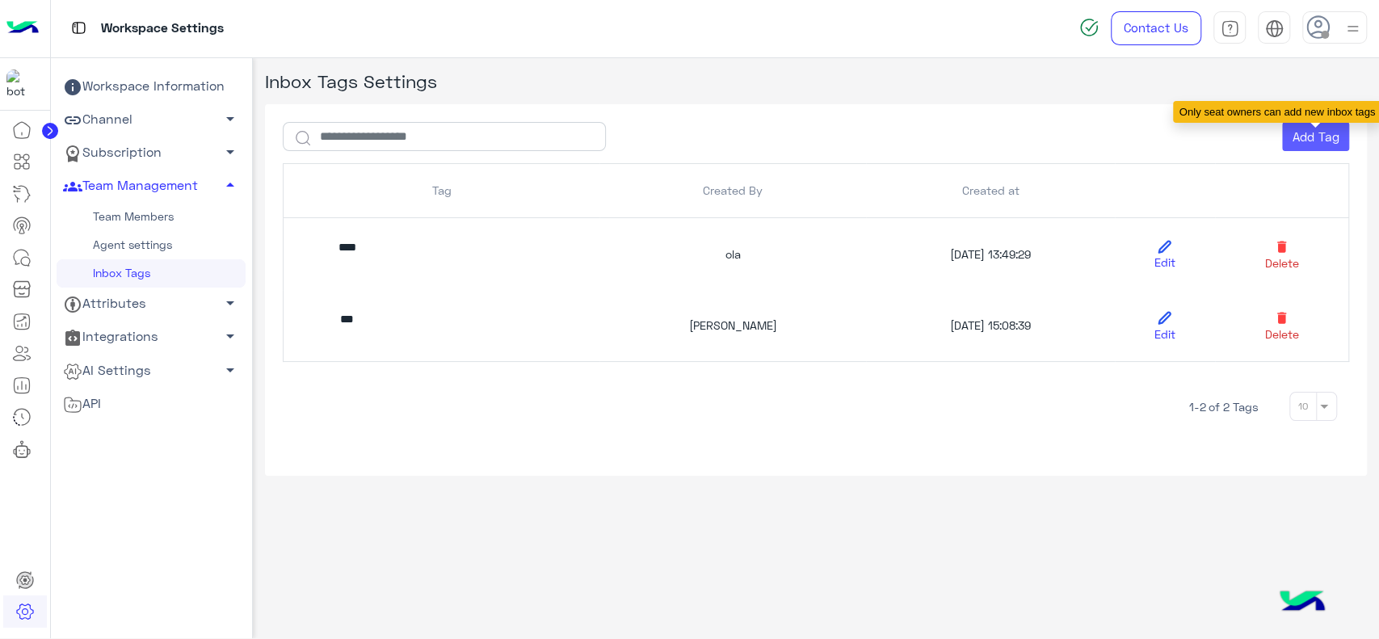
click at [1314, 141] on button "Add Tag" at bounding box center [1315, 136] width 67 height 29
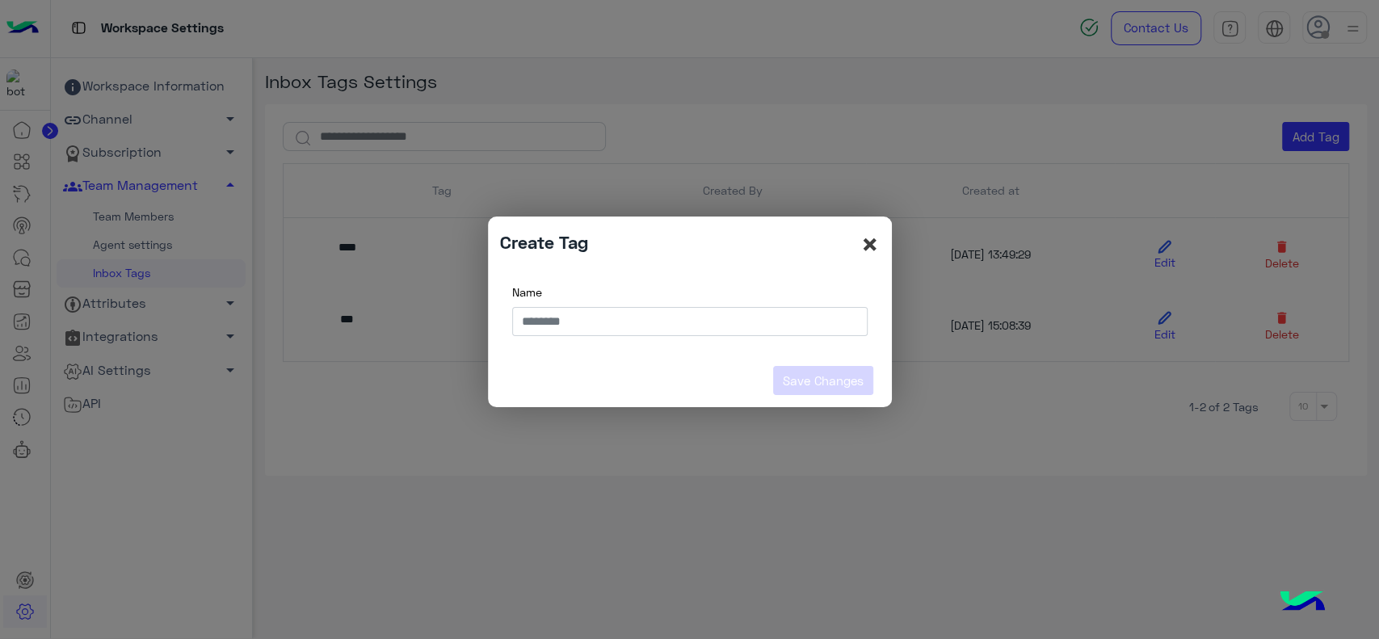
click at [875, 236] on span "×" at bounding box center [869, 243] width 19 height 36
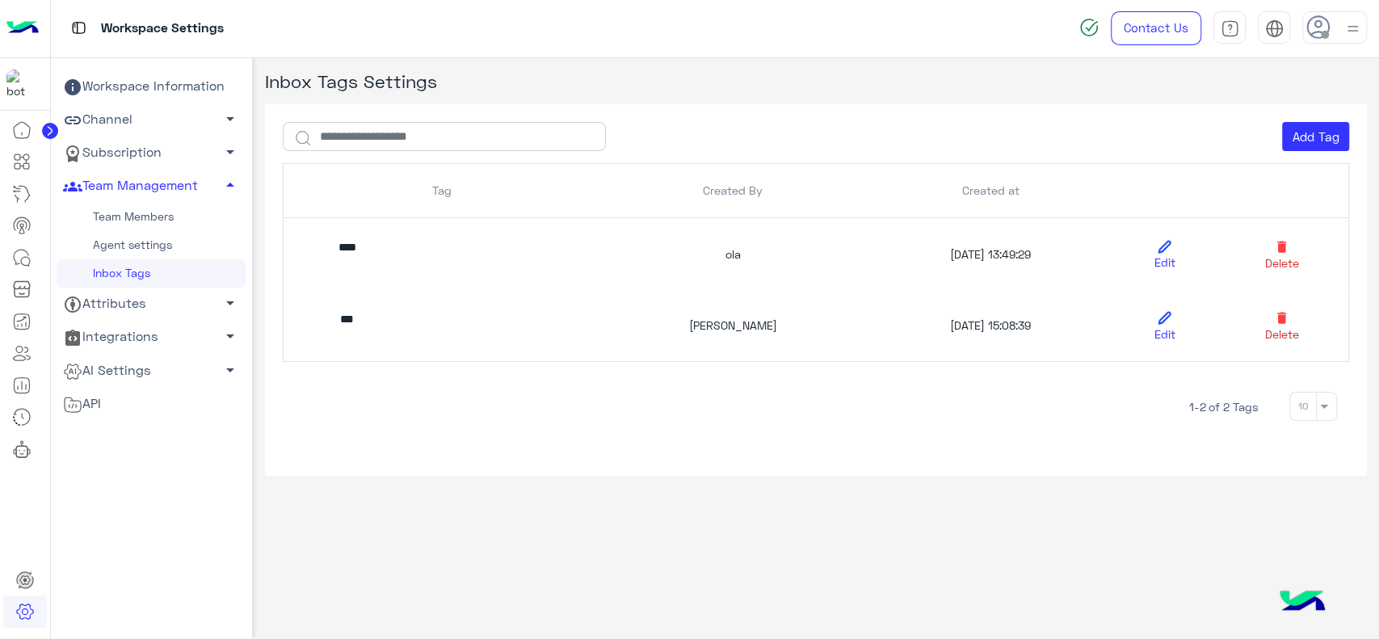
click at [227, 300] on span "arrow_drop_down" at bounding box center [229, 302] width 19 height 19
click at [314, 560] on div "Inbox Tags Settings Add Tag Tag Created By Created at **** ola 03/02/2025 13:49…" at bounding box center [816, 344] width 1127 height 573
click at [30, 132] on icon at bounding box center [21, 129] width 19 height 19
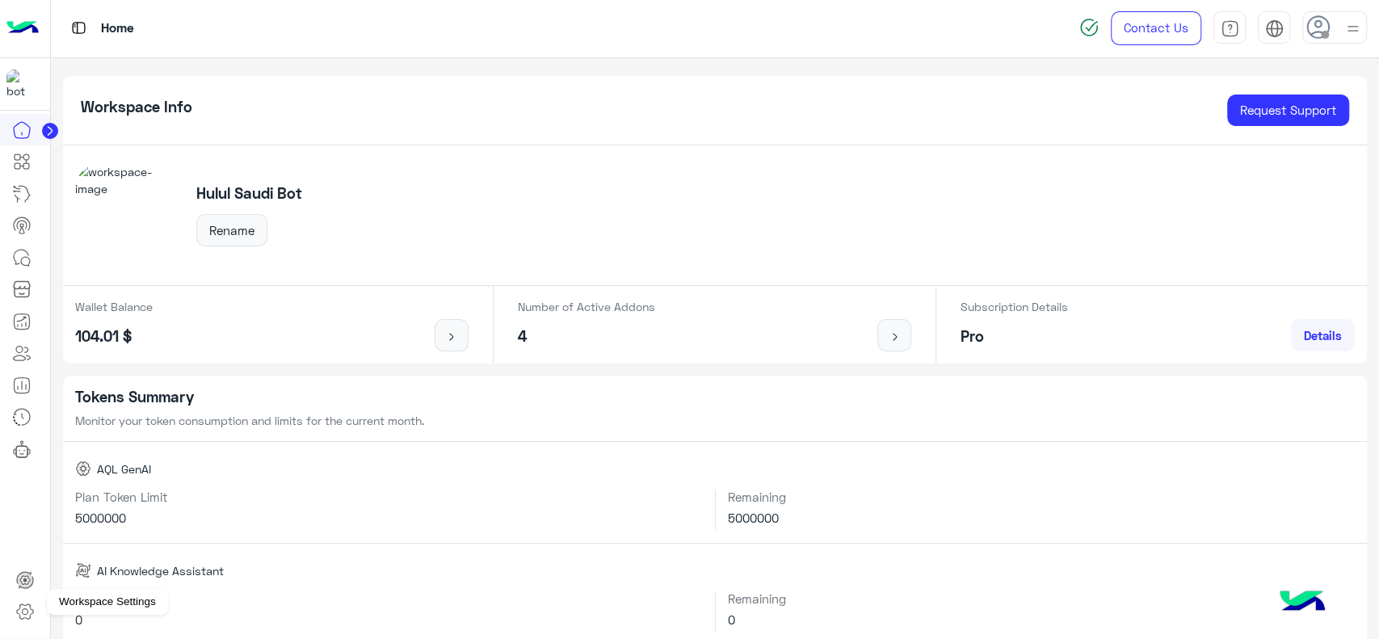
click at [31, 613] on icon at bounding box center [24, 611] width 19 height 19
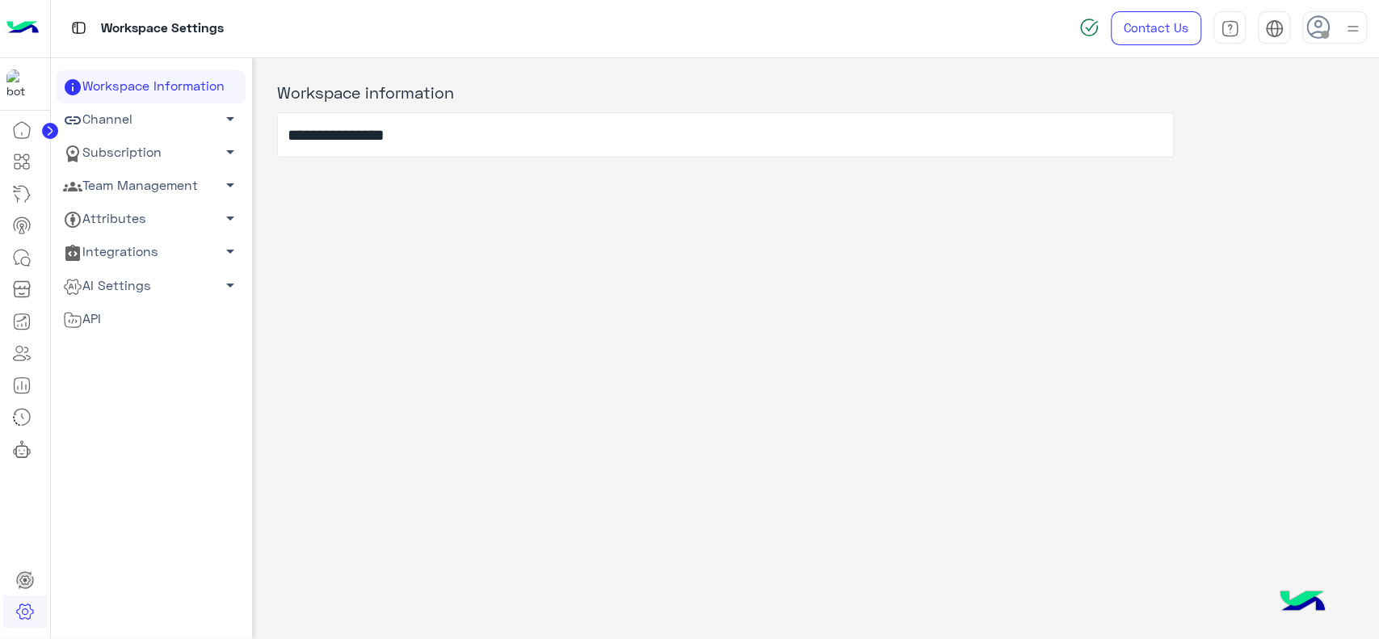
click at [145, 225] on link "Attributes arrow_drop_down" at bounding box center [151, 219] width 189 height 33
click at [133, 256] on link "User Attributes" at bounding box center [151, 250] width 189 height 28
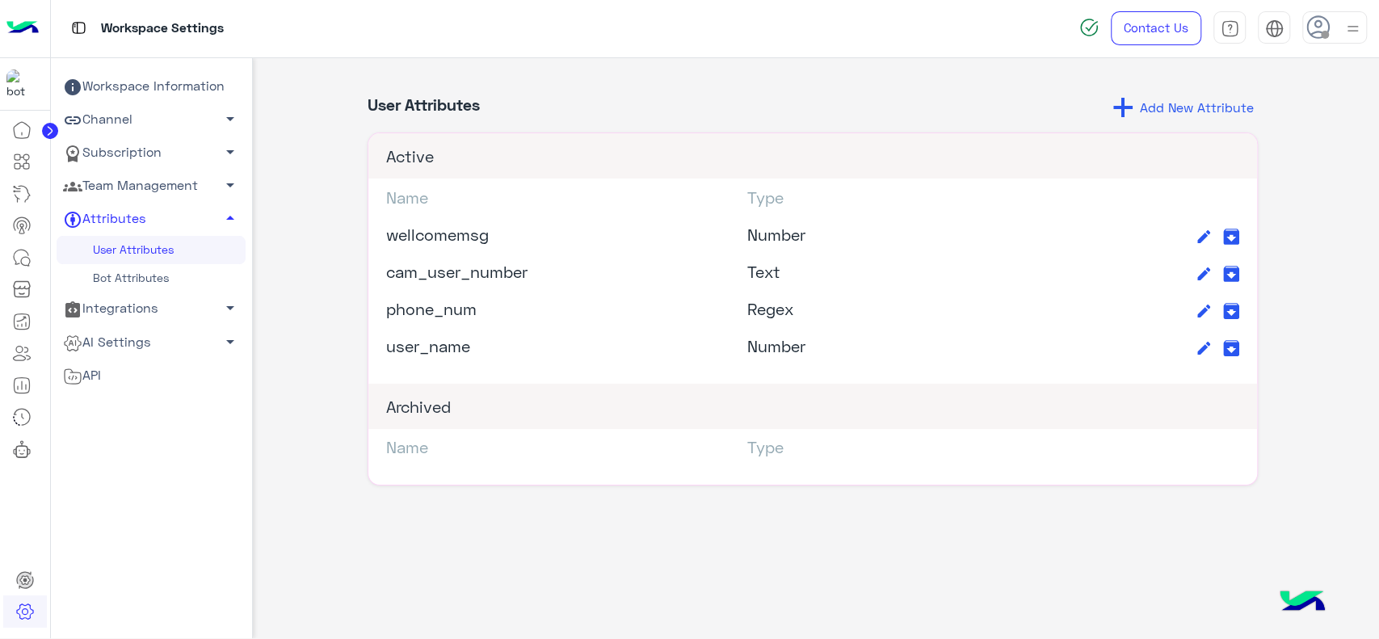
click at [133, 272] on link "Bot Attributes" at bounding box center [151, 278] width 189 height 28
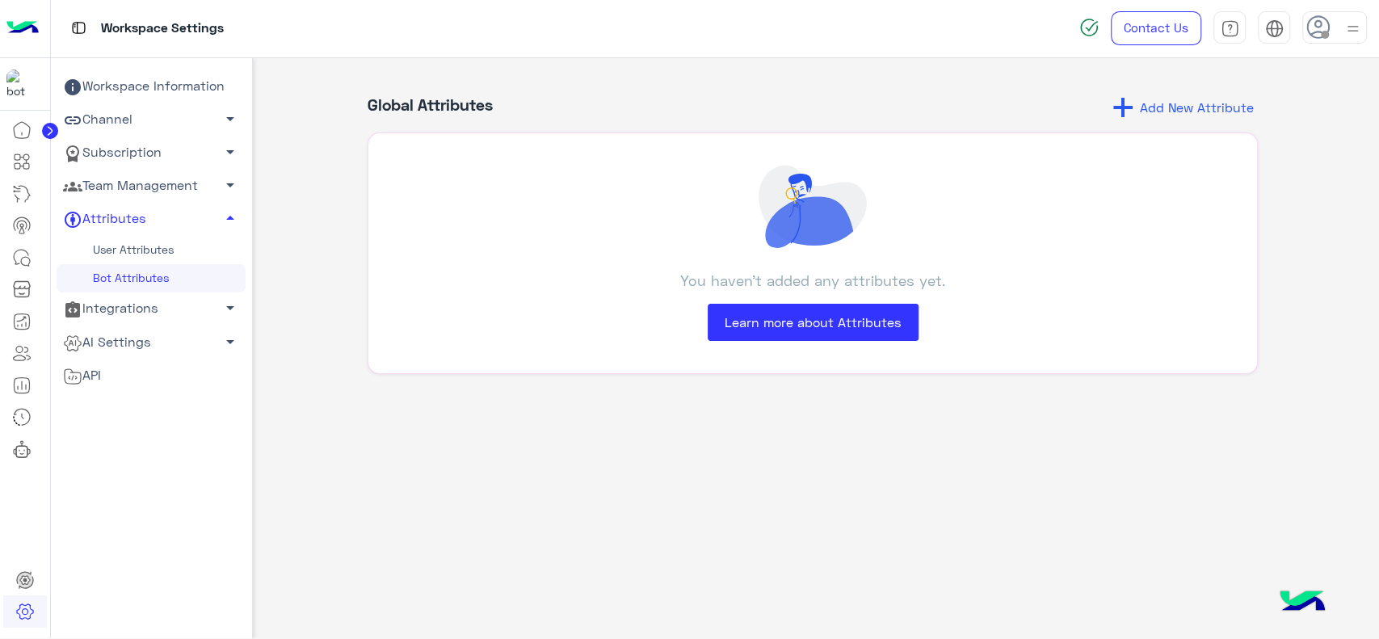
click at [147, 250] on link "User Attributes" at bounding box center [151, 250] width 189 height 28
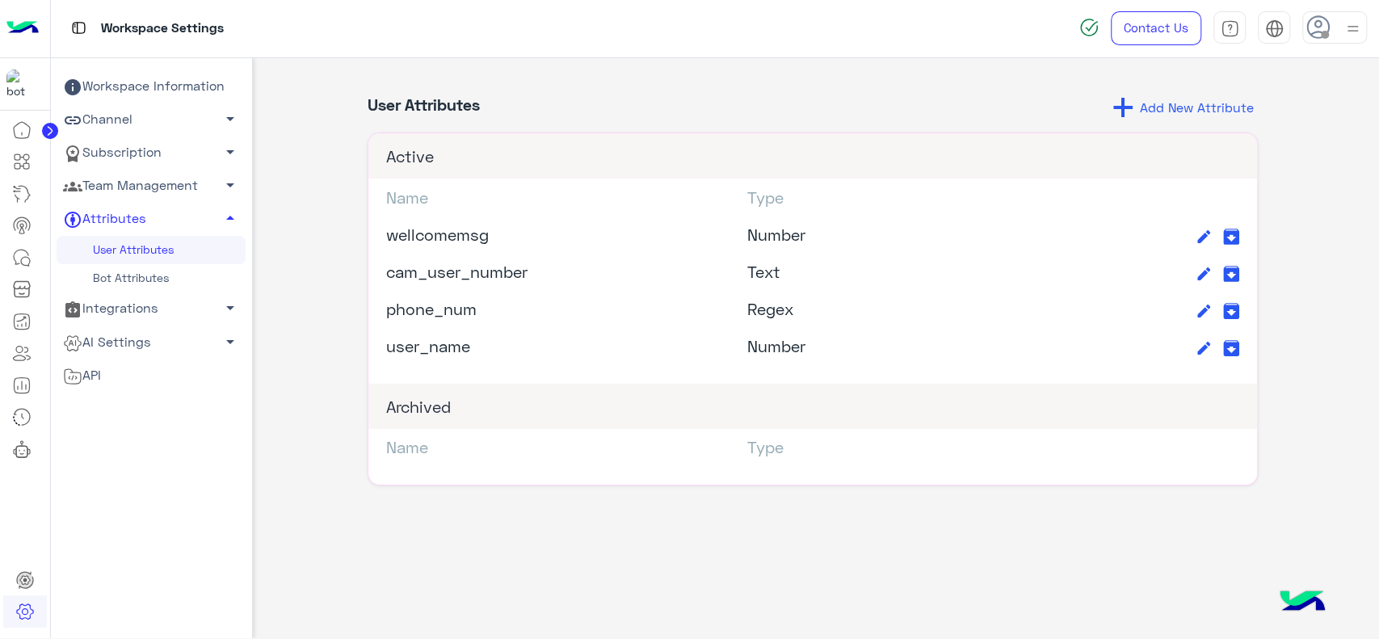
click at [48, 132] on icon at bounding box center [50, 131] width 4 height 8
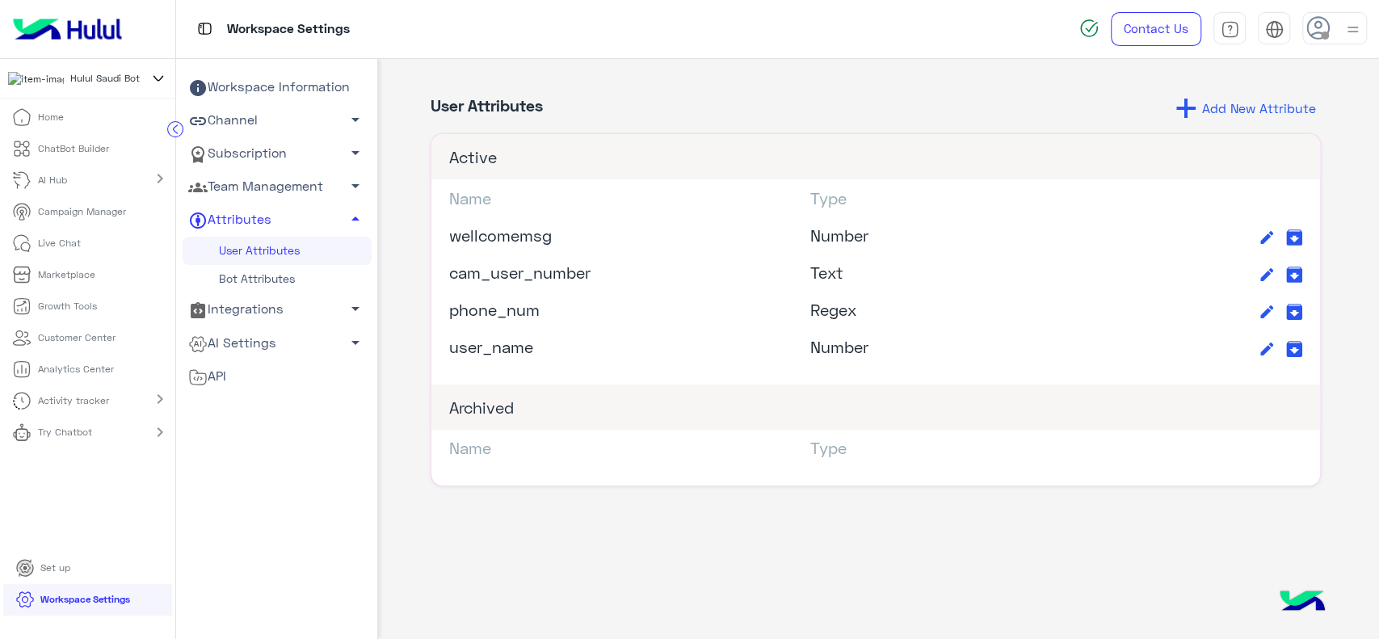
click at [276, 188] on link "Team Management arrow_drop_down" at bounding box center [277, 186] width 189 height 33
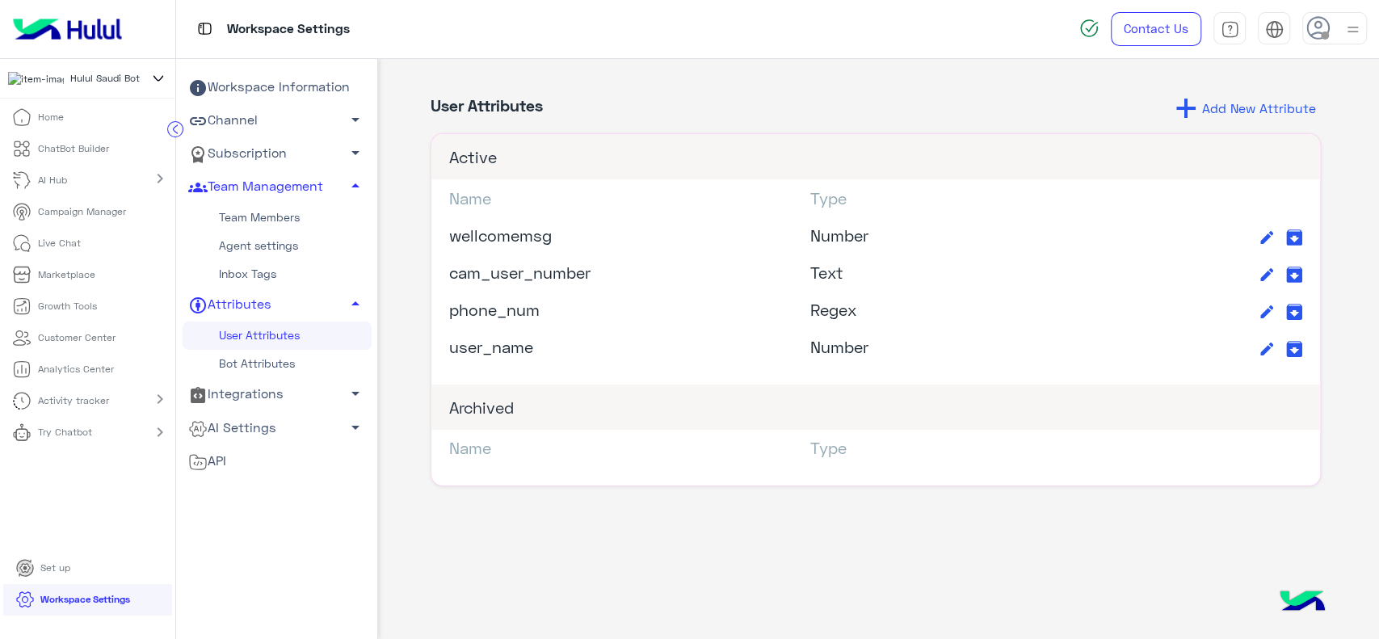
click at [243, 217] on link "Team Members" at bounding box center [277, 218] width 189 height 28
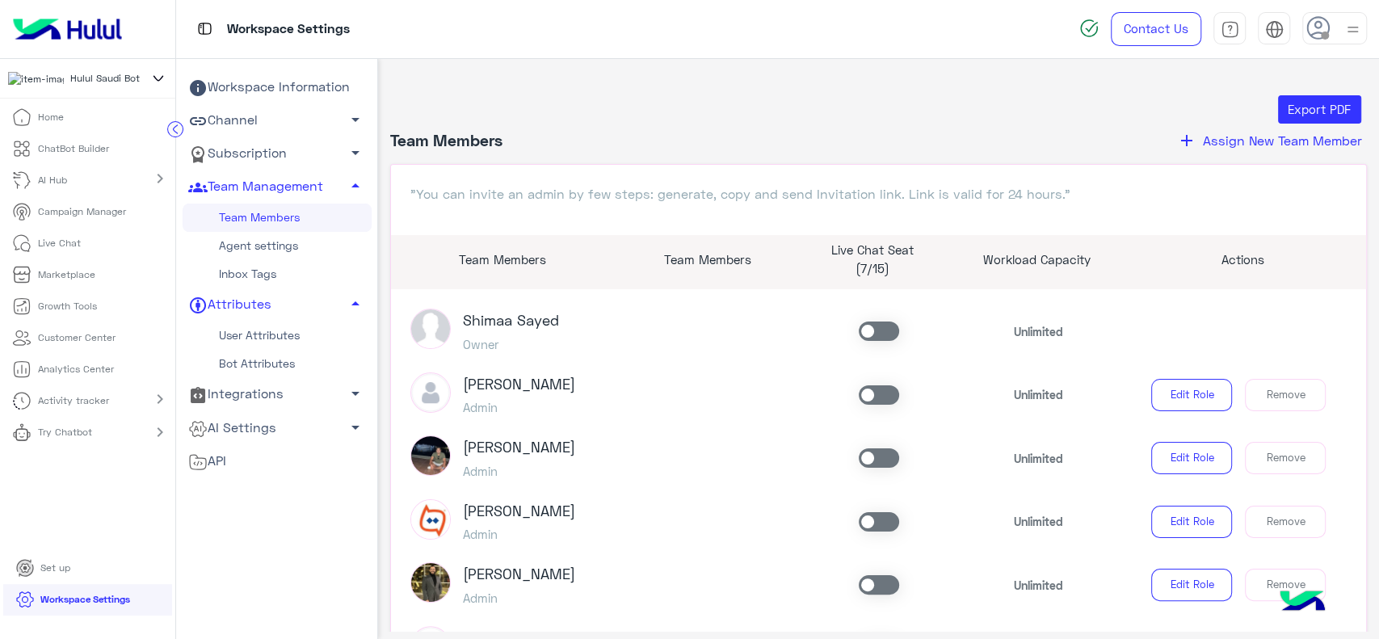
click at [174, 130] on icon at bounding box center [176, 129] width 4 height 8
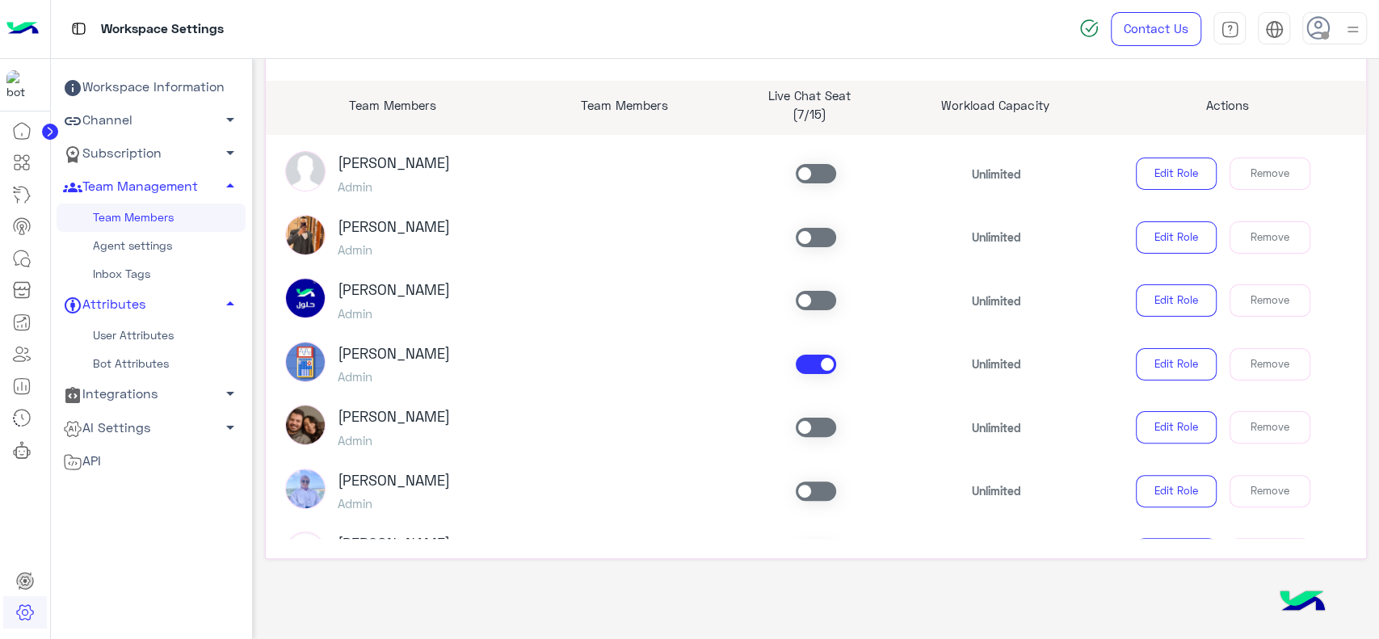
scroll to position [509, 0]
click at [812, 99] on p "Live Chat Seat" at bounding box center [809, 95] width 162 height 19
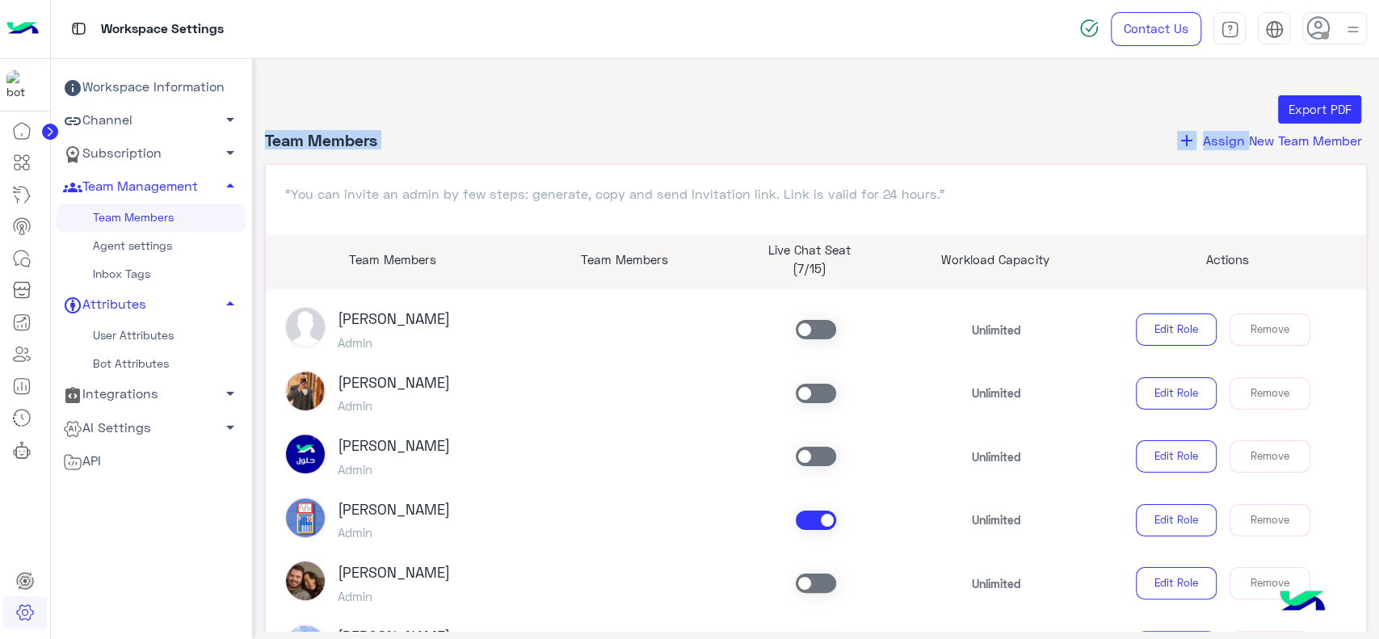
click at [1361, 139] on app-team-manager "Export PDF Team Members add Assign New Team Member "You can invite an admin by …" at bounding box center [816, 422] width 1127 height 655
copy header "Team Members add Assign New Team Member"
click at [1235, 149] on button "add Assign New Team Member" at bounding box center [1269, 140] width 195 height 21
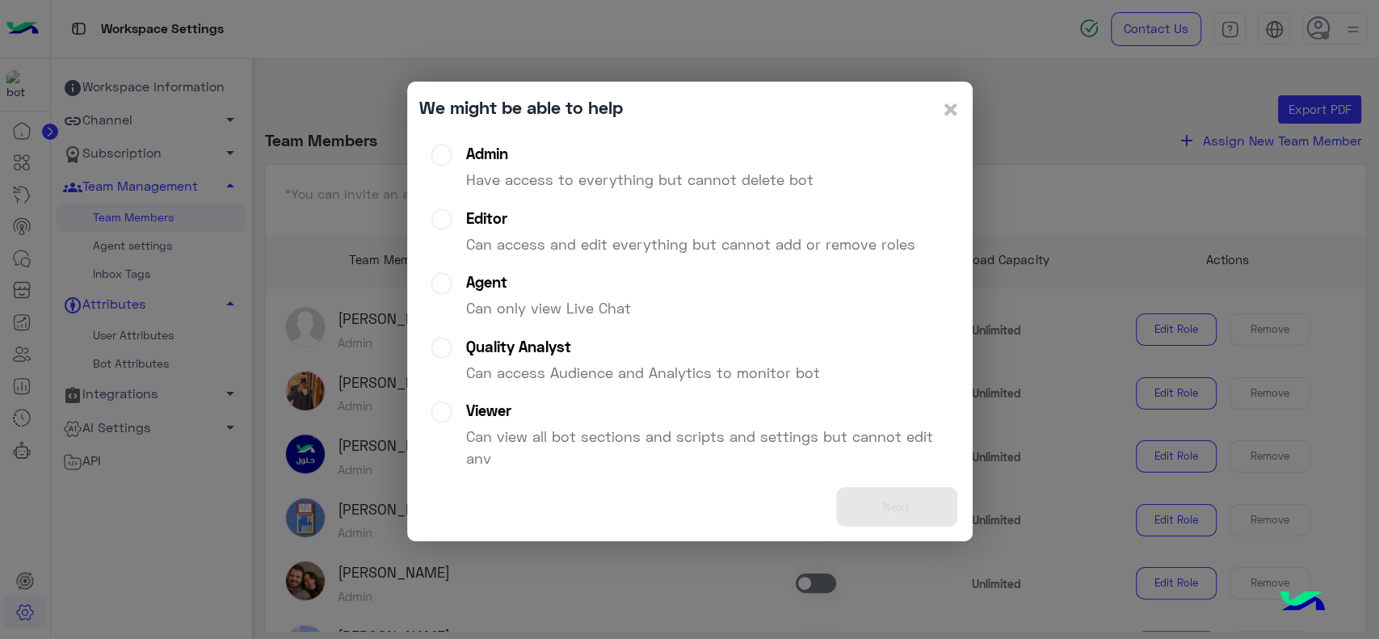
click at [704, 188] on p "Have access to everything but cannot delete bot" at bounding box center [639, 180] width 347 height 22
click at [884, 518] on button "Next" at bounding box center [896, 507] width 121 height 40
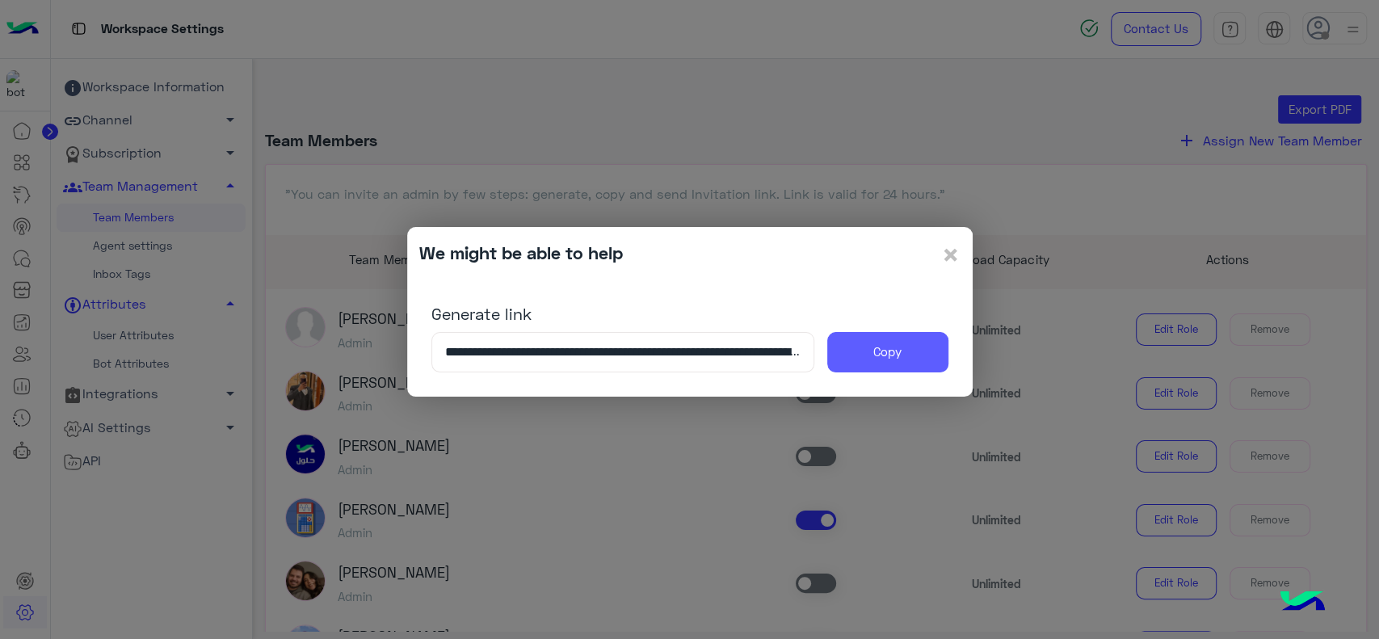
click at [874, 350] on button "Copy" at bounding box center [887, 352] width 121 height 40
click at [949, 260] on span "×" at bounding box center [950, 254] width 19 height 36
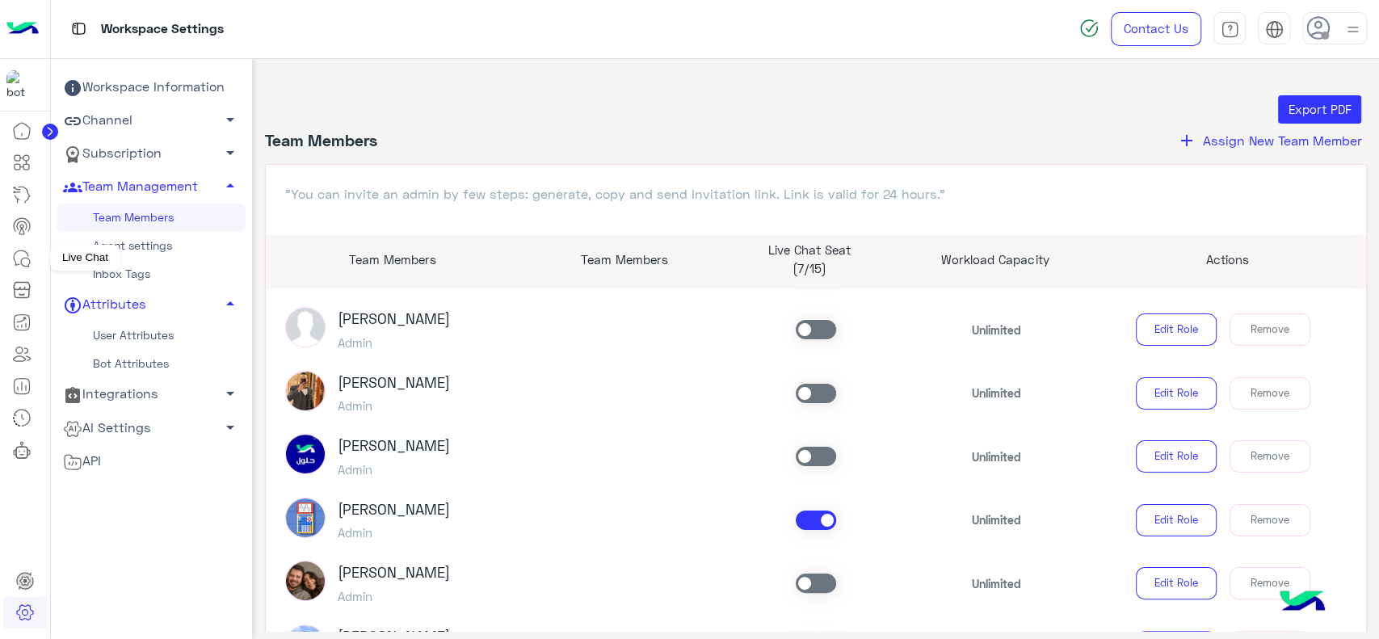
click at [23, 255] on icon at bounding box center [21, 258] width 19 height 19
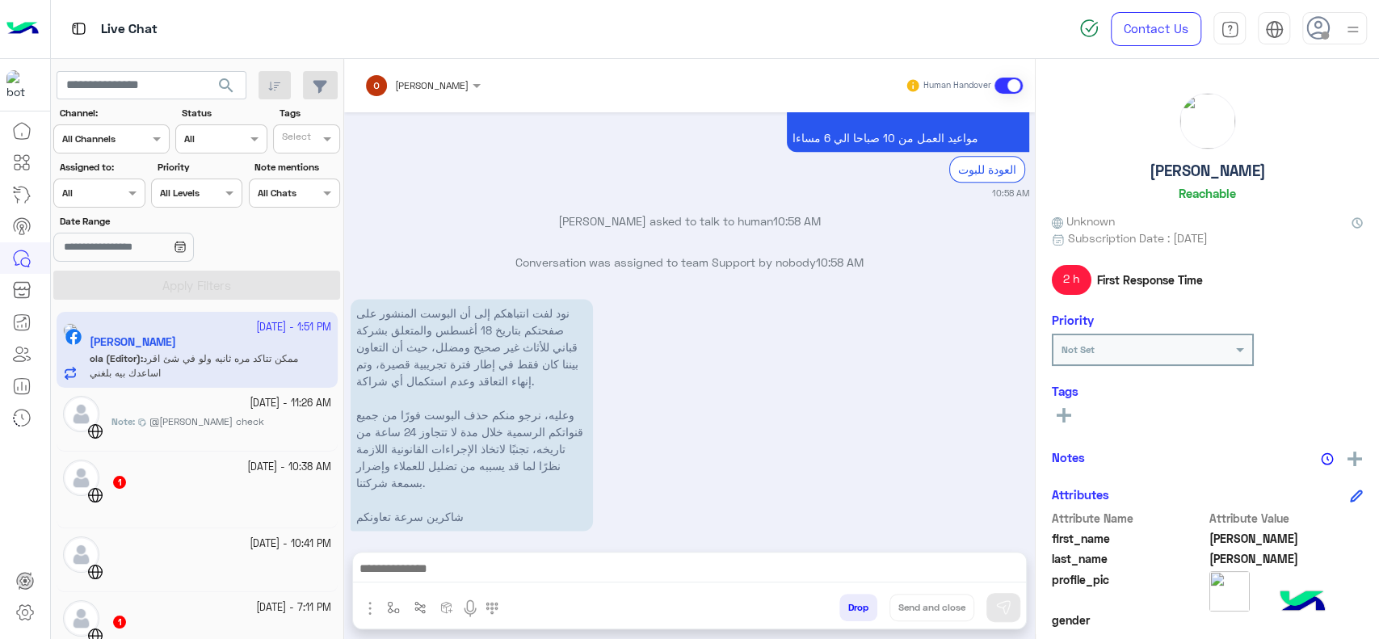
scroll to position [1421, 0]
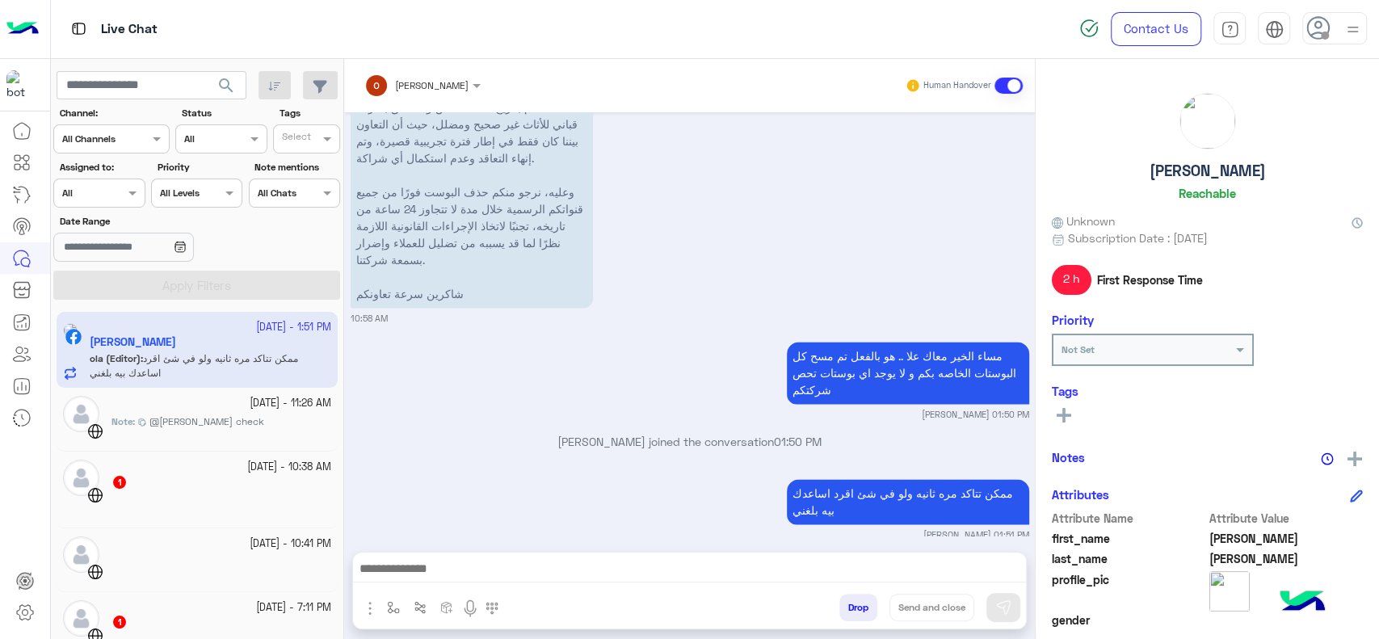
click at [296, 403] on small "18 September - 11:26 AM" at bounding box center [291, 403] width 82 height 15
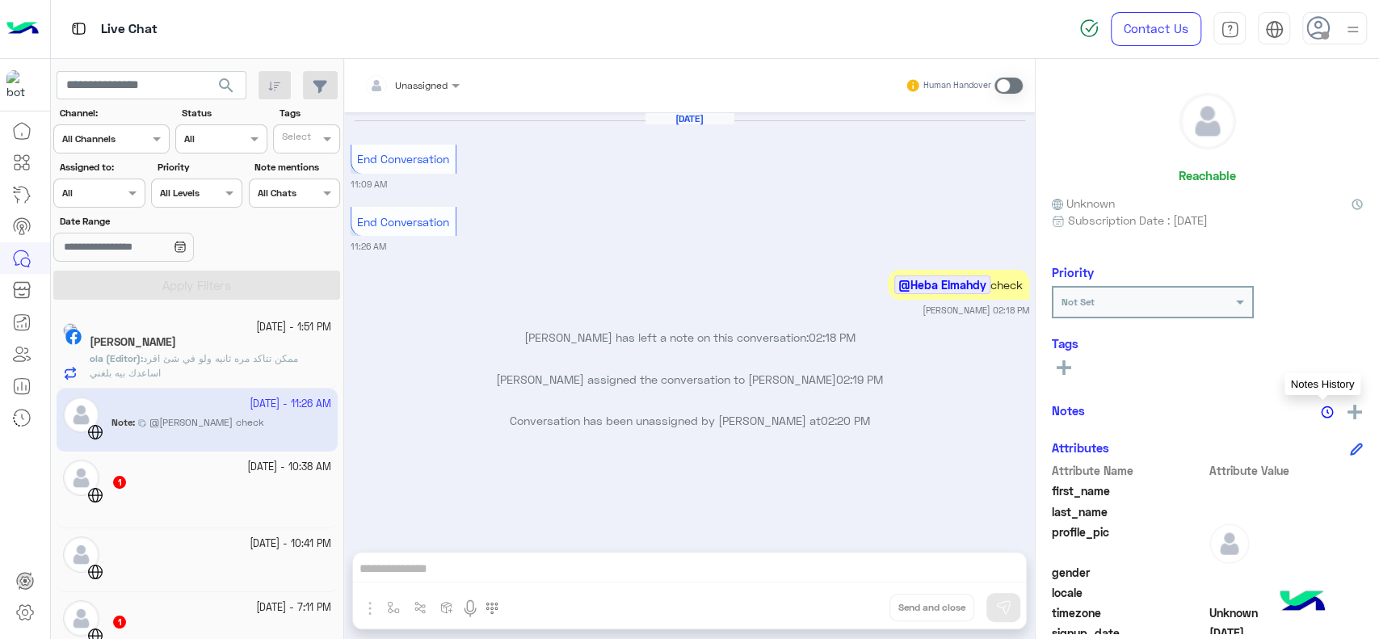
click at [1320, 412] on img at bounding box center [1326, 411] width 13 height 13
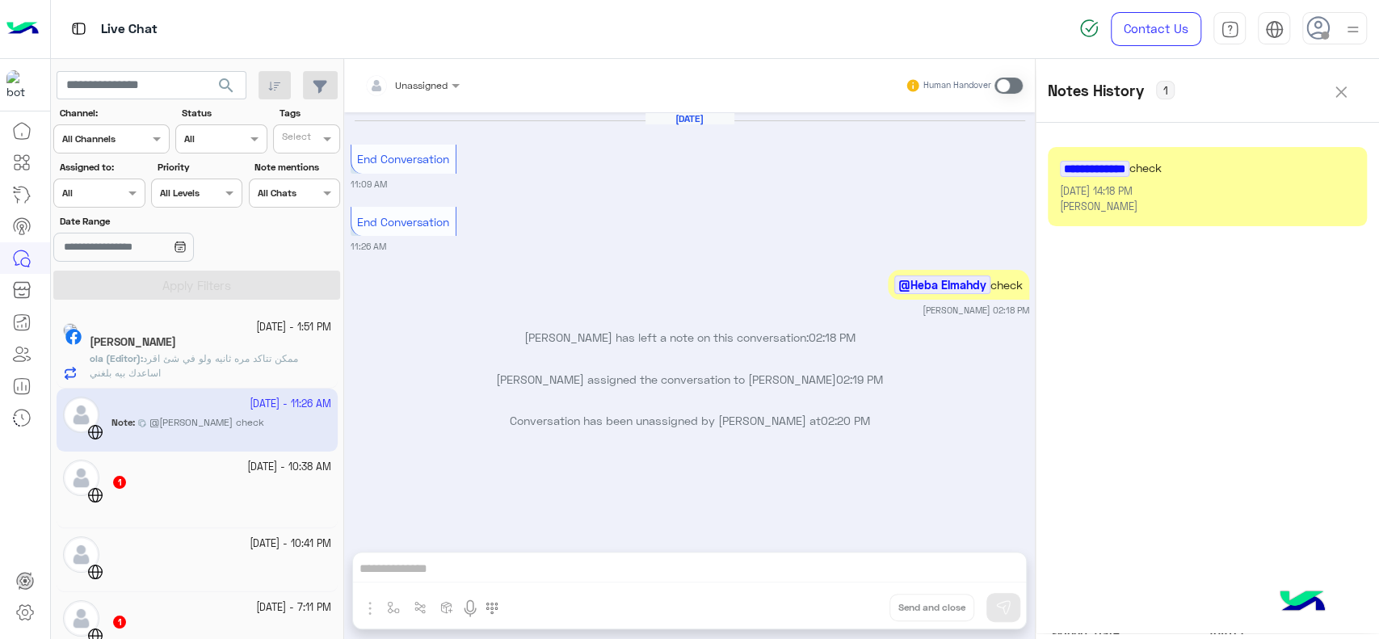
click at [1286, 199] on div "Heba Elmahdy" at bounding box center [1207, 206] width 295 height 15
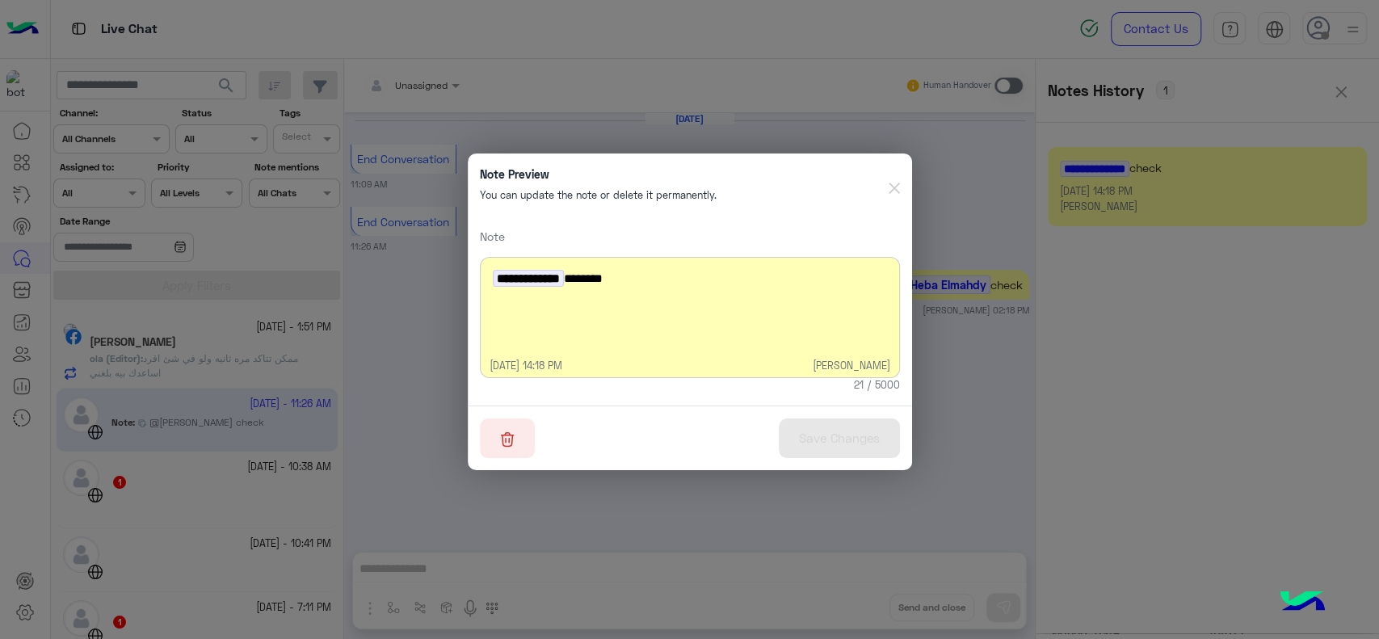
click at [500, 442] on img "button" at bounding box center [507, 439] width 15 height 16
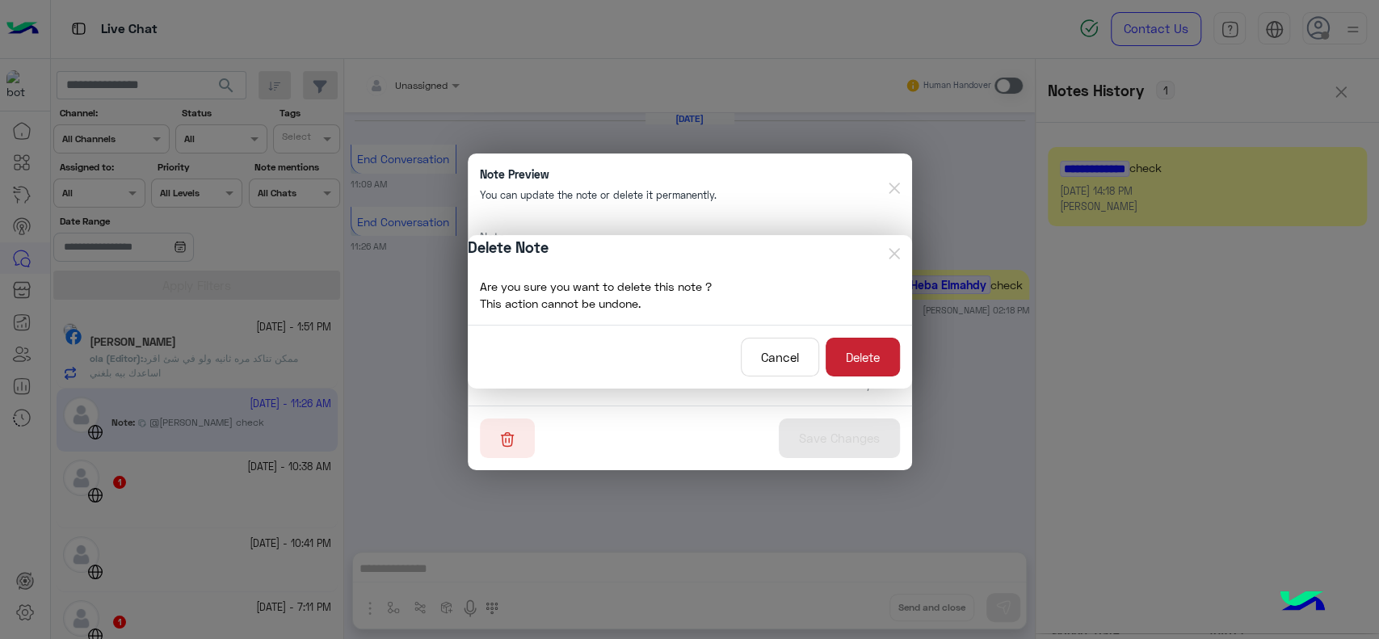
click at [862, 349] on button "Delete" at bounding box center [862, 358] width 74 height 40
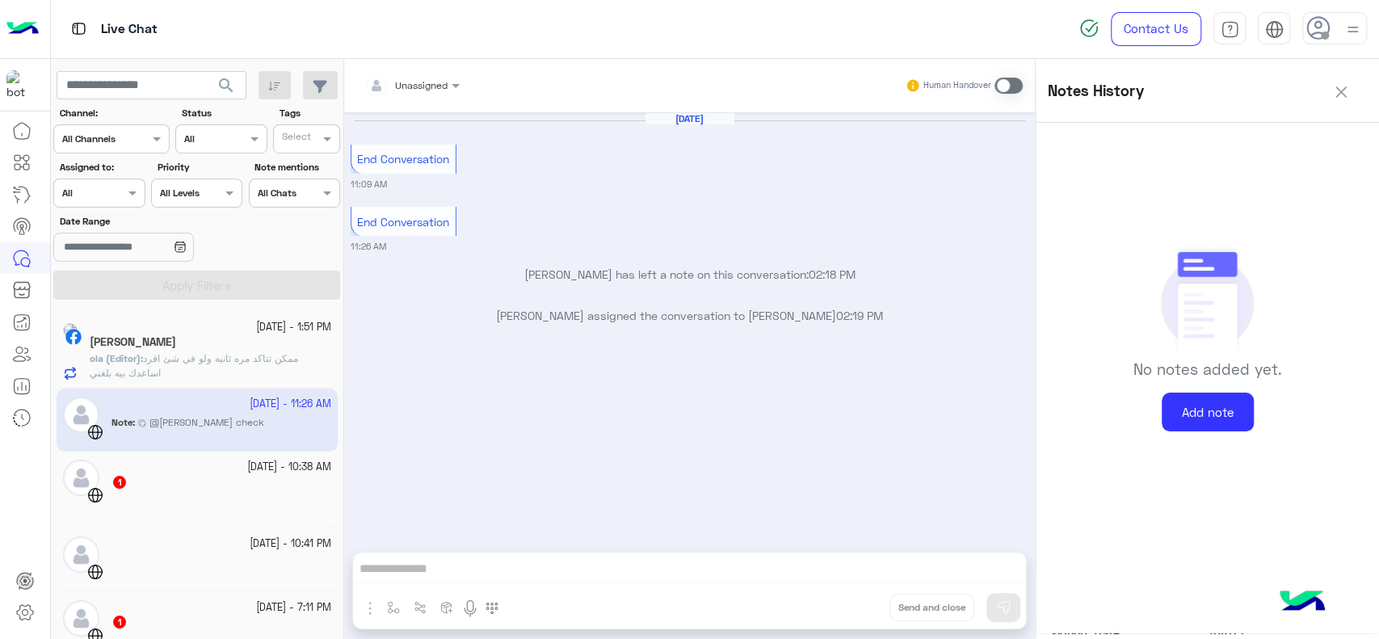
click at [229, 351] on p "ola (Editor) : ممكن تتاكد مره ثانيه ولو في شئ اقرد اساعدك بيه بلغني" at bounding box center [210, 365] width 241 height 29
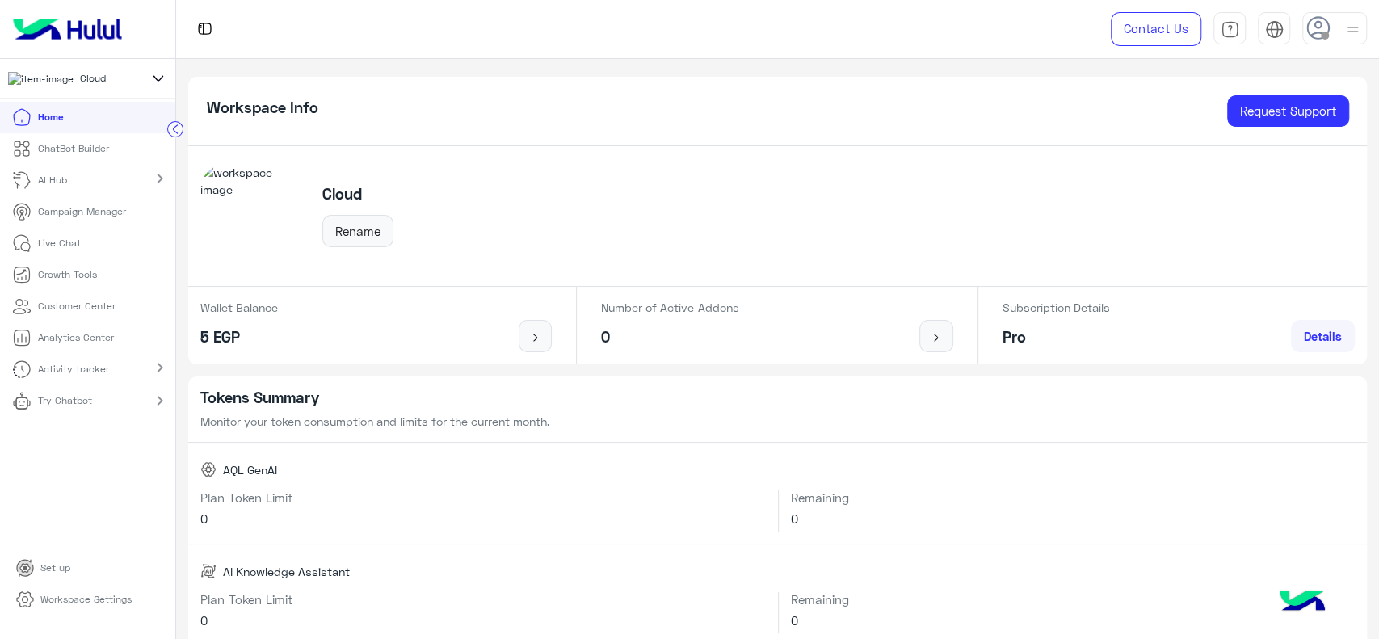
click at [155, 83] on icon at bounding box center [158, 78] width 18 height 19
click at [295, 40] on div at bounding box center [577, 29] width 802 height 58
click at [158, 78] on icon at bounding box center [158, 78] width 18 height 19
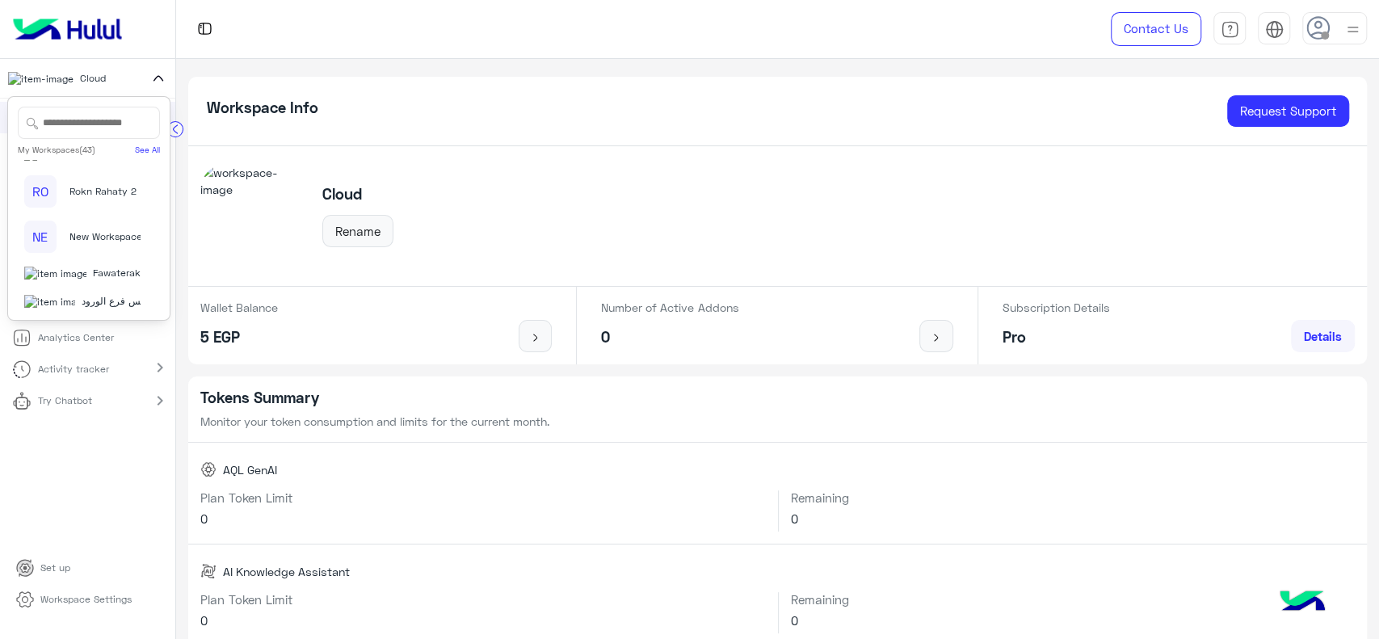
scroll to position [1680, 0]
click at [71, 287] on span "JwelClinic" at bounding box center [80, 290] width 46 height 15
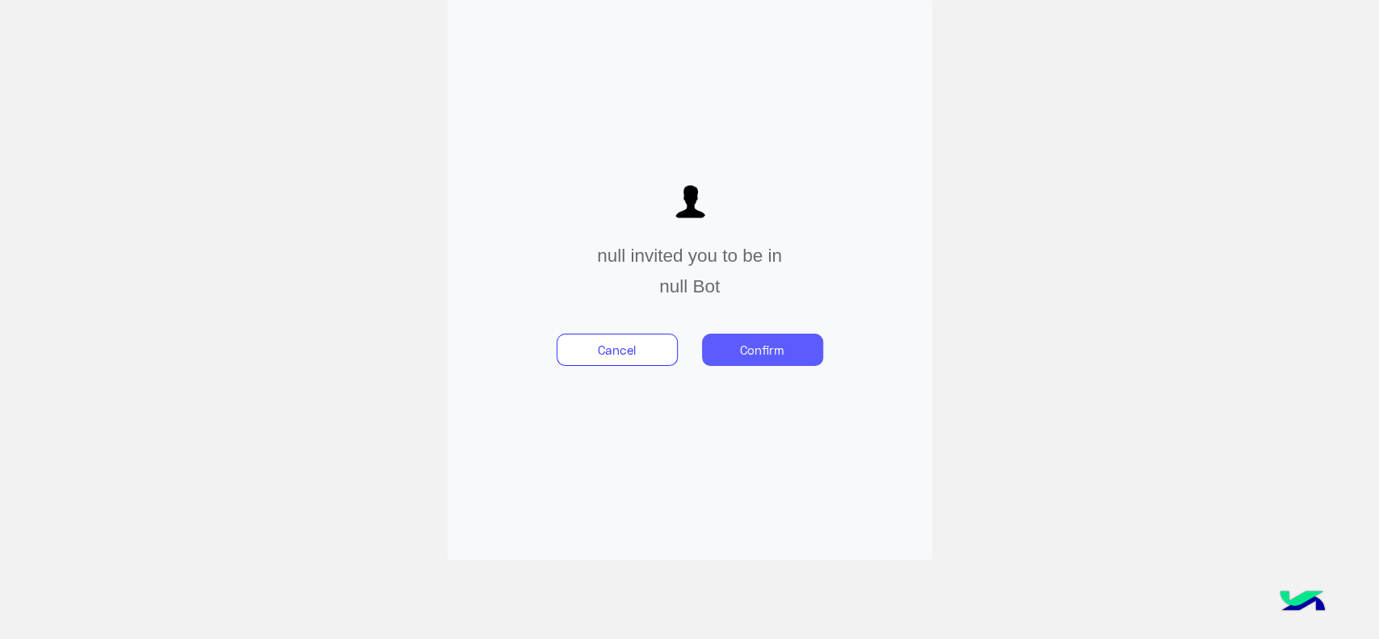
click at [745, 351] on button "Confirm" at bounding box center [762, 350] width 121 height 32
click at [757, 350] on button "Confirm" at bounding box center [762, 350] width 121 height 32
click at [745, 352] on button "Confirm" at bounding box center [762, 350] width 121 height 32
click at [760, 359] on button "Confirm" at bounding box center [762, 350] width 121 height 32
click at [756, 353] on button "Confirm" at bounding box center [762, 350] width 121 height 32
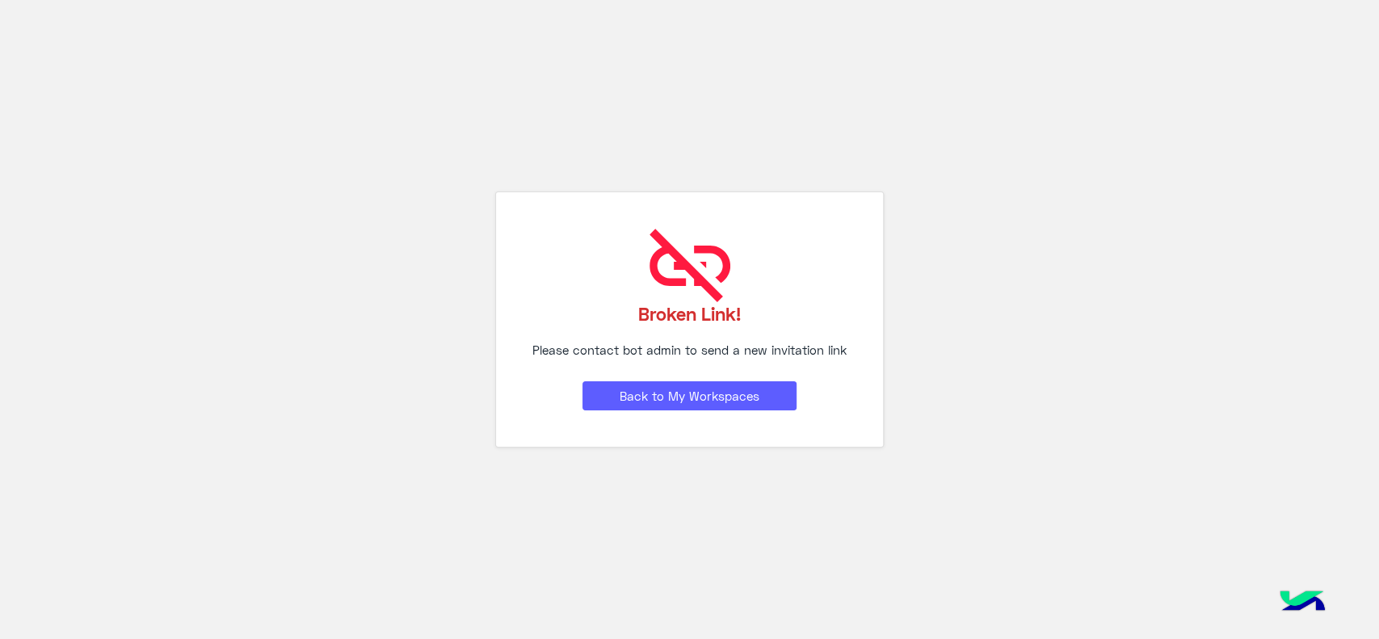
click at [717, 401] on button "Back to My Workspaces" at bounding box center [689, 395] width 214 height 29
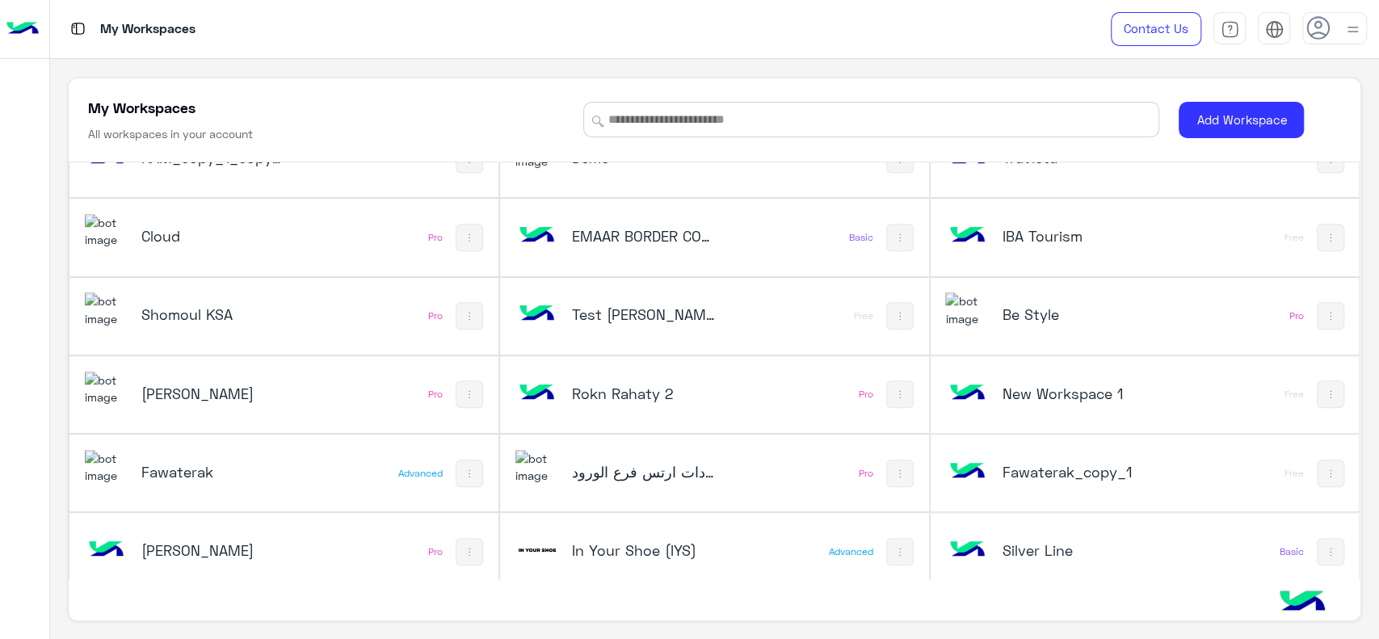
scroll to position [758, 0]
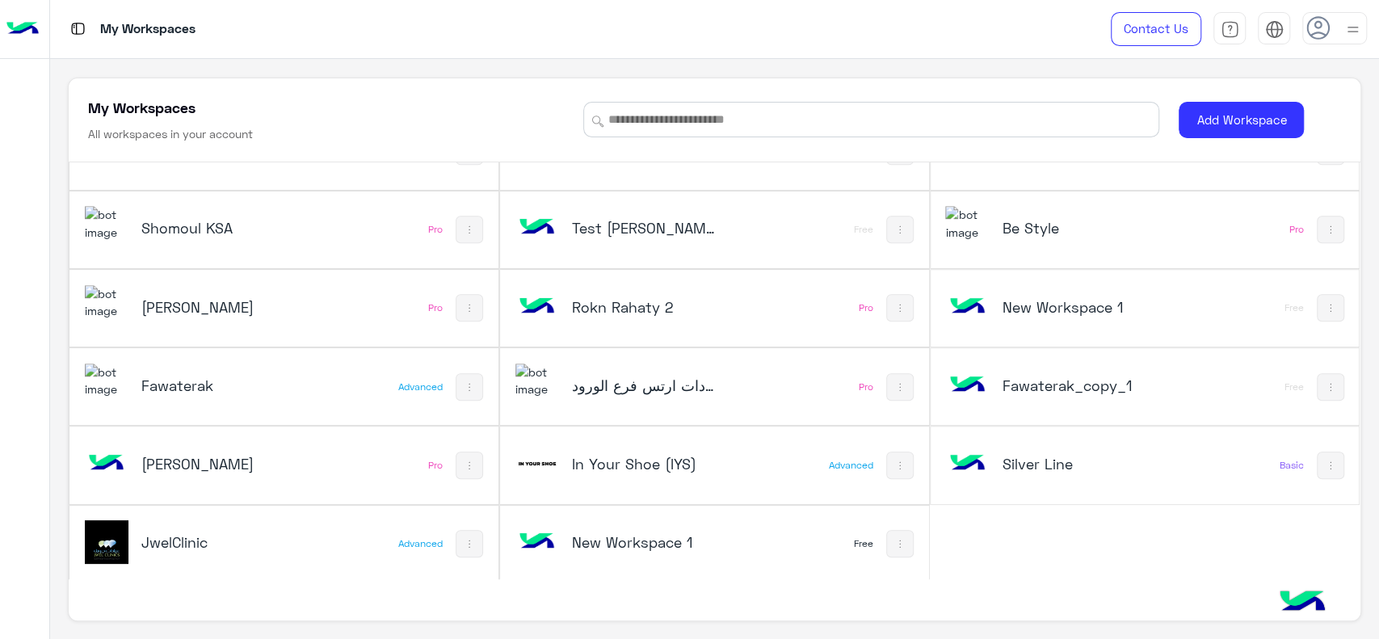
click at [599, 539] on h5 "New Workspace 1" at bounding box center [644, 541] width 144 height 19
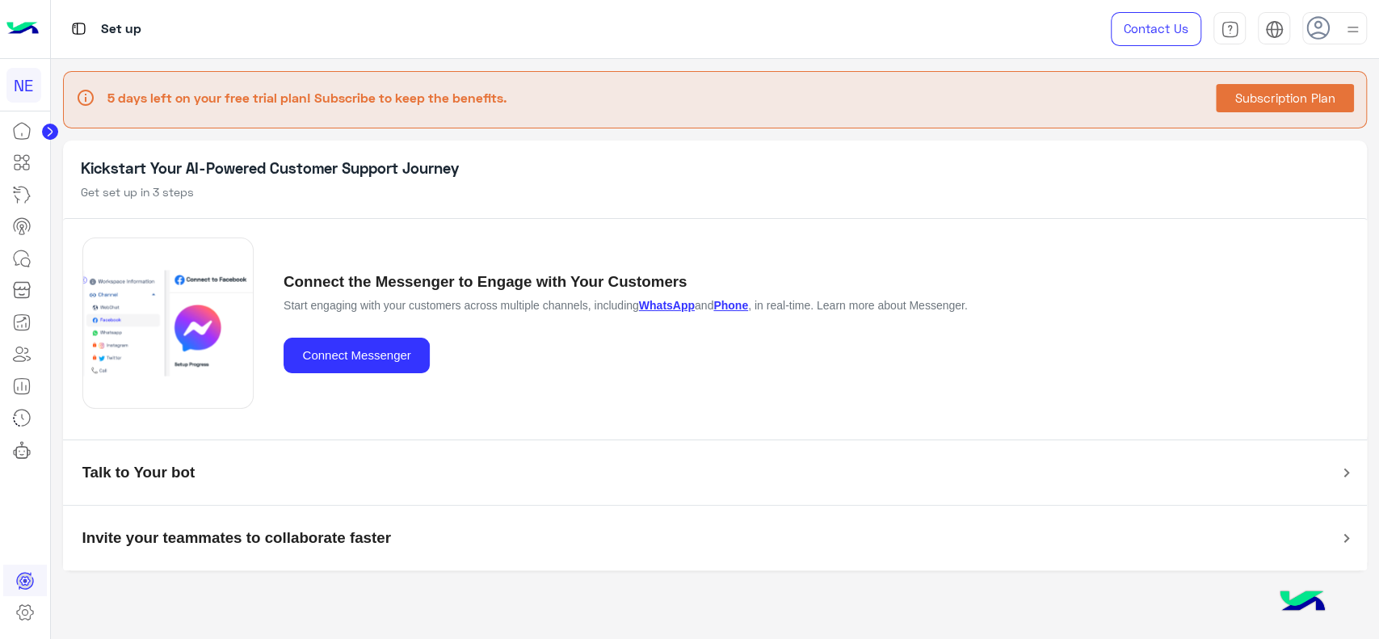
click at [52, 131] on circle at bounding box center [50, 132] width 16 height 16
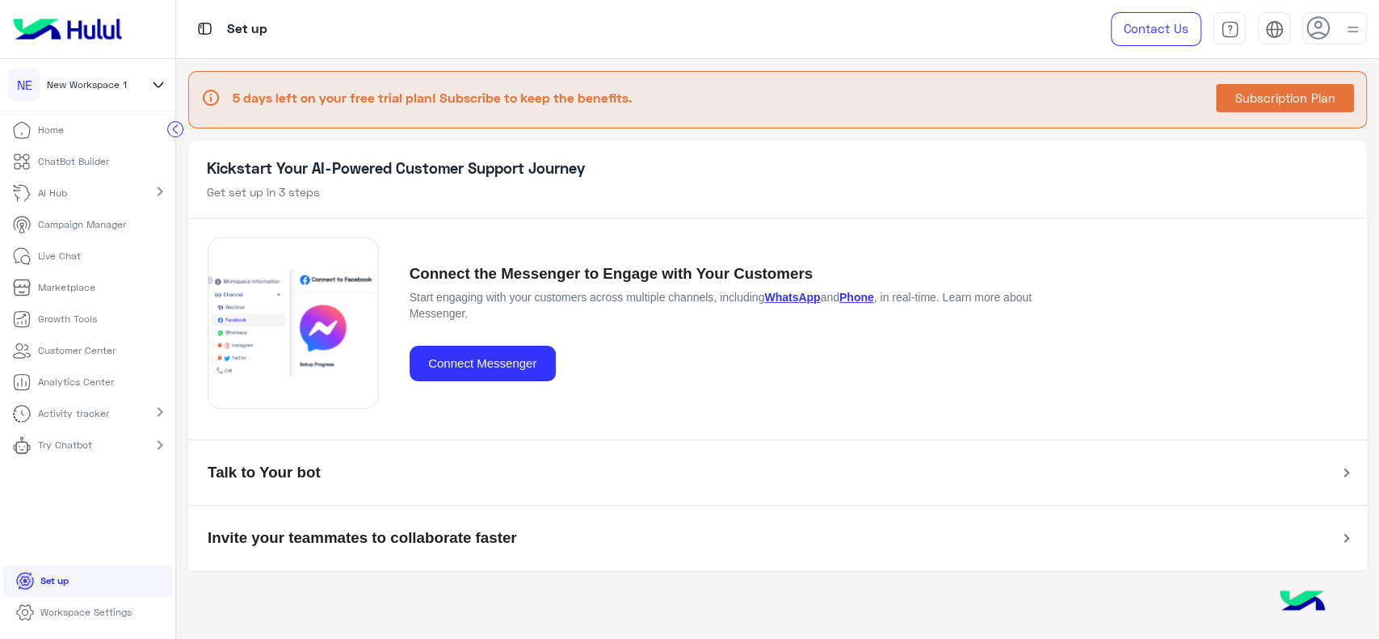
click at [79, 619] on p "Workspace Settings" at bounding box center [85, 612] width 91 height 15
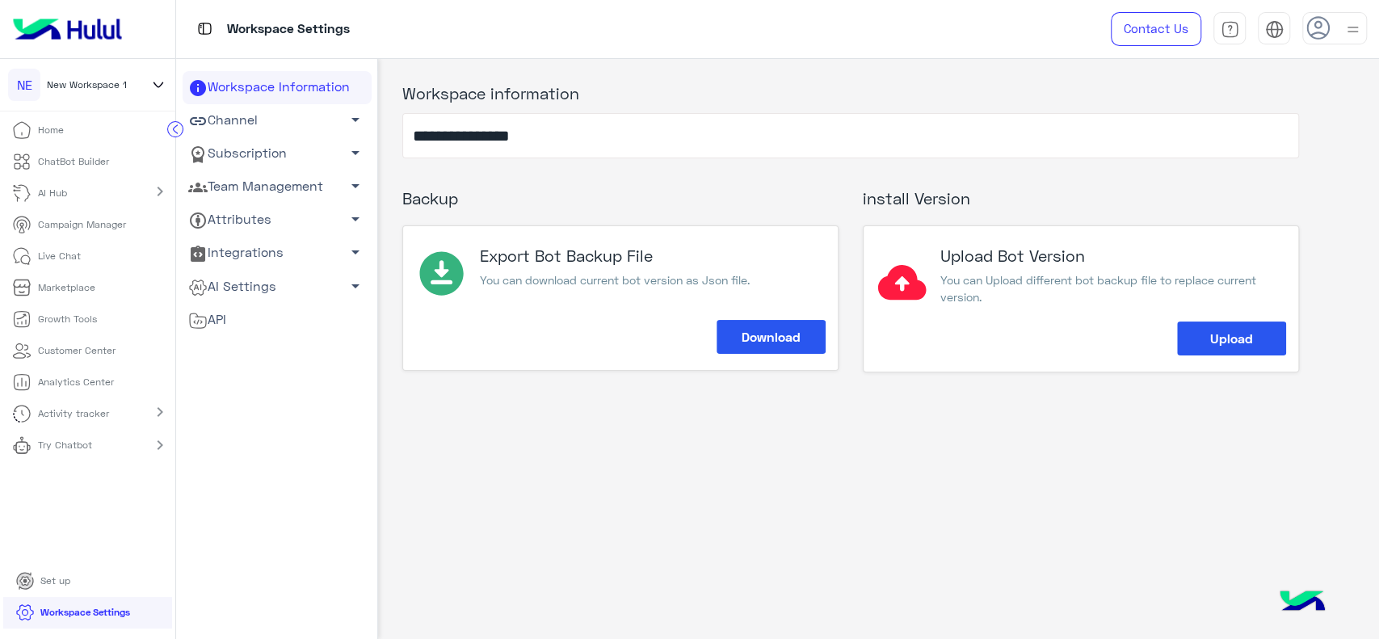
click at [317, 122] on link "Channel arrow_drop_down" at bounding box center [277, 120] width 189 height 33
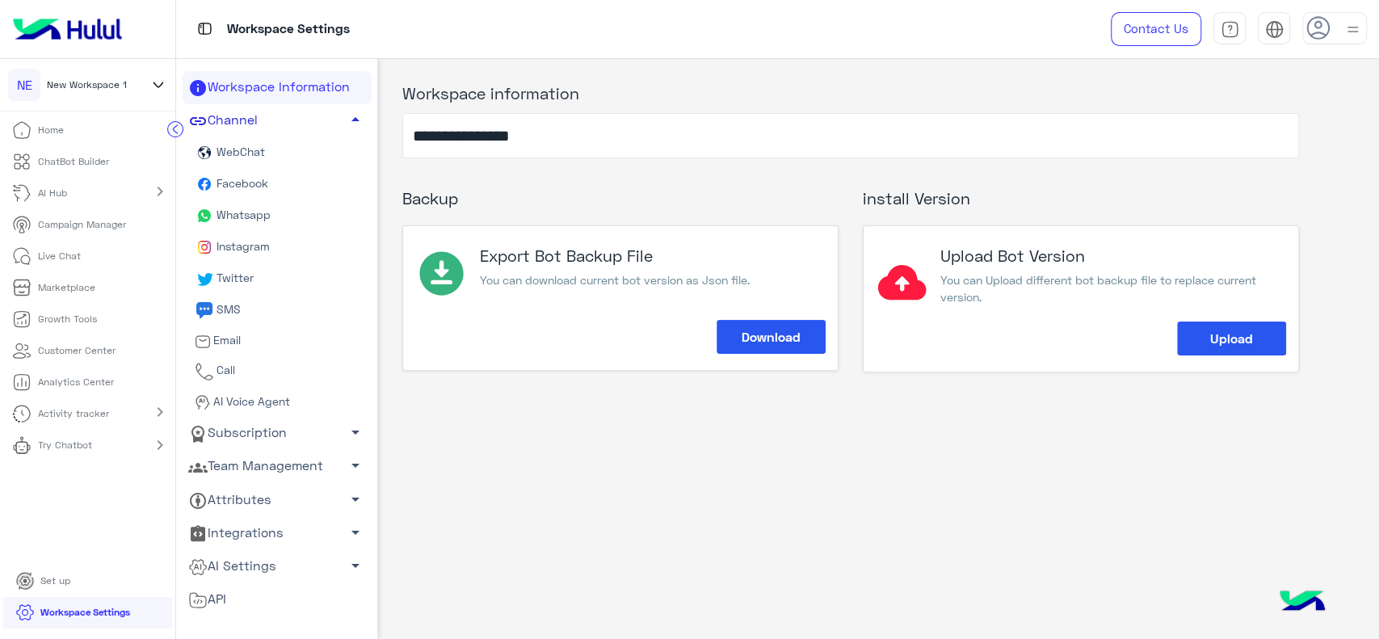
click at [317, 122] on link "Channel arrow_drop_up" at bounding box center [277, 120] width 189 height 33
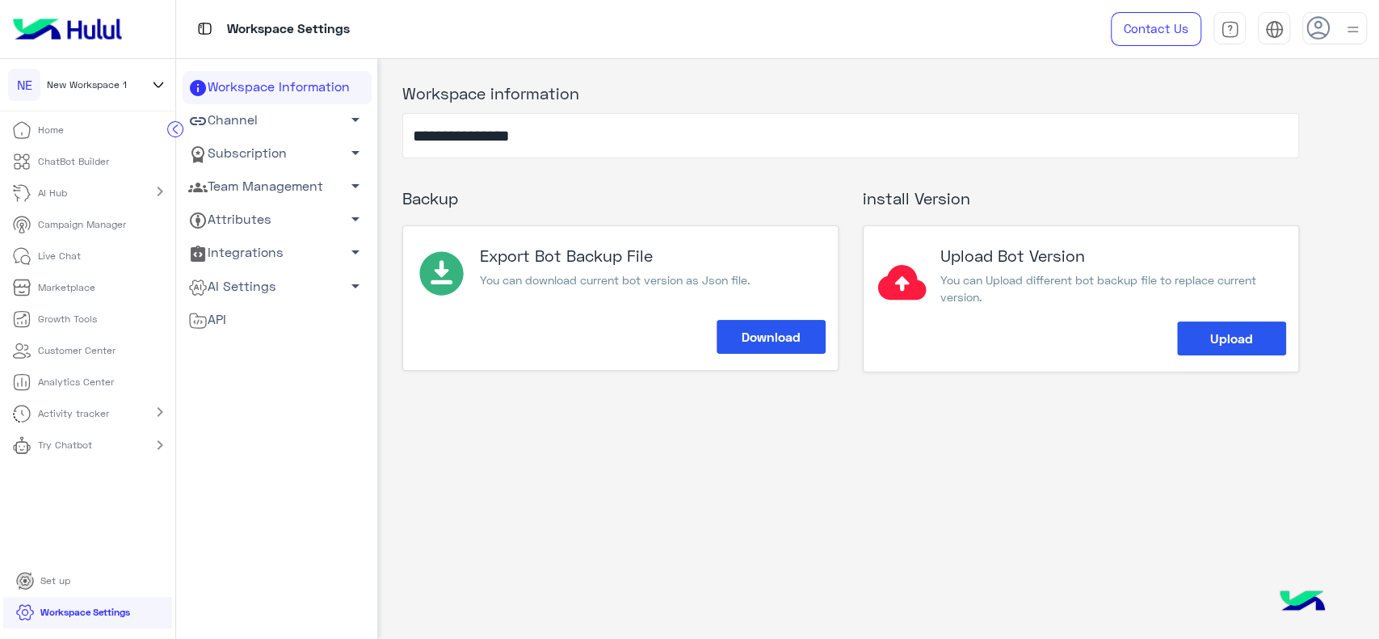
click at [291, 157] on link "Subscription arrow_drop_down" at bounding box center [277, 153] width 189 height 33
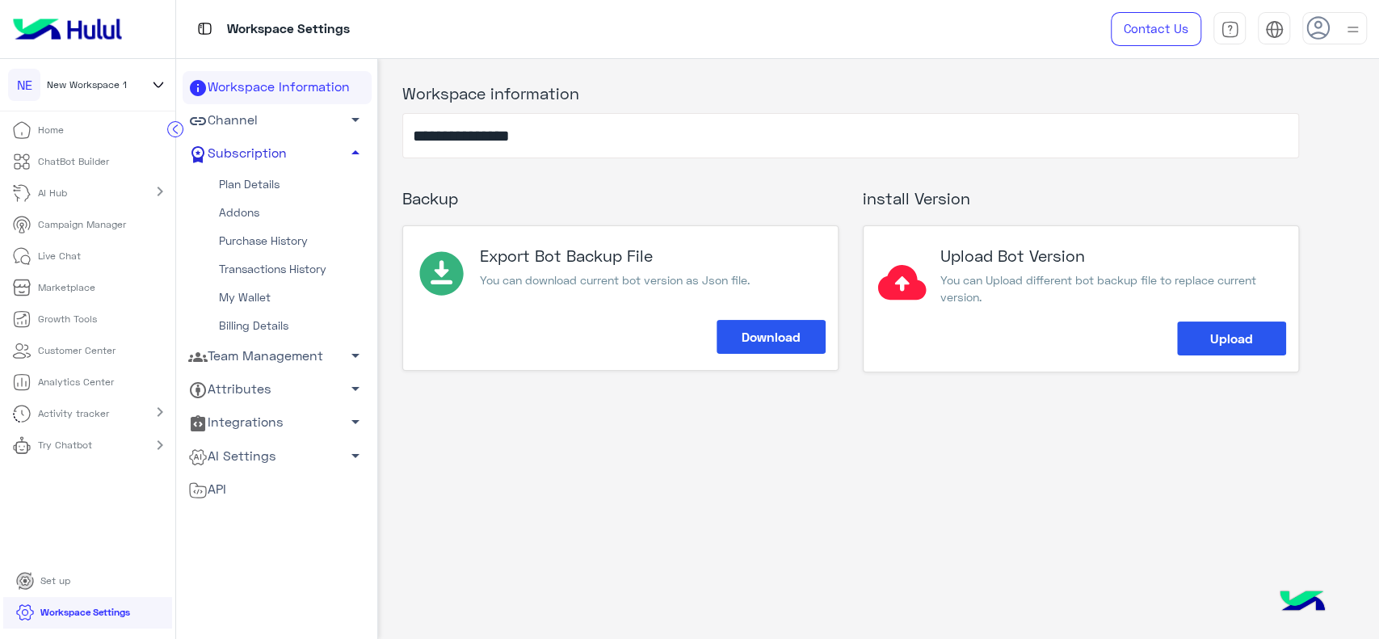
click at [291, 157] on link "Subscription arrow_drop_up" at bounding box center [277, 153] width 189 height 33
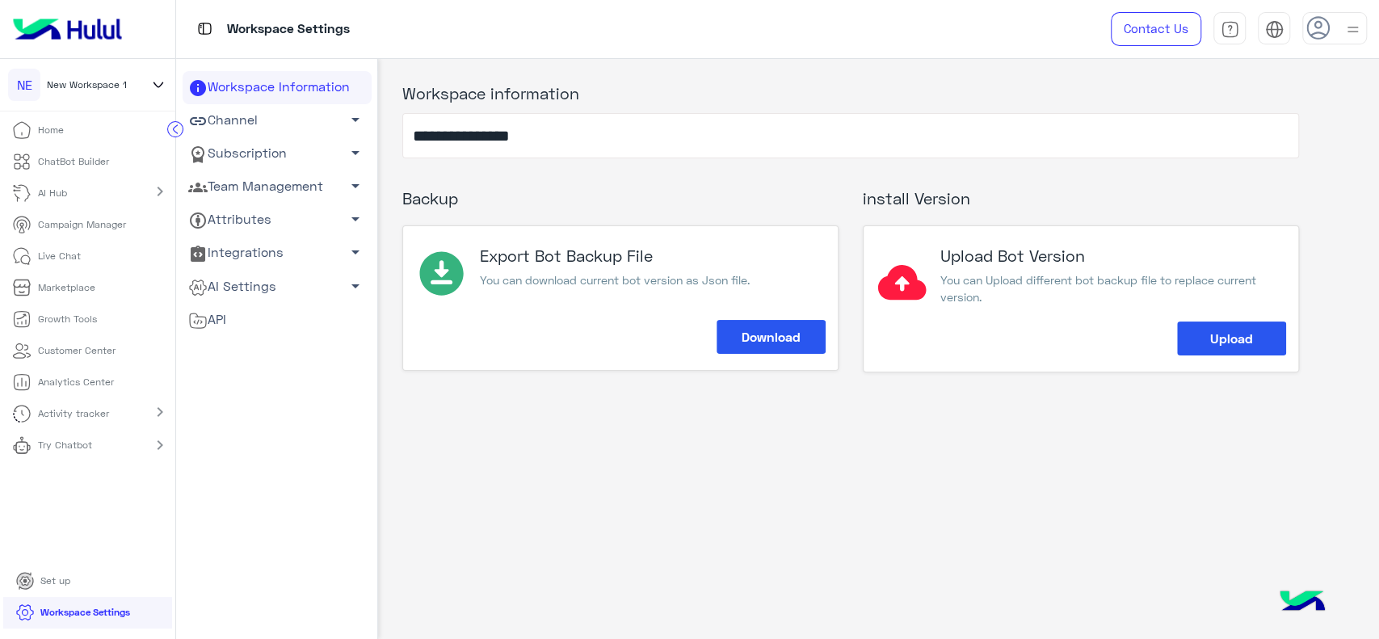
click at [291, 157] on link "Subscription arrow_drop_down" at bounding box center [277, 153] width 189 height 33
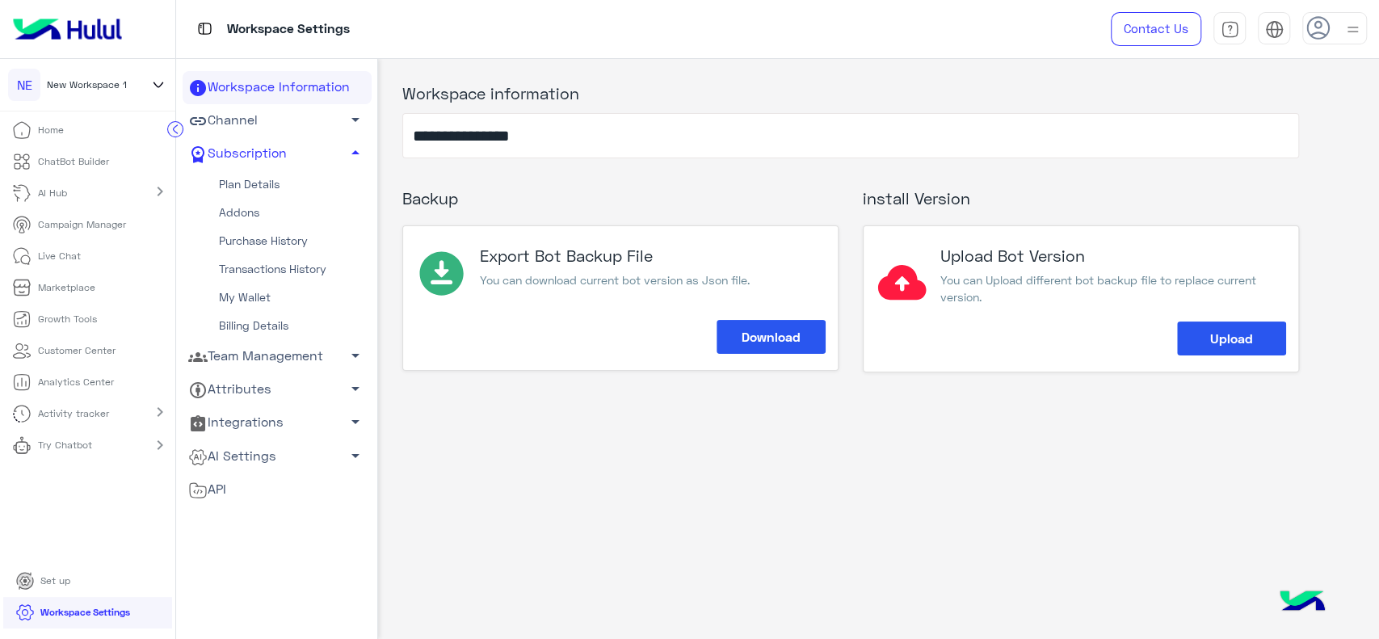
click at [271, 182] on link "Plan Details" at bounding box center [277, 184] width 189 height 28
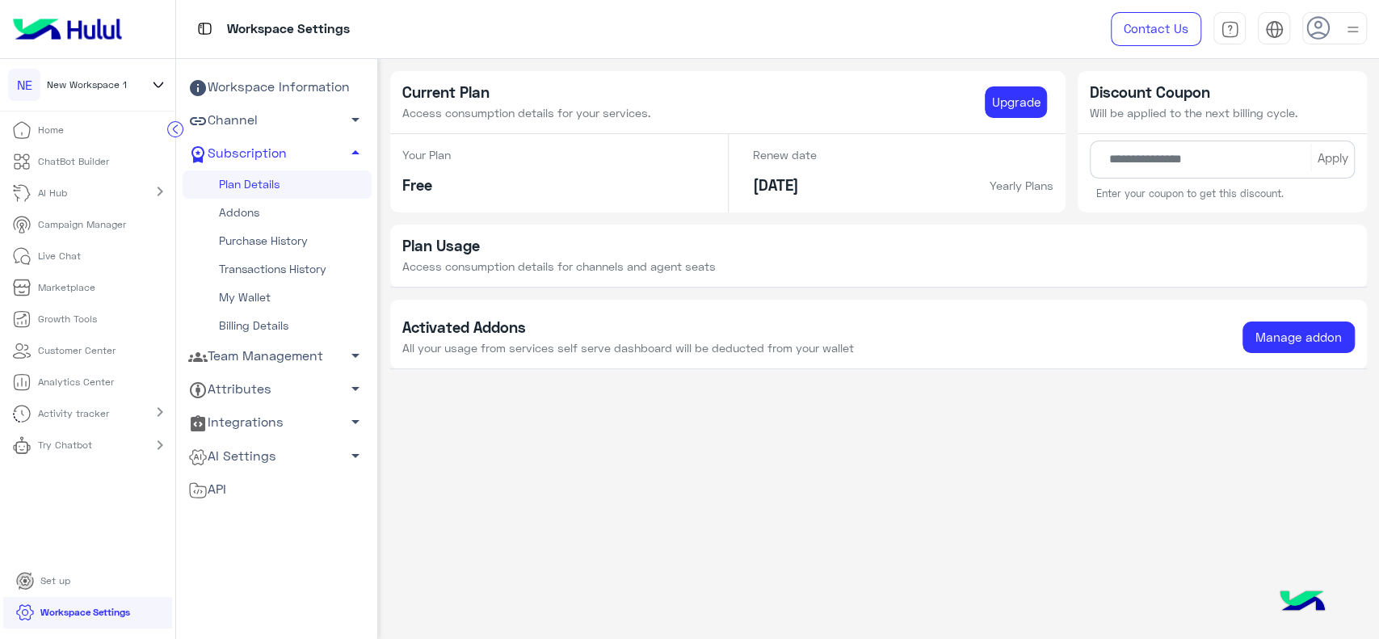
click at [271, 182] on link "Plan Details" at bounding box center [277, 184] width 189 height 28
click at [285, 161] on link "Subscription arrow_drop_up" at bounding box center [277, 153] width 189 height 33
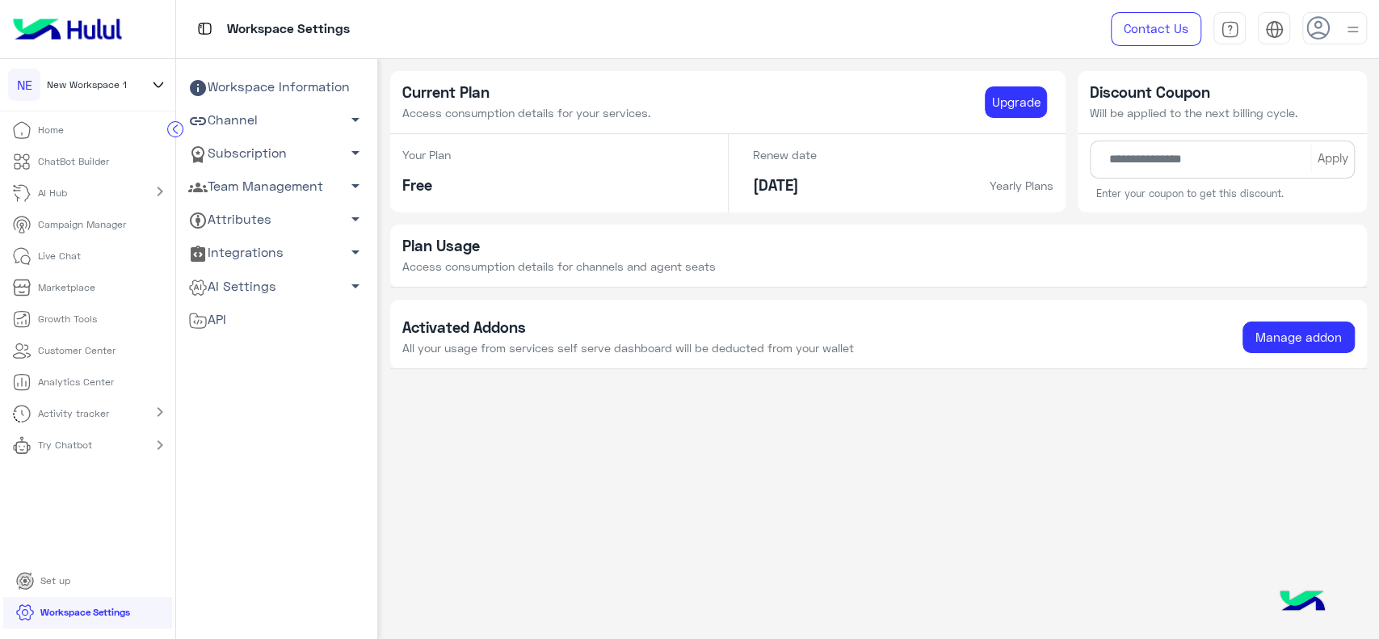
click at [264, 190] on link "Team Management arrow_drop_down" at bounding box center [277, 186] width 189 height 33
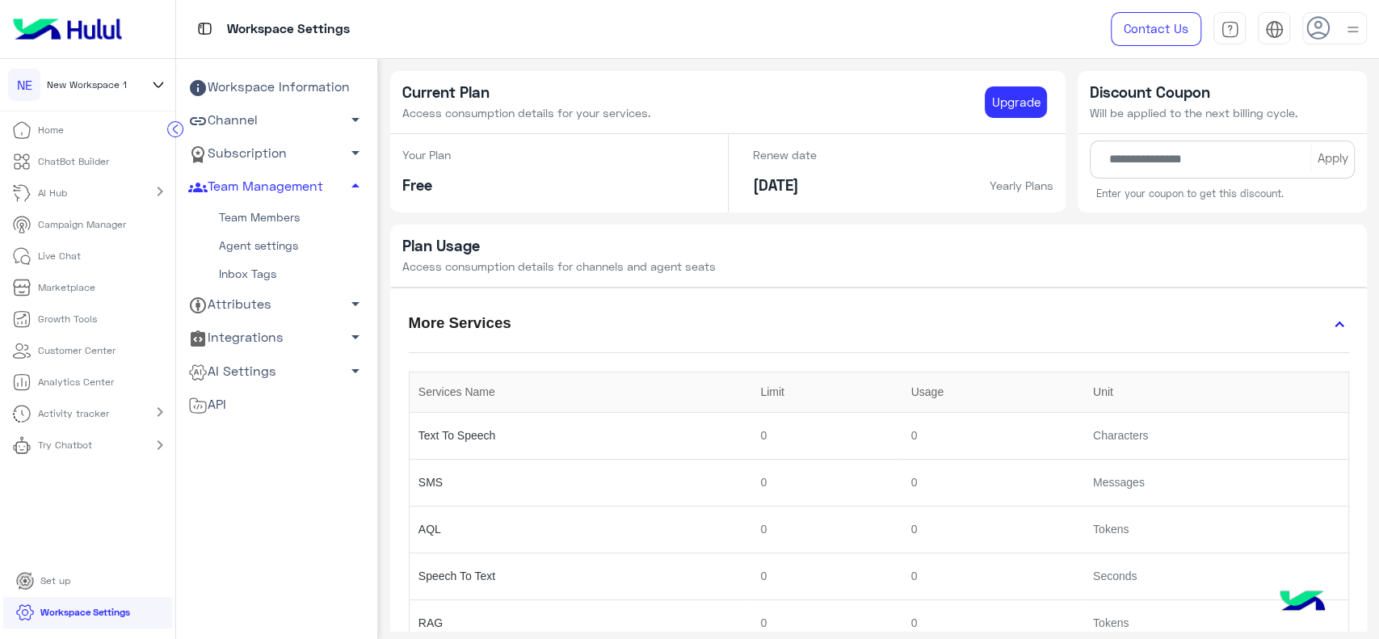
click at [254, 216] on link "Team Members" at bounding box center [277, 218] width 189 height 28
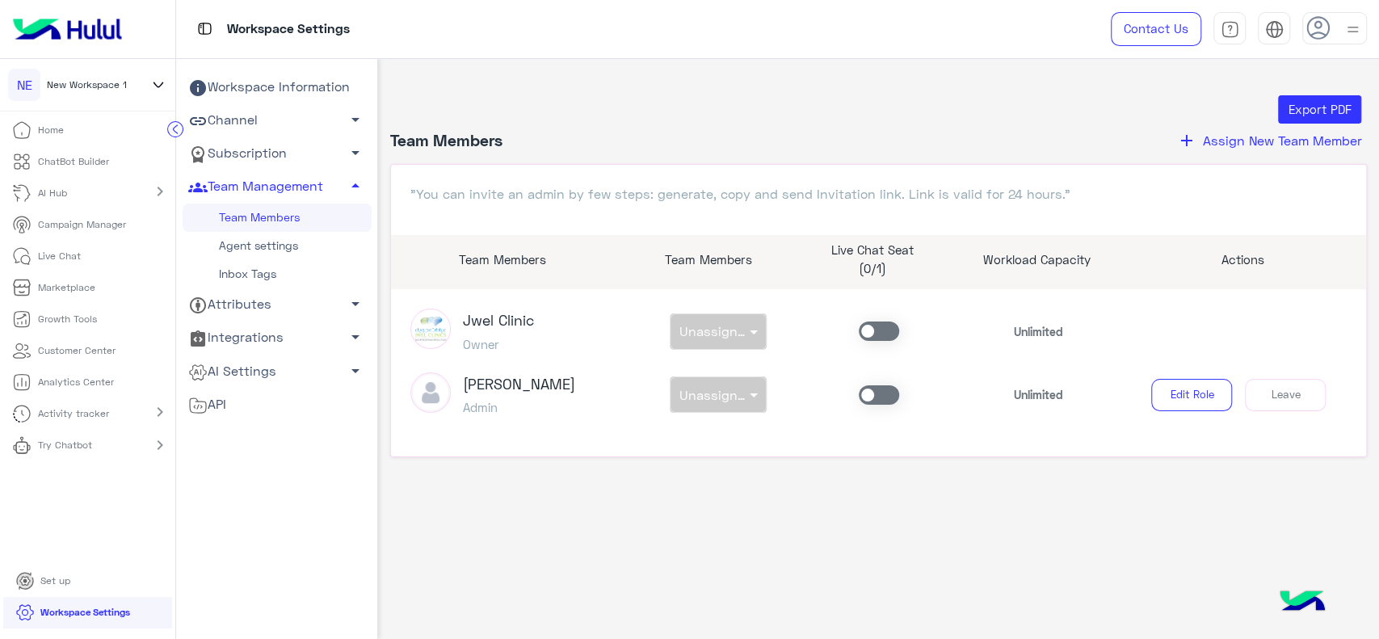
click at [570, 114] on div "Export PDF" at bounding box center [879, 109] width 964 height 29
click at [153, 36] on div at bounding box center [87, 29] width 175 height 59
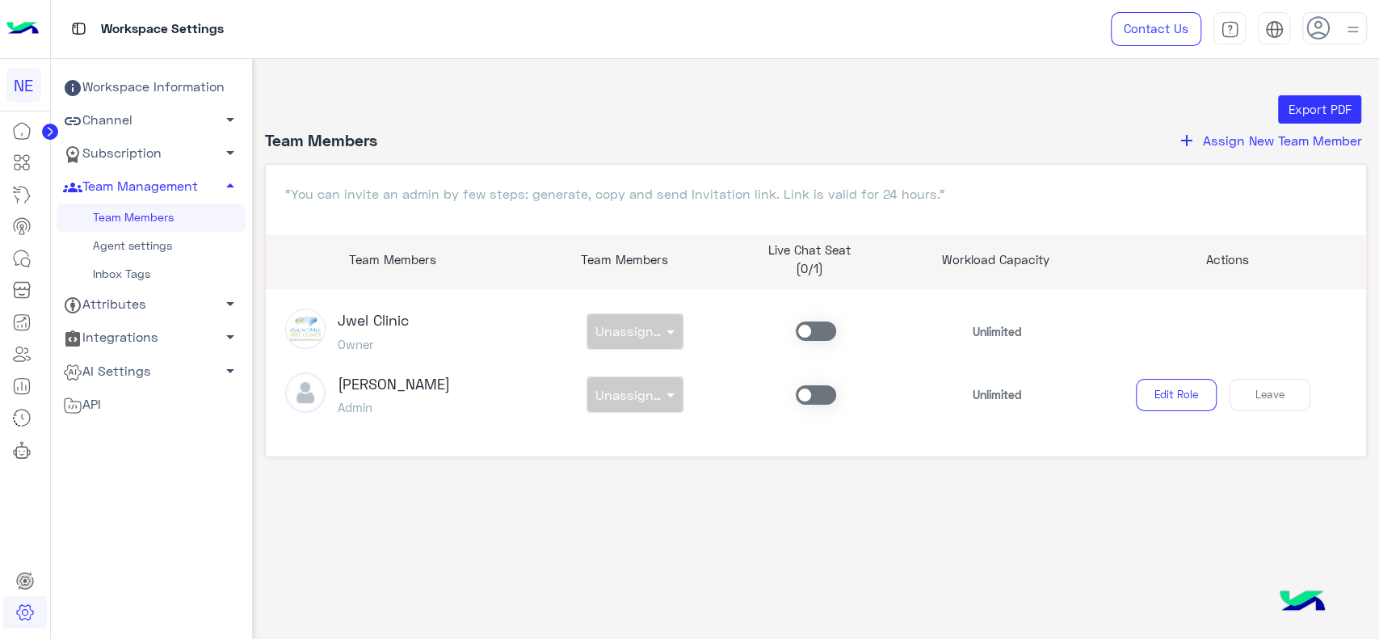
click at [543, 111] on div "Export PDF" at bounding box center [816, 109] width 1090 height 29
click at [1205, 147] on span "Assign New Team Member" at bounding box center [1281, 139] width 159 height 15
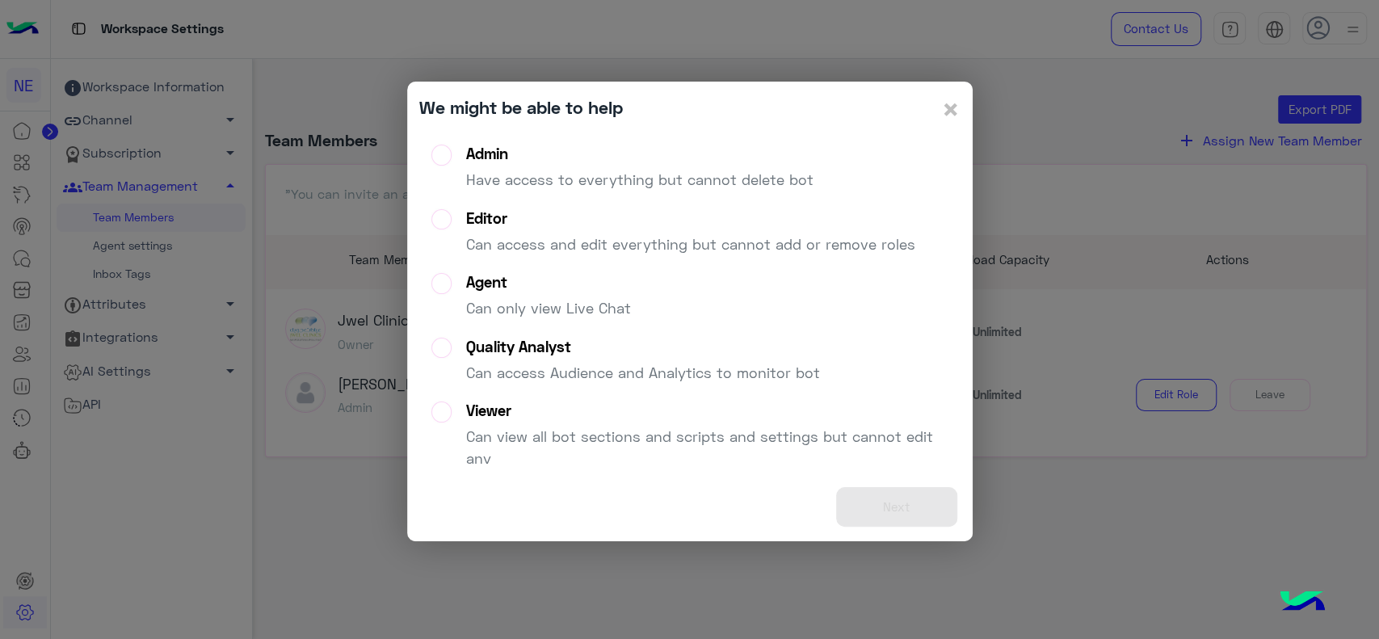
click at [697, 156] on div "Admin" at bounding box center [639, 154] width 347 height 19
click at [870, 501] on button "Next" at bounding box center [896, 507] width 121 height 40
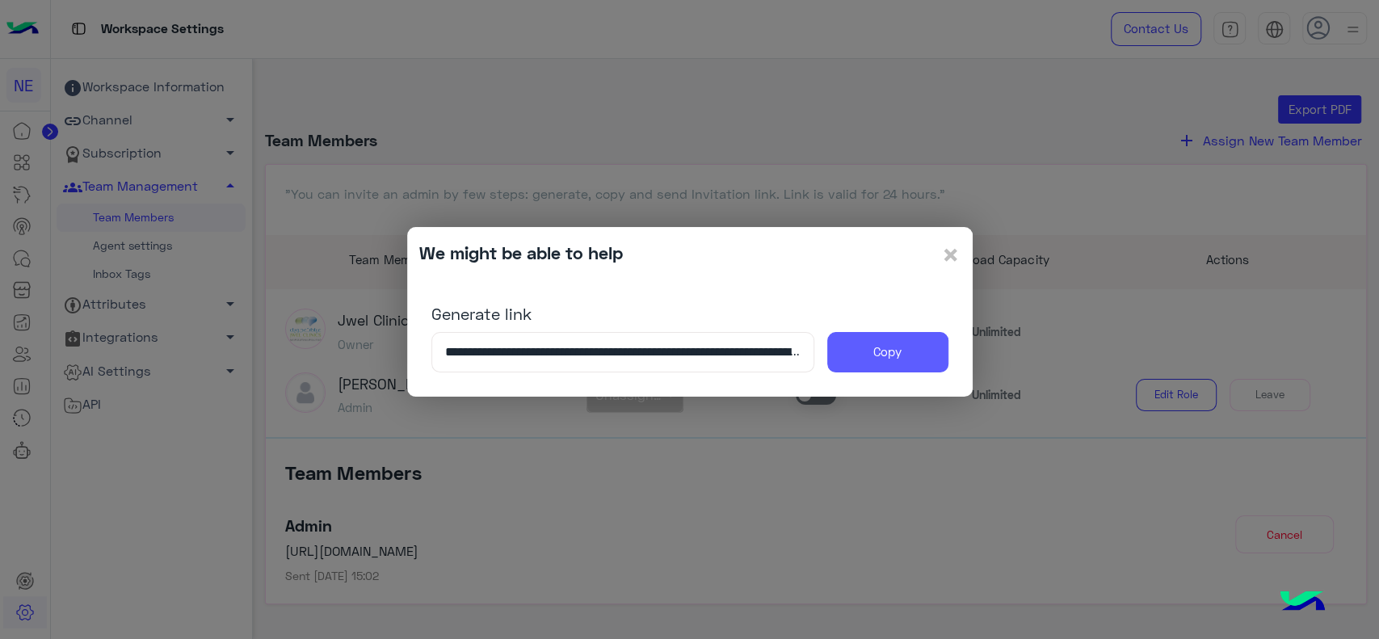
click at [891, 346] on button "Copy" at bounding box center [887, 352] width 121 height 40
click at [956, 251] on span "×" at bounding box center [950, 254] width 19 height 36
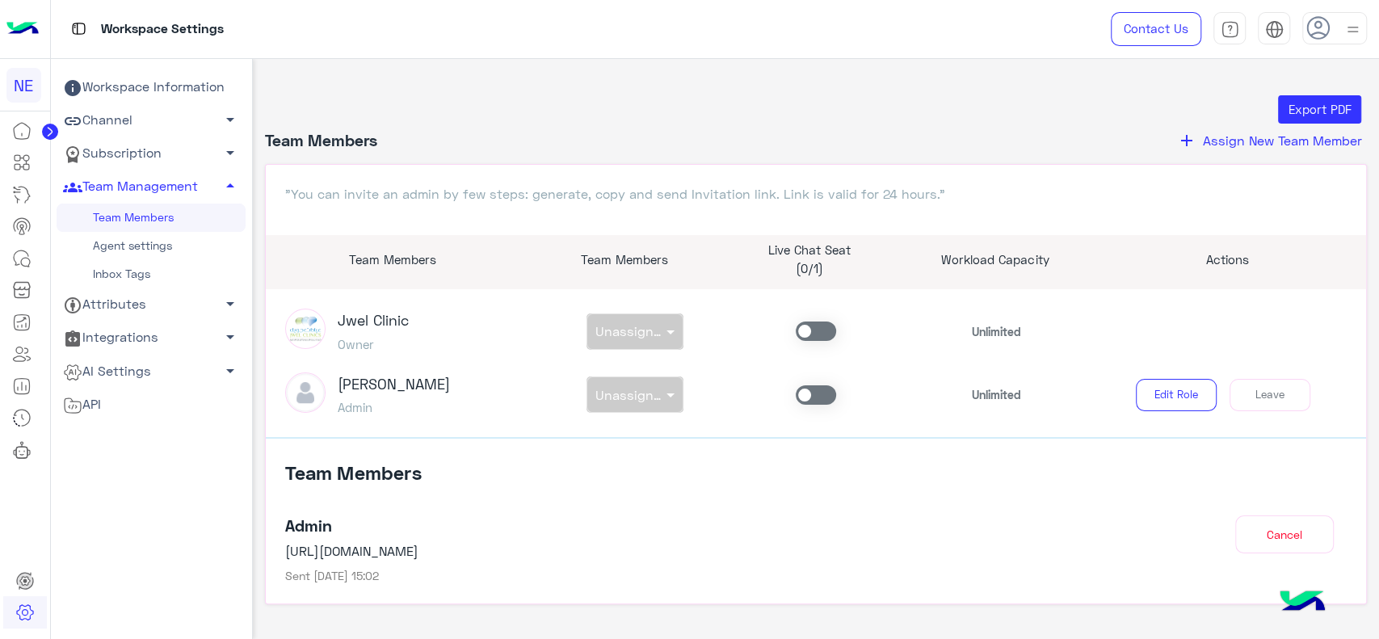
click at [182, 108] on link "Channel arrow_drop_down" at bounding box center [151, 120] width 189 height 33
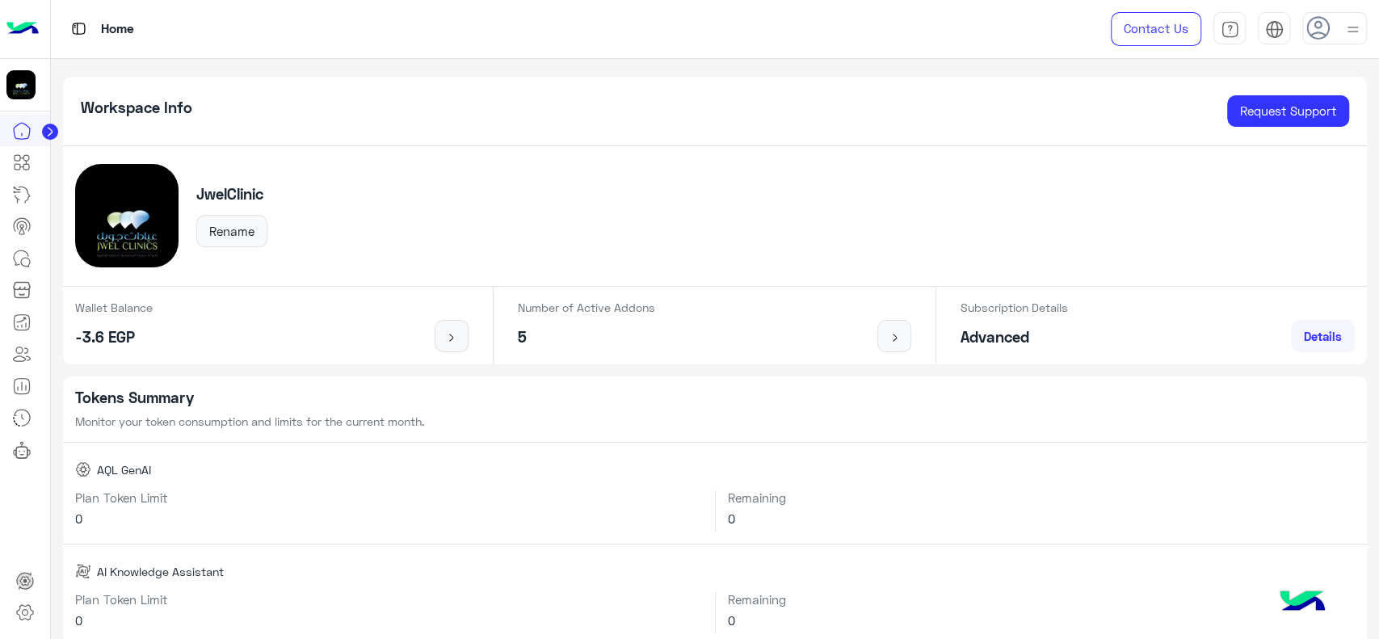
click at [55, 131] on circle at bounding box center [50, 132] width 16 height 16
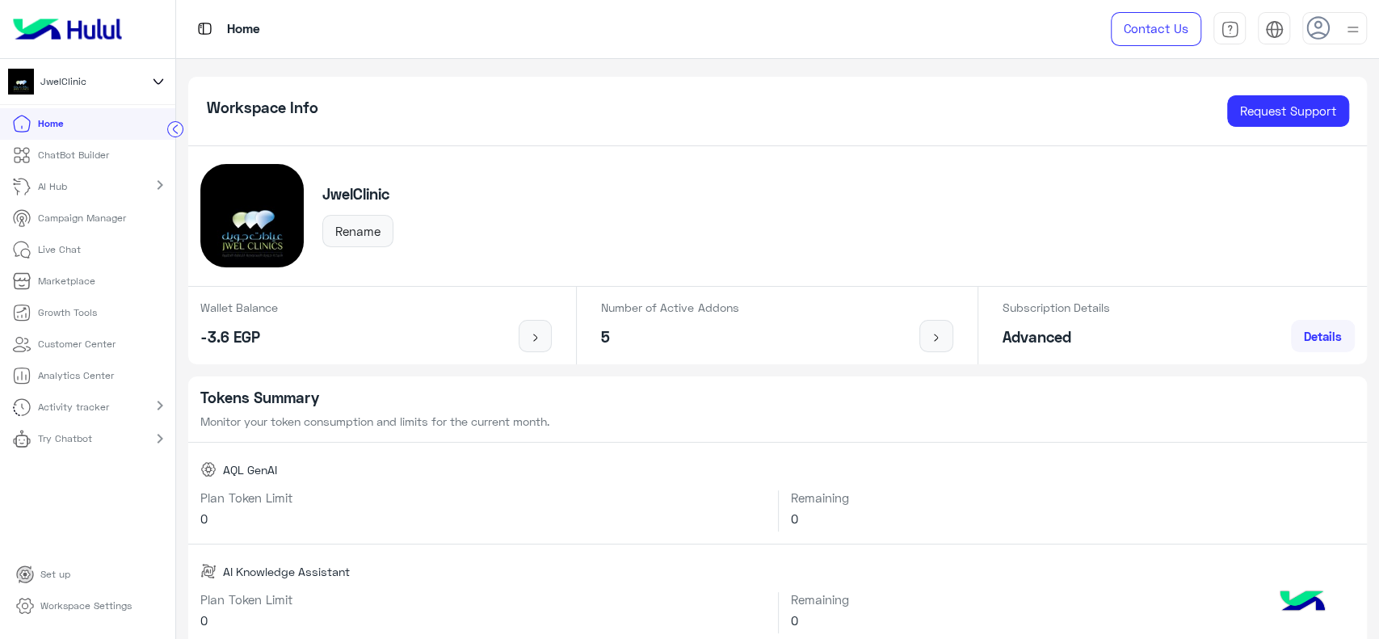
click at [73, 609] on p "Workspace Settings" at bounding box center [85, 605] width 91 height 15
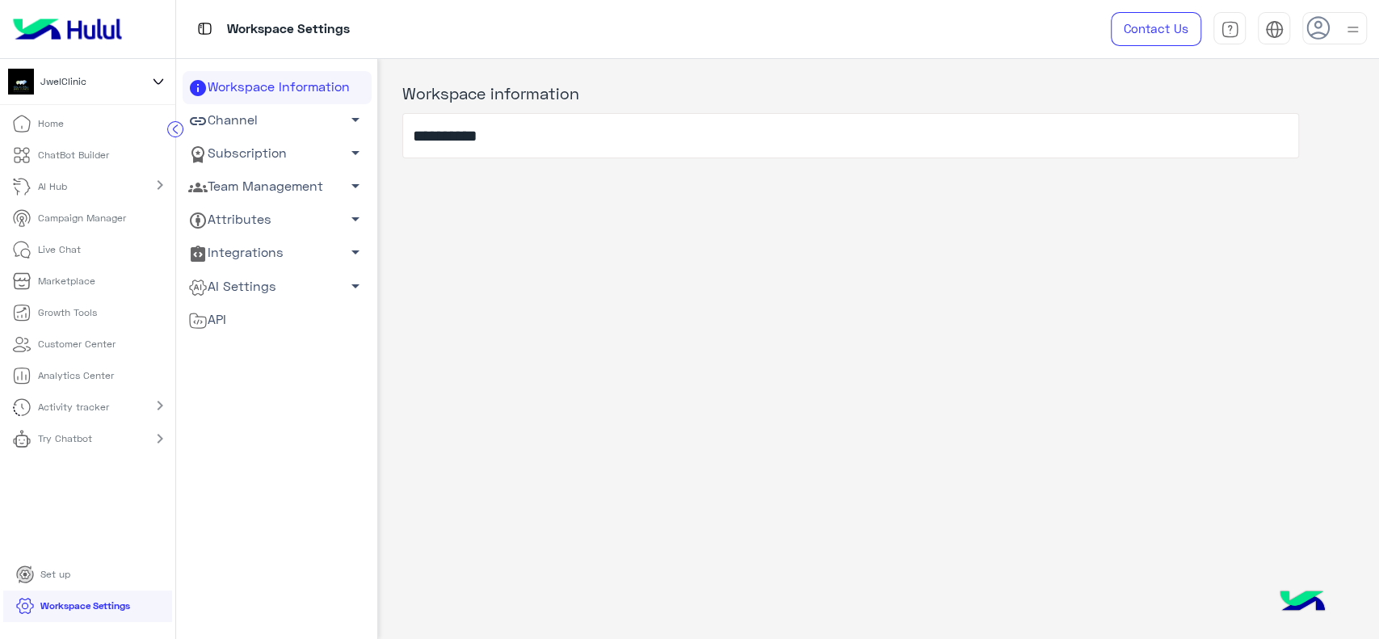
click at [283, 120] on link "Channel arrow_drop_down" at bounding box center [277, 120] width 189 height 33
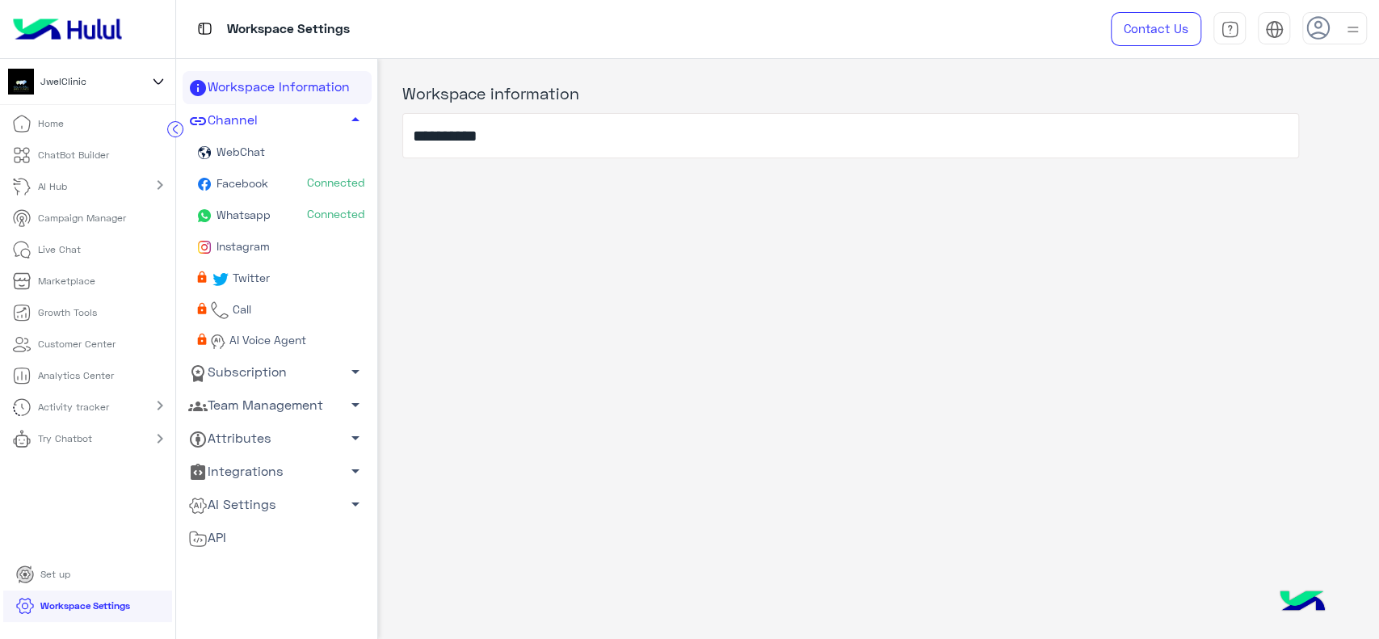
click at [261, 176] on span "Facebook" at bounding box center [241, 183] width 55 height 14
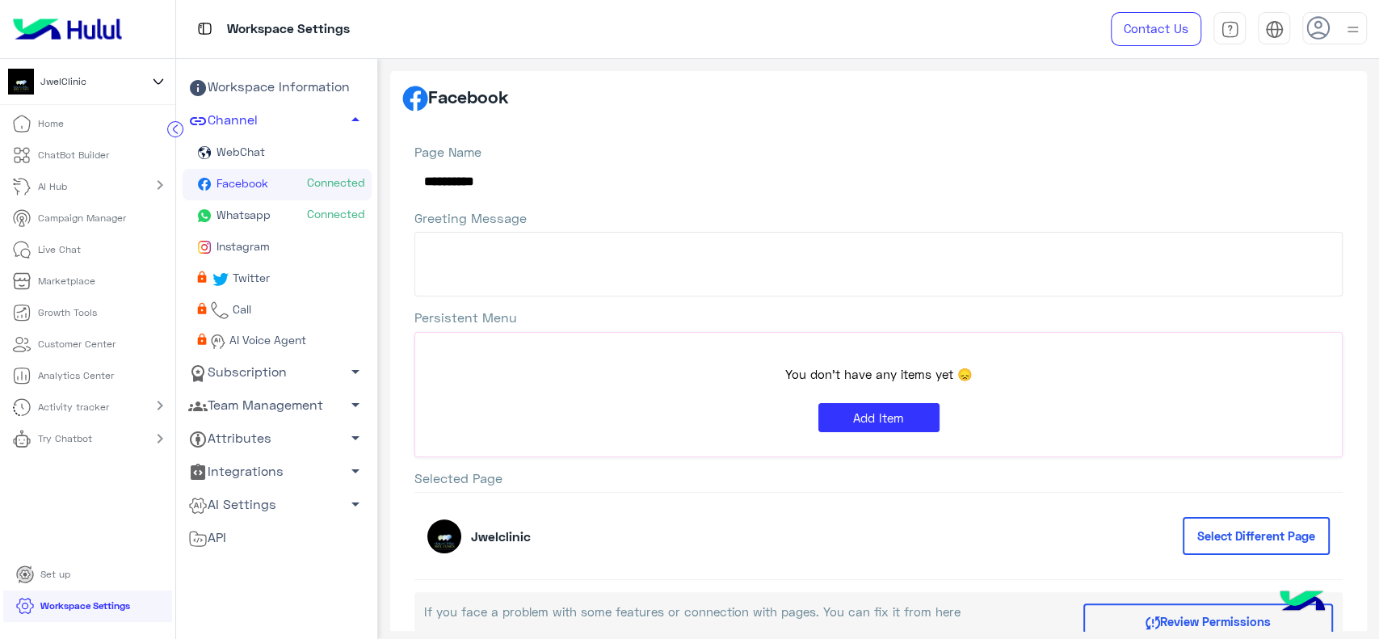
click at [468, 182] on div "**********" at bounding box center [878, 170] width 928 height 54
click at [316, 213] on span "Connected" at bounding box center [336, 214] width 58 height 16
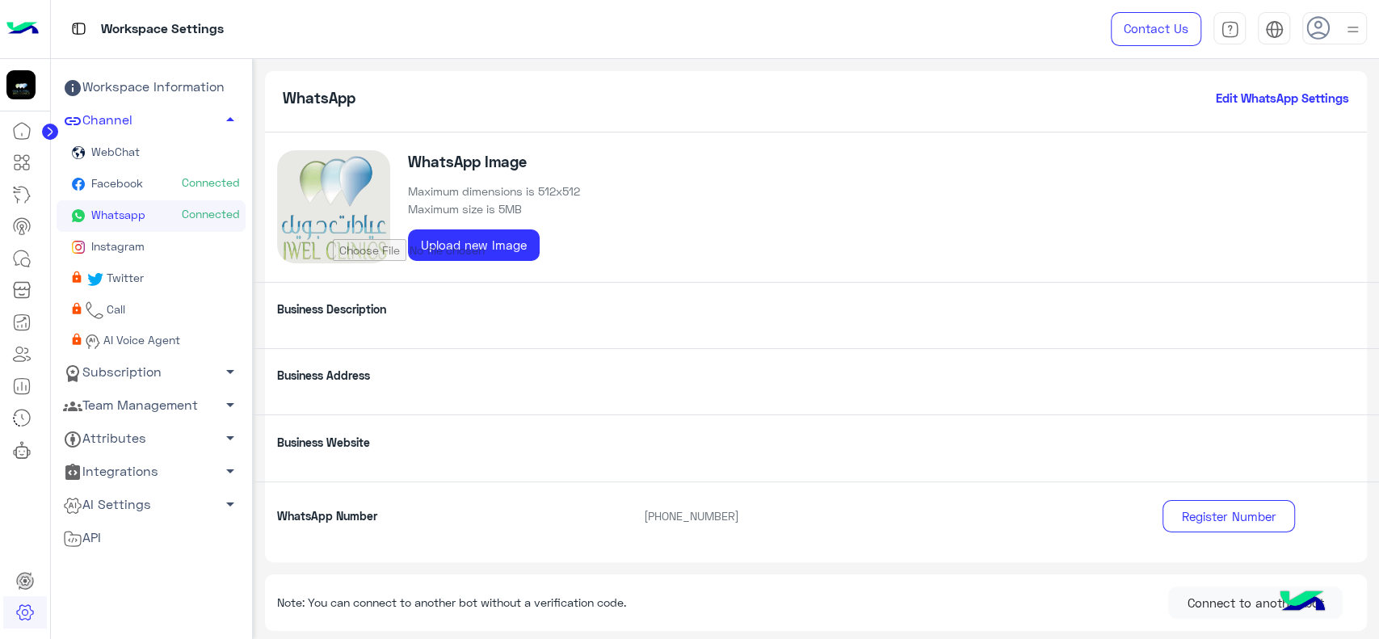
click at [36, 33] on img at bounding box center [22, 29] width 32 height 34
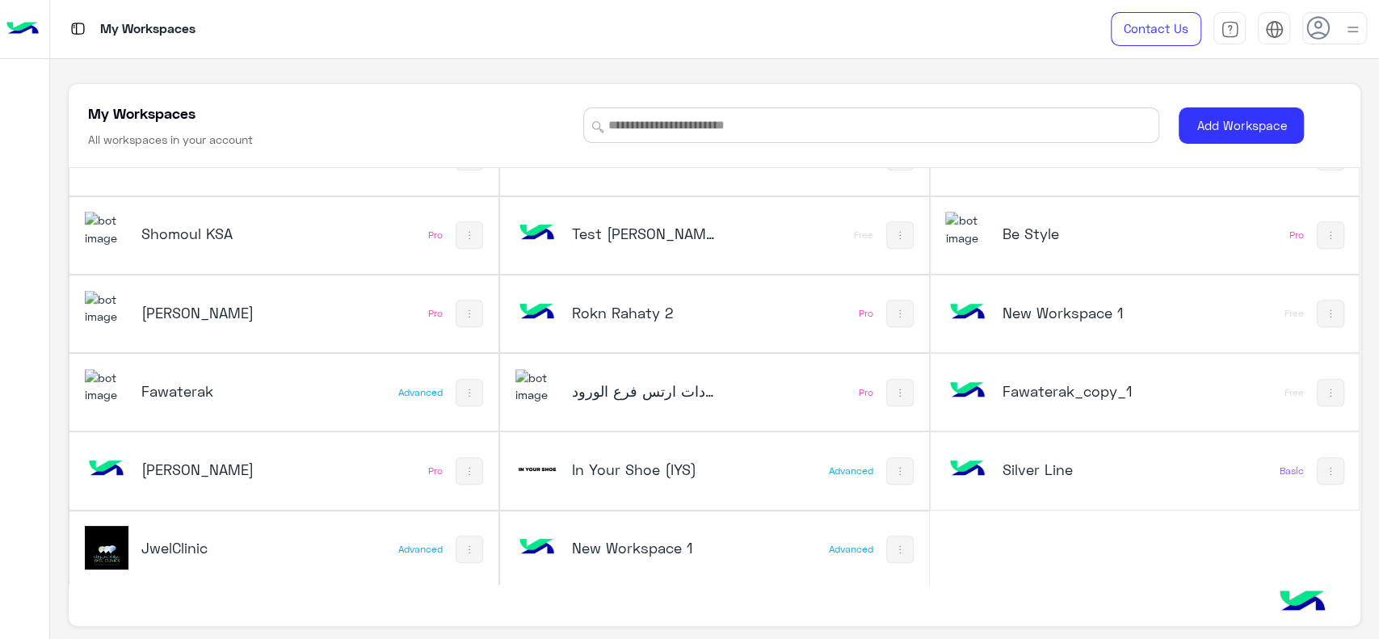
scroll to position [6, 0]
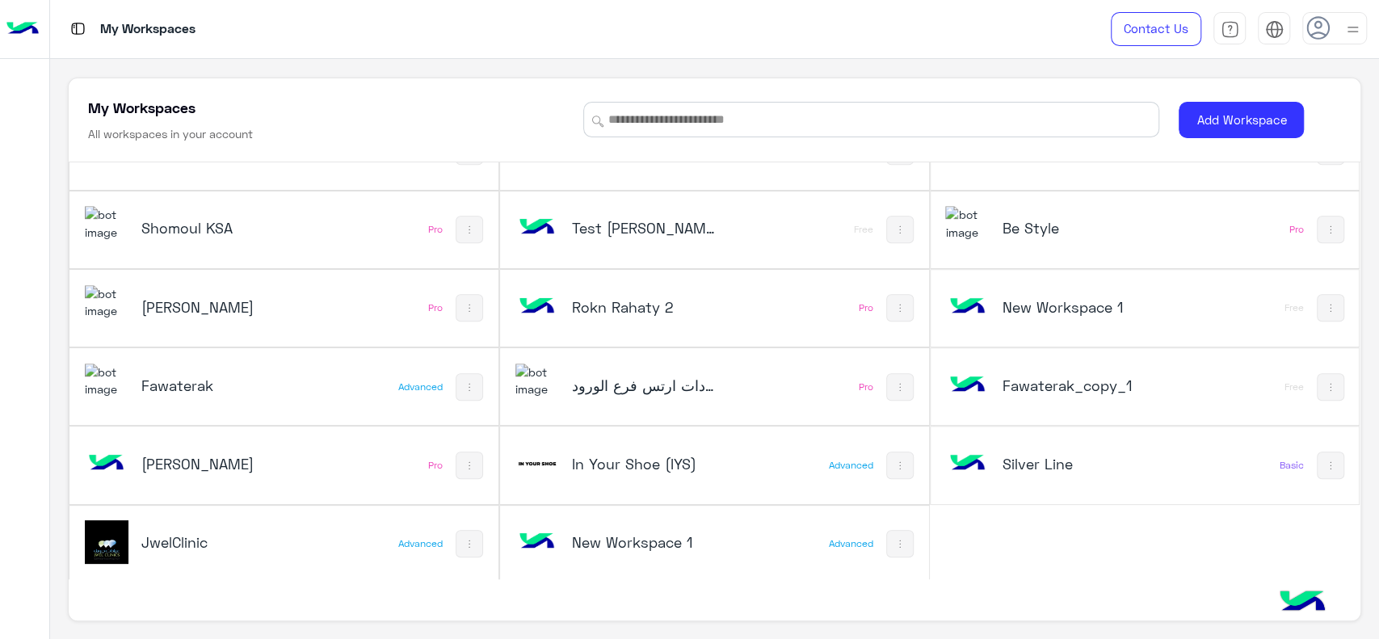
click at [593, 525] on div "New Workspace 1" at bounding box center [634, 543] width 239 height 47
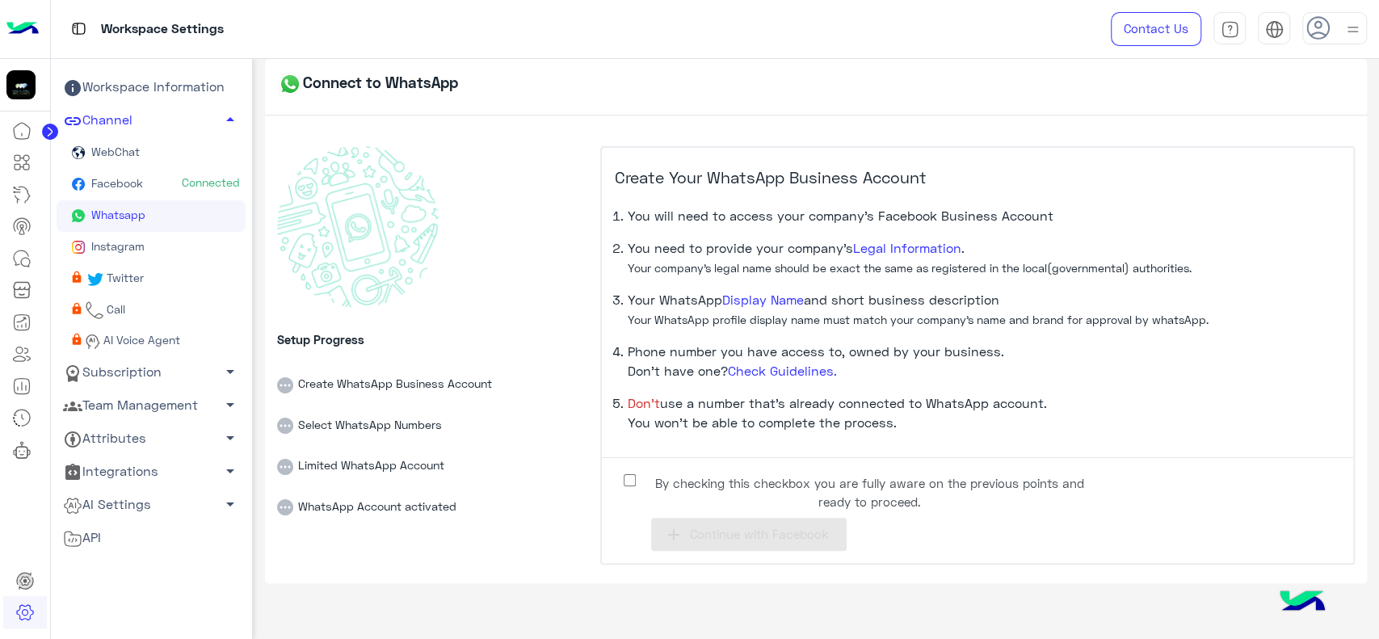
click at [143, 90] on link "Workspace Information" at bounding box center [151, 87] width 189 height 33
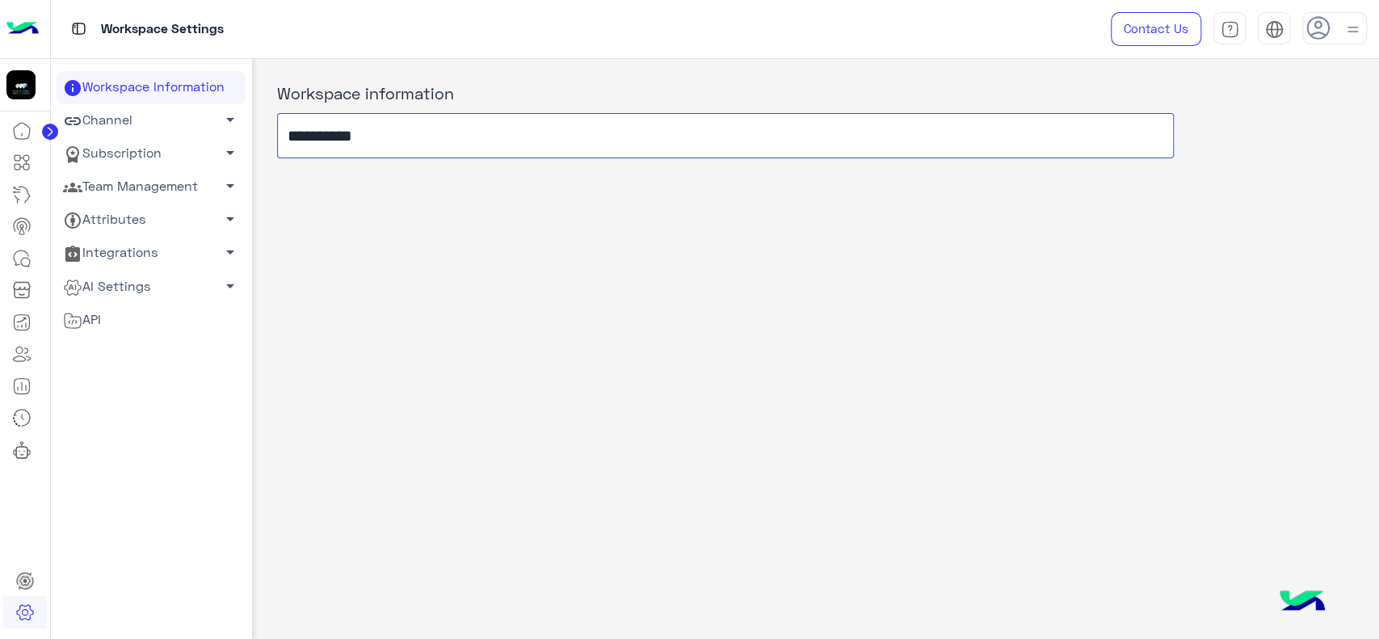
click at [318, 138] on input "**********" at bounding box center [725, 135] width 896 height 45
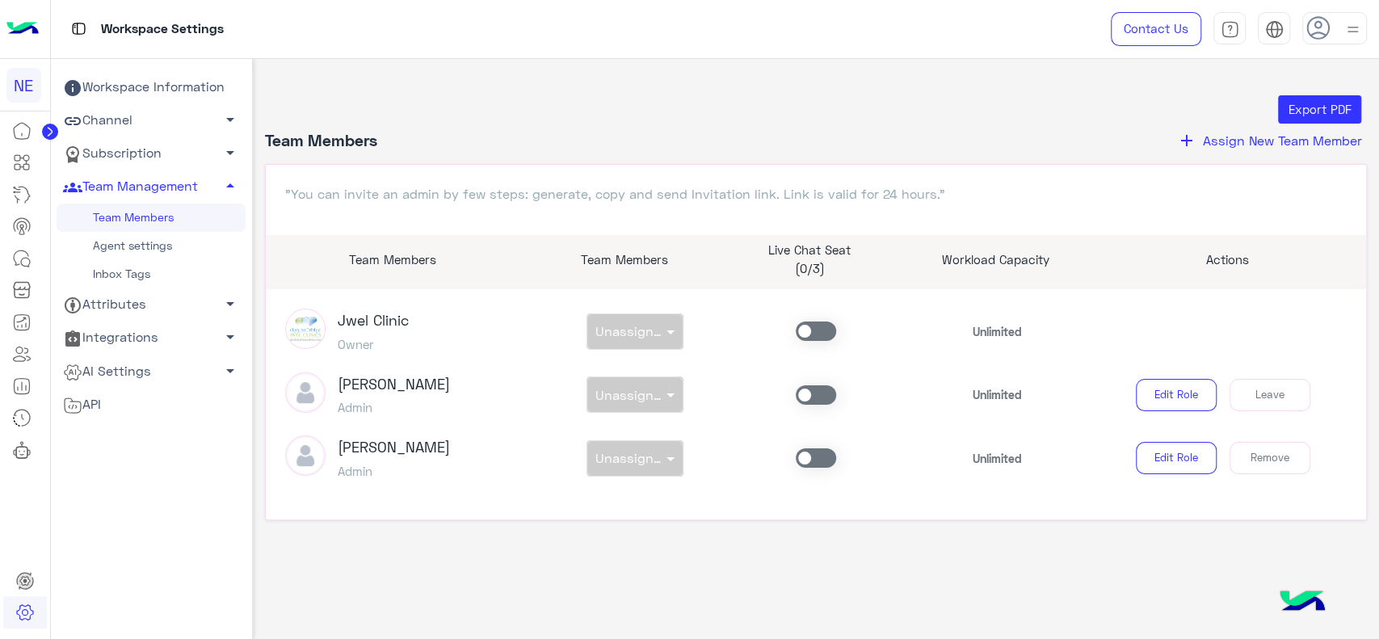
click at [133, 121] on link "Channel arrow_drop_down" at bounding box center [151, 120] width 189 height 33
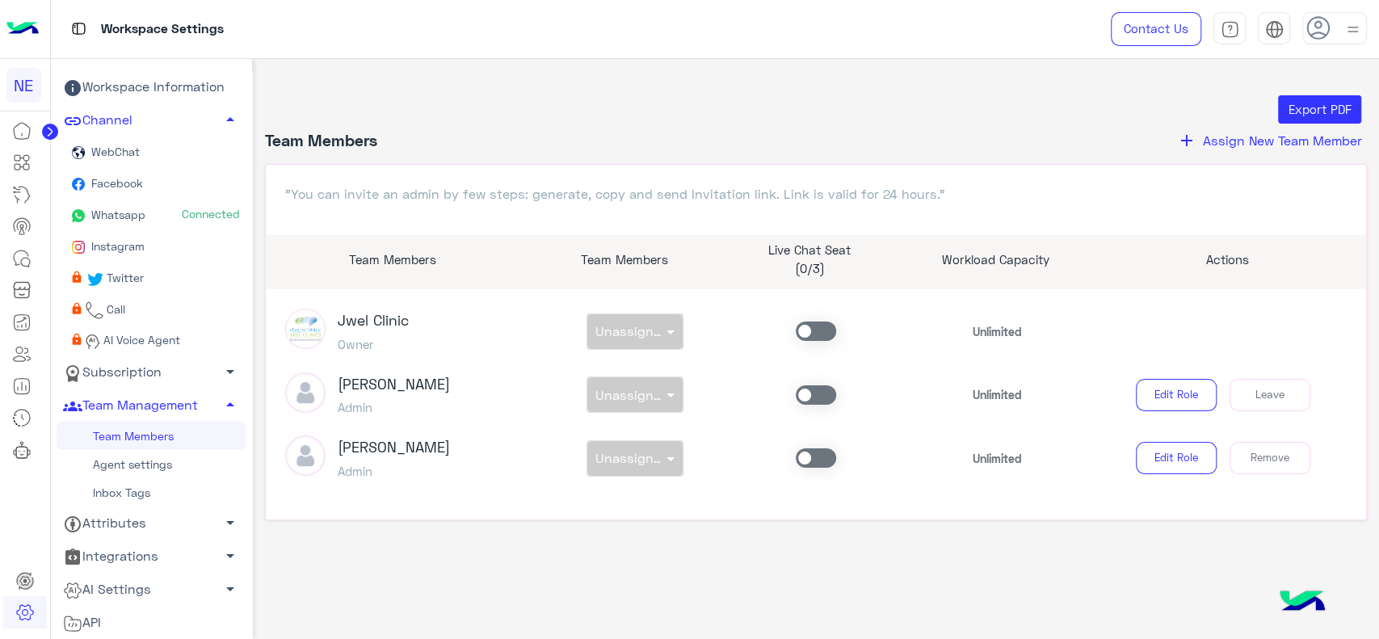
click at [130, 210] on span "Whatsapp" at bounding box center [116, 215] width 57 height 14
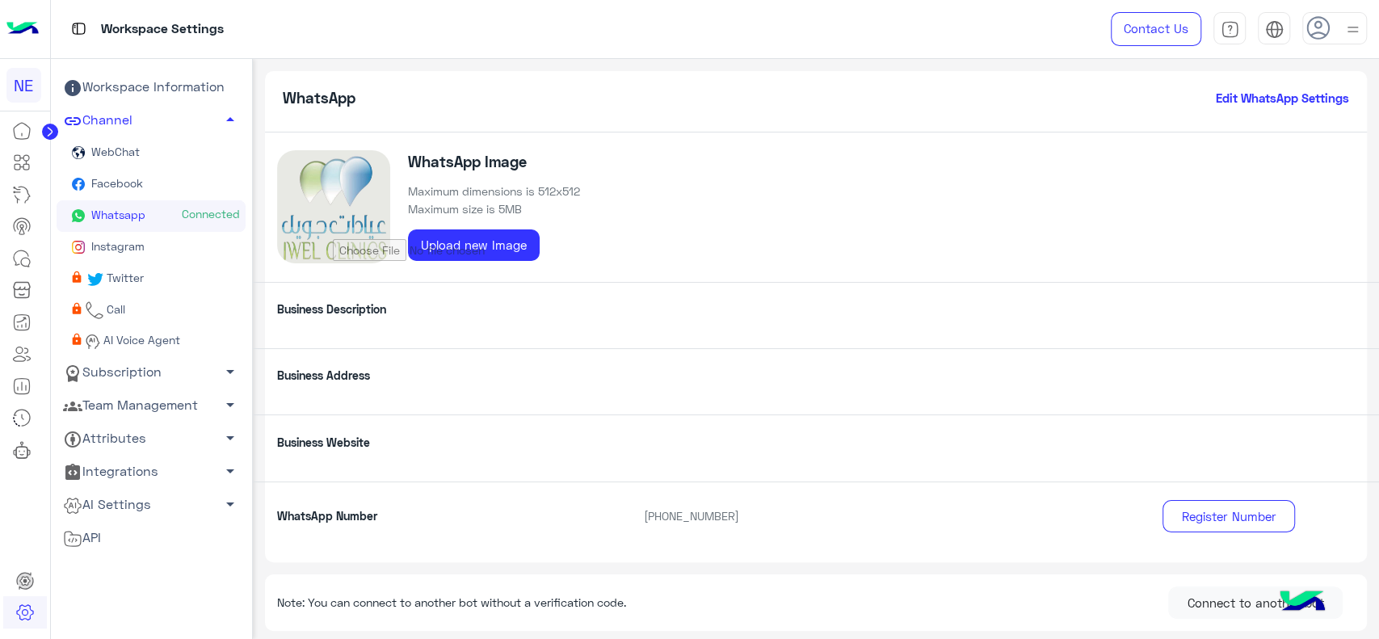
click at [50, 134] on circle at bounding box center [50, 132] width 16 height 16
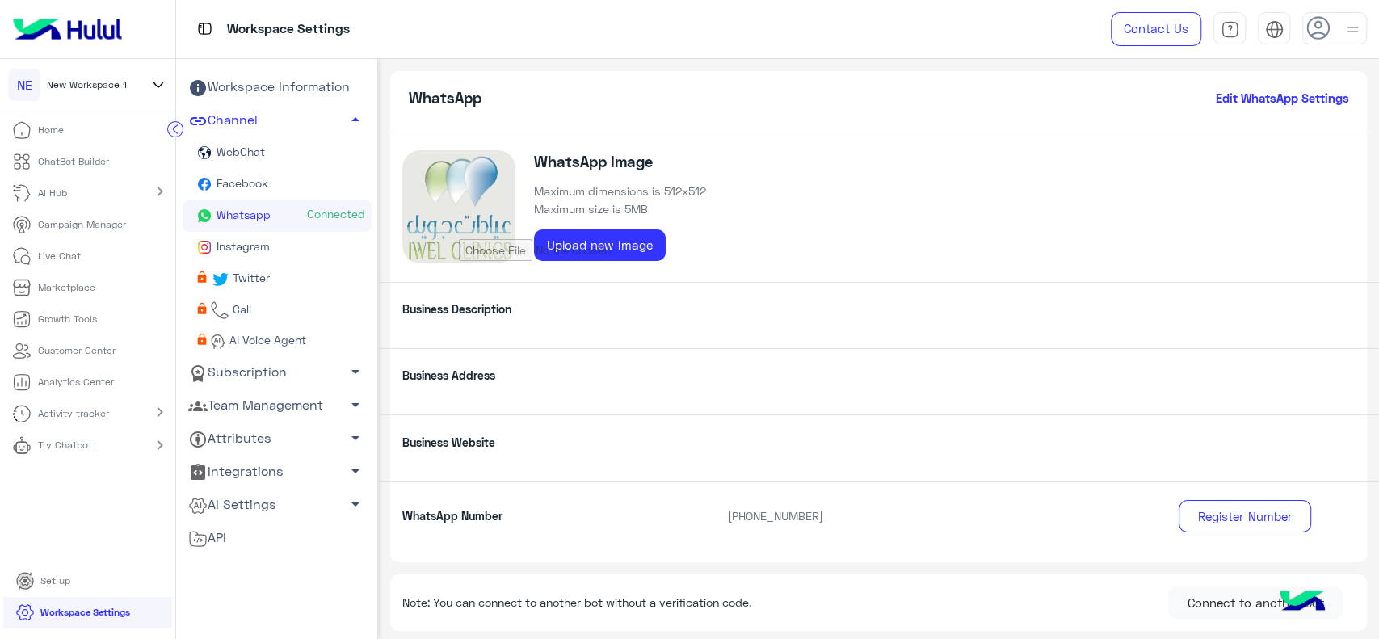
click at [248, 86] on link "Workspace Information" at bounding box center [277, 87] width 189 height 33
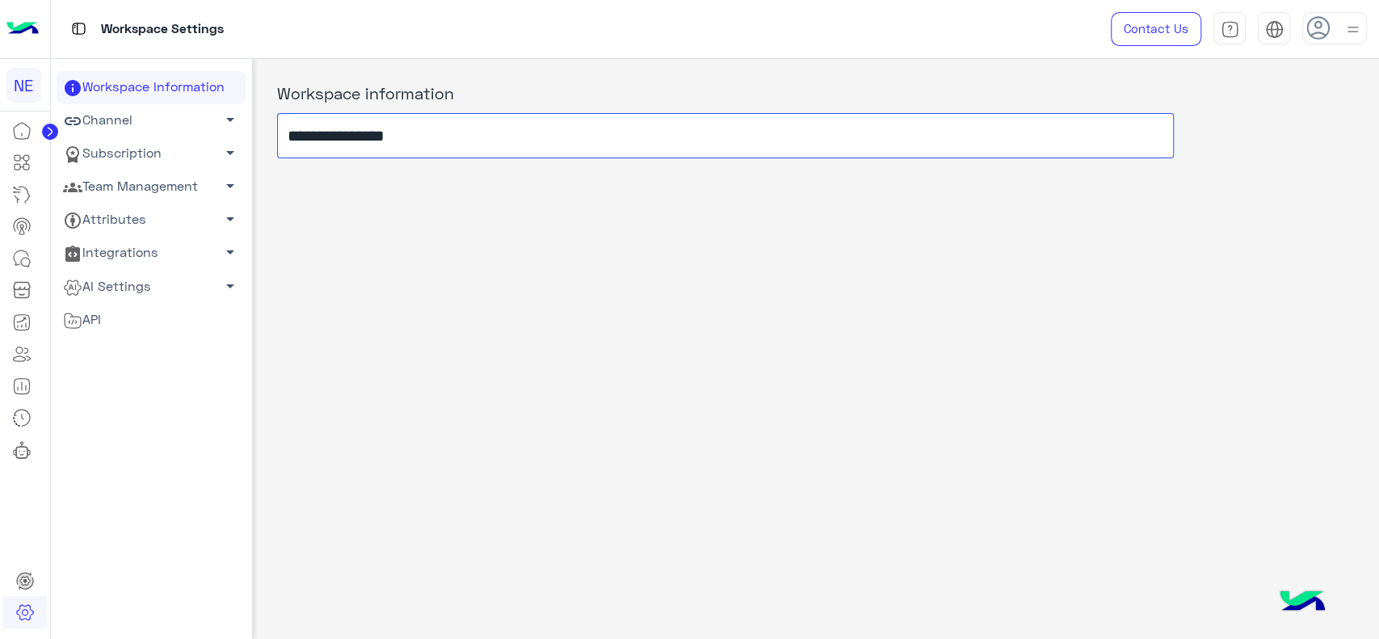
click at [326, 134] on input "**********" at bounding box center [725, 135] width 896 height 45
paste input "text"
click at [320, 132] on input "**********" at bounding box center [725, 135] width 896 height 45
type input "**********"
click at [325, 189] on div "**********" at bounding box center [816, 345] width 1127 height 573
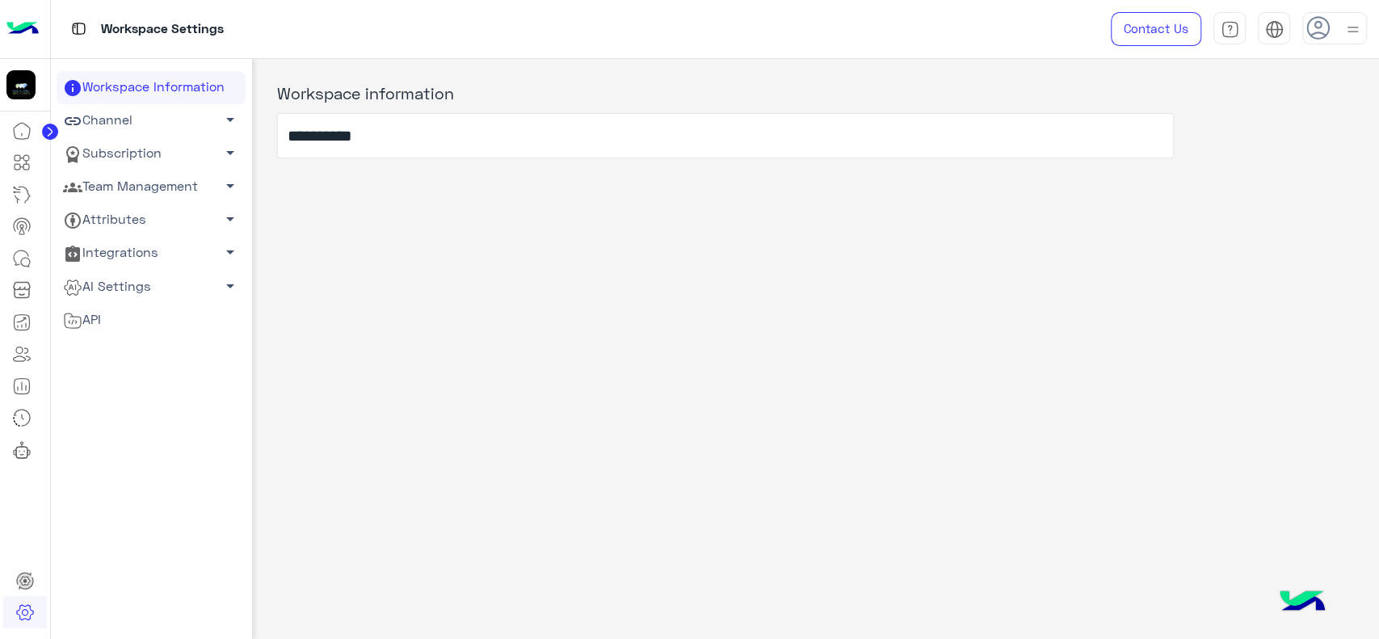
click at [52, 124] on icon at bounding box center [50, 132] width 16 height 16
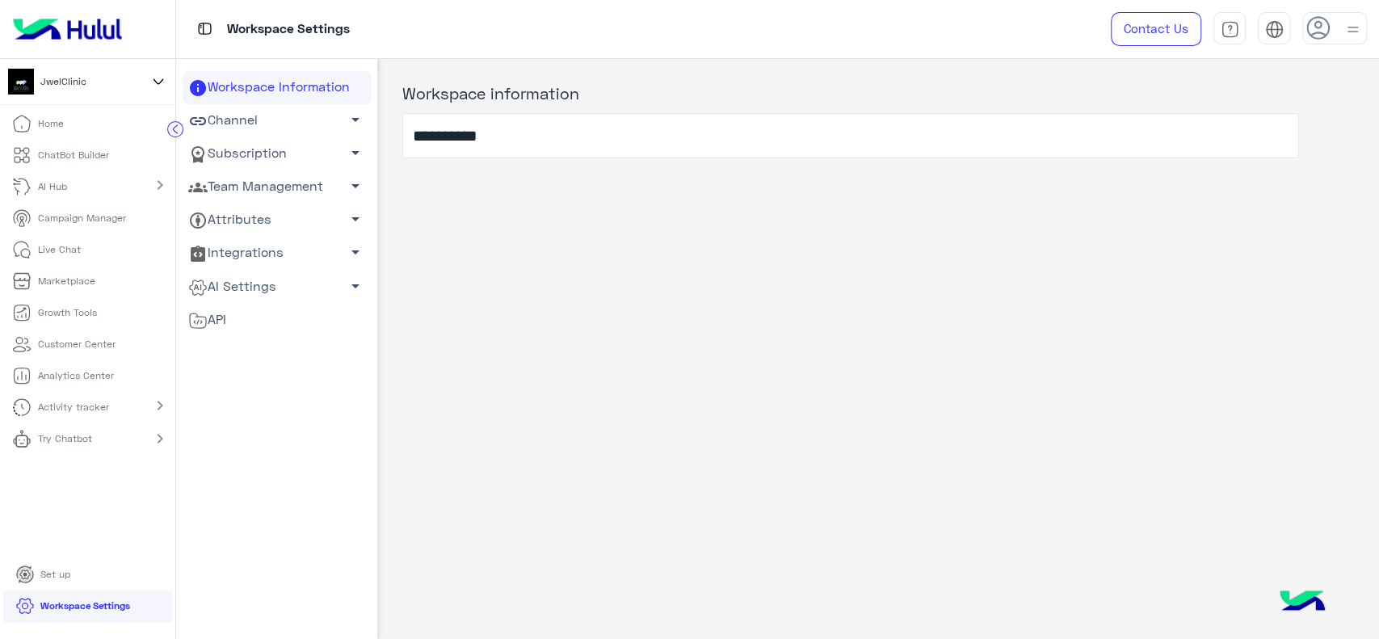
click at [155, 88] on icon at bounding box center [158, 81] width 18 height 19
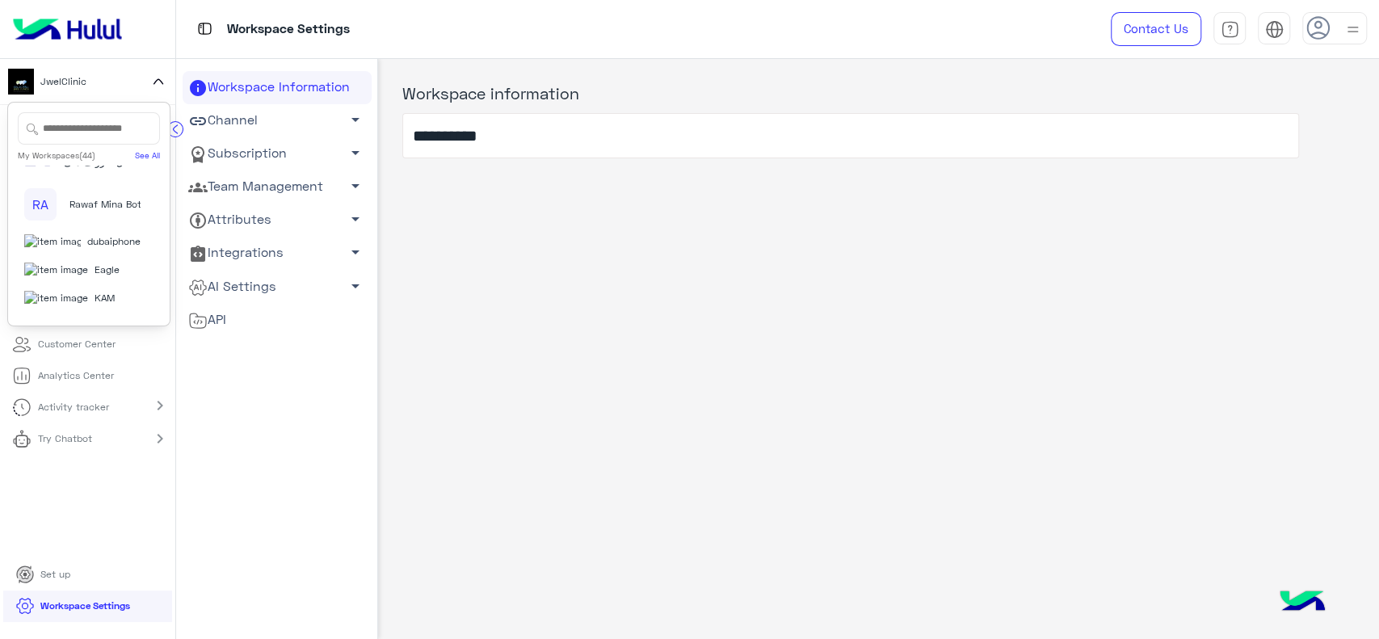
click at [87, 249] on span "dubaiphone" at bounding box center [113, 241] width 53 height 15
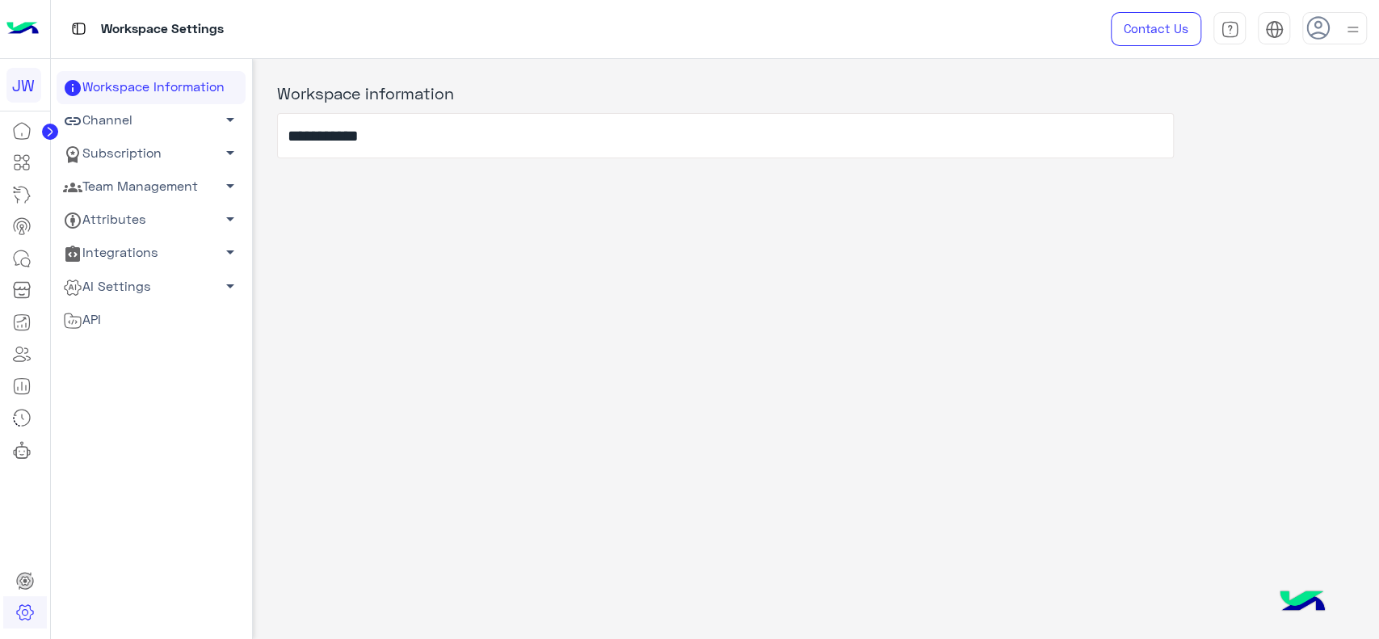
click at [129, 118] on link "Channel arrow_drop_down" at bounding box center [151, 120] width 189 height 33
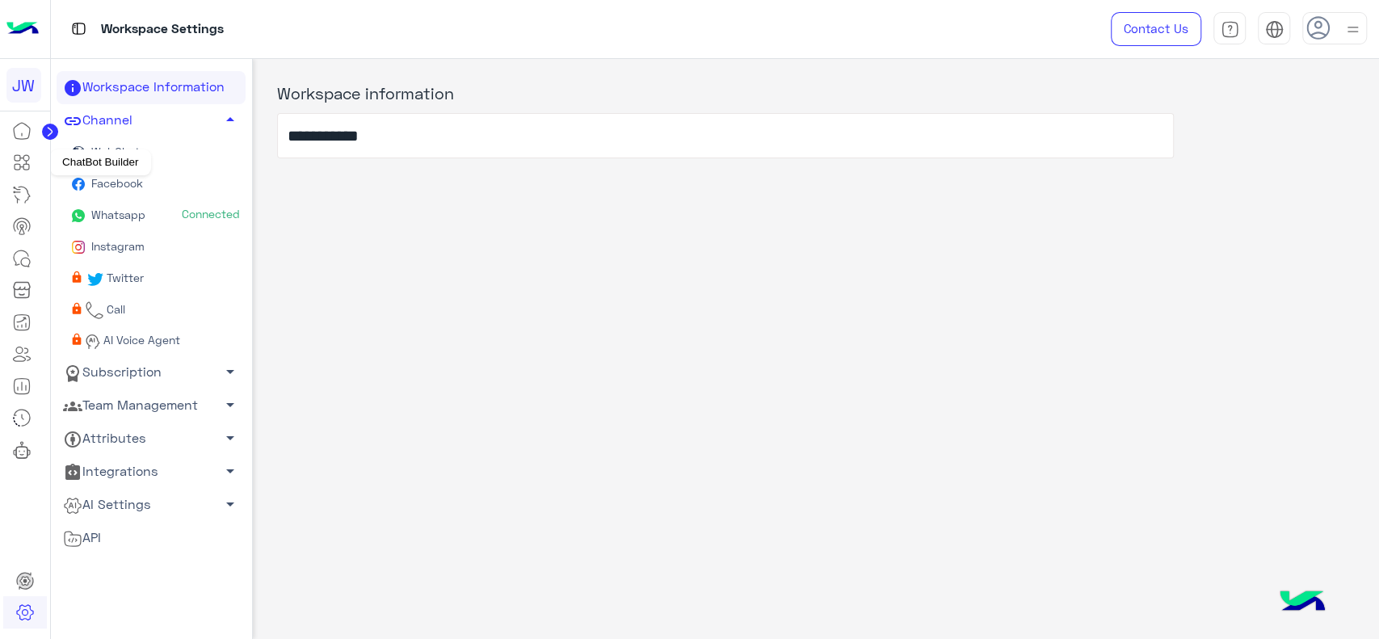
click at [20, 164] on icon at bounding box center [21, 162] width 19 height 19
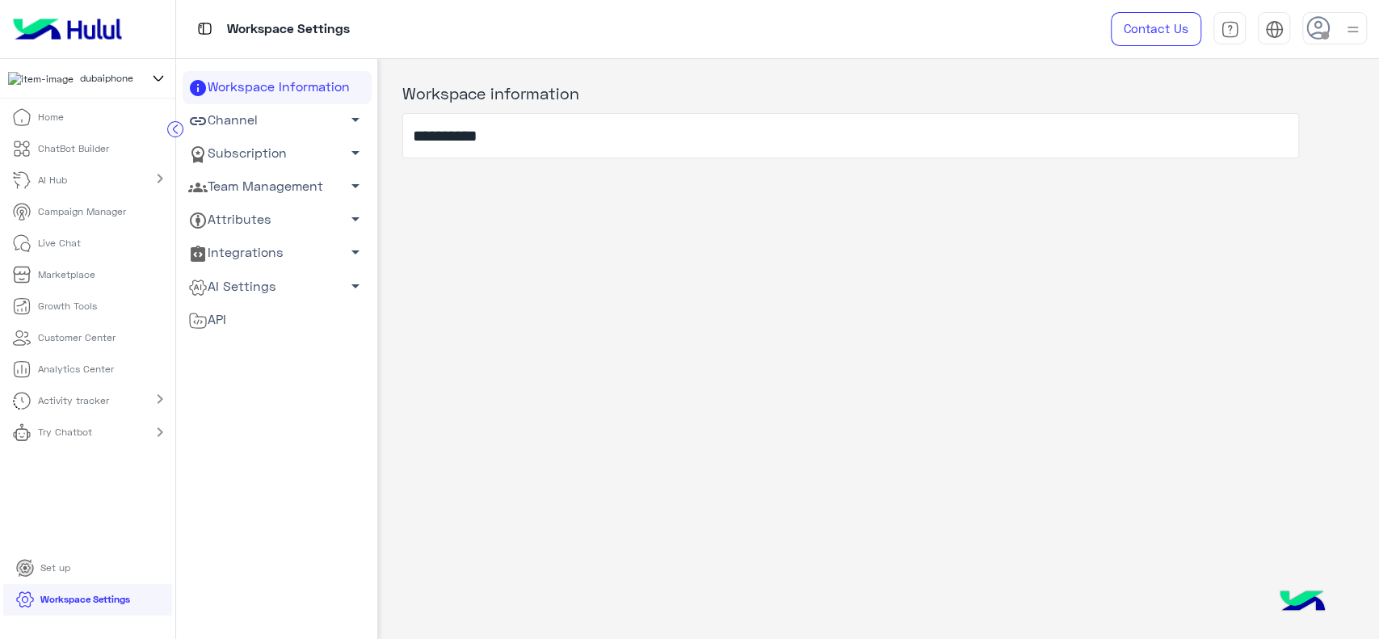
click at [52, 258] on link "Live Chat" at bounding box center [46, 243] width 93 height 31
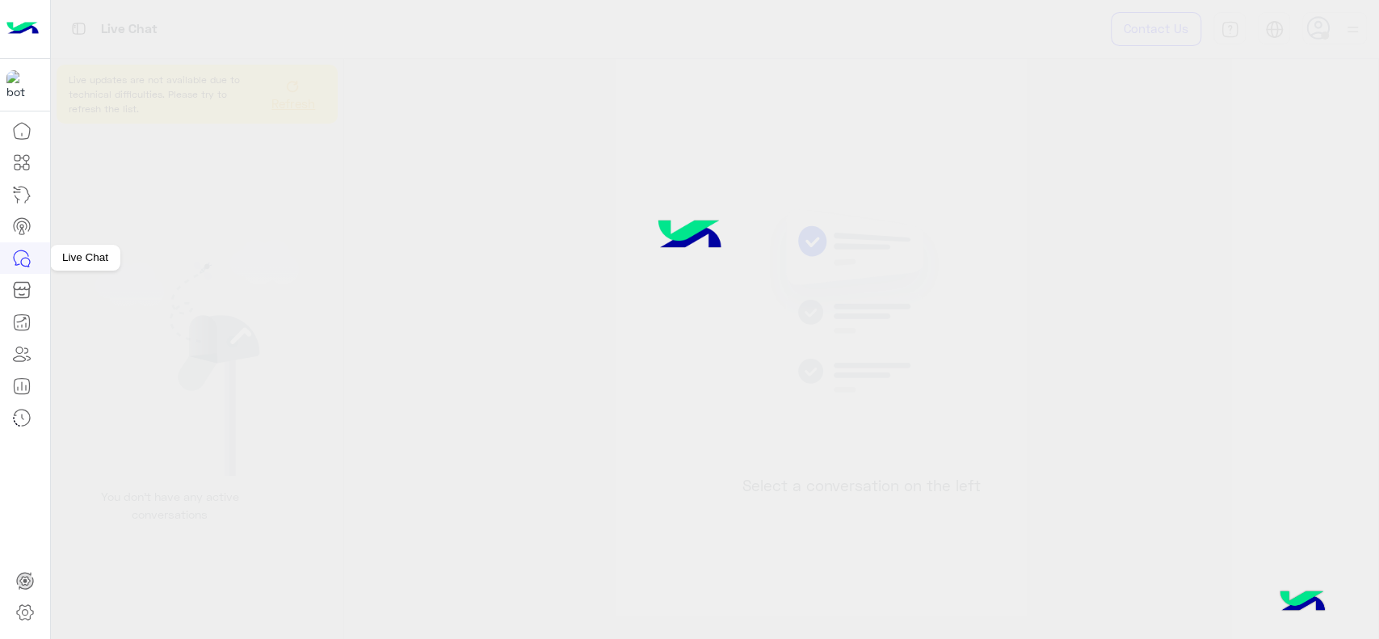
click at [21, 260] on icon at bounding box center [25, 262] width 9 height 9
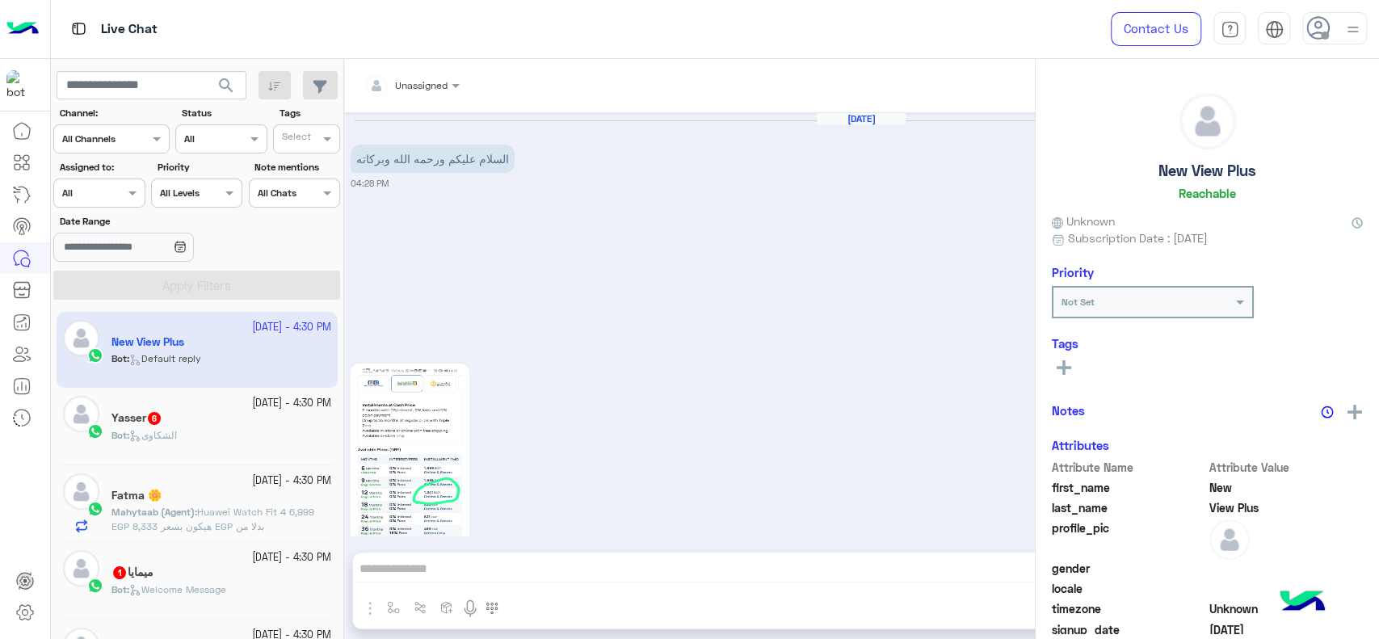
scroll to position [244, 0]
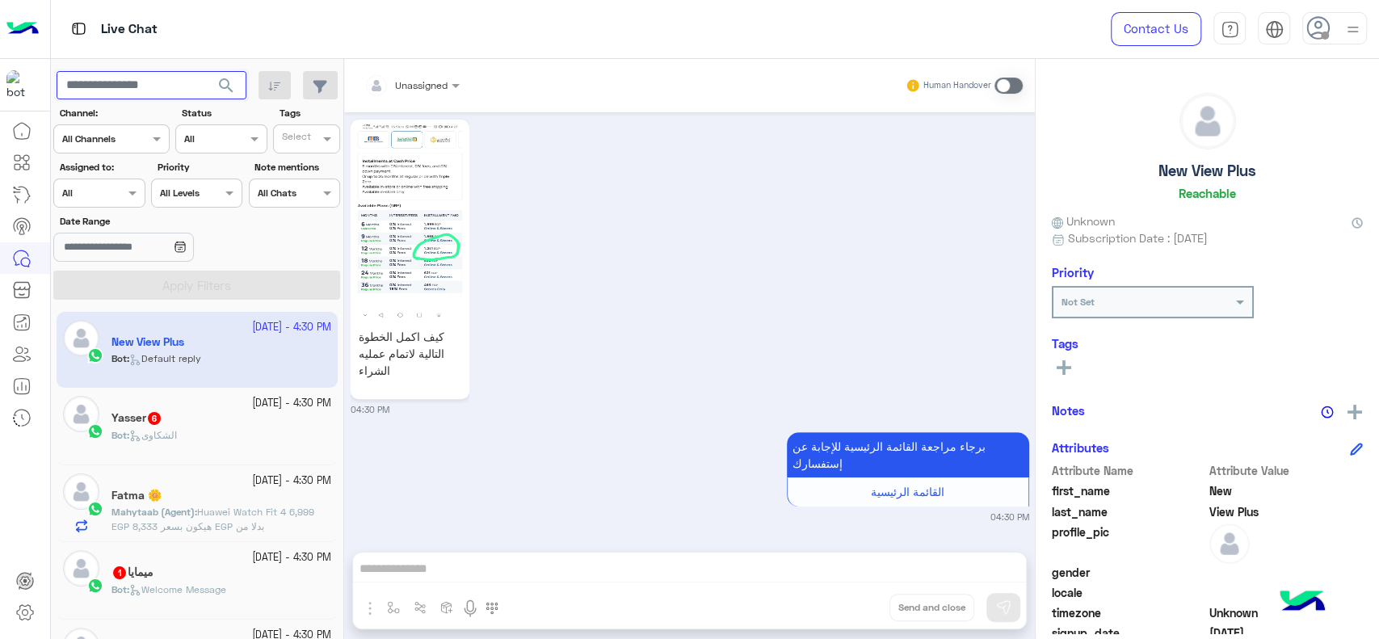
click at [169, 93] on input "text" at bounding box center [152, 85] width 190 height 29
paste input "**********"
click at [207, 71] on button "search" at bounding box center [227, 88] width 40 height 35
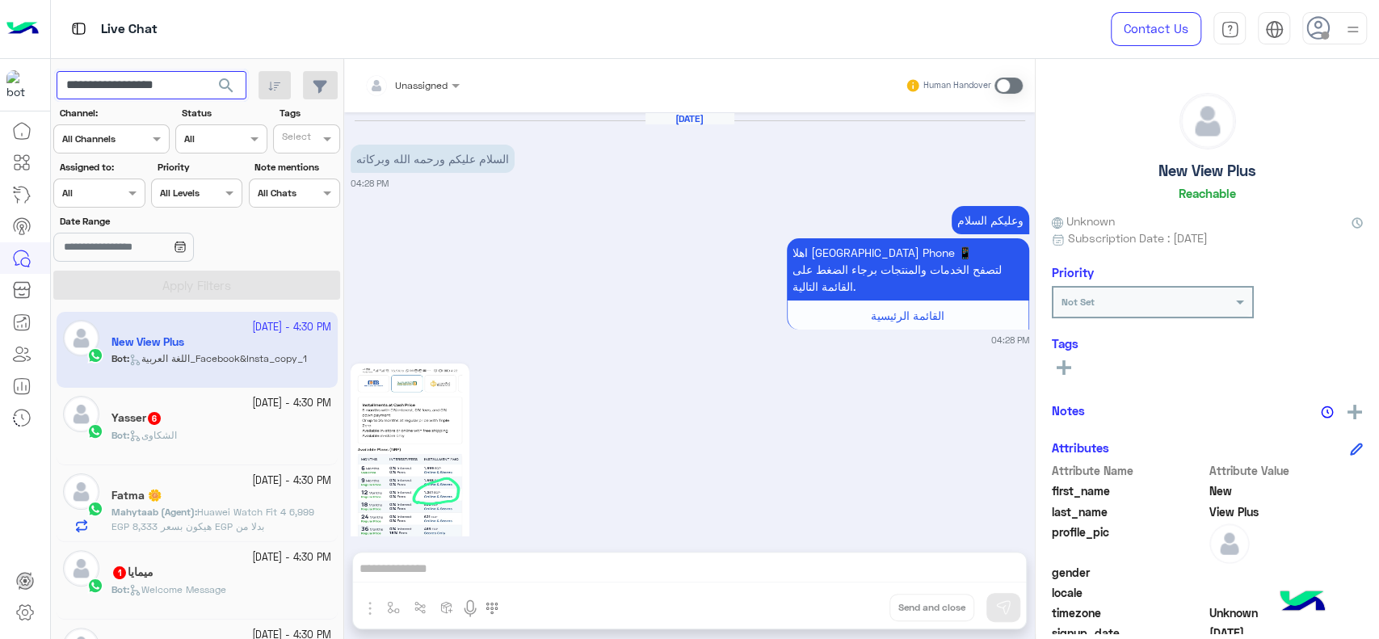
scroll to position [434, 0]
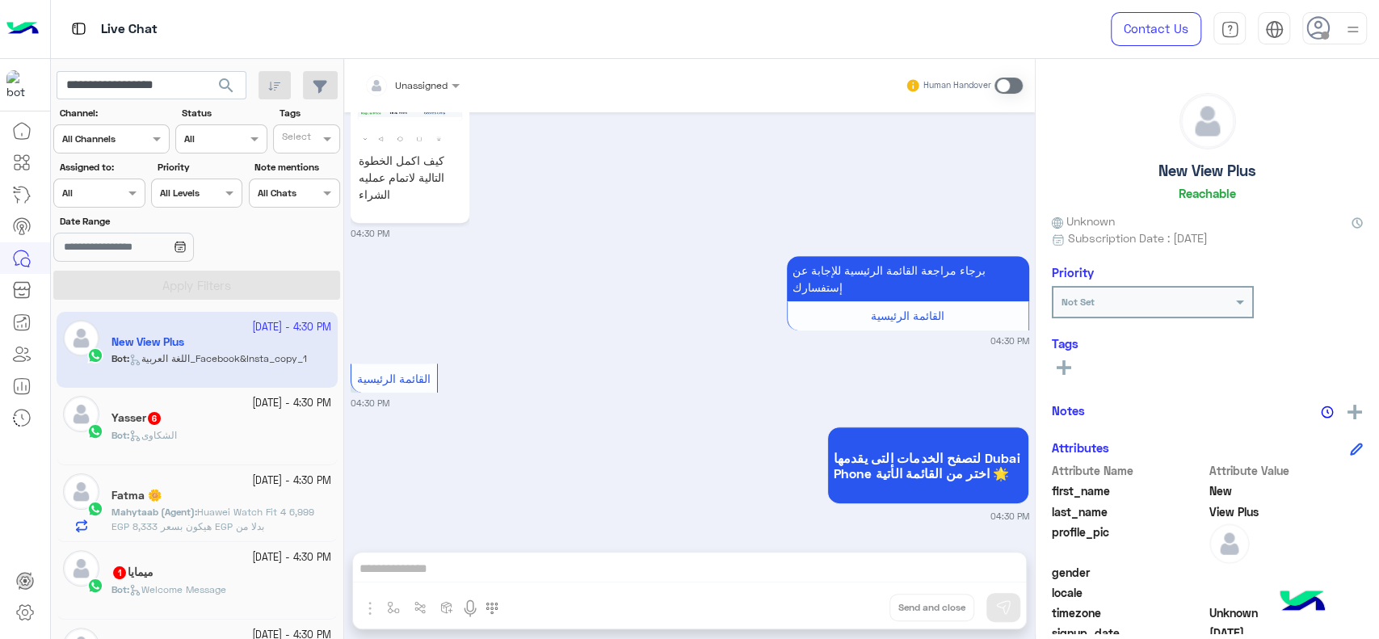
click at [221, 86] on span "search" at bounding box center [225, 85] width 19 height 19
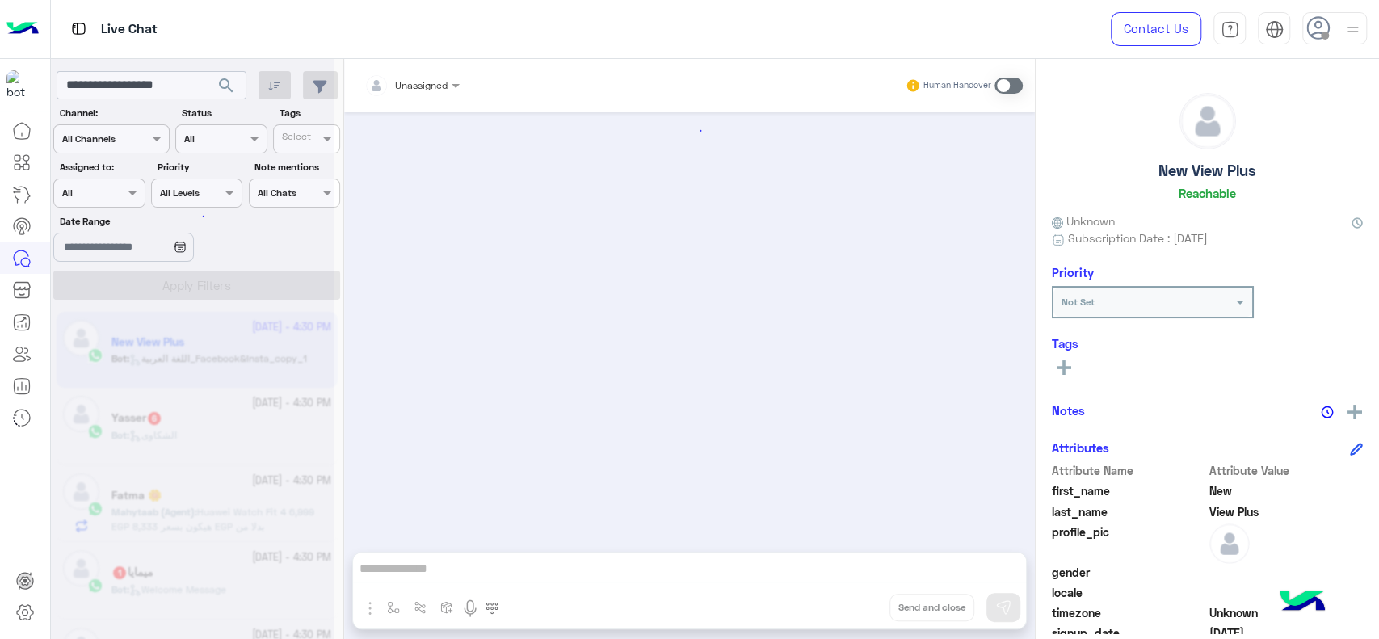
scroll to position [0, 0]
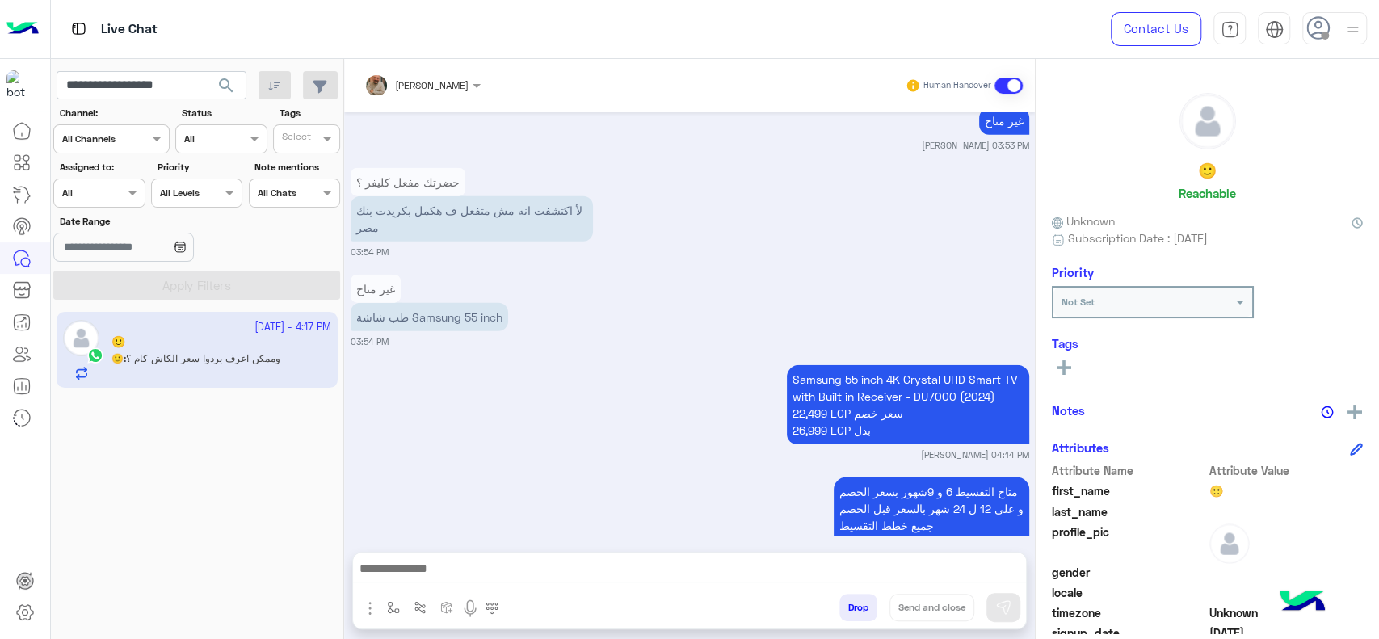
scroll to position [2948, 0]
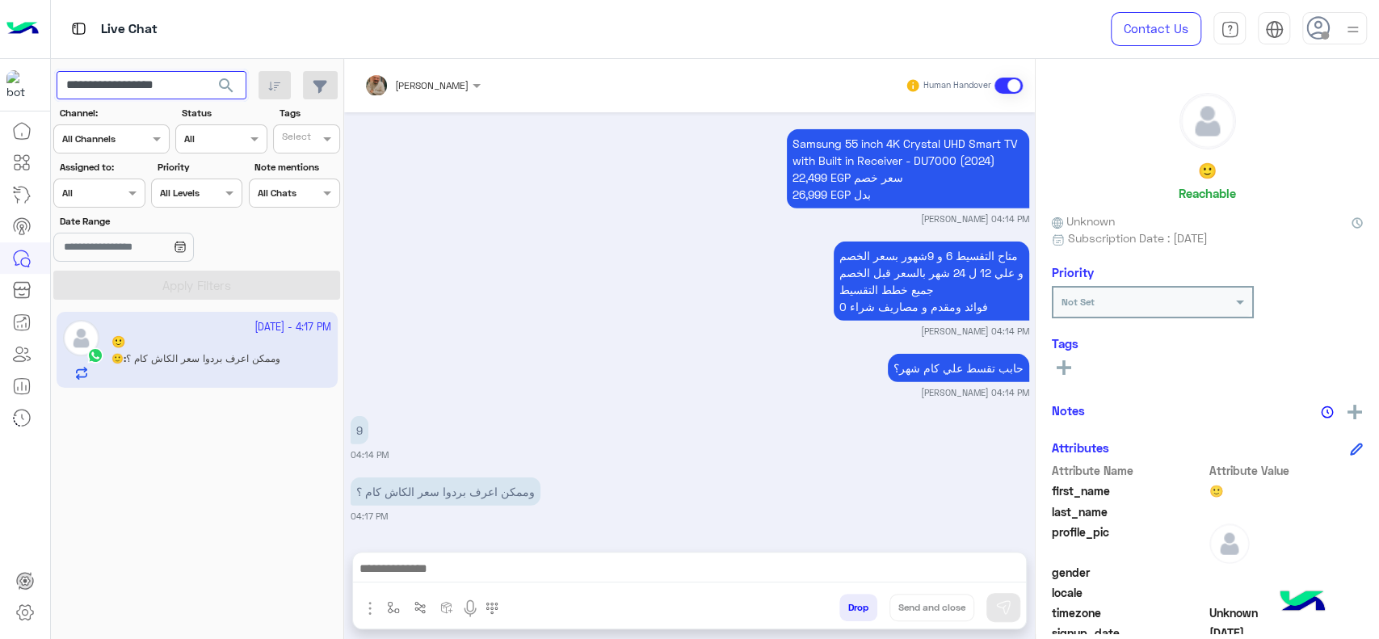
click at [168, 76] on input "**********" at bounding box center [152, 85] width 190 height 29
paste input "text"
click at [207, 71] on button "search" at bounding box center [227, 88] width 40 height 35
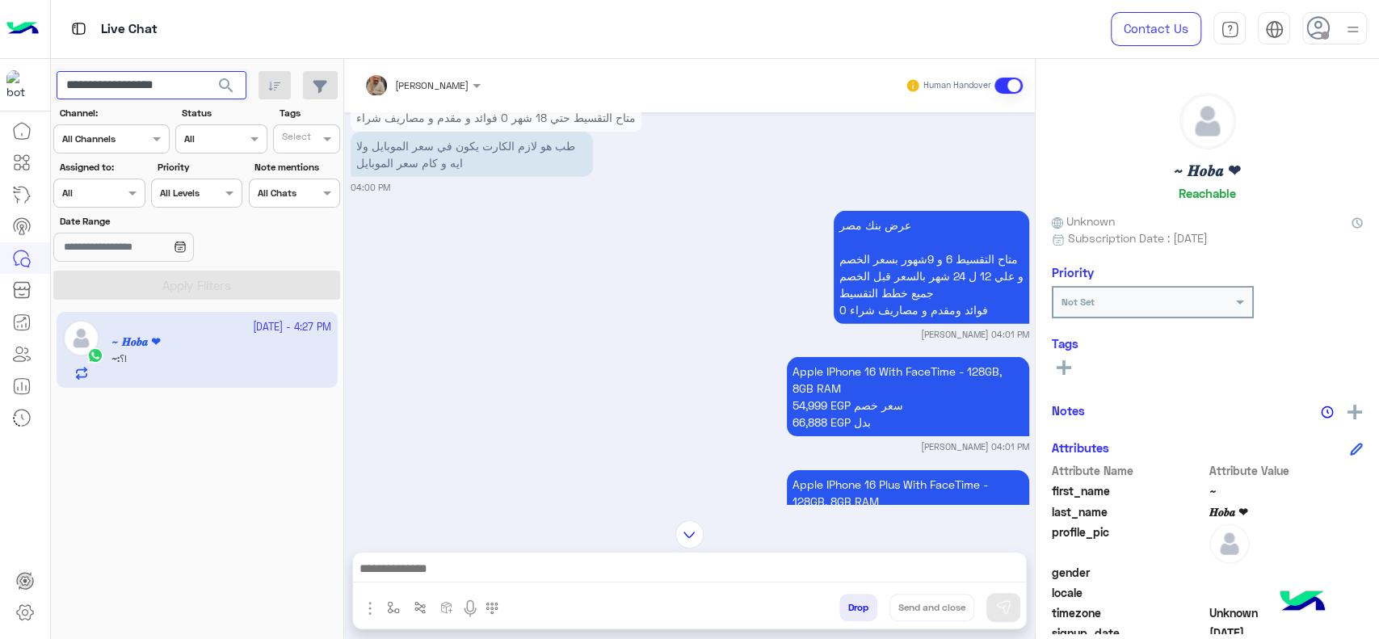
scroll to position [3297, 0]
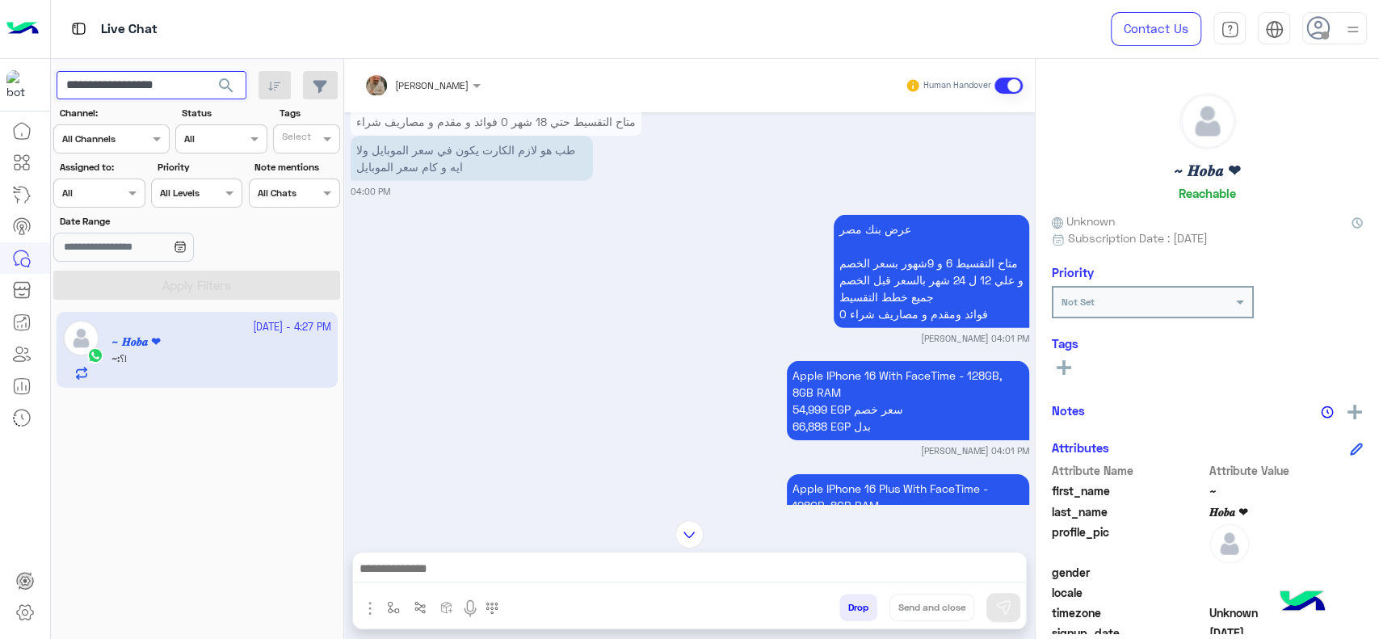
click at [174, 87] on input "**********" at bounding box center [152, 85] width 190 height 29
paste input "text"
click at [207, 71] on button "search" at bounding box center [227, 88] width 40 height 35
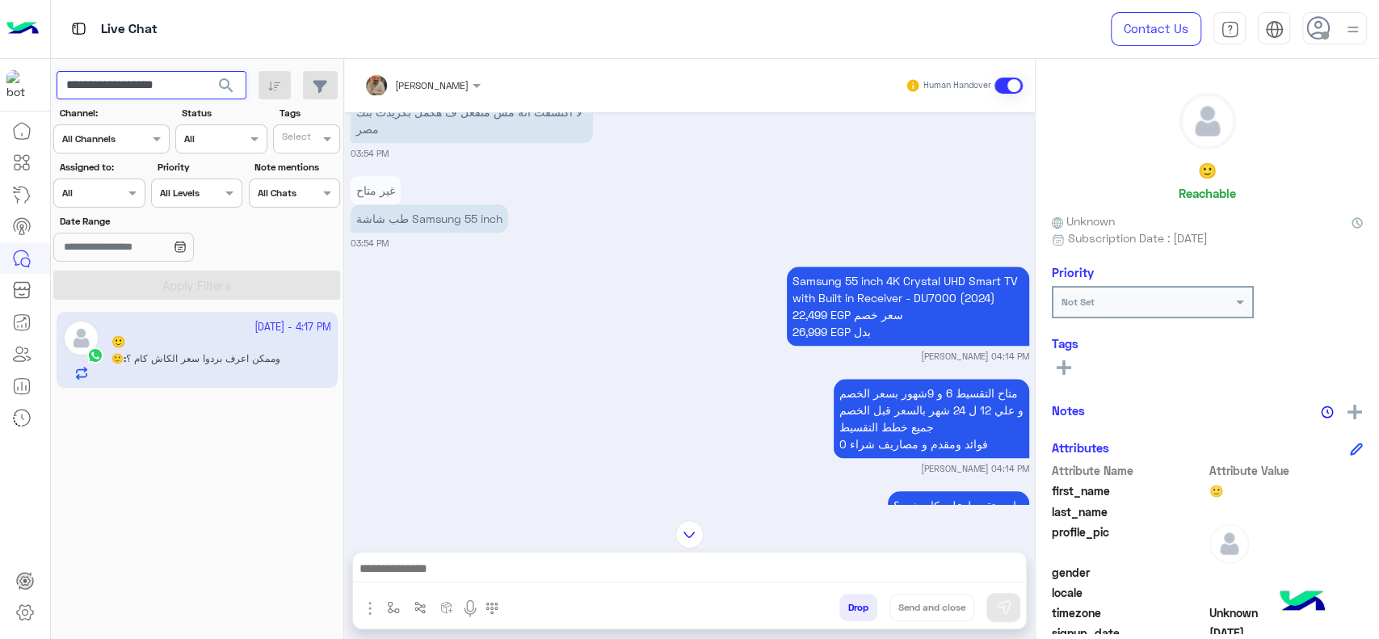
scroll to position [946, 0]
click at [139, 87] on input "**********" at bounding box center [152, 85] width 190 height 29
click at [207, 71] on button "search" at bounding box center [227, 88] width 40 height 35
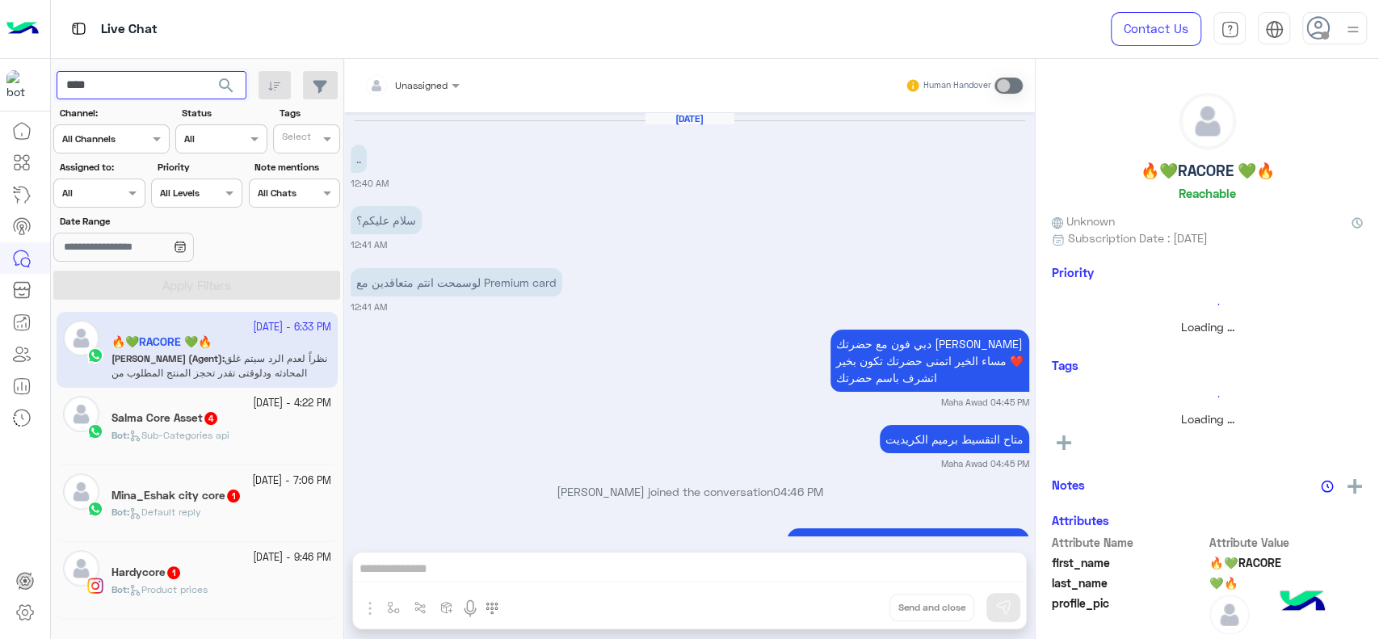
scroll to position [1227, 0]
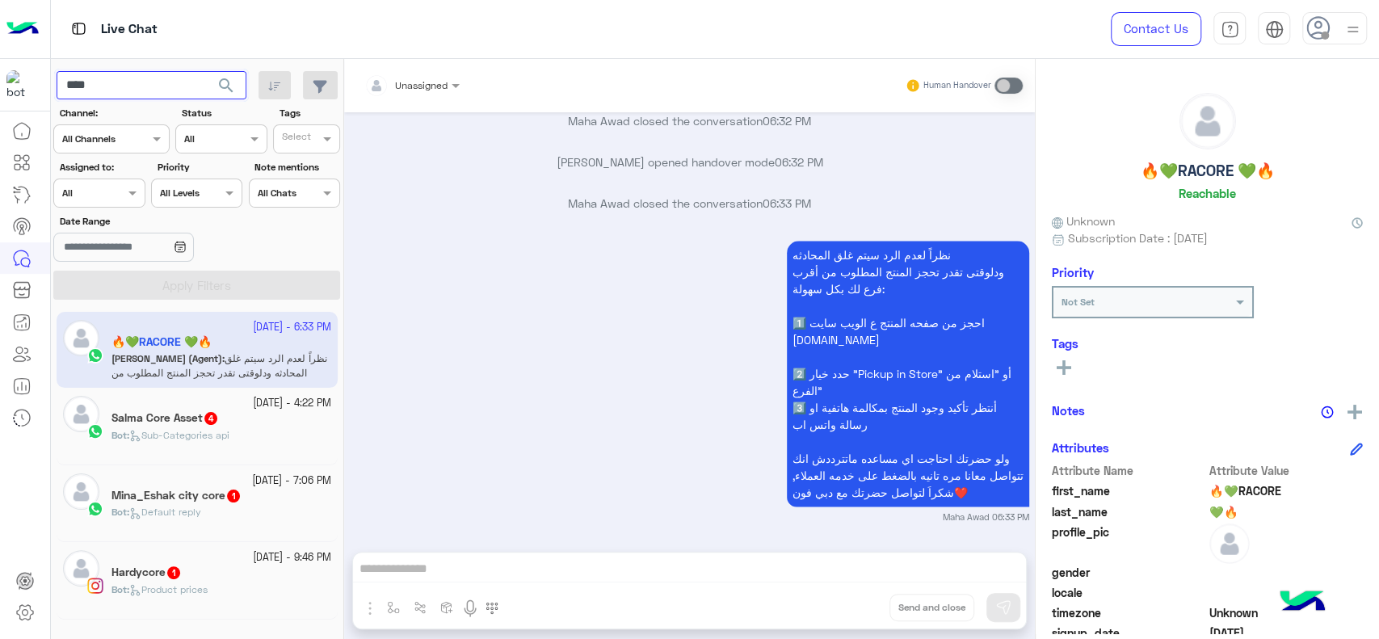
click at [76, 90] on input "****" at bounding box center [152, 85] width 190 height 29
click at [207, 71] on button "search" at bounding box center [227, 88] width 40 height 35
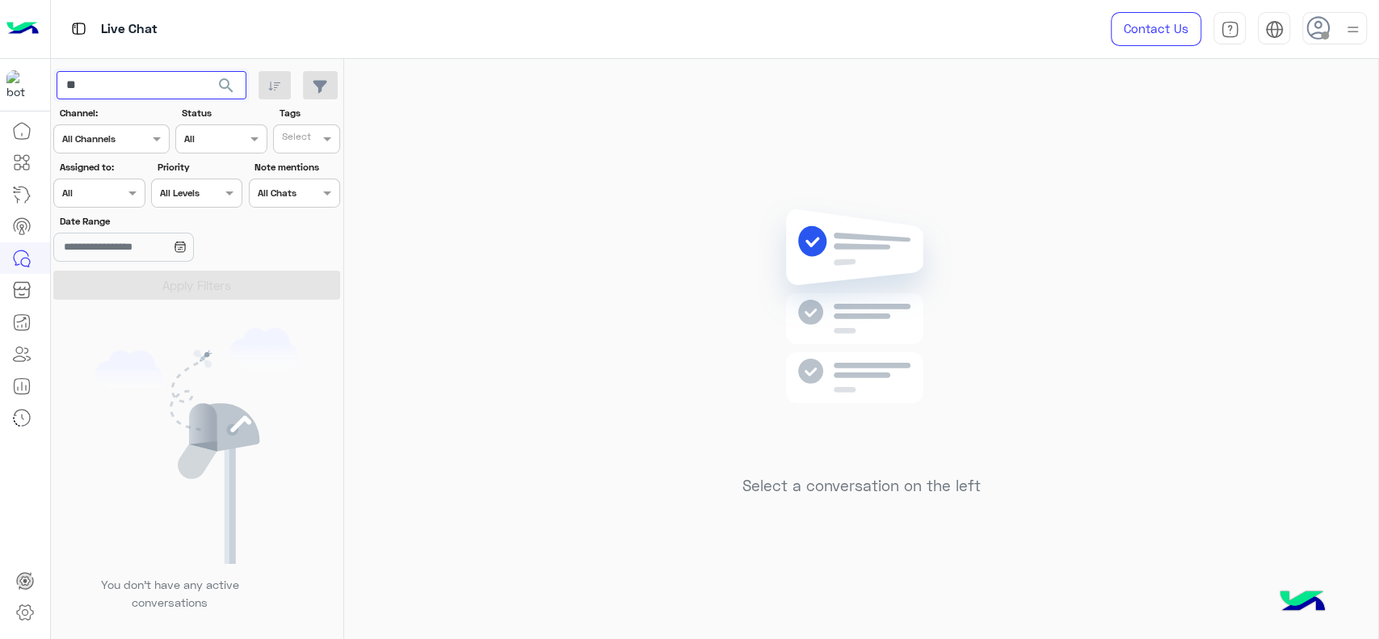
type input "*"
click at [19, 31] on img at bounding box center [22, 29] width 32 height 34
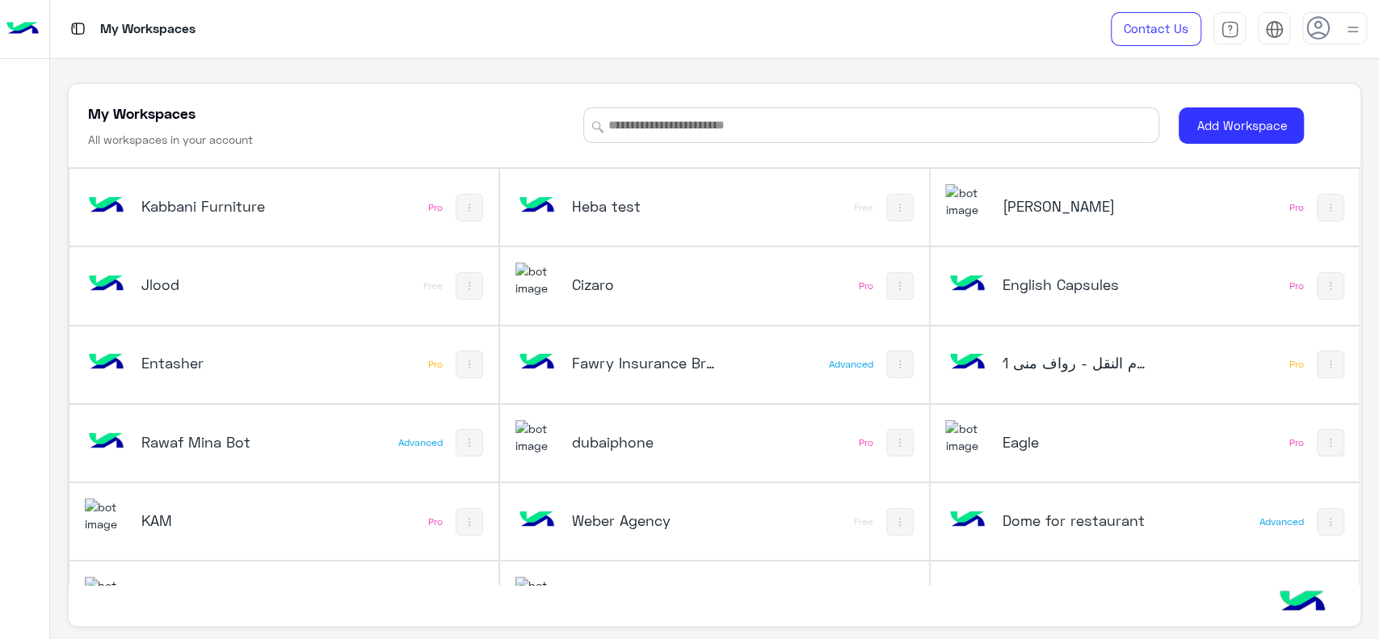
click at [27, 353] on div at bounding box center [24, 342] width 49 height 560
